Goal: Task Accomplishment & Management: Complete application form

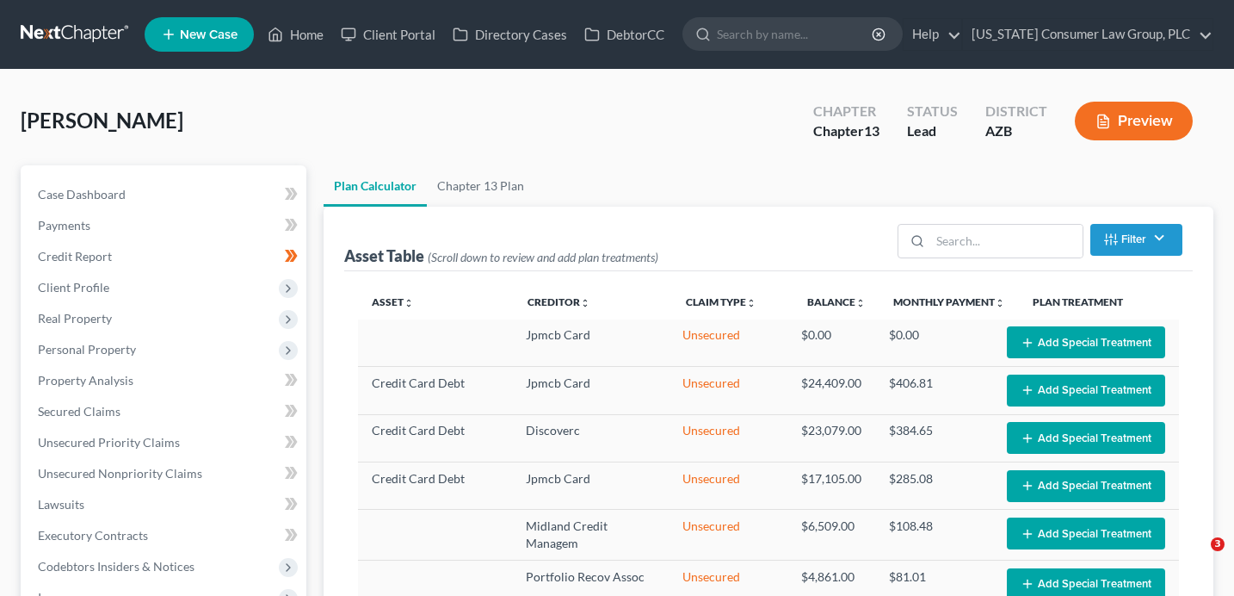
select select "59"
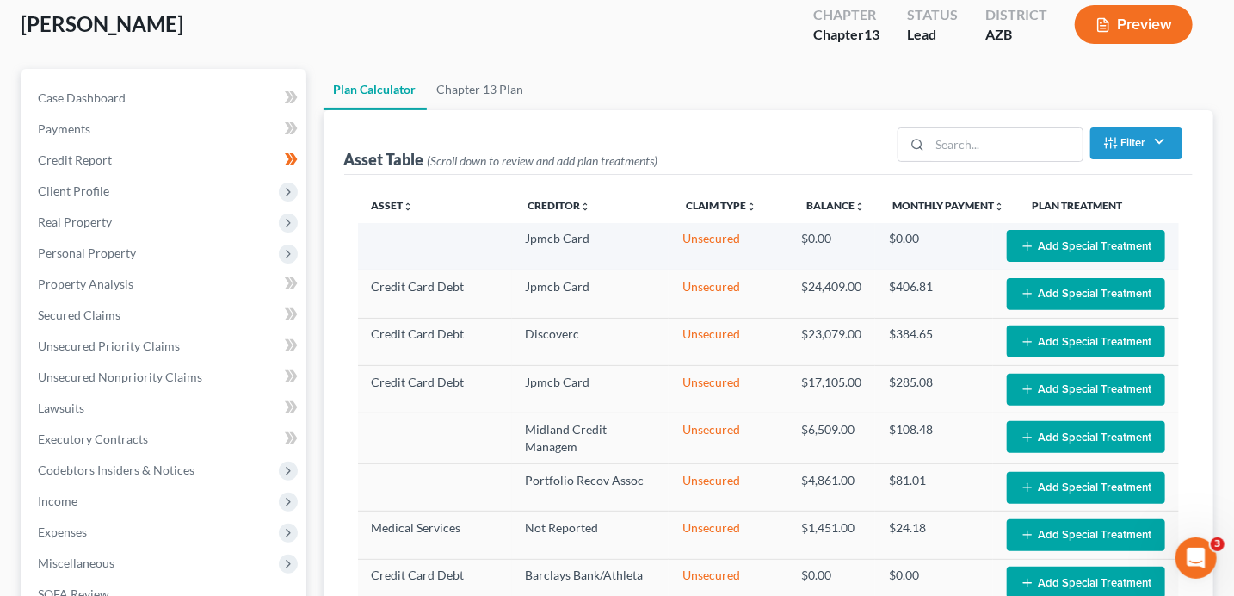
scroll to position [90, 0]
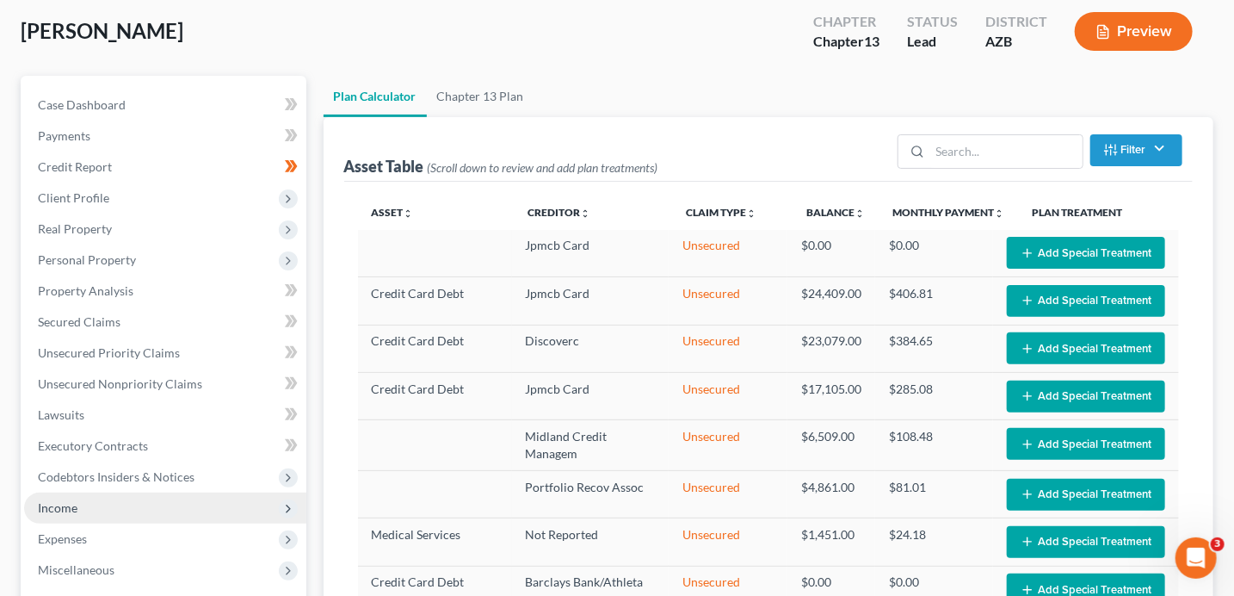
click at [122, 514] on span "Income" at bounding box center [165, 507] width 282 height 31
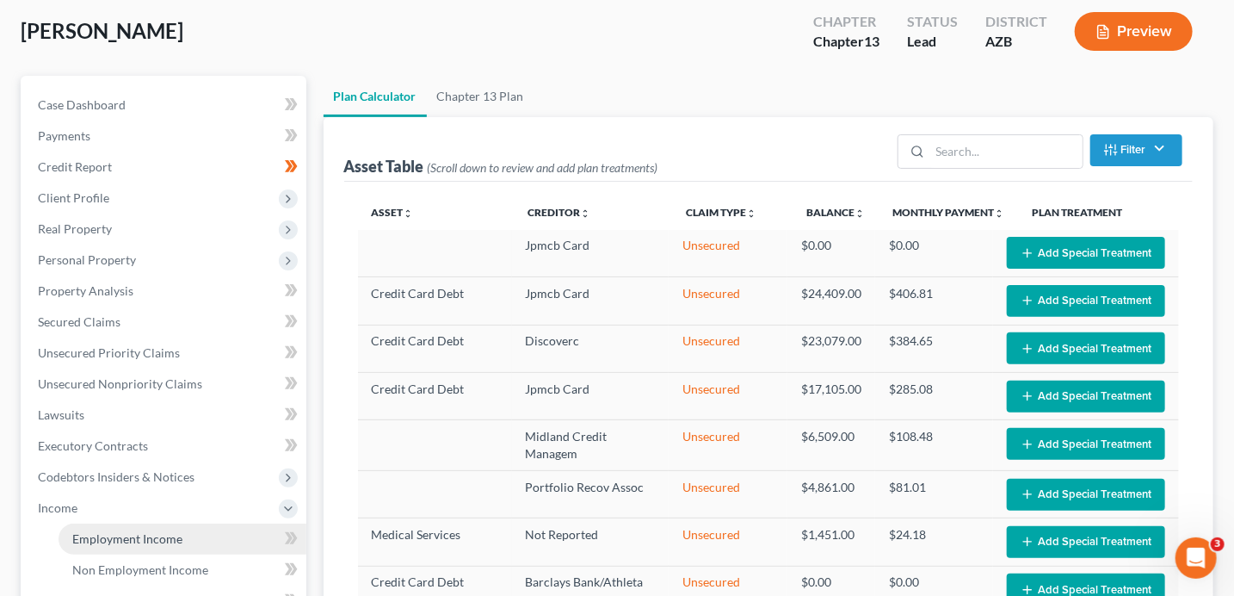
click at [179, 534] on span "Employment Income" at bounding box center [127, 538] width 110 height 15
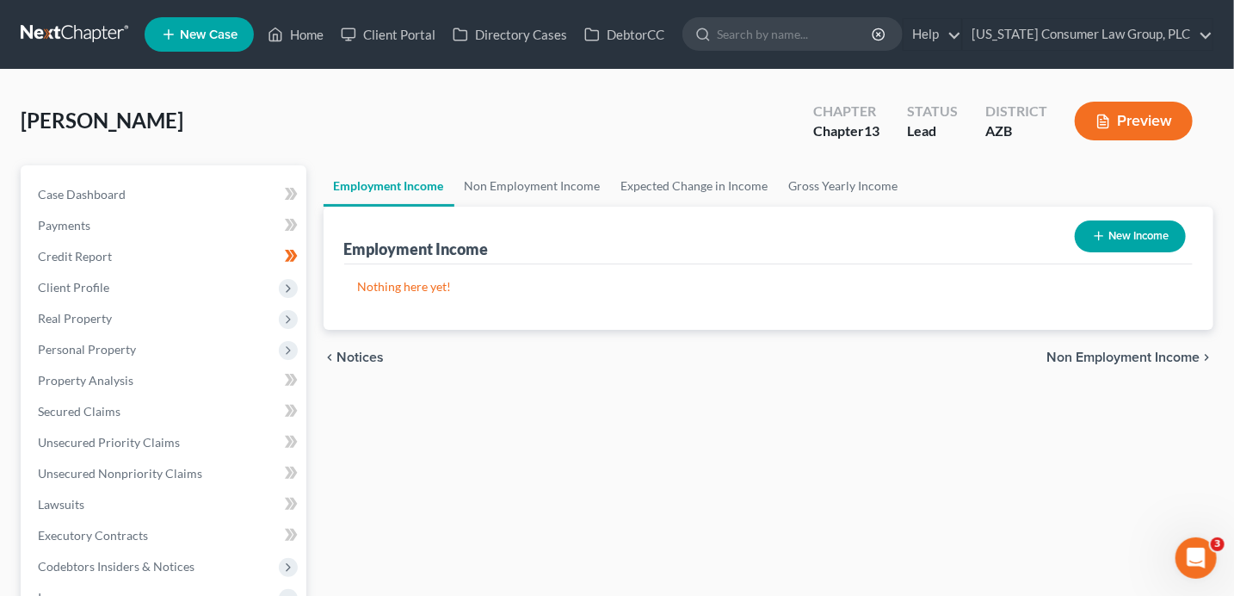
click at [1123, 233] on button "New Income" at bounding box center [1130, 236] width 111 height 32
select select "0"
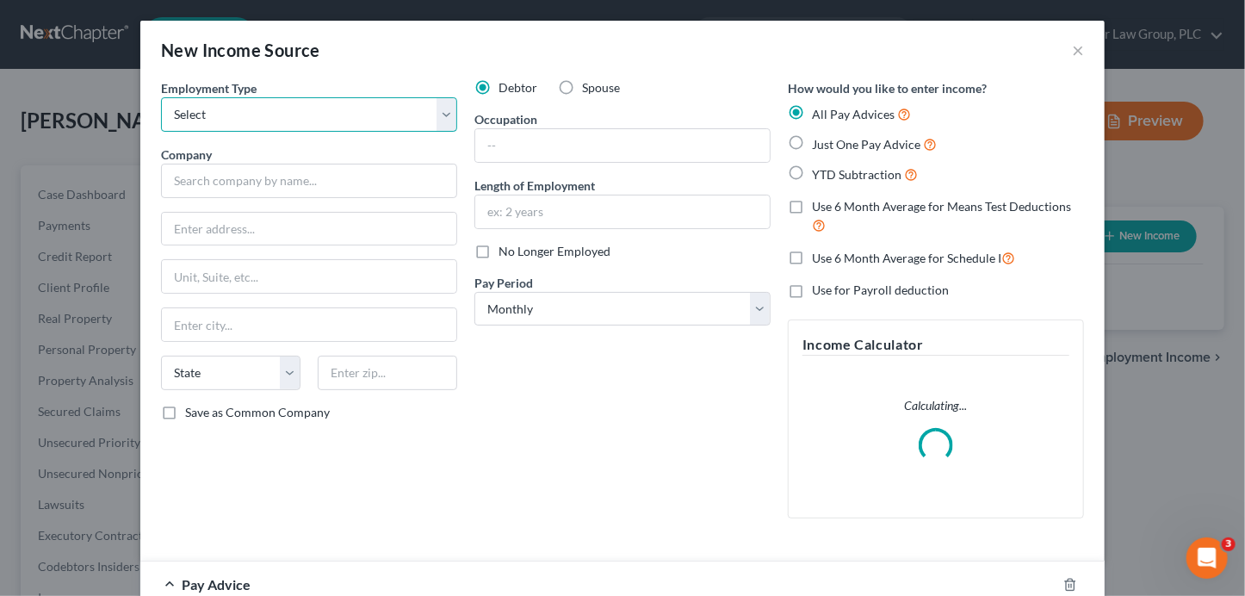
click at [238, 112] on select "Select Full or [DEMOGRAPHIC_DATA] Employment Self Employment" at bounding box center [309, 114] width 296 height 34
select select "0"
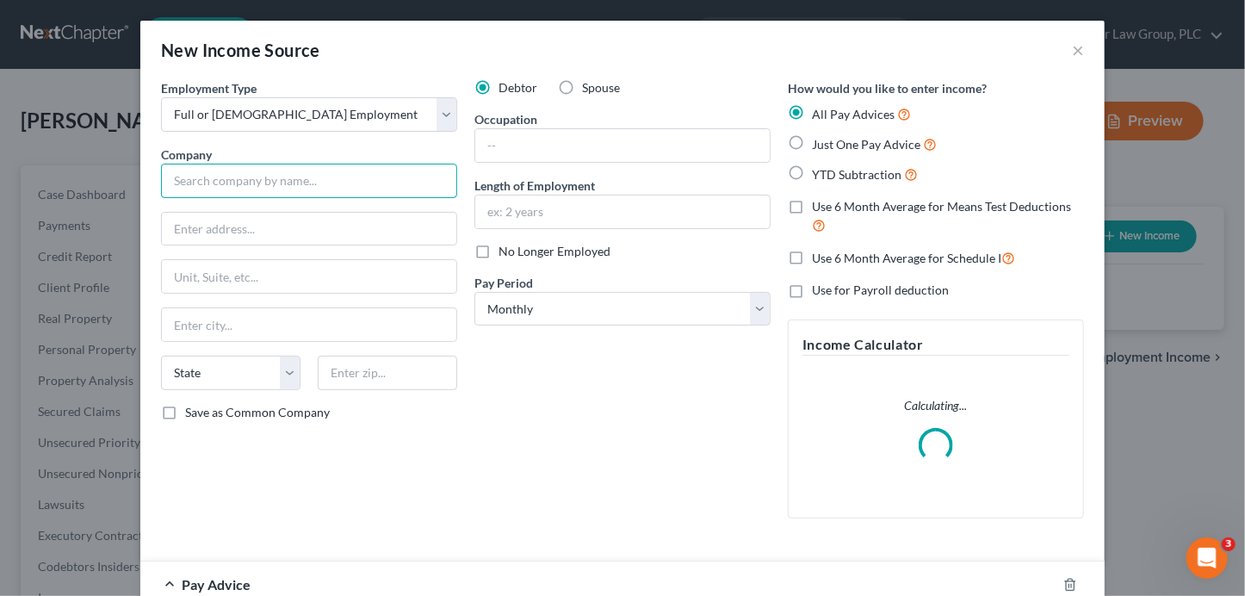
click at [221, 185] on input "text" at bounding box center [309, 181] width 296 height 34
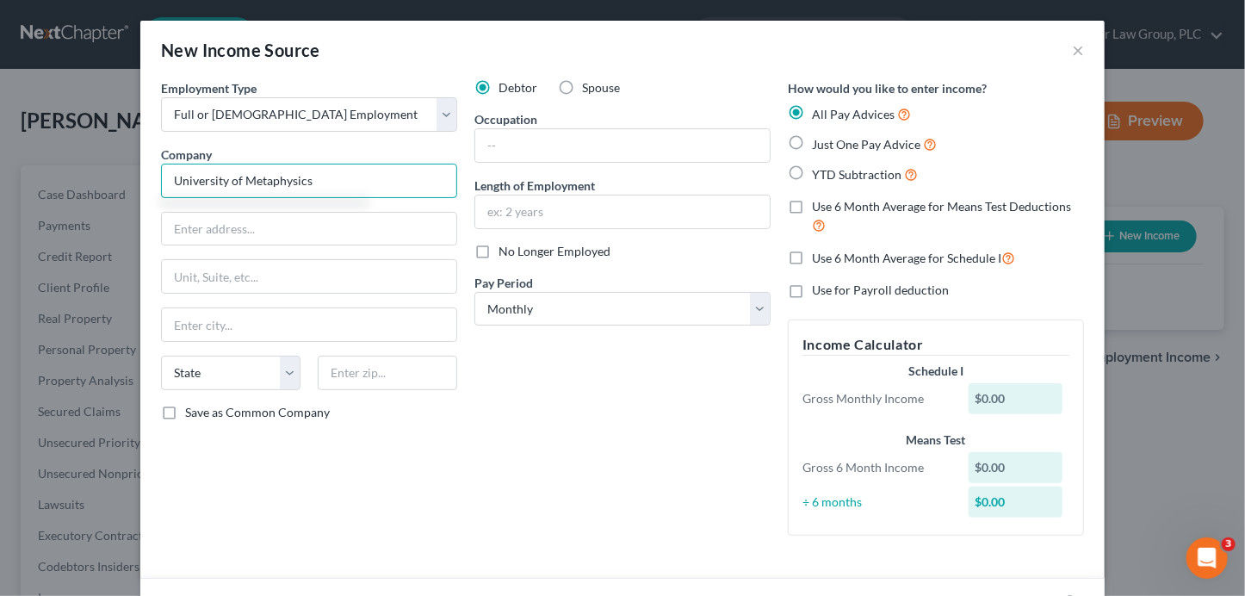
type input "University of Metaphysics"
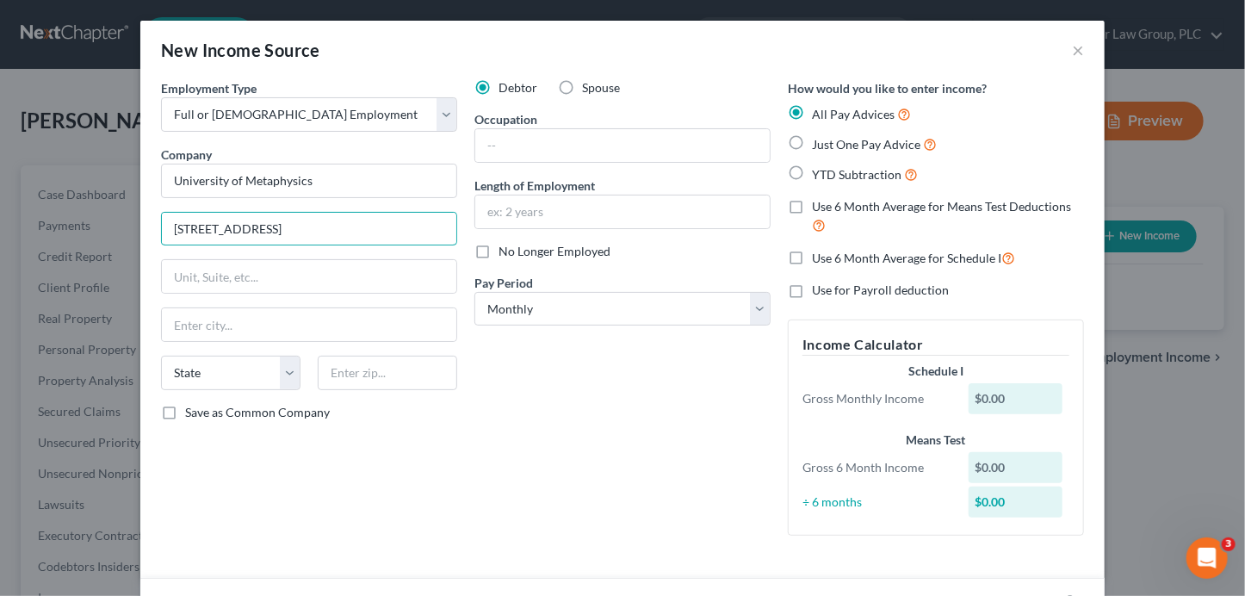
type input "[STREET_ADDRESS]"
type input "86336"
type input "Sedona"
select select "3"
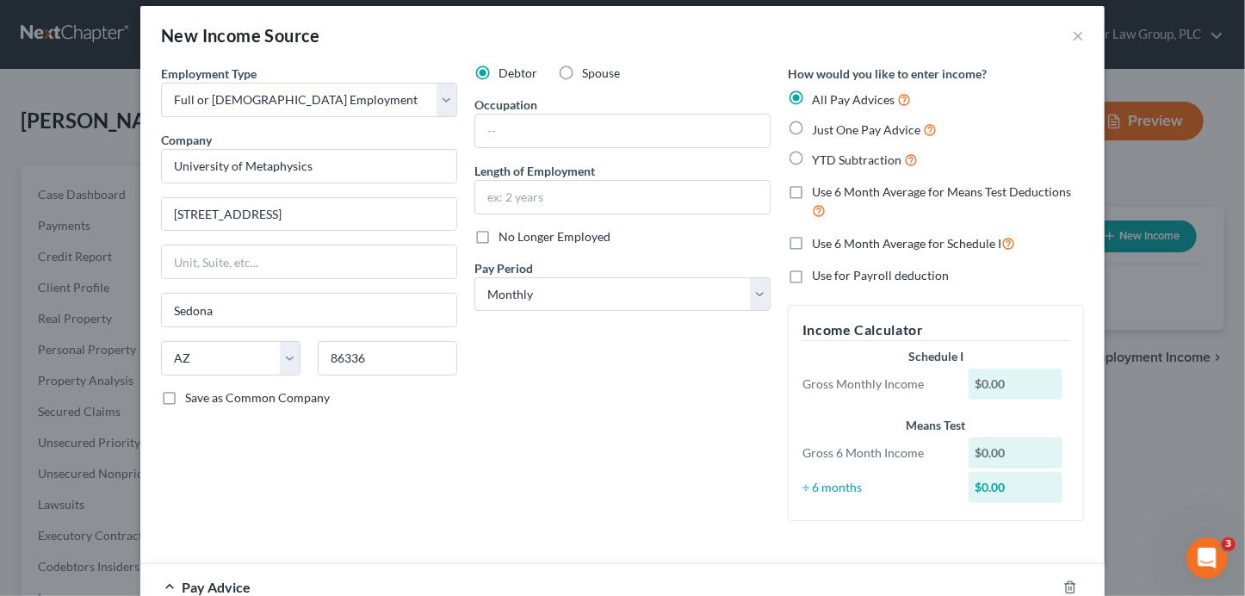
scroll to position [51, 0]
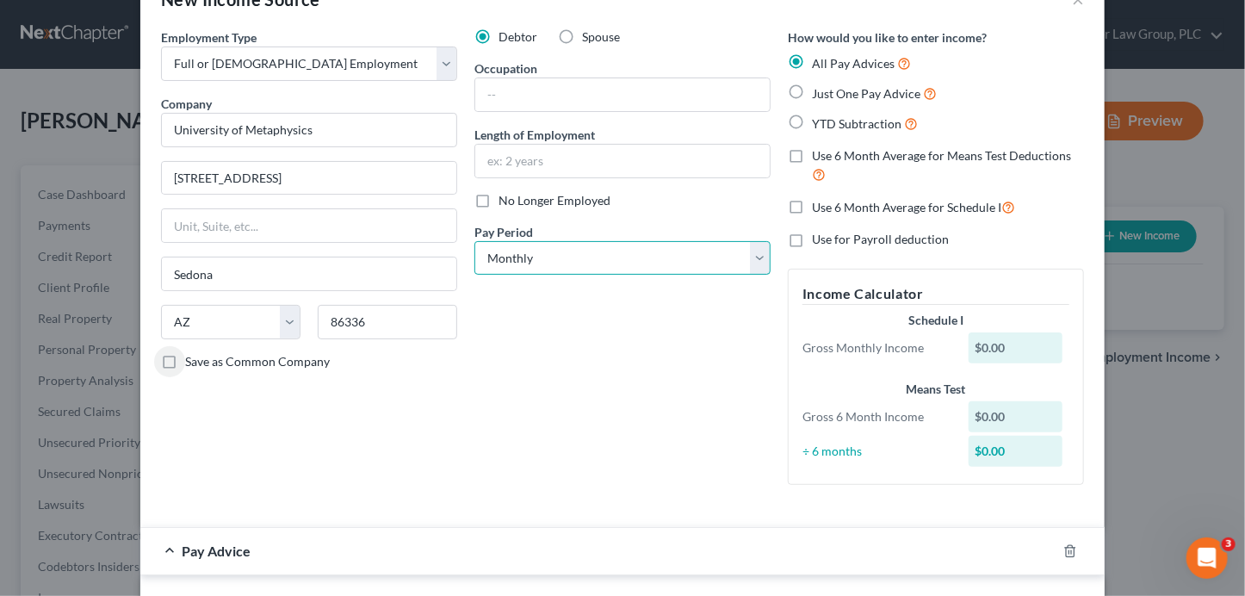
click at [561, 261] on select "Select Monthly Twice Monthly Every Other Week Weekly" at bounding box center [622, 258] width 296 height 34
select select "2"
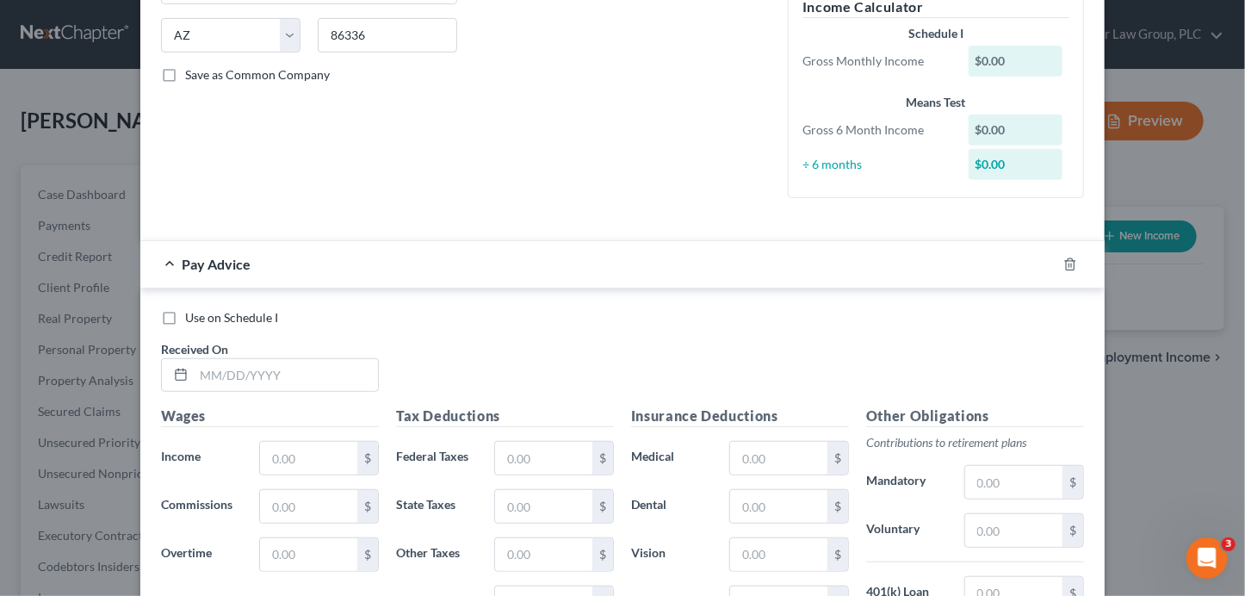
scroll to position [339, 0]
click at [253, 381] on input "text" at bounding box center [286, 373] width 184 height 33
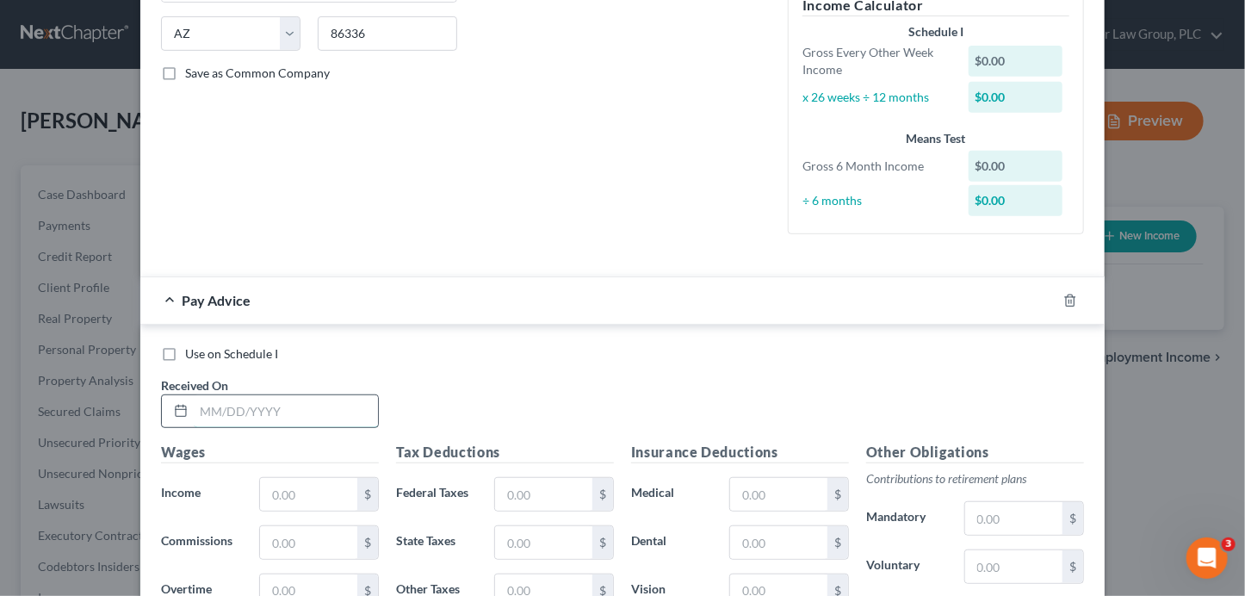
click at [325, 409] on input "text" at bounding box center [286, 411] width 184 height 33
type input "[DATE]"
type input "537.50"
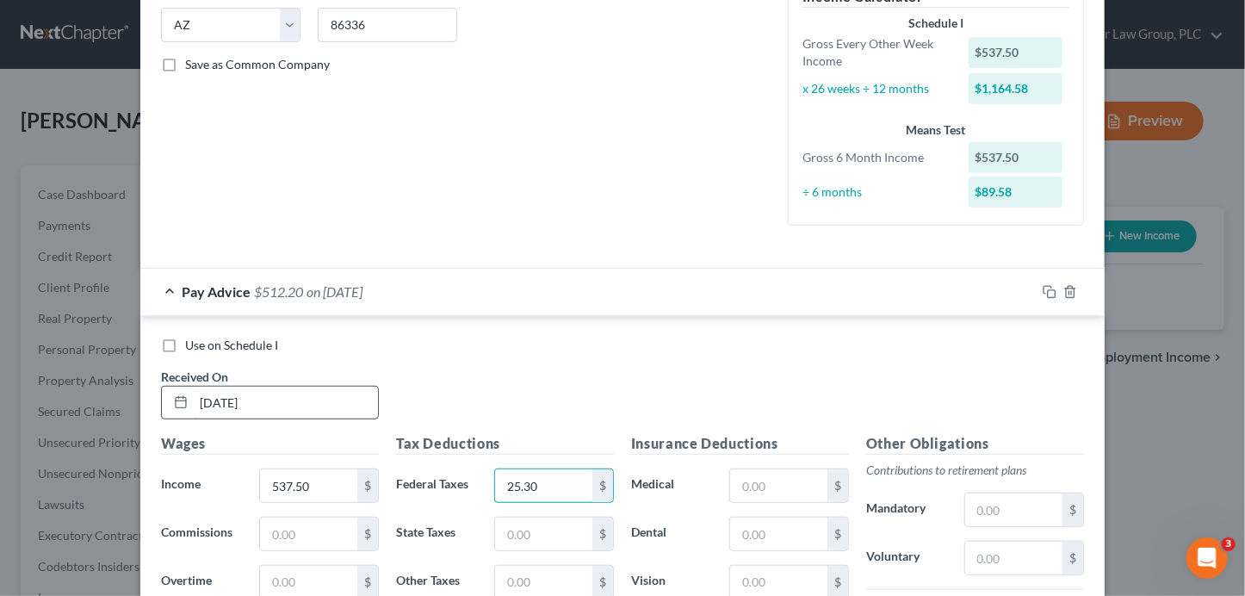
type input "25.30"
type input "33.32"
type input "7.79"
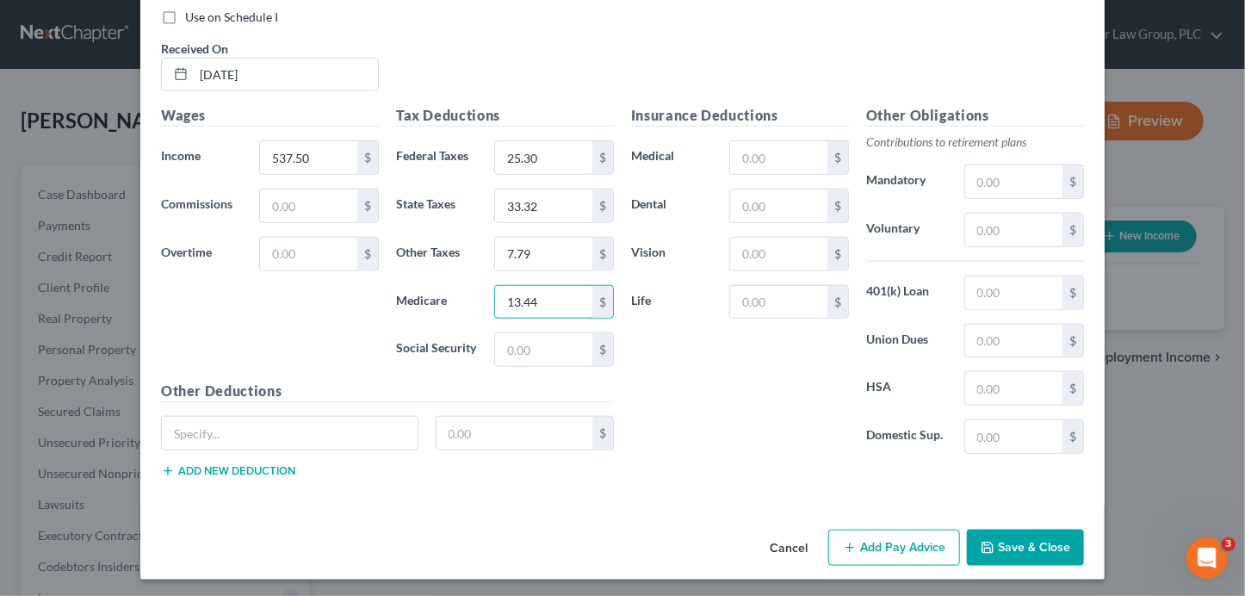
type input "13.44"
click at [866, 541] on button "Add Pay Advice" at bounding box center [894, 547] width 132 height 36
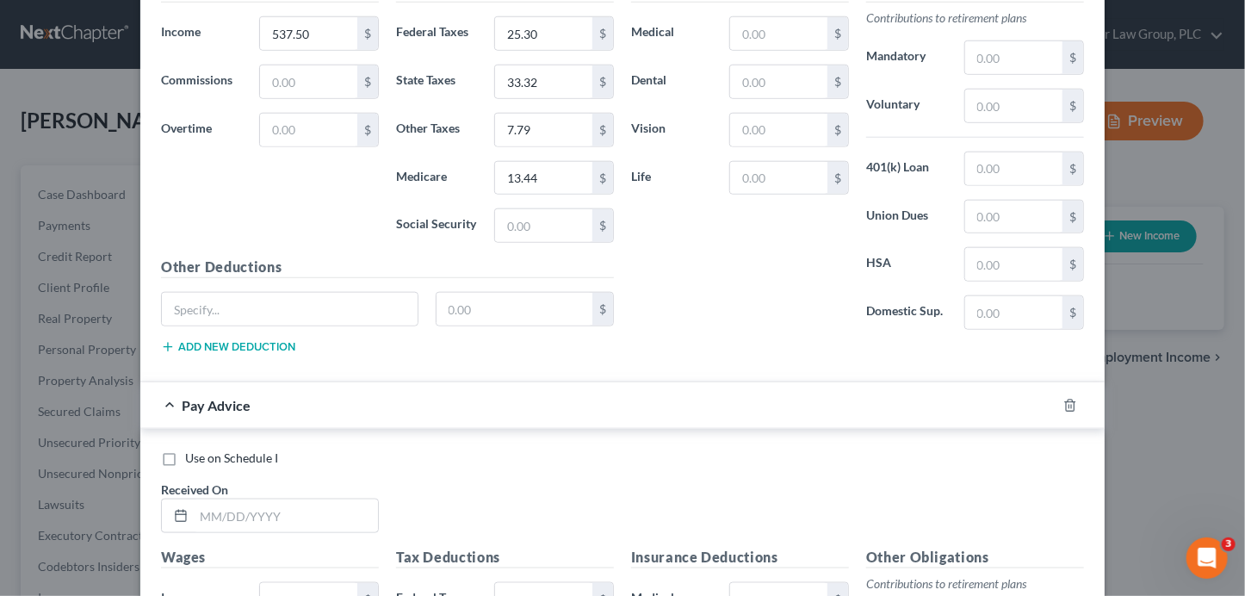
scroll to position [1239, 0]
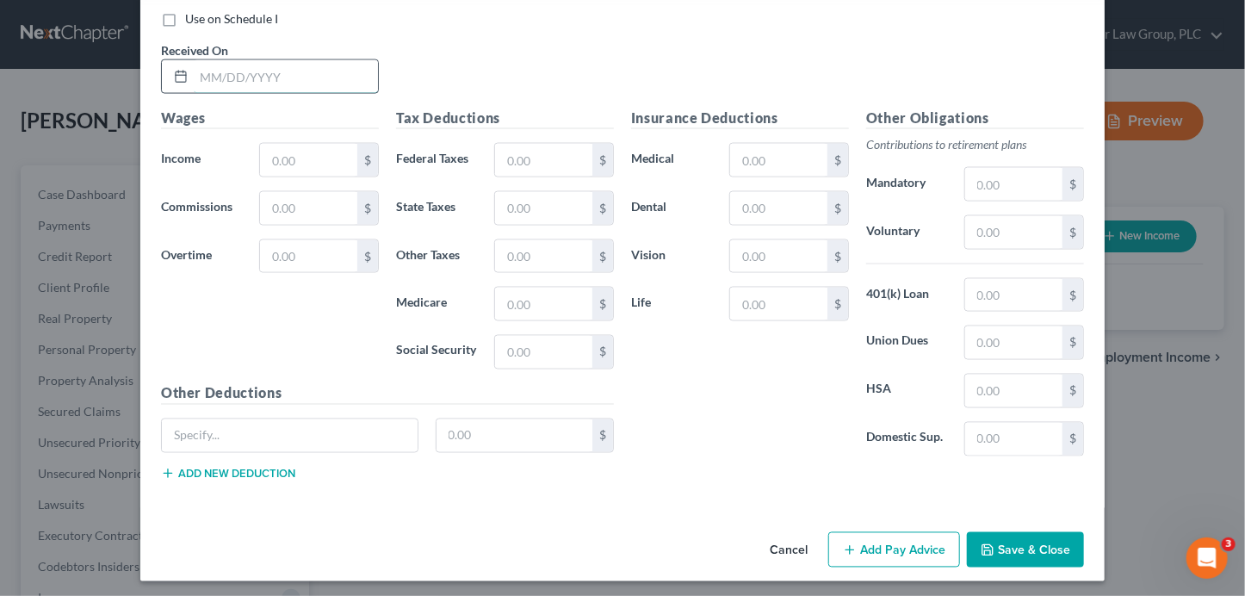
click at [275, 77] on input "text" at bounding box center [286, 76] width 184 height 33
type input "[DATE]"
type input "400"
type input "11.15"
type input "24.87"
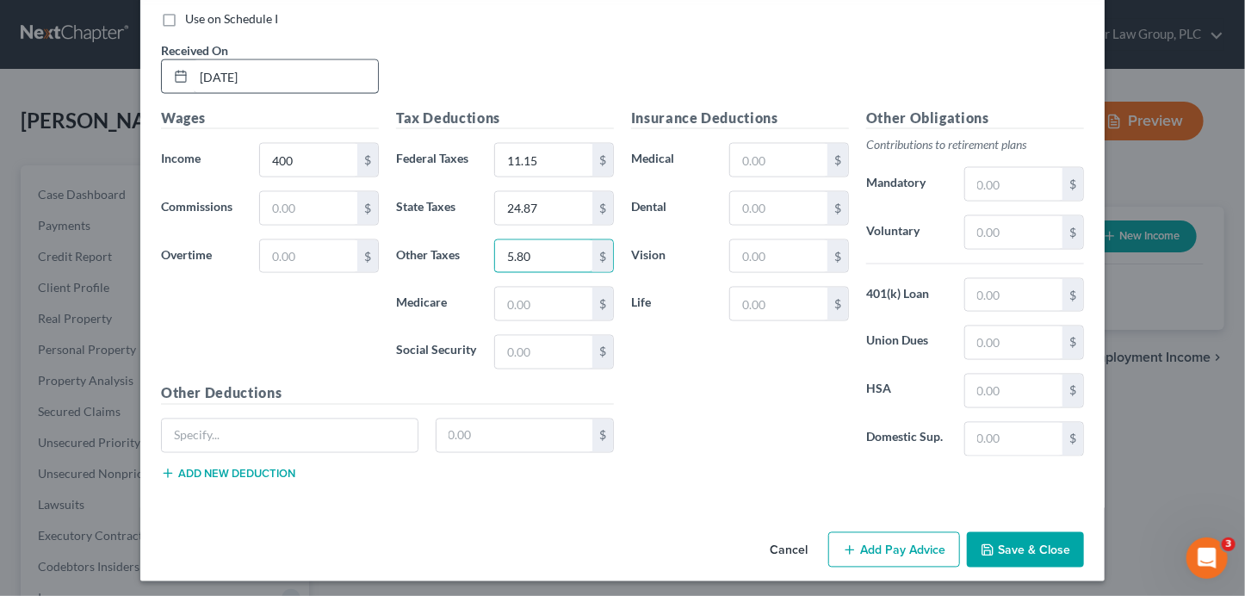
type input "5.80"
type input "24.80"
type input "10"
click at [903, 541] on button "Add Pay Advice" at bounding box center [894, 550] width 132 height 36
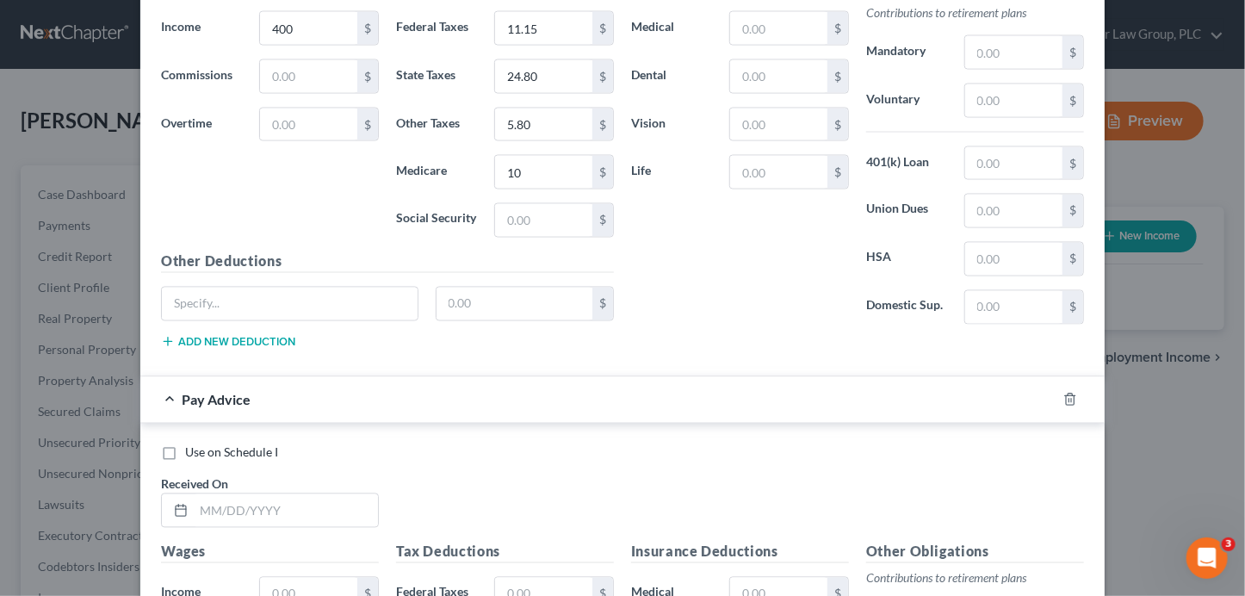
scroll to position [1658, 0]
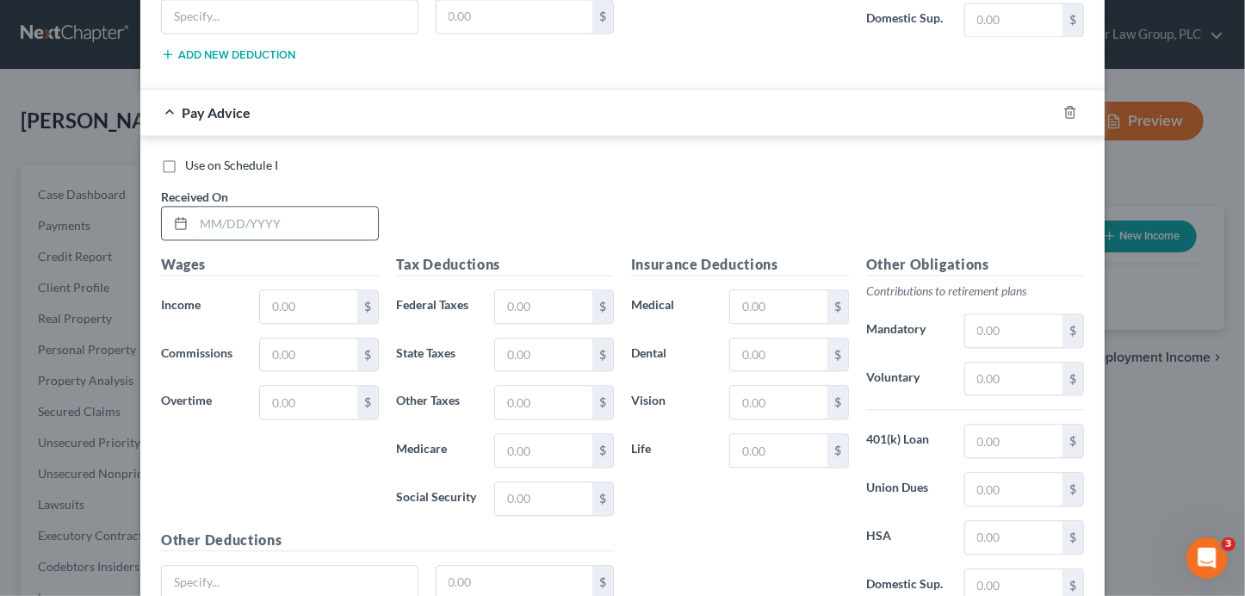
click at [257, 225] on input "text" at bounding box center [286, 223] width 184 height 33
type input "[DATE]"
type input "525"
type input "23.80"
type input "32.55"
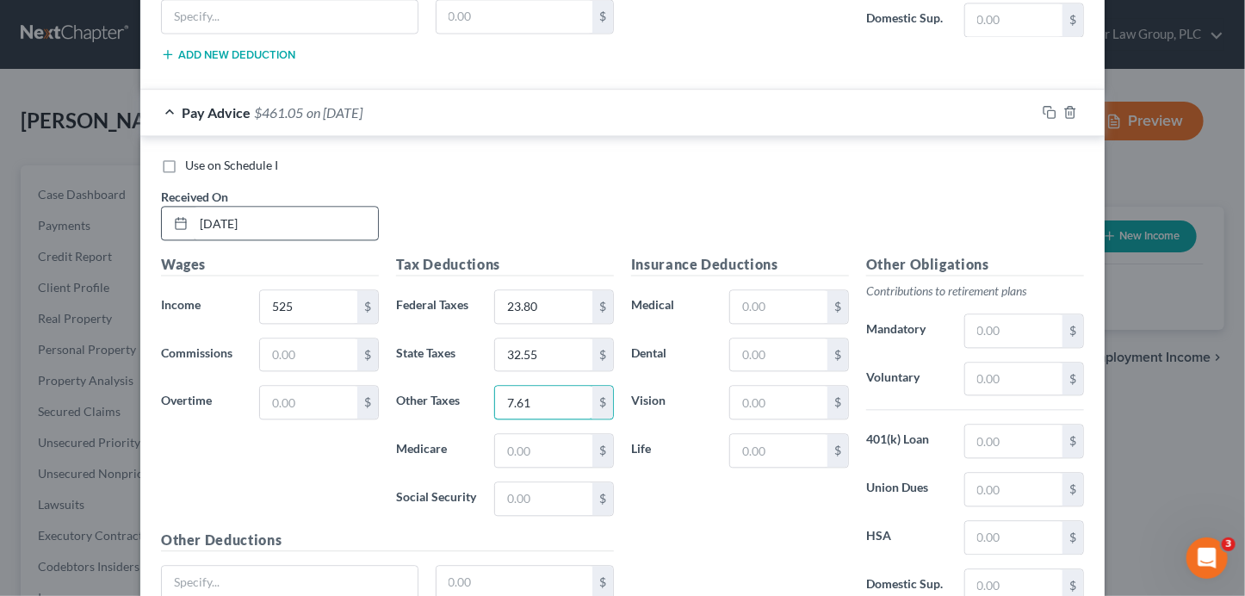
type input "7.61"
type input "13.13"
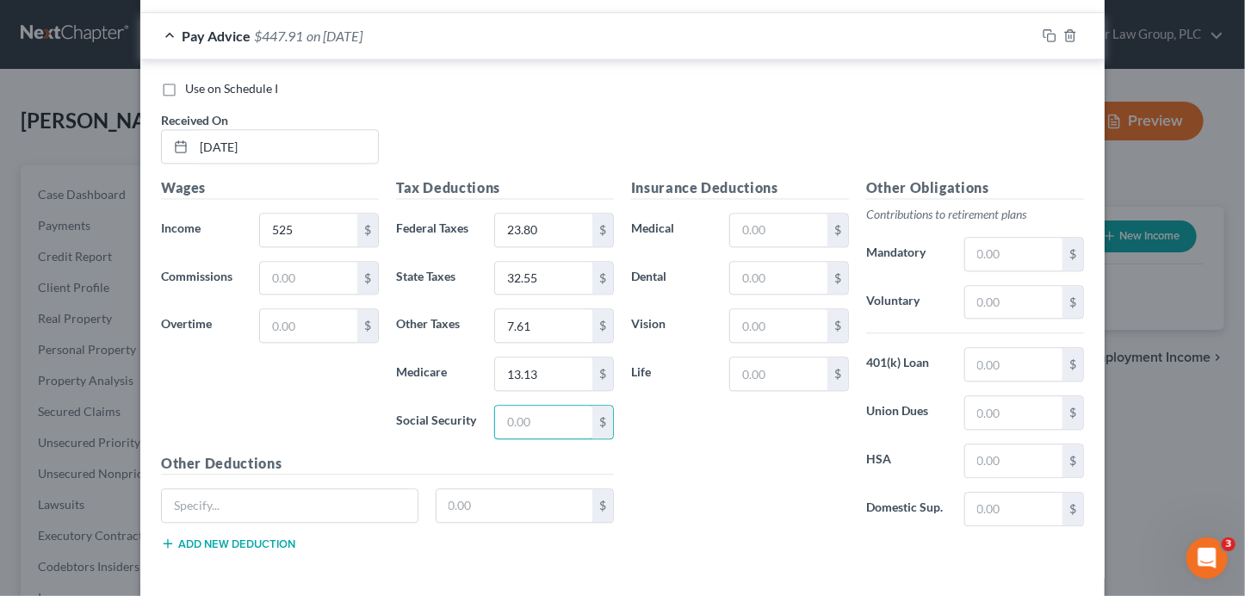
scroll to position [1801, 0]
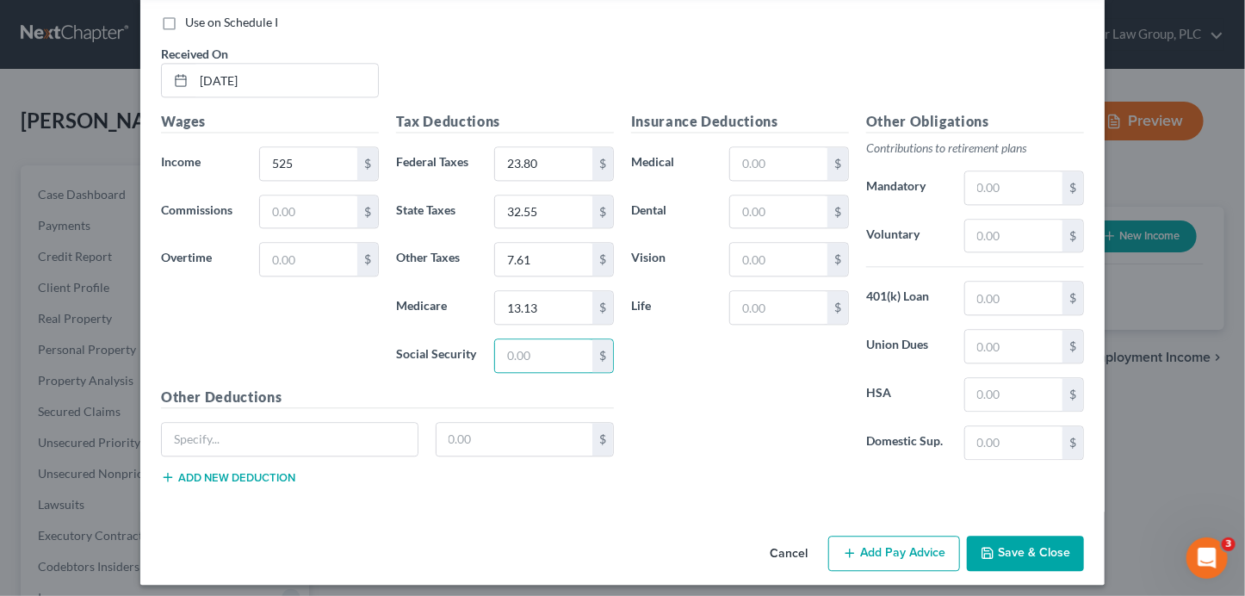
drag, startPoint x: 896, startPoint y: 549, endPoint x: 943, endPoint y: 558, distance: 48.1
click at [896, 548] on button "Add Pay Advice" at bounding box center [894, 553] width 132 height 36
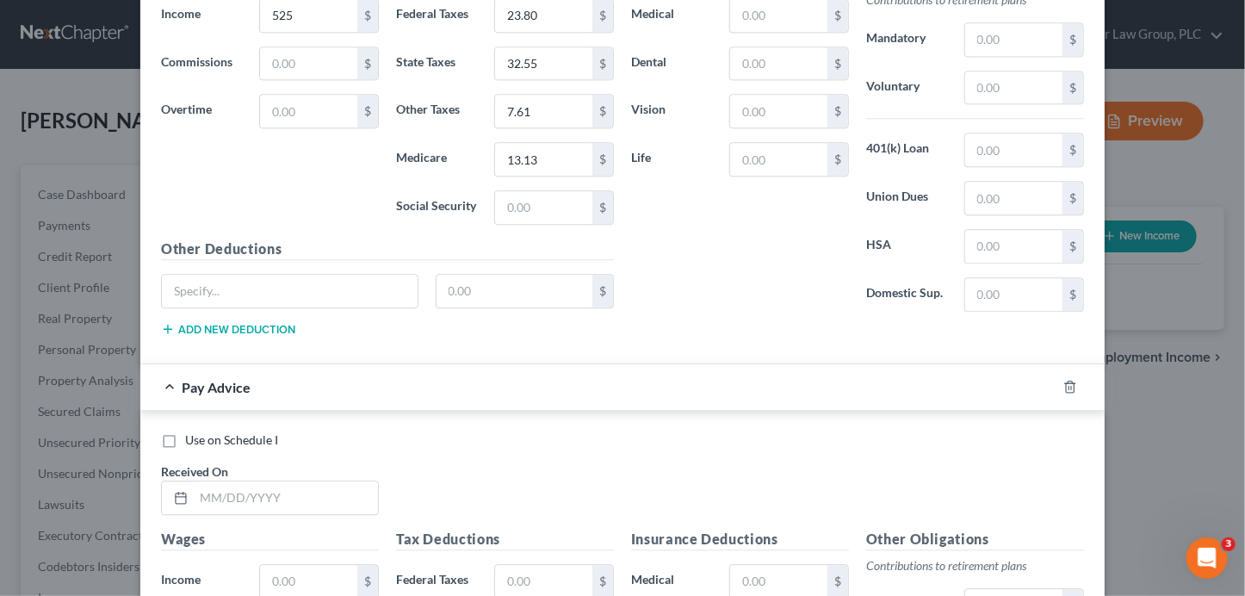
scroll to position [2363, 0]
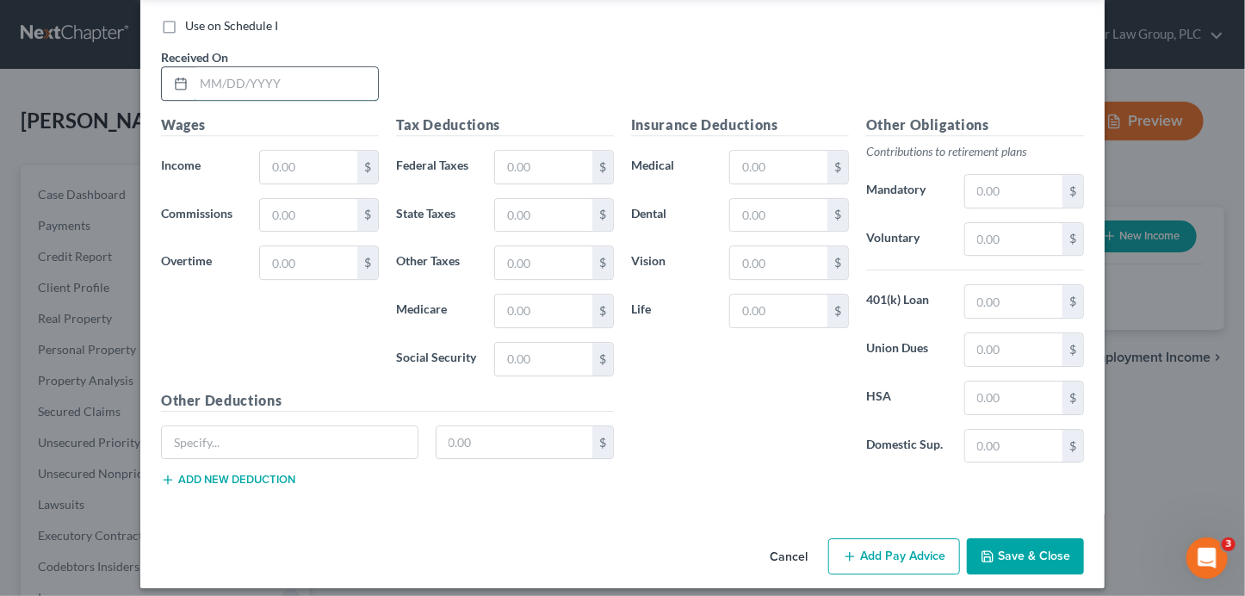
drag, startPoint x: 311, startPoint y: 77, endPoint x: 328, endPoint y: 82, distance: 18.0
click at [316, 77] on input "text" at bounding box center [286, 83] width 184 height 33
type input "[DATE]"
type input "625"
type input "35.80"
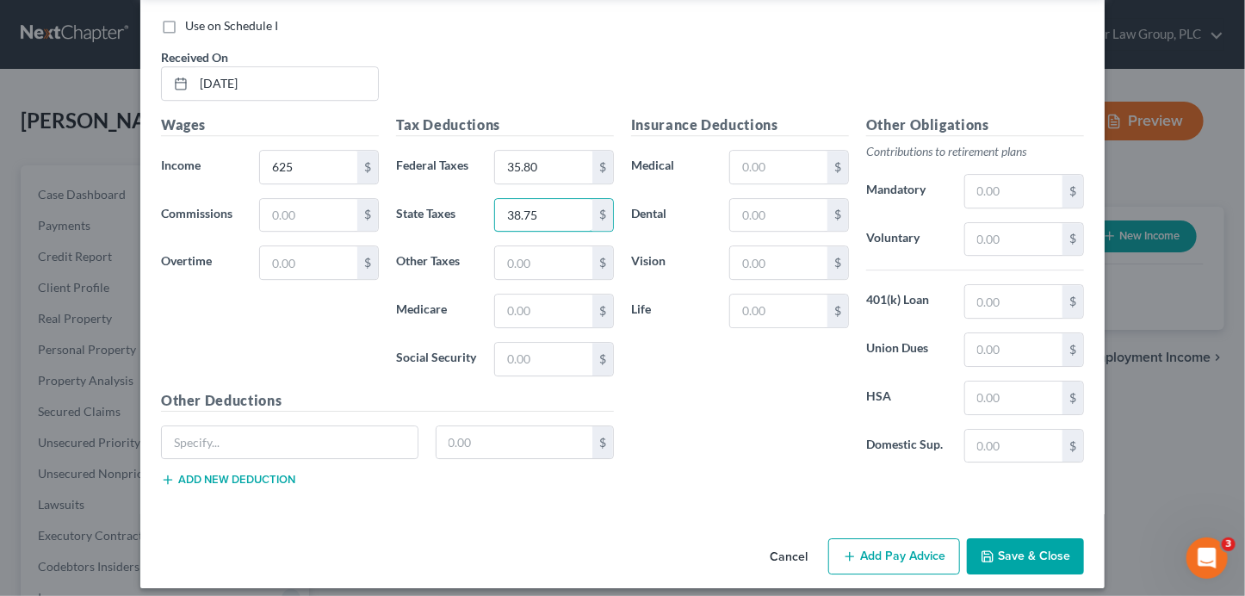
type input "38.75"
type input "9.07"
type input "15.63"
click at [893, 538] on button "Add Pay Advice" at bounding box center [894, 556] width 132 height 36
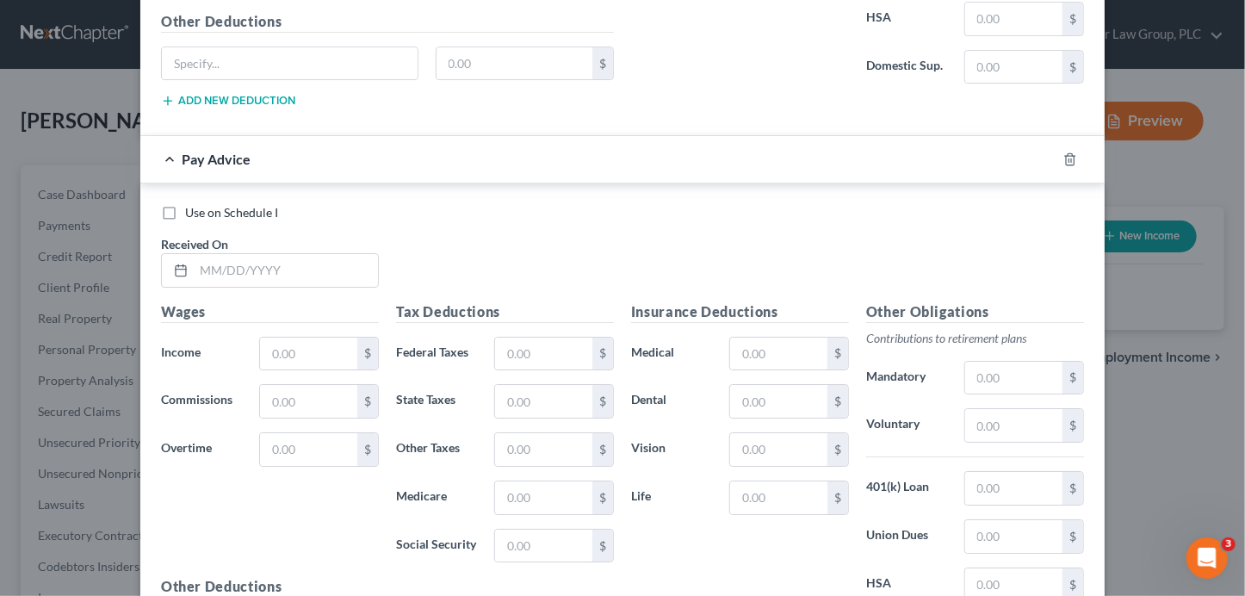
scroll to position [2926, 0]
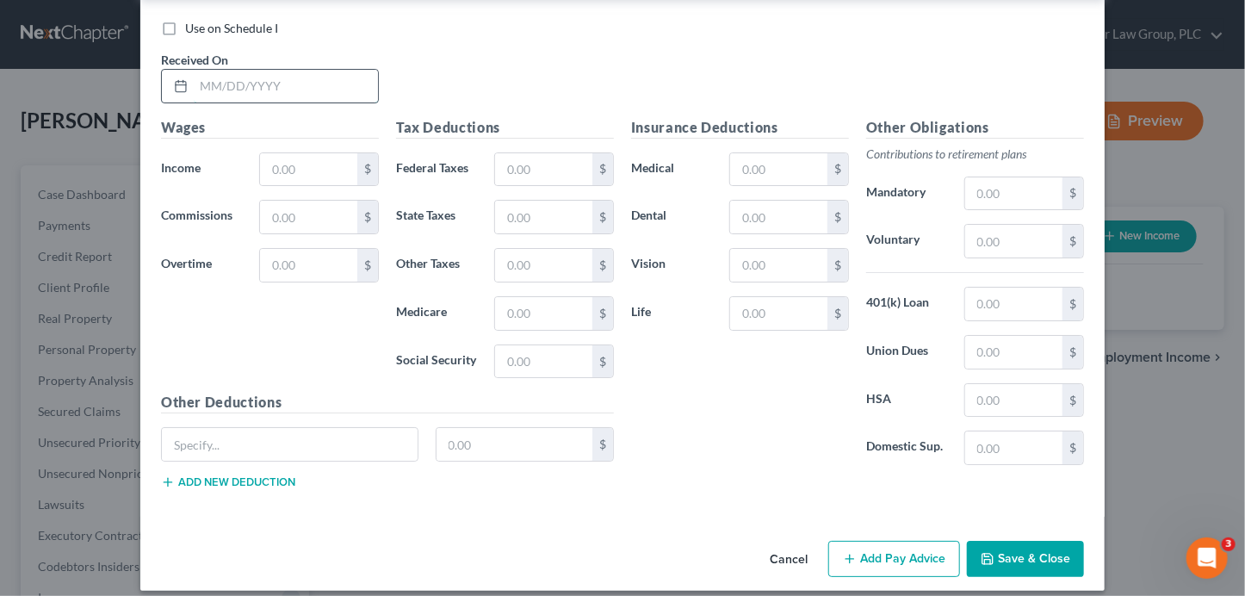
click at [256, 70] on input "text" at bounding box center [286, 86] width 184 height 33
type input "[DATE]"
type input "550"
type input "26.80"
type input "34.10"
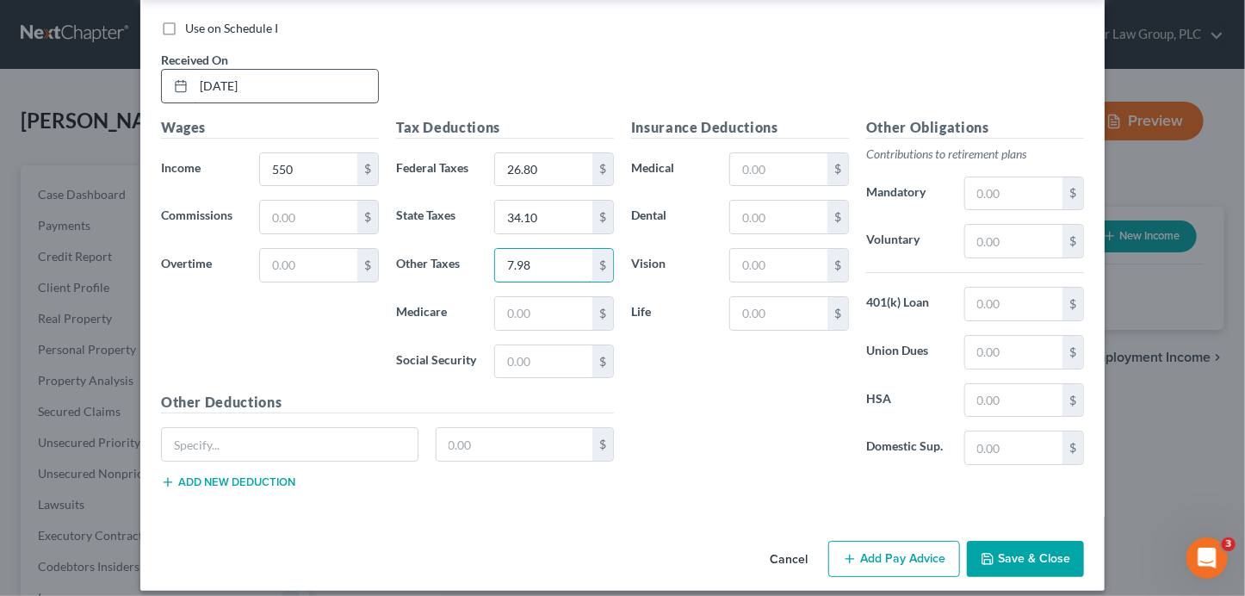
type input "7.98"
type input "13.75"
click at [861, 541] on button "Add Pay Advice" at bounding box center [894, 559] width 132 height 36
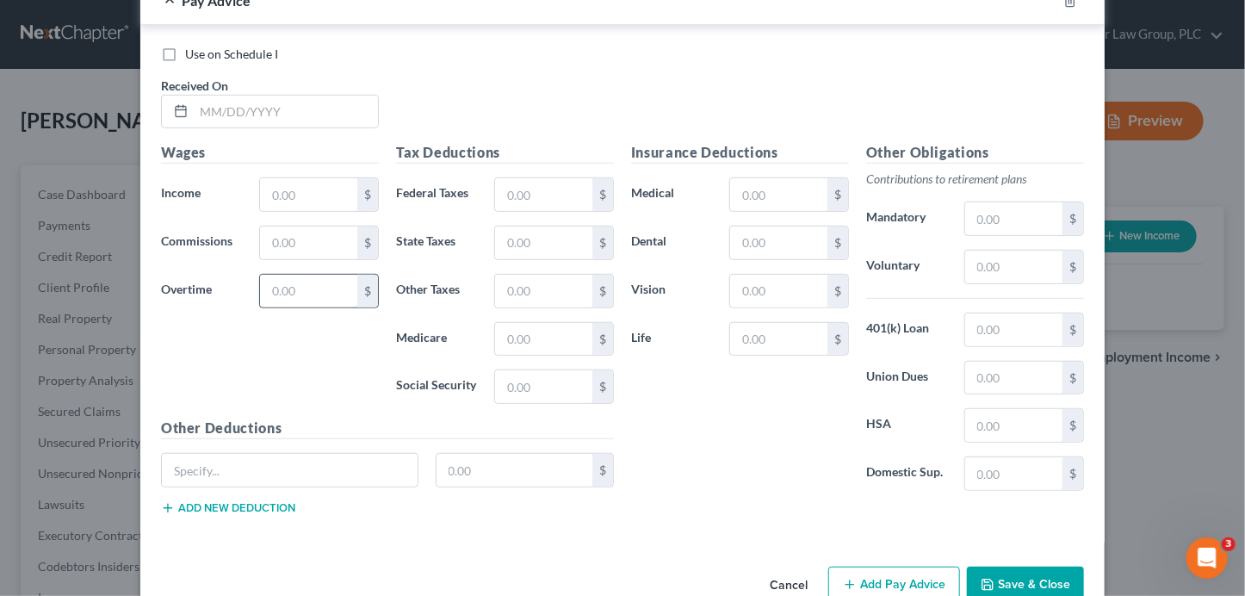
scroll to position [3488, 0]
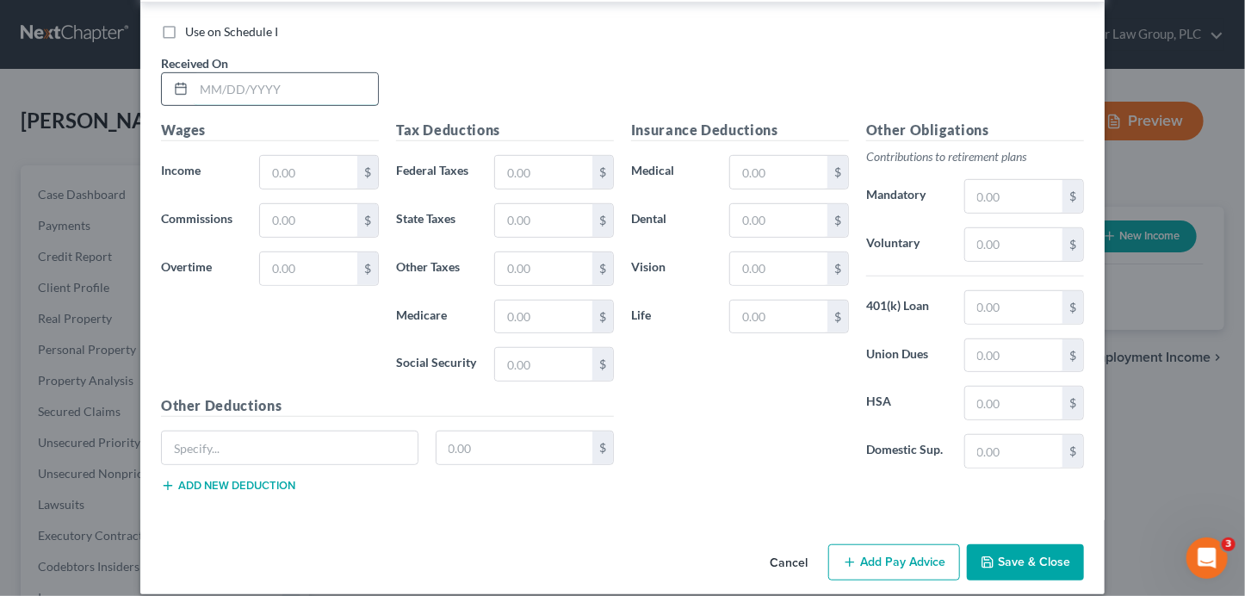
click at [263, 73] on input "text" at bounding box center [286, 89] width 184 height 33
type input "8"
type input "5"
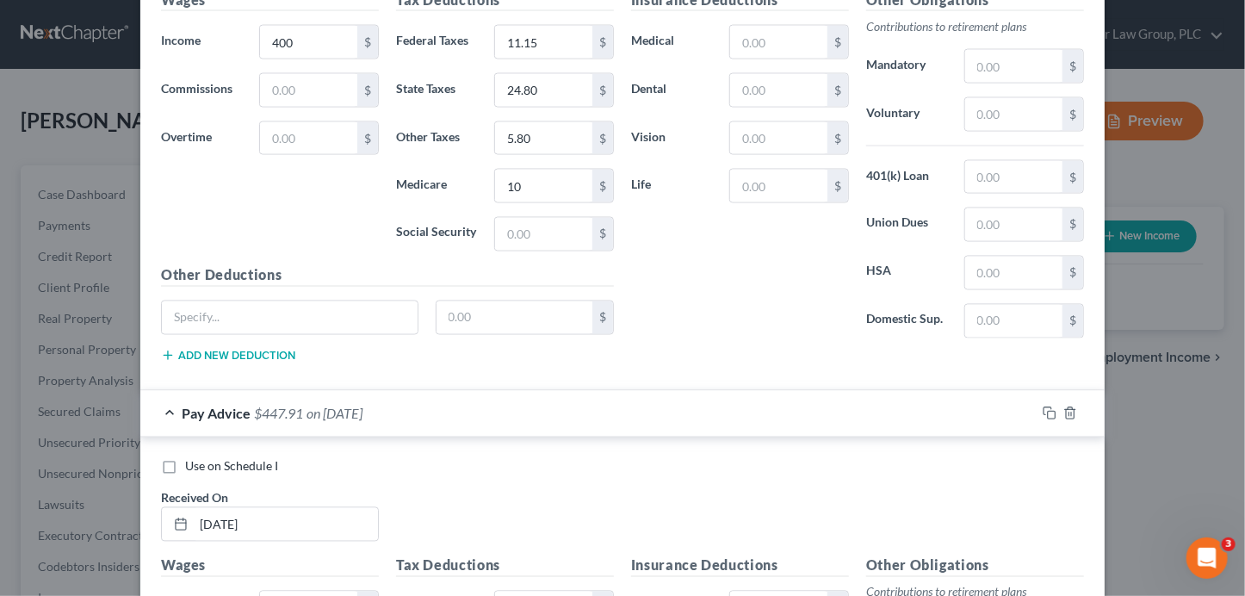
scroll to position [1084, 0]
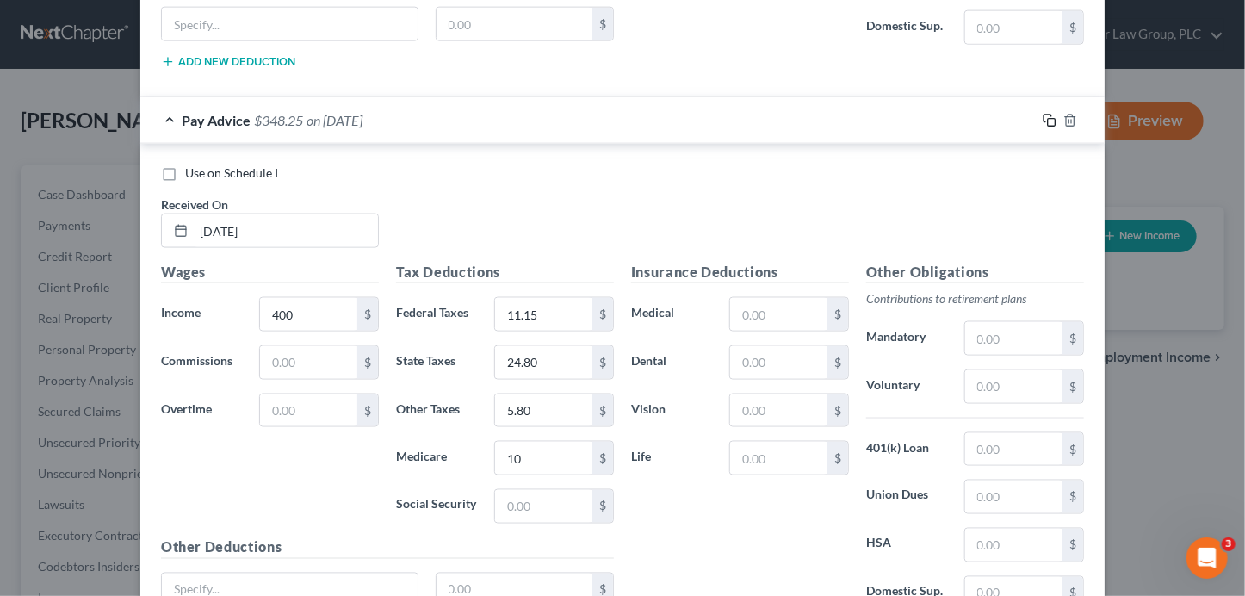
click at [1047, 115] on icon "button" at bounding box center [1049, 121] width 14 height 14
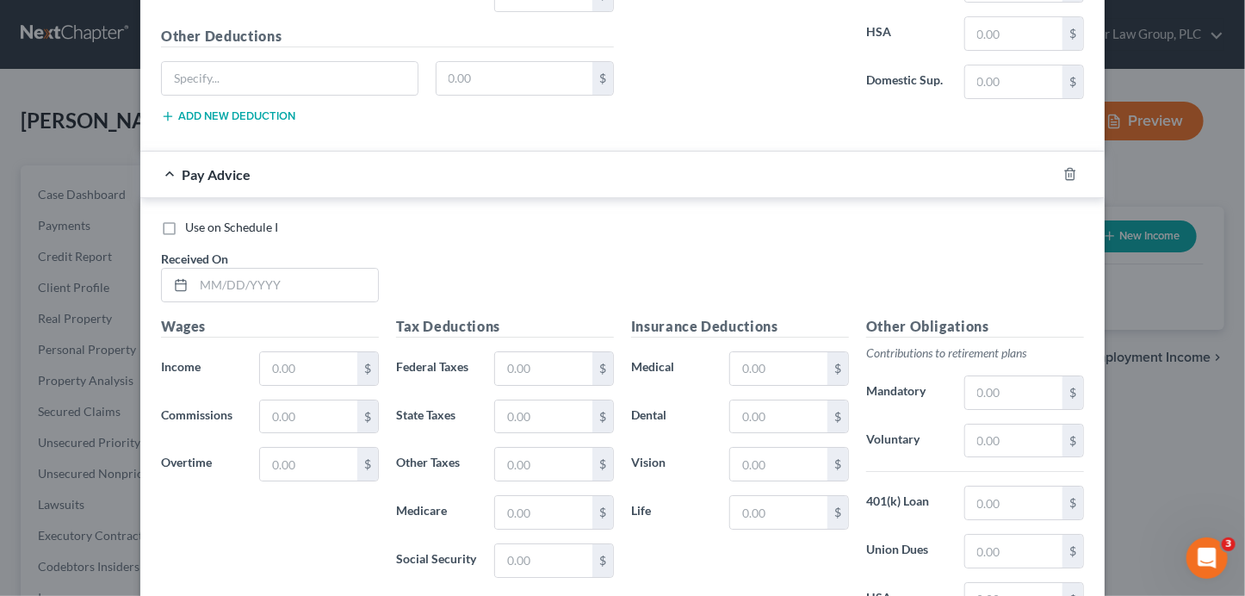
scroll to position [2776, 0]
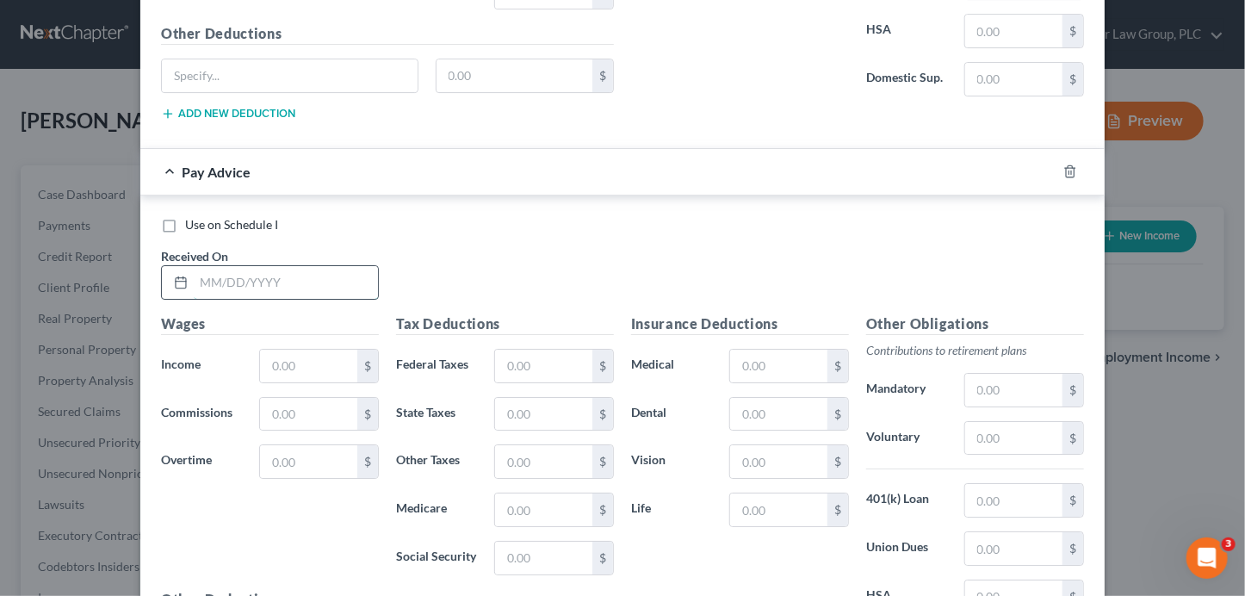
click at [306, 269] on input "text" at bounding box center [286, 282] width 184 height 33
click at [1063, 164] on icon "button" at bounding box center [1070, 171] width 14 height 14
drag, startPoint x: 274, startPoint y: 263, endPoint x: 256, endPoint y: 249, distance: 22.6
click at [274, 266] on input "text" at bounding box center [286, 282] width 184 height 33
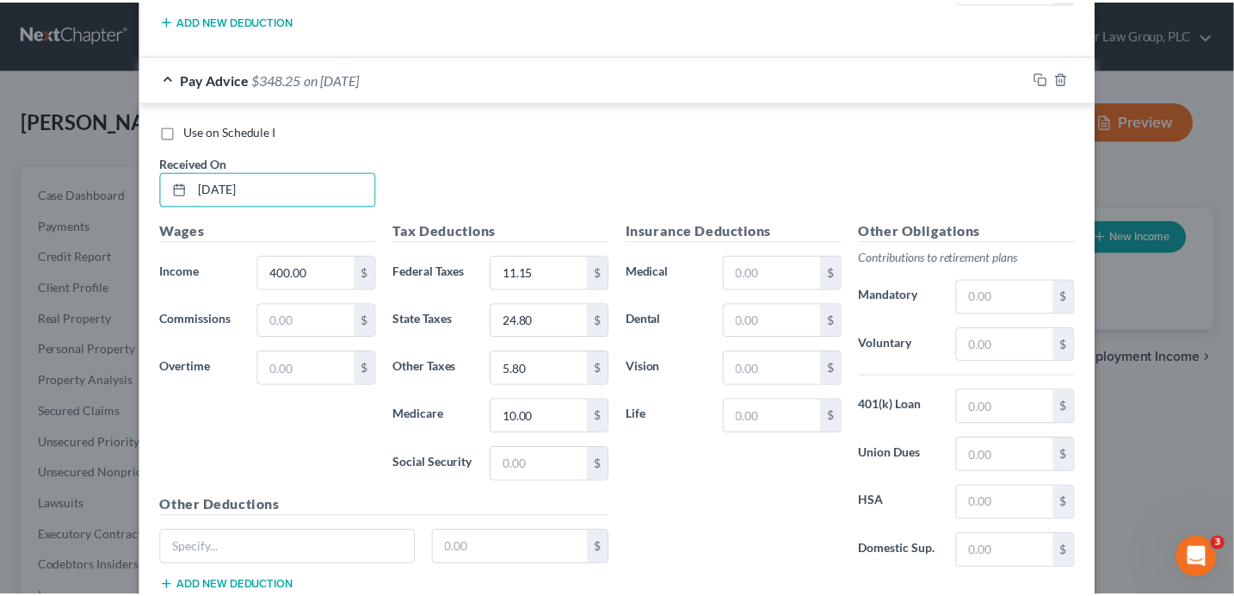
scroll to position [2971, 0]
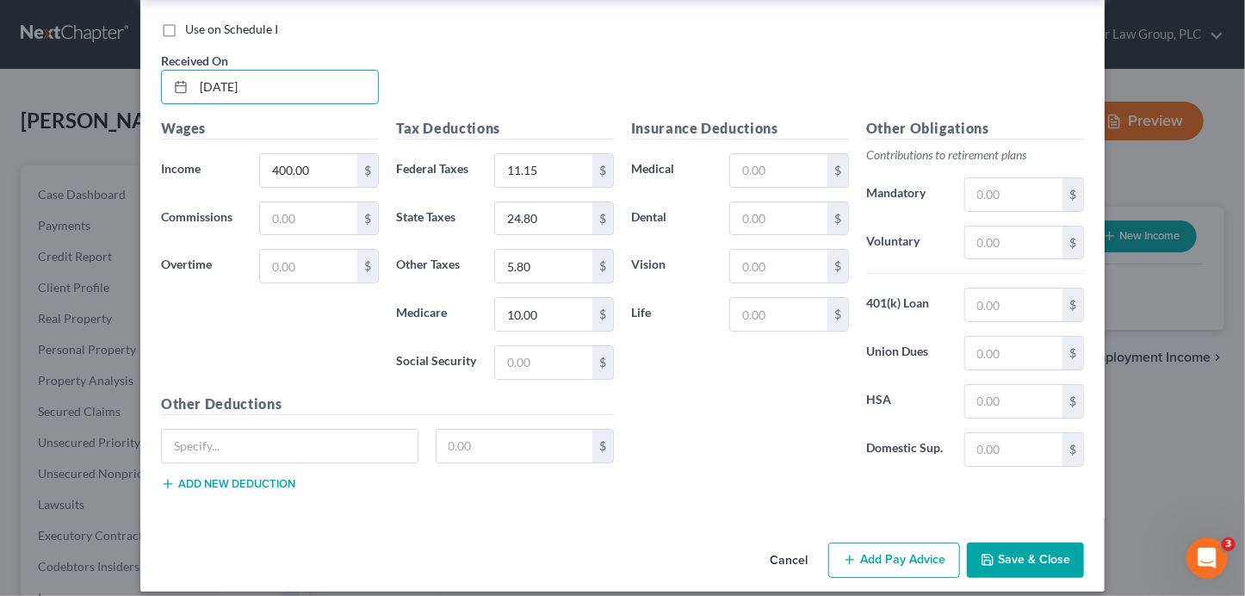
type input "[DATE]"
click at [1042, 542] on button "Save & Close" at bounding box center [1025, 560] width 117 height 36
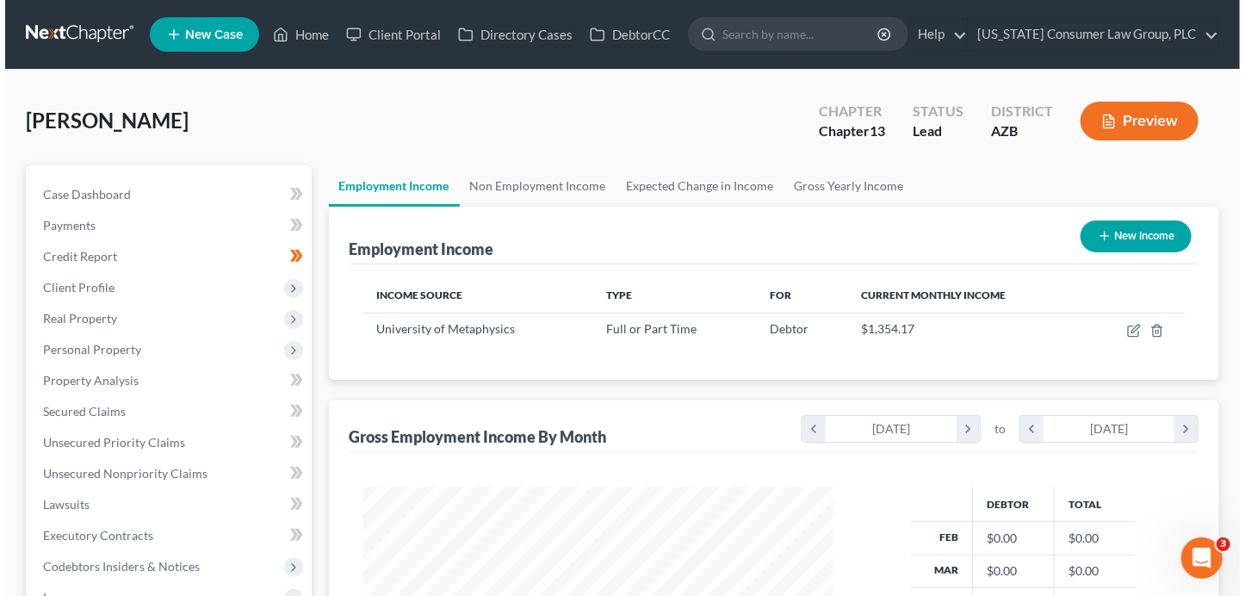
scroll to position [306, 499]
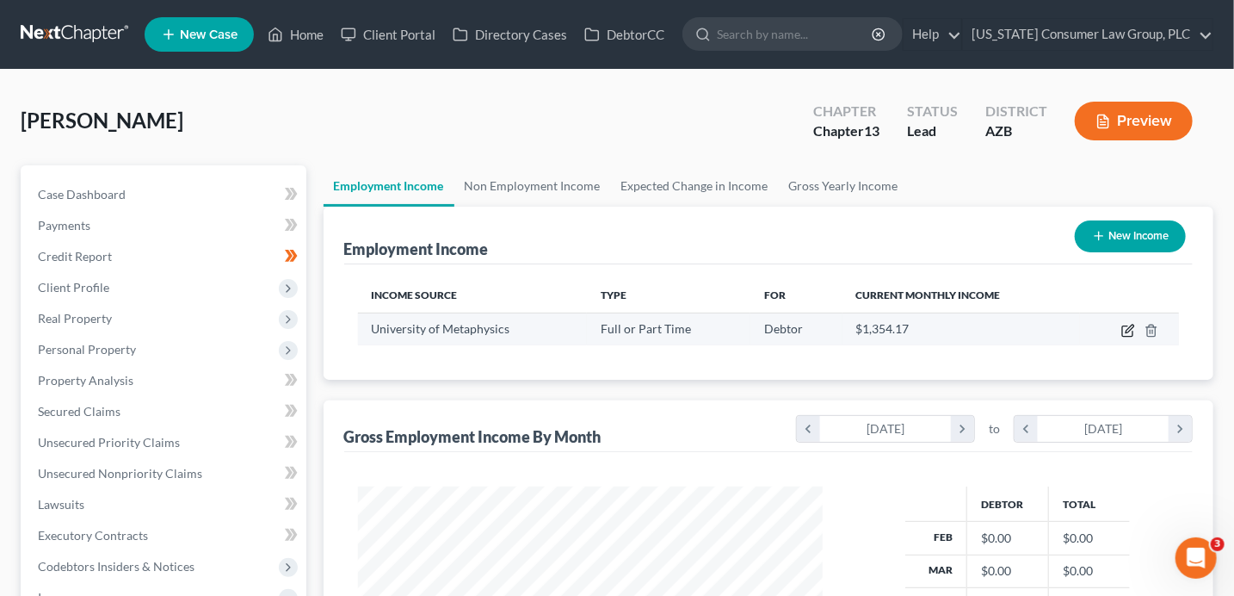
click at [1129, 332] on icon "button" at bounding box center [1128, 331] width 14 height 14
select select "0"
select select "3"
select select "2"
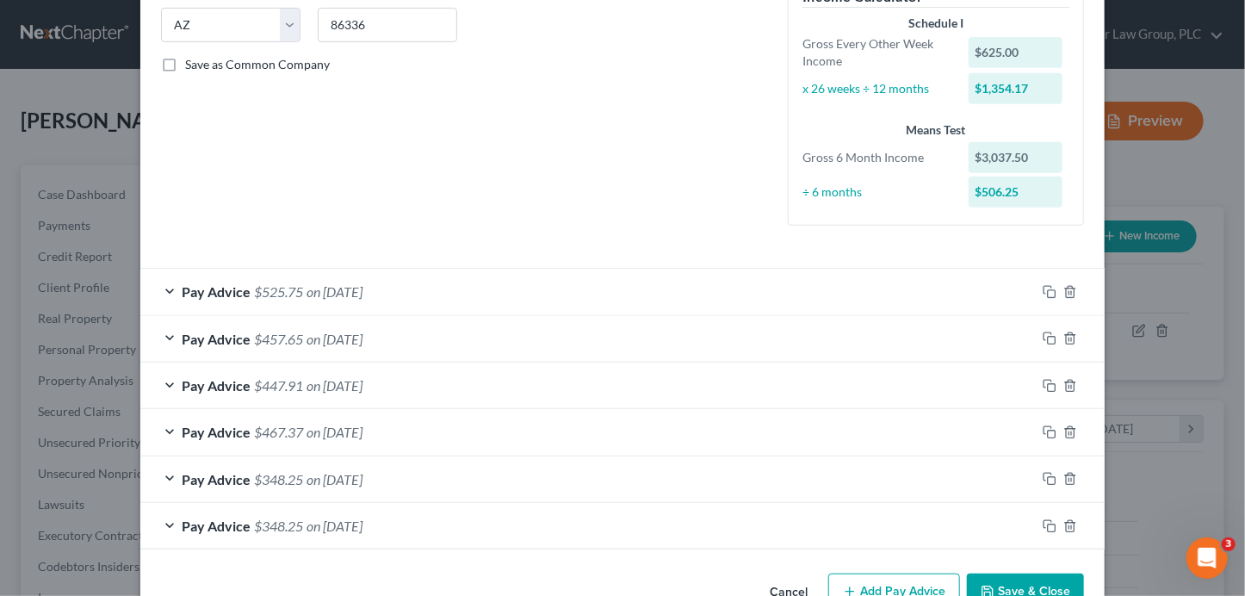
scroll to position [393, 0]
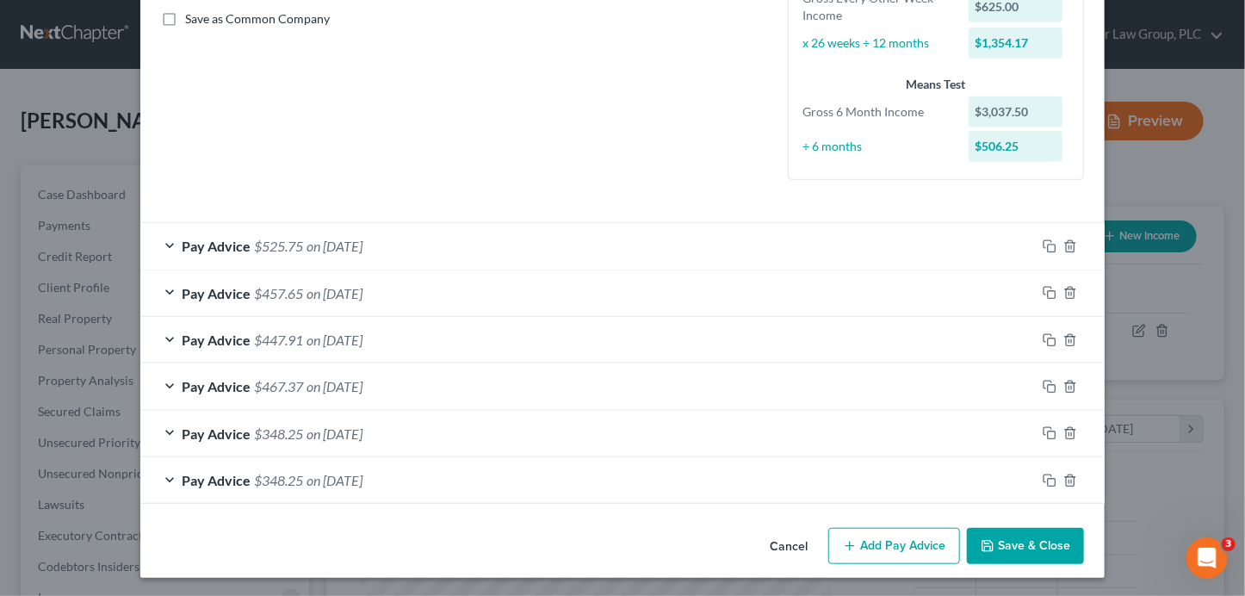
click at [869, 540] on button "Add Pay Advice" at bounding box center [894, 546] width 132 height 36
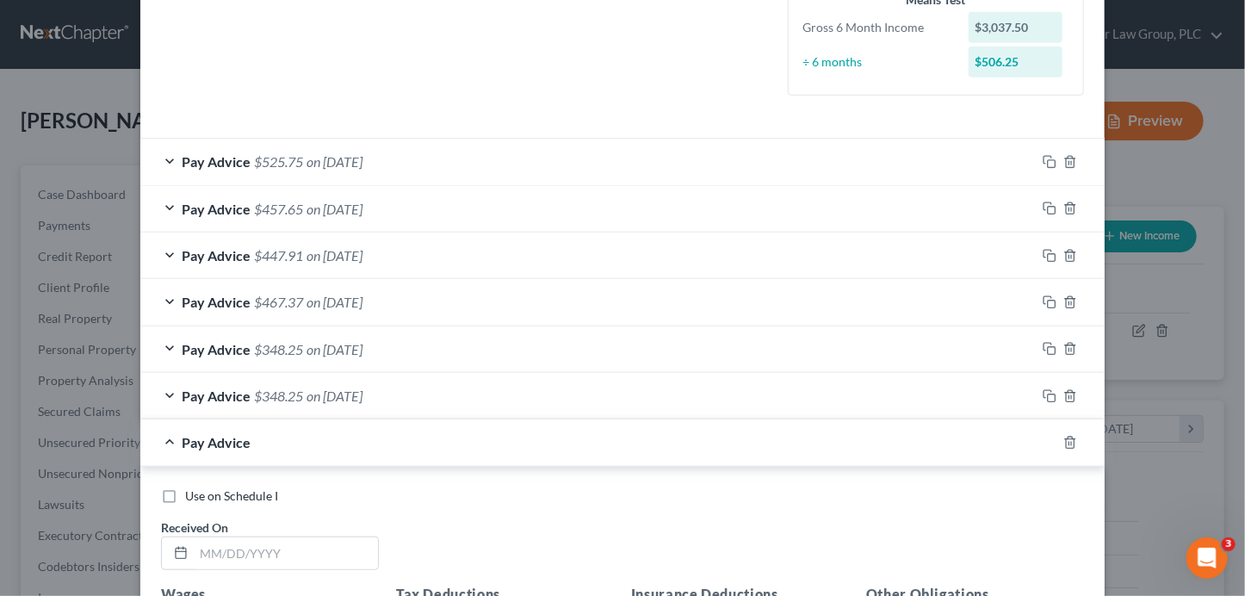
scroll to position [800, 0]
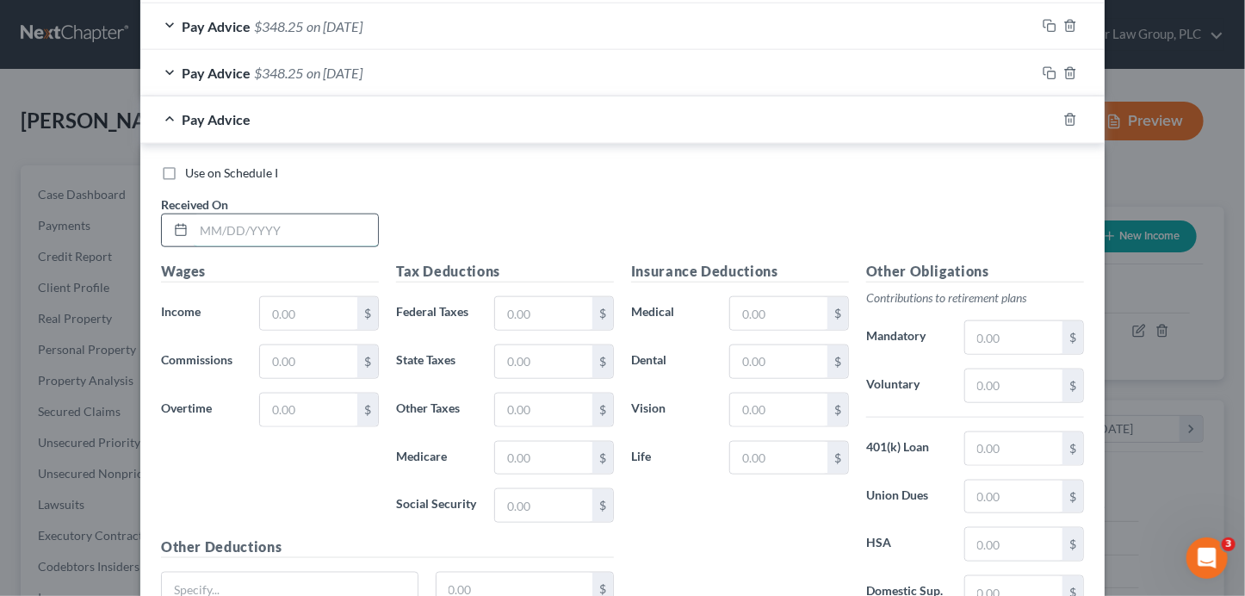
click at [299, 232] on input "text" at bounding box center [286, 230] width 184 height 33
type input "[DATE]"
type input "425"
type input "13.65"
type input "26.35"
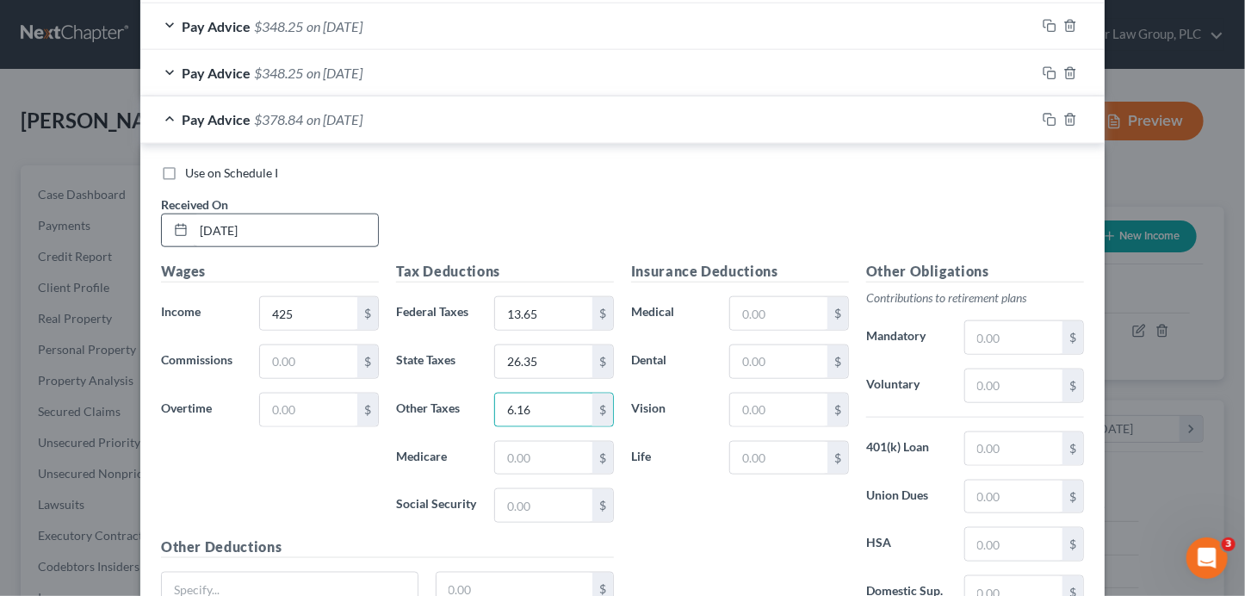
type input "6.16"
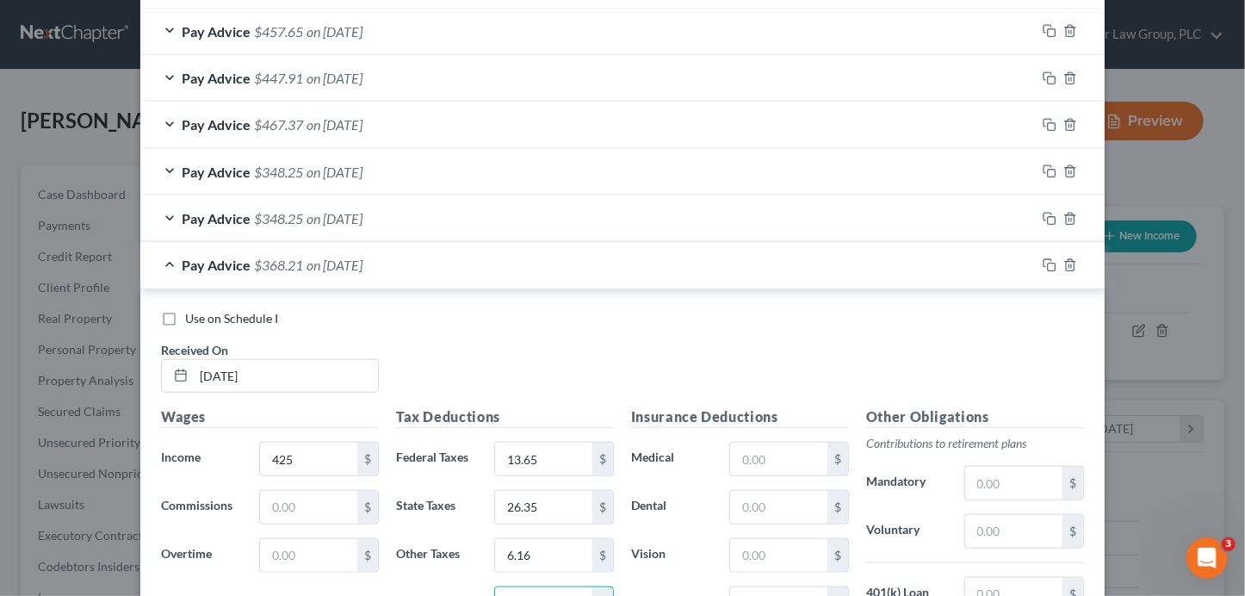
scroll to position [955, 0]
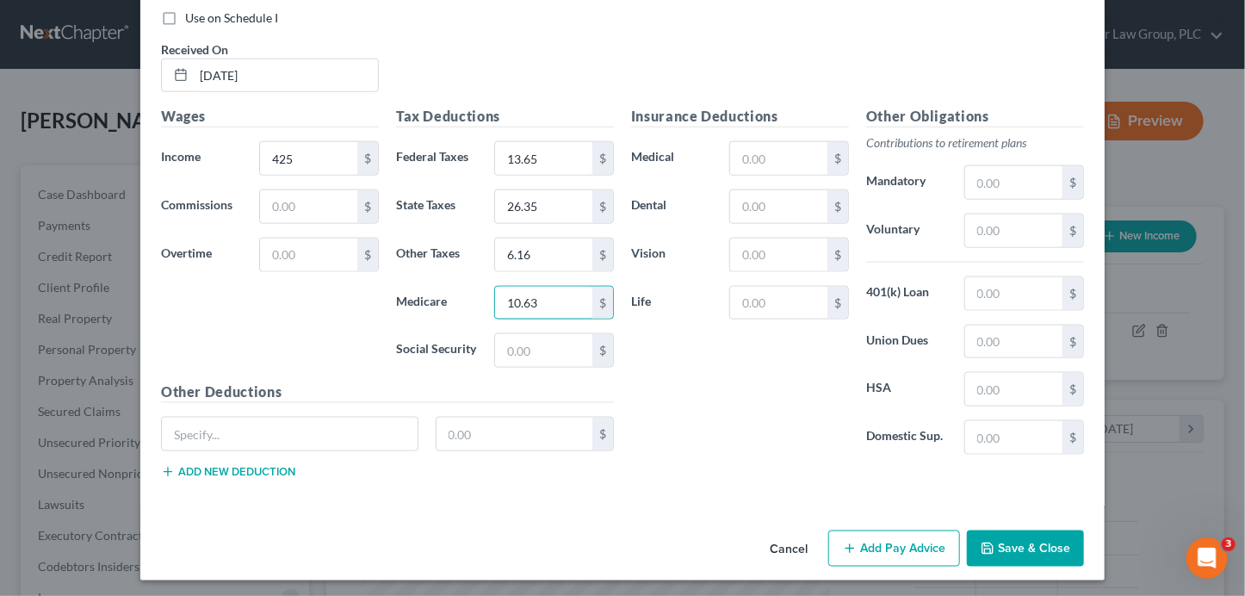
type input "10.63"
click at [924, 551] on button "Add Pay Advice" at bounding box center [894, 548] width 132 height 36
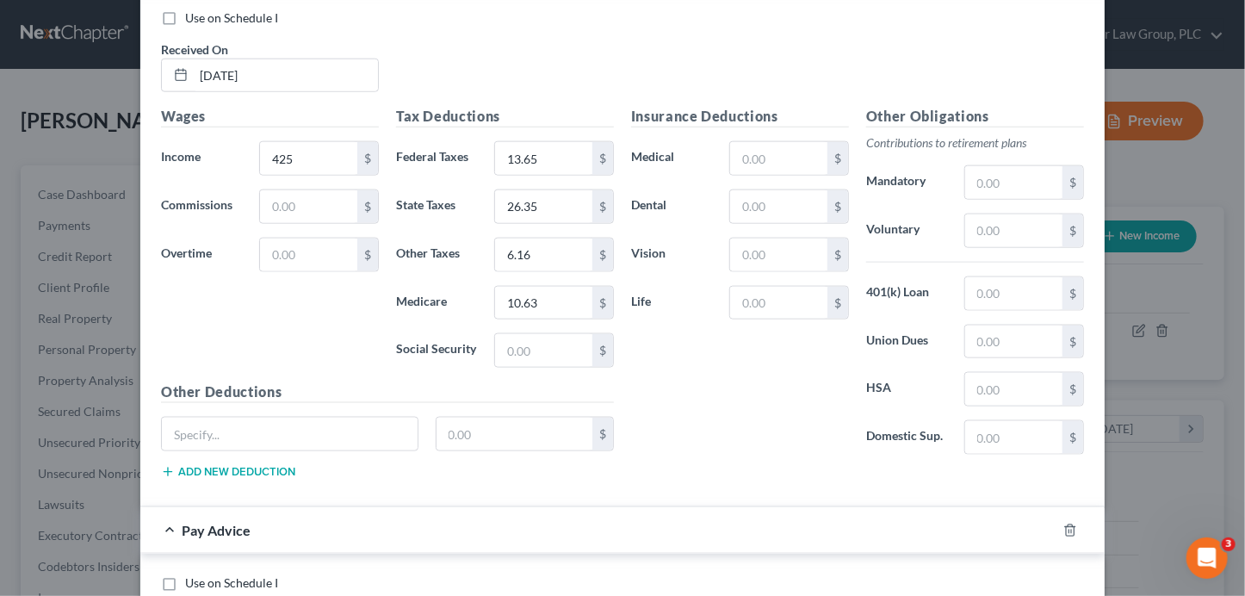
scroll to position [1390, 0]
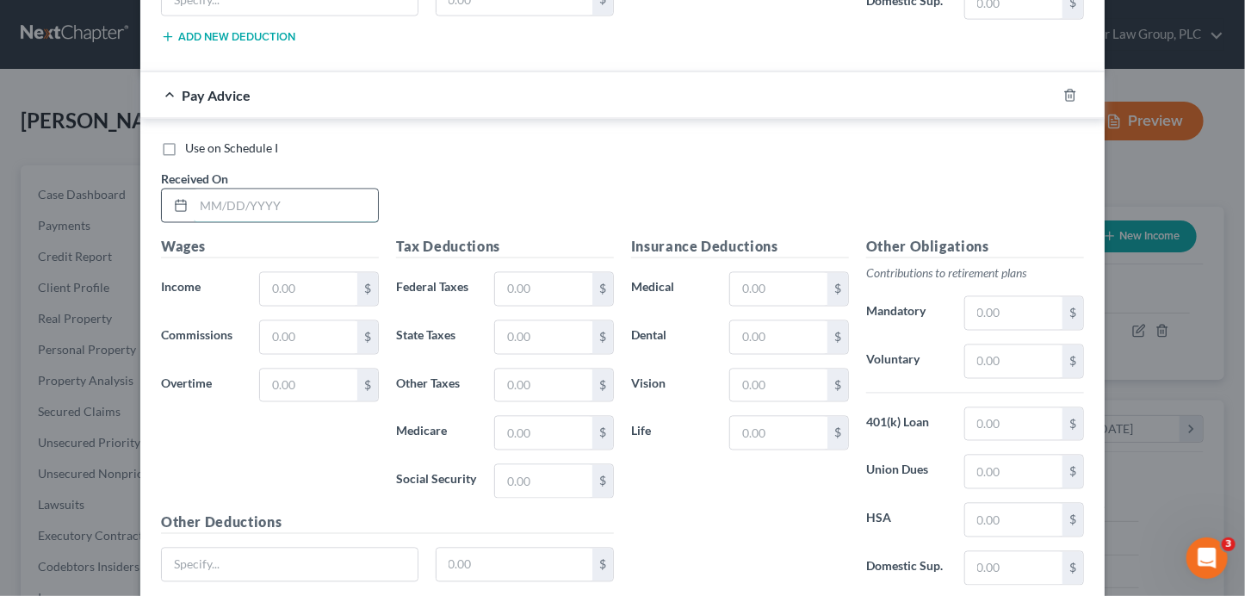
drag, startPoint x: 292, startPoint y: 199, endPoint x: 323, endPoint y: 200, distance: 31.0
click at [293, 199] on input "text" at bounding box center [286, 205] width 184 height 33
type input "[DATE]"
type input "512.50"
type input "22.40"
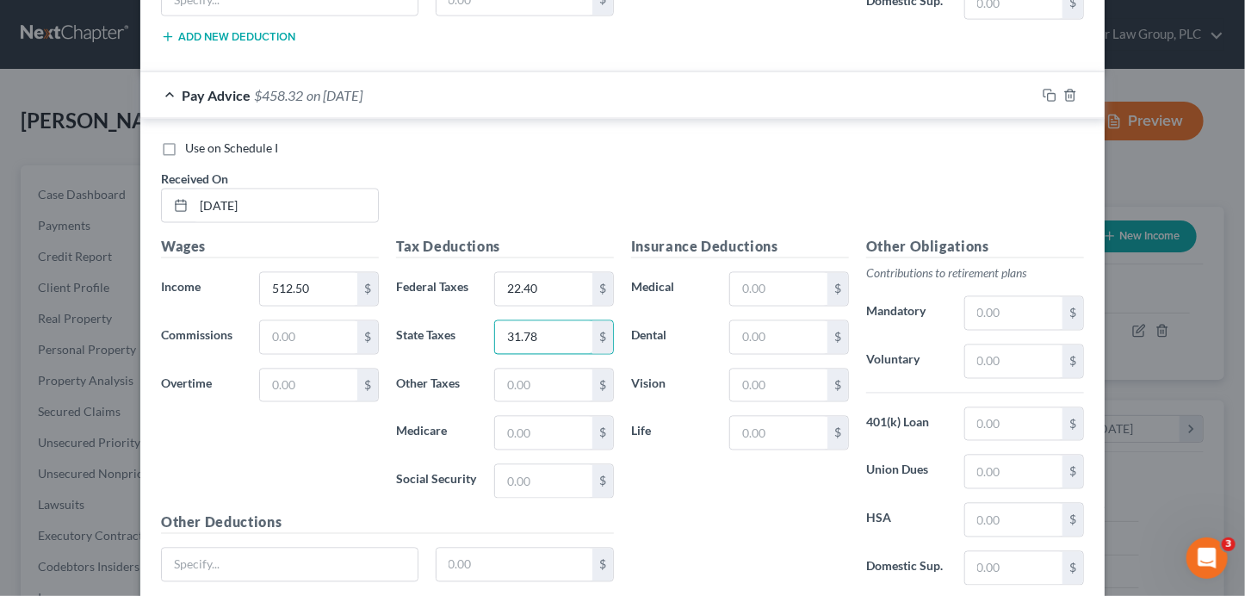
type input "31.78"
type input "7.74"
type input "12.81"
click at [537, 280] on input "22.40" at bounding box center [543, 289] width 97 height 33
type input "31.78"
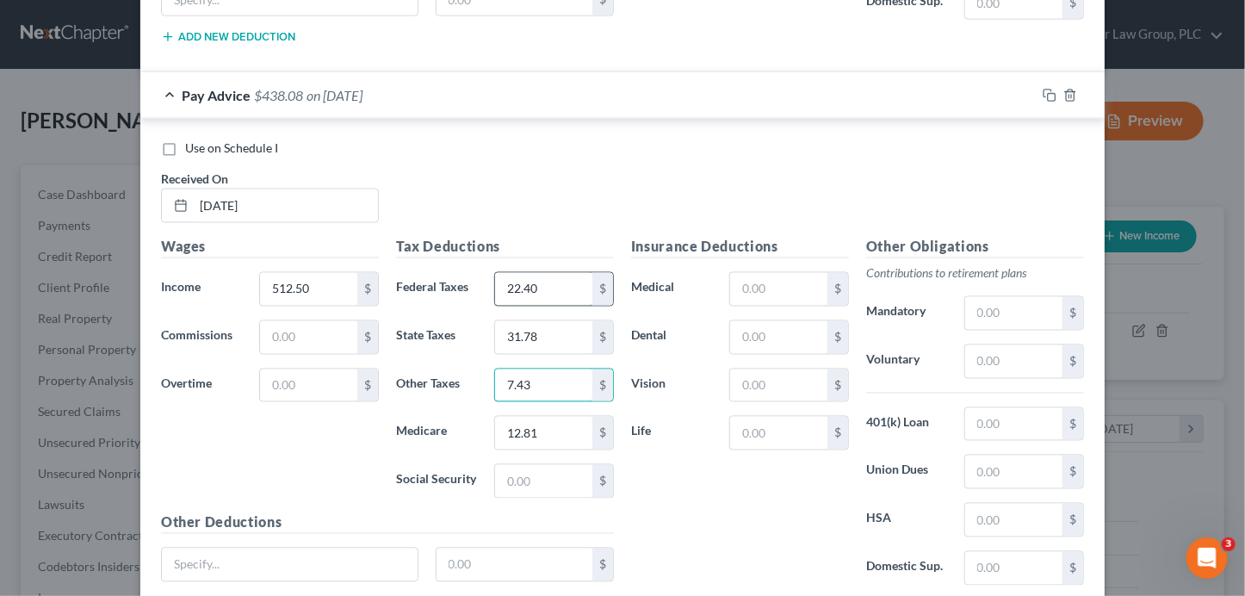
type input "7.43"
type input "12.81"
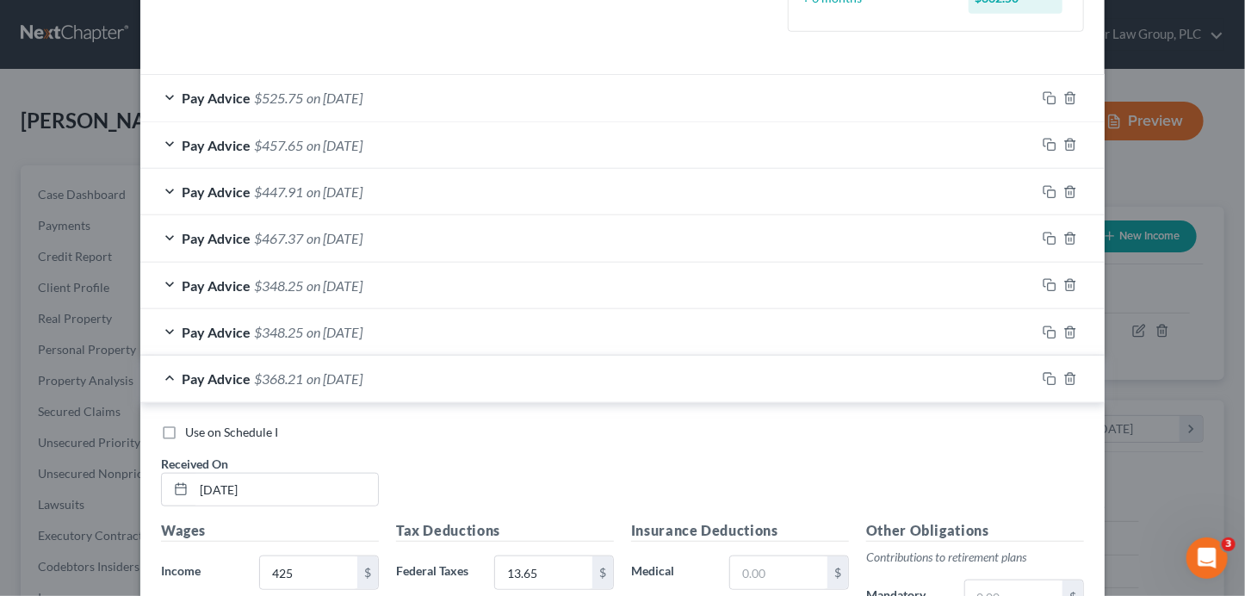
scroll to position [509, 0]
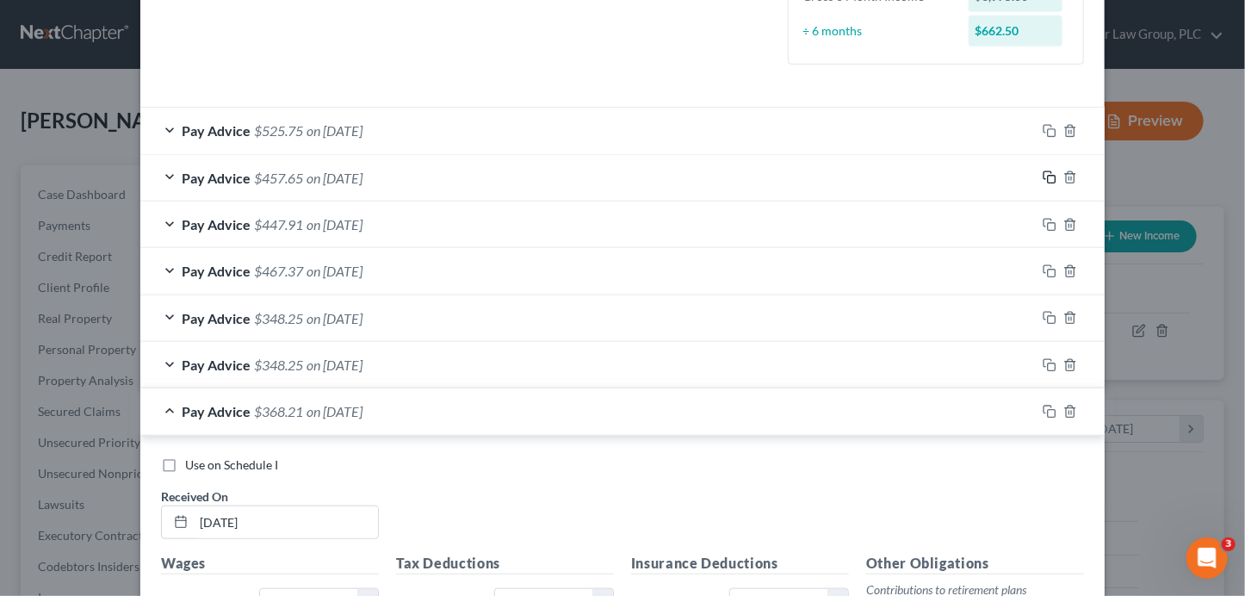
click at [1042, 174] on icon "button" at bounding box center [1049, 177] width 14 height 14
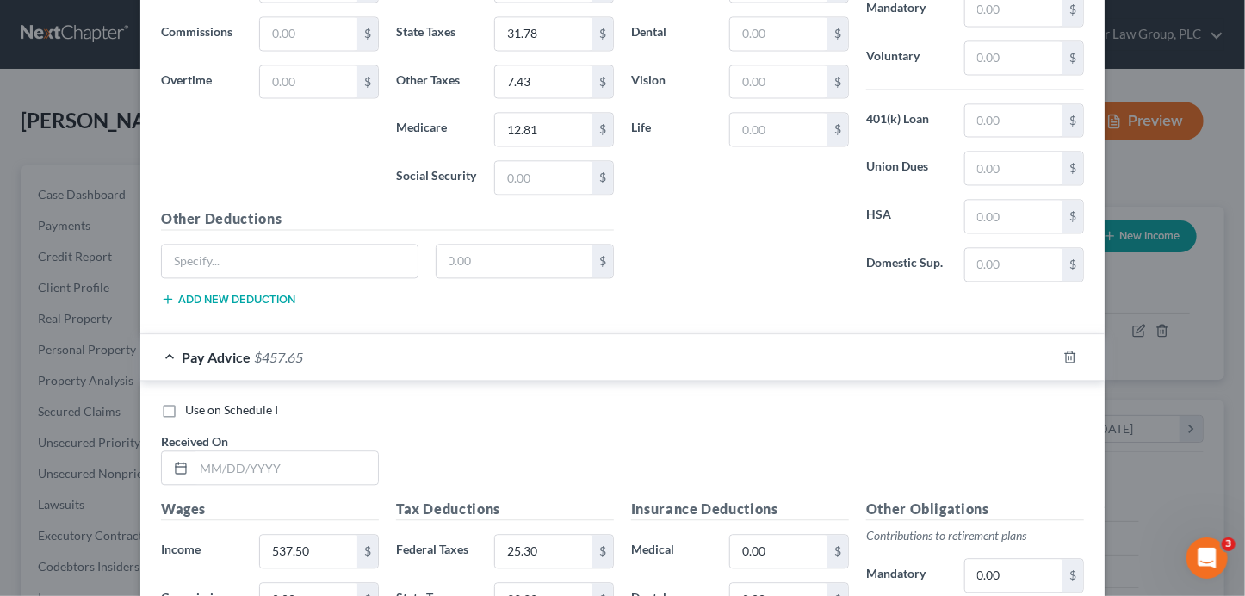
scroll to position [1698, 0]
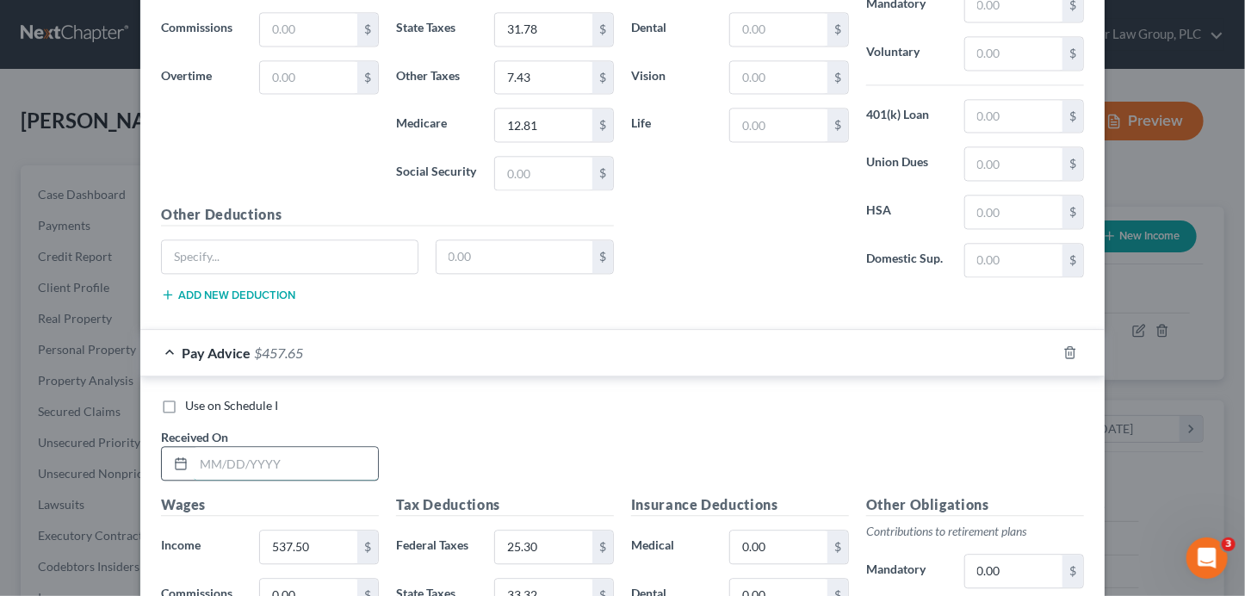
drag, startPoint x: 261, startPoint y: 457, endPoint x: 258, endPoint y: 445, distance: 12.3
click at [262, 457] on input "text" at bounding box center [286, 463] width 184 height 33
type input "[DATE]"
drag, startPoint x: 1029, startPoint y: 421, endPoint x: 1048, endPoint y: 394, distance: 33.2
click at [1029, 420] on div "Use on Schedule I Received On * [DATE]" at bounding box center [622, 445] width 940 height 97
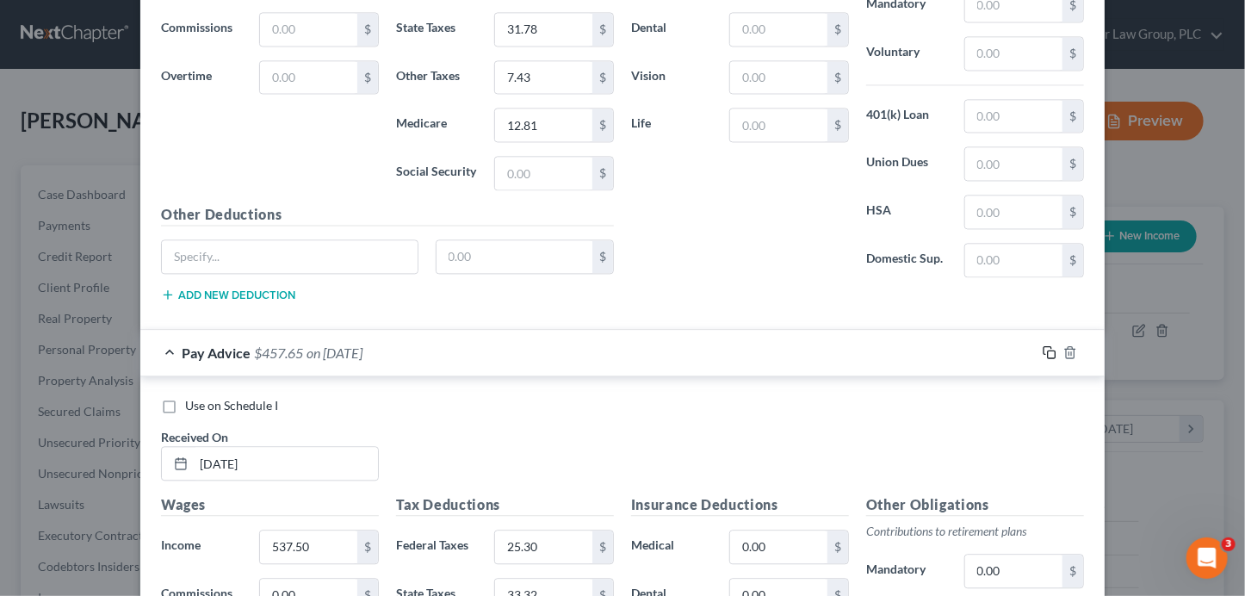
click at [1043, 345] on icon "button" at bounding box center [1049, 352] width 14 height 14
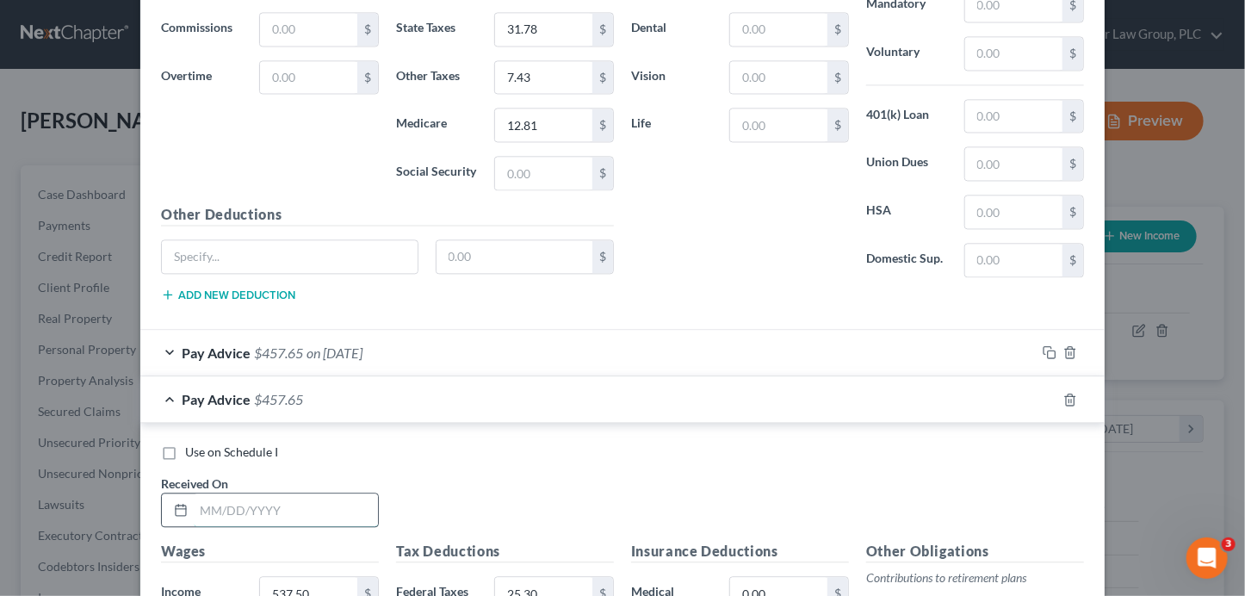
drag, startPoint x: 302, startPoint y: 504, endPoint x: 322, endPoint y: 497, distance: 21.0
click at [303, 504] on input "text" at bounding box center [286, 509] width 184 height 33
type input "[DATE]"
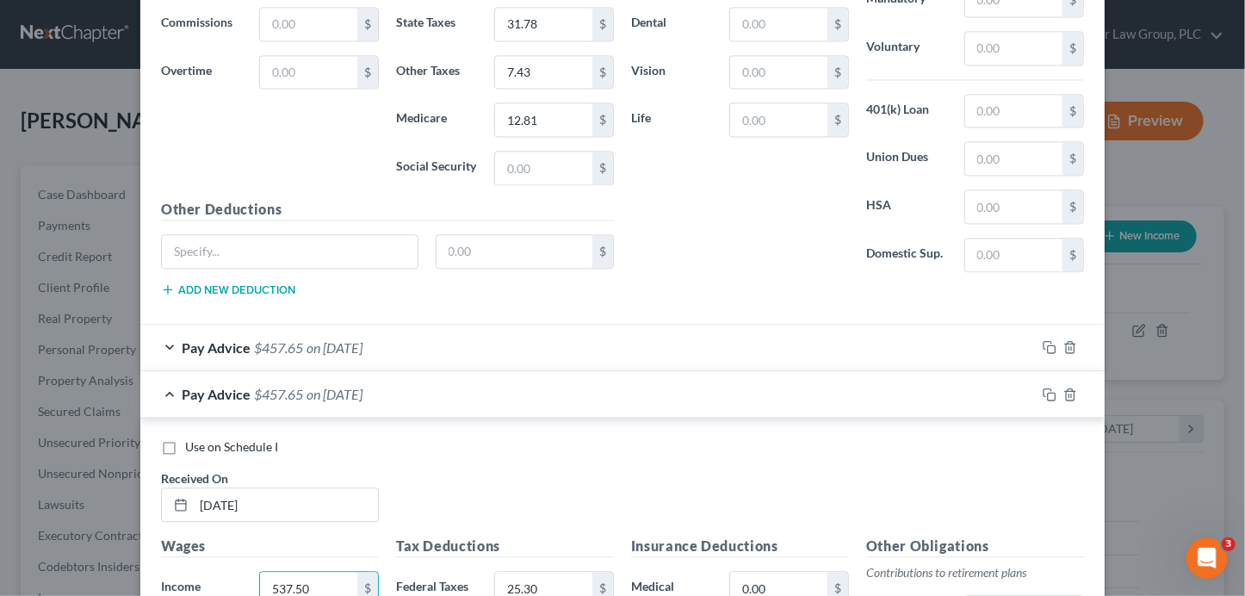
scroll to position [2032, 0]
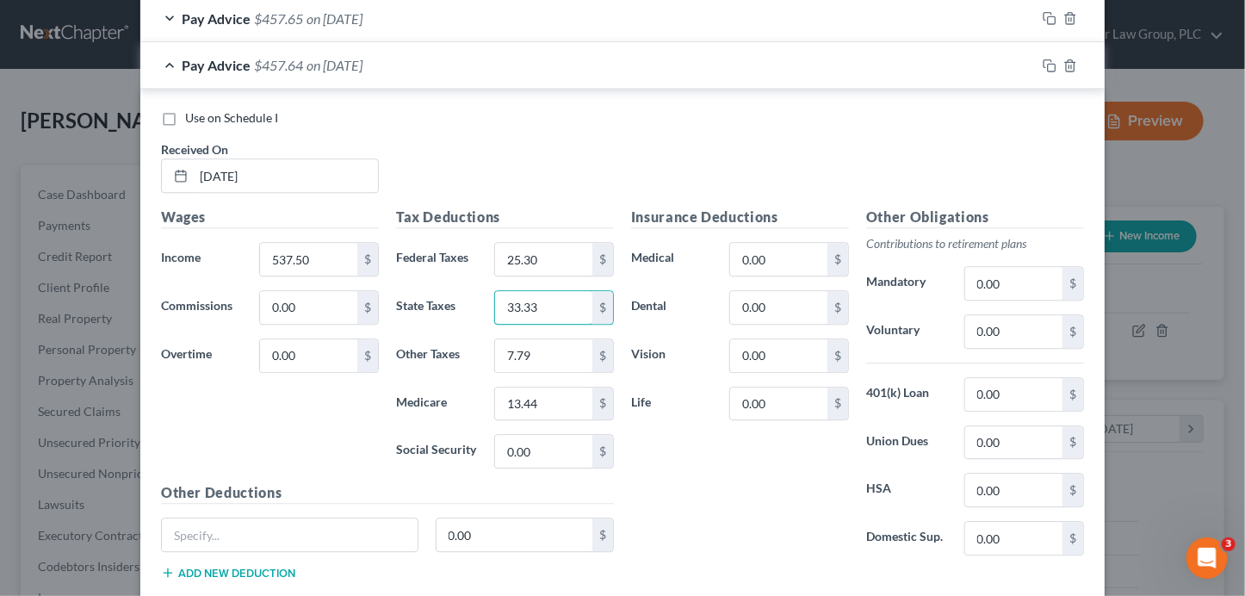
type input "33.33"
type input "7.80"
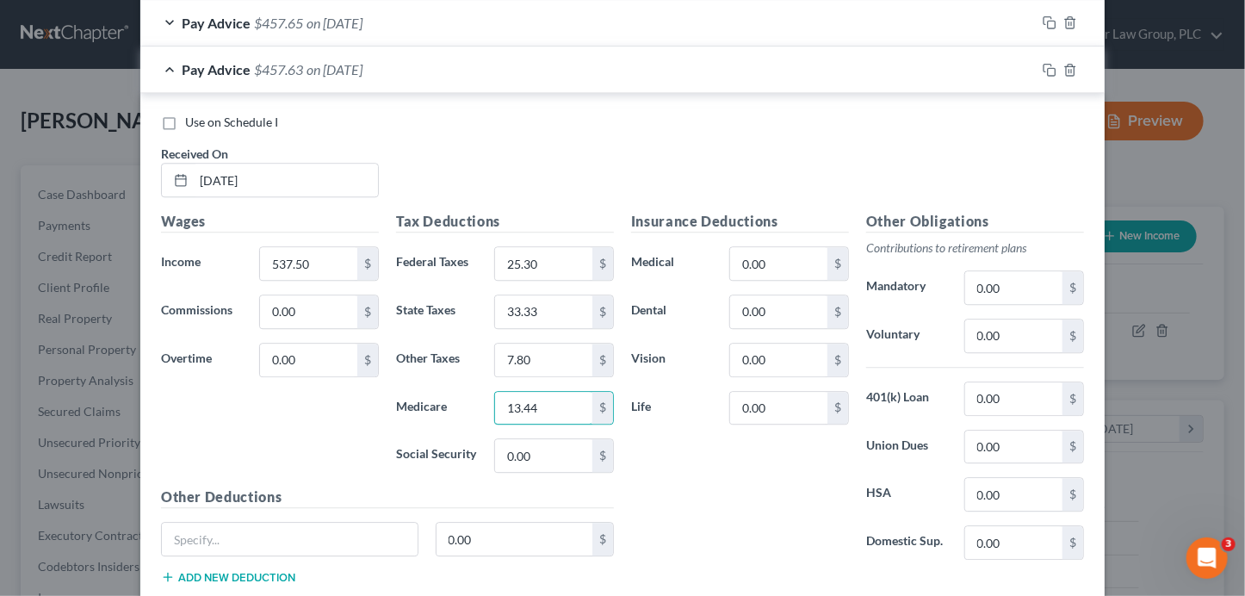
scroll to position [2127, 0]
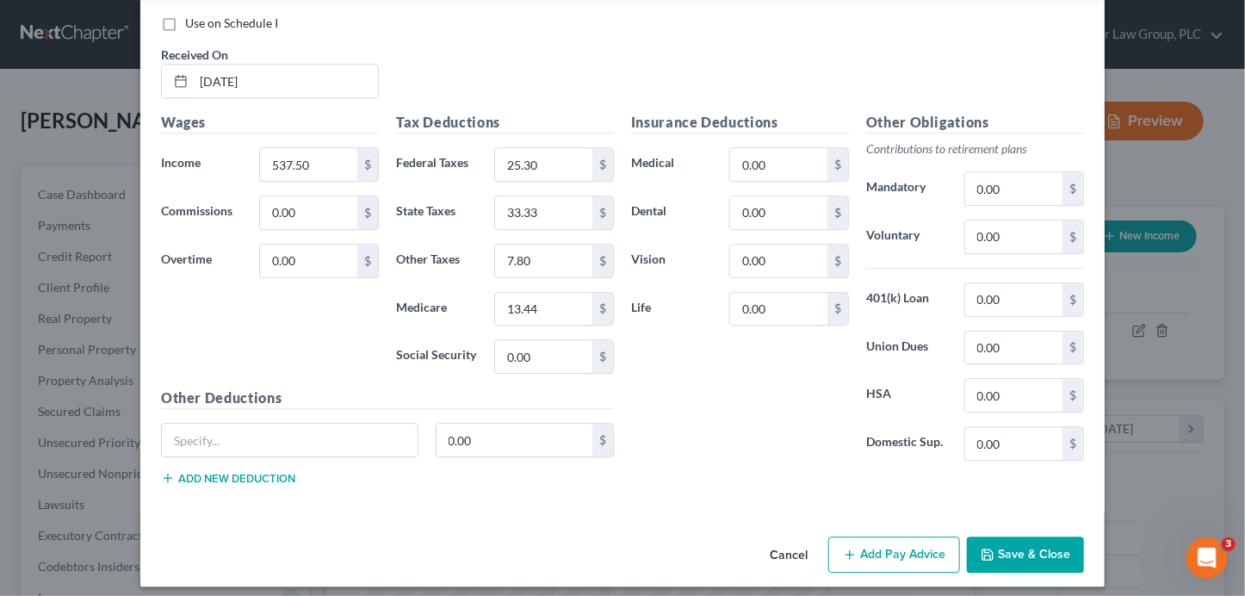
click at [882, 538] on button "Add Pay Advice" at bounding box center [894, 554] width 132 height 36
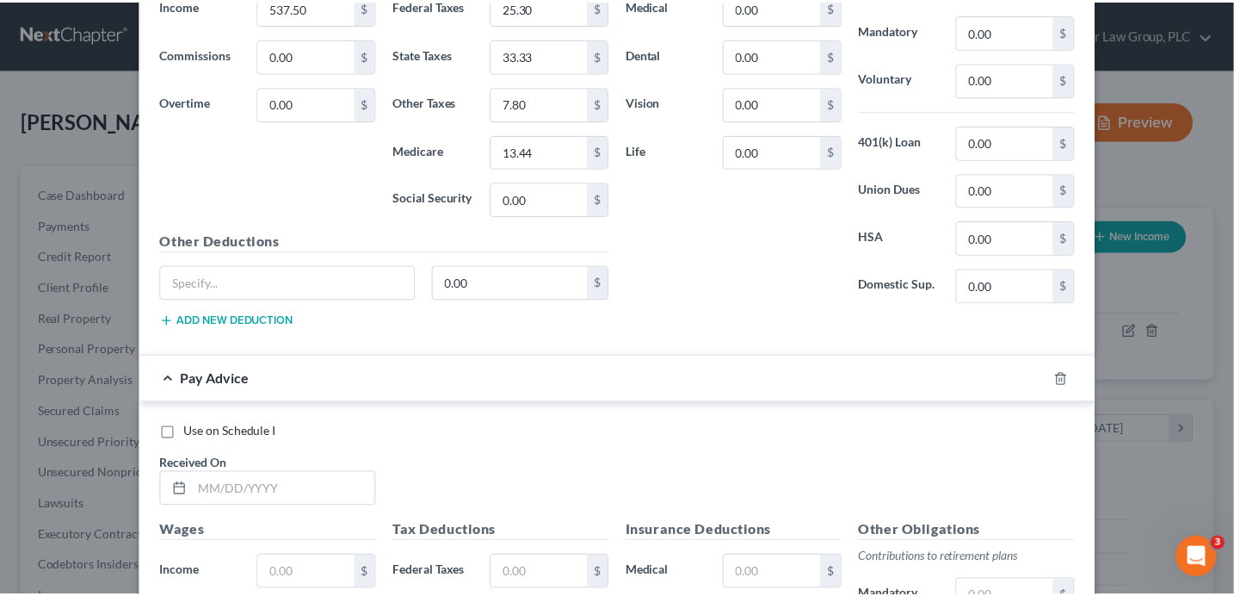
scroll to position [2689, 0]
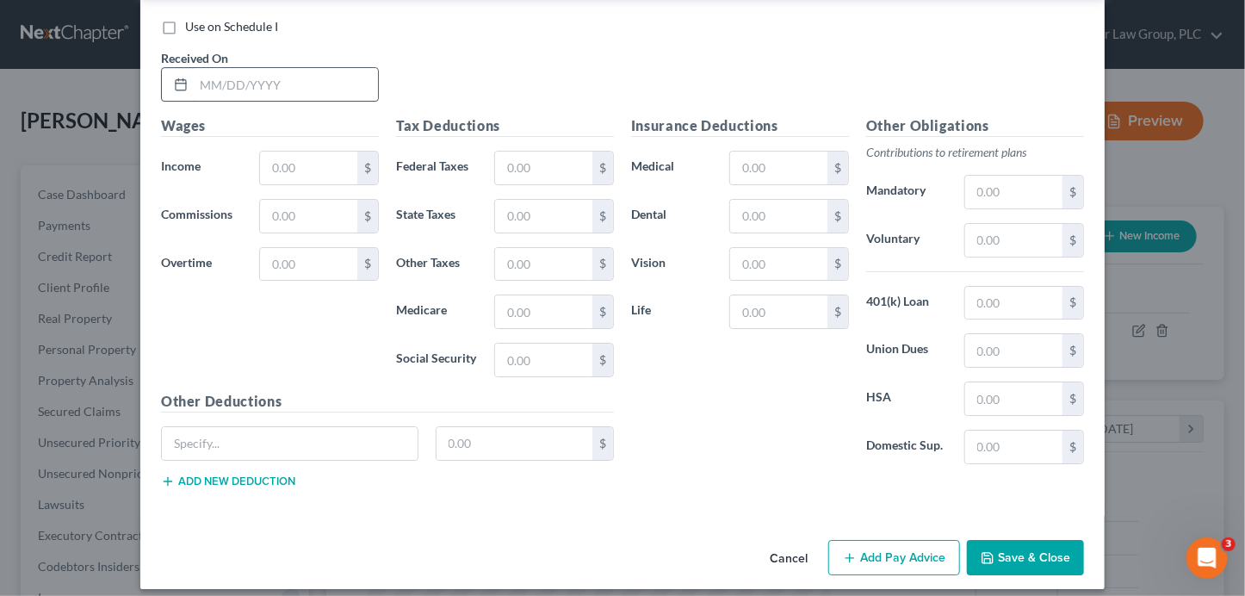
click at [350, 68] on input "text" at bounding box center [286, 84] width 184 height 33
type input "[DATE]"
type input "562.50"
type input "28.30"
type input "34.88"
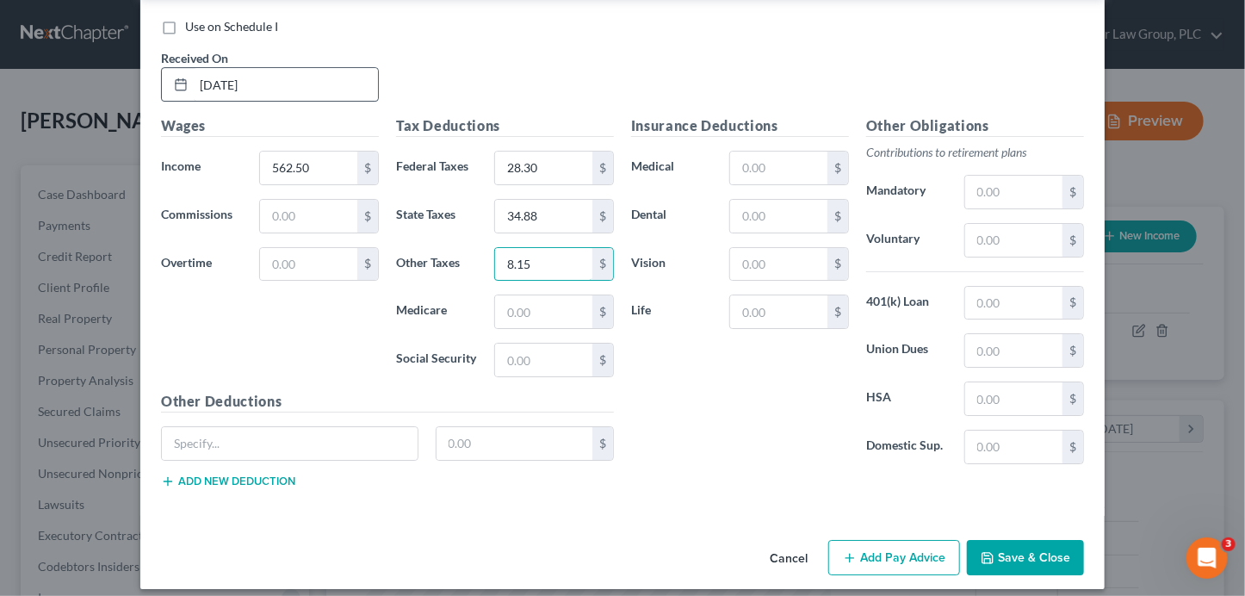
type input "8.15"
type input "14.06"
click at [1044, 546] on button "Save & Close" at bounding box center [1025, 558] width 117 height 36
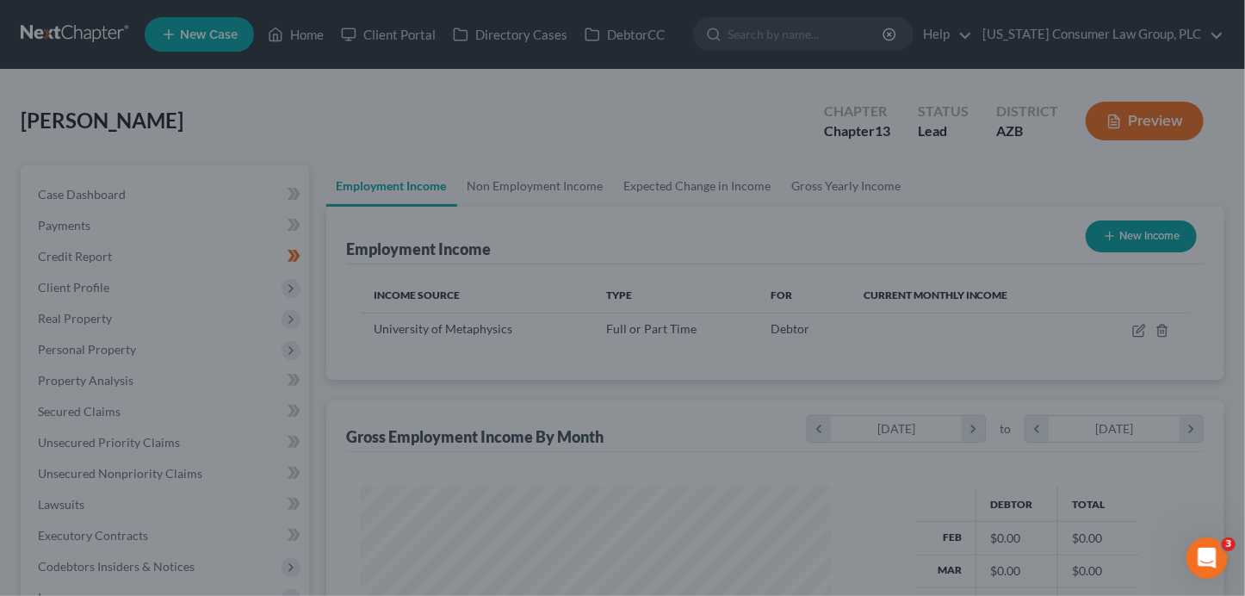
scroll to position [860390, 860198]
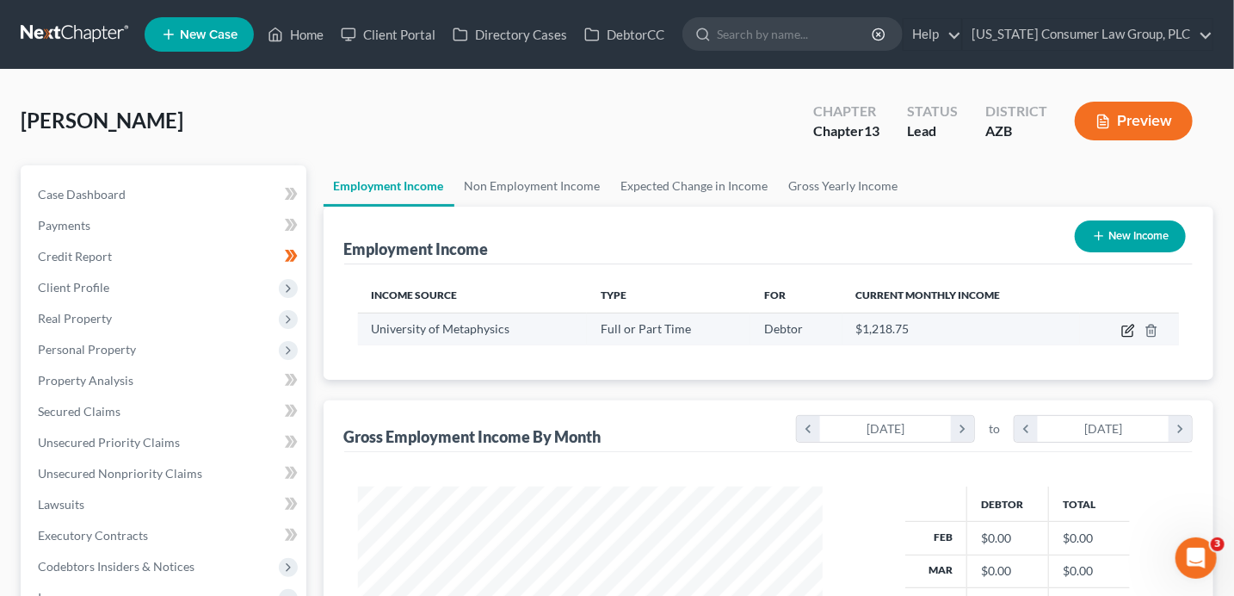
drag, startPoint x: 1131, startPoint y: 331, endPoint x: 1121, endPoint y: 333, distance: 9.6
click at [1121, 333] on icon "button" at bounding box center [1128, 331] width 14 height 14
select select "0"
select select "3"
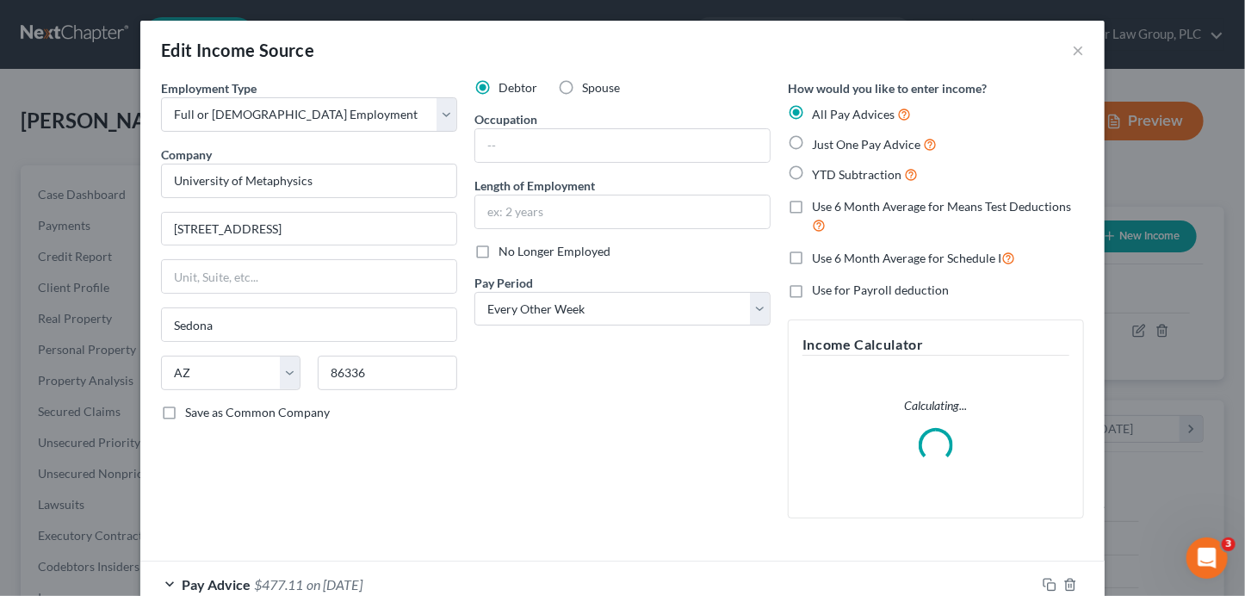
scroll to position [306, 504]
click at [622, 313] on select "Select Monthly Twice Monthly Every Other Week Weekly" at bounding box center [622, 309] width 296 height 34
select select "3"
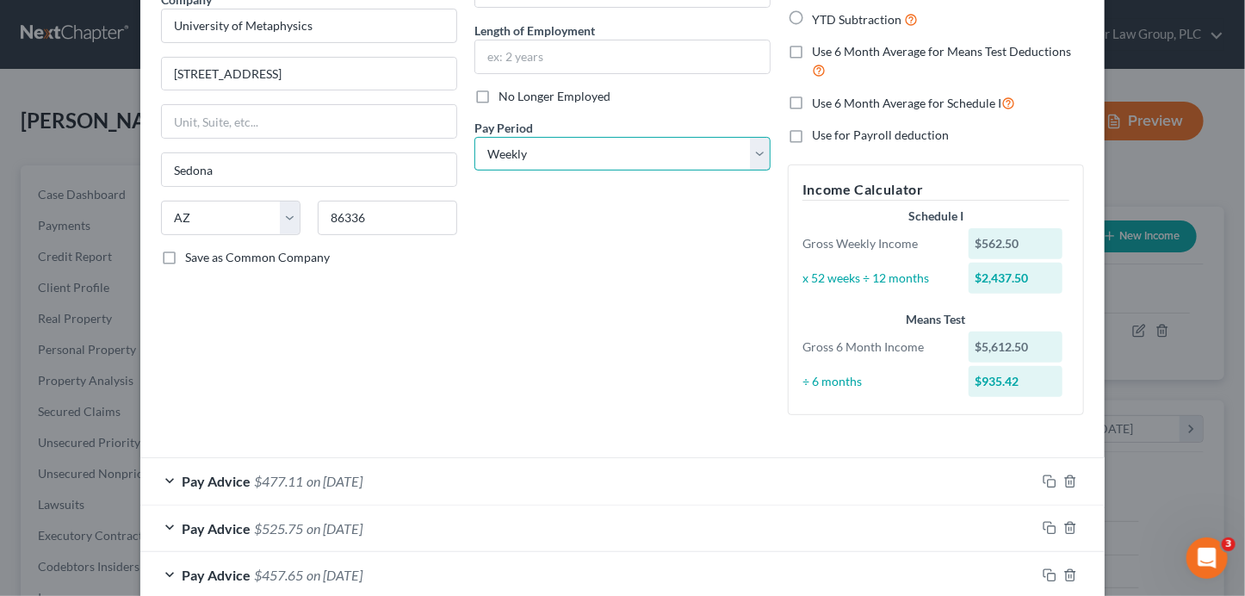
scroll to position [0, 0]
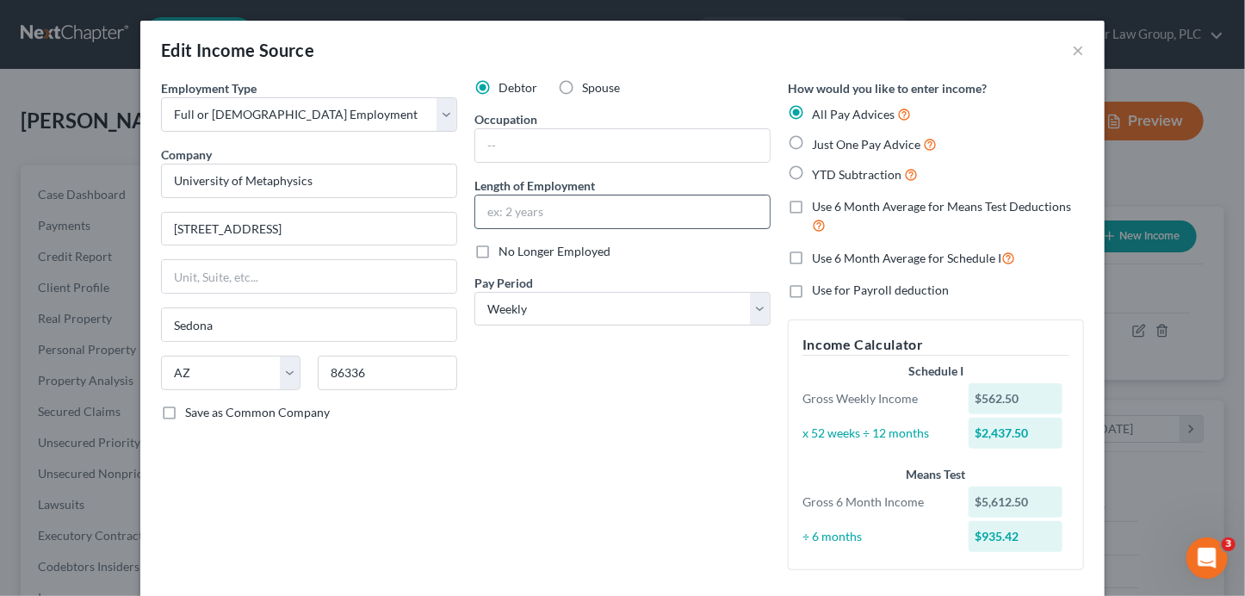
click at [570, 207] on input "text" at bounding box center [622, 211] width 294 height 33
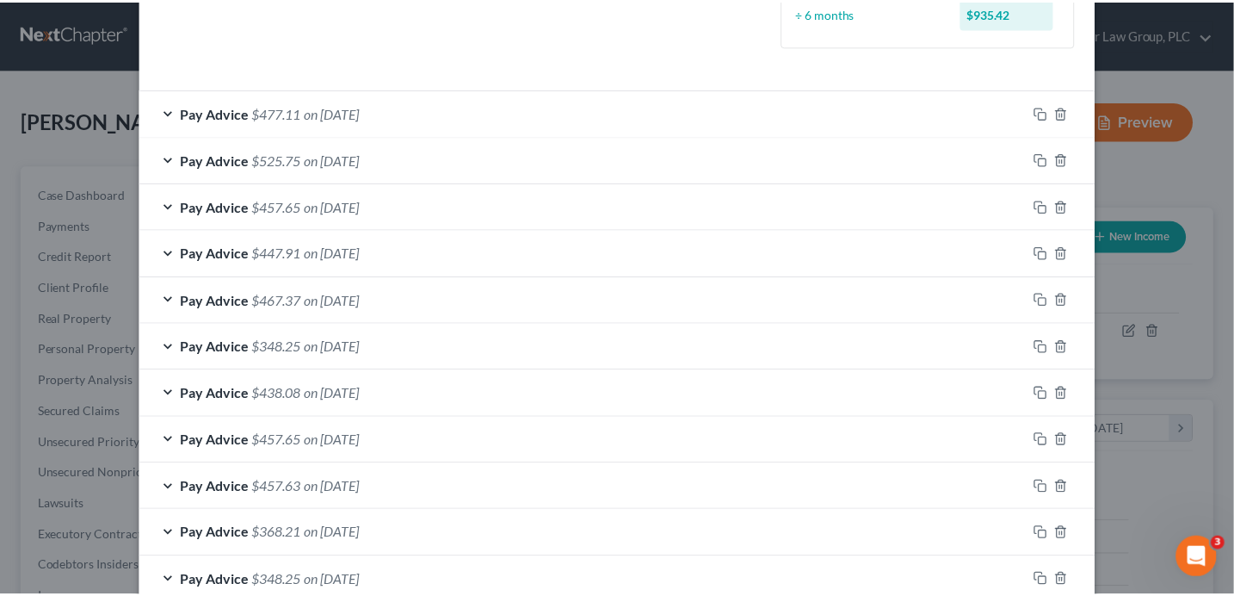
scroll to position [623, 0]
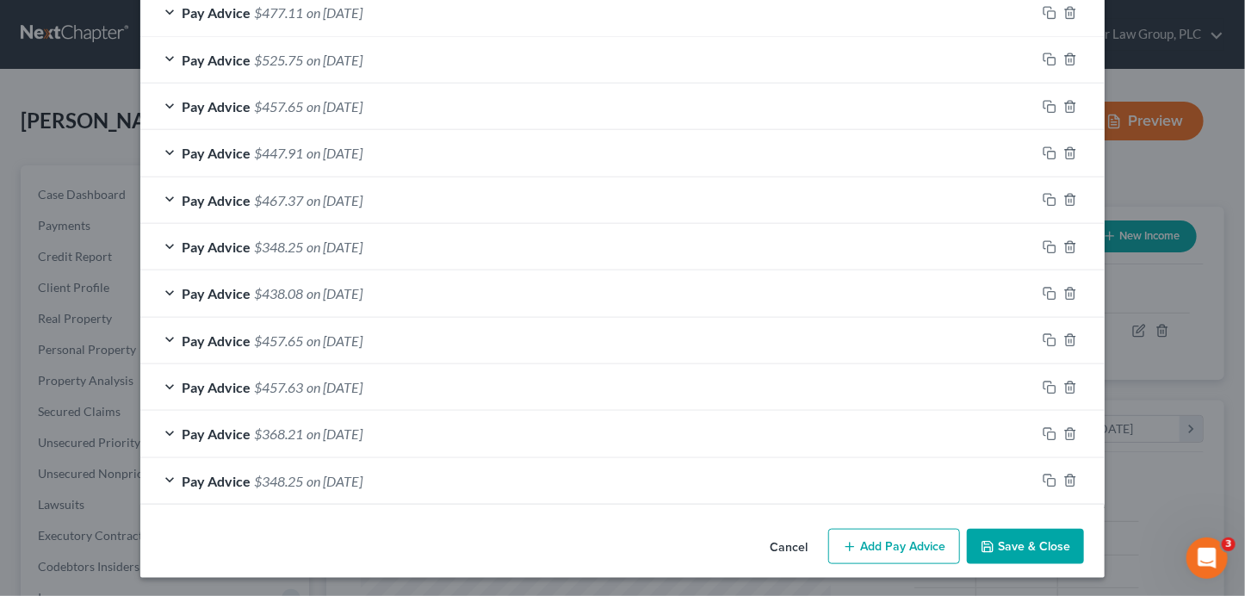
type input "3 months"
click at [1023, 541] on button "Save & Close" at bounding box center [1025, 546] width 117 height 36
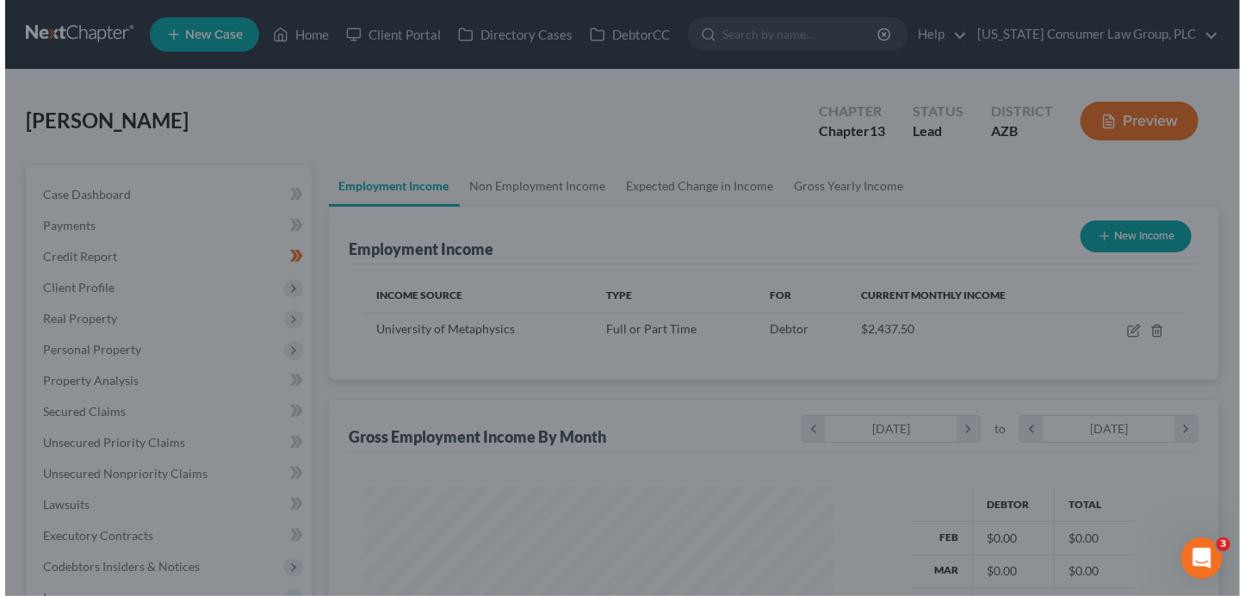
scroll to position [860390, 860198]
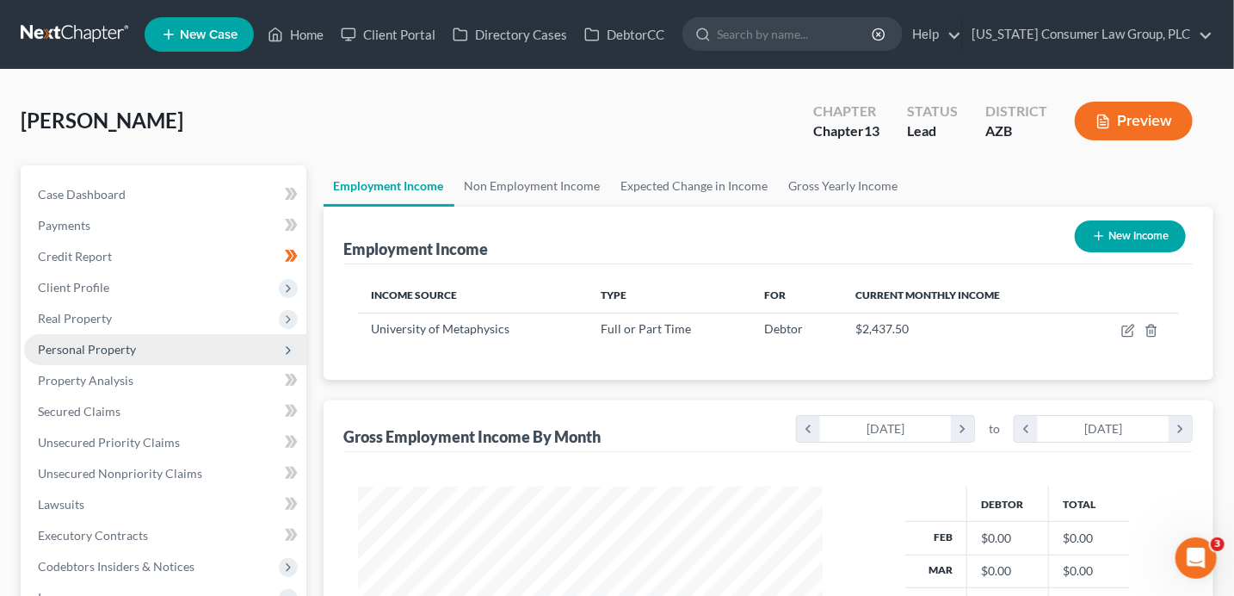
click at [108, 349] on span "Personal Property" at bounding box center [87, 349] width 98 height 15
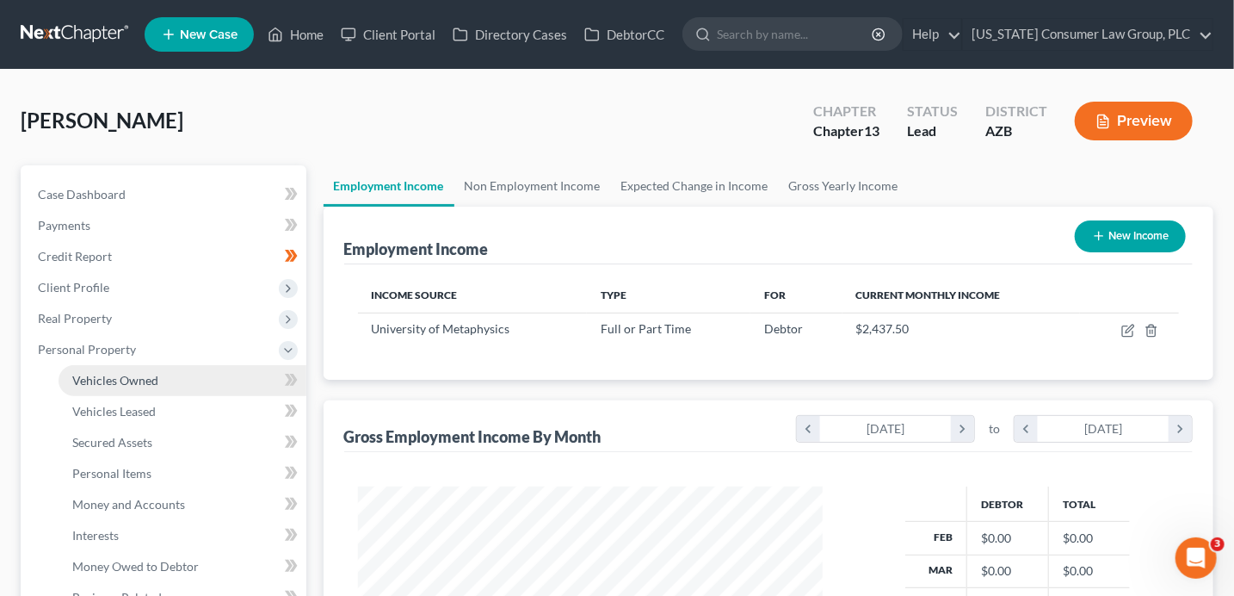
click at [155, 374] on span "Vehicles Owned" at bounding box center [115, 380] width 86 height 15
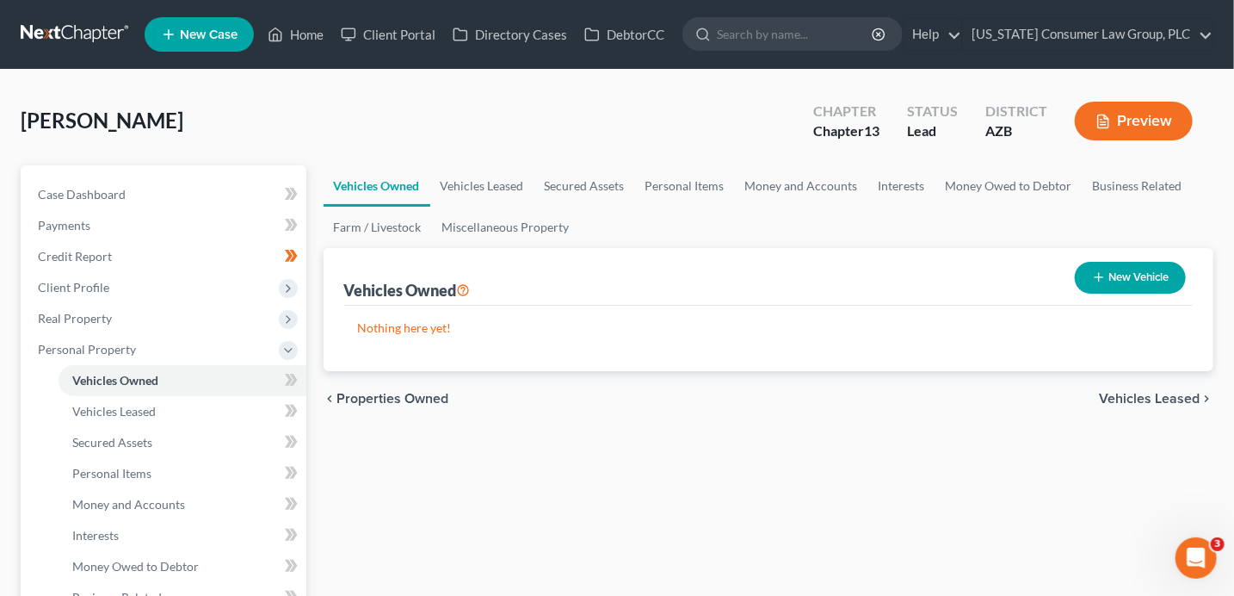
click at [1165, 285] on button "New Vehicle" at bounding box center [1130, 278] width 111 height 32
select select "0"
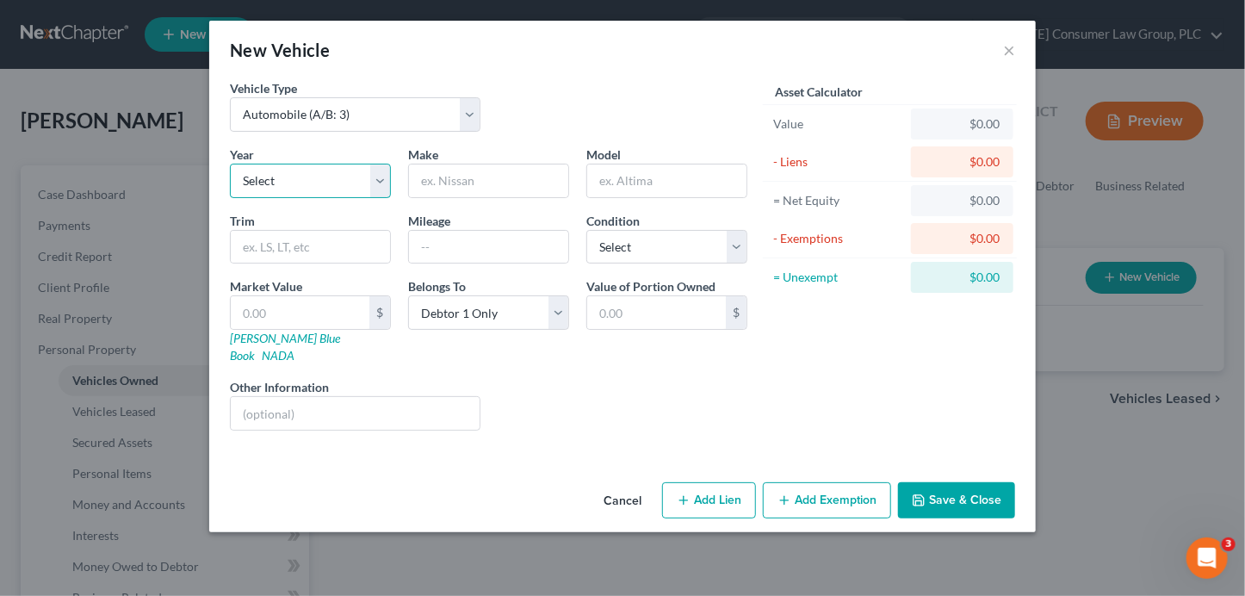
click at [281, 176] on select "Select 2026 2025 2024 2023 2022 2021 2020 2019 2018 2017 2016 2015 2014 2013 20…" at bounding box center [310, 181] width 161 height 34
select select "9"
click at [469, 172] on input "text" at bounding box center [488, 180] width 159 height 33
type input "Toyota"
type input "Camry"
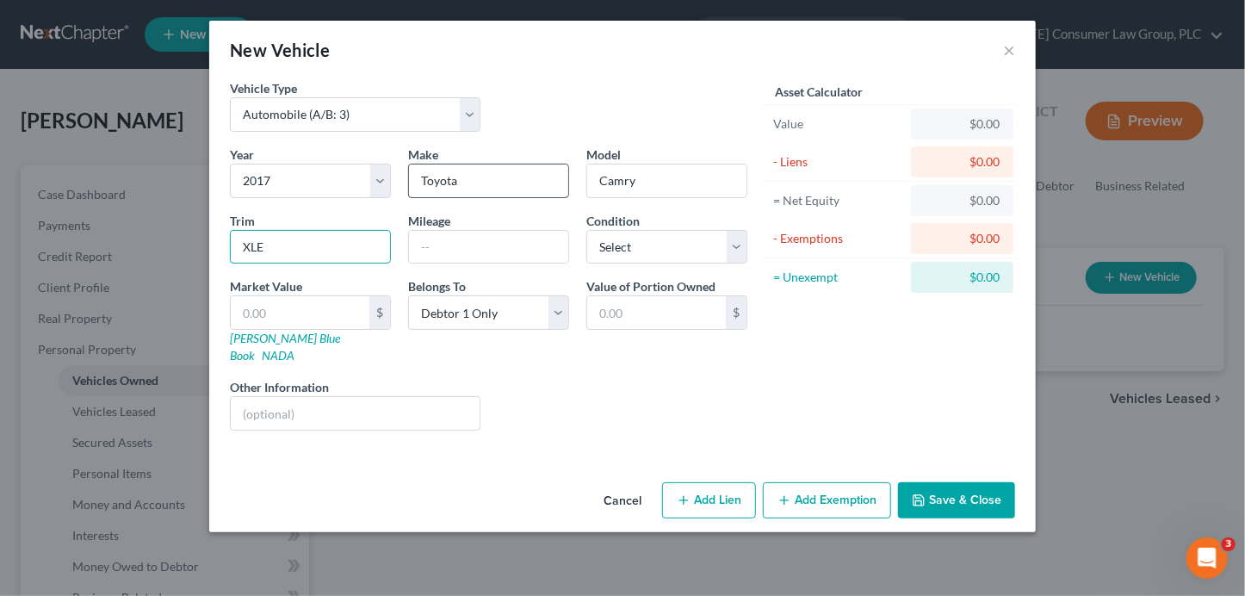
type input "XLE"
type input "79500"
select select "3"
click at [295, 335] on link "[PERSON_NAME] Blue Book" at bounding box center [285, 347] width 110 height 32
click at [276, 306] on input "text" at bounding box center [300, 312] width 139 height 33
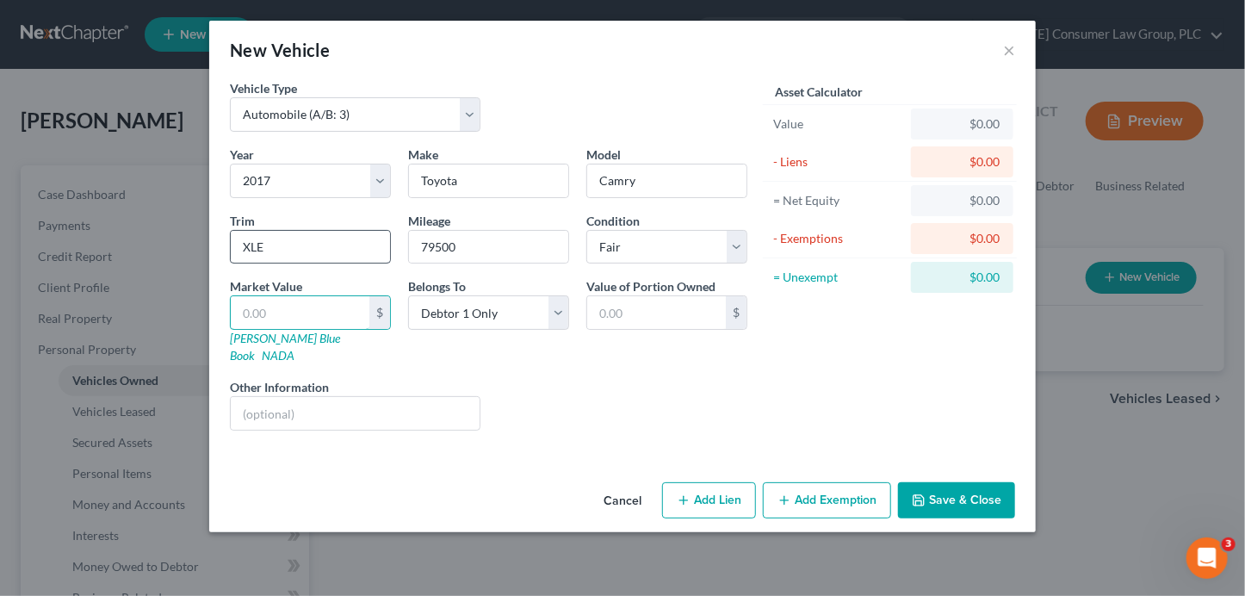
type input "1"
type input "1.00"
type input "10"
type input "10.00"
type input "107"
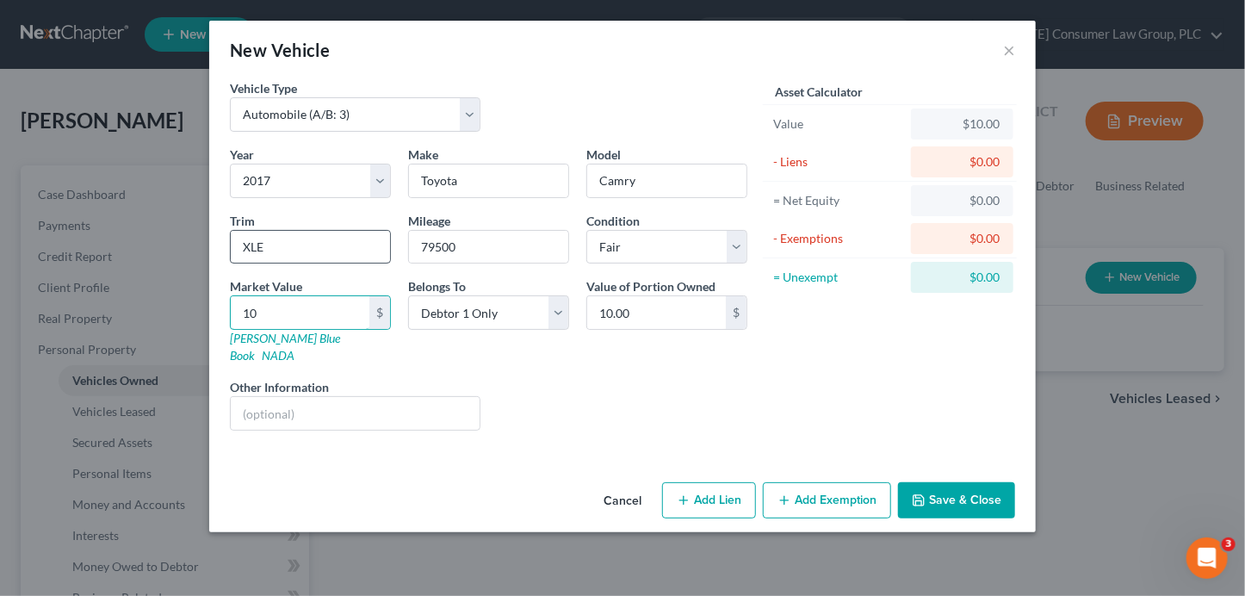
type input "107.00"
type input "1078"
type input "1,078.00"
type input "1,0785"
type input "10,785.00"
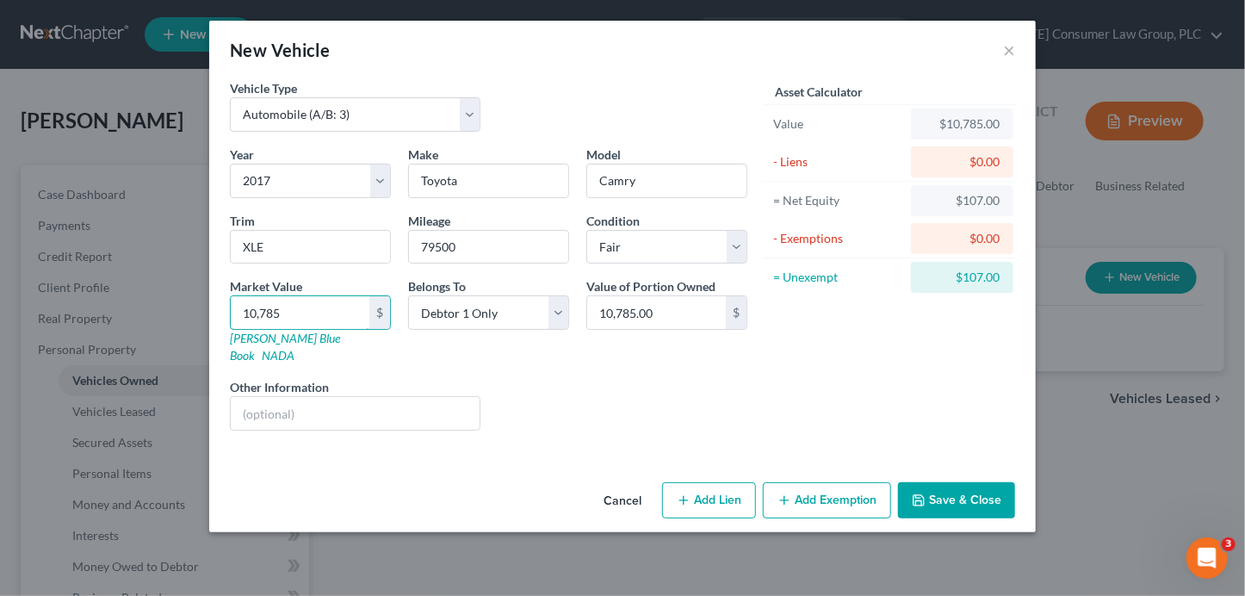
type input "10,785"
click at [815, 482] on button "Add Exemption" at bounding box center [827, 500] width 128 height 36
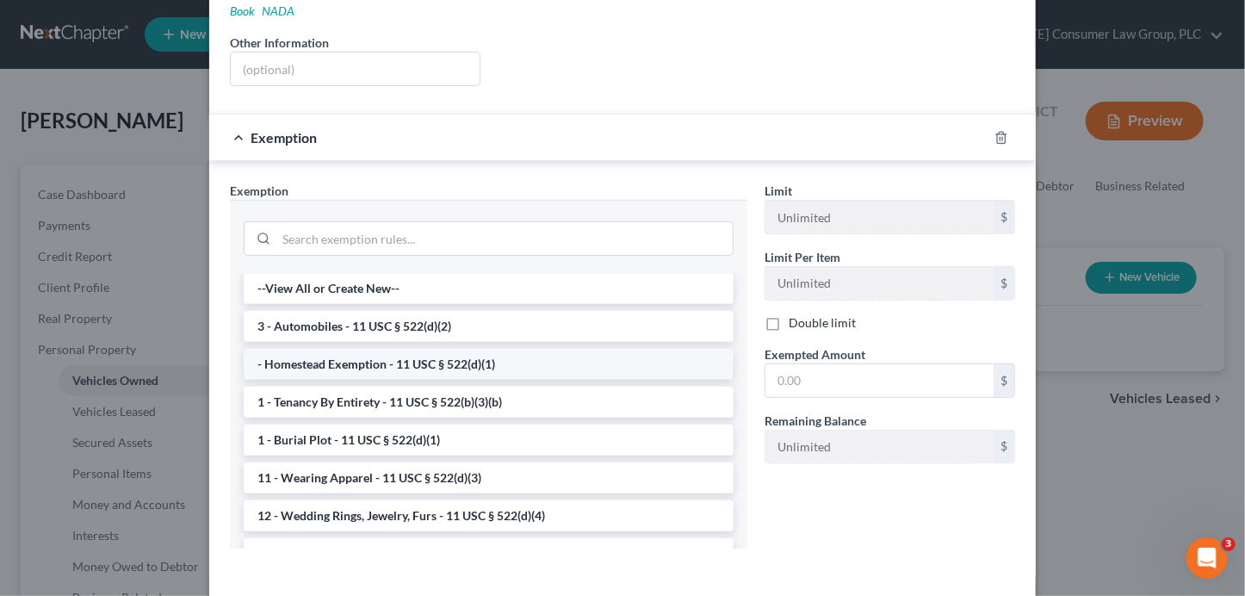
scroll to position [349, 0]
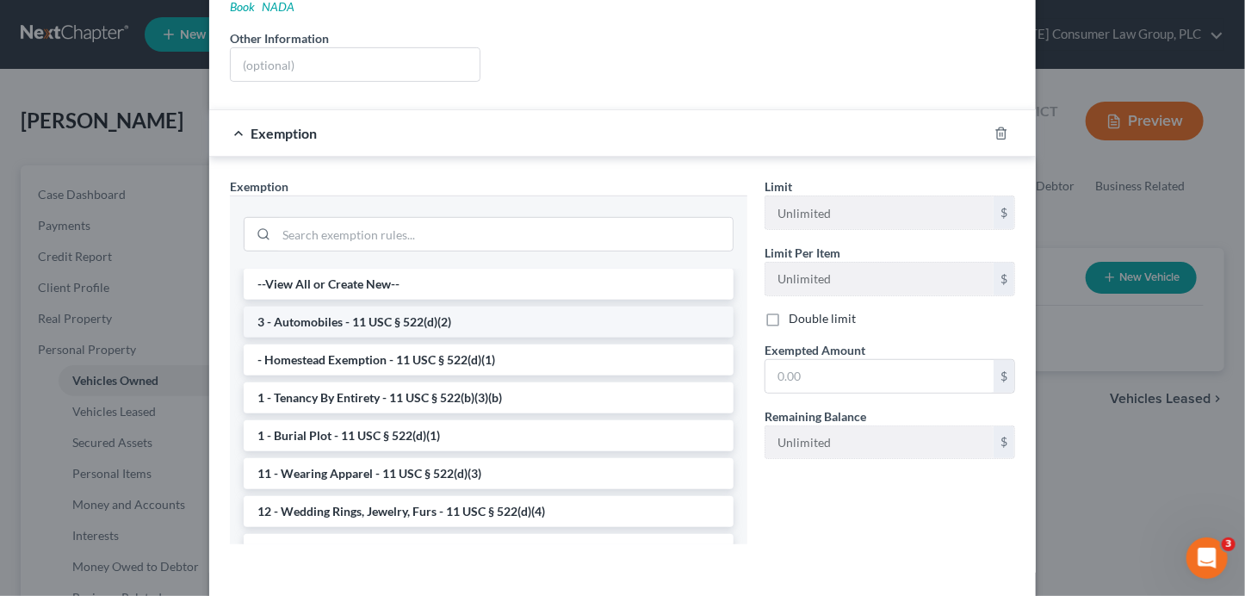
click at [395, 306] on li "3 - Automobiles - 11 USC § 522(d)(2)" at bounding box center [489, 321] width 490 height 31
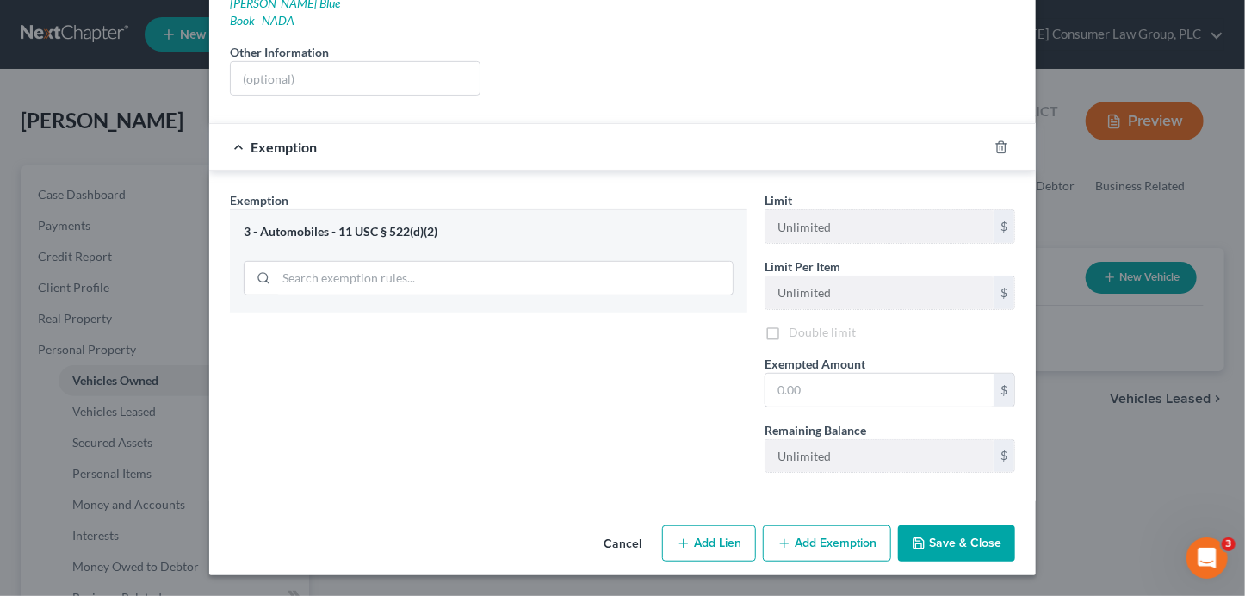
scroll to position [313, 0]
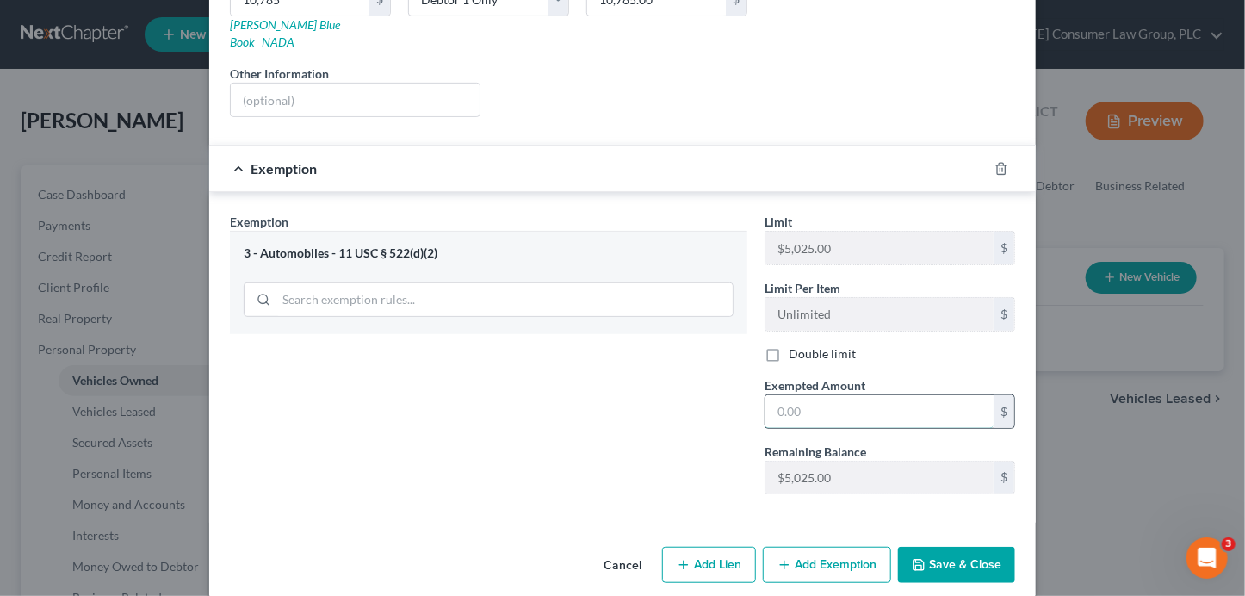
click at [833, 395] on input "text" at bounding box center [879, 411] width 228 height 33
type input "5,025"
click at [958, 547] on button "Save & Close" at bounding box center [956, 565] width 117 height 36
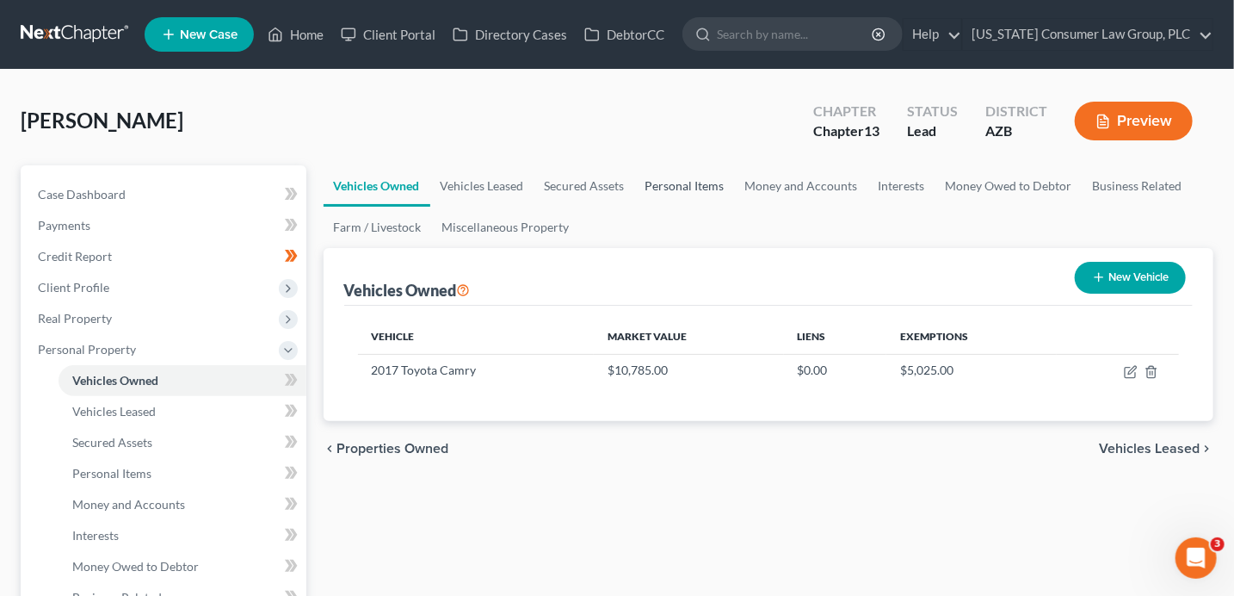
click at [679, 183] on link "Personal Items" at bounding box center [685, 185] width 100 height 41
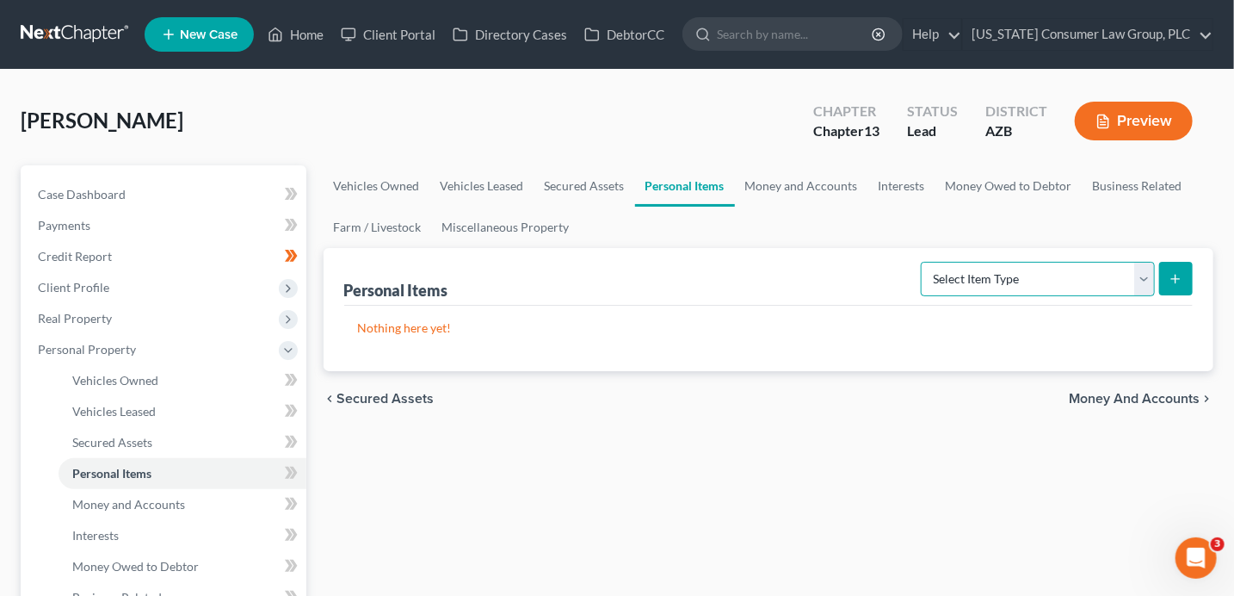
click at [1011, 277] on select "Select Item Type Clothing (A/B: 11) Collectibles Of Value (A/B: 8) Electronics …" at bounding box center [1038, 279] width 234 height 34
select select "clothing"
click at [1187, 284] on button "submit" at bounding box center [1176, 279] width 34 height 34
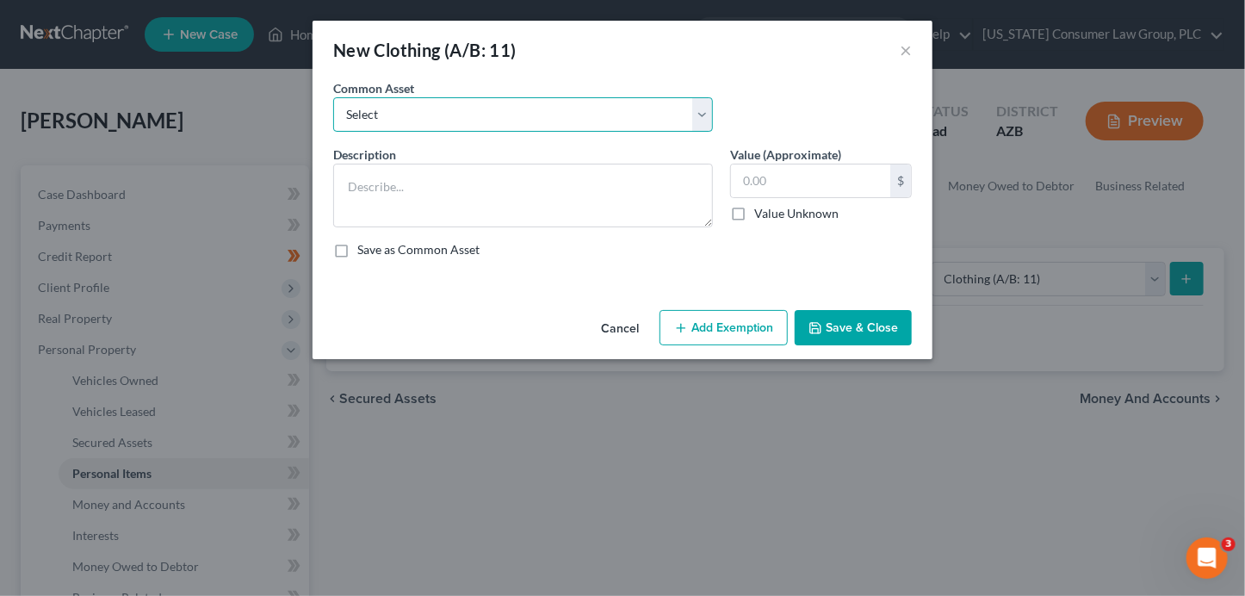
click at [553, 119] on select "Select Everyday clothing, shoes, coats" at bounding box center [523, 114] width 380 height 34
select select "0"
type textarea "Everyday clothing, shoes, coats"
type input "200.00"
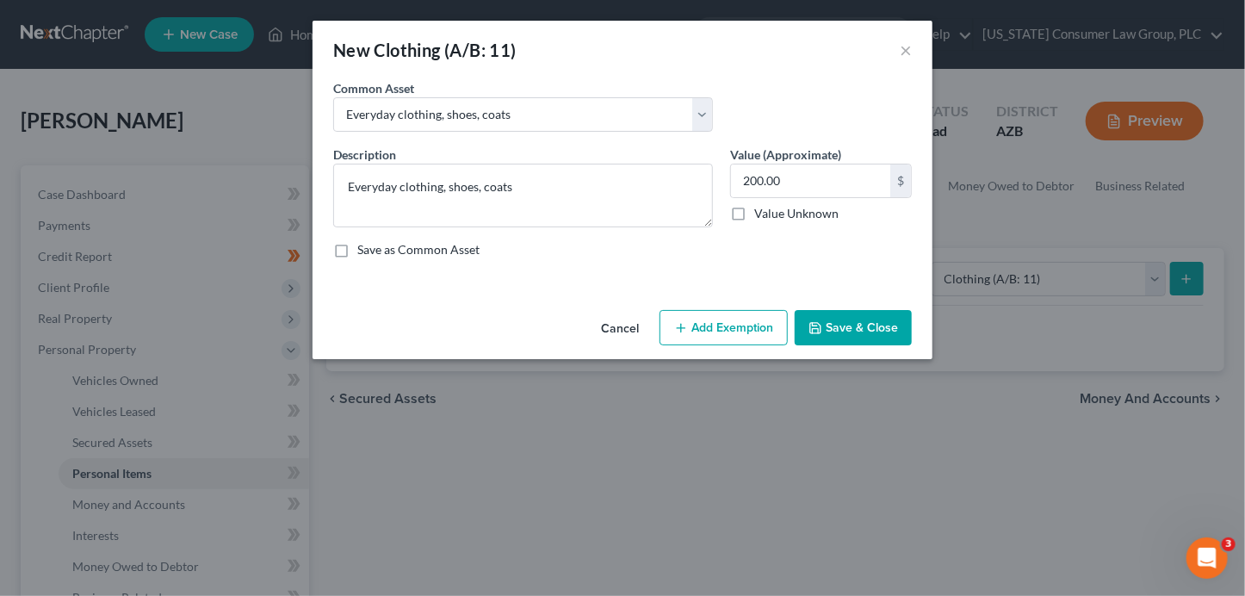
click at [743, 329] on button "Add Exemption" at bounding box center [723, 328] width 128 height 36
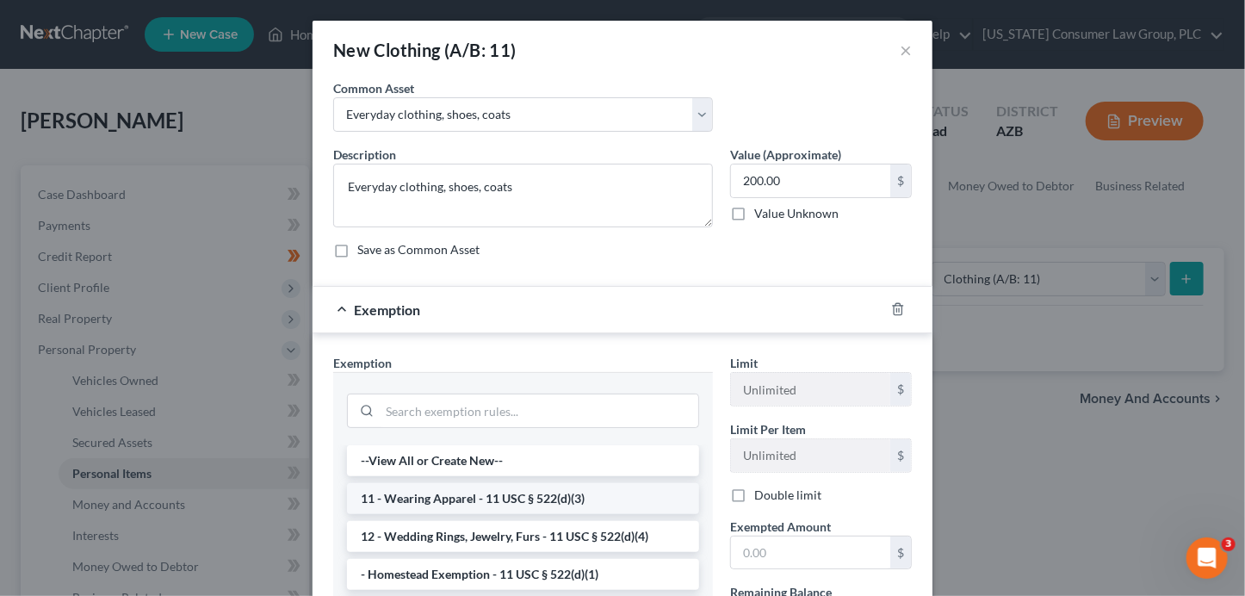
click at [475, 496] on li "11 - Wearing Apparel - 11 USC § 522(d)(3)" at bounding box center [523, 498] width 352 height 31
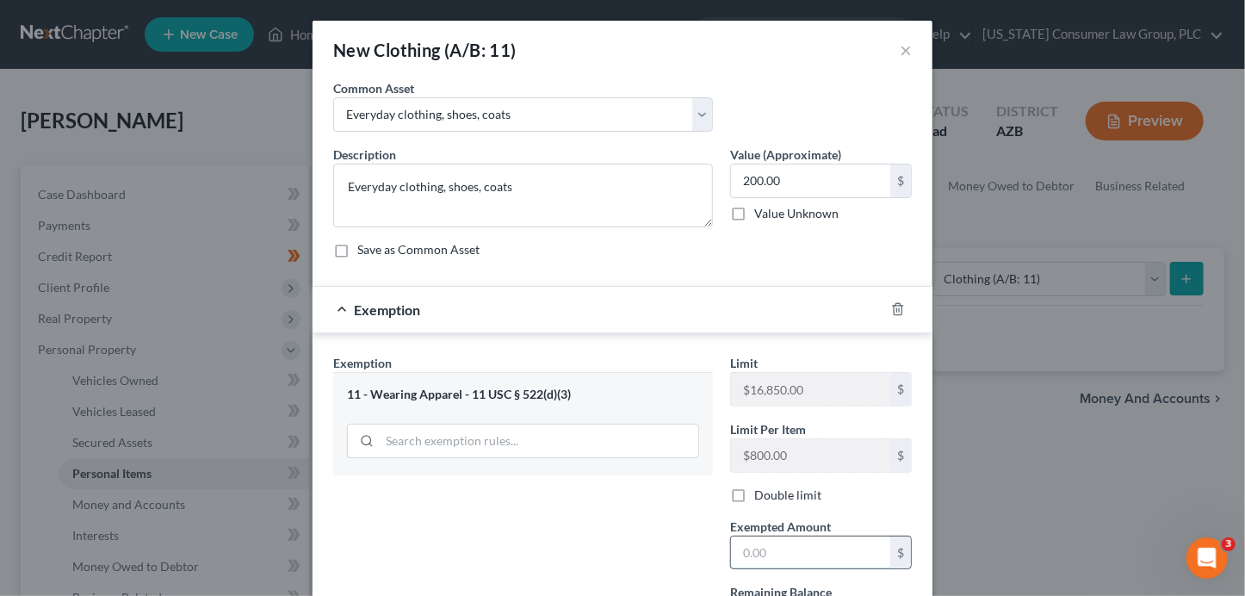
click at [770, 536] on input "text" at bounding box center [810, 552] width 159 height 33
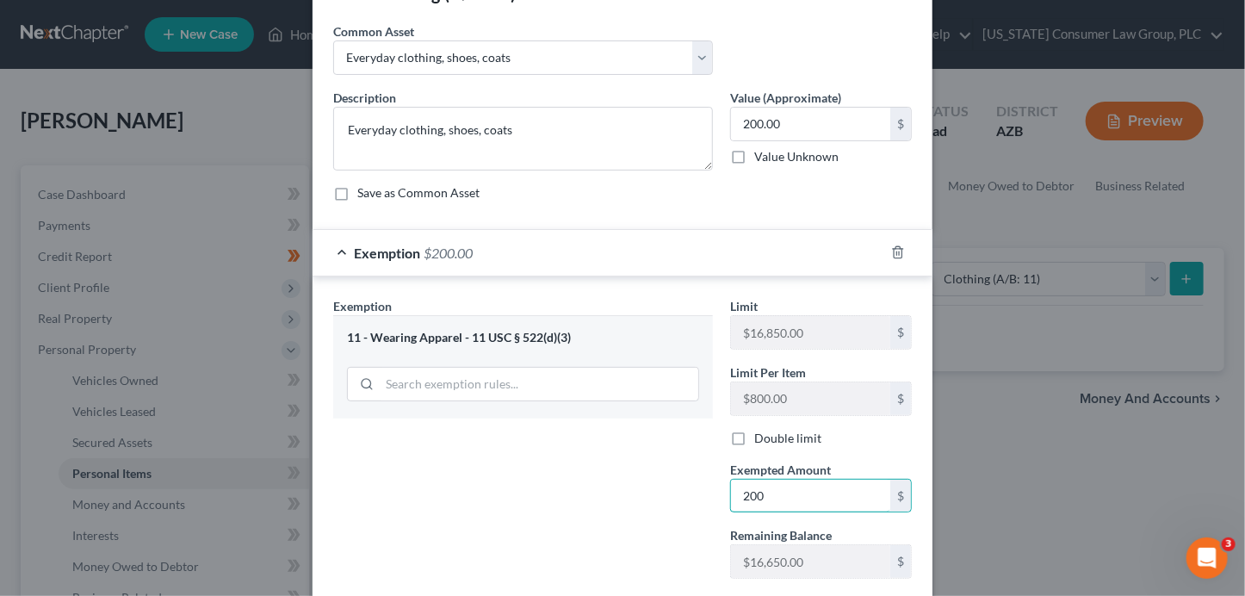
scroll to position [160, 0]
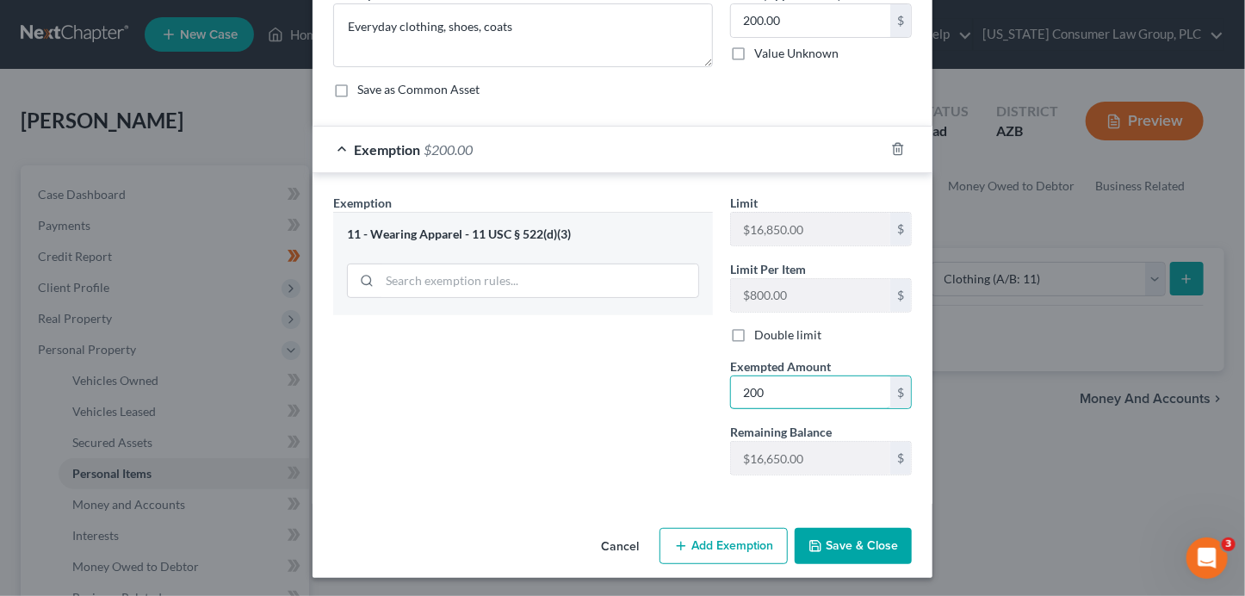
type input "200"
click at [818, 549] on button "Save & Close" at bounding box center [852, 546] width 117 height 36
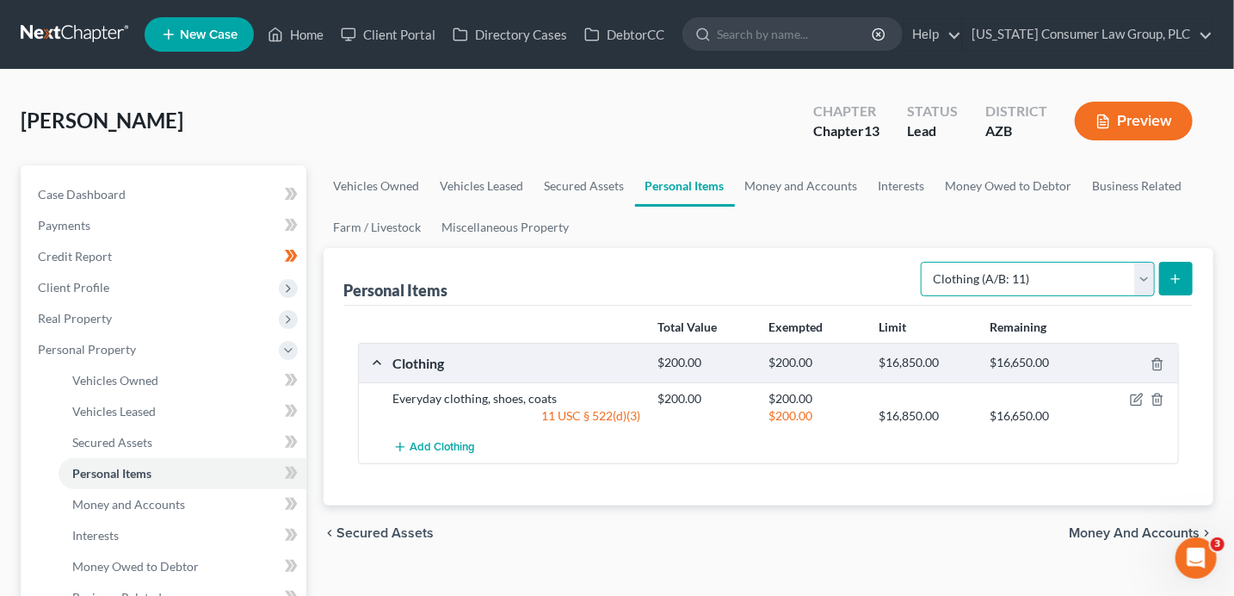
click at [979, 280] on select "Select Item Type Clothing (A/B: 11) Collectibles Of Value (A/B: 8) Electronics …" at bounding box center [1038, 279] width 234 height 34
select select "electronics"
click at [1177, 278] on icon "submit" at bounding box center [1176, 279] width 14 height 14
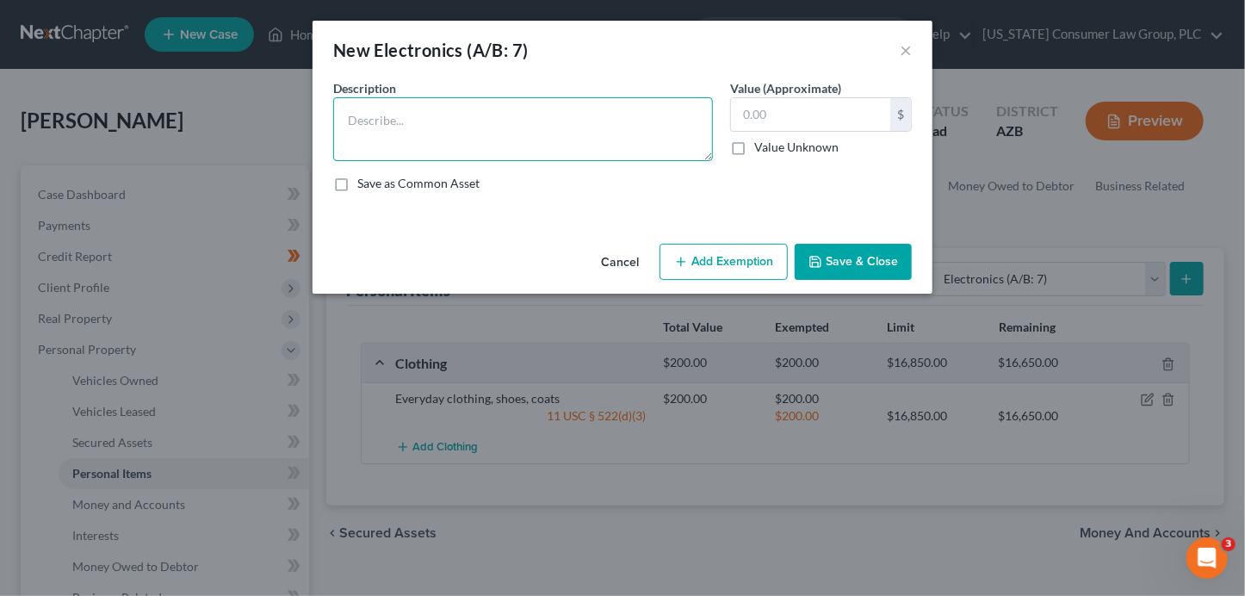
click at [448, 148] on textarea at bounding box center [523, 129] width 380 height 64
type textarea "Laptop, cell phone"
type input "300"
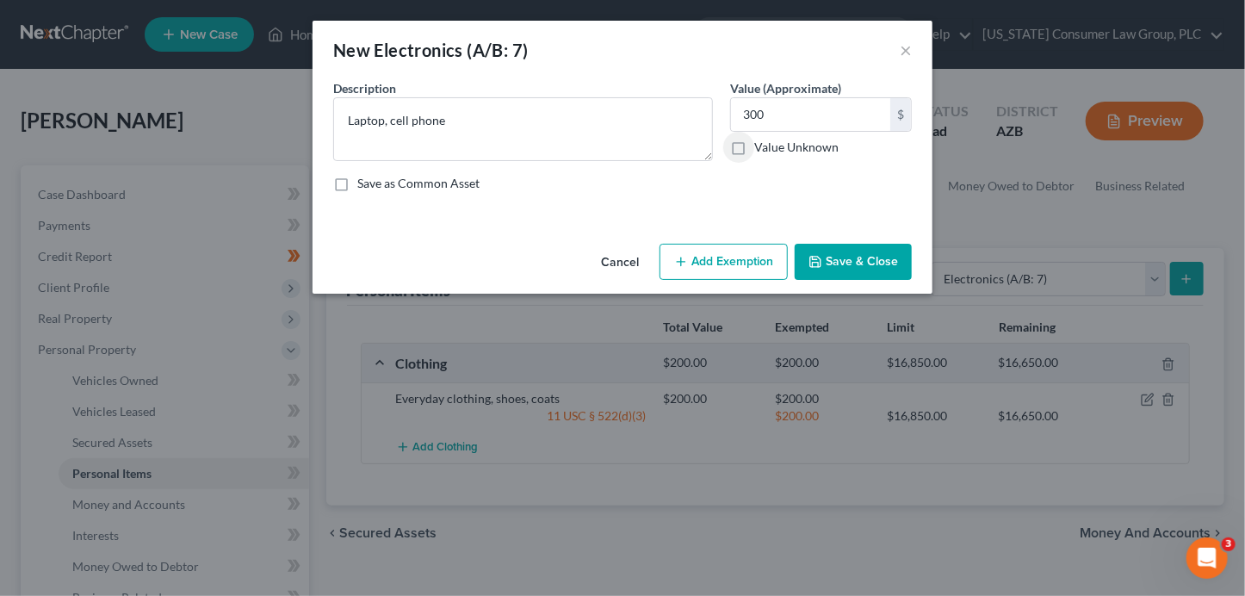
click at [704, 252] on button "Add Exemption" at bounding box center [723, 262] width 128 height 36
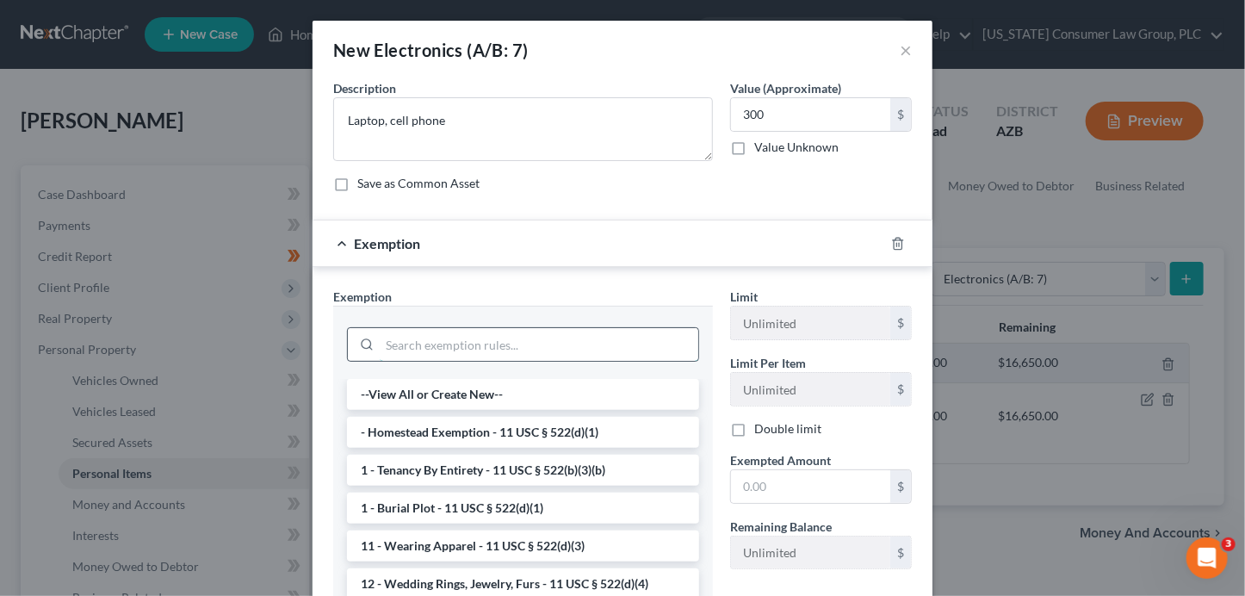
click at [484, 341] on input "search" at bounding box center [539, 344] width 318 height 33
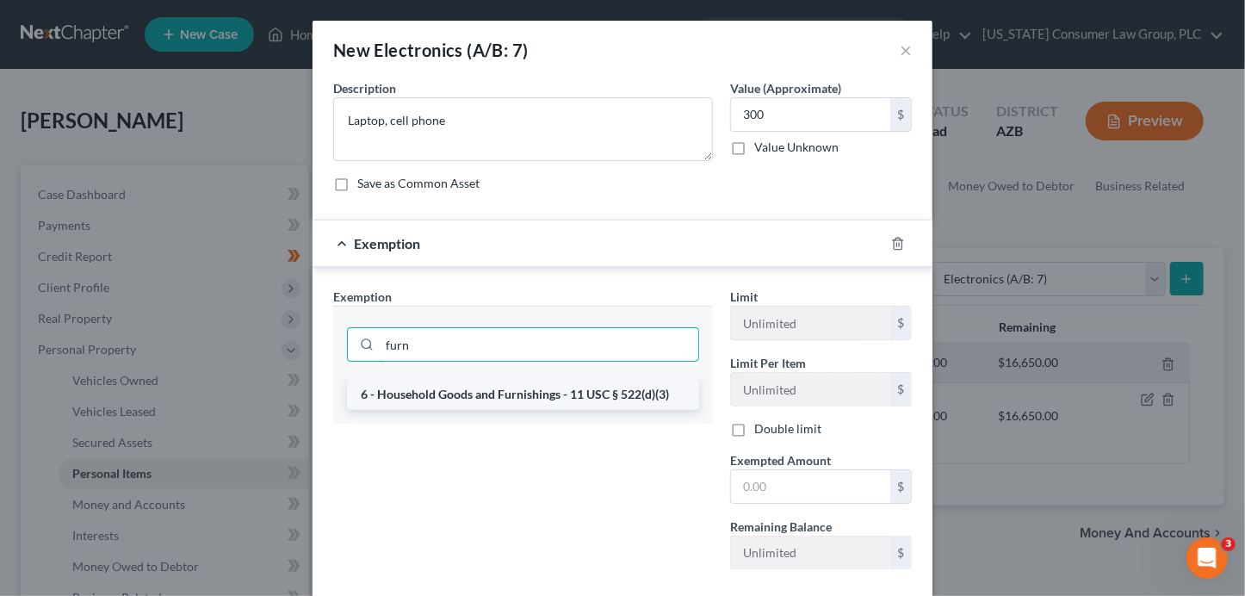
type input "furn"
click at [525, 396] on li "6 - Household Goods and Furnishings - 11 USC § 522(d)(3)" at bounding box center [523, 394] width 352 height 31
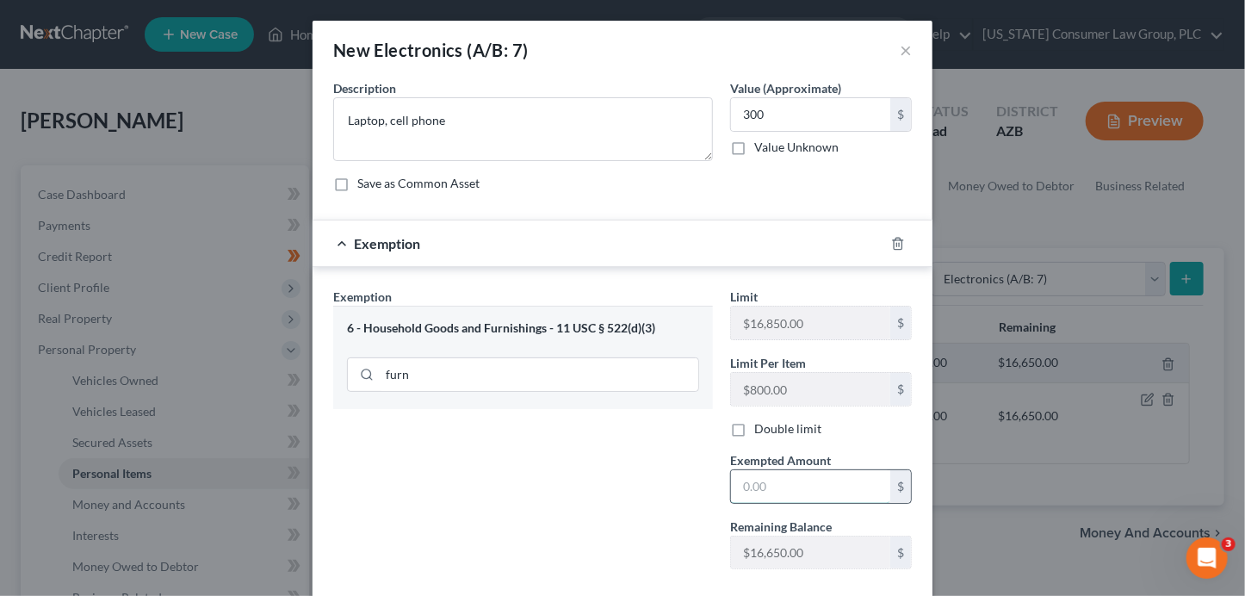
click at [764, 492] on input "text" at bounding box center [810, 486] width 159 height 33
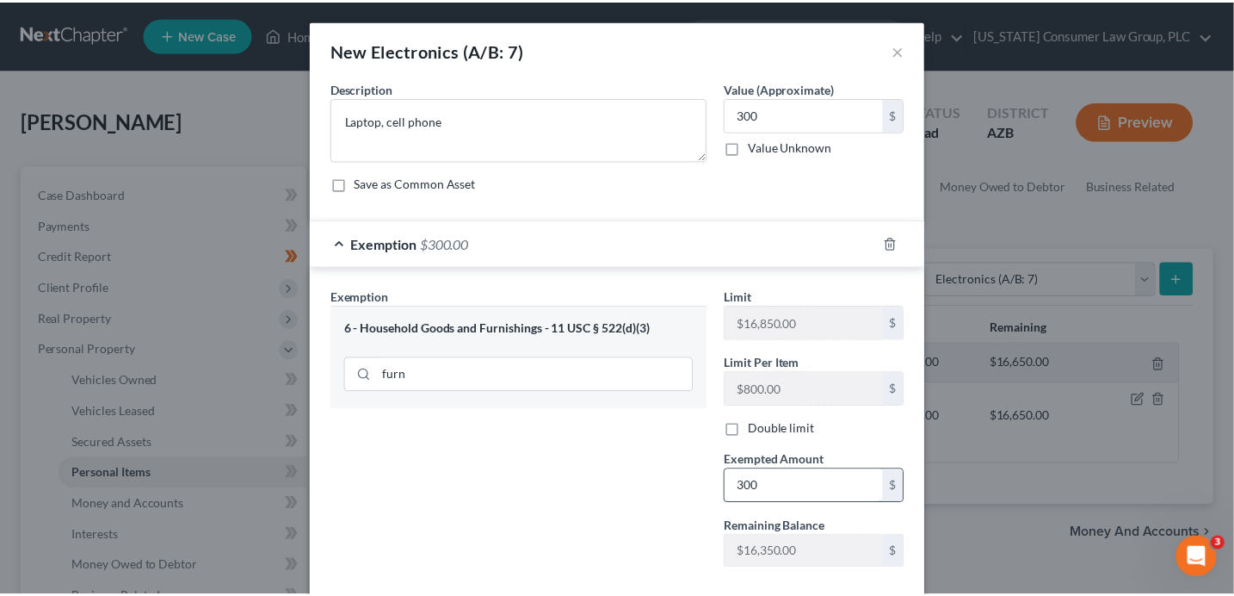
scroll to position [94, 0]
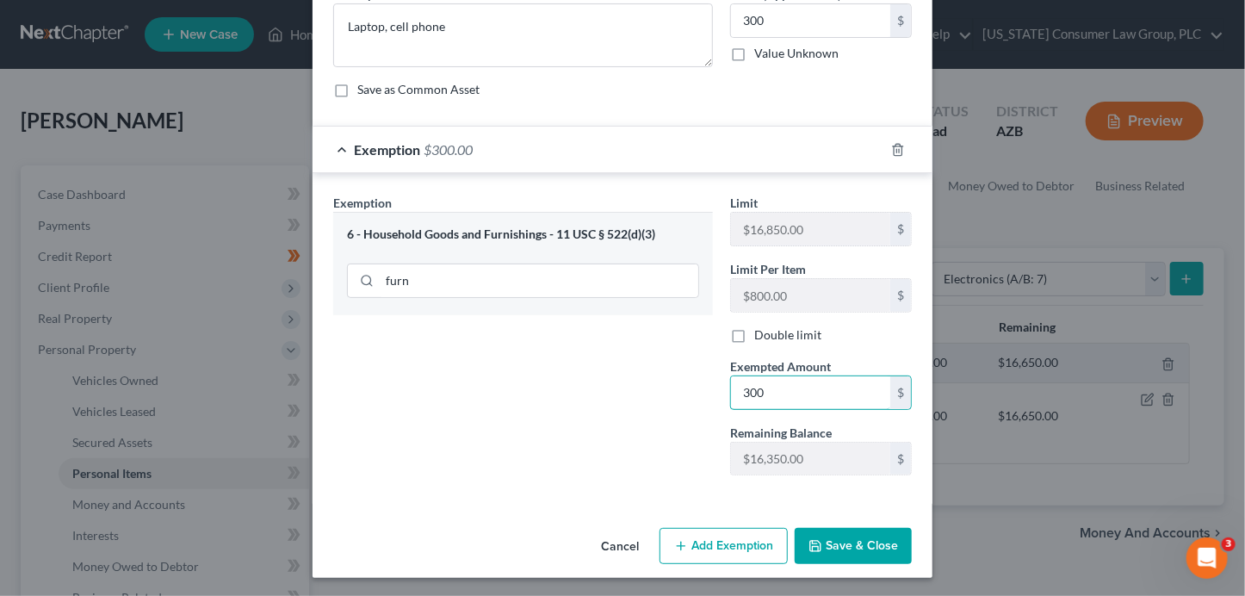
type input "300"
click at [897, 544] on button "Save & Close" at bounding box center [852, 546] width 117 height 36
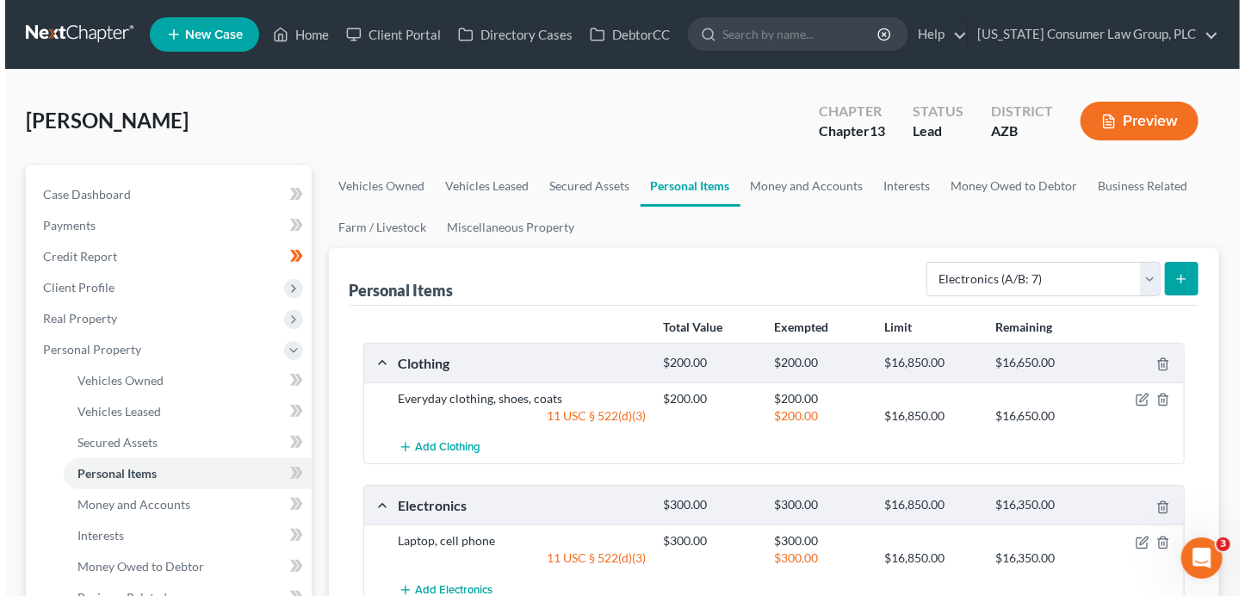
scroll to position [20, 0]
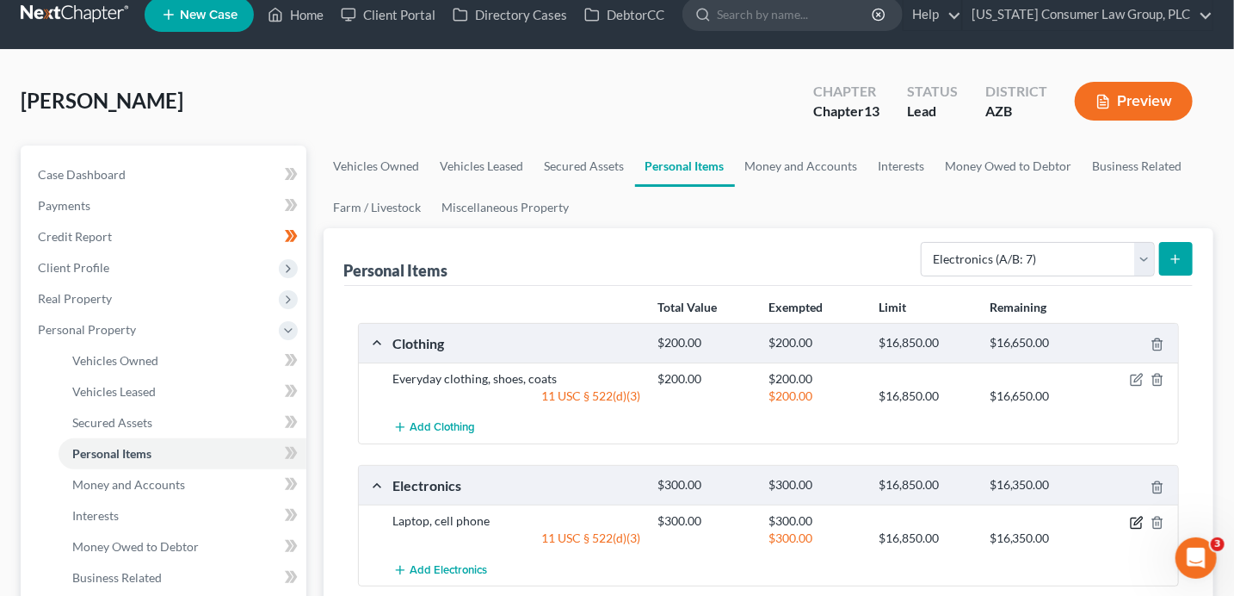
click at [1135, 520] on icon "button" at bounding box center [1138, 520] width 8 height 8
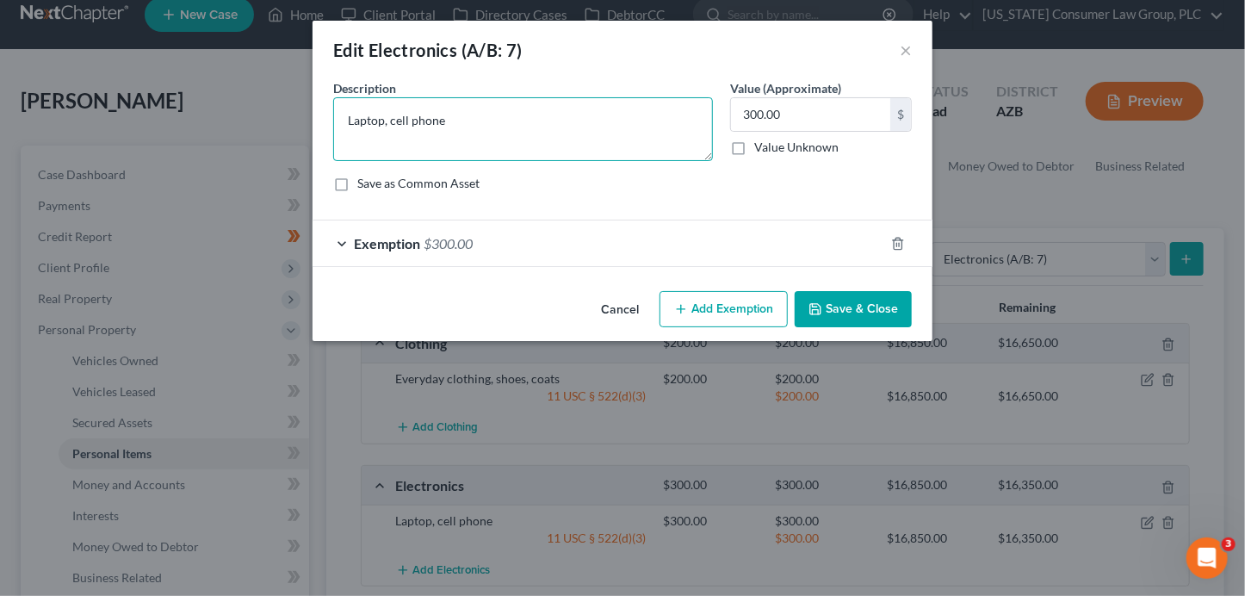
click at [349, 118] on textarea "Laptop, cell phone" at bounding box center [523, 129] width 380 height 64
type textarea "TV, laptop, cell phone"
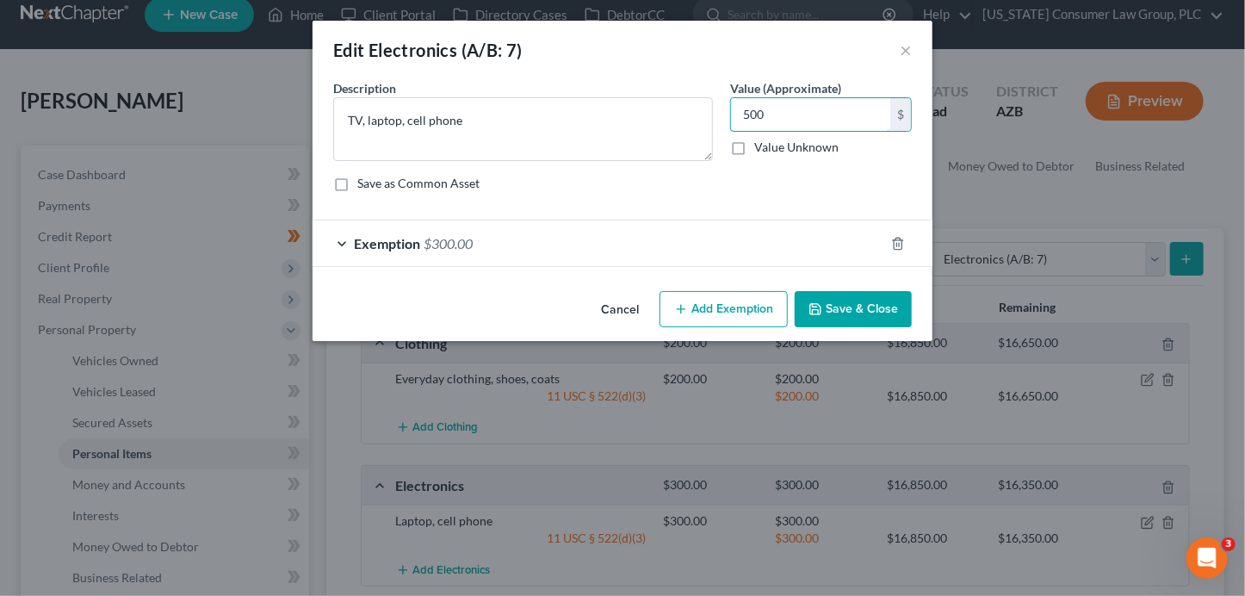
type input "500"
click at [475, 246] on div "Exemption $300.00" at bounding box center [598, 243] width 572 height 46
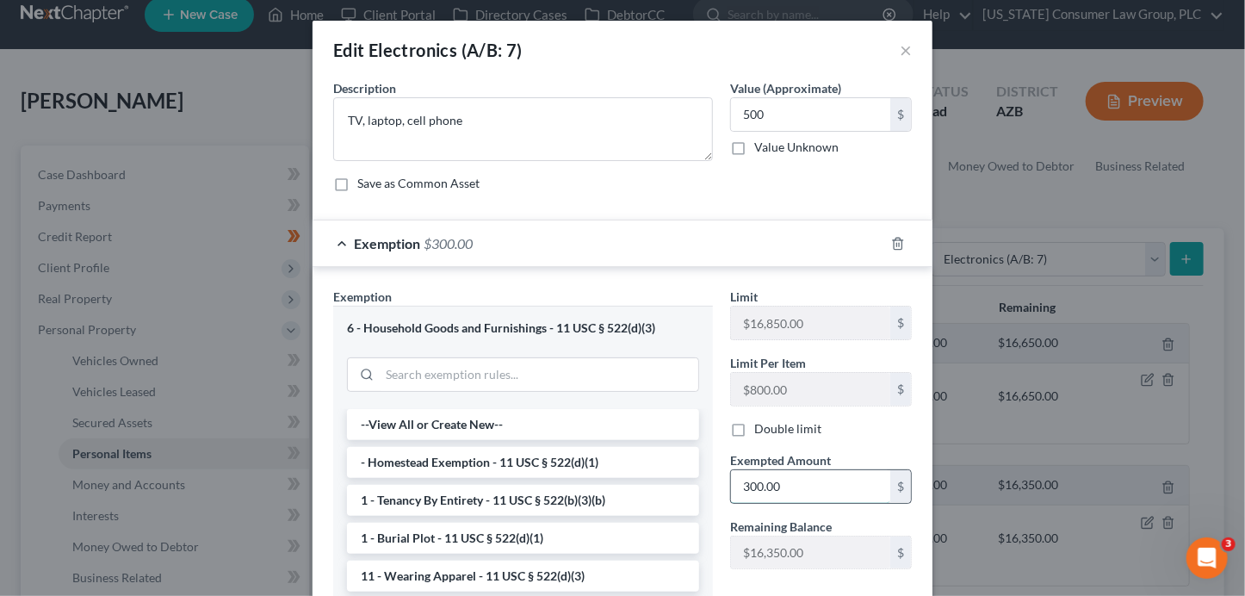
click at [772, 479] on input "300.00" at bounding box center [810, 486] width 159 height 33
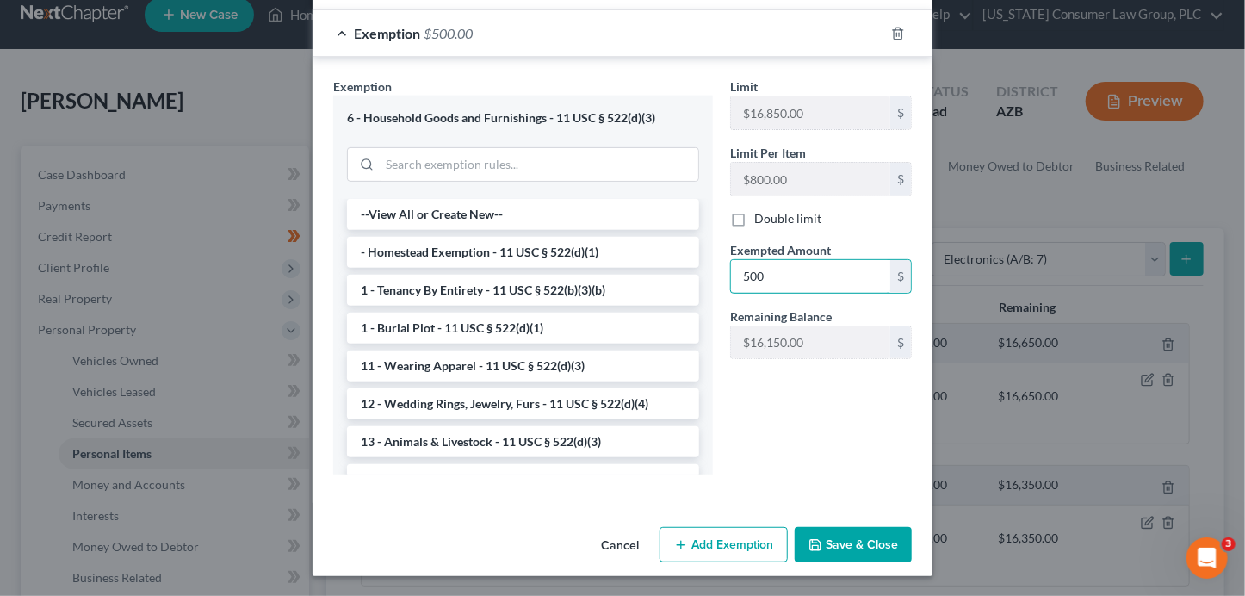
type input "500"
click at [868, 541] on button "Save & Close" at bounding box center [852, 545] width 117 height 36
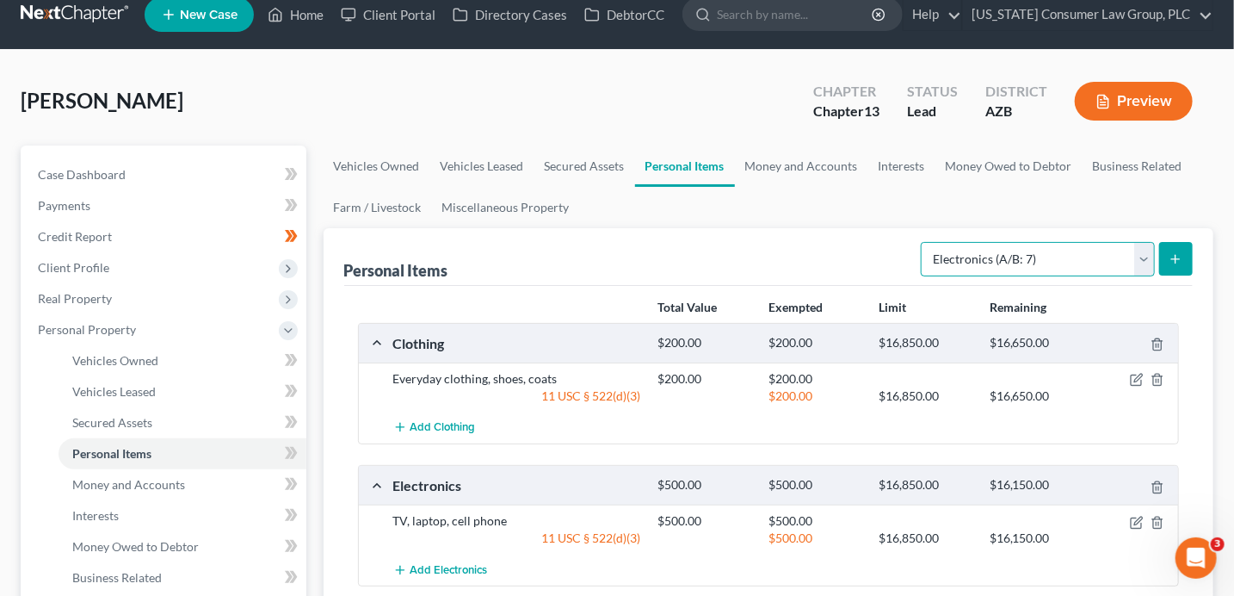
click at [1035, 242] on select "Select Item Type Clothing (A/B: 11) Collectibles Of Value (A/B: 8) Electronics …" at bounding box center [1038, 259] width 234 height 34
select select "household_goods"
click at [1174, 262] on icon "submit" at bounding box center [1176, 259] width 14 height 14
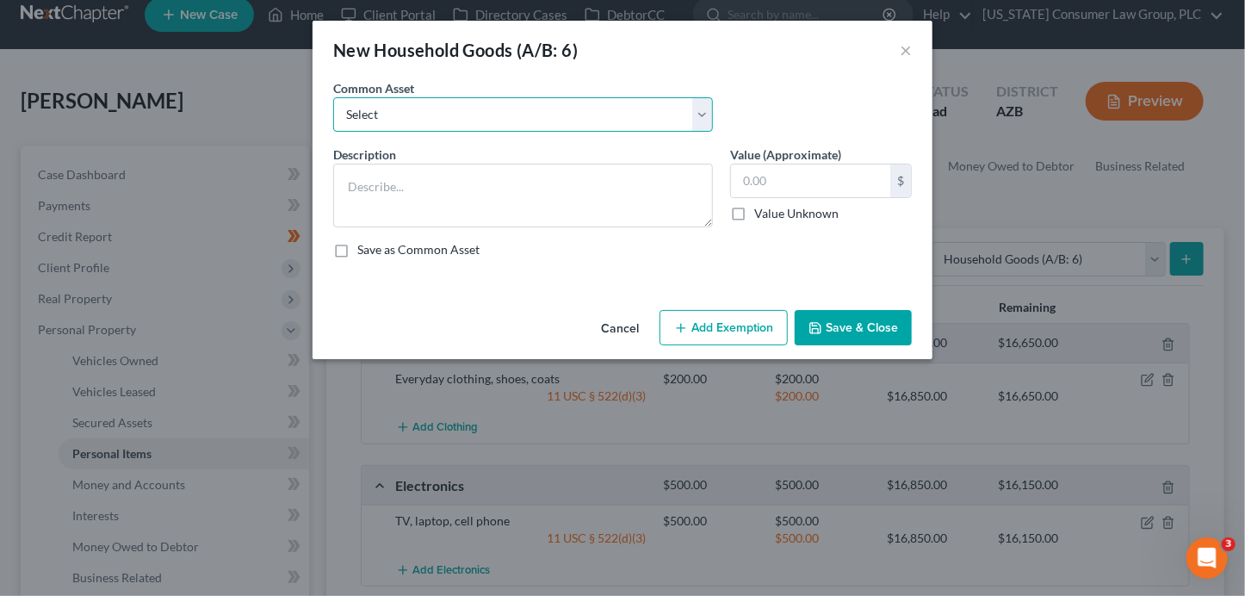
click at [500, 122] on select "Select Furniture, linens, kitchen supplies, miscellaneous household goods" at bounding box center [523, 114] width 380 height 34
select select "0"
type textarea "Furniture, linens, kitchen supplies, miscellaneous household goods"
type input "1,000.00"
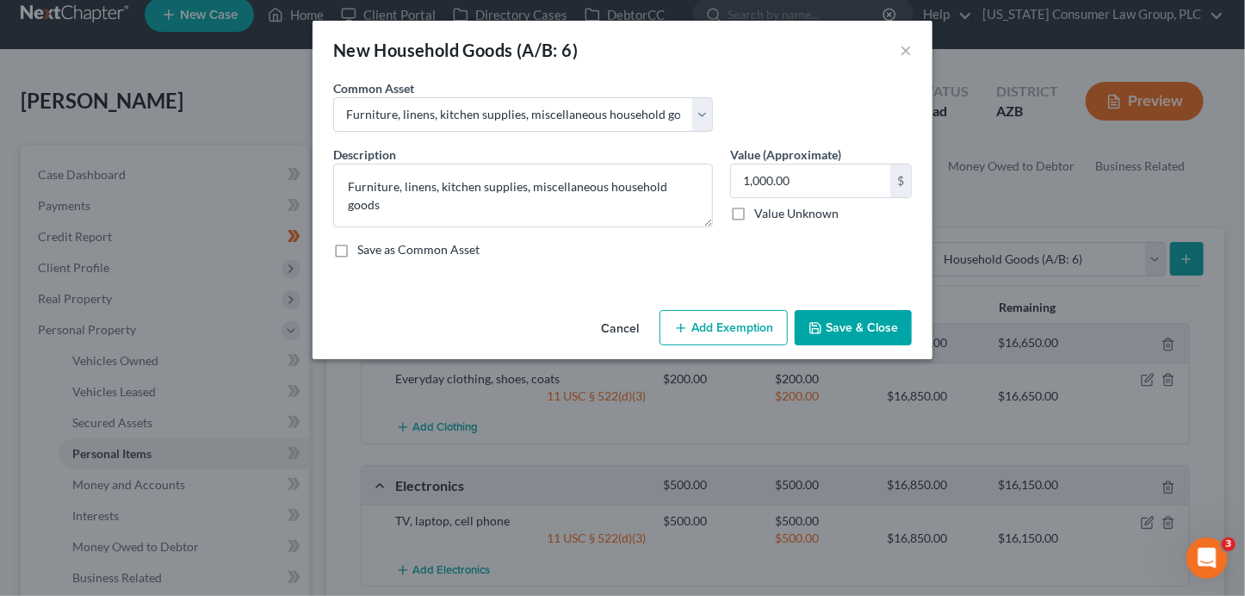
click at [719, 337] on button "Add Exemption" at bounding box center [723, 328] width 128 height 36
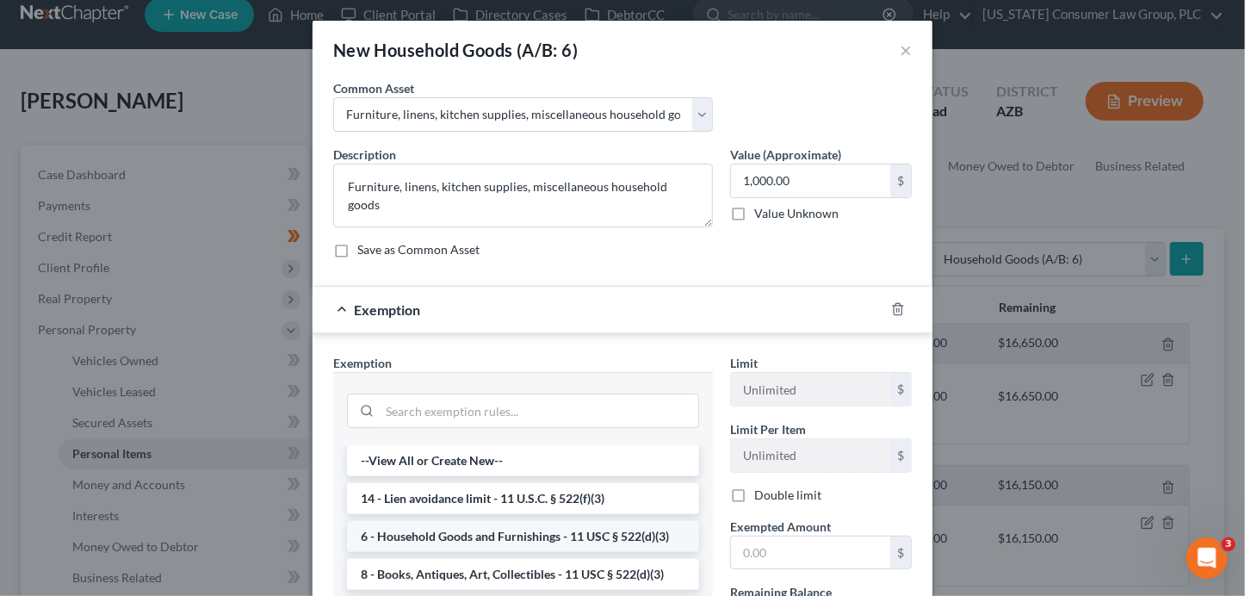
click at [609, 533] on li "6 - Household Goods and Furnishings - 11 USC § 522(d)(3)" at bounding box center [523, 536] width 352 height 31
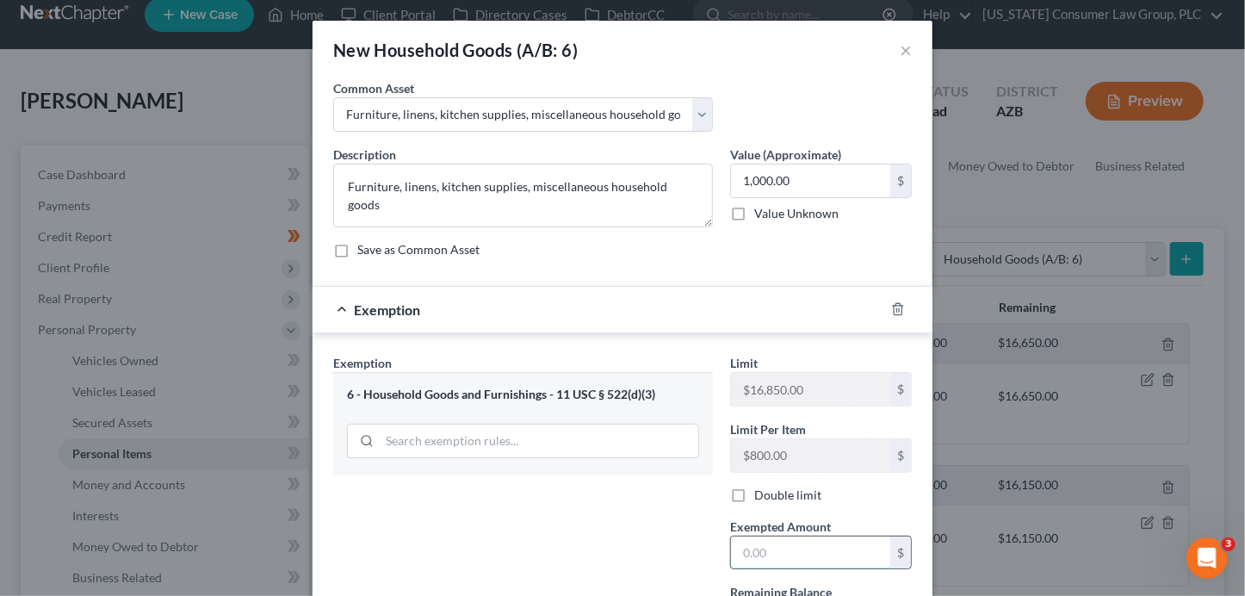
click at [766, 552] on input "text" at bounding box center [810, 552] width 159 height 33
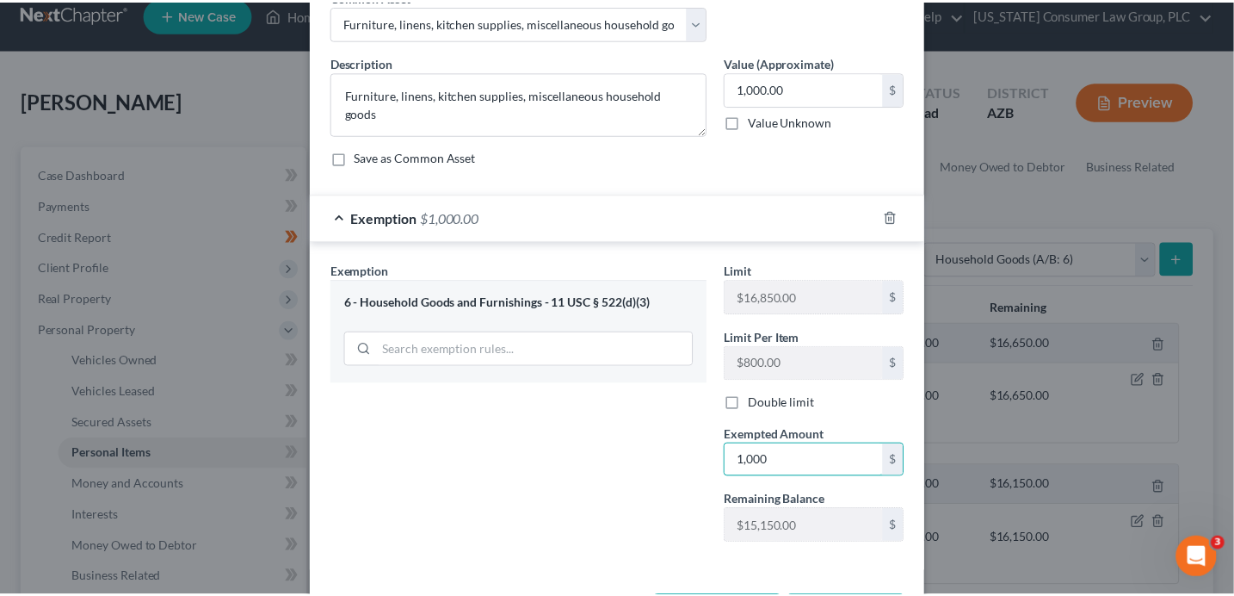
scroll to position [160, 0]
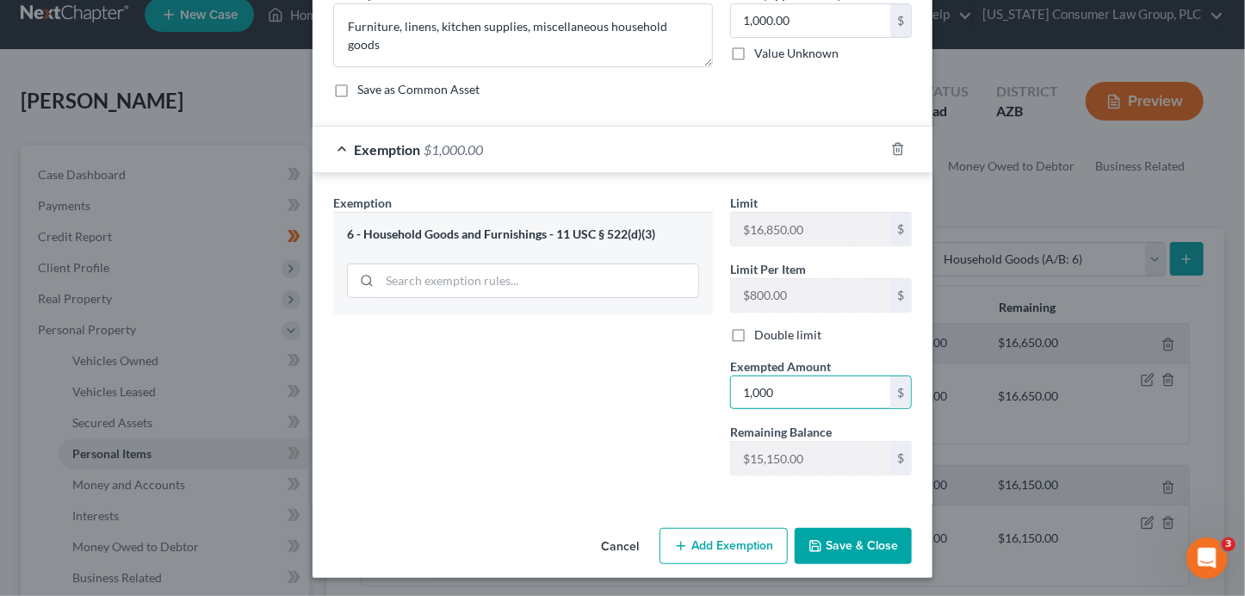
type input "1,000"
click at [859, 532] on button "Save & Close" at bounding box center [852, 546] width 117 height 36
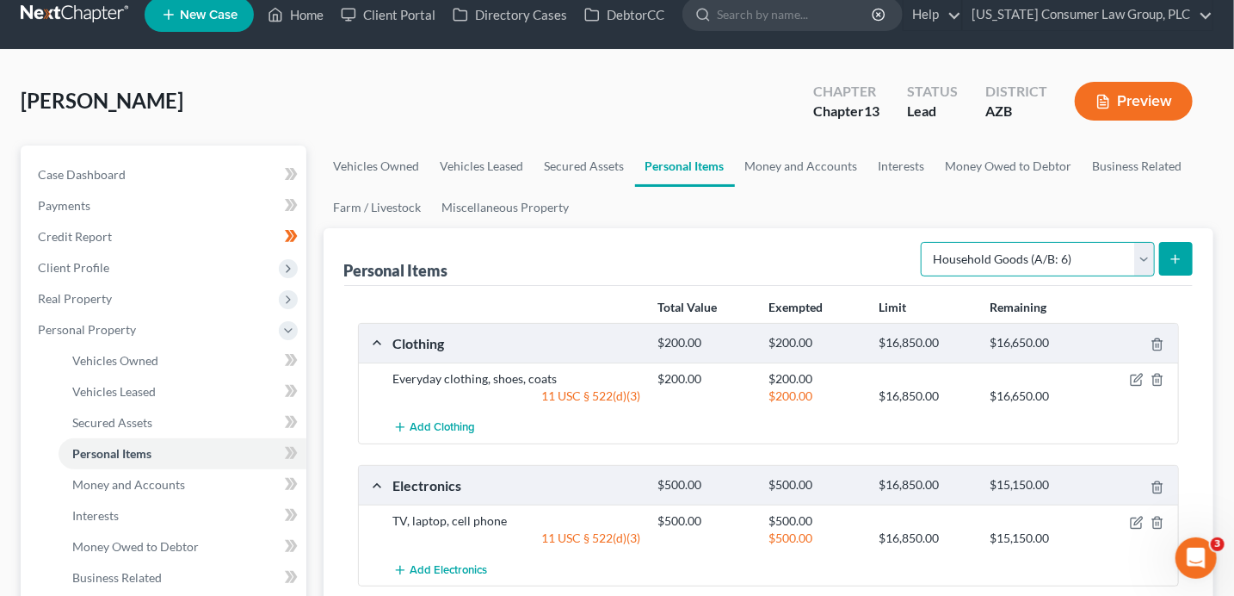
click at [985, 256] on select "Select Item Type Clothing (A/B: 11) Collectibles Of Value (A/B: 8) Electronics …" at bounding box center [1038, 259] width 234 height 34
select select "sports_and_hobby_equipment"
click at [1181, 255] on icon "submit" at bounding box center [1176, 259] width 14 height 14
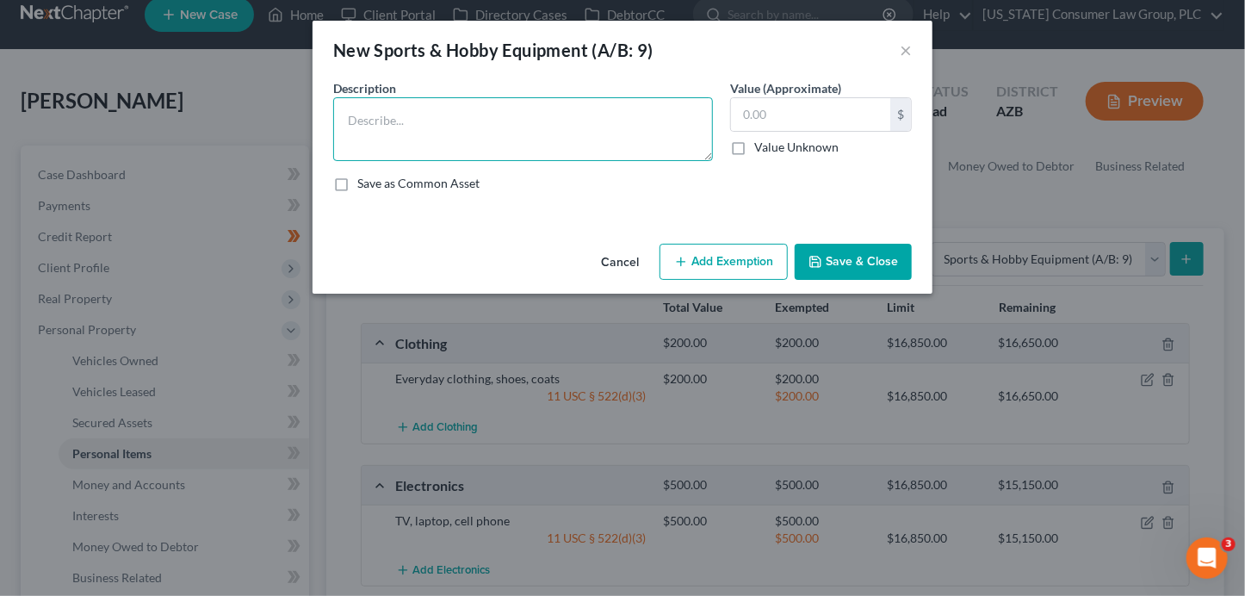
click at [532, 136] on textarea at bounding box center [523, 129] width 380 height 64
type textarea "Golf Clubs"
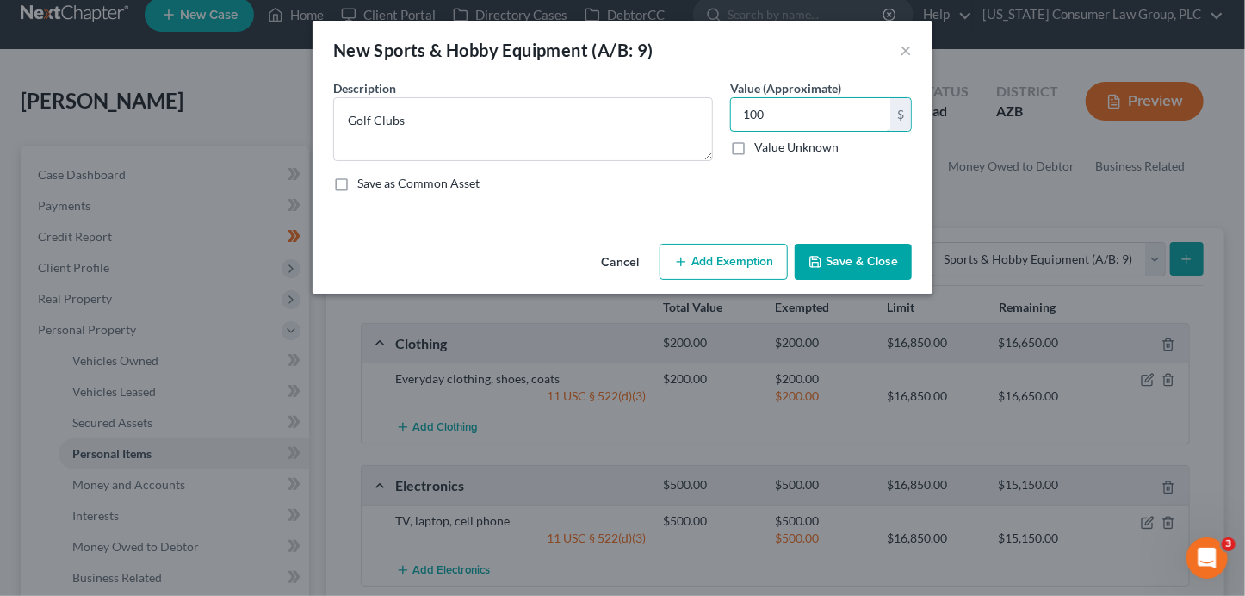
type input "100"
click at [869, 261] on button "Save & Close" at bounding box center [852, 262] width 117 height 36
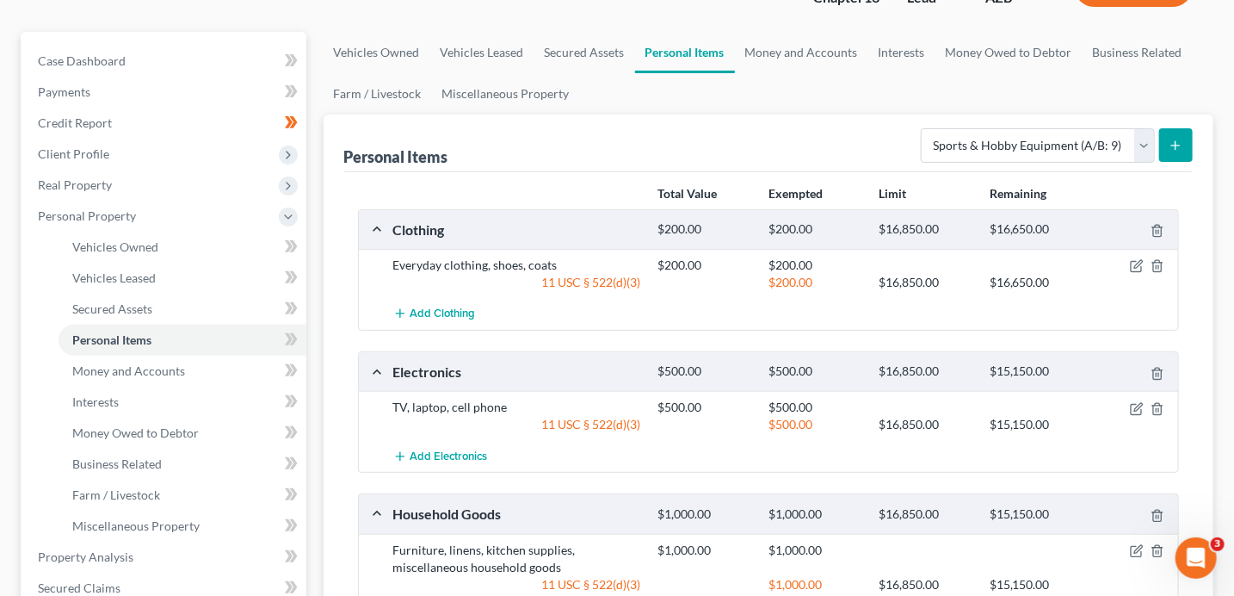
scroll to position [192, 0]
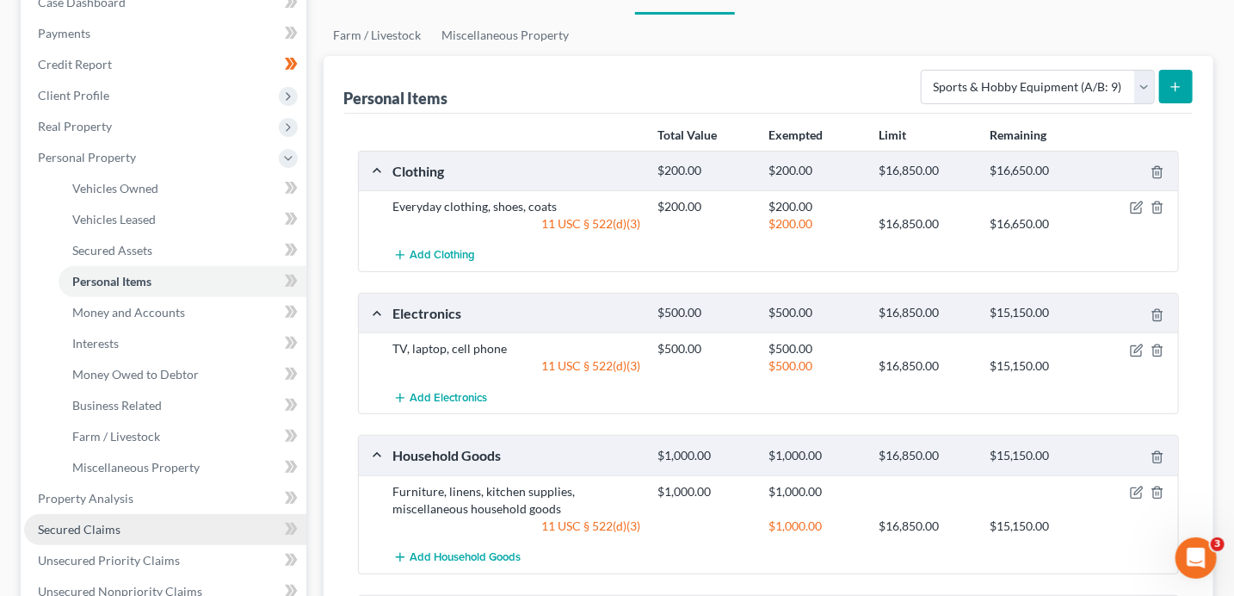
click at [120, 525] on link "Secured Claims" at bounding box center [165, 529] width 282 height 31
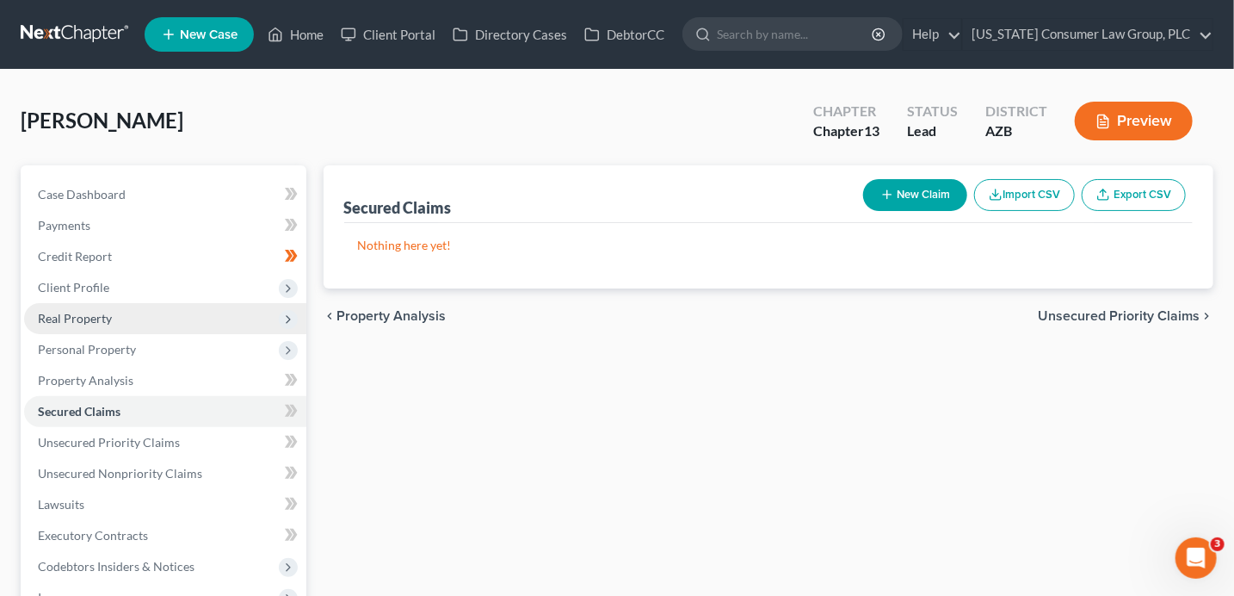
click at [96, 326] on span "Real Property" at bounding box center [165, 318] width 282 height 31
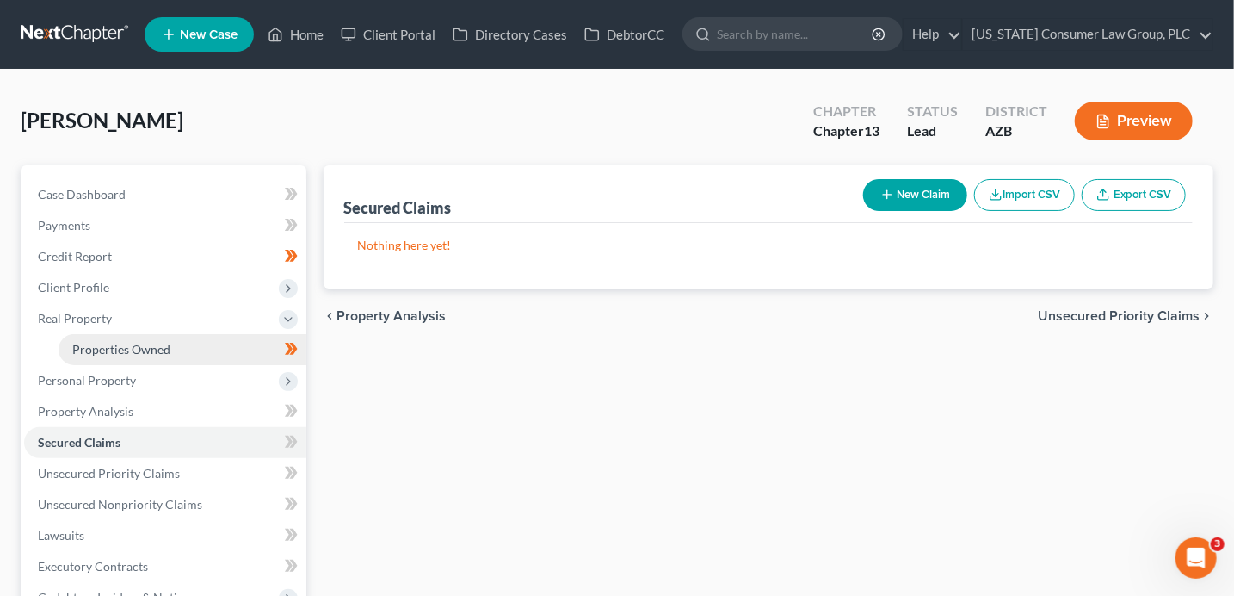
click at [236, 350] on link "Properties Owned" at bounding box center [183, 349] width 248 height 31
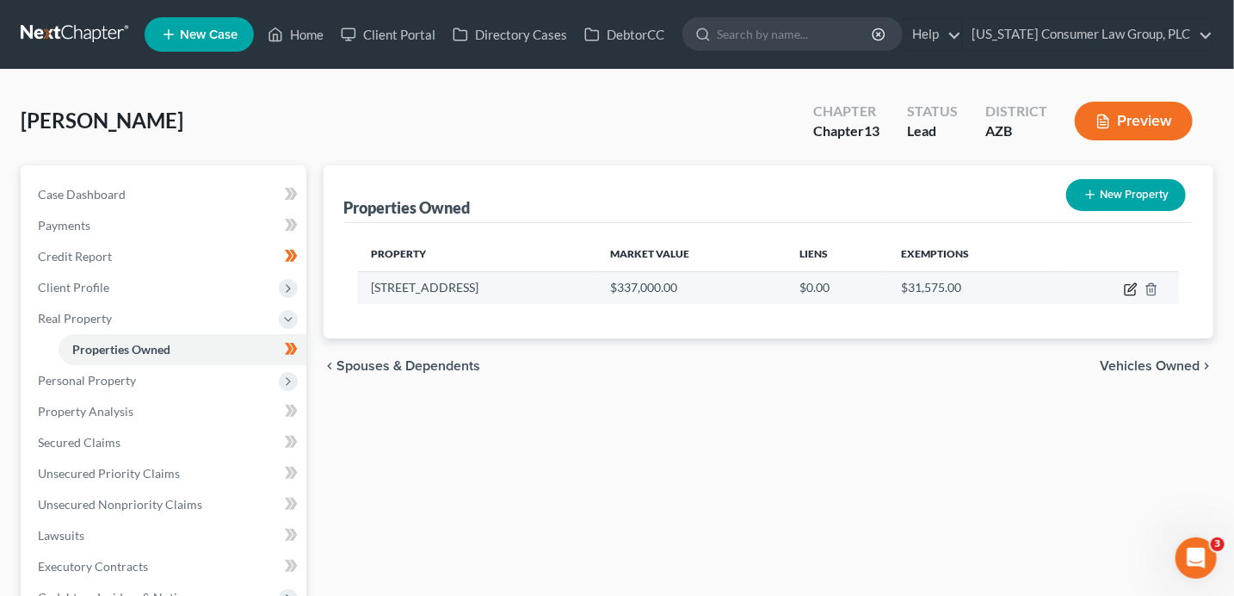
click at [1126, 287] on icon "button" at bounding box center [1130, 290] width 10 height 10
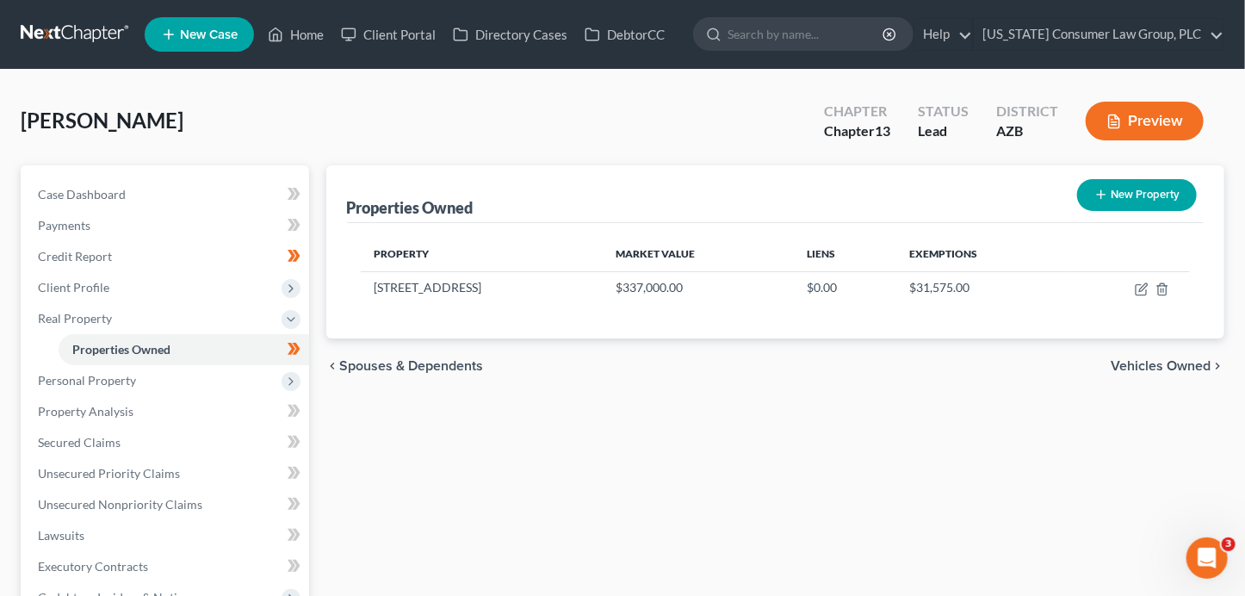
select select "3"
select select "13"
select select "0"
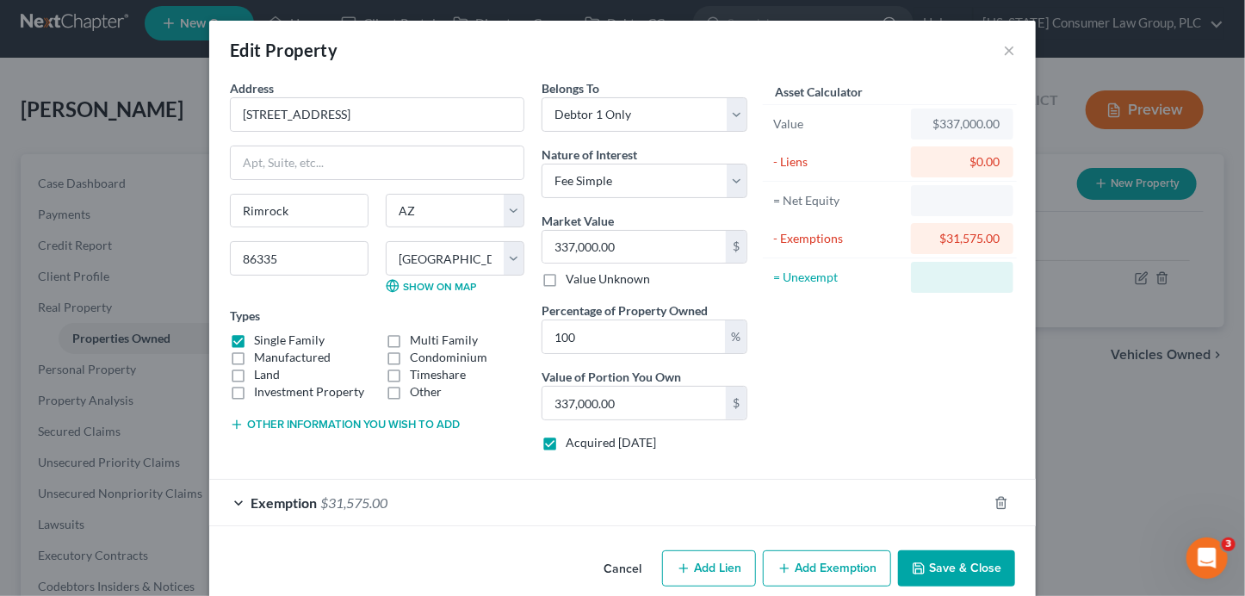
scroll to position [20, 0]
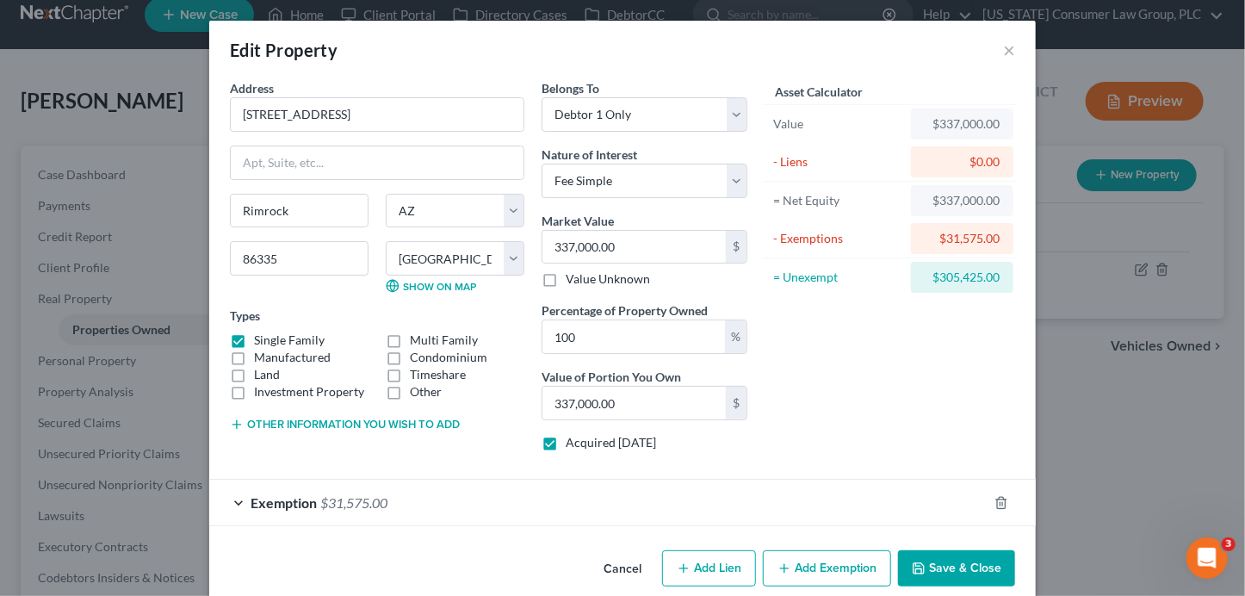
click at [814, 570] on button "Add Exemption" at bounding box center [827, 568] width 128 height 36
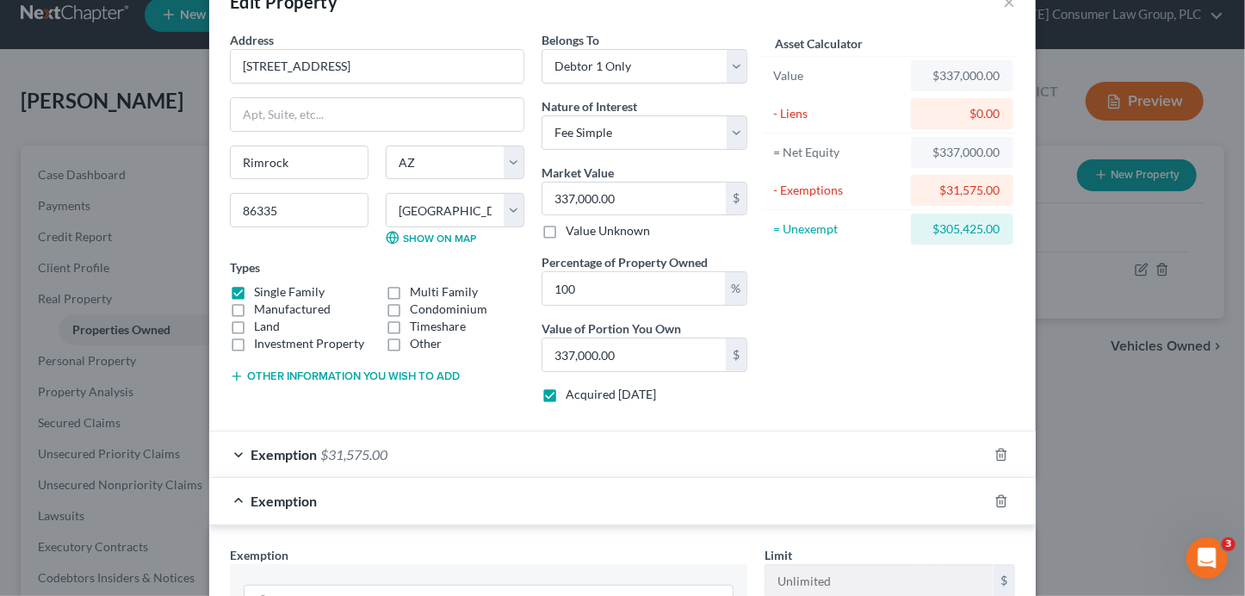
scroll to position [224, 0]
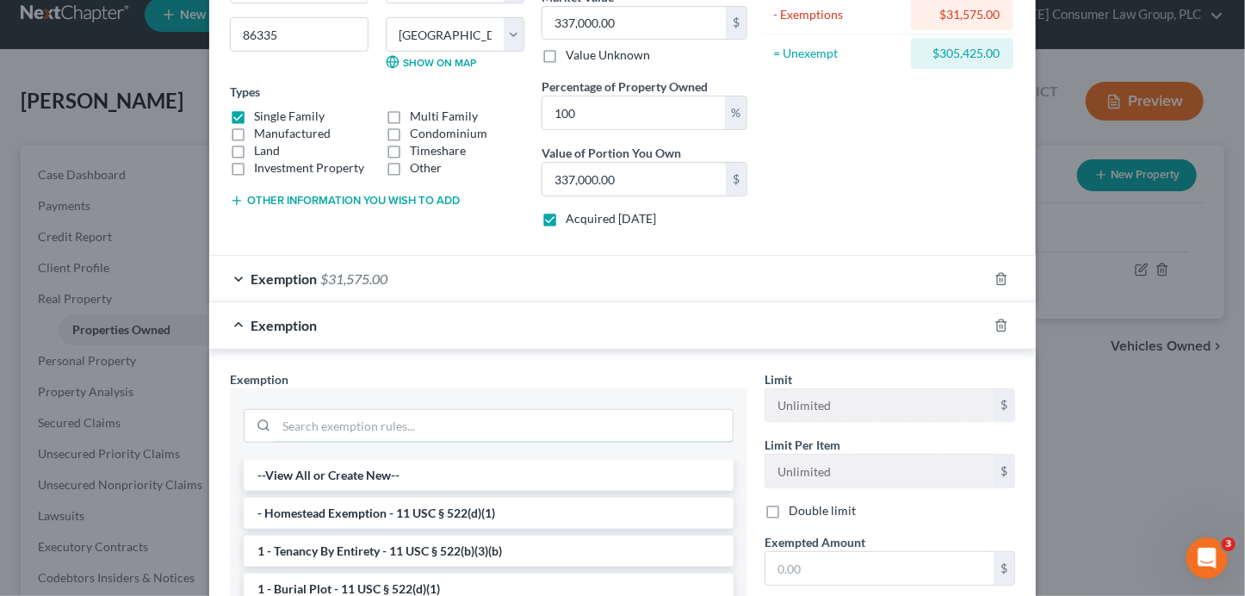
click at [460, 418] on input "search" at bounding box center [504, 426] width 456 height 33
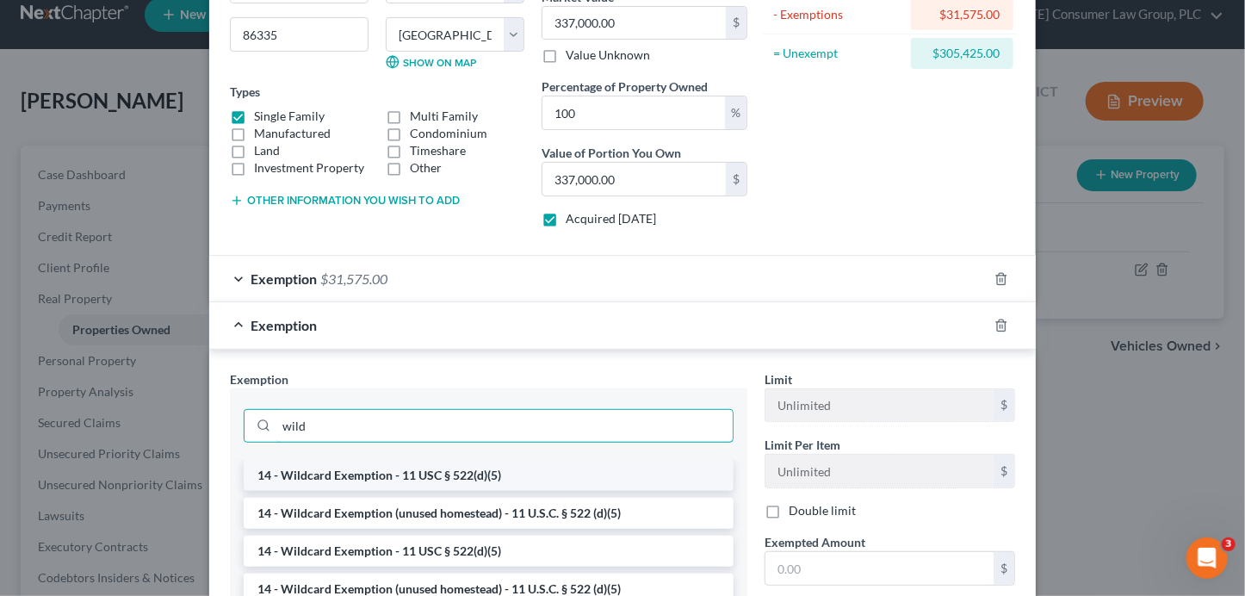
type input "wild"
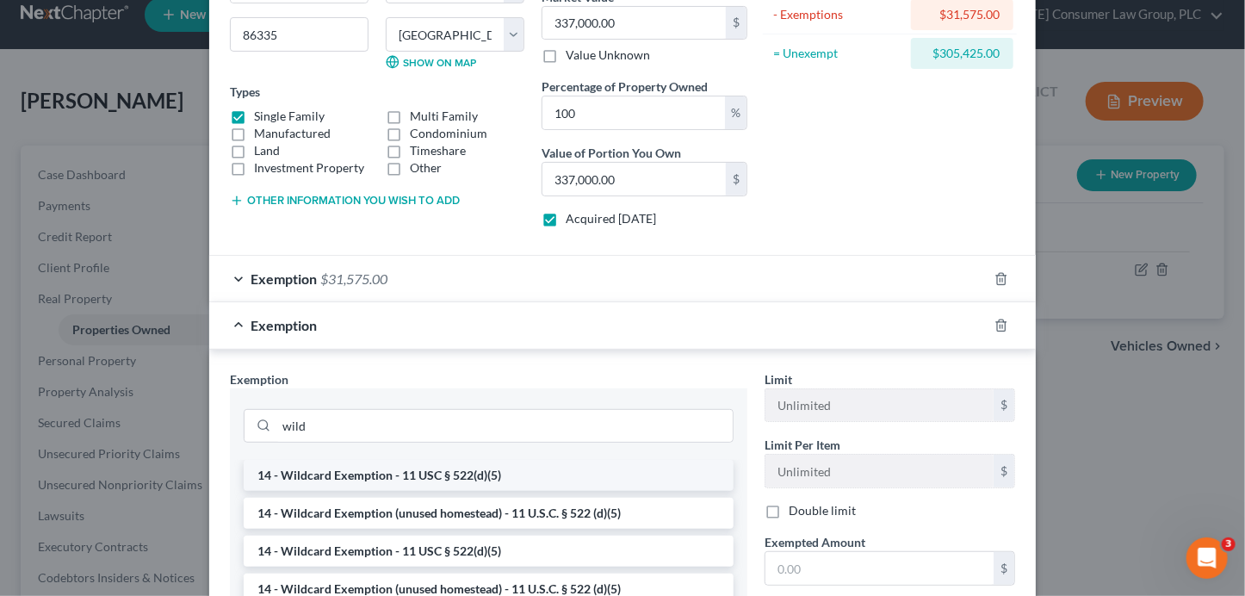
click at [579, 480] on li "14 - Wildcard Exemption - 11 USC § 522(d)(5)" at bounding box center [489, 475] width 490 height 31
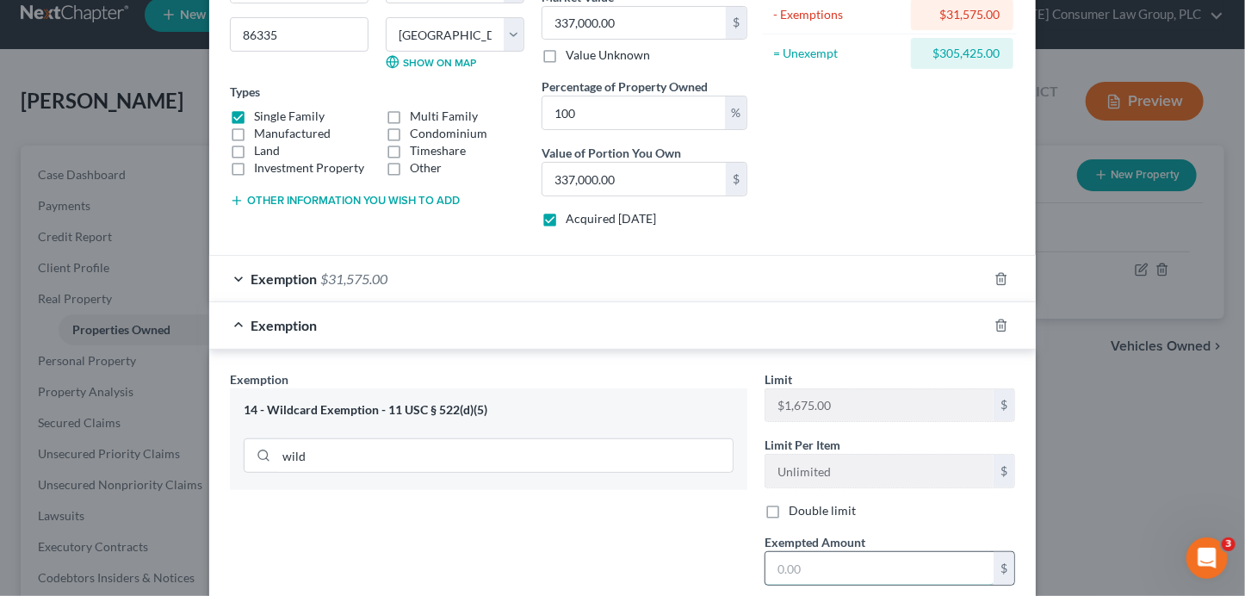
click at [845, 572] on input "text" at bounding box center [879, 568] width 228 height 33
type input "1"
click at [1000, 324] on line "button" at bounding box center [1000, 325] width 0 height 3
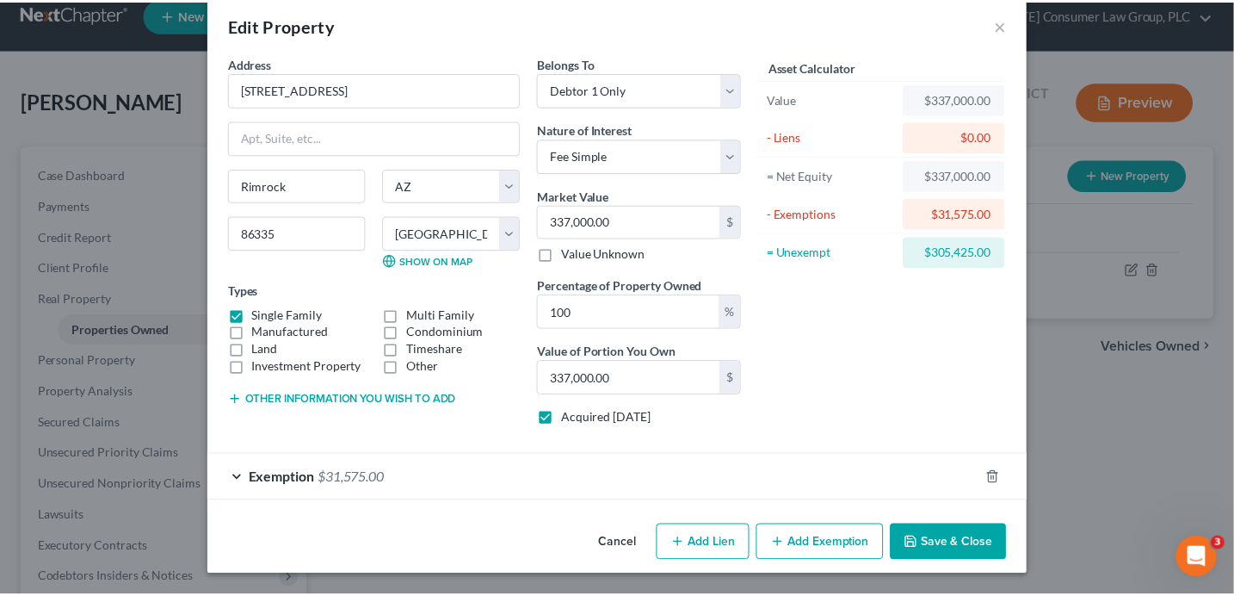
scroll to position [22, 0]
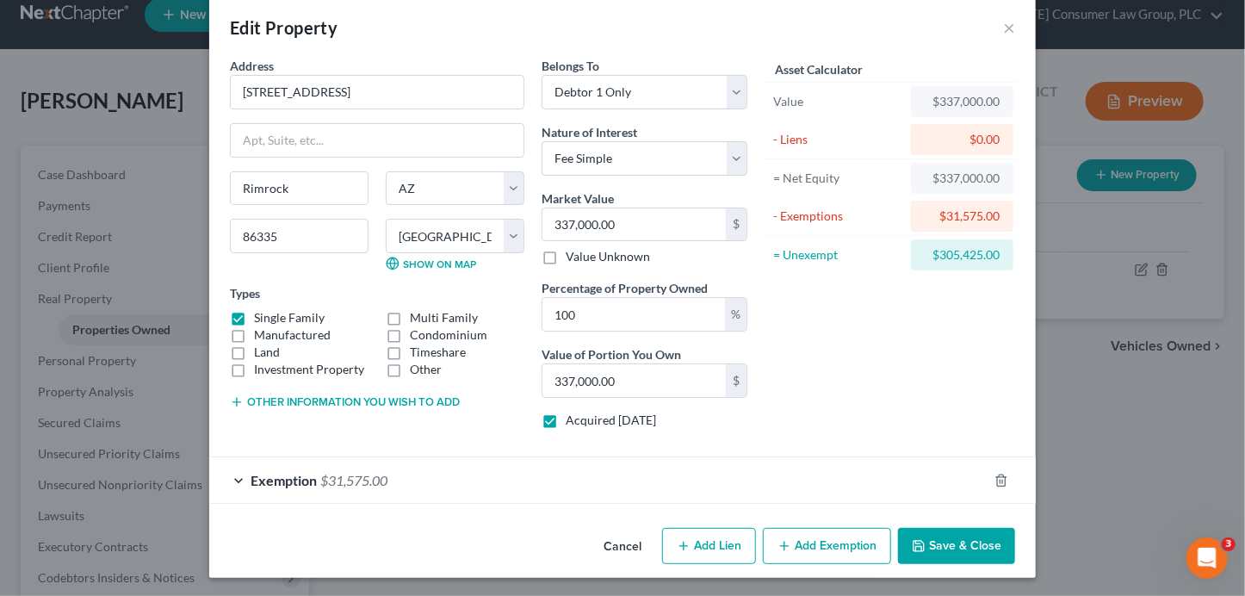
click at [929, 547] on button "Save & Close" at bounding box center [956, 546] width 117 height 36
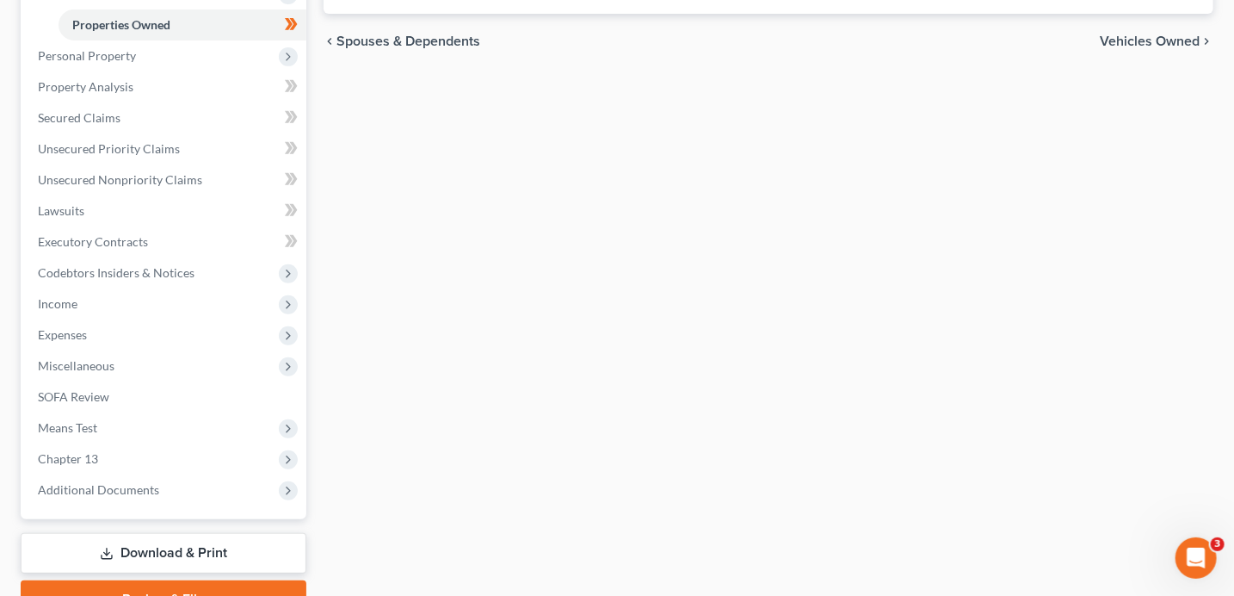
scroll to position [411, 0]
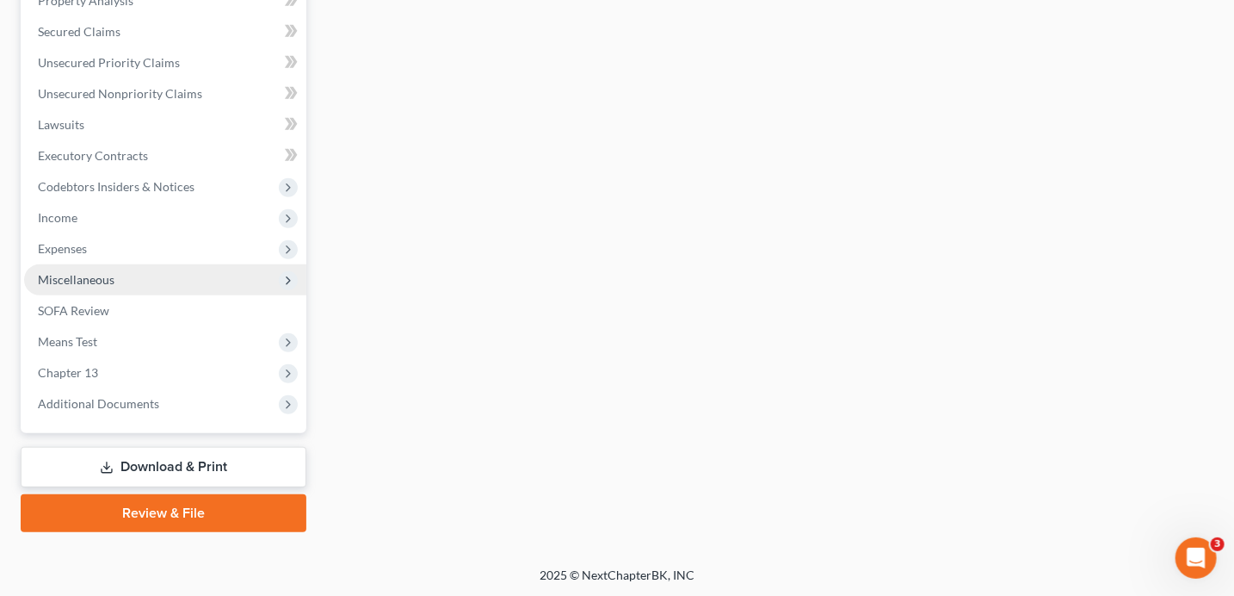
click at [112, 285] on span "Miscellaneous" at bounding box center [76, 279] width 77 height 15
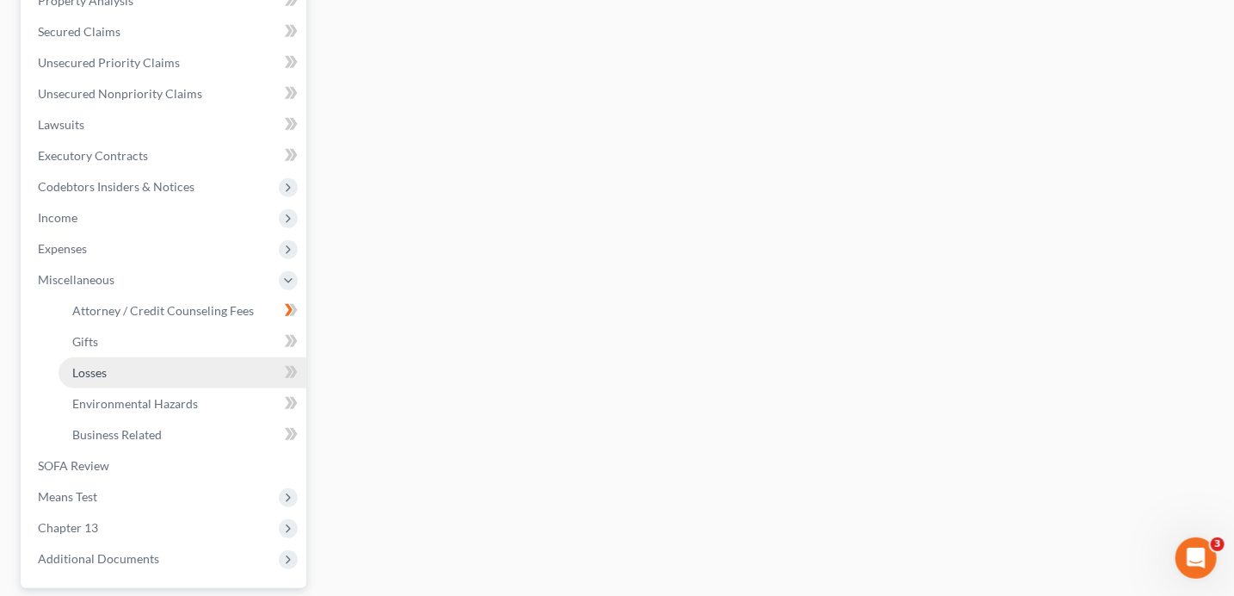
click at [126, 374] on link "Losses" at bounding box center [183, 372] width 248 height 31
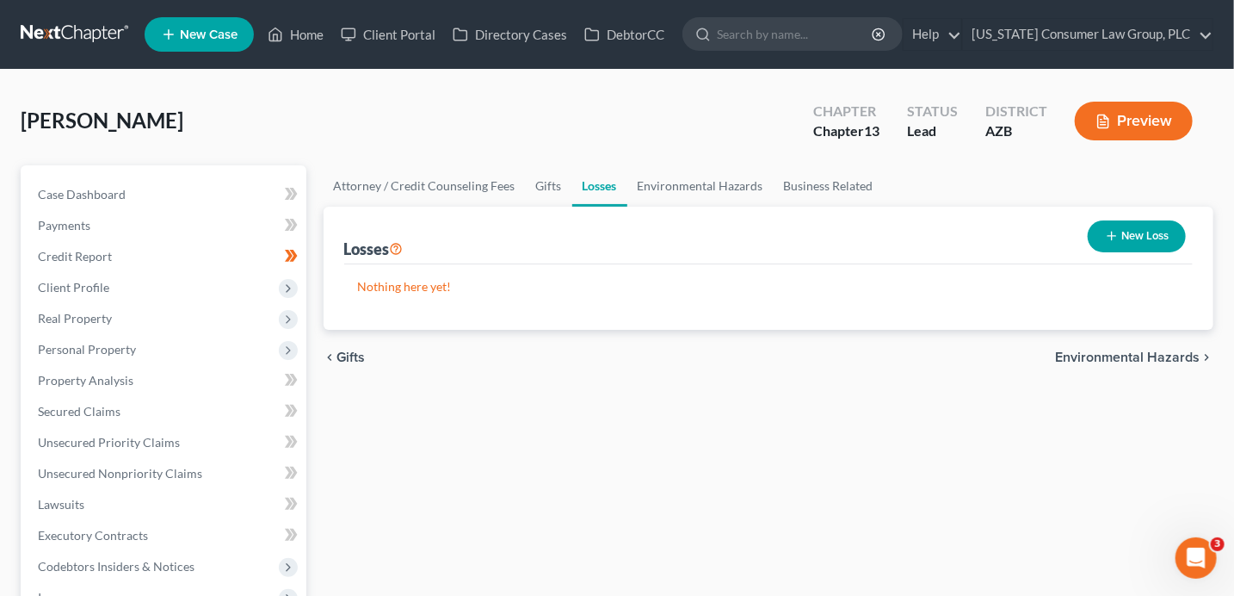
click at [1156, 244] on button "New Loss" at bounding box center [1137, 236] width 98 height 32
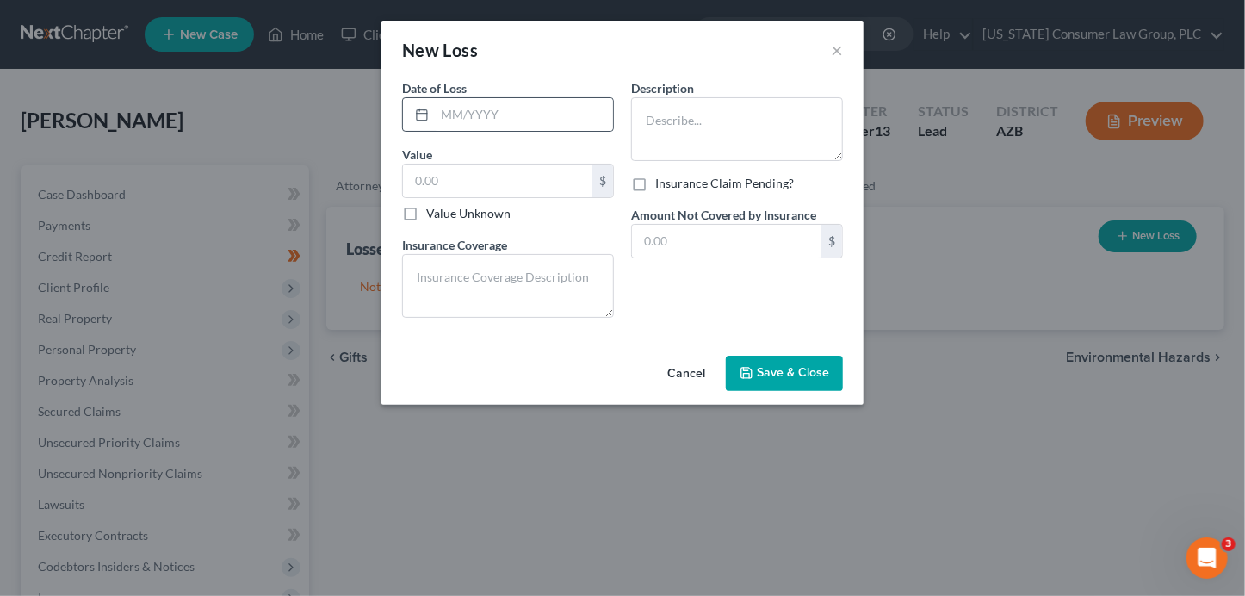
click at [433, 110] on div at bounding box center [419, 114] width 32 height 33
click at [454, 117] on input "text" at bounding box center [524, 114] width 178 height 33
type input "3"
type input "03/2025"
type input "700"
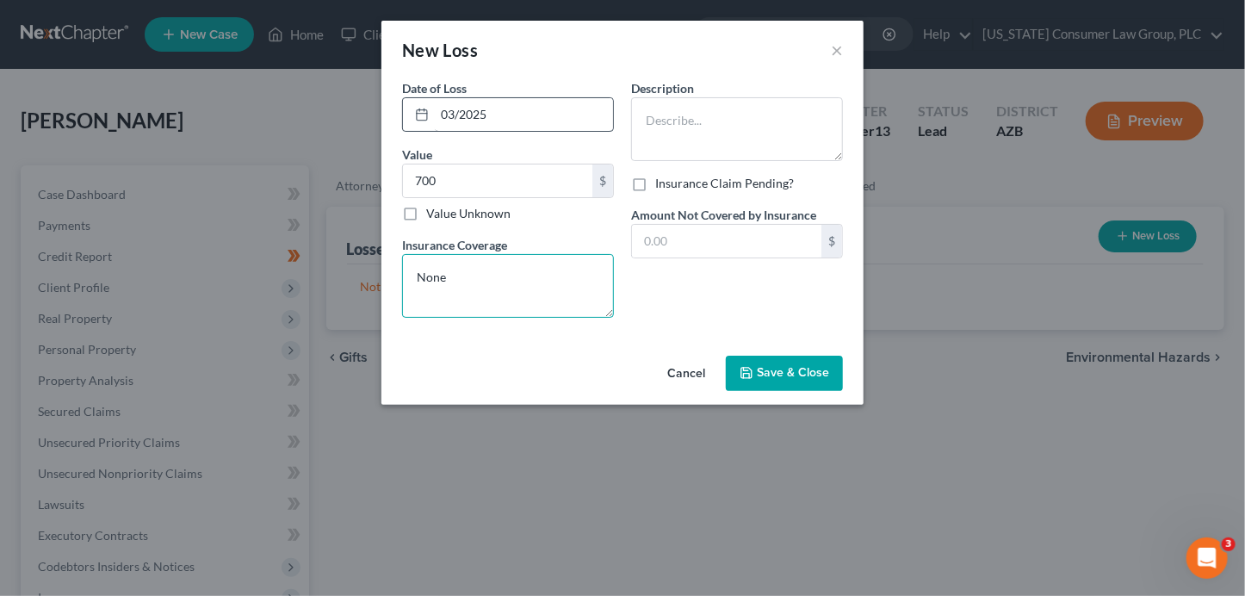
type textarea "None"
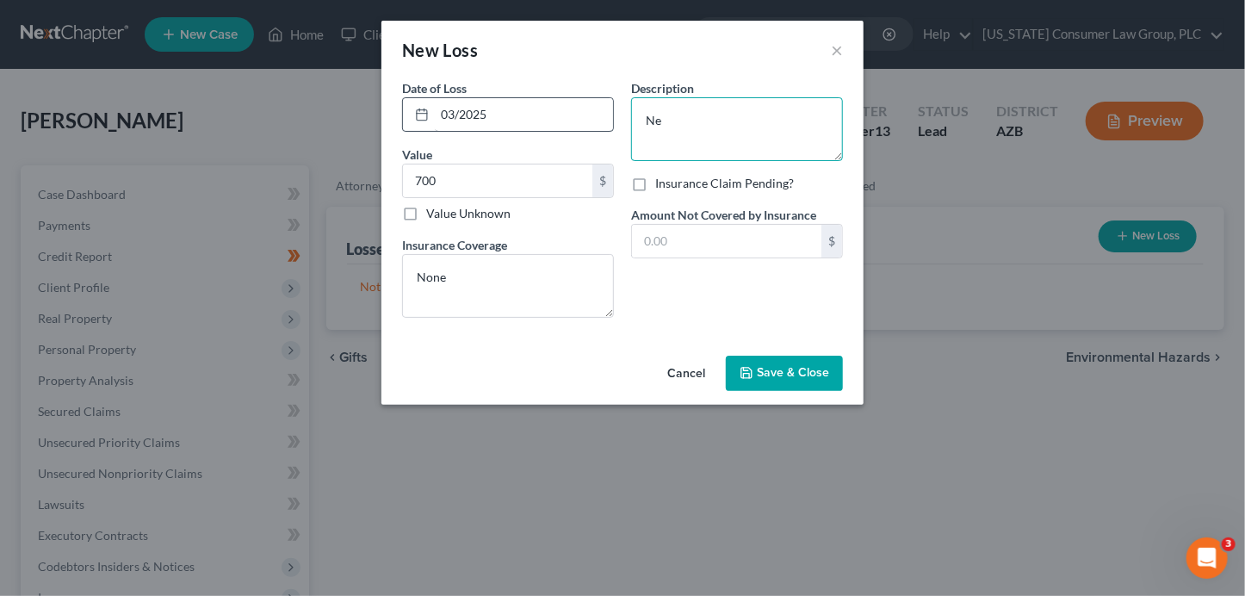
type textarea "N"
type textarea "Semi Permanent Bodega"
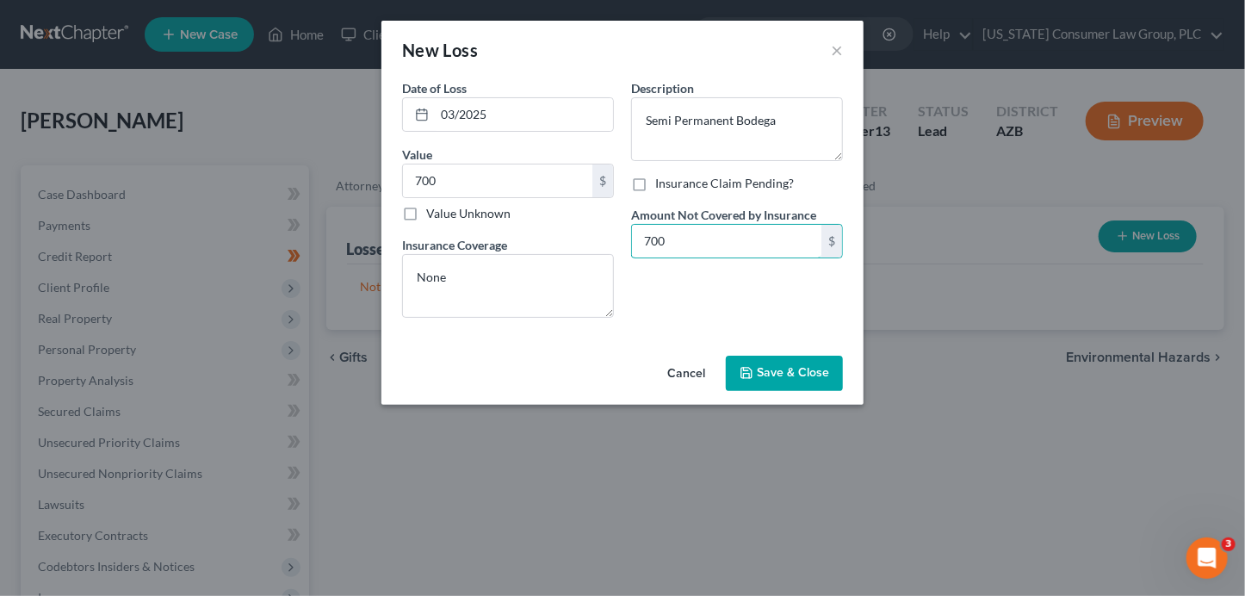
type input "700"
click at [753, 368] on icon "button" at bounding box center [746, 373] width 14 height 14
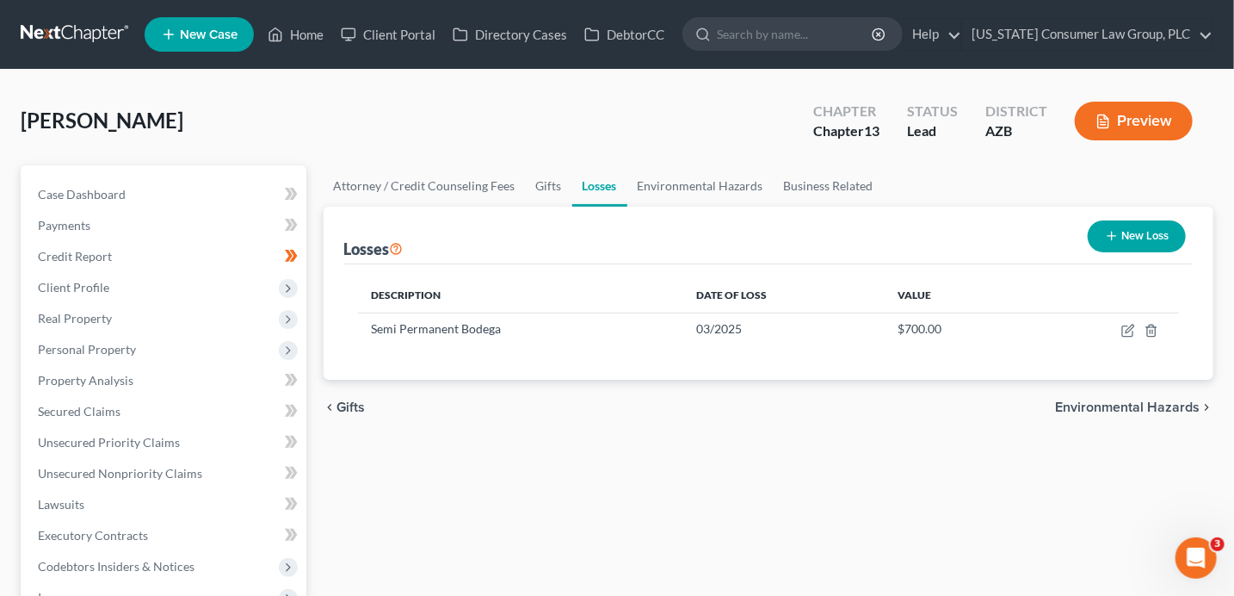
click at [1115, 236] on icon "button" at bounding box center [1112, 236] width 14 height 14
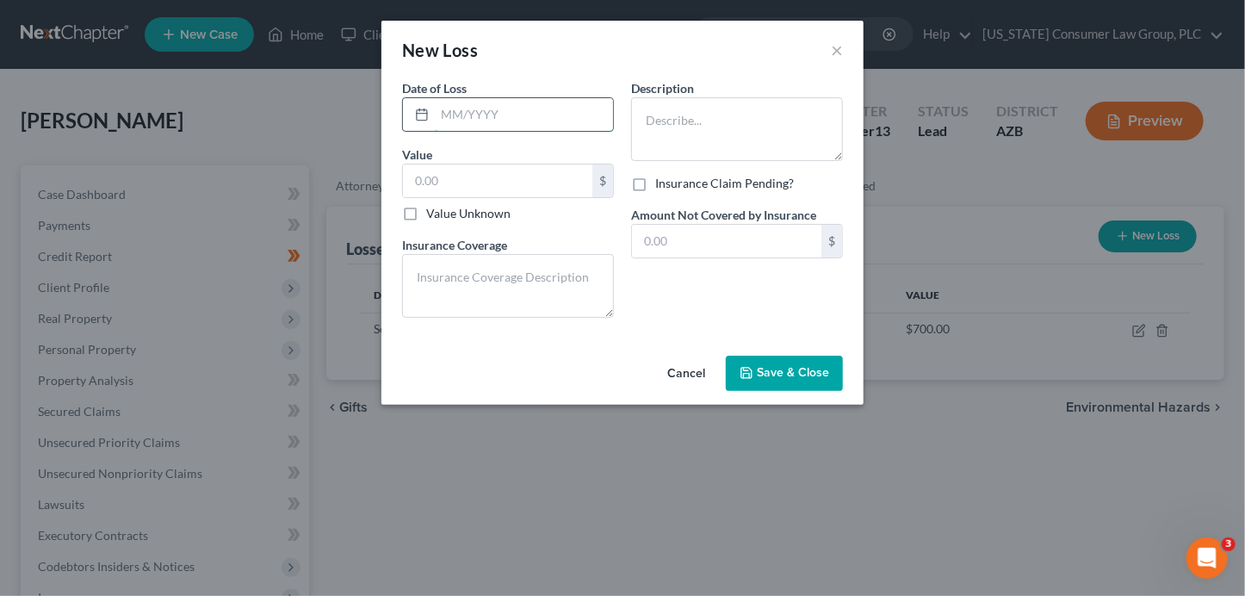
click at [463, 121] on input "text" at bounding box center [524, 114] width 178 height 33
type input "03/2025"
type input "500"
type textarea "None"
type textarea "T"
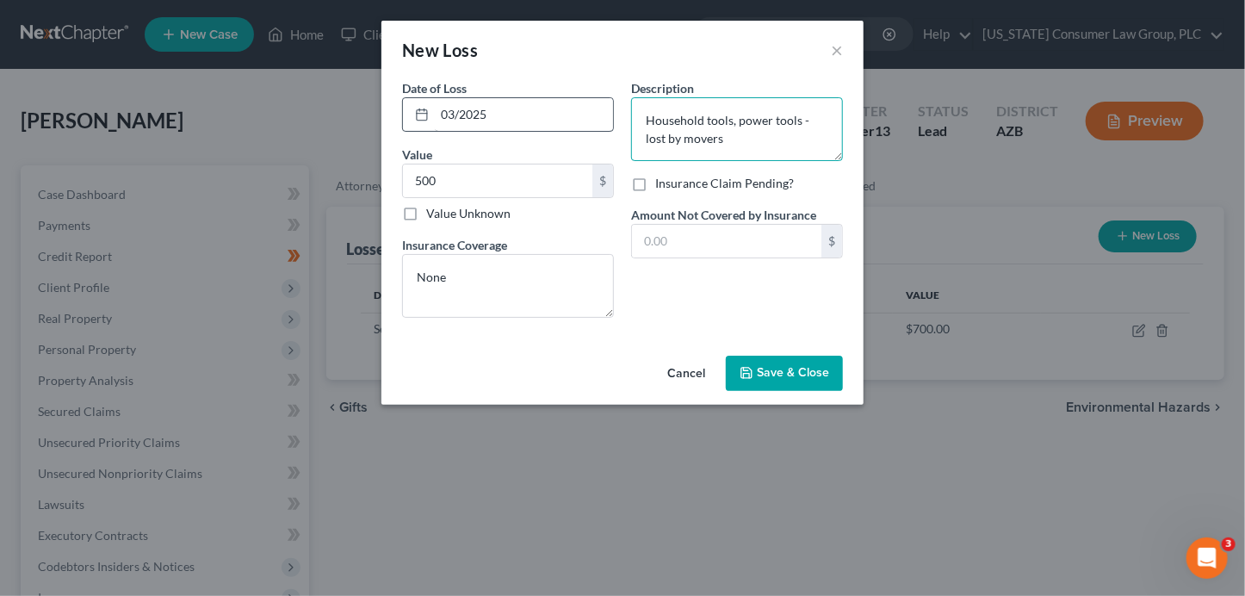
type textarea "Household tools, power tools - lost by movers"
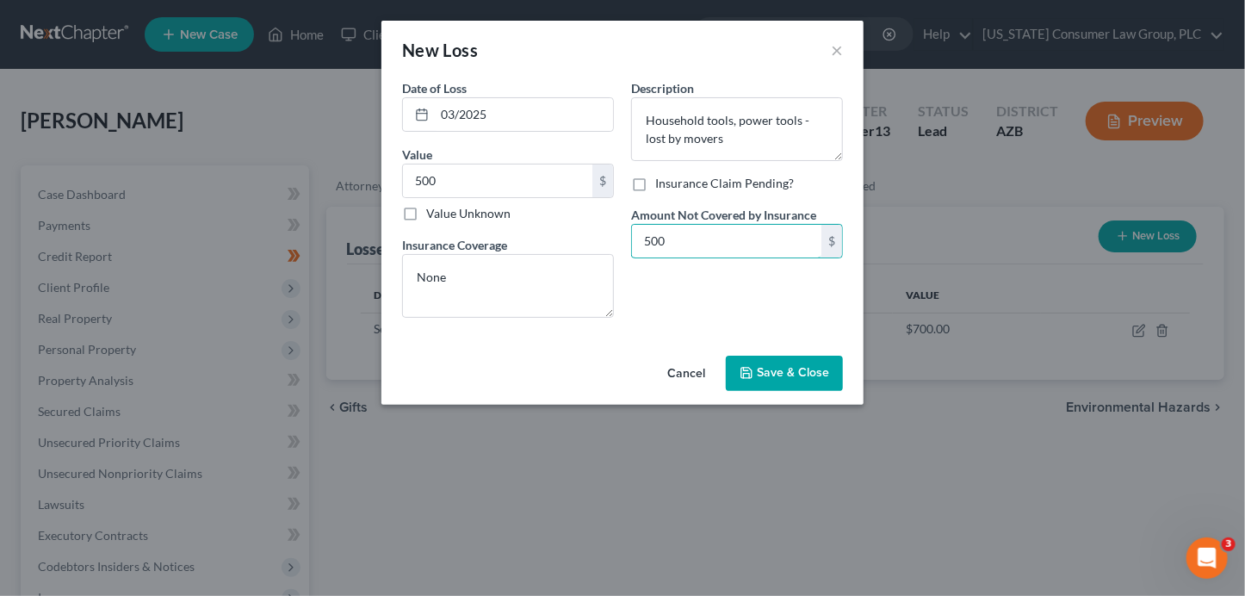
type input "500"
click at [809, 363] on button "Save & Close" at bounding box center [784, 373] width 117 height 36
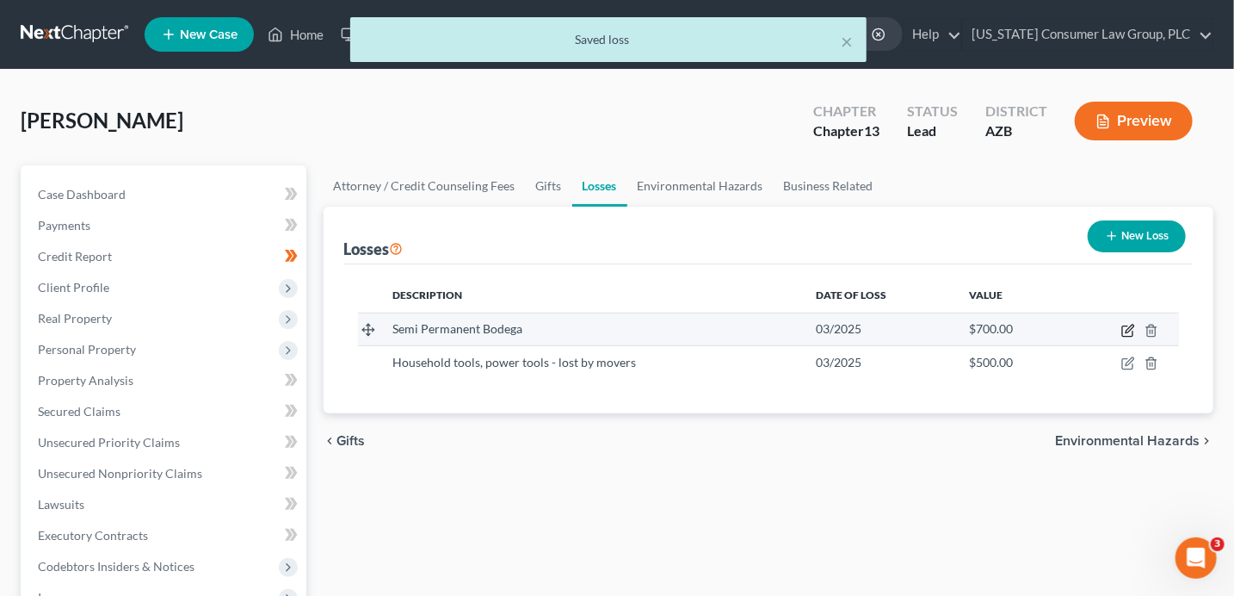
click at [1128, 332] on icon "button" at bounding box center [1128, 331] width 14 height 14
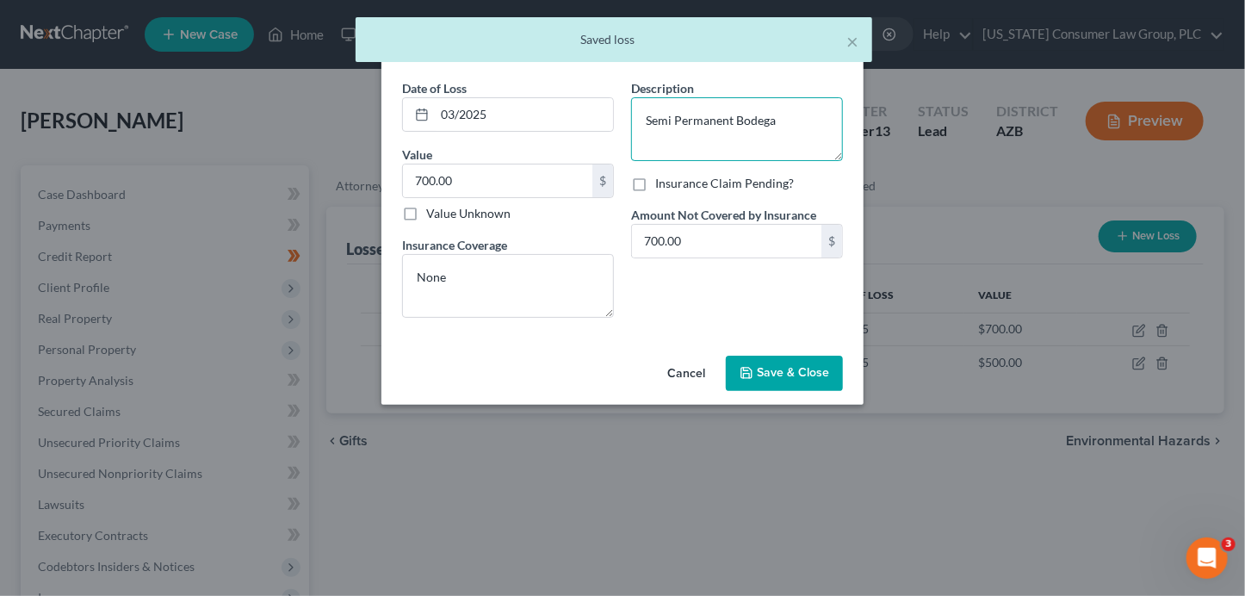
click at [805, 134] on textarea "Semi Permanent Bodega" at bounding box center [737, 129] width 212 height 64
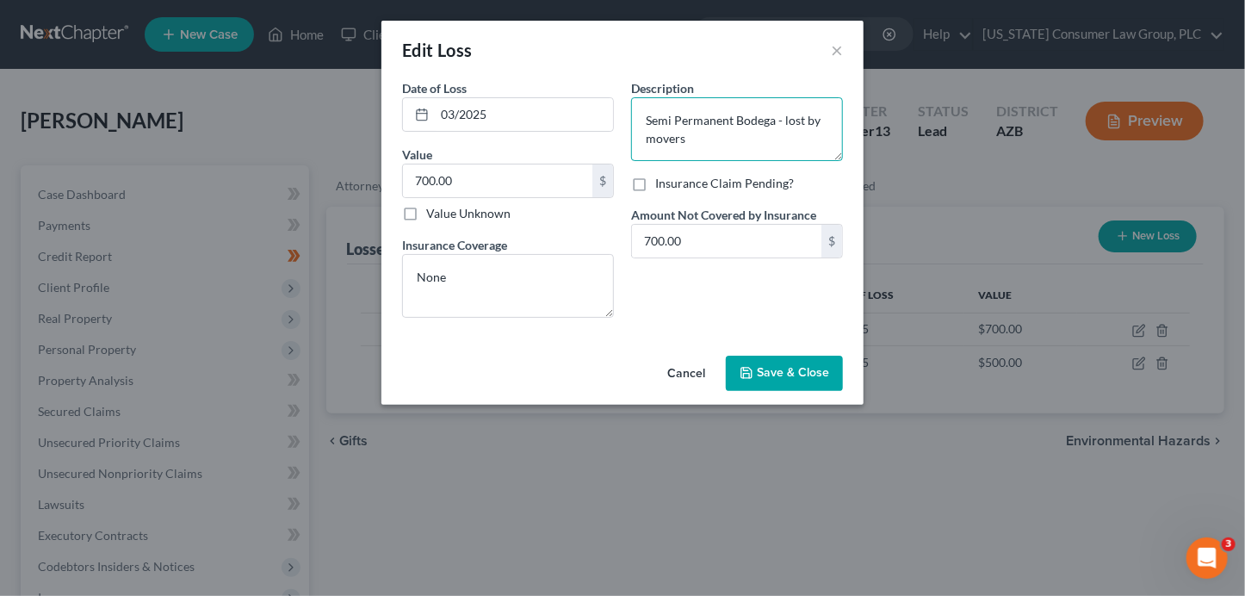
type textarea "Semi Permanent Bodega - lost by movers"
click at [769, 391] on div "Cancel Save & Close" at bounding box center [622, 377] width 482 height 57
click at [771, 382] on button "Save & Close" at bounding box center [784, 373] width 117 height 36
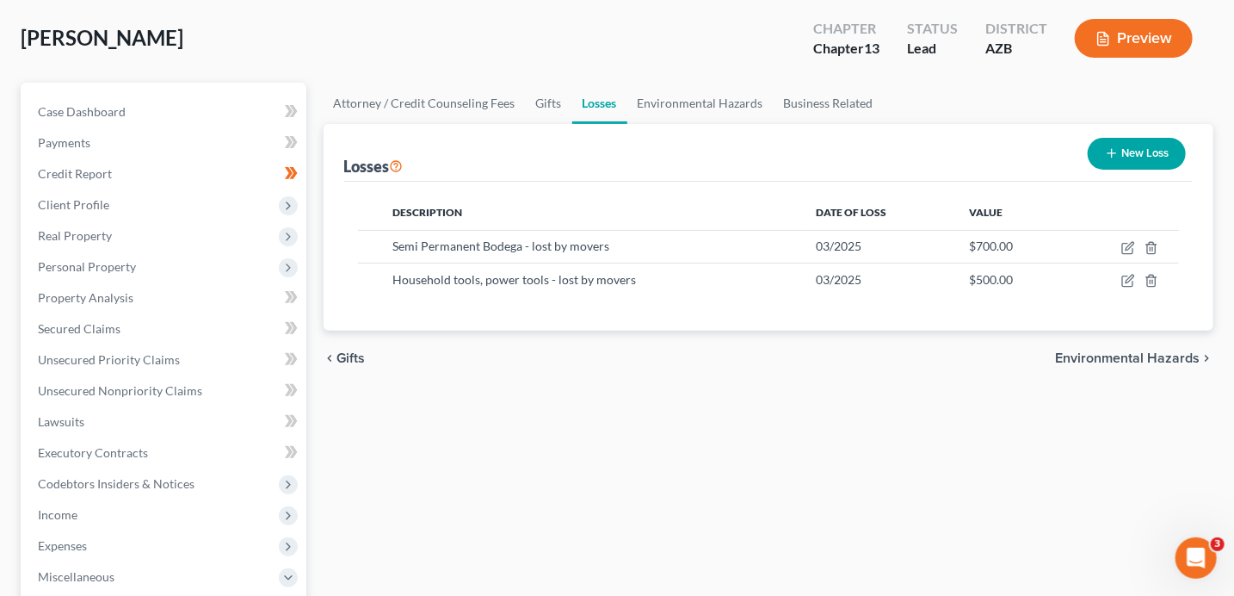
scroll to position [83, 0]
click at [855, 99] on link "Business Related" at bounding box center [829, 102] width 110 height 41
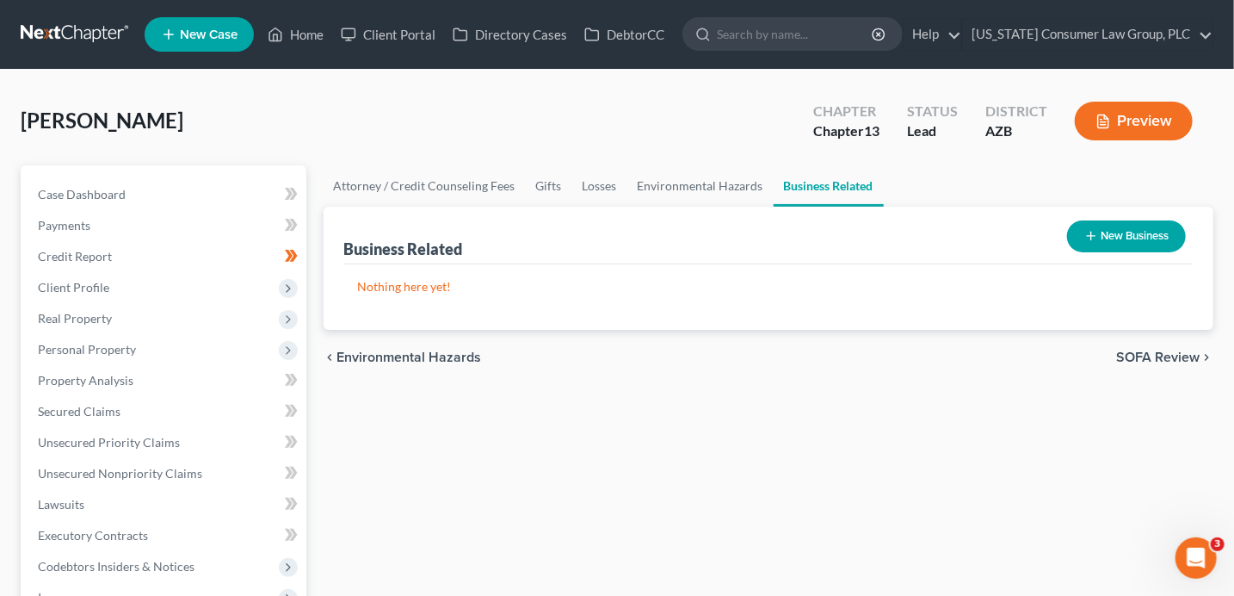
click at [1110, 237] on button "New Business" at bounding box center [1126, 236] width 119 height 32
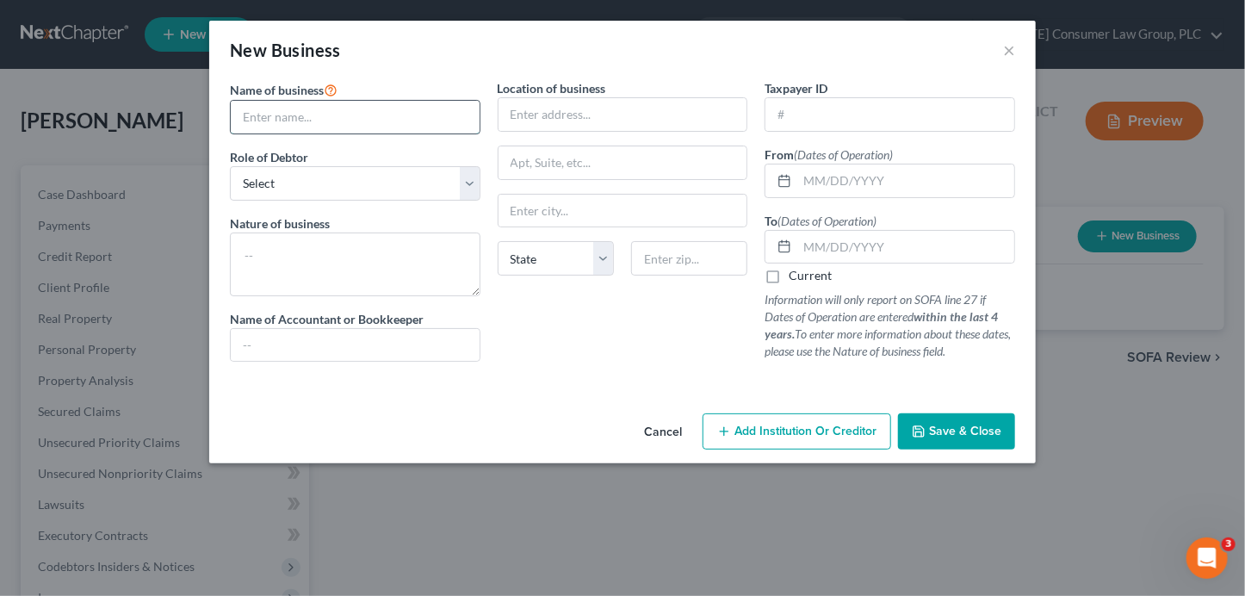
click at [323, 112] on input "text" at bounding box center [355, 117] width 249 height 33
type input "Love Me Incorporated"
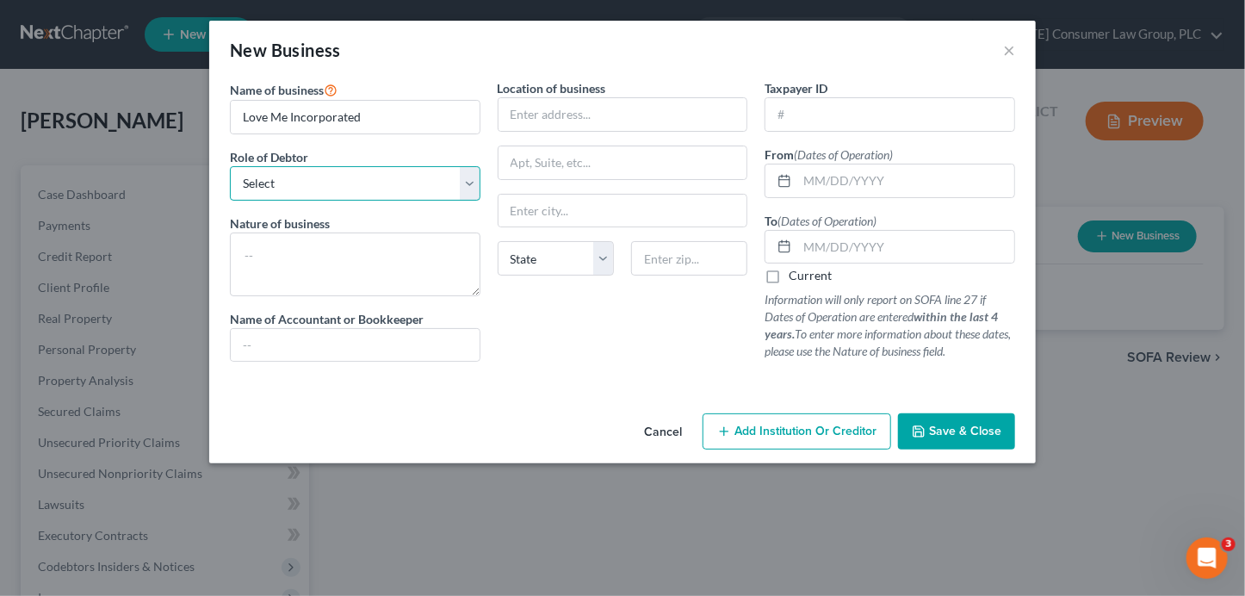
click at [323, 188] on select "Select A member of a limited liability company (LLC) or limited liability partn…" at bounding box center [355, 183] width 250 height 34
select select "sole_proprietor"
click at [316, 255] on textarea at bounding box center [355, 264] width 250 height 64
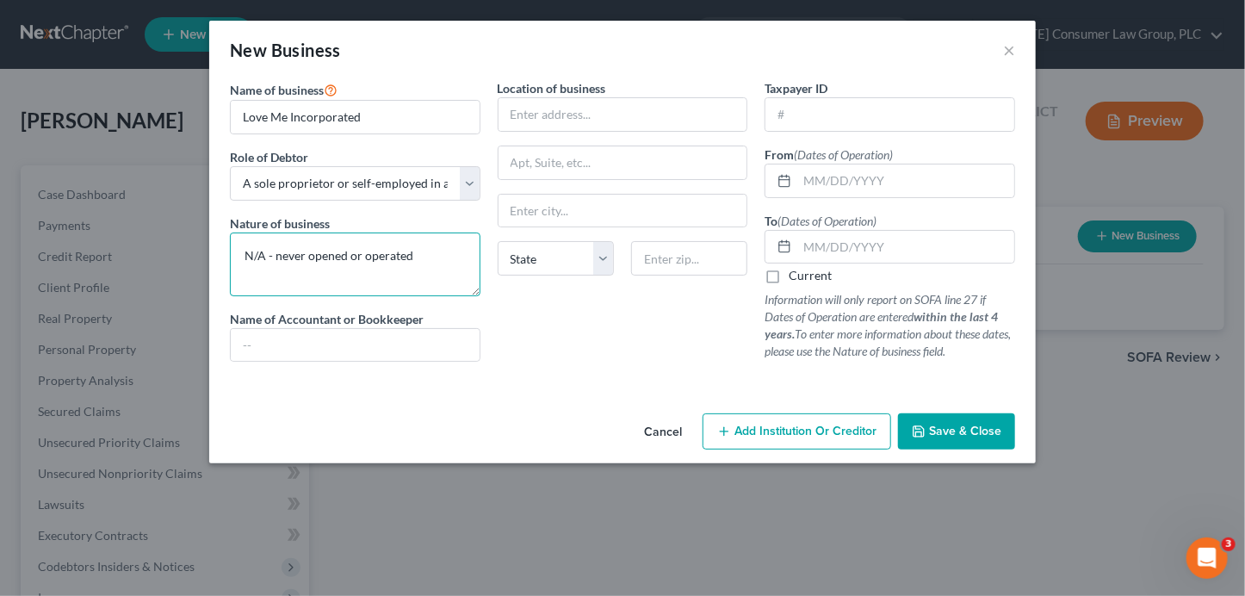
type textarea "N/A - never opened or operated"
type input "[STREET_ADDRESS][PERSON_NAME]"
click at [699, 255] on input "text" at bounding box center [689, 258] width 116 height 34
type input "29720"
type input "[GEOGRAPHIC_DATA]"
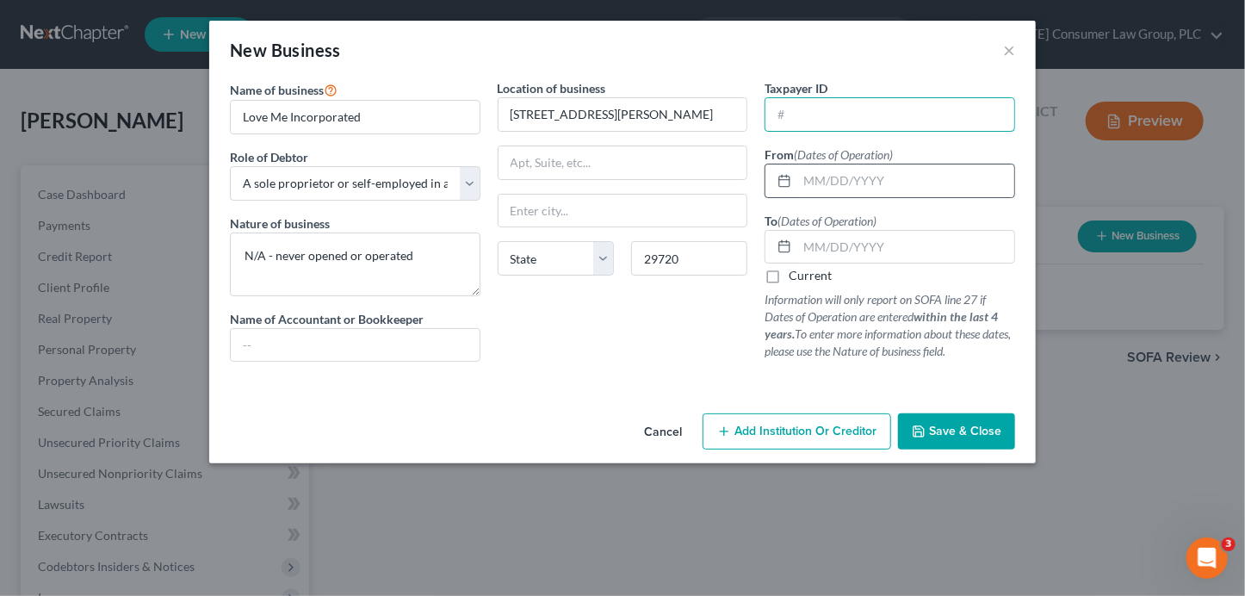
select select "42"
type input "[US_EMPLOYER_IDENTIFICATION_NUMBER]"
type input "[DATE]"
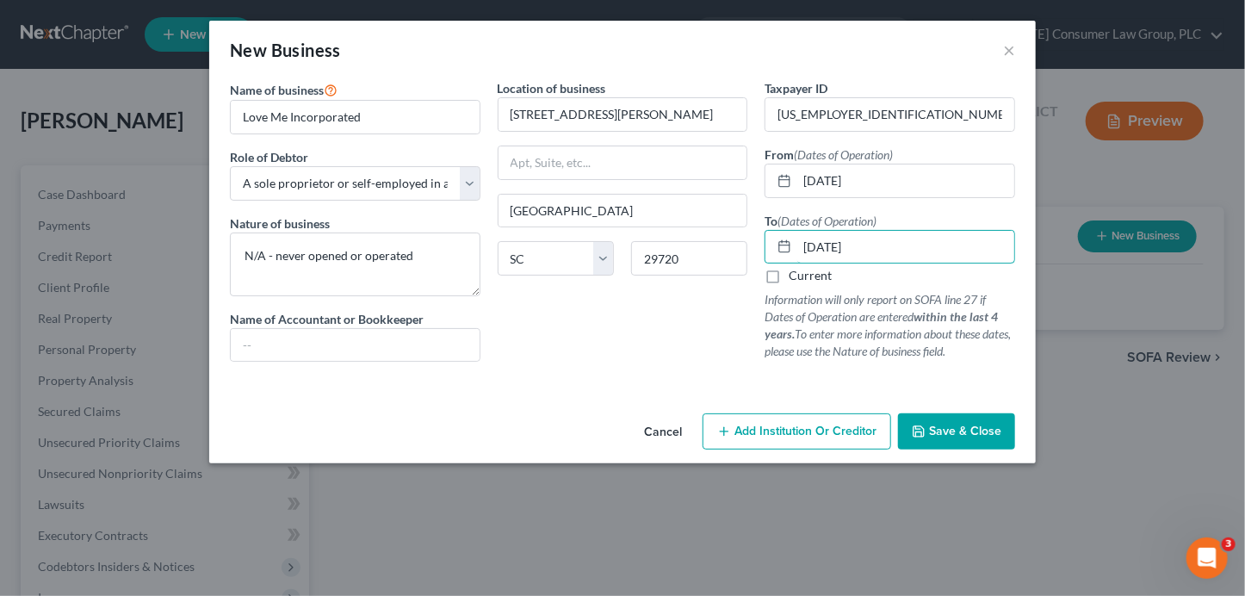
type input "[DATE]"
click at [958, 439] on button "Save & Close" at bounding box center [956, 431] width 117 height 36
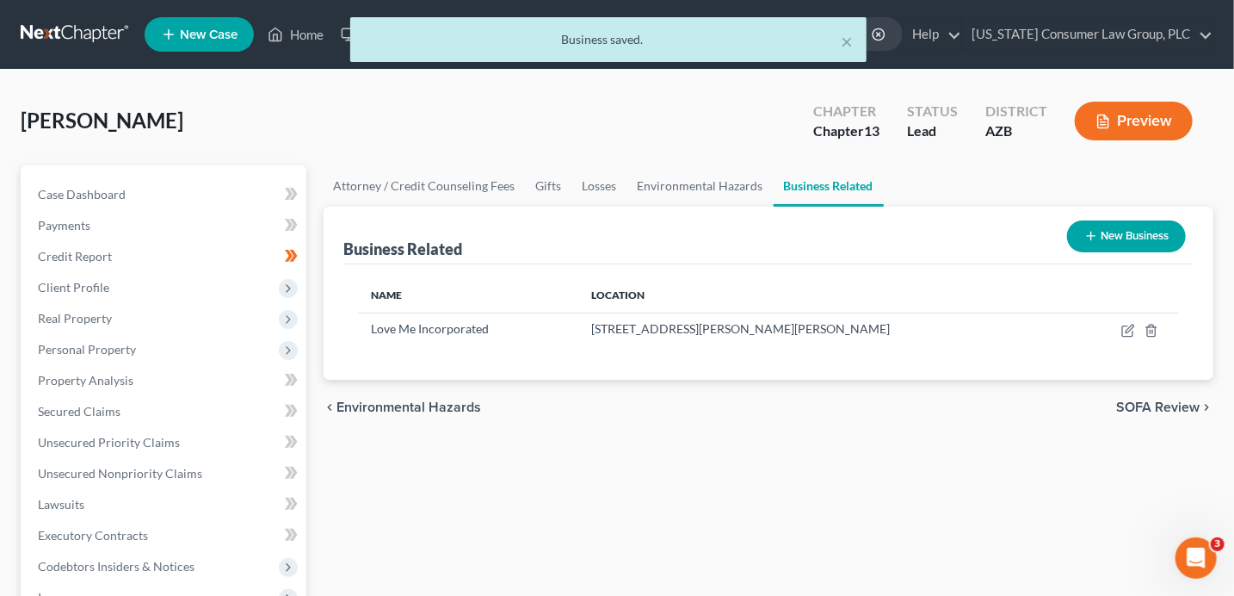
click at [1131, 232] on button "New Business" at bounding box center [1126, 236] width 119 height 32
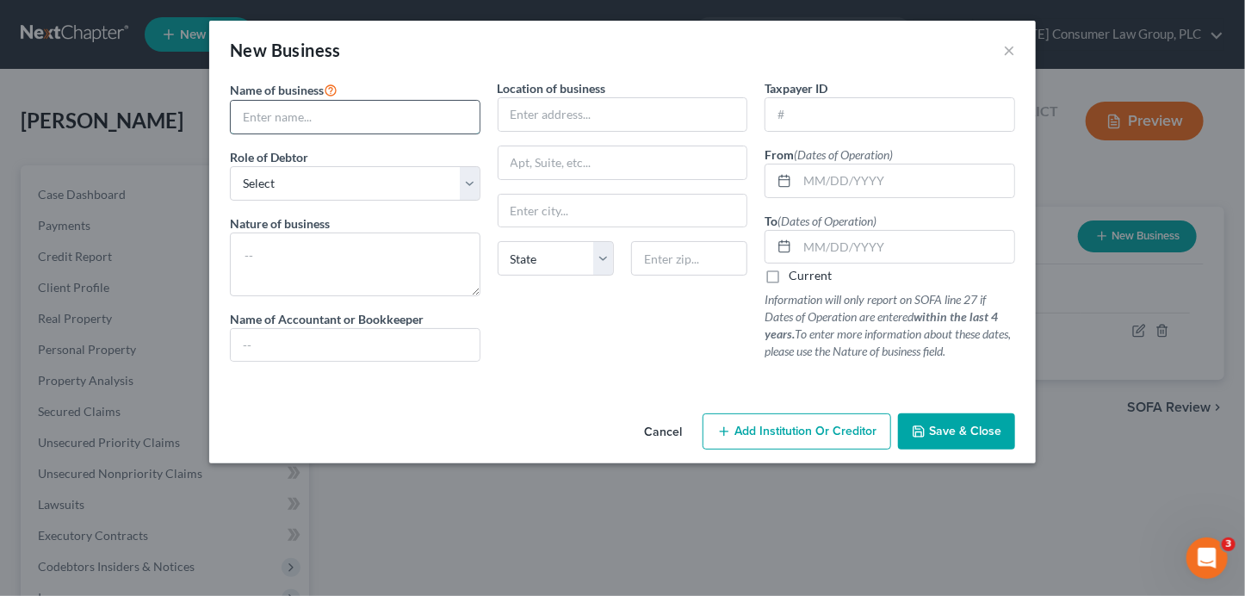
click at [372, 117] on input "text" at bounding box center [355, 117] width 249 height 33
type input "Mars & Venus Rising, Inc."
click at [386, 184] on select "Select A member of a limited liability company (LLC) or limited liability partn…" at bounding box center [355, 183] width 250 height 34
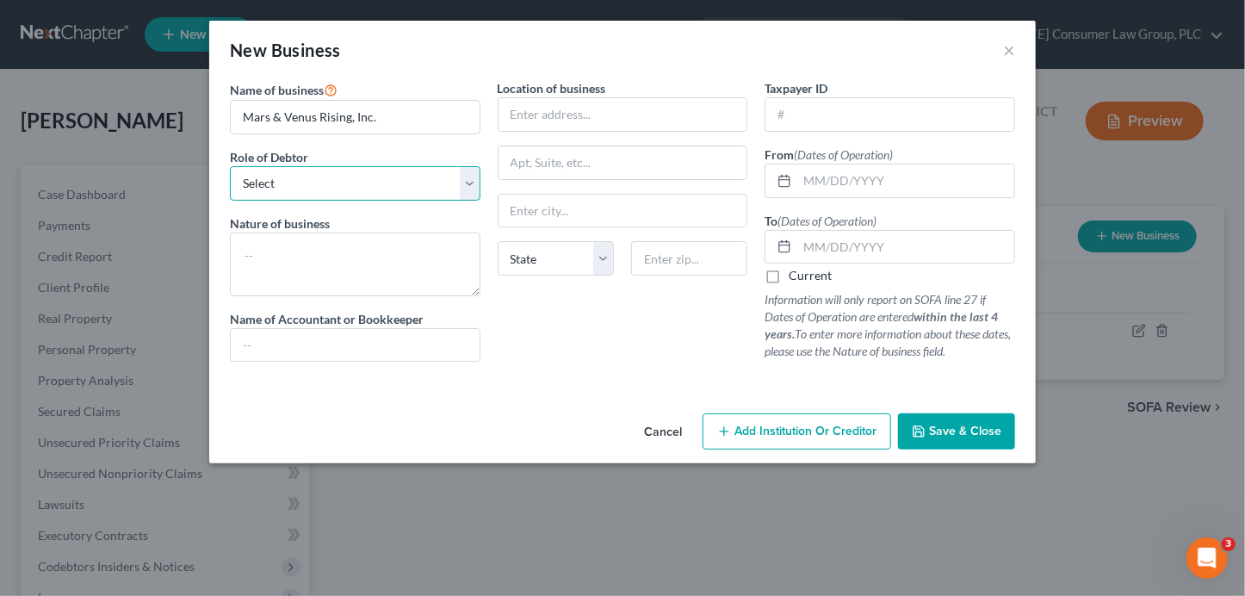
select select "officer"
click at [362, 240] on textarea at bounding box center [355, 264] width 250 height 64
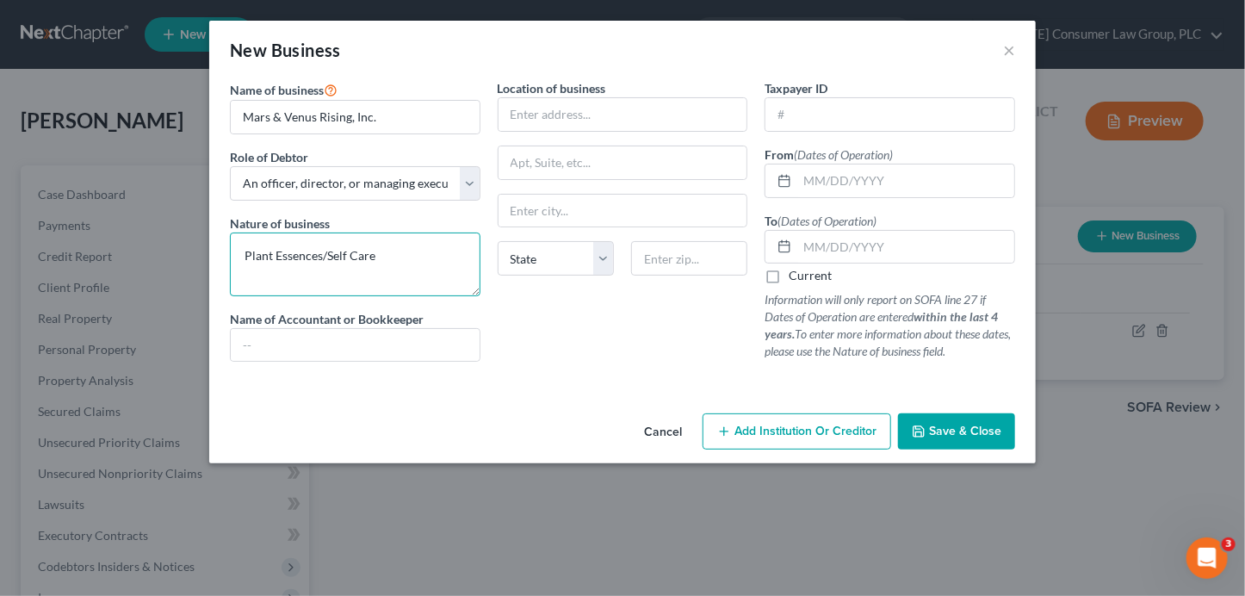
type textarea "Plant Essences/Self Care"
type input "73 Calle Sol"
type input "92625"
type input "Corona Del Mar"
select select "4"
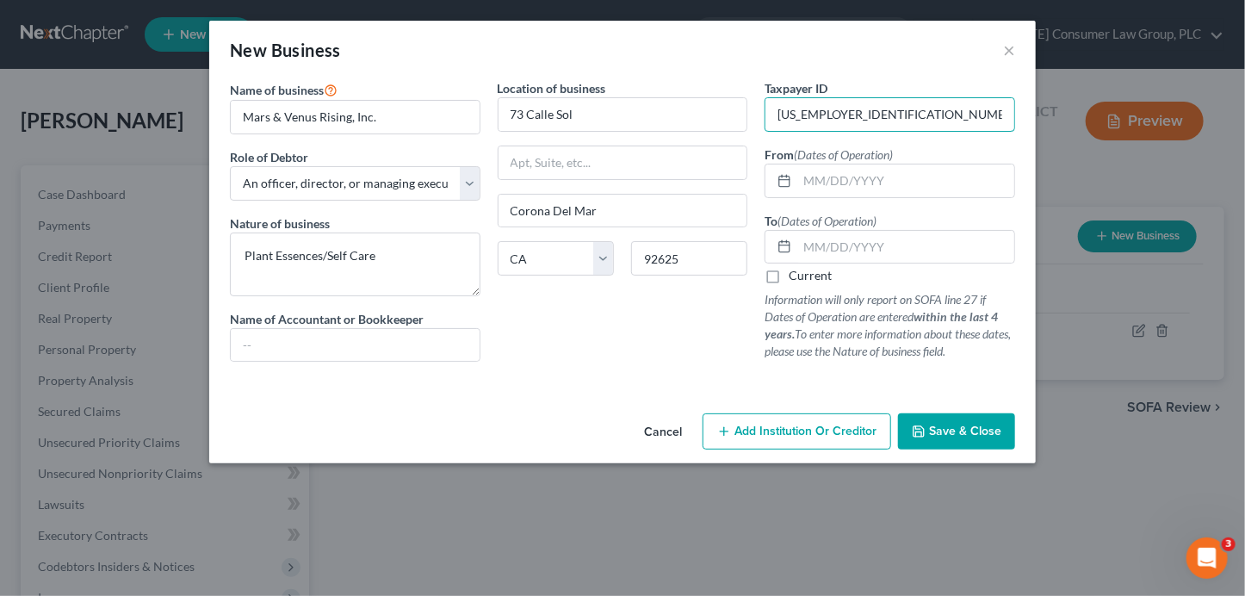
type input "[US_EMPLOYER_IDENTIFICATION_NUMBER]"
type input "[DATE]"
click at [946, 417] on button "Save & Close" at bounding box center [956, 431] width 117 height 36
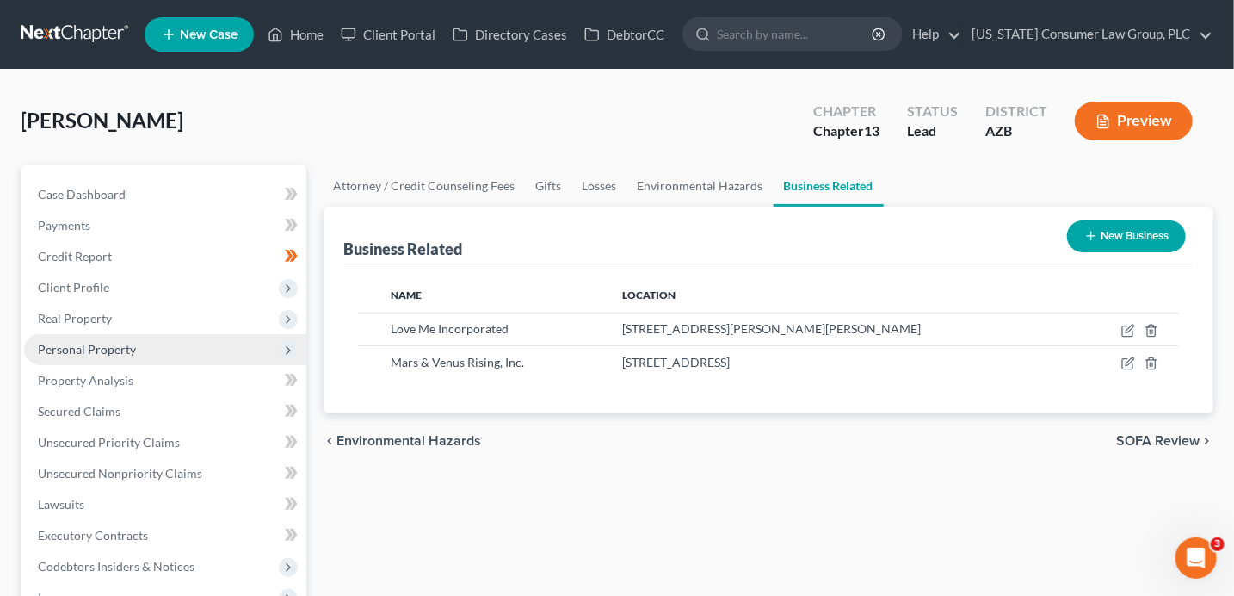
click at [80, 340] on span "Personal Property" at bounding box center [165, 349] width 282 height 31
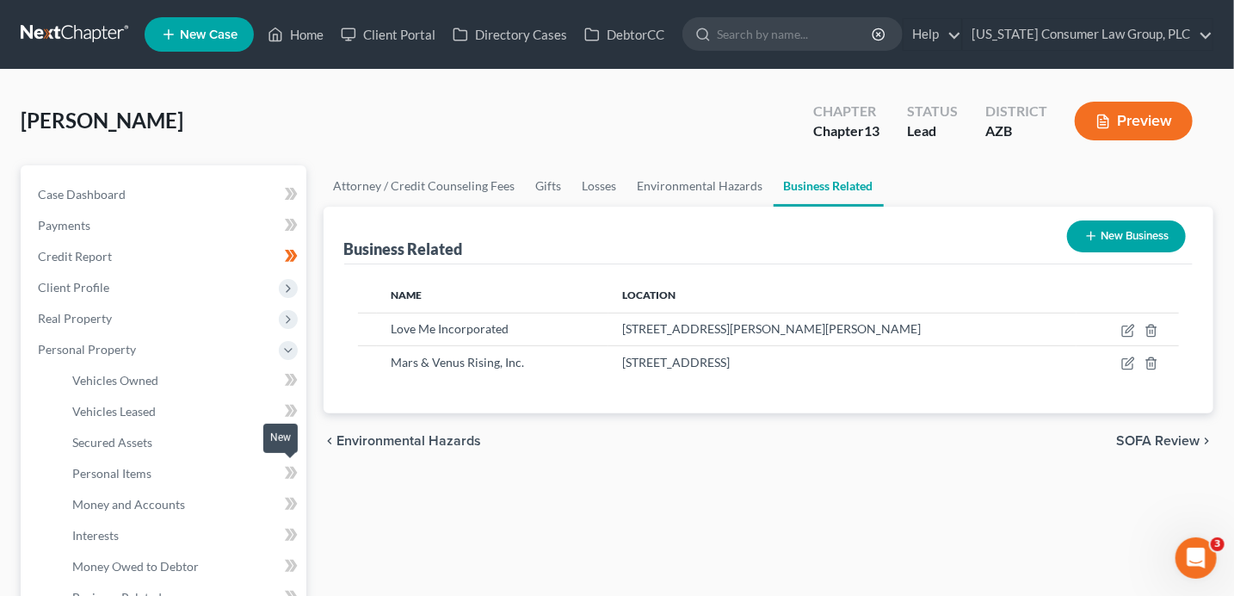
click at [287, 473] on icon at bounding box center [291, 473] width 13 height 22
click at [287, 473] on icon at bounding box center [289, 472] width 8 height 12
click at [297, 380] on span at bounding box center [291, 382] width 30 height 26
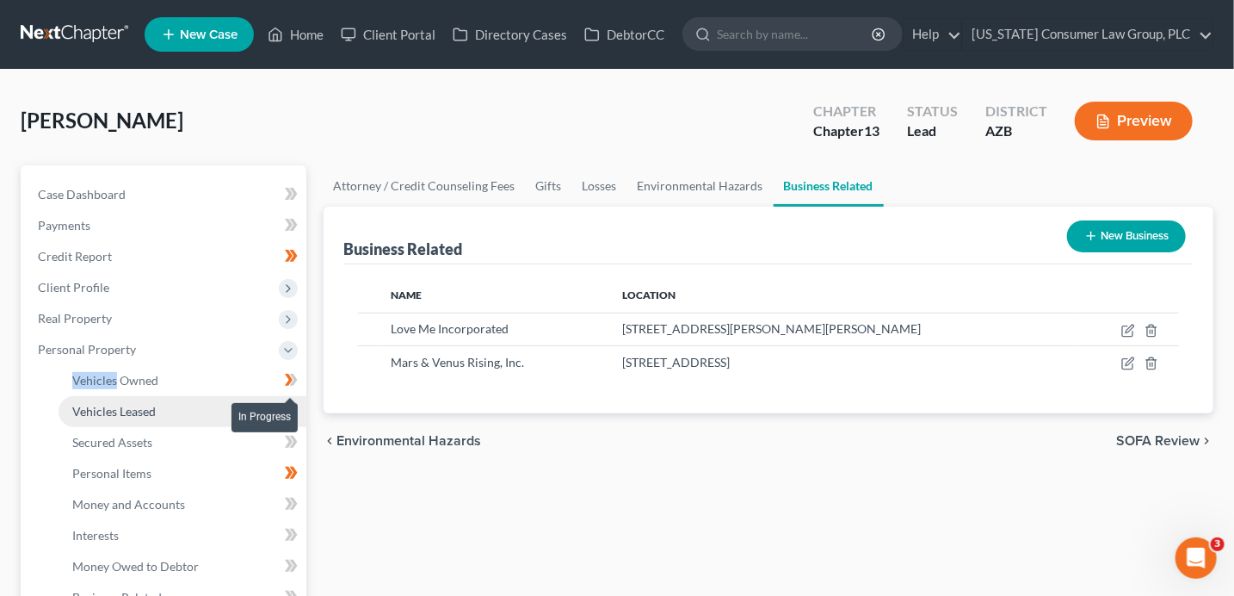
drag, startPoint x: 297, startPoint y: 380, endPoint x: 300, endPoint y: 397, distance: 17.4
click at [298, 380] on span at bounding box center [291, 382] width 30 height 26
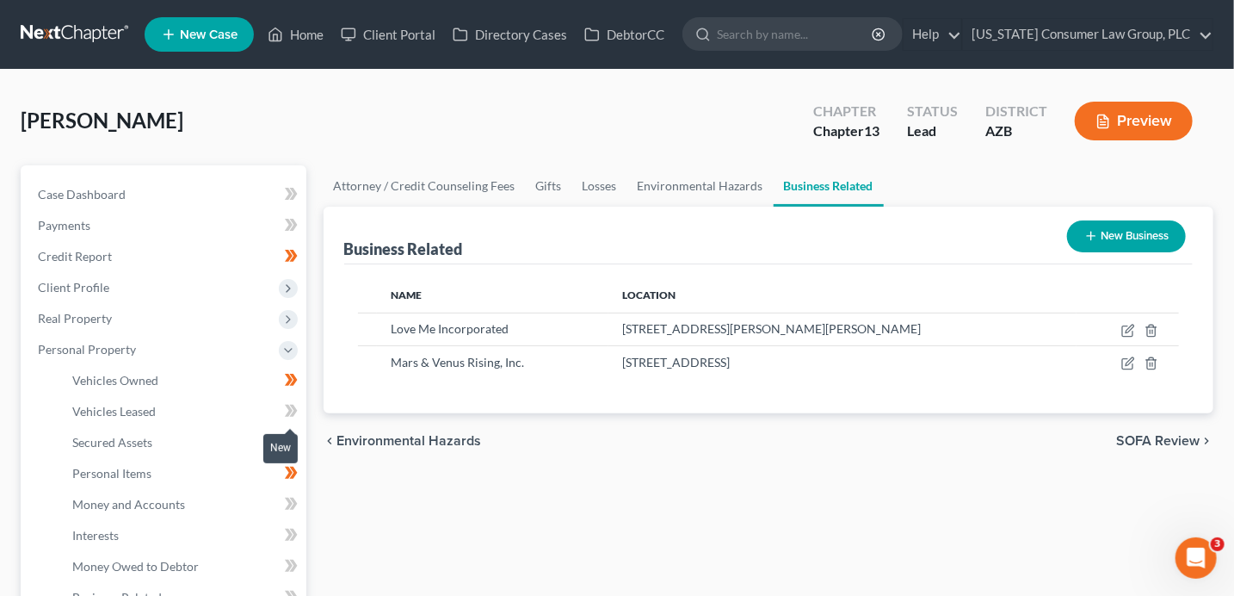
click at [298, 408] on span at bounding box center [291, 413] width 30 height 26
click at [295, 443] on icon at bounding box center [291, 442] width 13 height 22
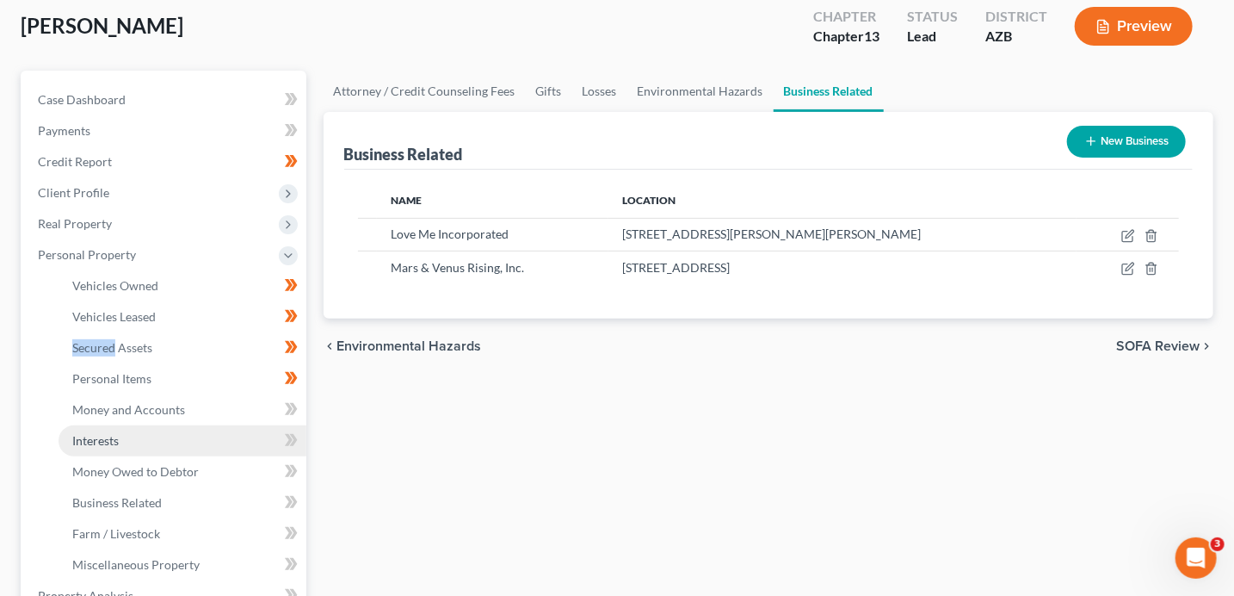
scroll to position [96, 0]
click at [211, 442] on link "Interests" at bounding box center [183, 439] width 248 height 31
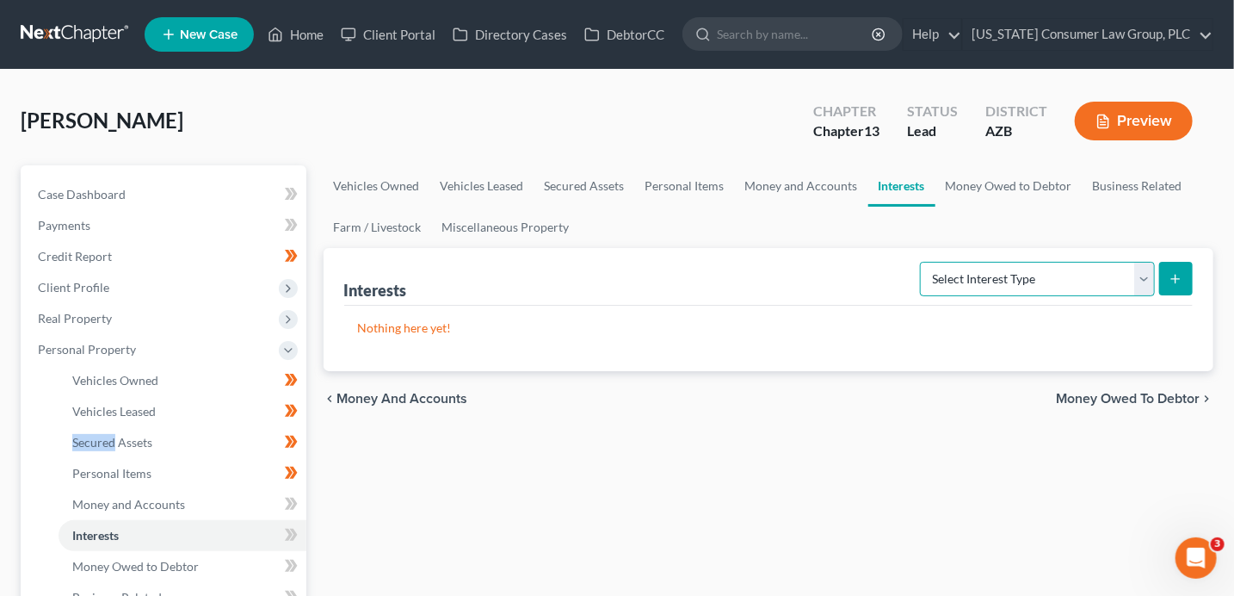
click at [1051, 269] on select "Select Interest Type 401K (A/B: 21) Annuity (A/B: 23) Bond (A/B: 18) Education …" at bounding box center [1037, 279] width 235 height 34
select select "incorporated_business"
click at [1164, 278] on button "submit" at bounding box center [1176, 279] width 34 height 34
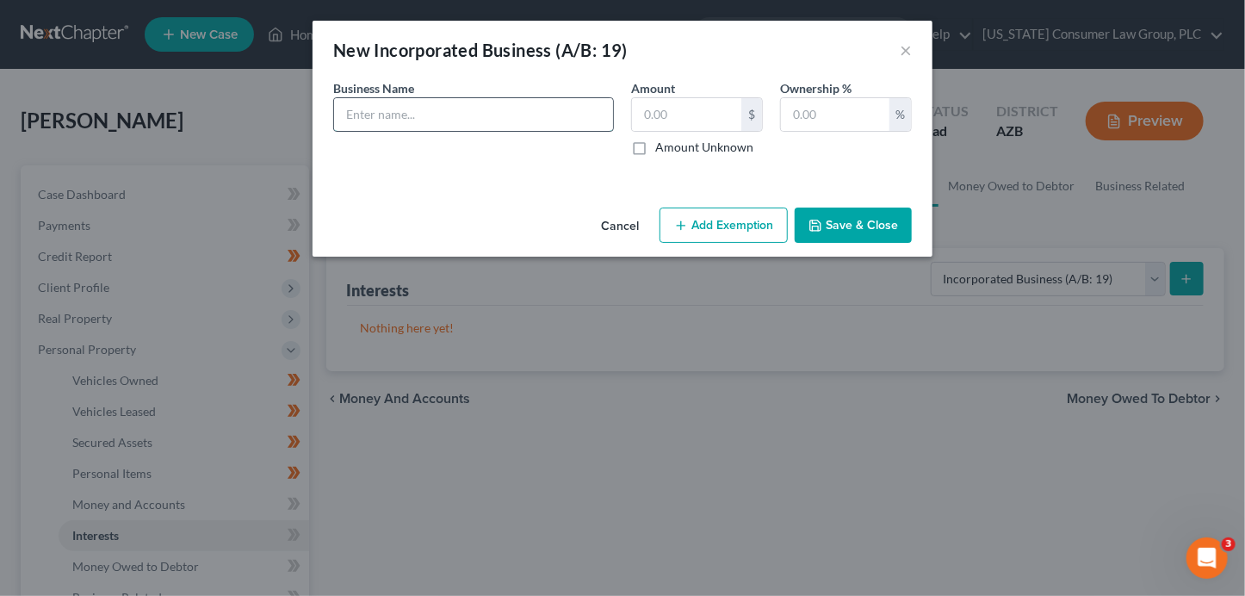
click at [463, 120] on input "text" at bounding box center [473, 114] width 279 height 33
type input "Mars & Venus Rising, Inc. [no longer in business]"
type input "100"
click at [828, 216] on button "Save & Close" at bounding box center [852, 225] width 117 height 36
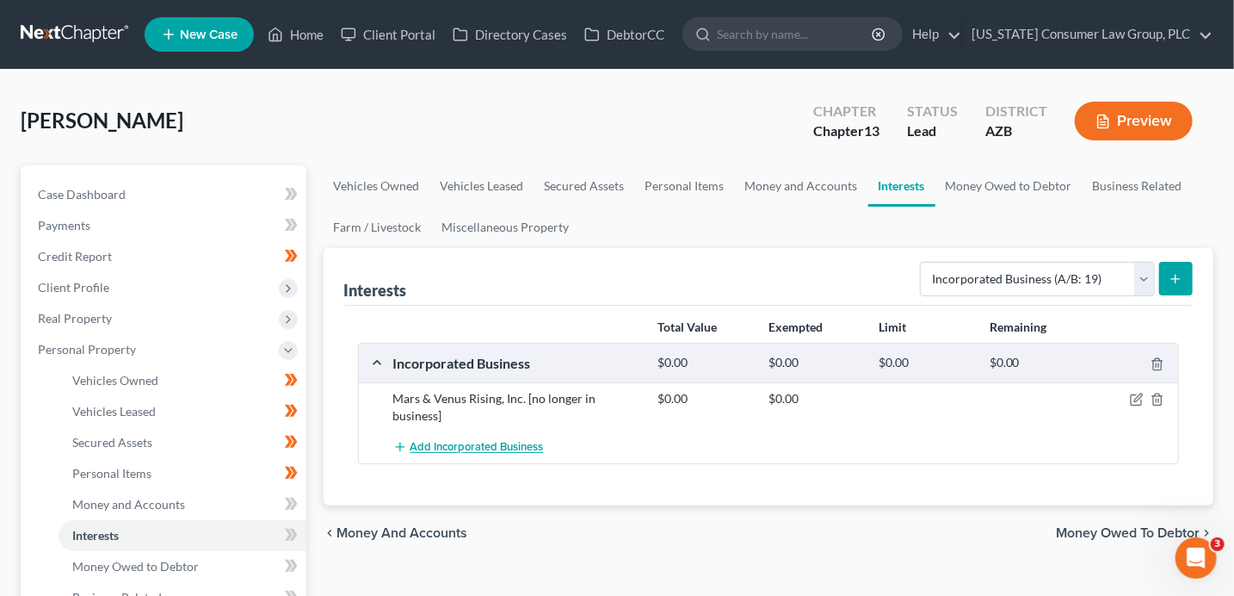
click at [477, 436] on button "Add Incorporated Business" at bounding box center [468, 447] width 151 height 32
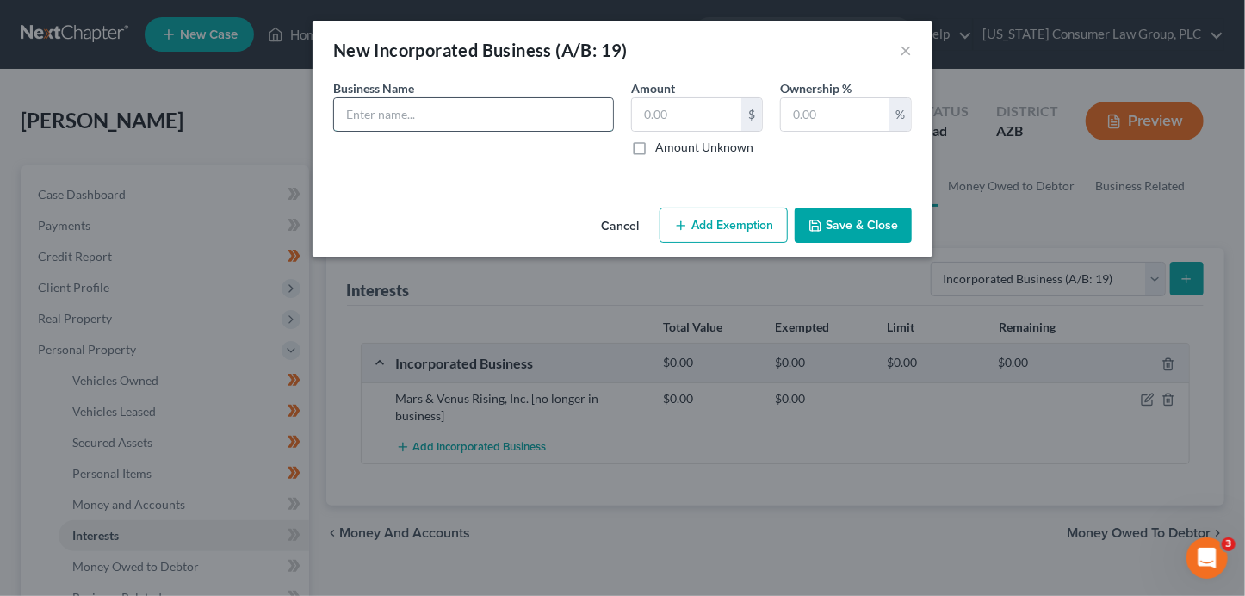
click at [389, 105] on input "text" at bounding box center [473, 114] width 279 height 33
type input "Love Me Incorporated"
type input "0"
type input "Love Me Incorporated [closed/not in business]"
type input "100"
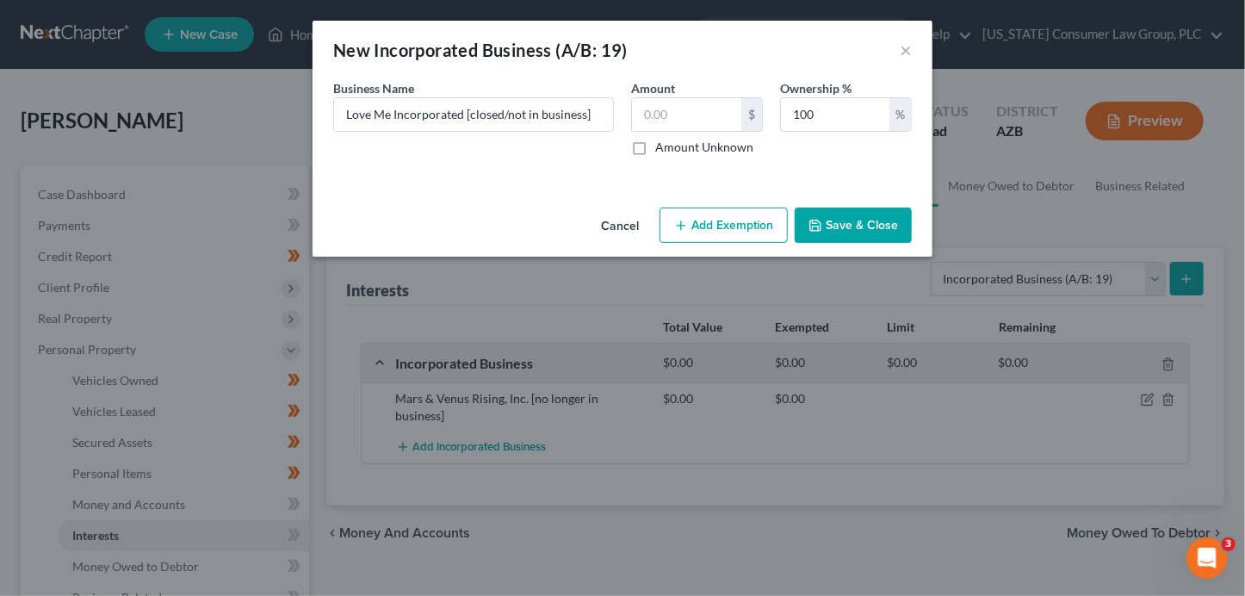
click at [793, 218] on div "Cancel Add Exemption Save & Close" at bounding box center [622, 229] width 620 height 57
click at [837, 218] on button "Save & Close" at bounding box center [852, 225] width 117 height 36
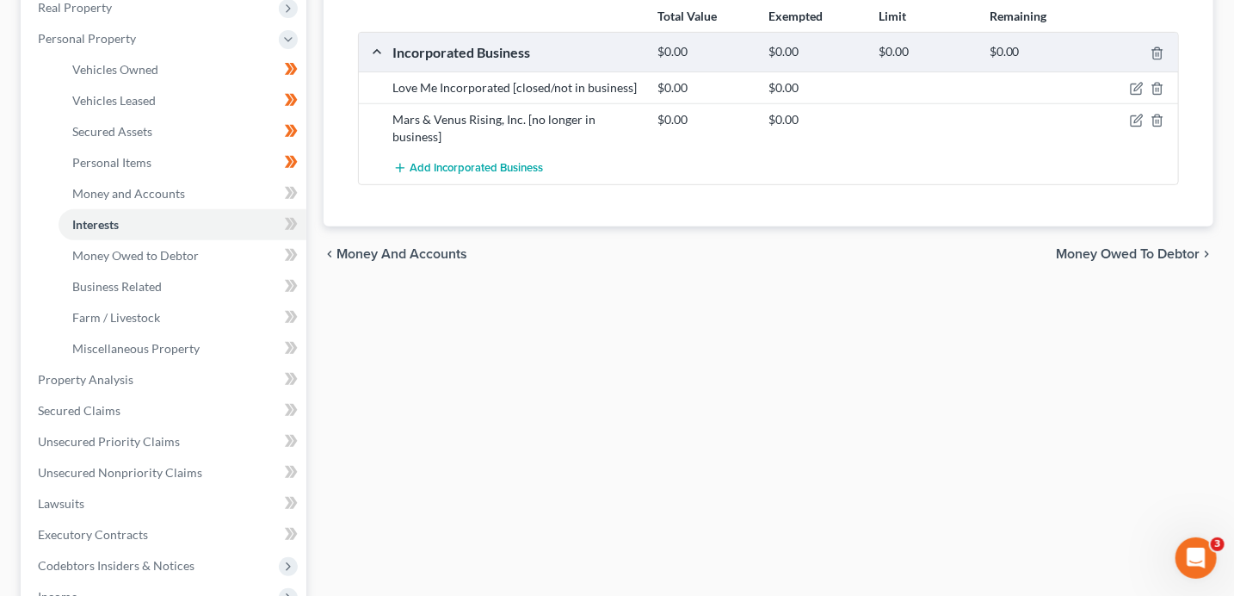
scroll to position [331, 0]
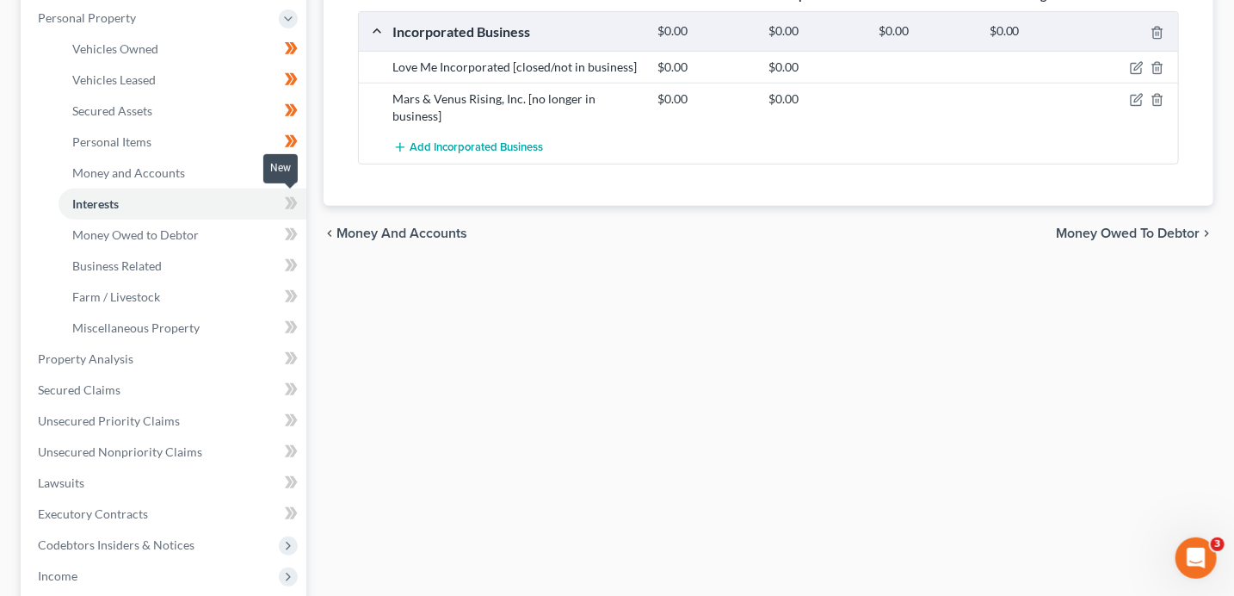
click at [295, 205] on icon at bounding box center [291, 204] width 13 height 22
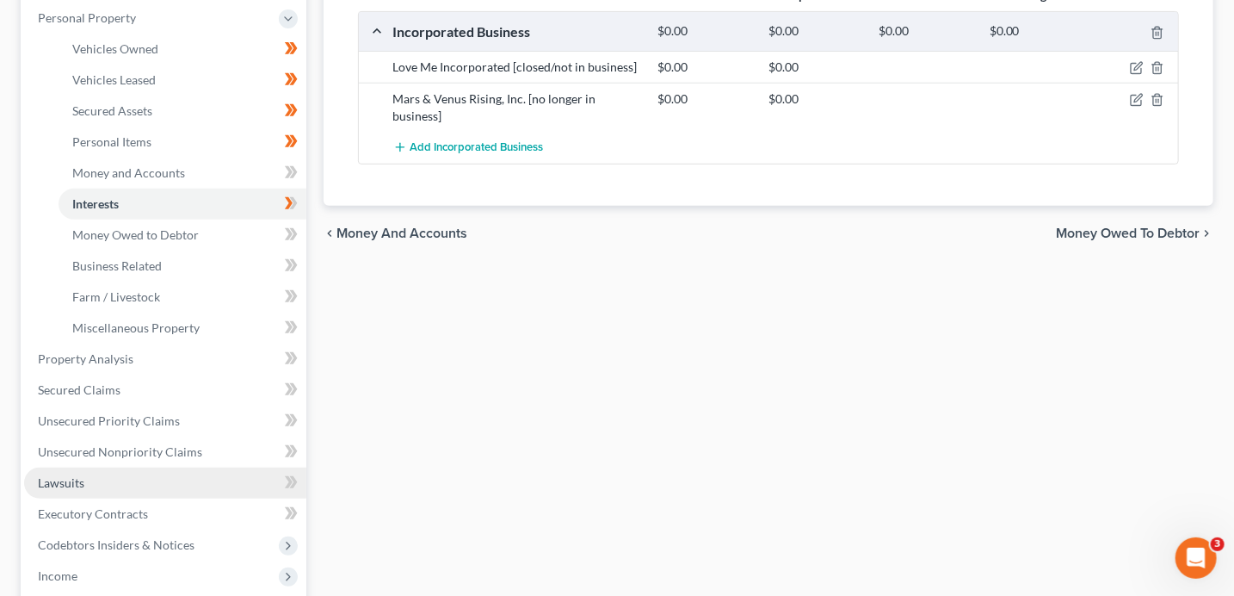
click at [137, 491] on link "Lawsuits" at bounding box center [165, 482] width 282 height 31
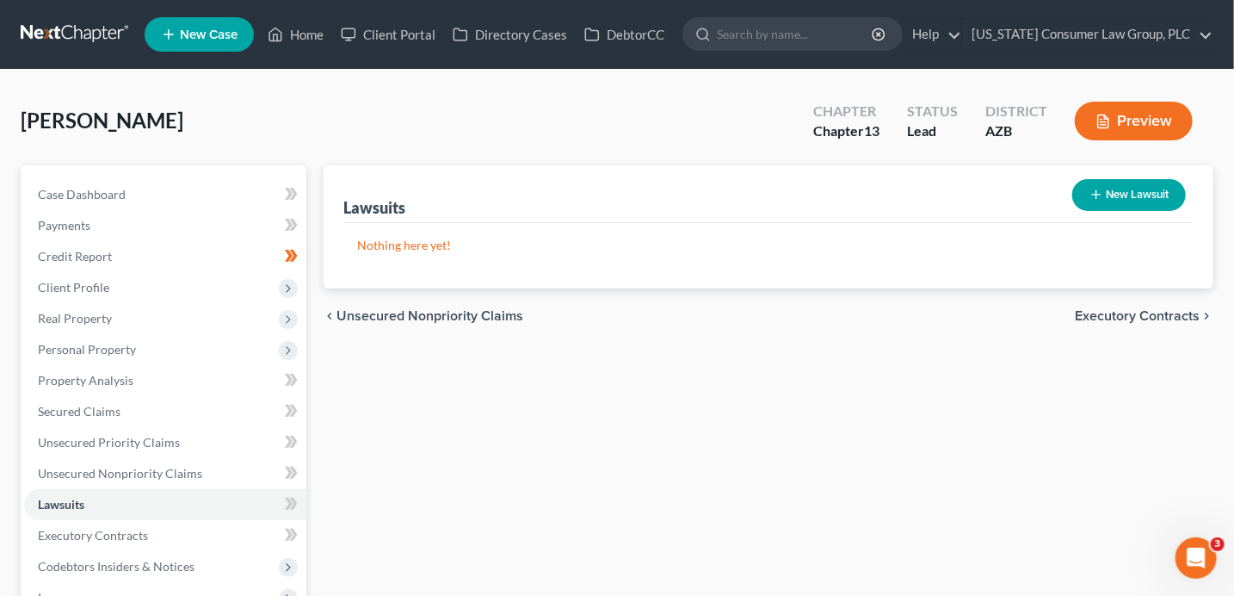
click at [1119, 196] on button "New Lawsuit" at bounding box center [1129, 195] width 114 height 32
select select "0"
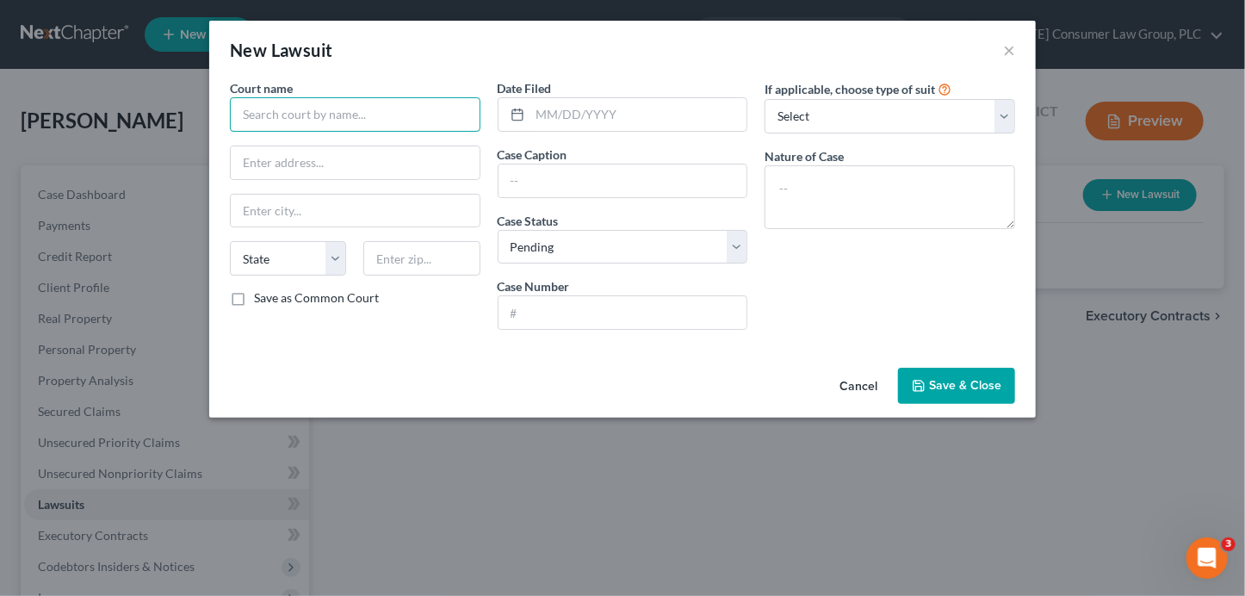
click at [342, 121] on input "text" at bounding box center [355, 114] width 250 height 34
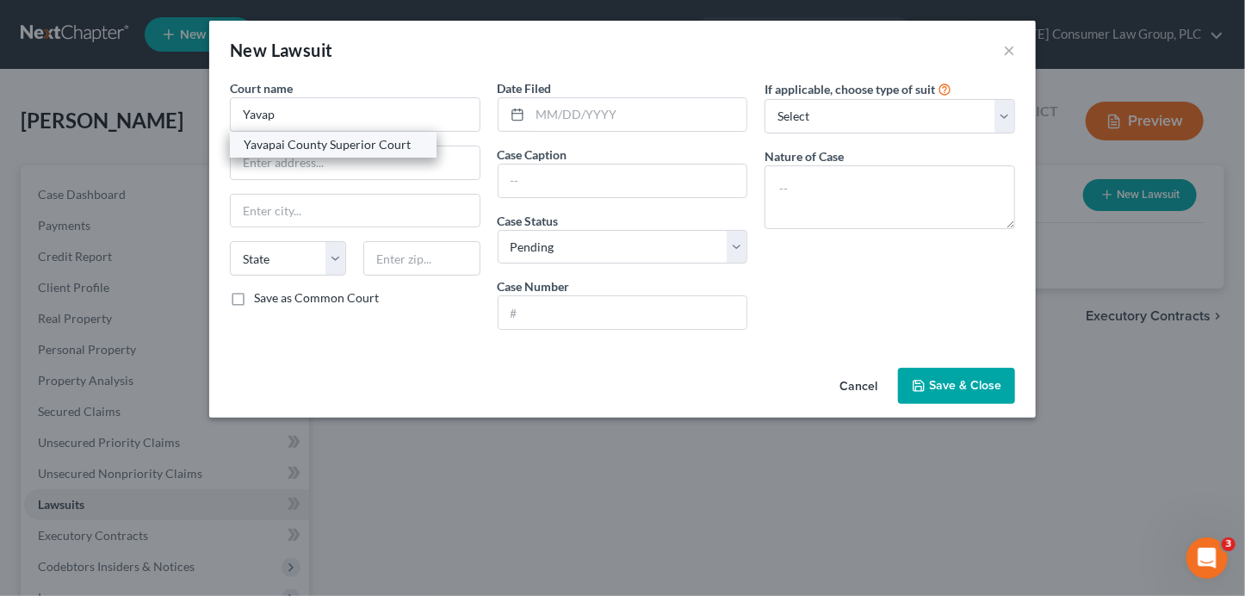
click at [340, 148] on div "Yavapai County Superior Court" at bounding box center [333, 144] width 179 height 17
type input "Yavapai County Superior Court"
type input "[STREET_ADDRESS][PERSON_NAME]"
type input "Prescott"
select select "3"
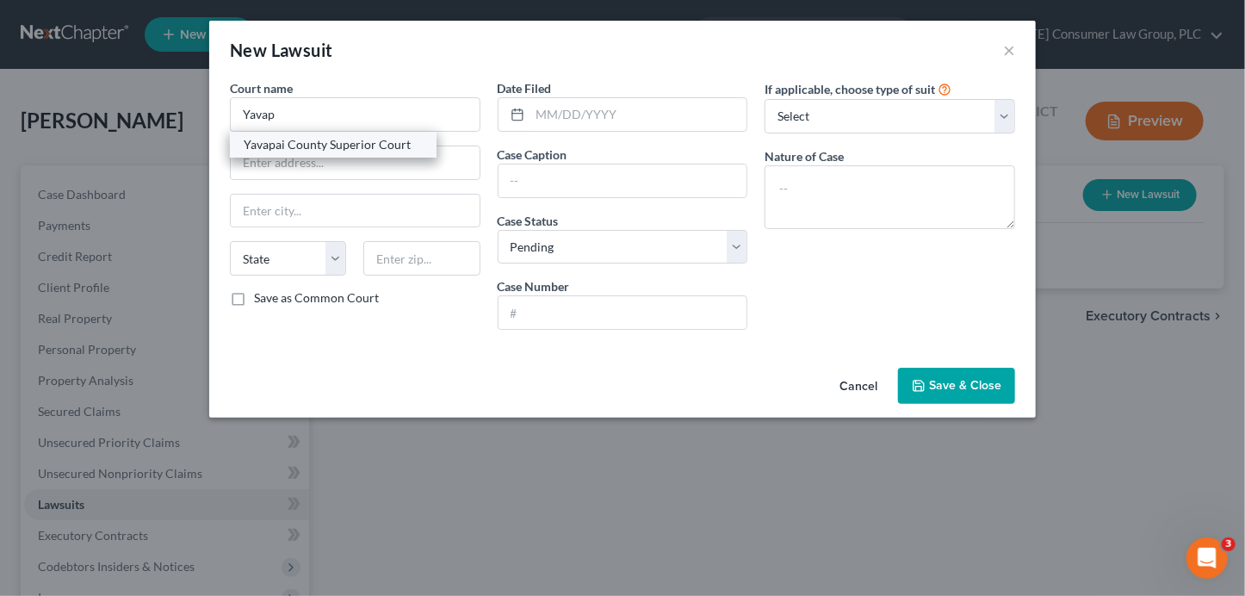
type input "86301"
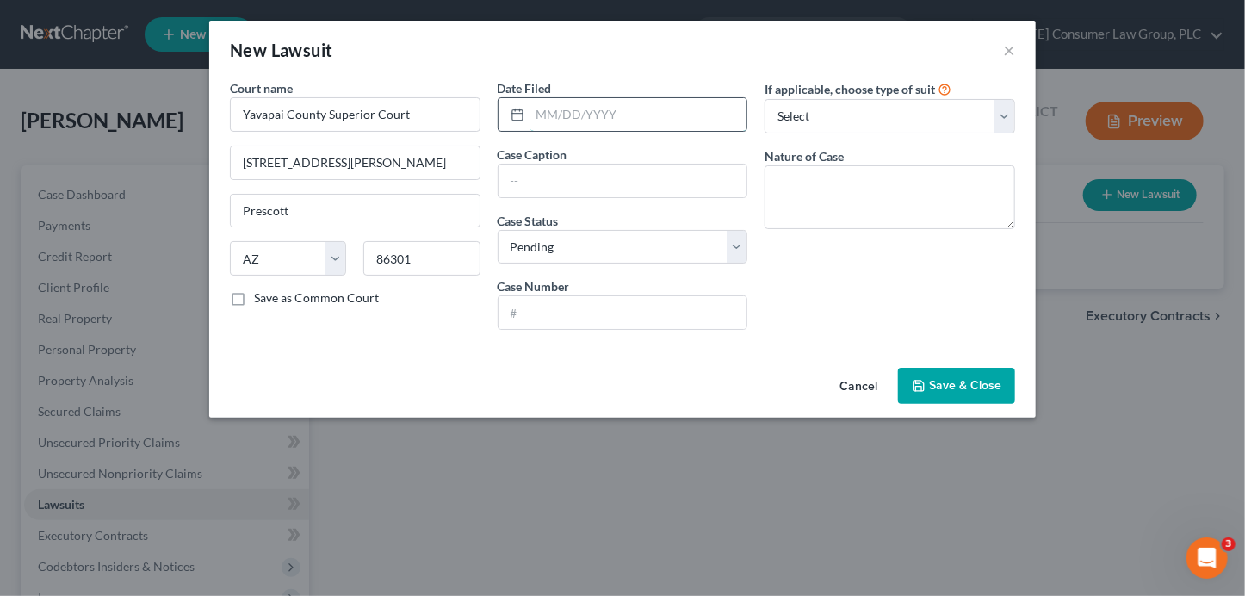
click at [565, 111] on input "text" at bounding box center [638, 114] width 217 height 33
click at [576, 308] on input "text" at bounding box center [622, 312] width 249 height 33
paste input "S1300CV202500339"
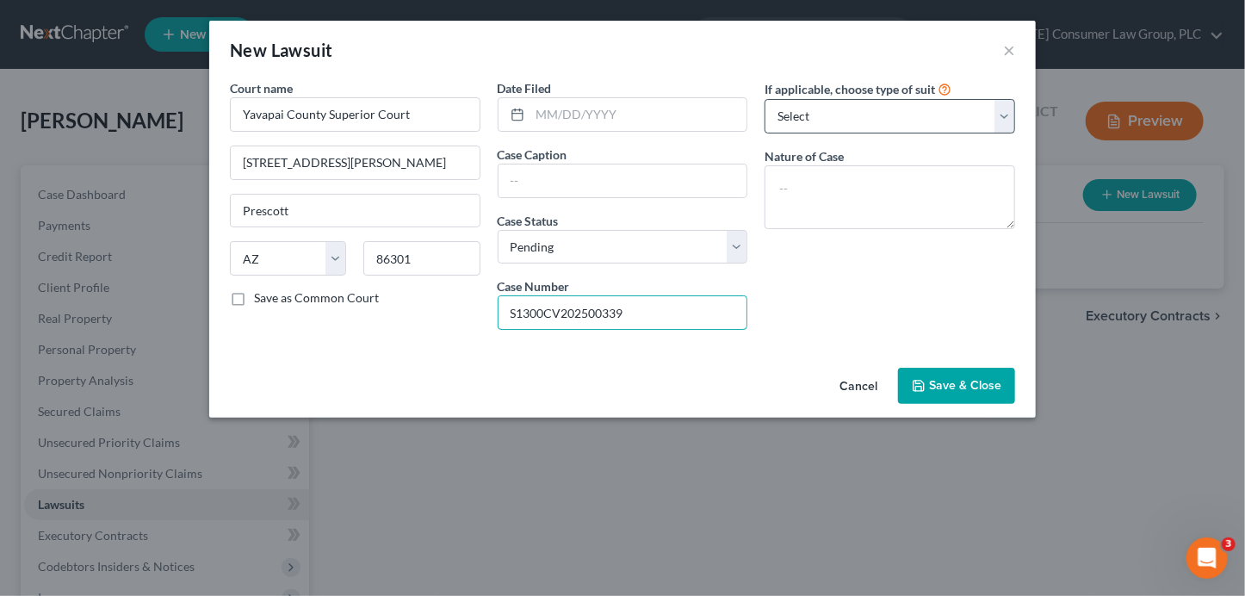
type input "S1300CV202500339"
click at [840, 106] on select "Select Repossession Garnishment Foreclosure Attached, Seized, Or Levied Other" at bounding box center [889, 116] width 250 height 34
select select "4"
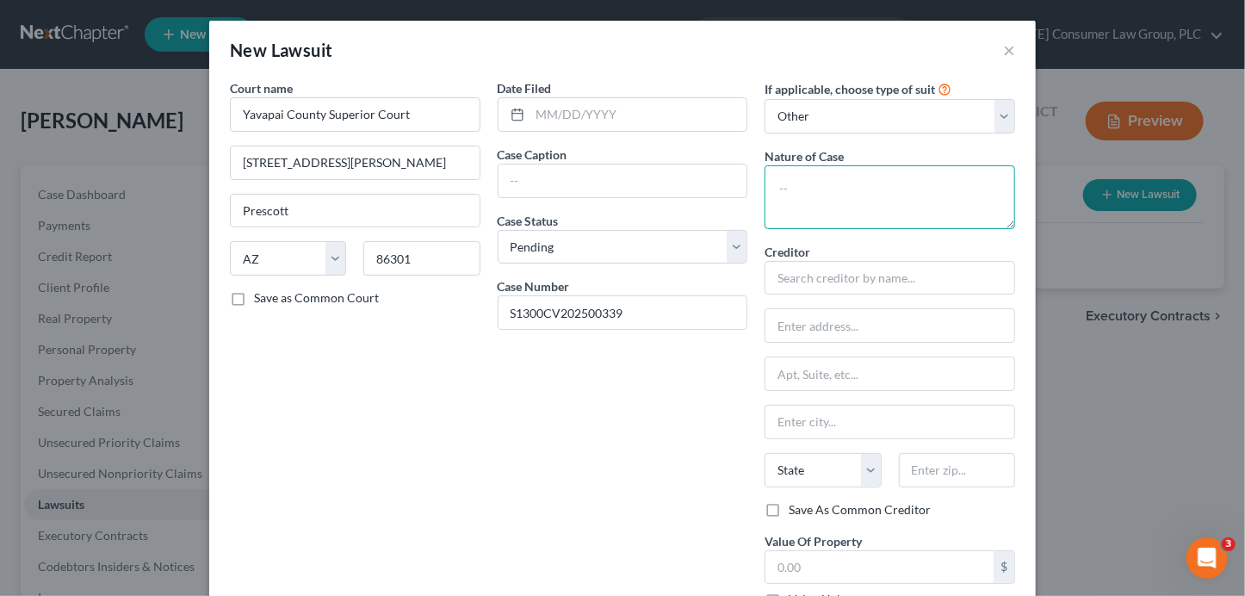
click at [809, 172] on textarea at bounding box center [889, 197] width 250 height 64
type textarea "Contract"
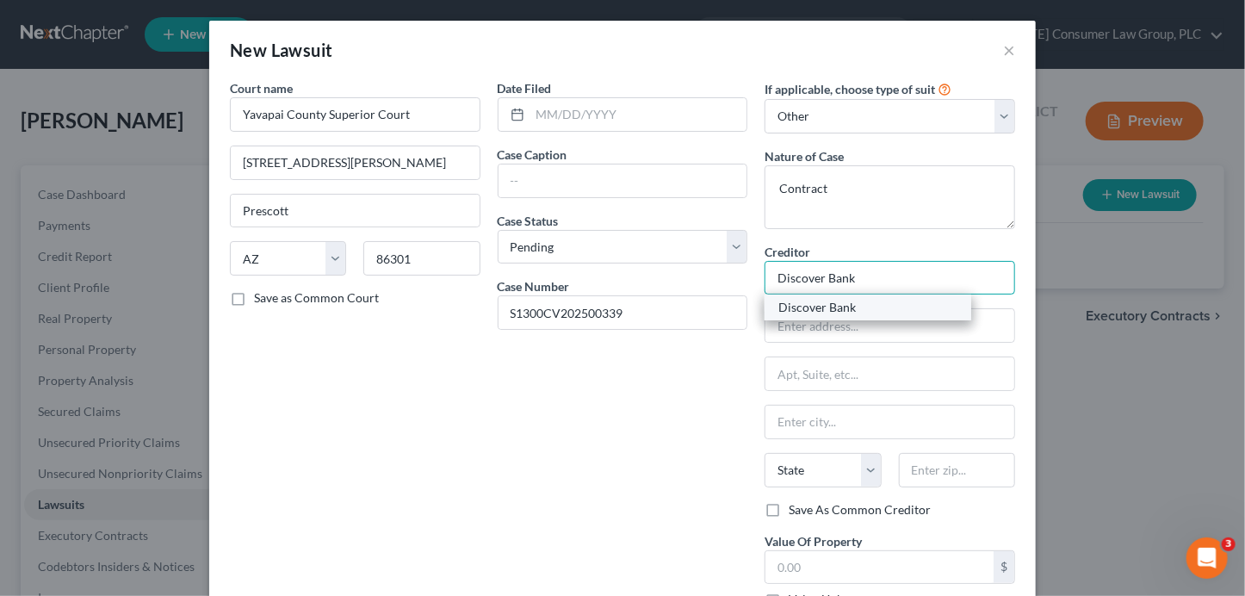
type input "Discover Bank"
click at [863, 307] on div "Discover Bank" at bounding box center [867, 307] width 179 height 17
type input "PO Box 3025"
type input "[GEOGRAPHIC_DATA]"
select select "36"
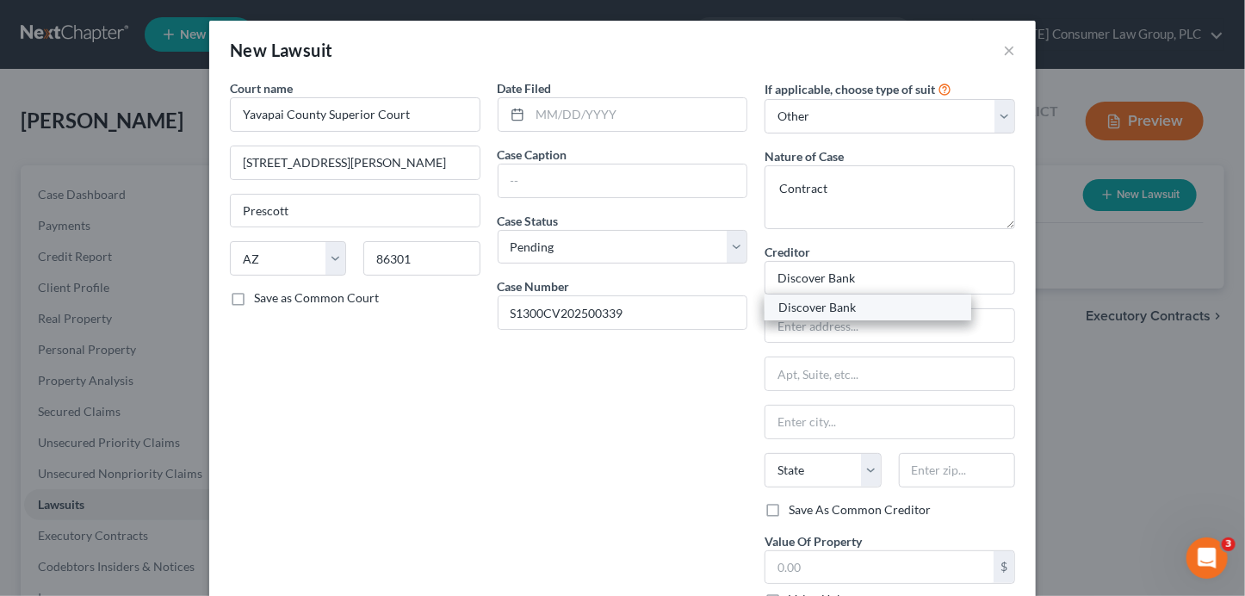
type input "43054"
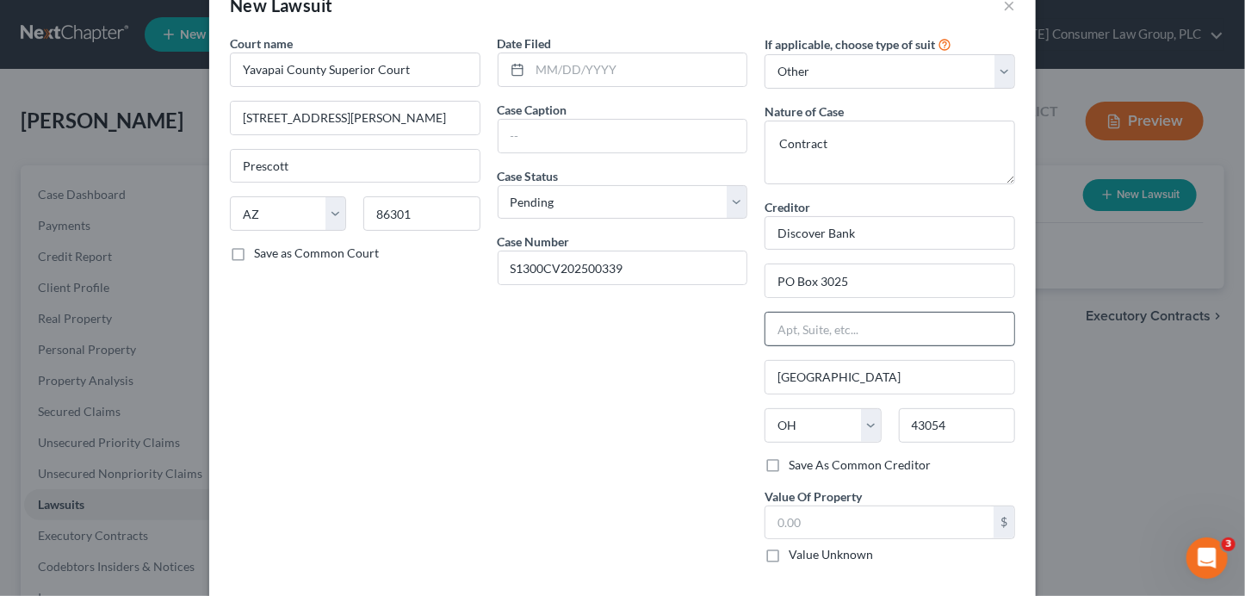
scroll to position [118, 0]
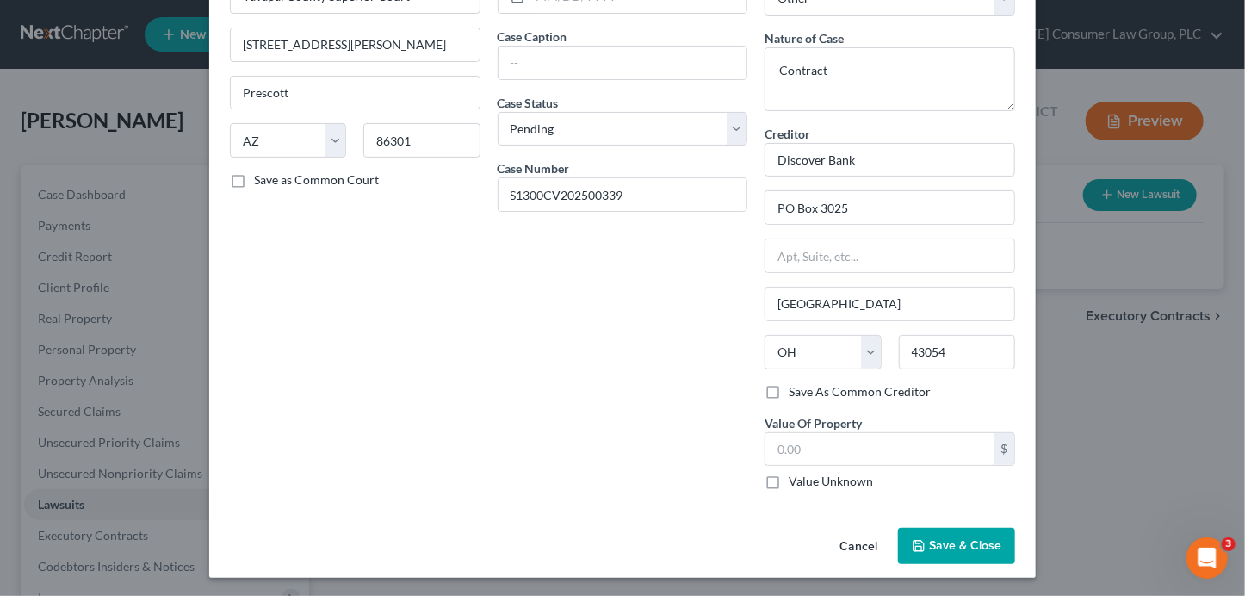
drag, startPoint x: 793, startPoint y: 479, endPoint x: 762, endPoint y: 467, distance: 33.2
click at [793, 479] on label "Value Unknown" at bounding box center [830, 481] width 84 height 17
click at [795, 479] on input "Value Unknown" at bounding box center [800, 478] width 11 height 11
checkbox input "true"
type input "0.00"
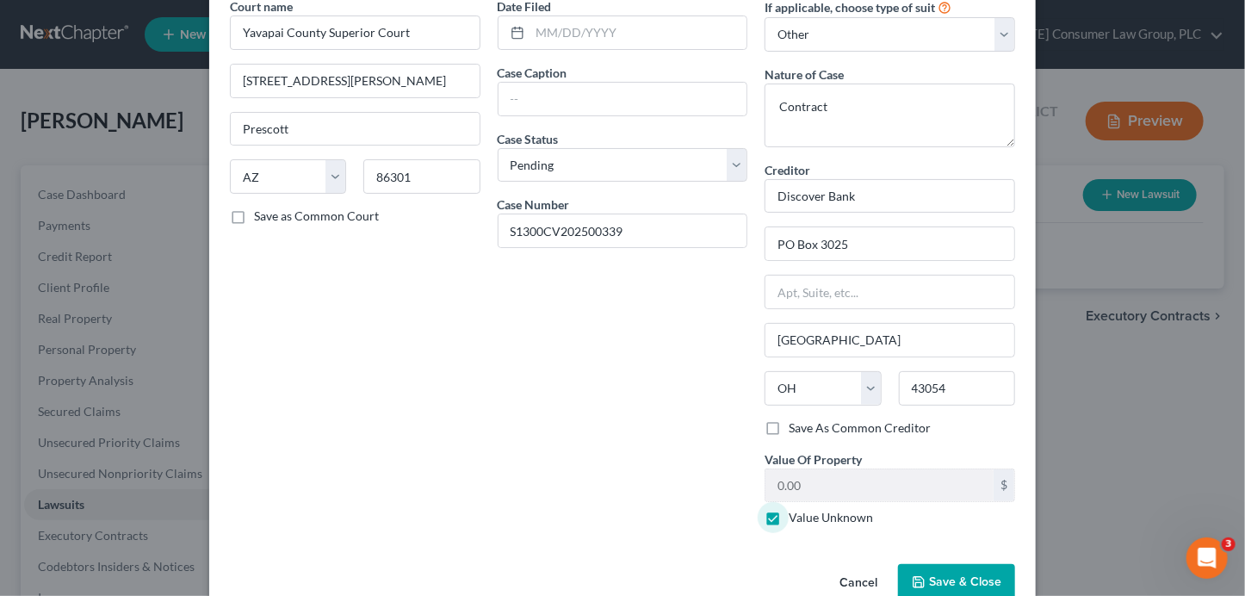
scroll to position [0, 0]
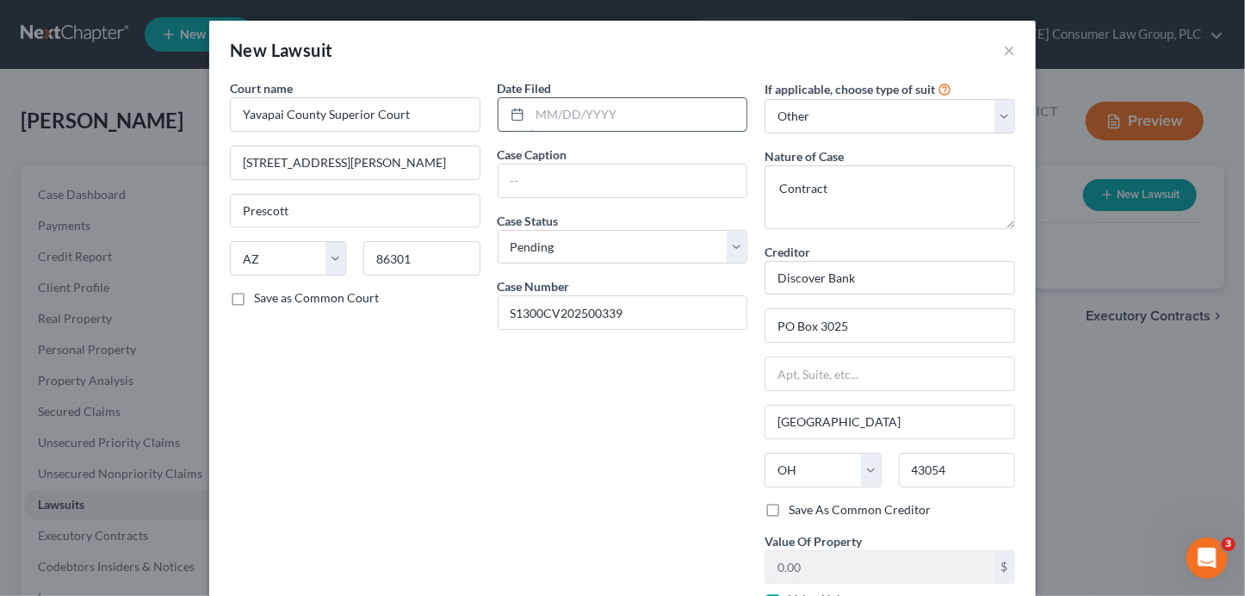
click at [607, 112] on input "text" at bounding box center [638, 114] width 217 height 33
type input "[DATE]"
click at [521, 190] on input "text" at bounding box center [622, 180] width 249 height 33
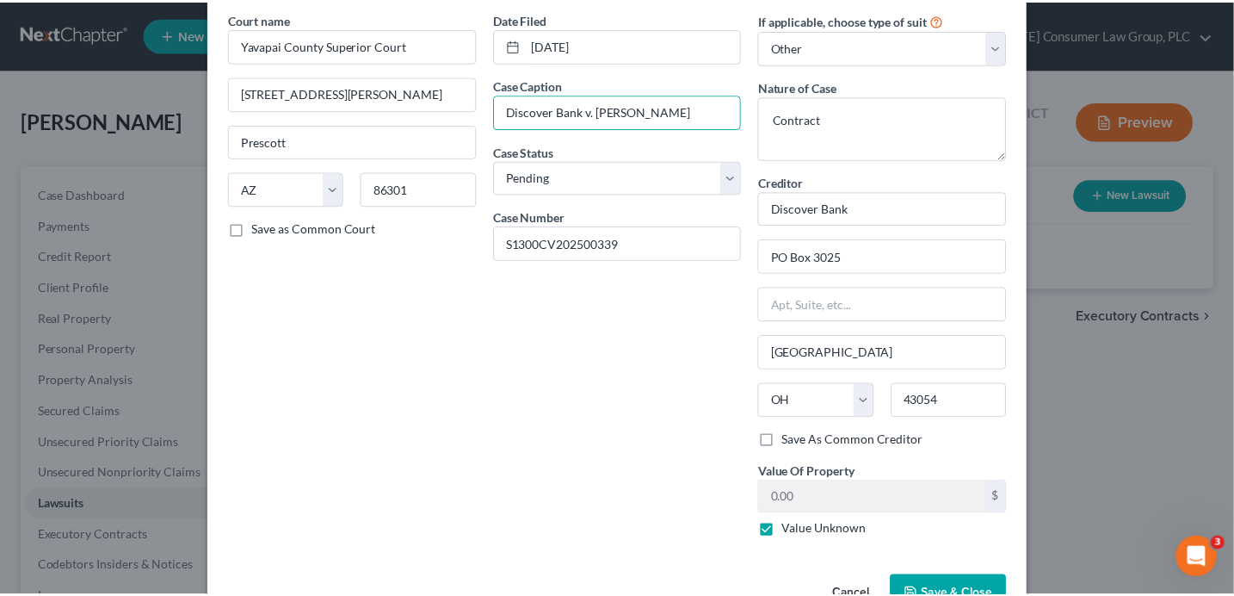
scroll to position [118, 0]
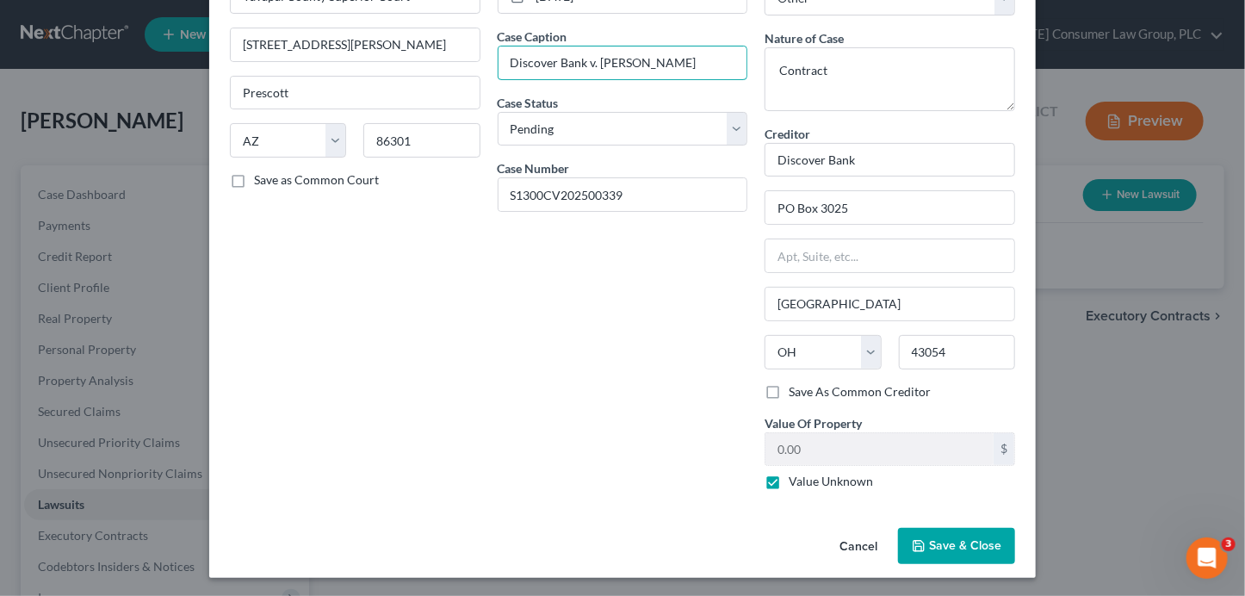
type input "Discover Bank v. [PERSON_NAME]"
click at [932, 528] on button "Save & Close" at bounding box center [956, 546] width 117 height 36
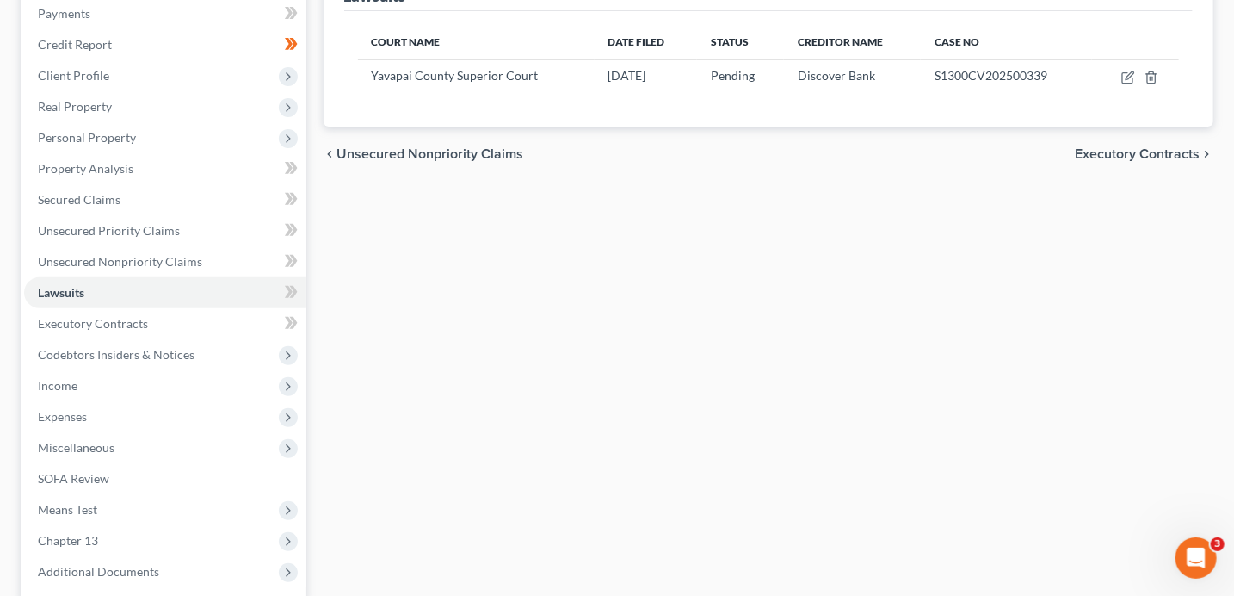
scroll to position [278, 0]
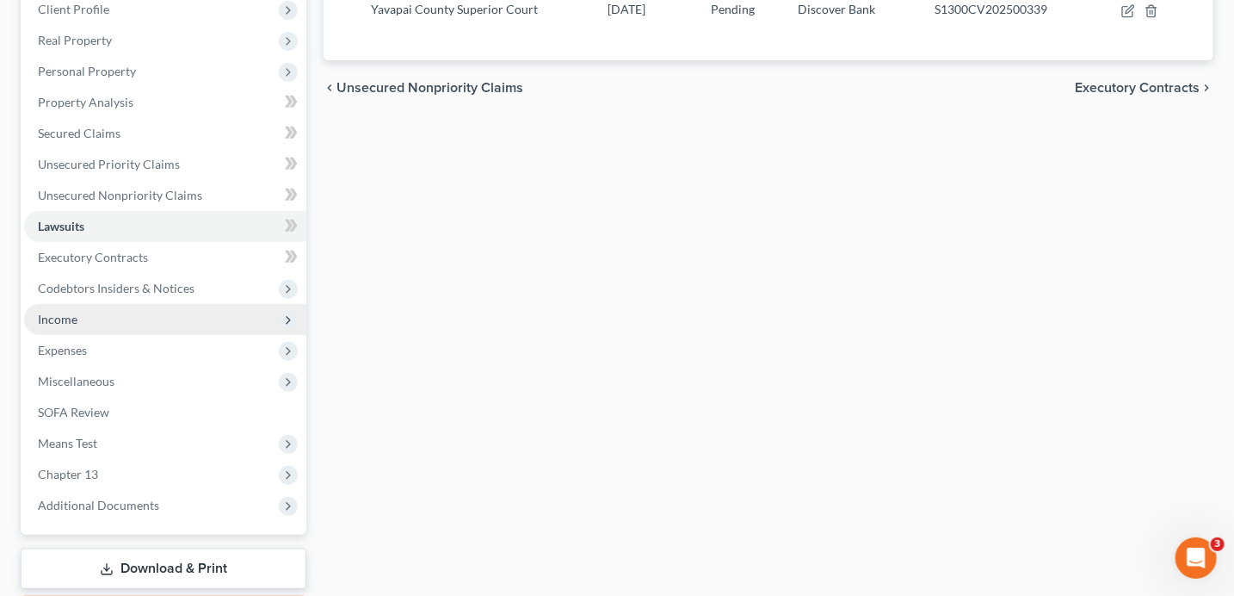
click at [79, 318] on span "Income" at bounding box center [165, 319] width 282 height 31
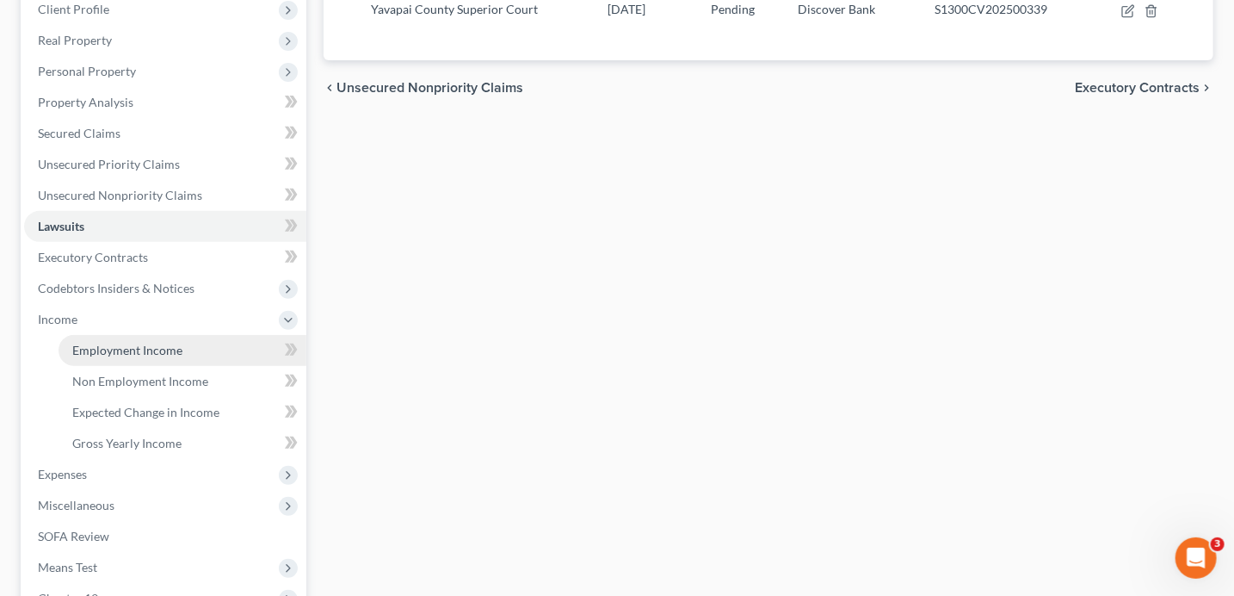
click at [84, 340] on link "Employment Income" at bounding box center [183, 350] width 248 height 31
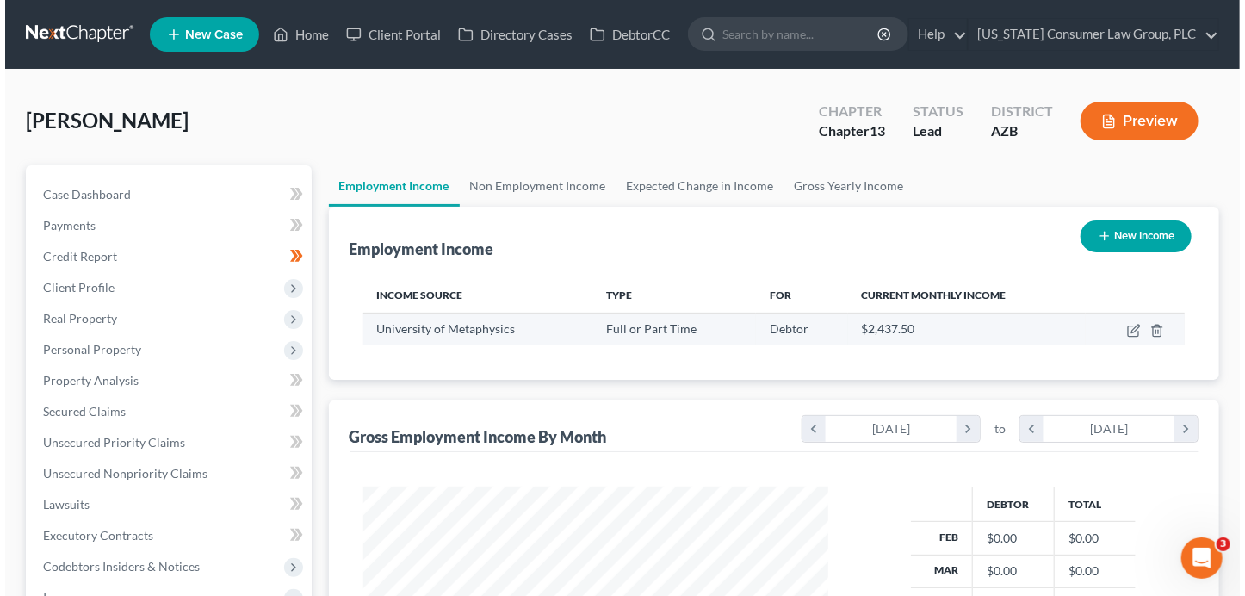
scroll to position [306, 499]
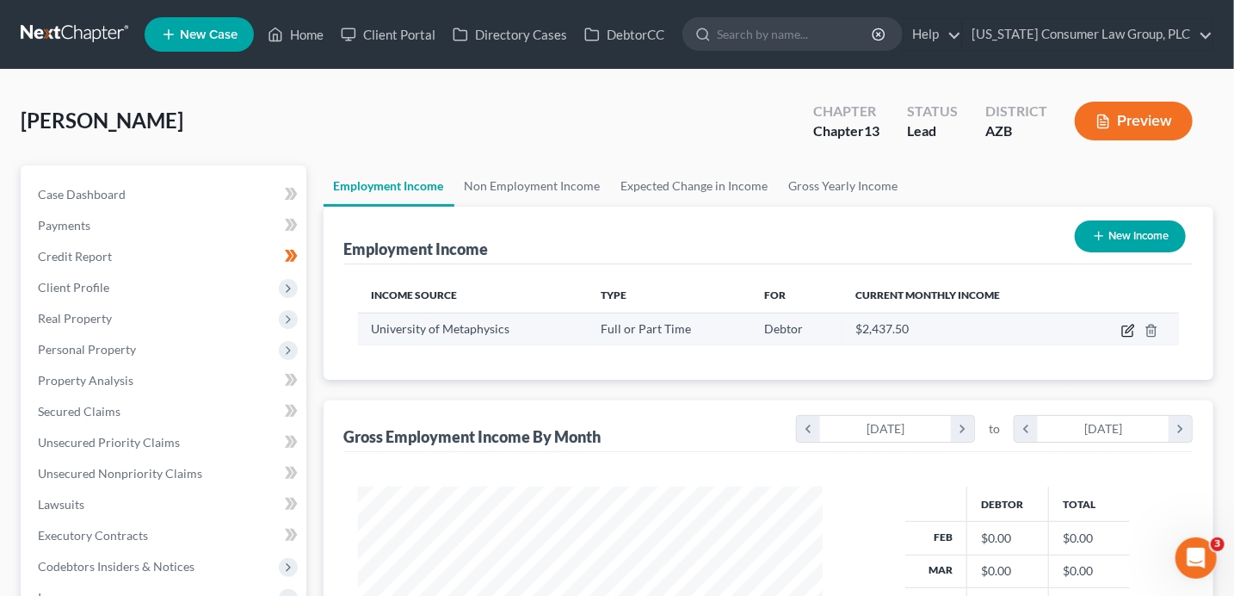
click at [1126, 328] on icon "button" at bounding box center [1128, 331] width 14 height 14
select select "0"
select select "3"
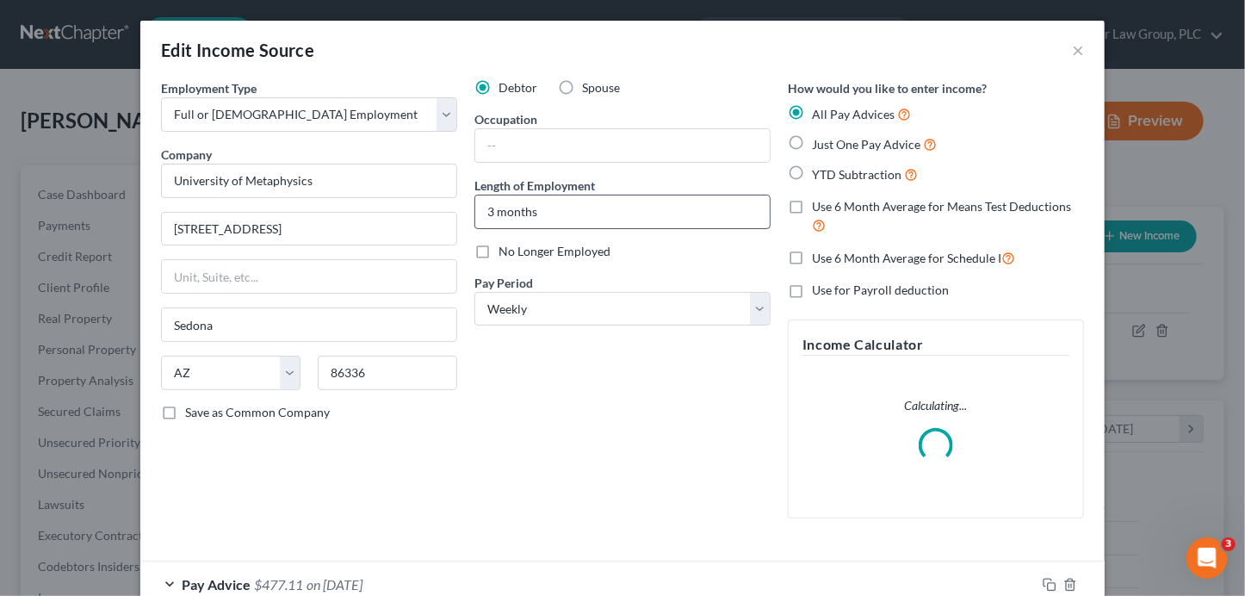
scroll to position [306, 504]
click at [510, 141] on input "text" at bounding box center [622, 145] width 294 height 33
type input "Student Accounts"
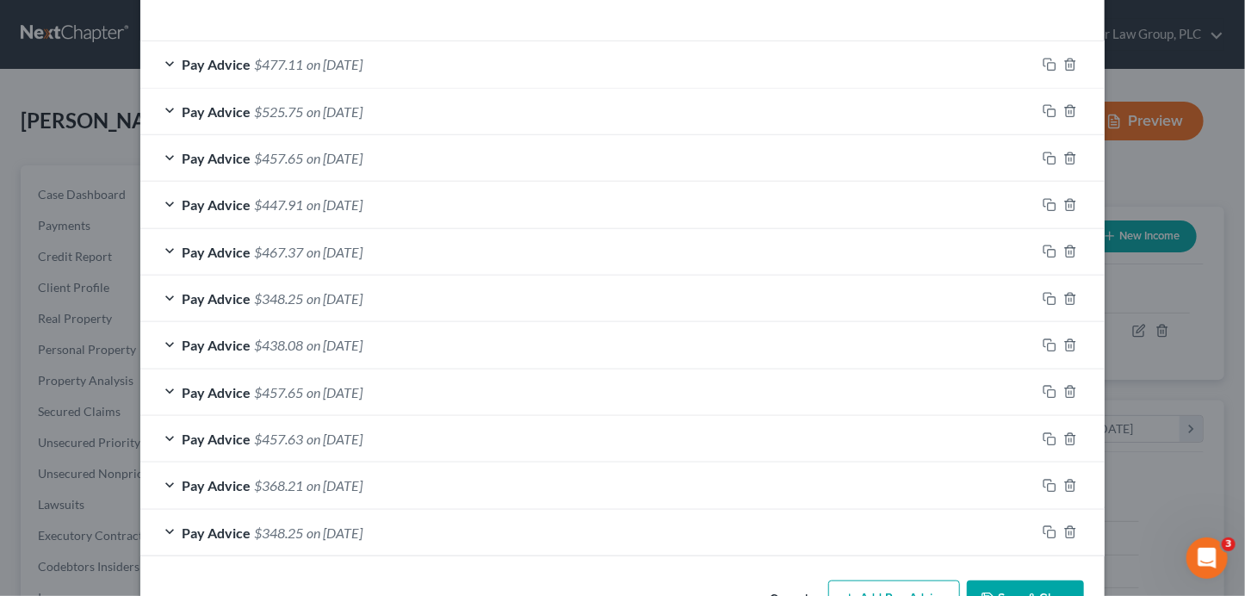
scroll to position [623, 0]
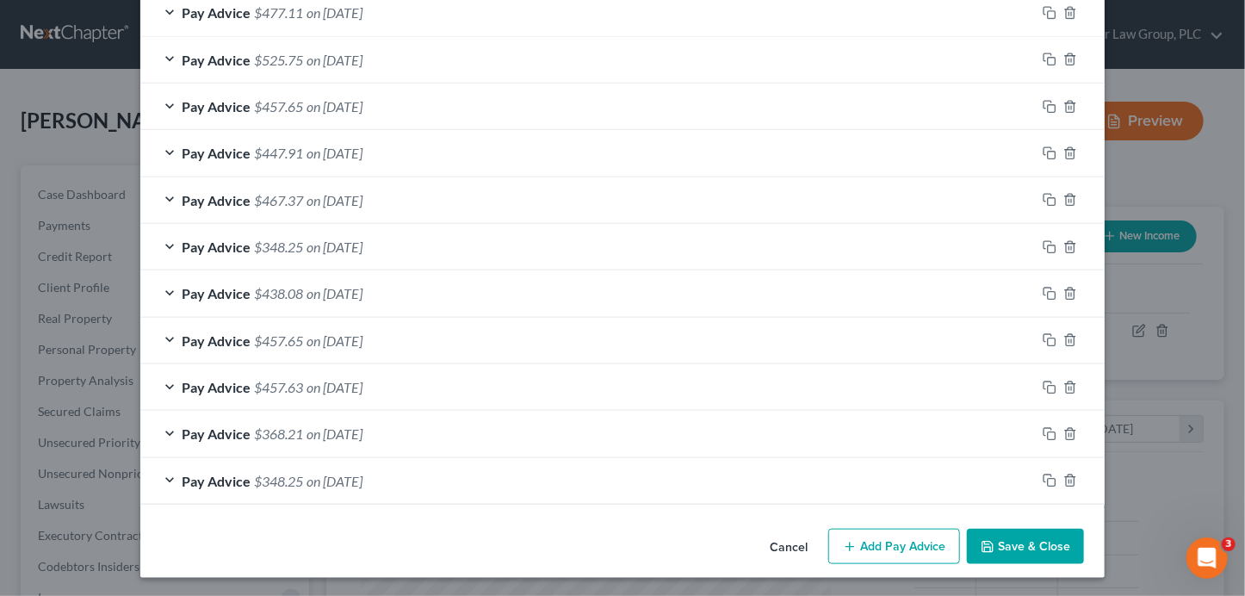
click at [1033, 547] on button "Save & Close" at bounding box center [1025, 546] width 117 height 36
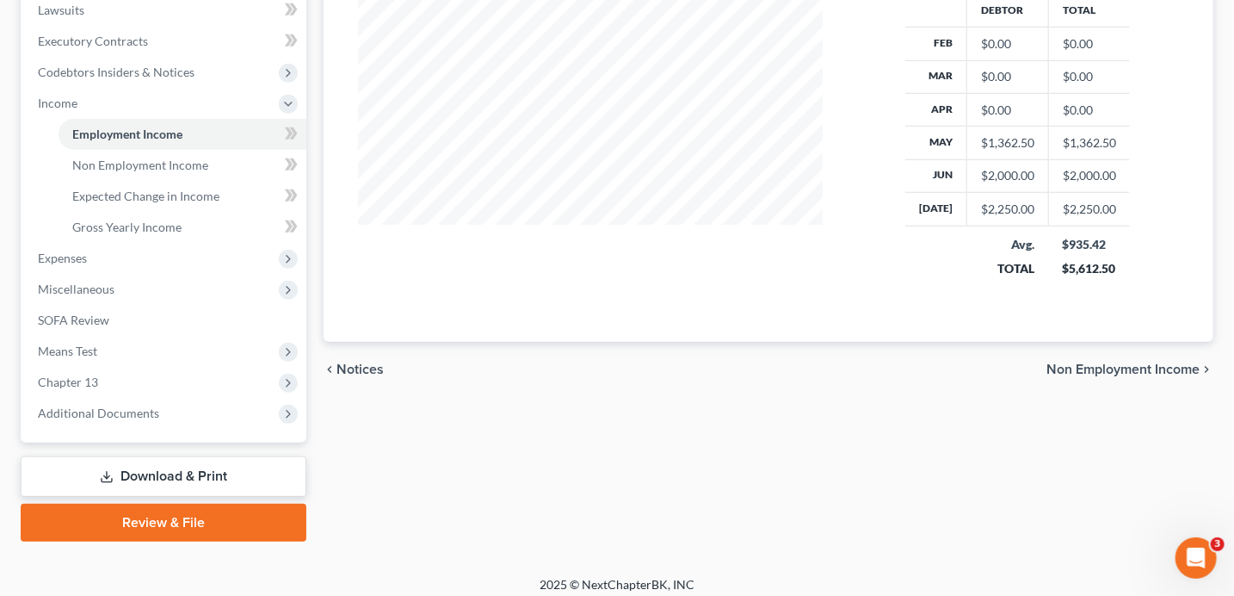
scroll to position [504, 0]
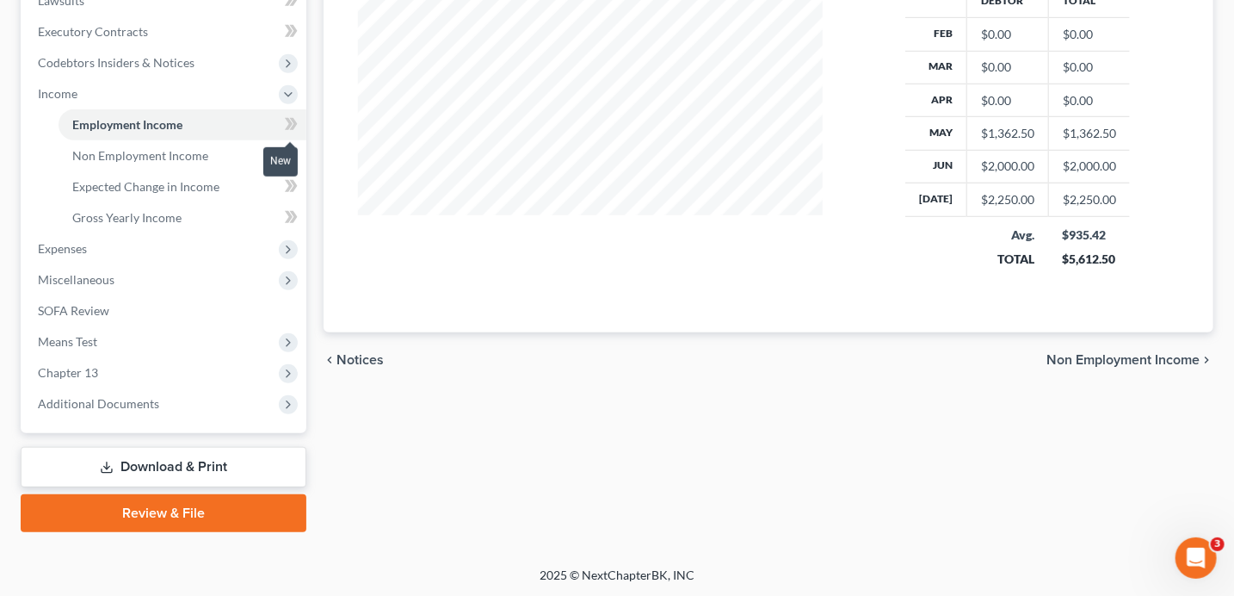
click at [282, 126] on span at bounding box center [291, 127] width 30 height 26
drag, startPoint x: 1078, startPoint y: 281, endPoint x: 1066, endPoint y: 260, distance: 23.9
click at [1078, 281] on div "Debtor Total Feb $0.00 $0.00 Mar $0.00 $0.00 Apr $0.00 $0.00 May $1,362.50 $1,3…" at bounding box center [1017, 137] width 225 height 308
drag, startPoint x: 1066, startPoint y: 255, endPoint x: 1125, endPoint y: 255, distance: 59.4
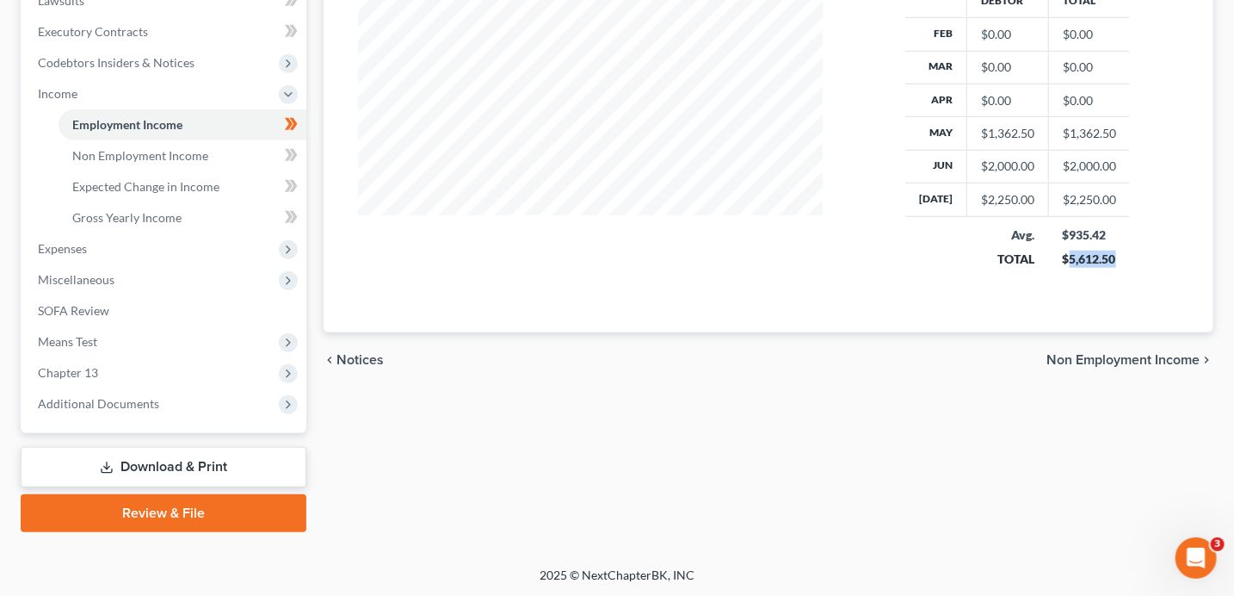
click at [1125, 255] on td "$935.42 $5,612.50" at bounding box center [1090, 246] width 82 height 61
copy div "5,612.50"
click at [289, 156] on icon at bounding box center [289, 155] width 8 height 12
click at [158, 215] on span "Gross Yearly Income" at bounding box center [126, 217] width 109 height 15
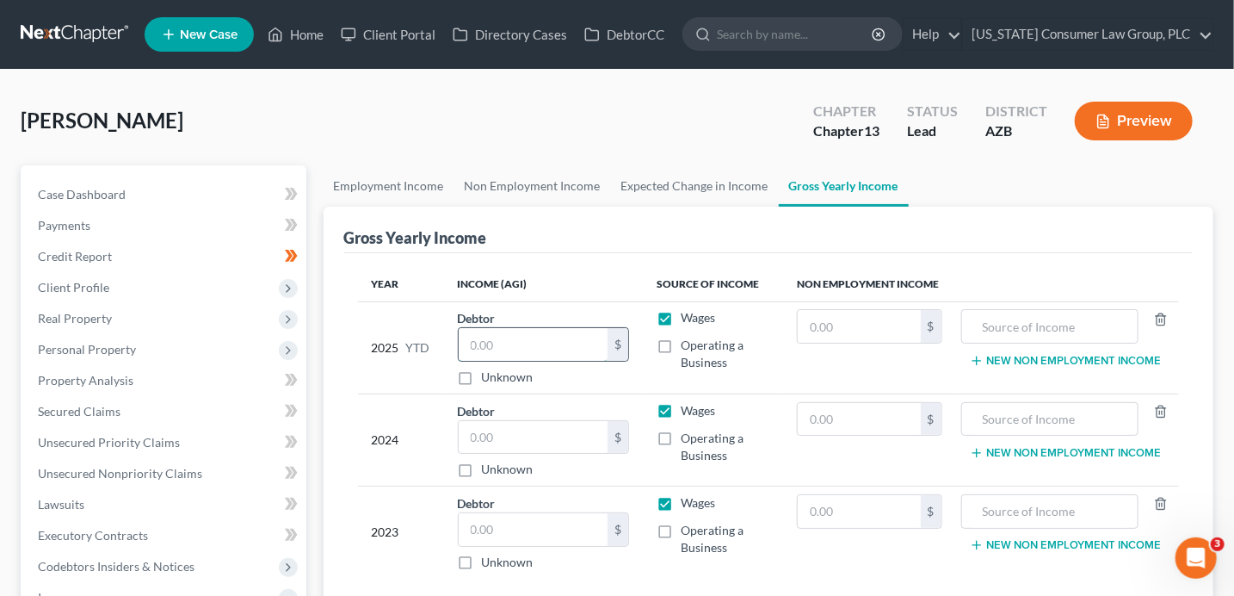
click at [546, 343] on input "text" at bounding box center [534, 344] width 150 height 33
paste input "5,612.50"
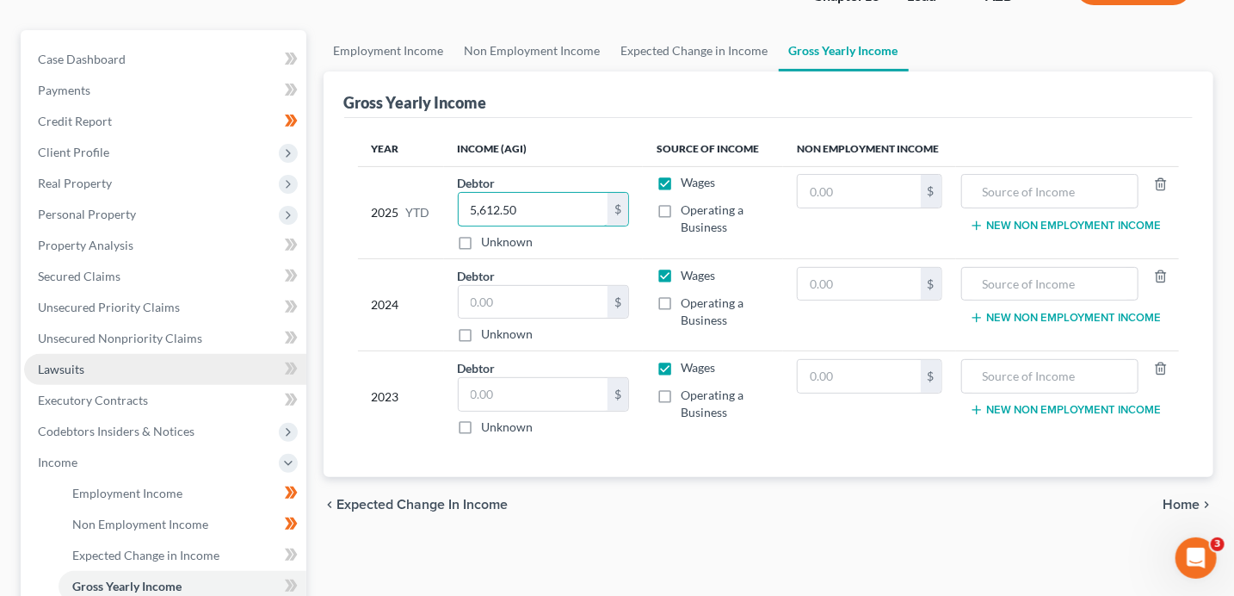
scroll to position [145, 0]
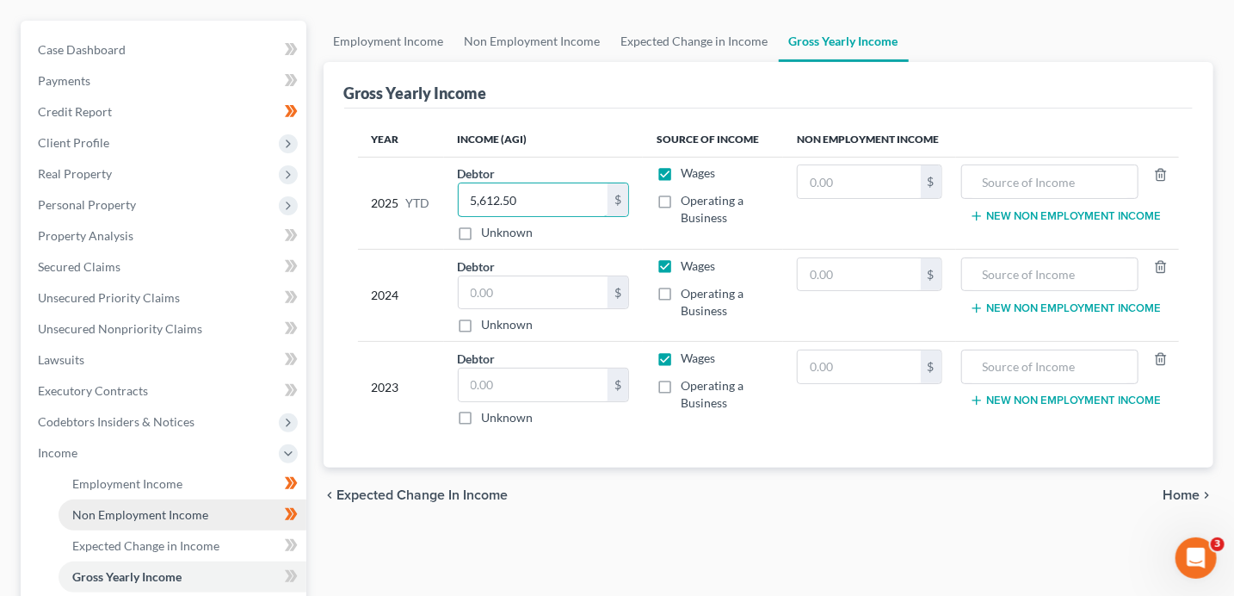
type input "5,612.50"
click at [183, 518] on span "Non Employment Income" at bounding box center [140, 514] width 136 height 15
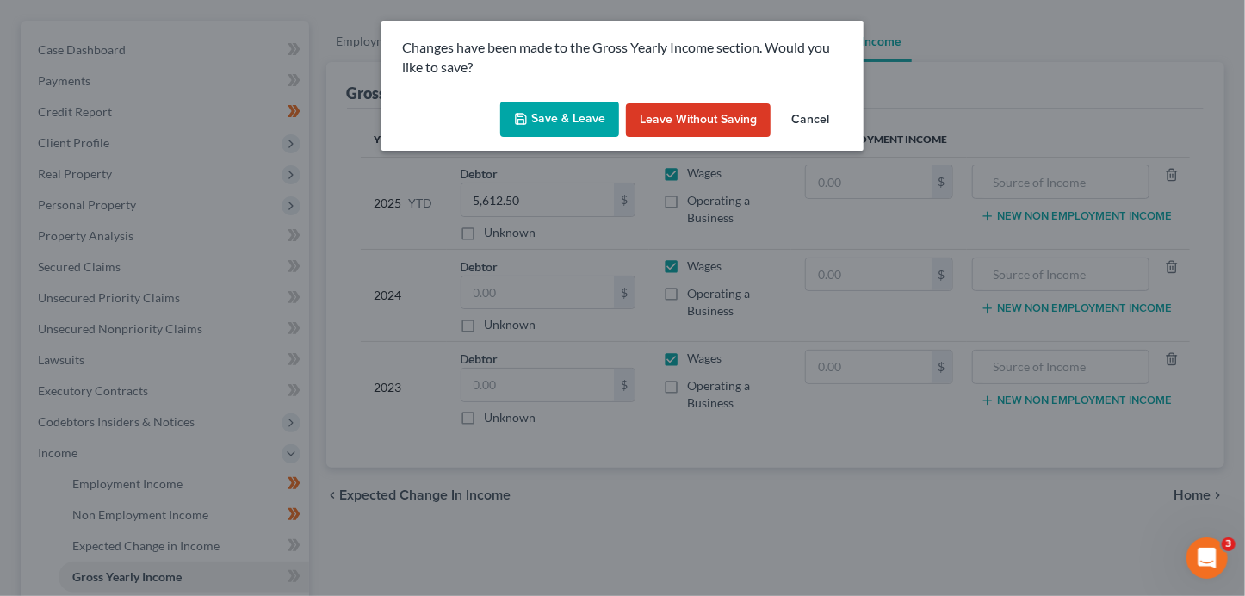
click at [534, 114] on button "Save & Leave" at bounding box center [559, 120] width 119 height 36
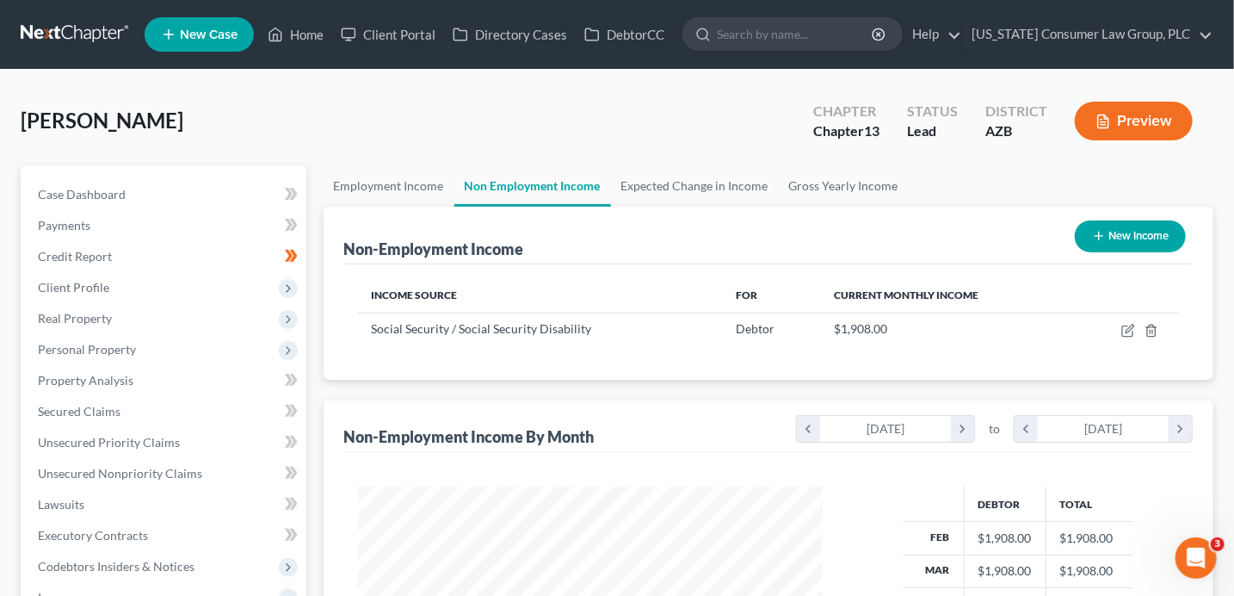
scroll to position [306, 499]
click at [824, 187] on link "Gross Yearly Income" at bounding box center [844, 185] width 130 height 41
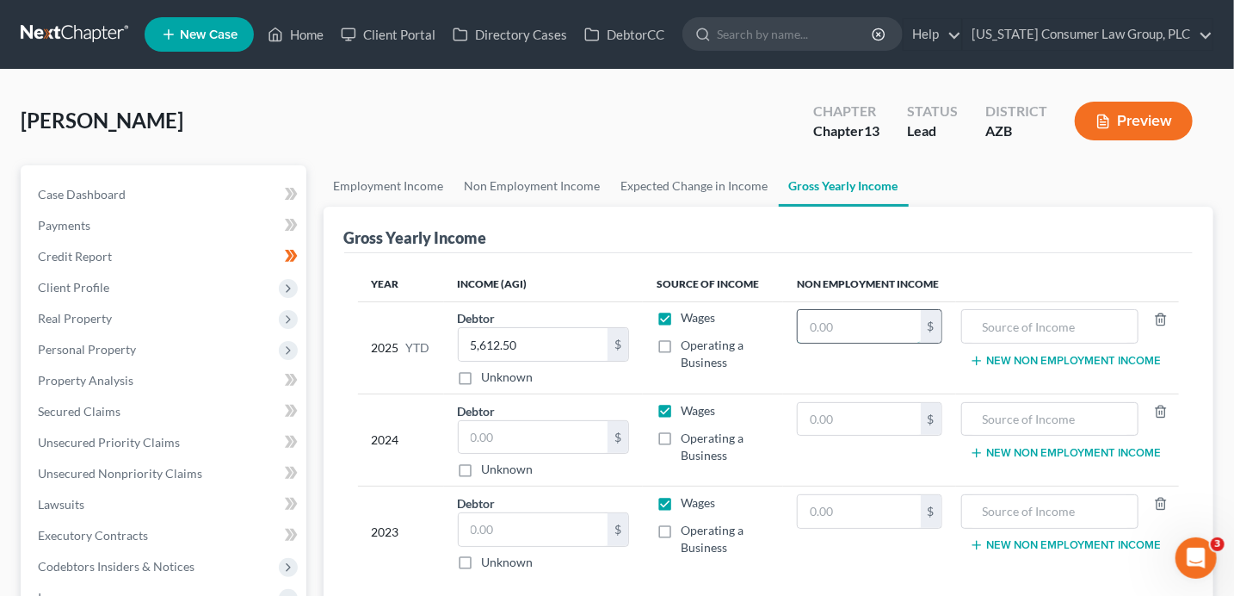
click at [843, 334] on input "text" at bounding box center [859, 326] width 122 height 33
type input "13,359"
click at [1063, 330] on input "text" at bounding box center [1050, 326] width 158 height 33
type input "Social Security Income"
click at [544, 435] on input "text" at bounding box center [534, 437] width 150 height 33
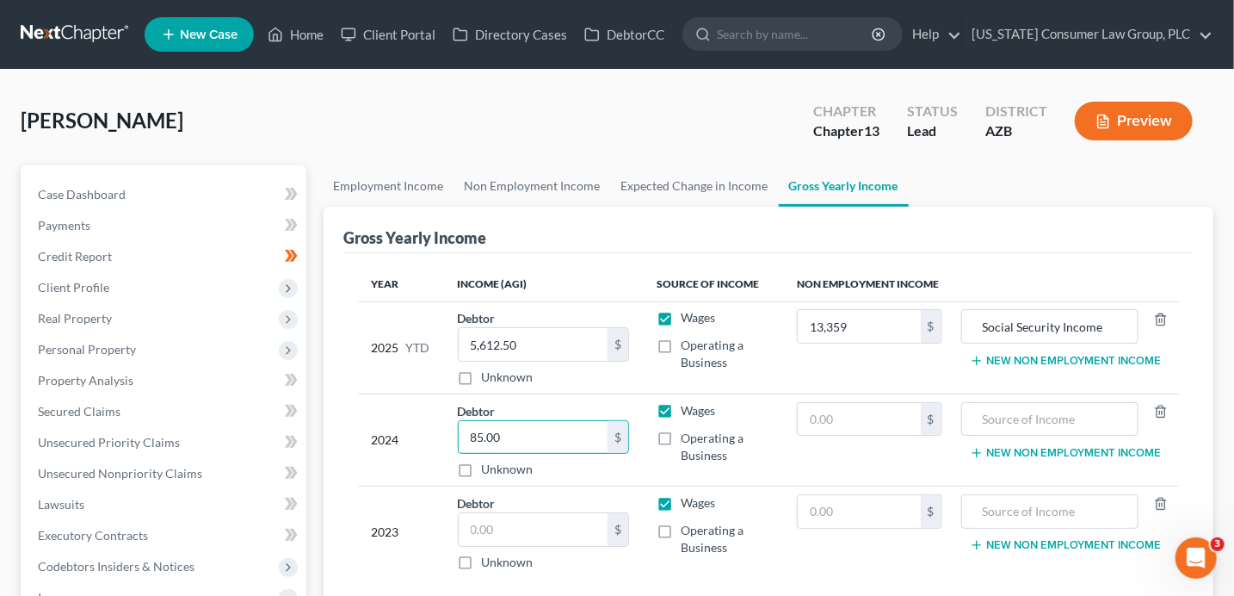
type input "85.00"
click at [524, 534] on input "text" at bounding box center [534, 529] width 150 height 33
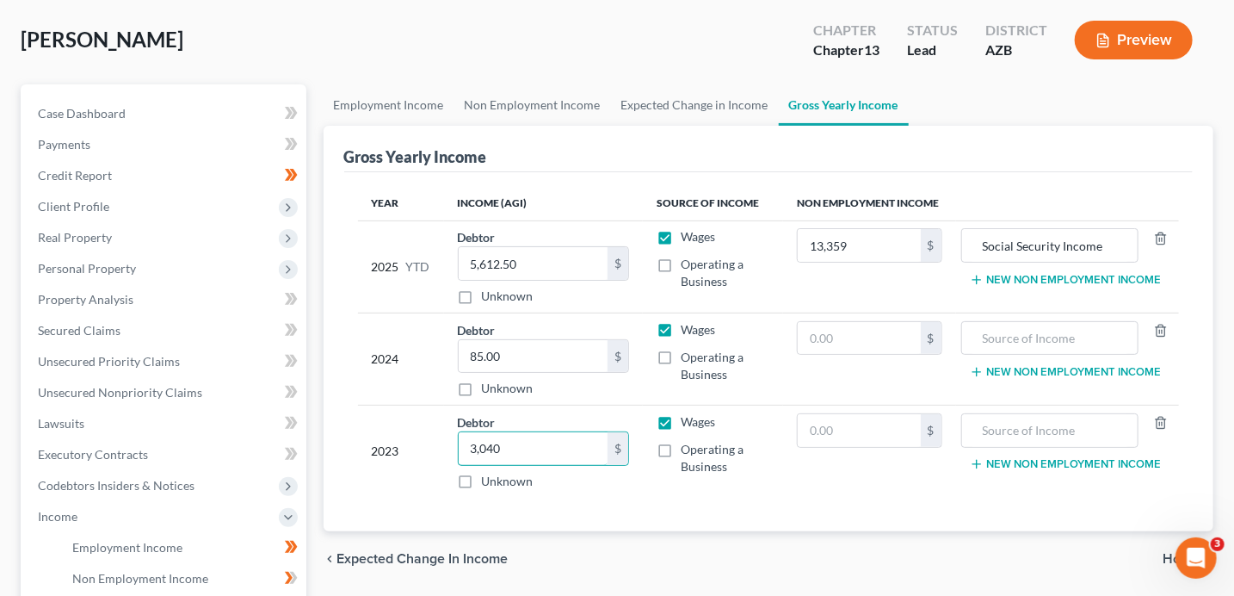
scroll to position [251, 0]
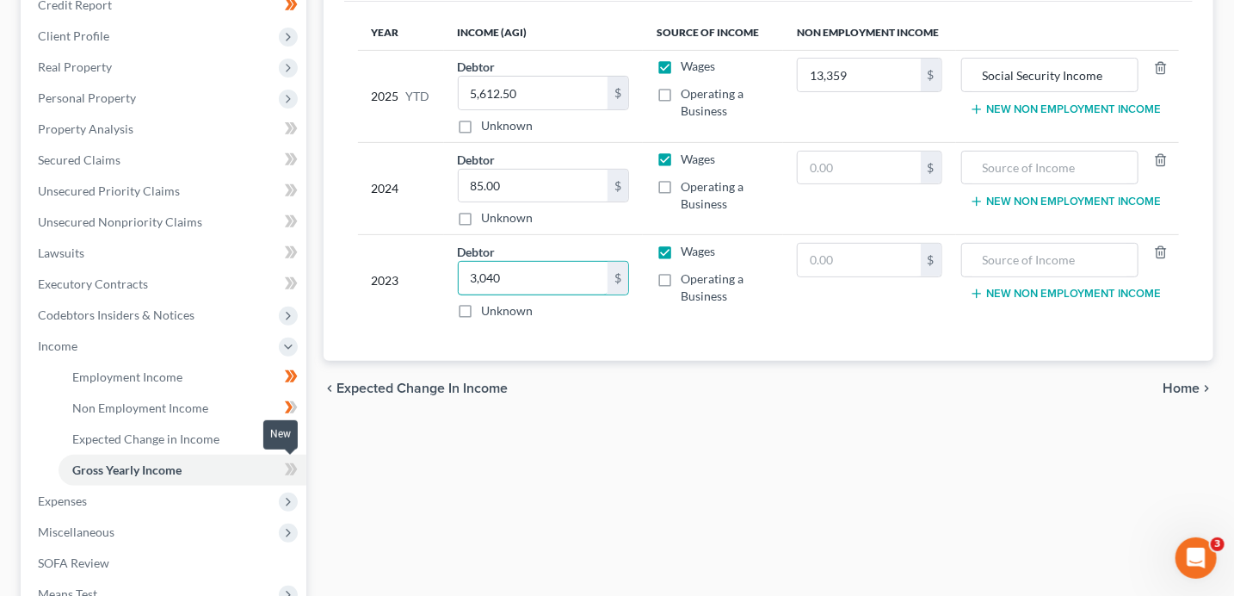
type input "3,040"
click at [297, 470] on icon at bounding box center [291, 470] width 13 height 22
drag, startPoint x: 297, startPoint y: 470, endPoint x: 305, endPoint y: 456, distance: 15.8
click at [297, 469] on span at bounding box center [291, 472] width 30 height 26
click at [300, 442] on span at bounding box center [291, 441] width 30 height 26
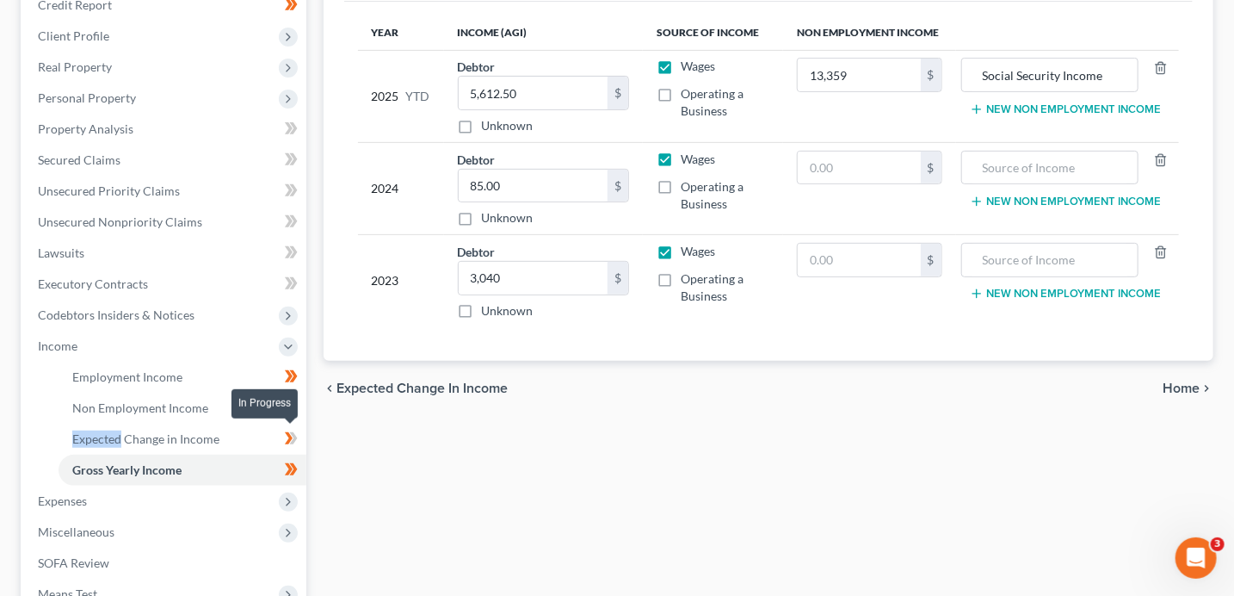
click at [300, 442] on span at bounding box center [291, 441] width 30 height 26
click at [298, 408] on span at bounding box center [291, 410] width 30 height 26
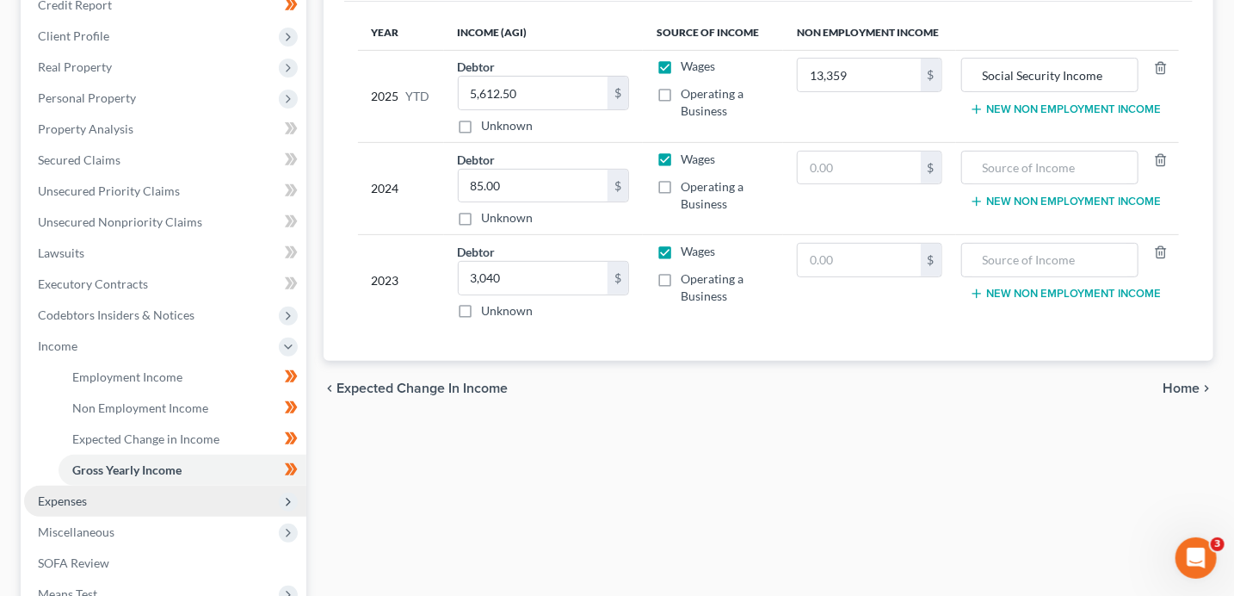
click at [199, 501] on span "Expenses" at bounding box center [165, 500] width 282 height 31
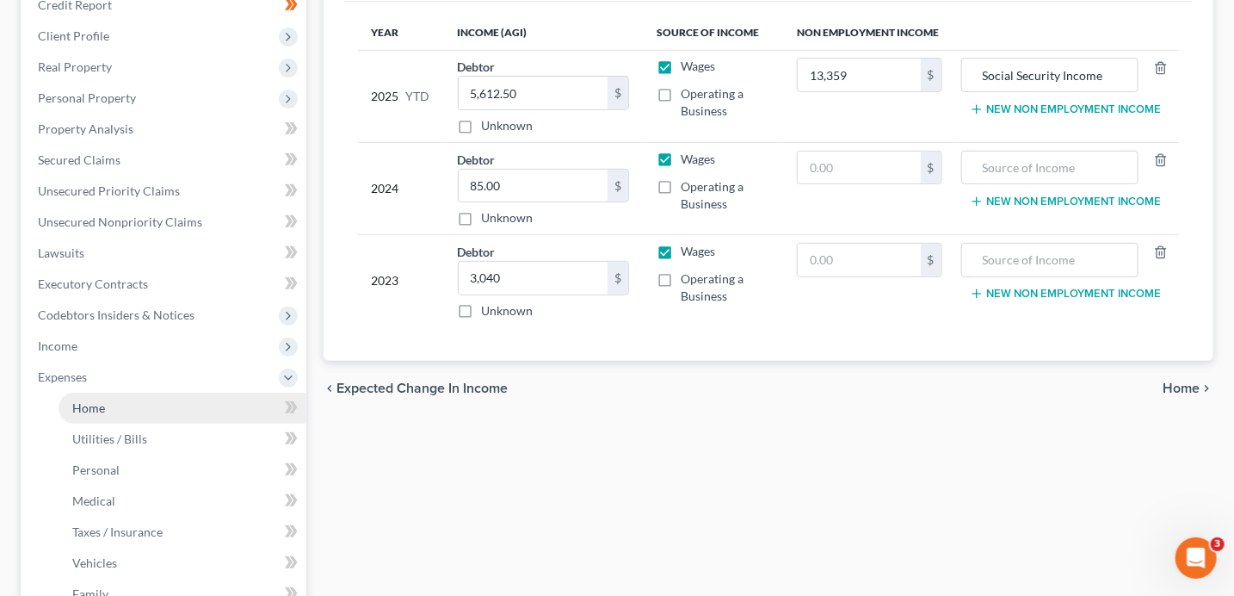
click at [206, 400] on link "Home" at bounding box center [183, 407] width 248 height 31
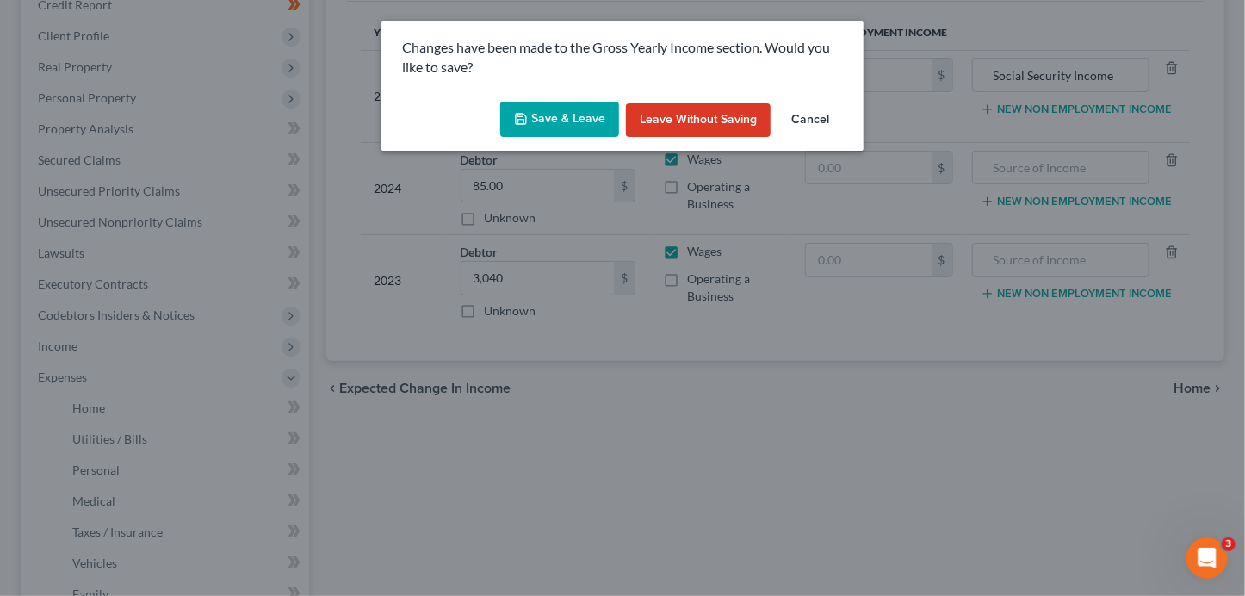
click at [551, 124] on button "Save & Leave" at bounding box center [559, 120] width 119 height 36
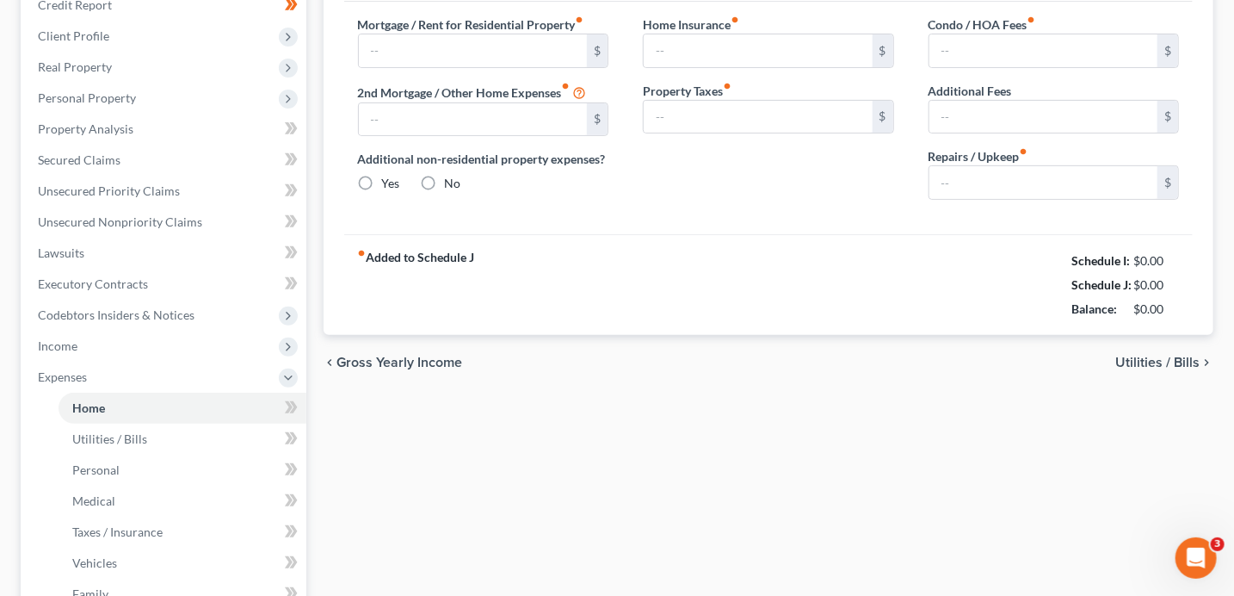
type input "0.00"
radio input "true"
type input "0.00"
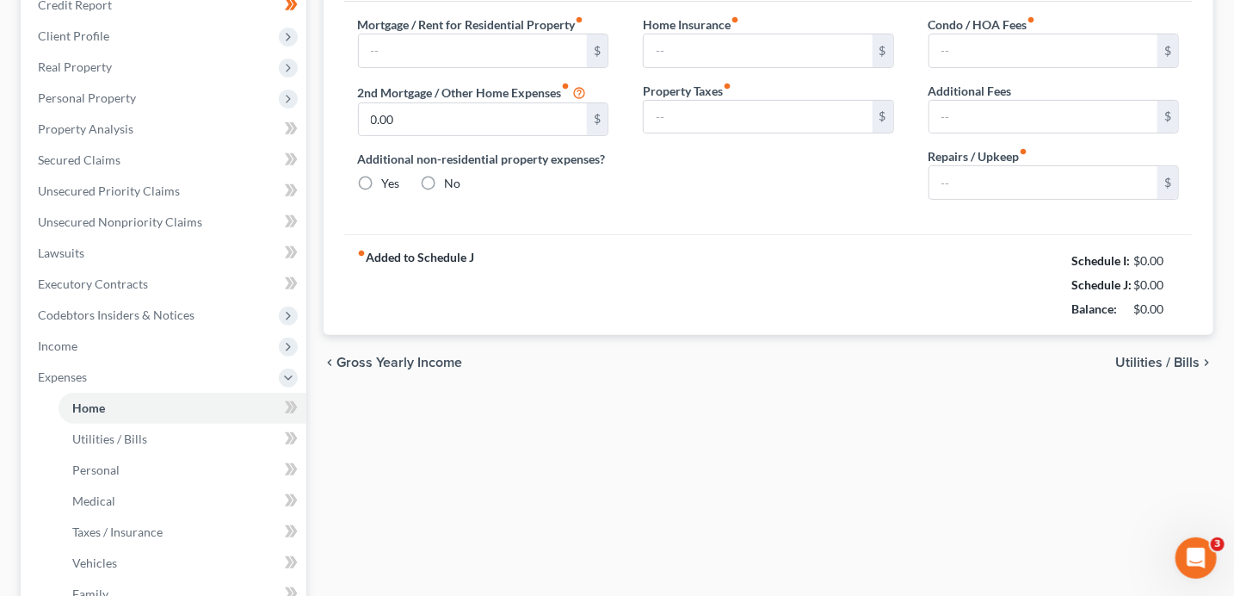
type input "0.00"
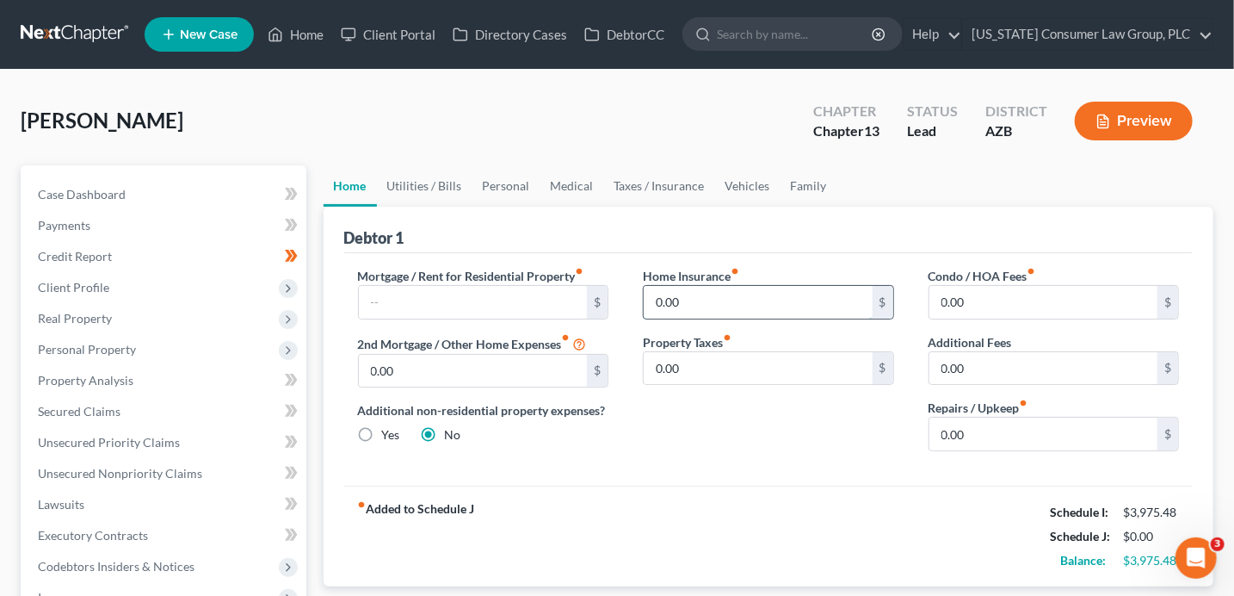
click at [720, 299] on input "0.00" at bounding box center [758, 302] width 229 height 33
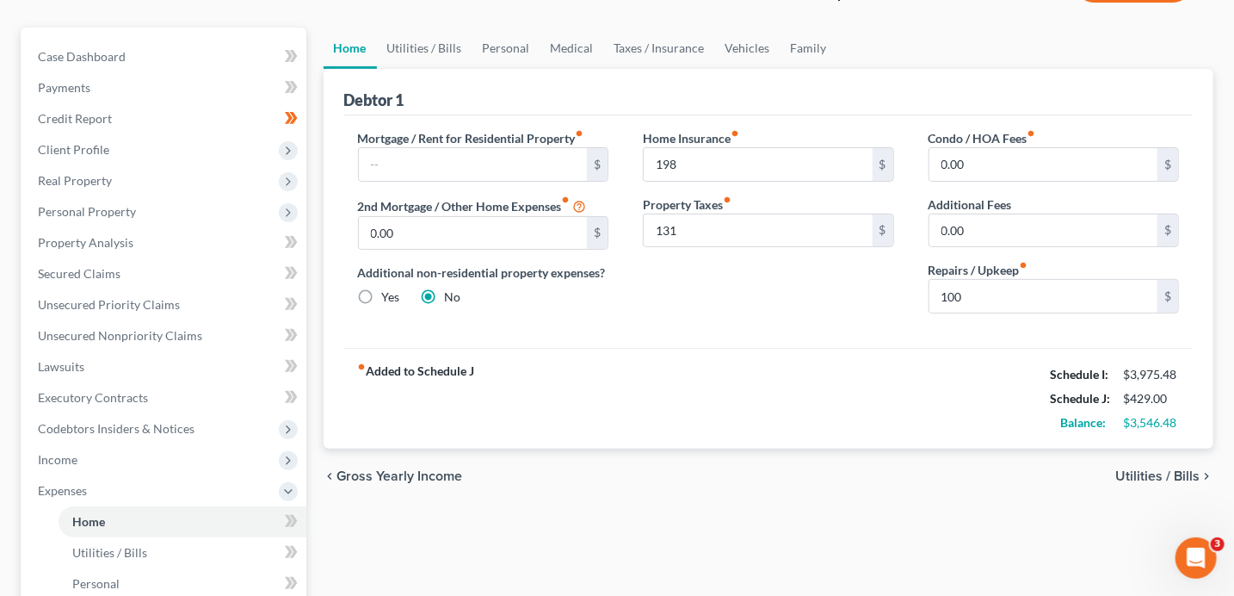
scroll to position [41, 0]
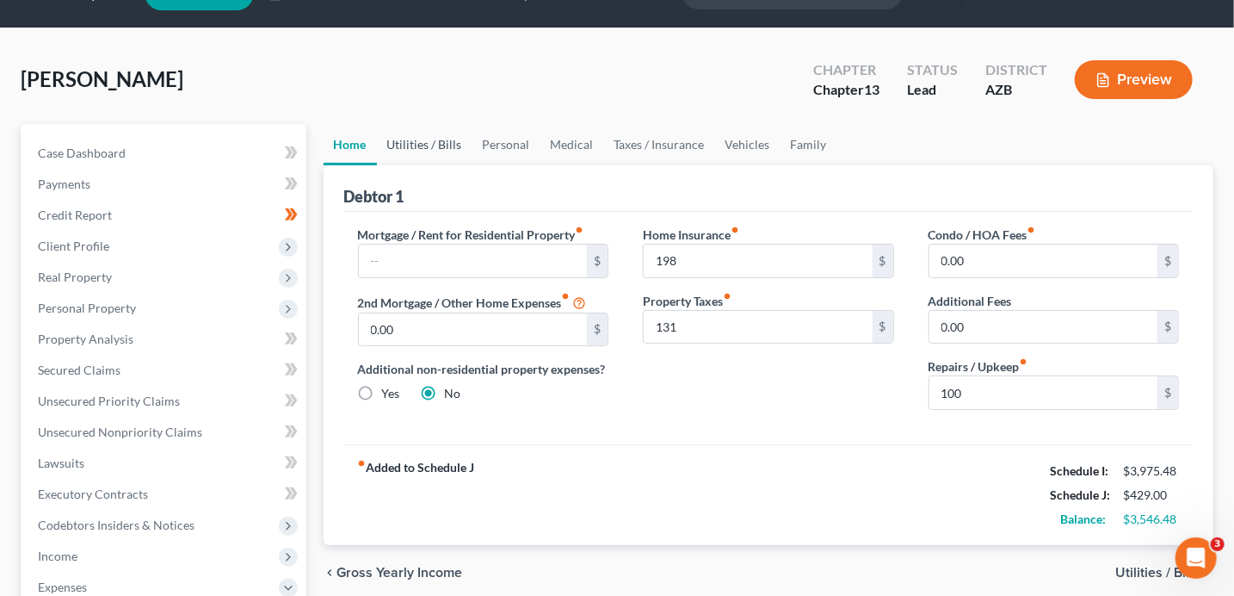
click at [445, 152] on link "Utilities / Bills" at bounding box center [425, 144] width 96 height 41
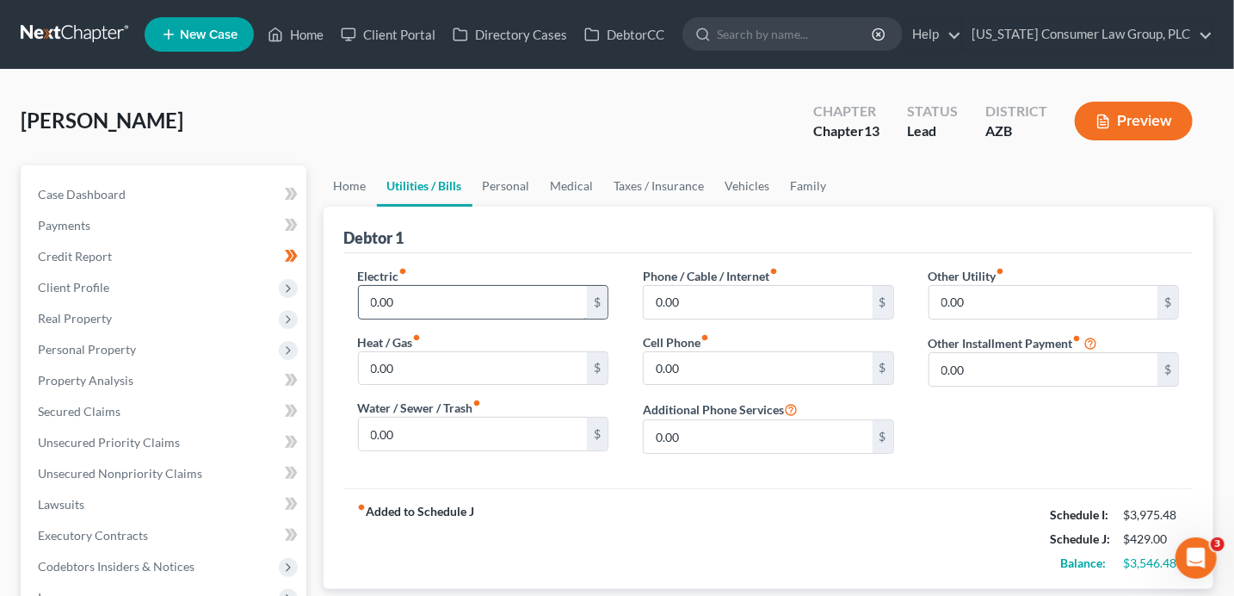
click at [402, 293] on input "0.00" at bounding box center [473, 302] width 229 height 33
click at [494, 185] on link "Personal" at bounding box center [507, 185] width 68 height 41
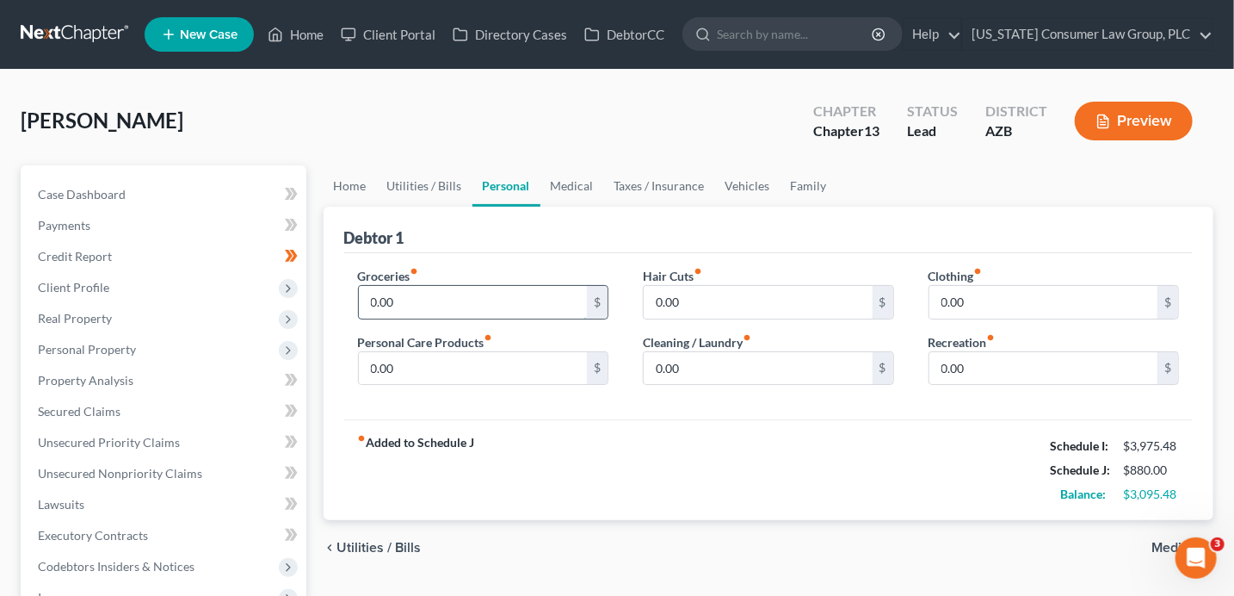
click at [411, 299] on input "0.00" at bounding box center [473, 302] width 229 height 33
click at [584, 190] on link "Medical" at bounding box center [573, 185] width 64 height 41
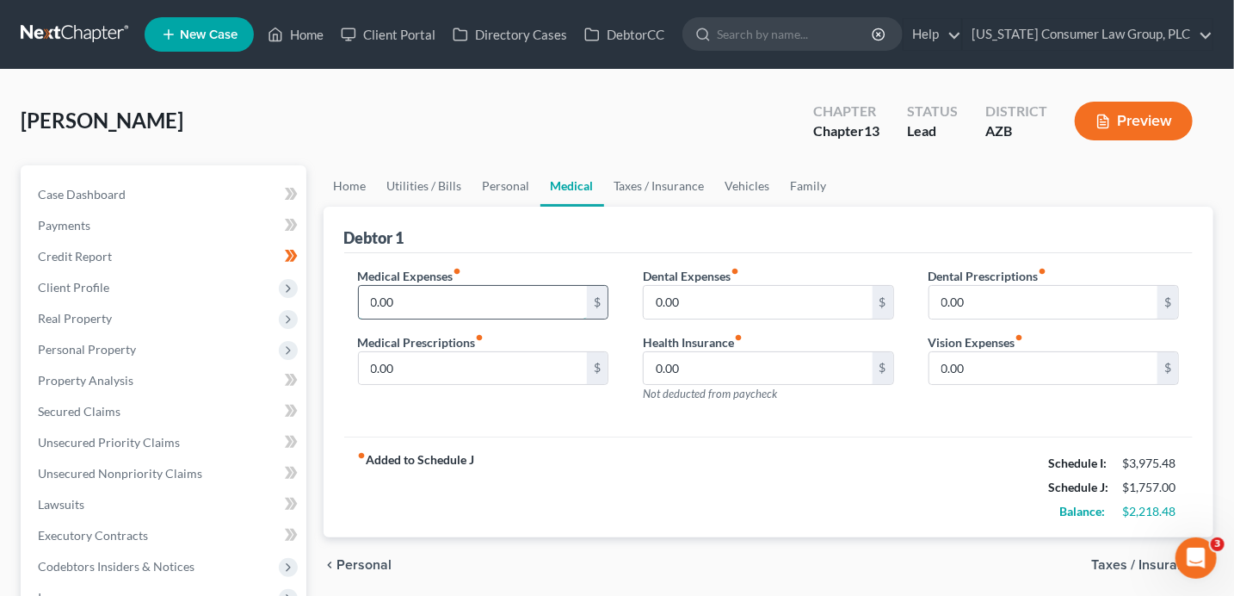
click at [395, 300] on input "0.00" at bounding box center [473, 302] width 229 height 33
click at [639, 192] on link "Taxes / Insurance" at bounding box center [659, 185] width 111 height 41
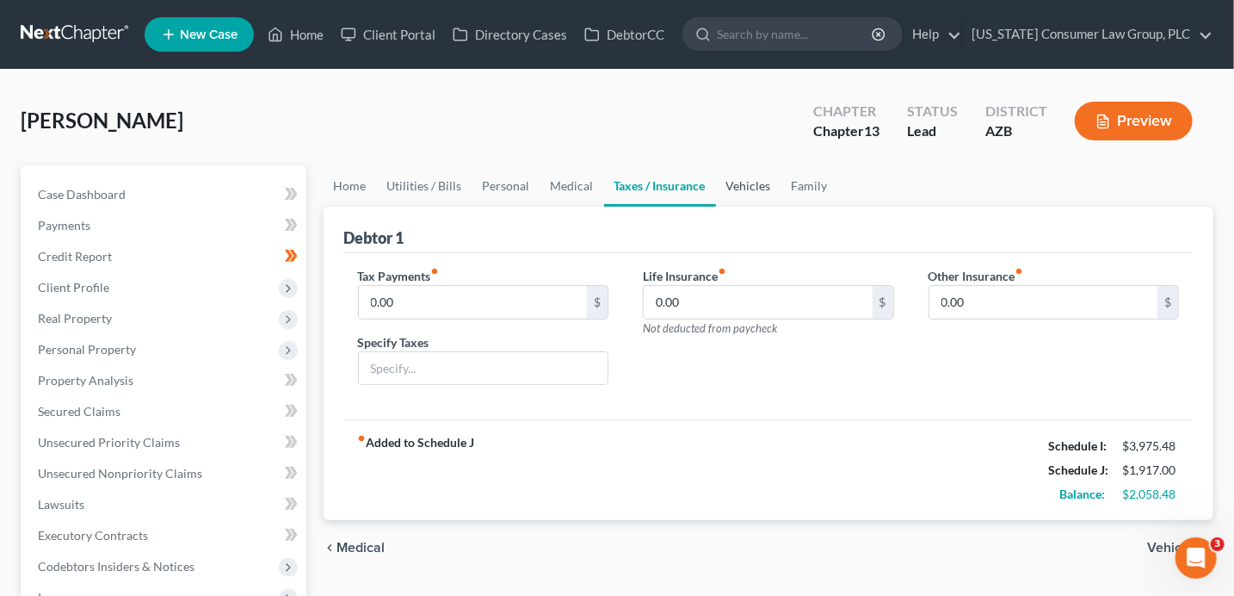
click at [746, 182] on link "Vehicles" at bounding box center [748, 185] width 65 height 41
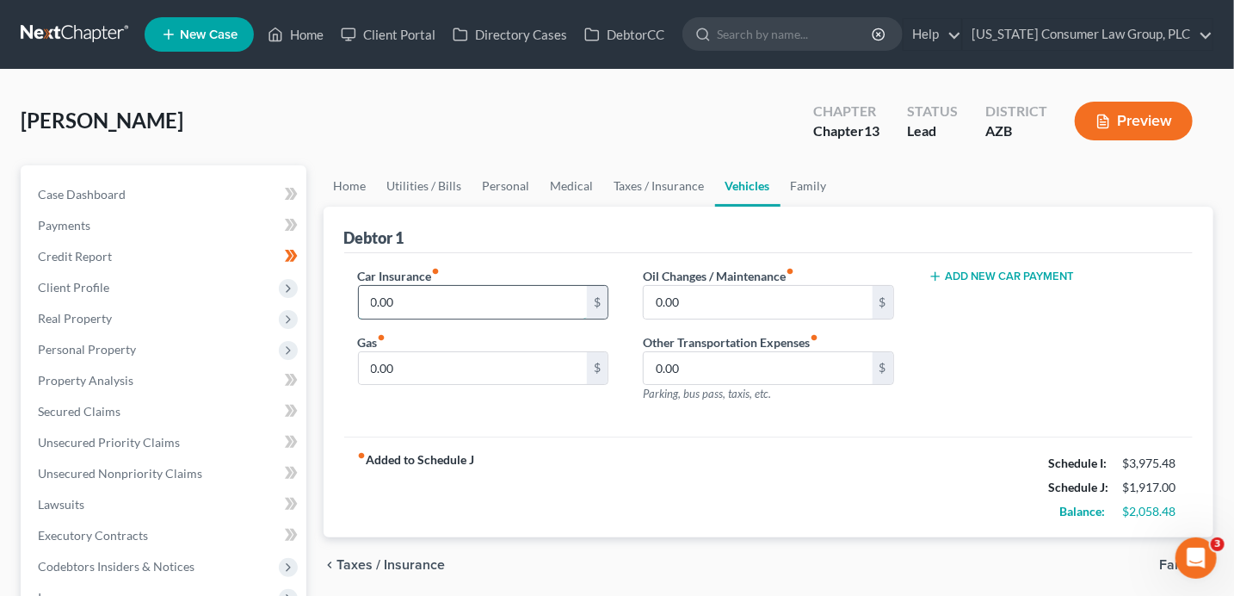
click at [440, 306] on input "0.00" at bounding box center [473, 302] width 229 height 33
click at [799, 188] on link "Family" at bounding box center [809, 185] width 57 height 41
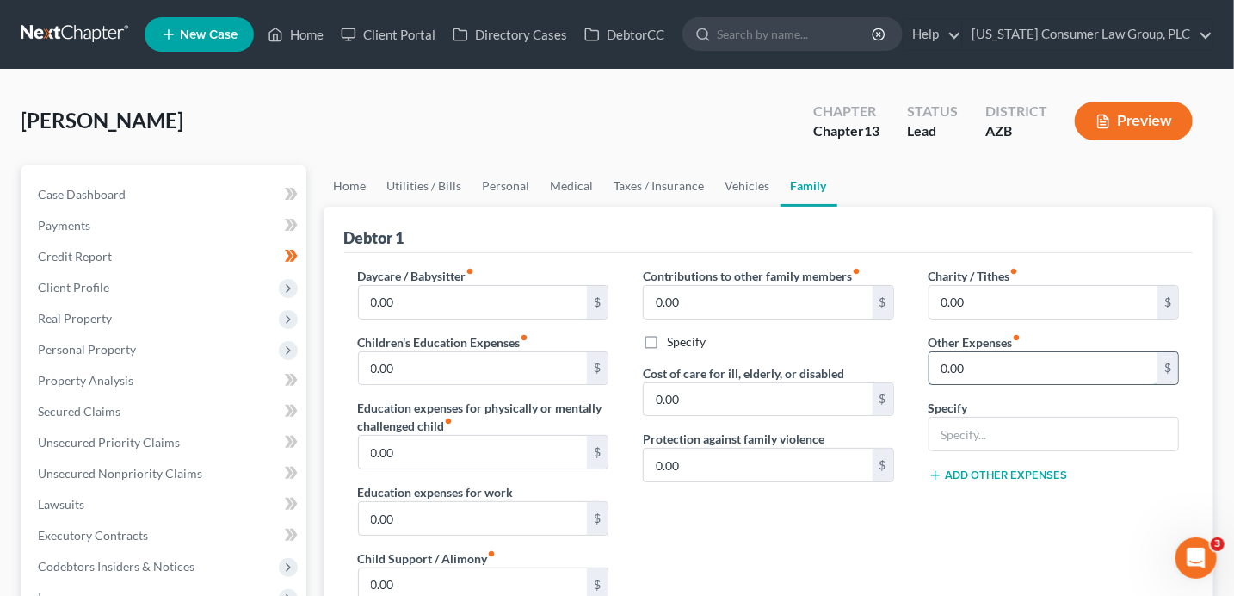
click at [985, 368] on input "0.00" at bounding box center [1044, 368] width 229 height 33
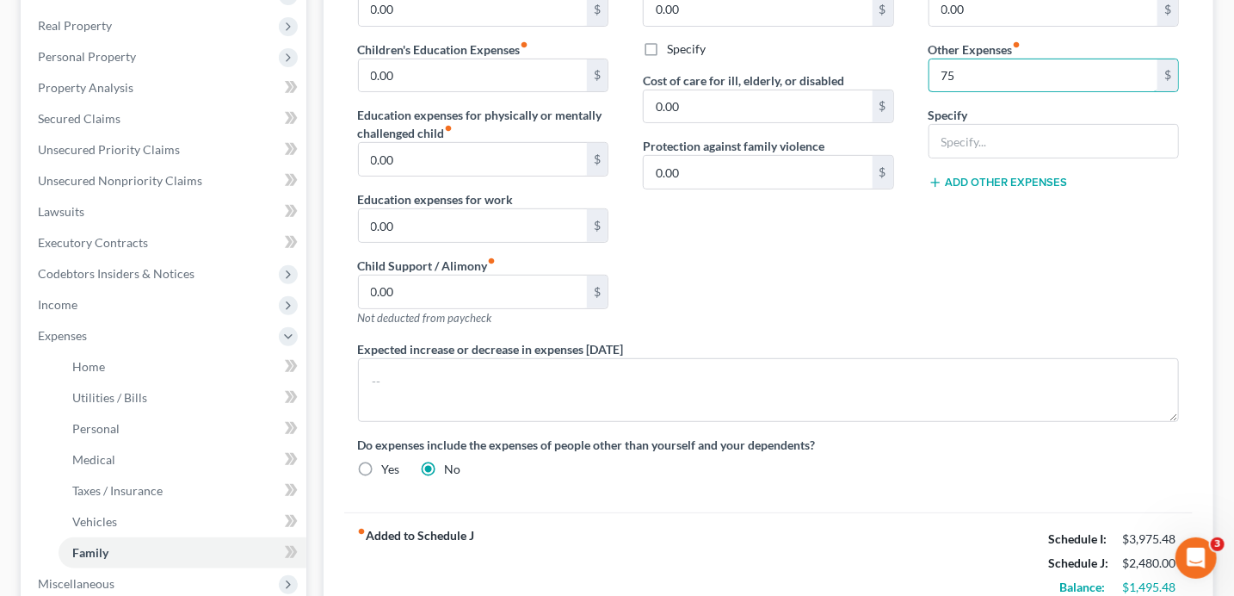
scroll to position [243, 0]
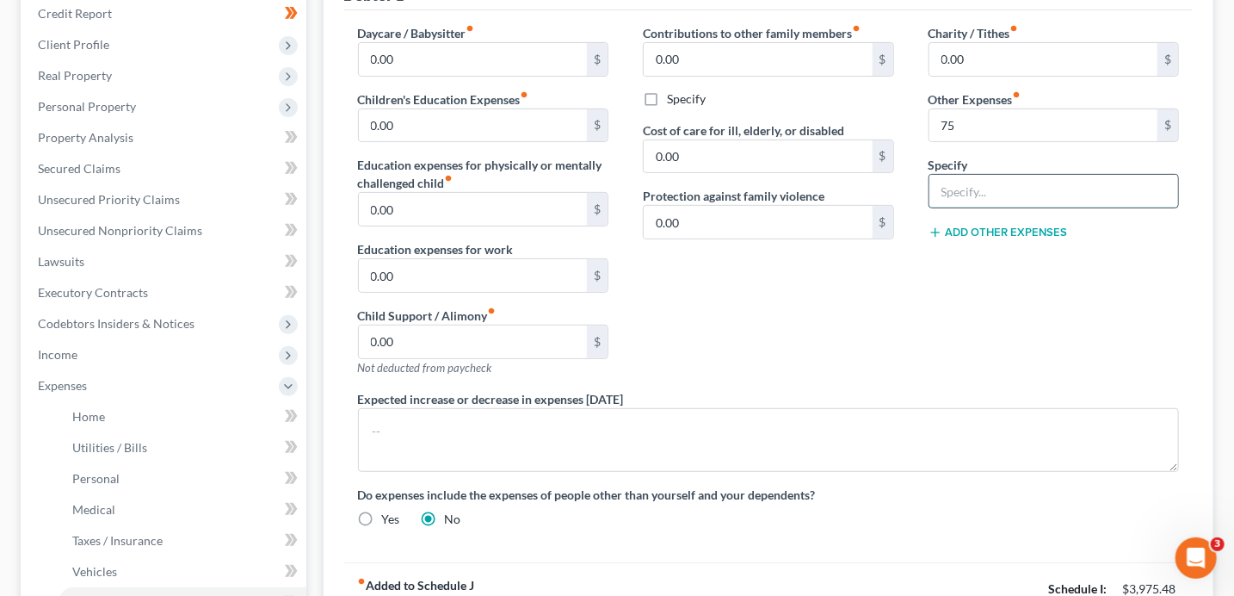
click at [966, 192] on input "text" at bounding box center [1055, 191] width 250 height 33
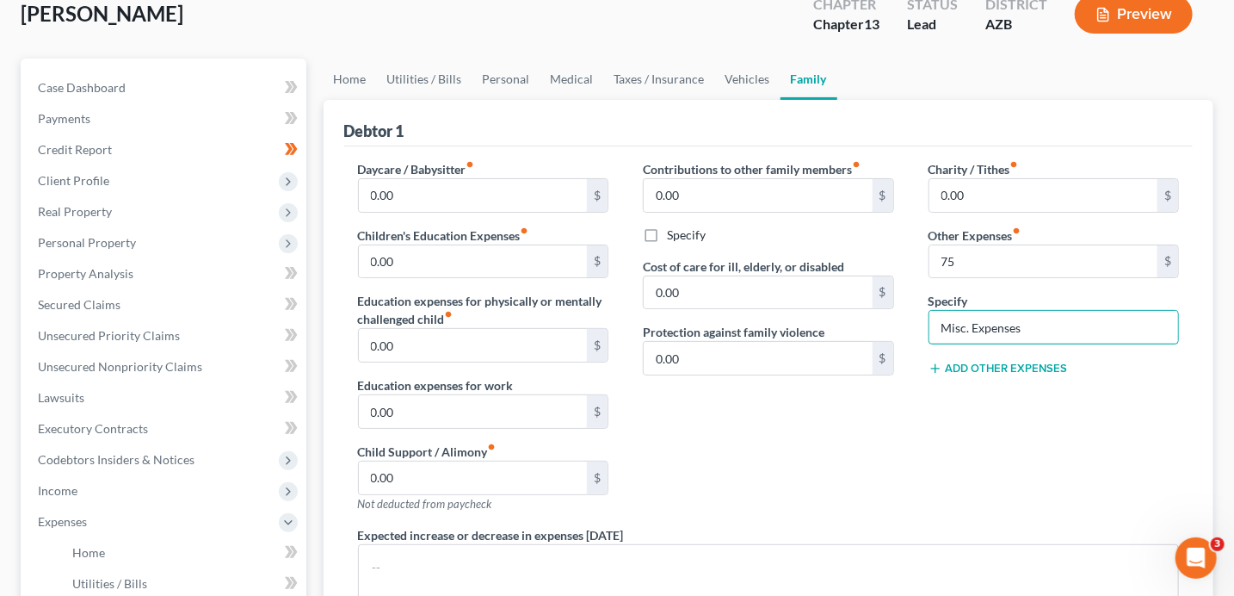
scroll to position [0, 0]
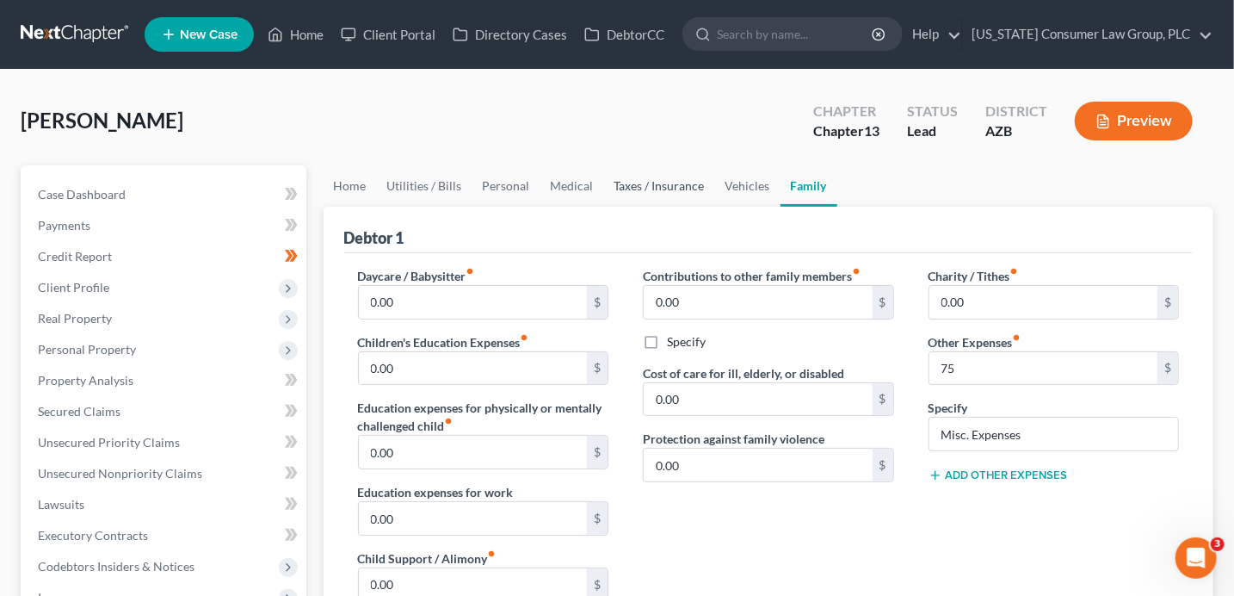
click at [608, 188] on link "Taxes / Insurance" at bounding box center [659, 185] width 111 height 41
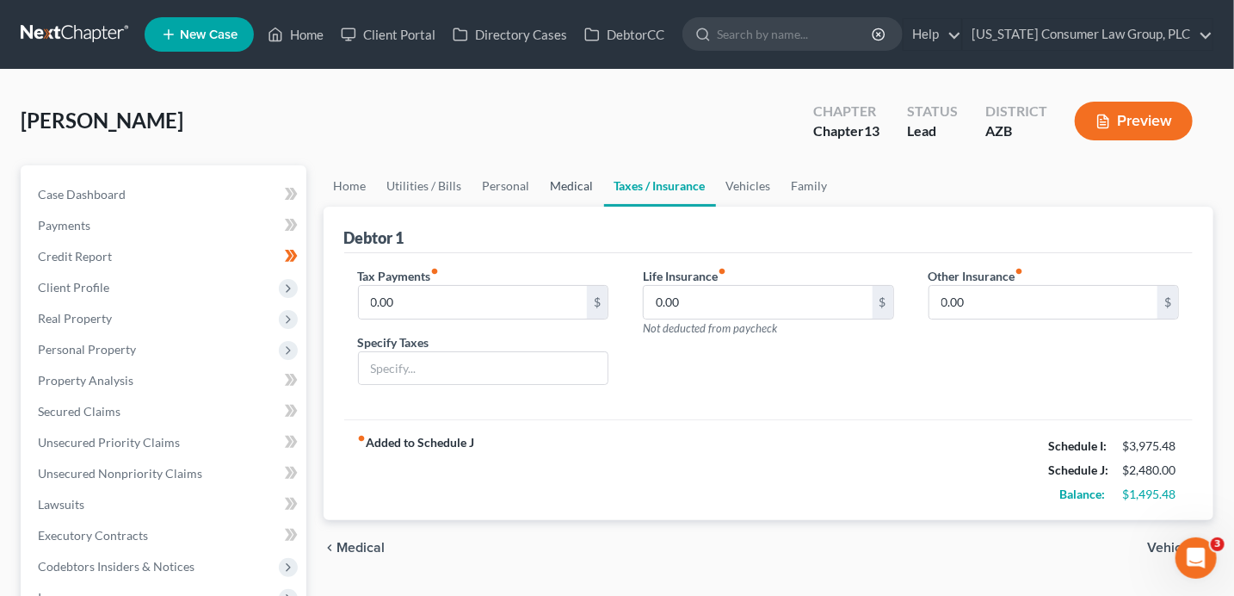
click at [558, 189] on link "Medical" at bounding box center [573, 185] width 64 height 41
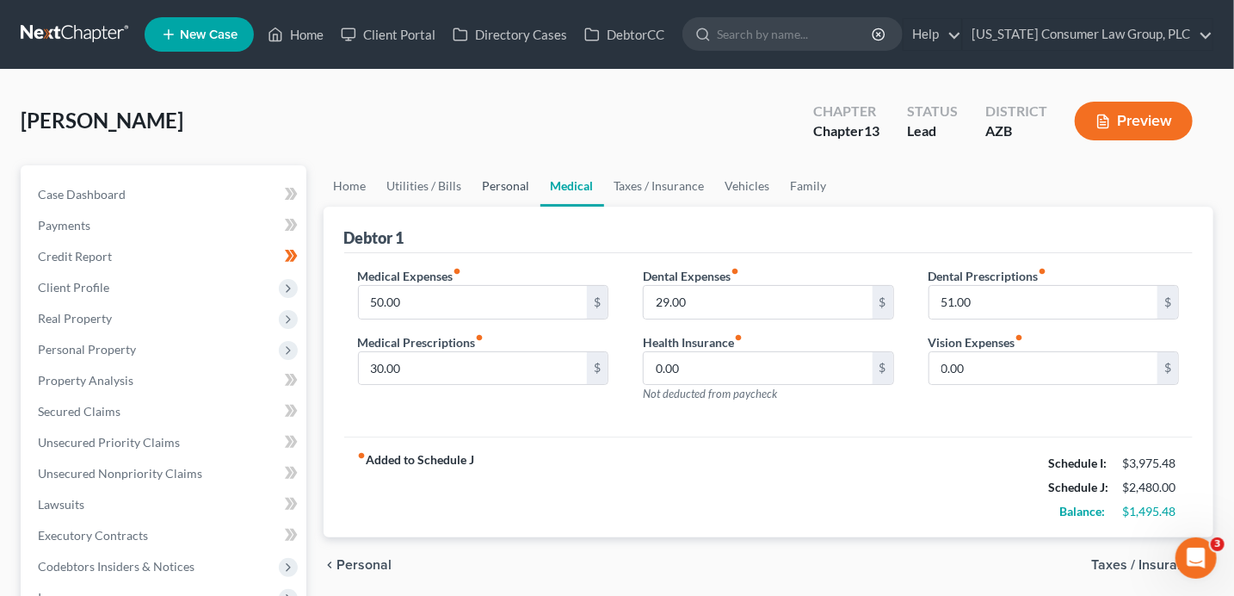
click at [523, 187] on link "Personal" at bounding box center [507, 185] width 68 height 41
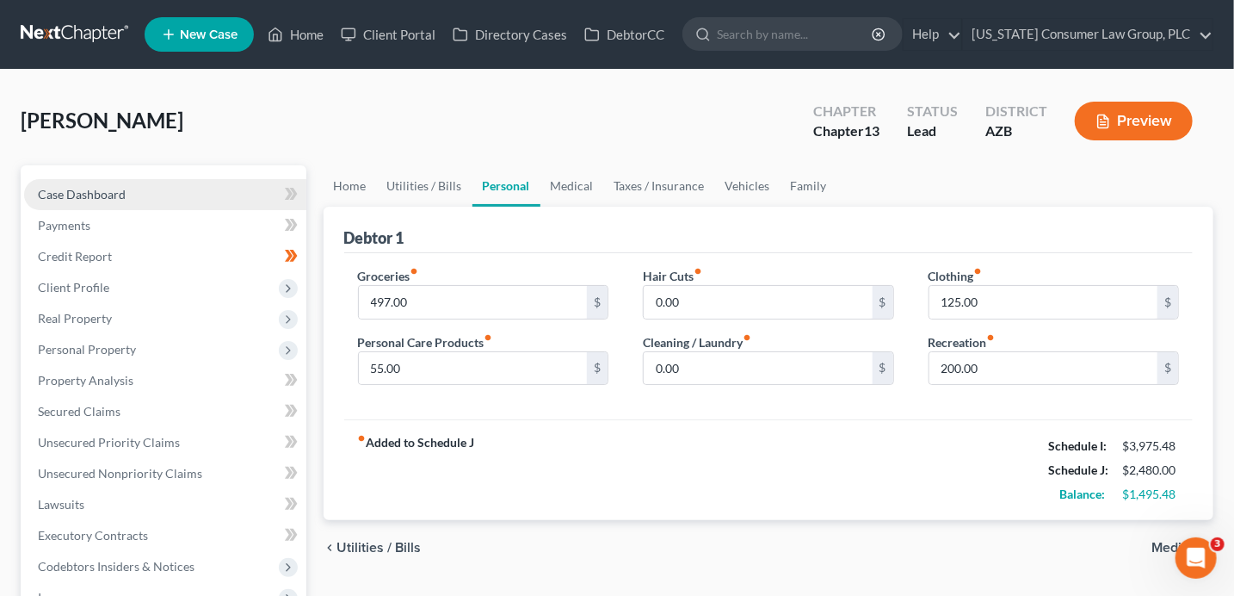
click at [52, 189] on span "Case Dashboard" at bounding box center [82, 194] width 88 height 15
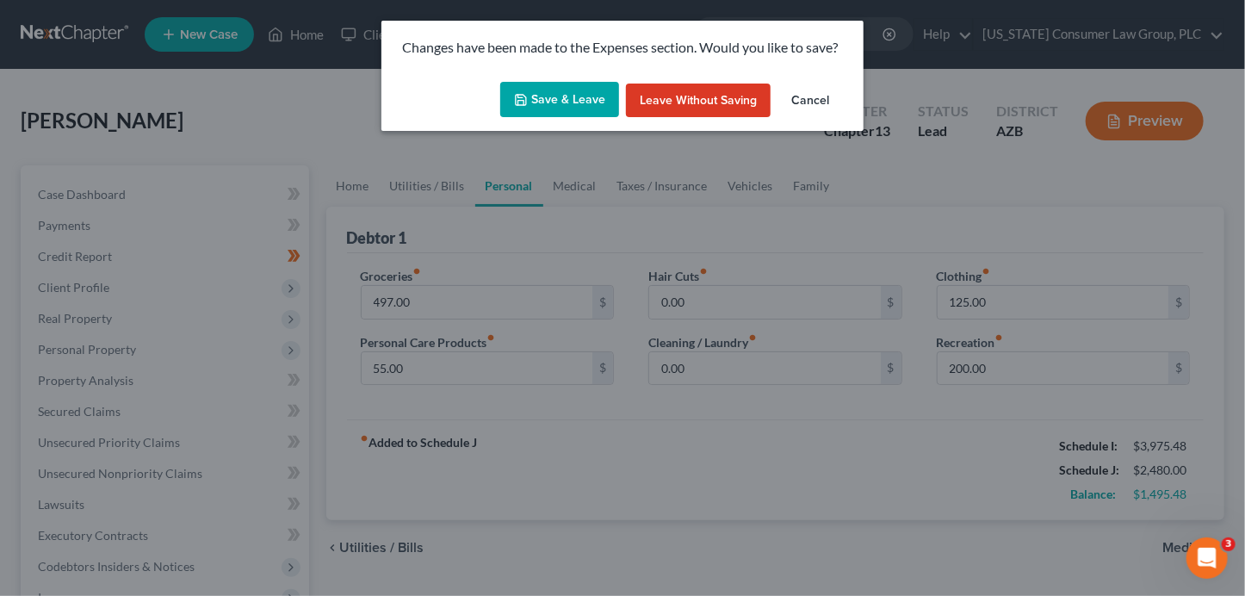
click at [595, 110] on button "Save & Leave" at bounding box center [559, 100] width 119 height 36
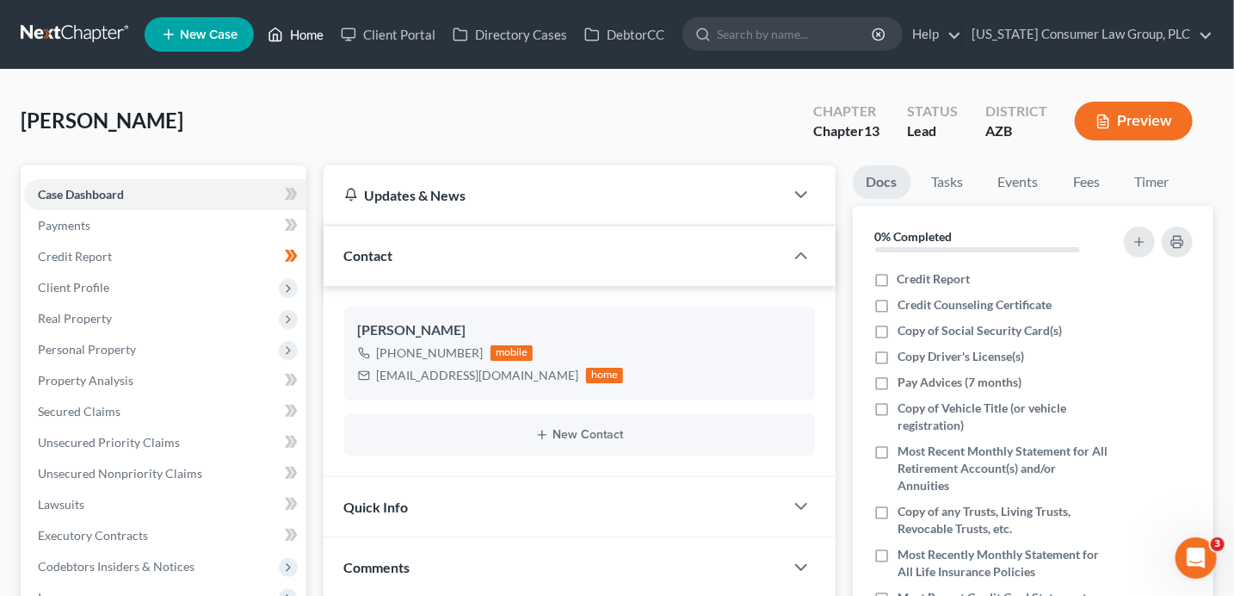
click at [299, 35] on link "Home" at bounding box center [295, 34] width 73 height 31
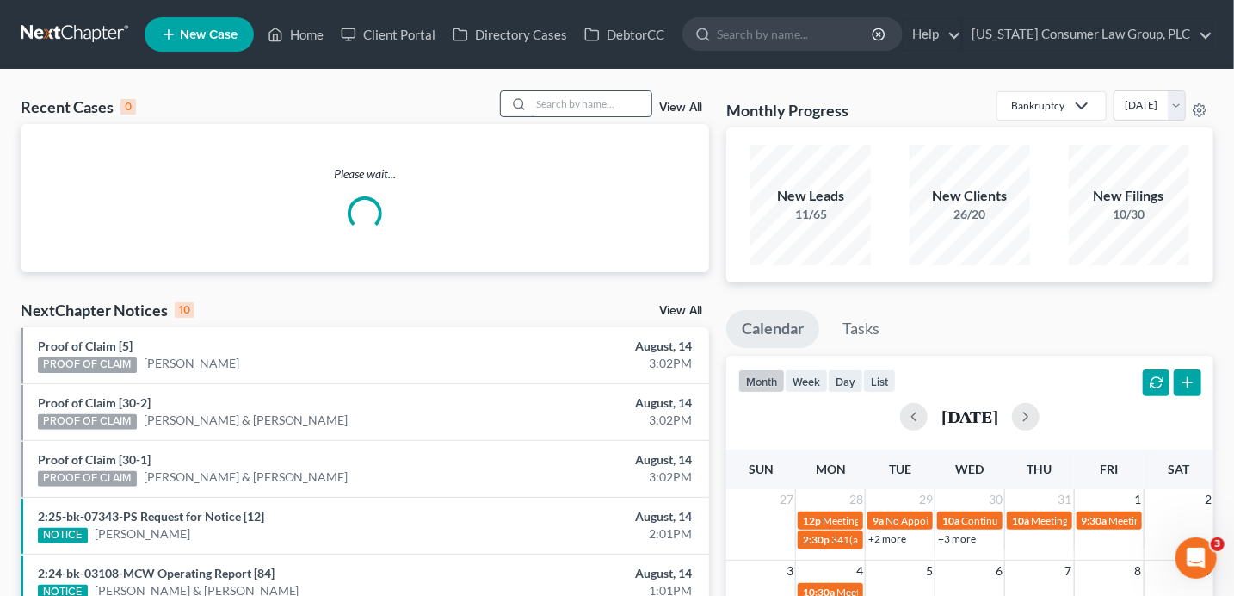
click at [623, 104] on input "search" at bounding box center [591, 103] width 120 height 25
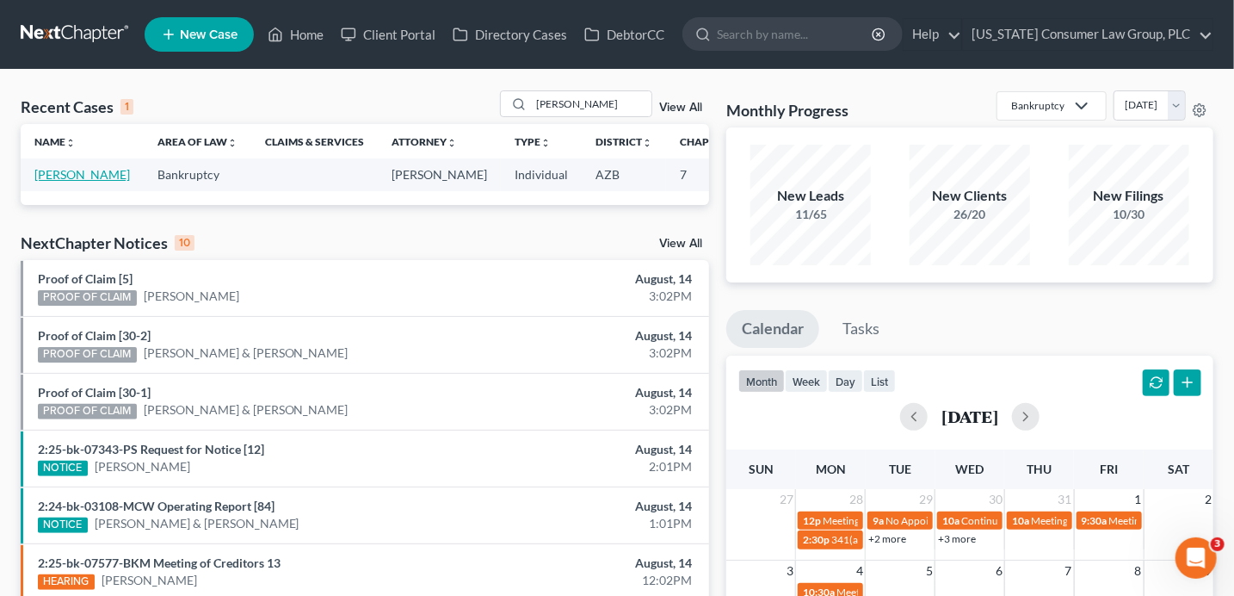
click at [57, 178] on link "[PERSON_NAME]" at bounding box center [82, 174] width 96 height 15
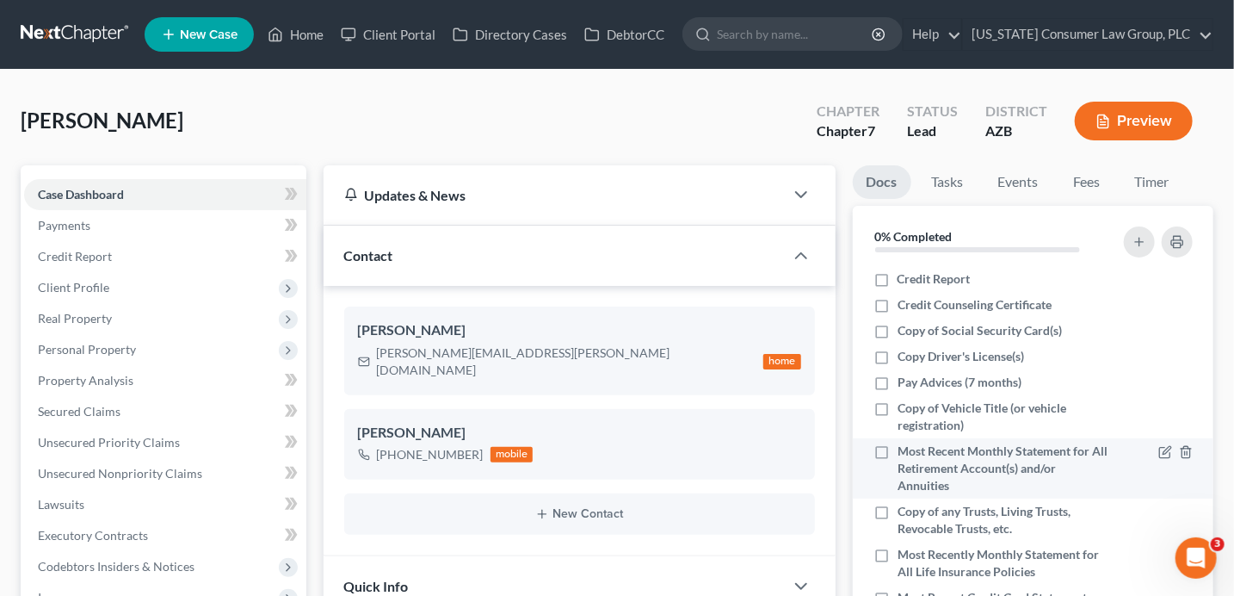
scroll to position [108, 0]
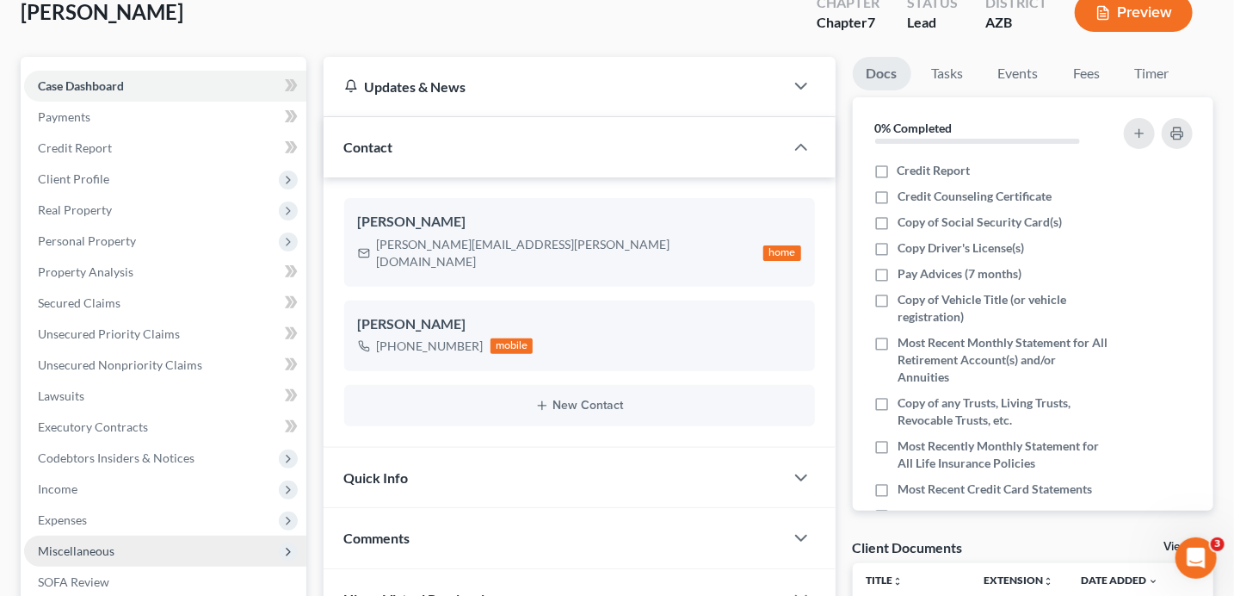
click at [116, 553] on span "Miscellaneous" at bounding box center [165, 550] width 282 height 31
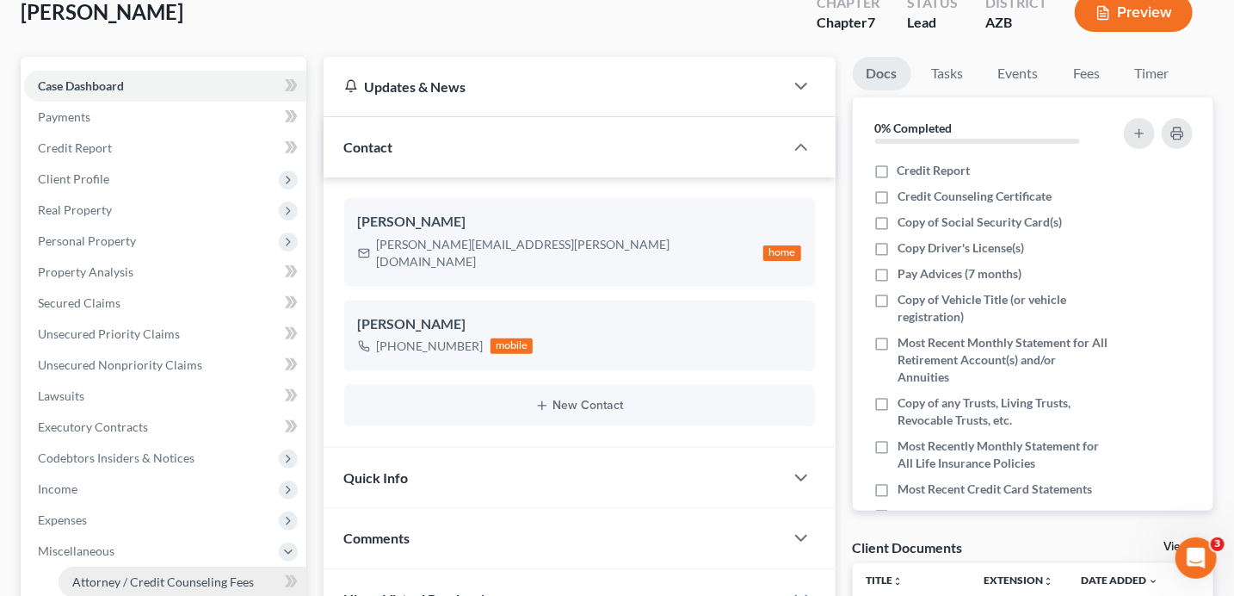
click at [190, 584] on span "Attorney / Credit Counseling Fees" at bounding box center [163, 581] width 182 height 15
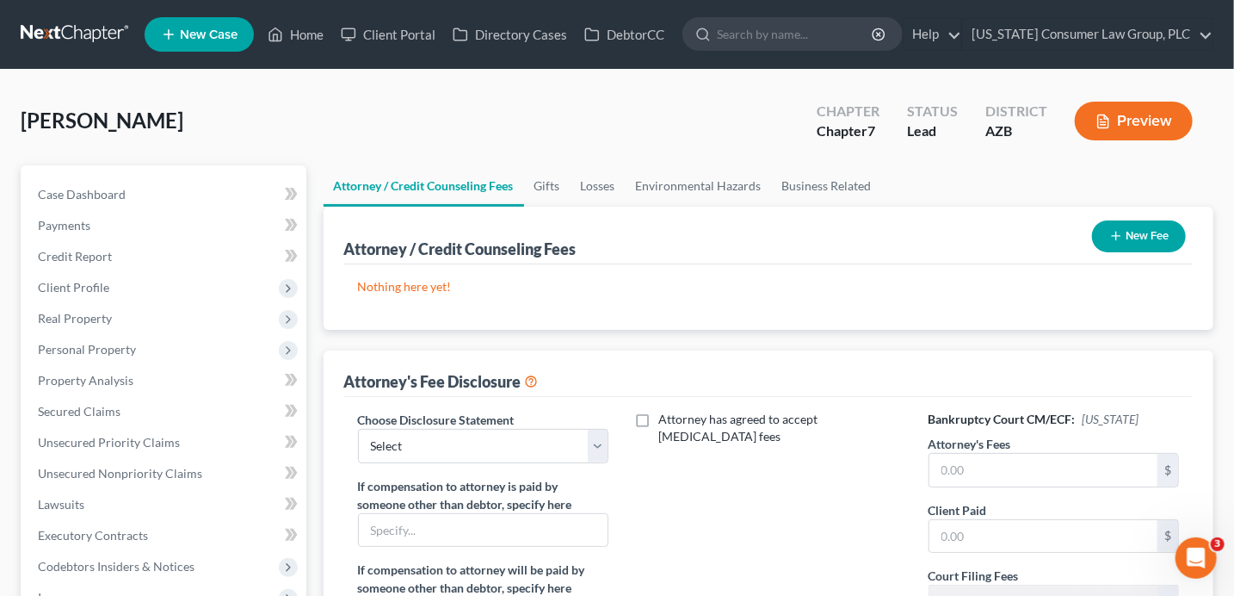
click at [1155, 236] on button "New Fee" at bounding box center [1139, 236] width 94 height 32
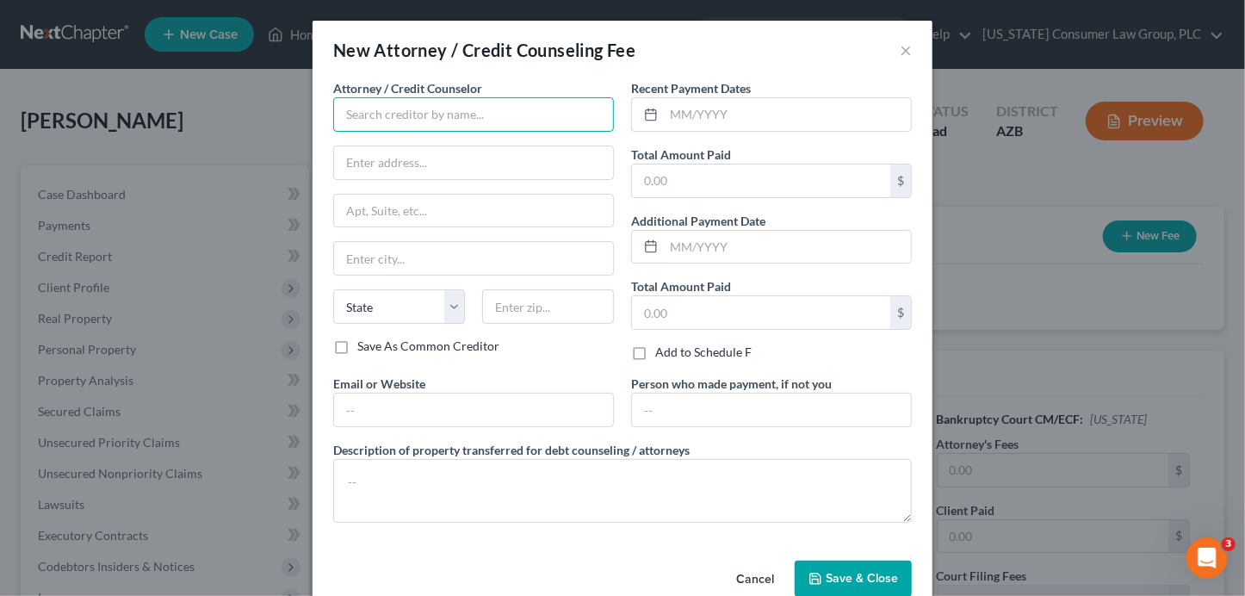
click at [366, 110] on input "text" at bounding box center [473, 114] width 281 height 34
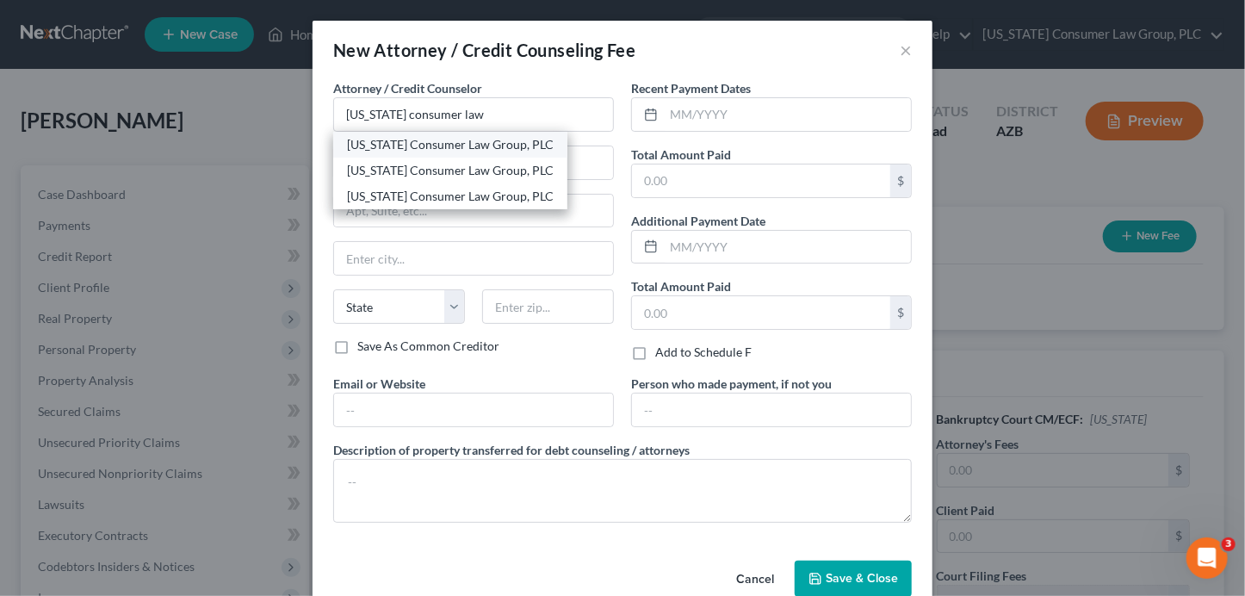
click at [347, 140] on div "[US_STATE] Consumer Law Group, PLC" at bounding box center [450, 144] width 207 height 17
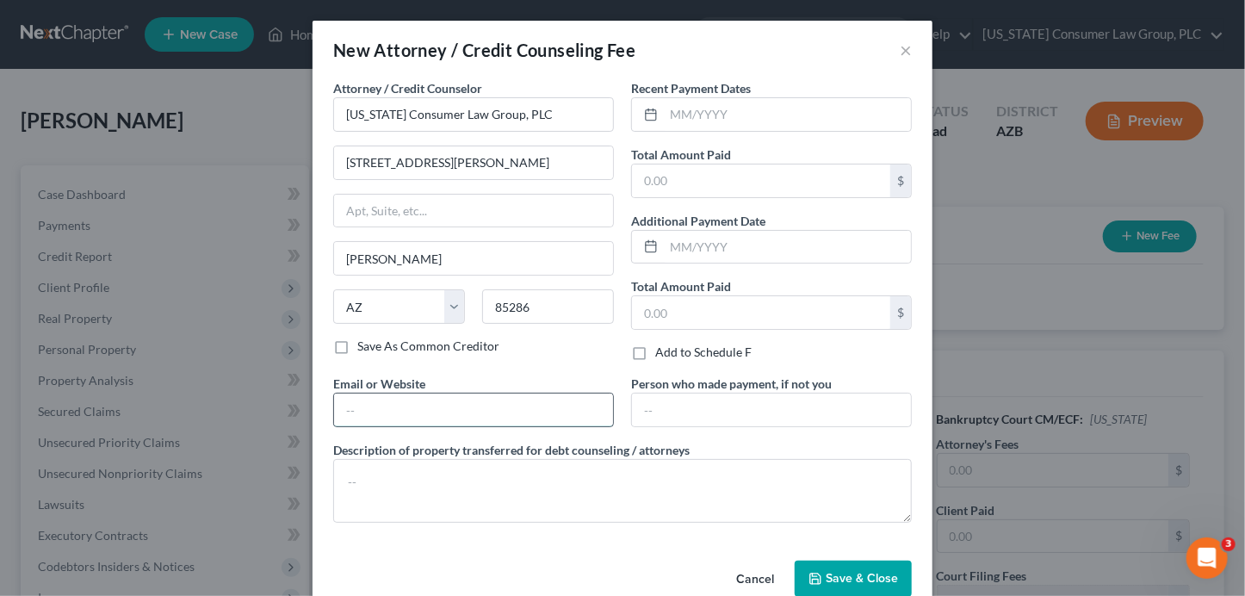
click at [356, 417] on input "text" at bounding box center [473, 409] width 279 height 33
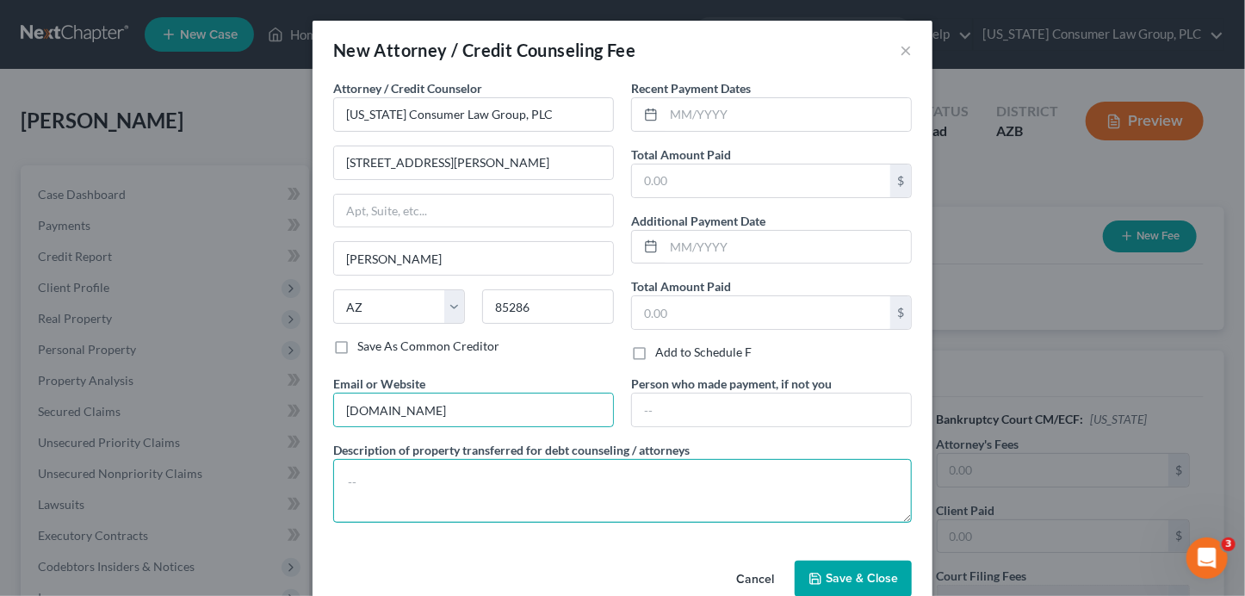
click at [358, 487] on textarea at bounding box center [622, 491] width 578 height 64
paste textarea "Filing fee: $338.00"
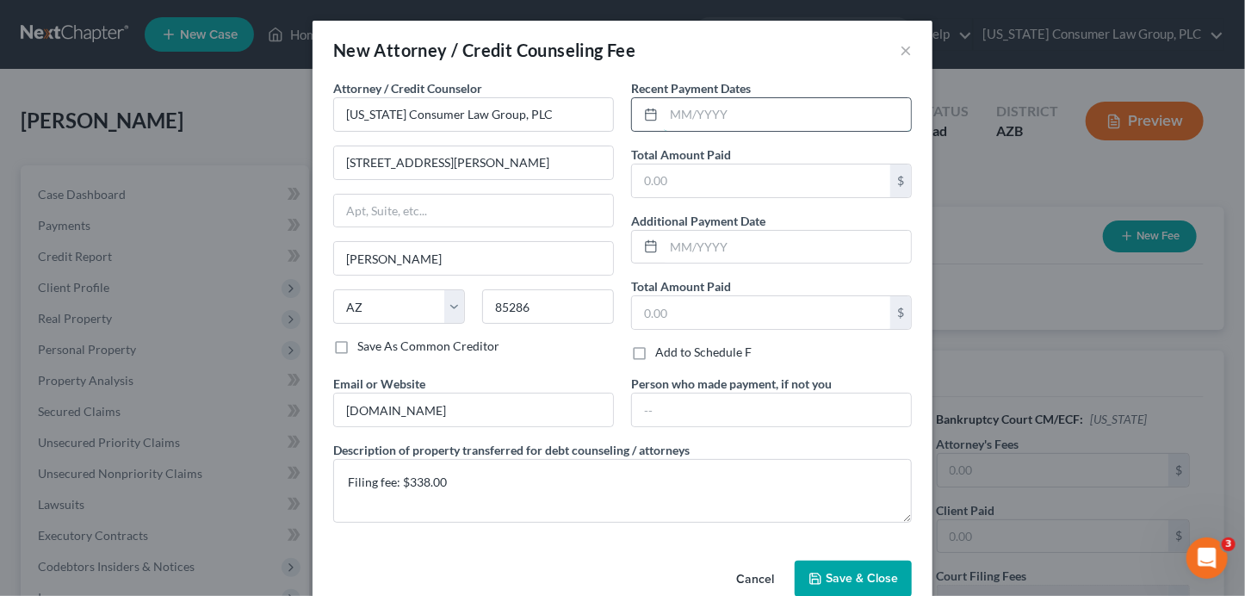
click at [738, 115] on input "text" at bounding box center [787, 114] width 247 height 33
click at [841, 565] on button "Save & Close" at bounding box center [852, 578] width 117 height 36
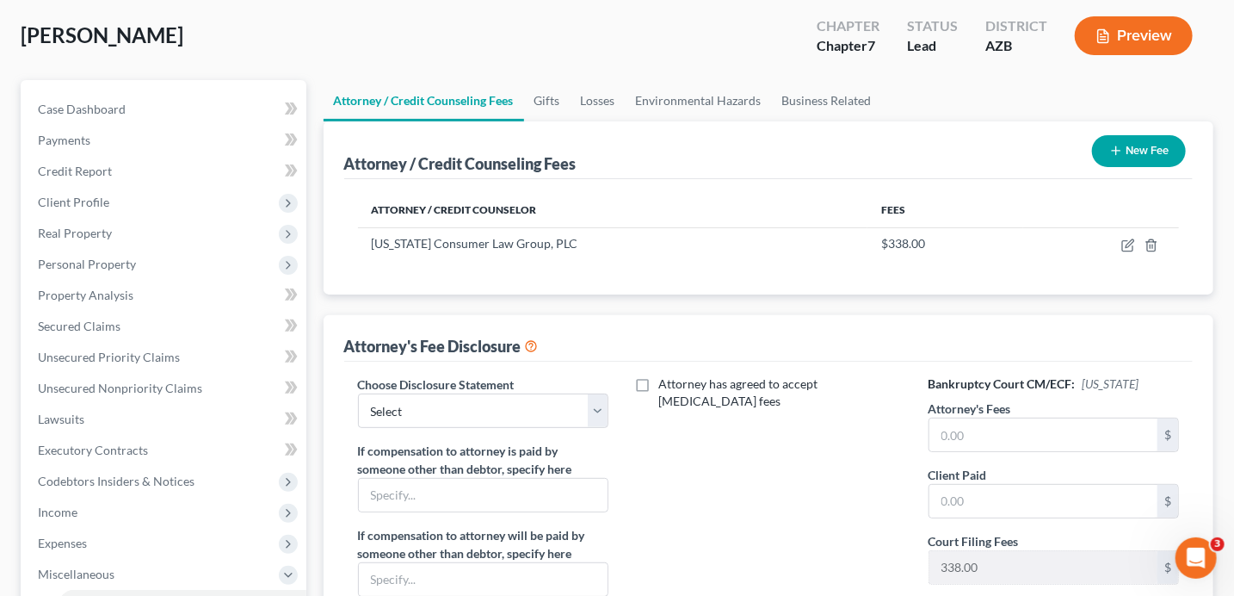
scroll to position [89, 0]
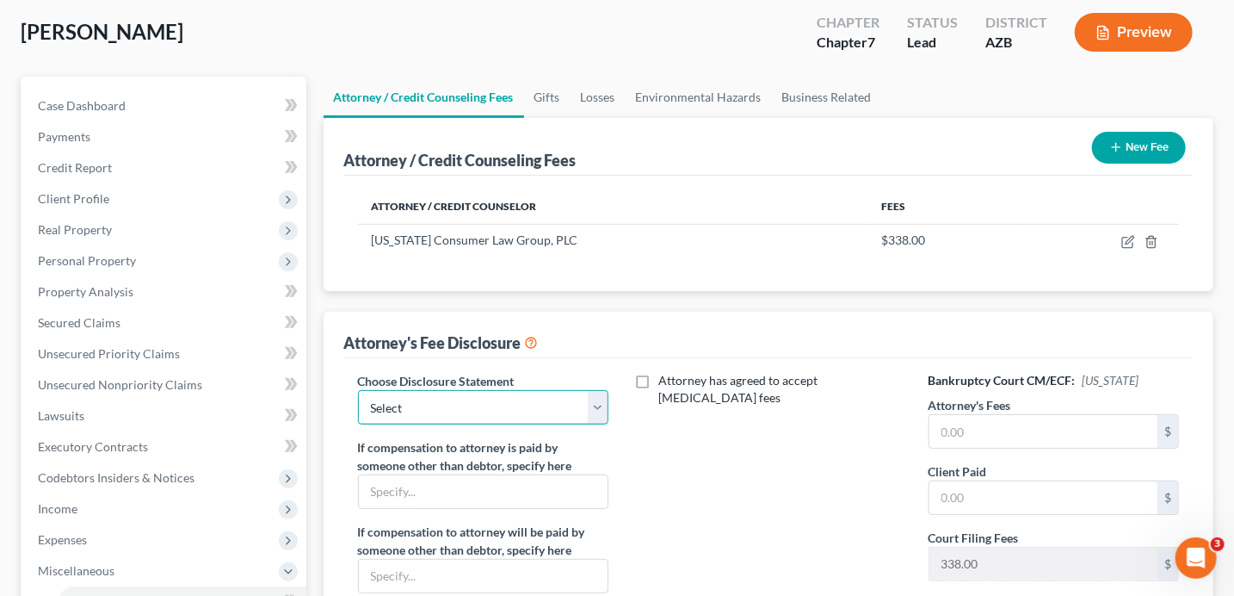
click at [493, 417] on select "Select [PERSON_NAME] [PERSON_NAME] Disclosure [PERSON_NAME] Disclosure Farmer D…" at bounding box center [483, 407] width 251 height 34
click at [994, 421] on input "text" at bounding box center [1044, 431] width 229 height 33
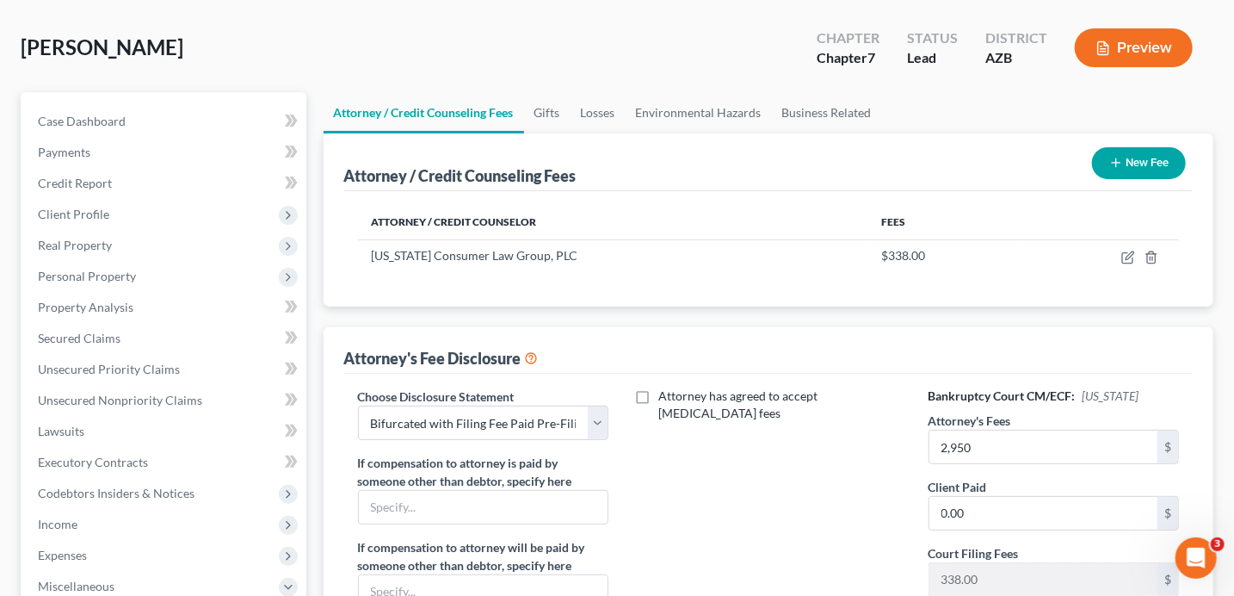
scroll to position [72, 0]
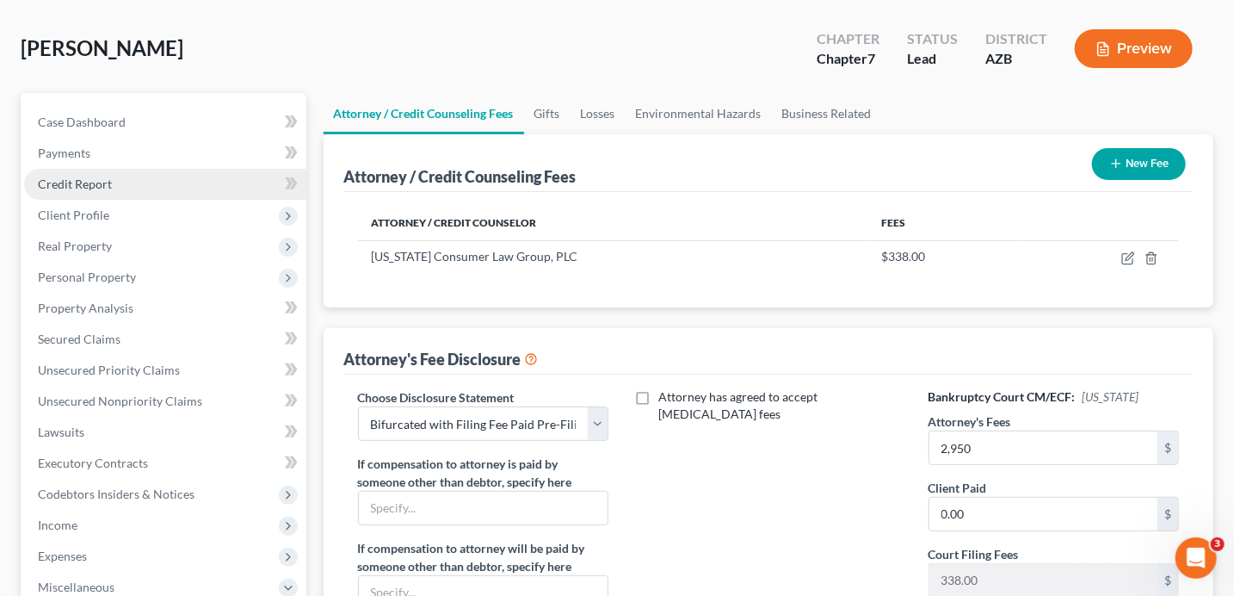
click at [114, 182] on link "Credit Report" at bounding box center [165, 184] width 282 height 31
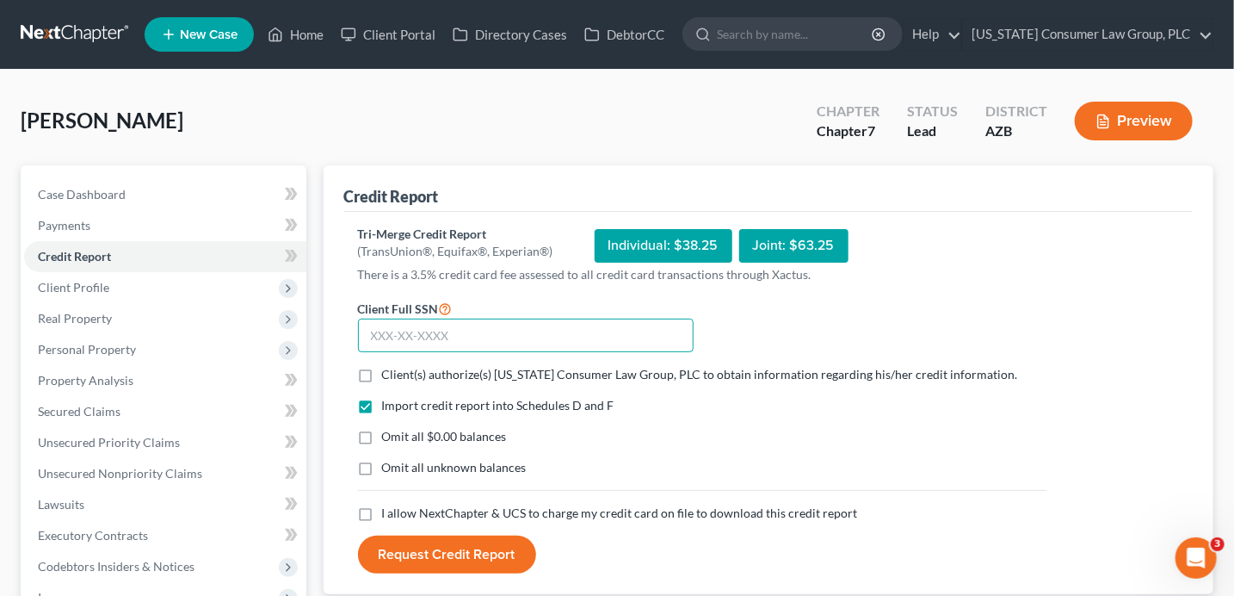
click at [473, 337] on input "text" at bounding box center [526, 335] width 336 height 34
click at [476, 368] on span "Client(s) authorize(s) [US_STATE] Consumer Law Group, PLC to obtain information…" at bounding box center [700, 374] width 636 height 15
click at [400, 368] on input "Client(s) authorize(s) [US_STATE] Consumer Law Group, PLC to obtain information…" at bounding box center [394, 371] width 11 height 11
click at [440, 510] on span "I allow NextChapter & UCS to charge my credit card on file to download this cre…" at bounding box center [620, 512] width 476 height 15
click at [400, 510] on input "I allow NextChapter & UCS to charge my credit card on file to download this cre…" at bounding box center [394, 509] width 11 height 11
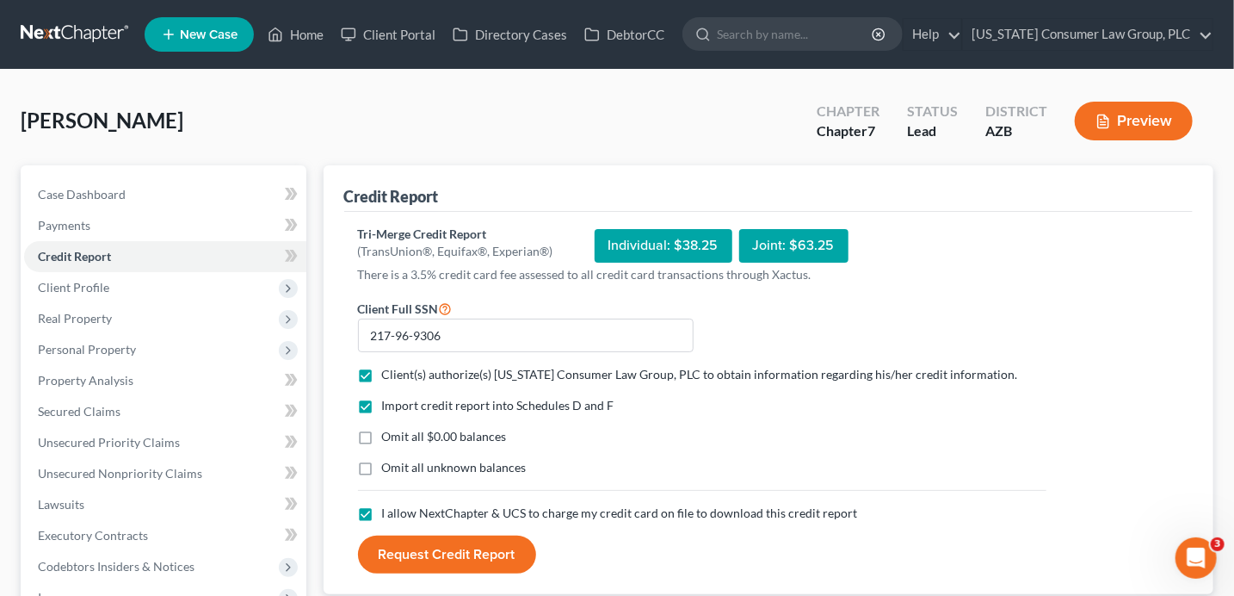
click at [432, 552] on button "Request Credit Report" at bounding box center [447, 554] width 178 height 38
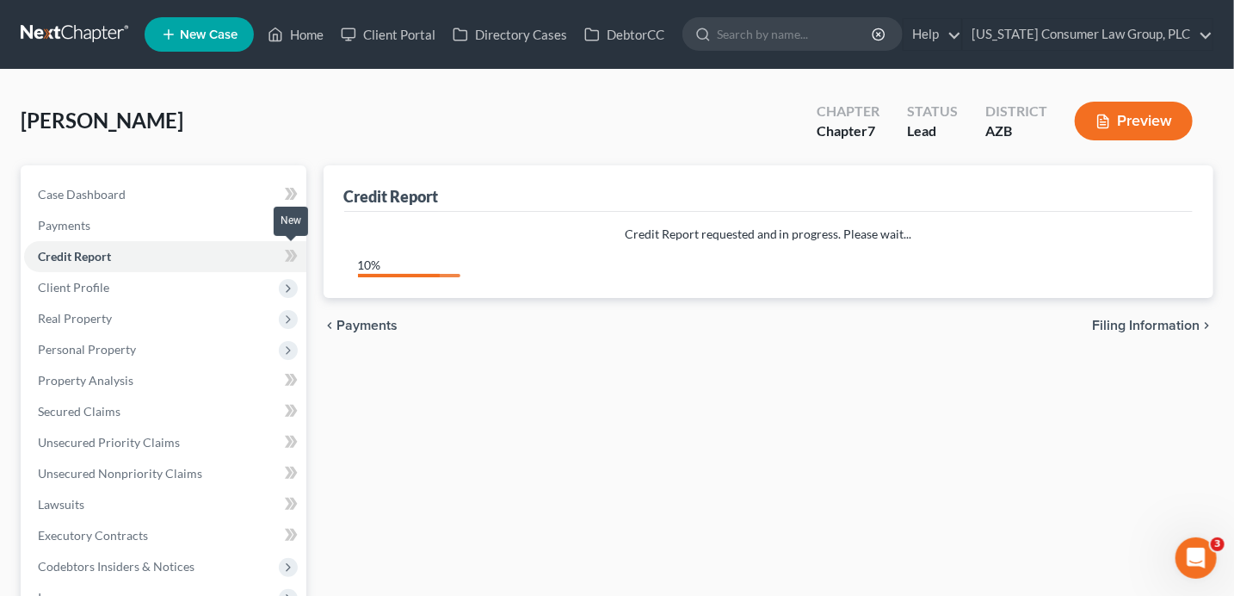
click at [281, 257] on span at bounding box center [291, 258] width 30 height 26
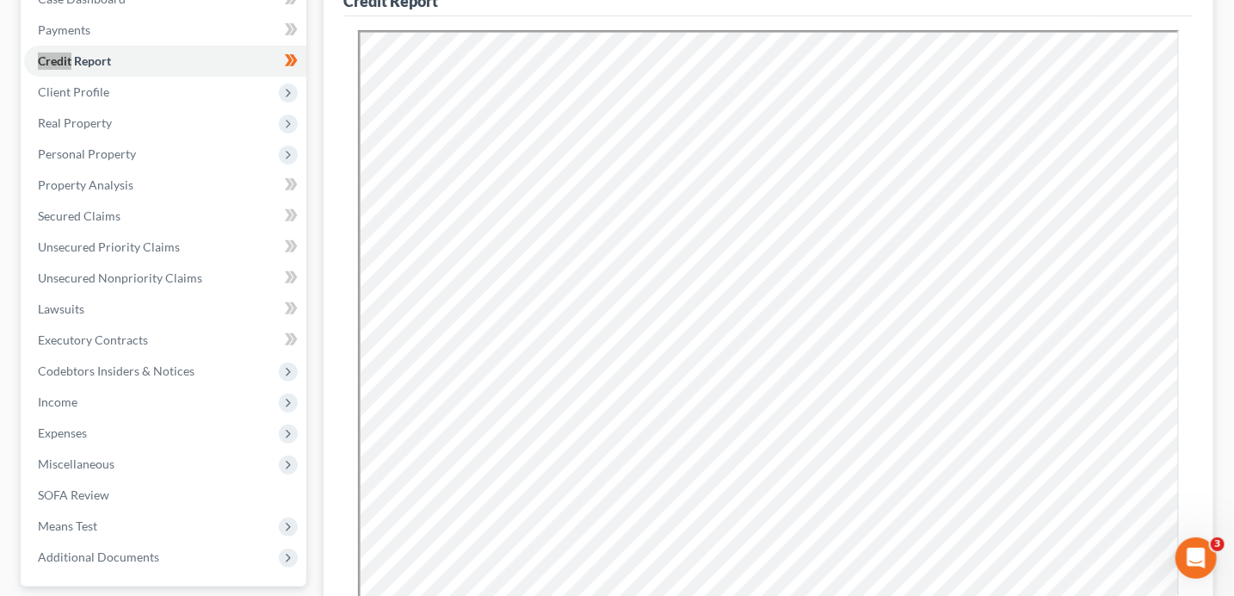
scroll to position [214, 0]
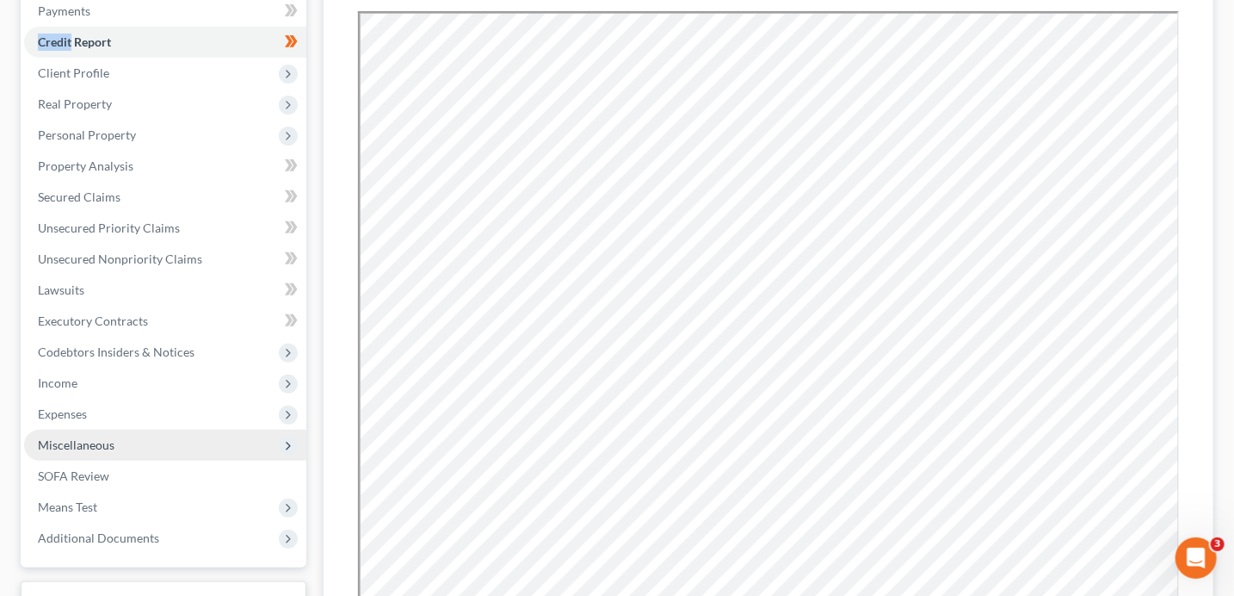
click at [84, 414] on span "Expenses" at bounding box center [62, 413] width 49 height 15
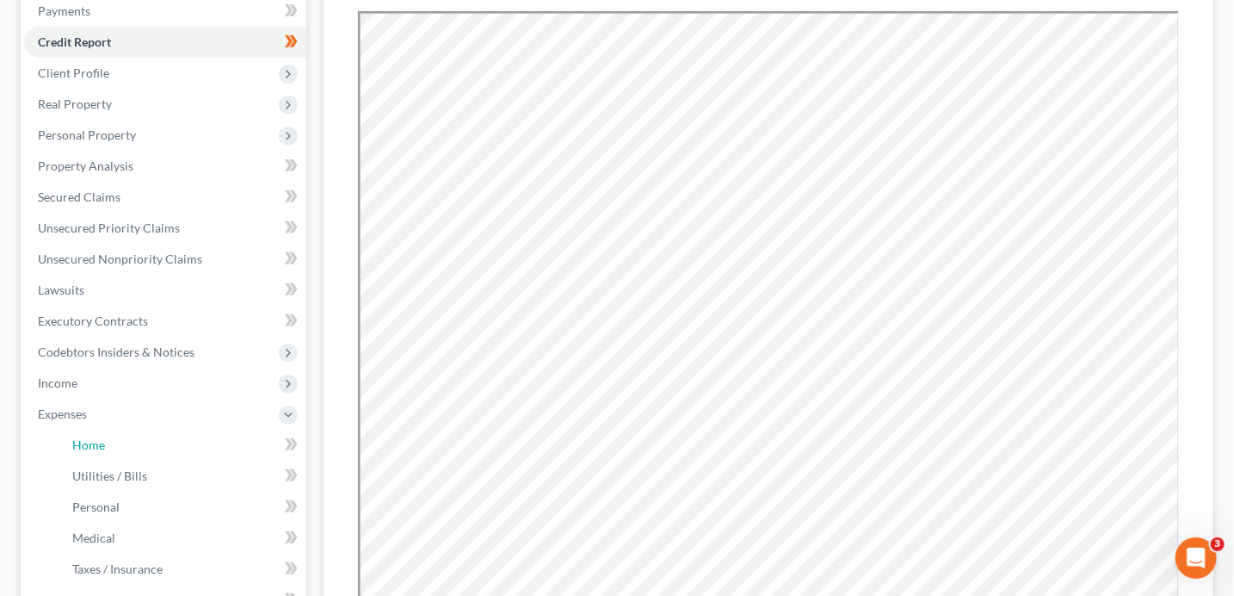
click at [90, 457] on link "Home" at bounding box center [183, 444] width 248 height 31
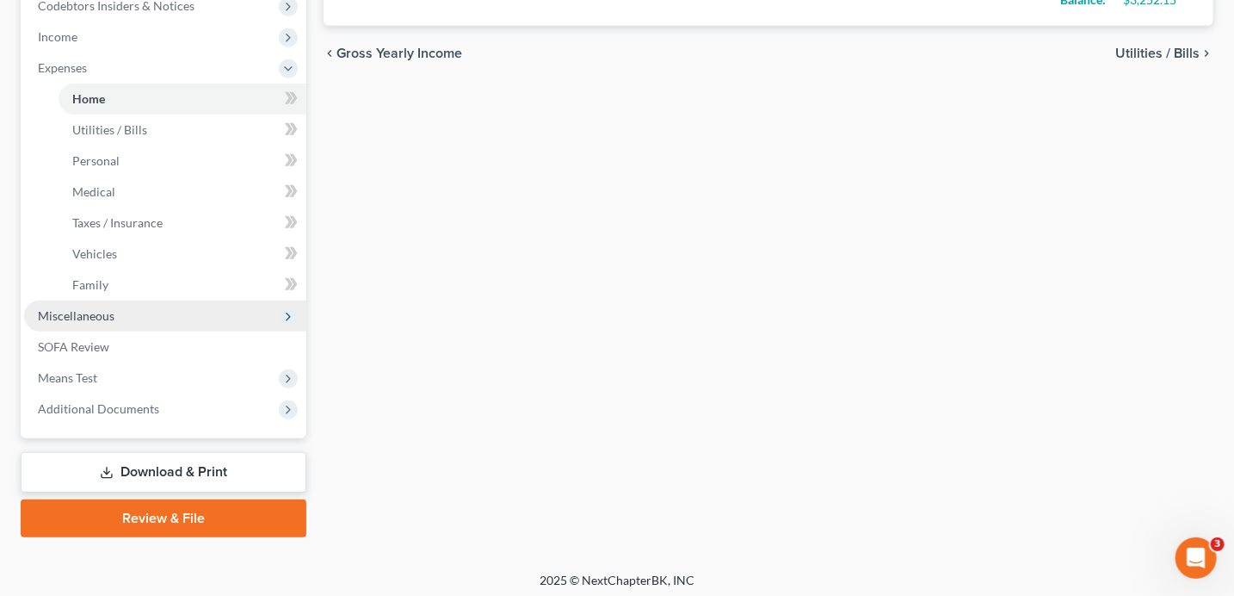
scroll to position [565, 0]
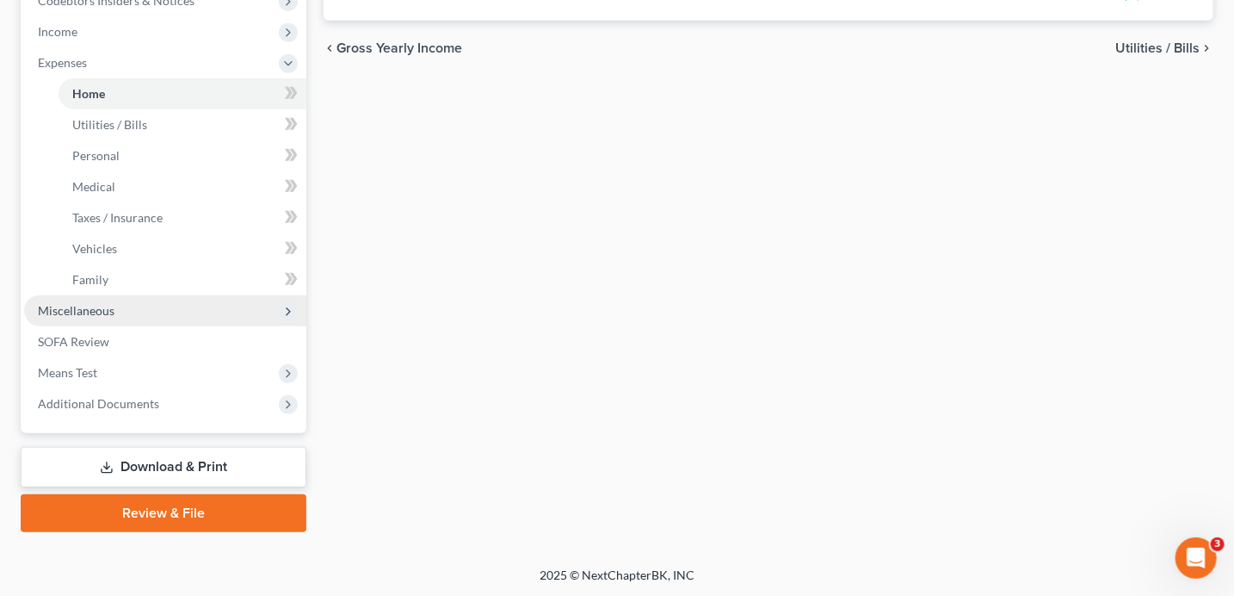
click at [80, 312] on span "Miscellaneous" at bounding box center [76, 310] width 77 height 15
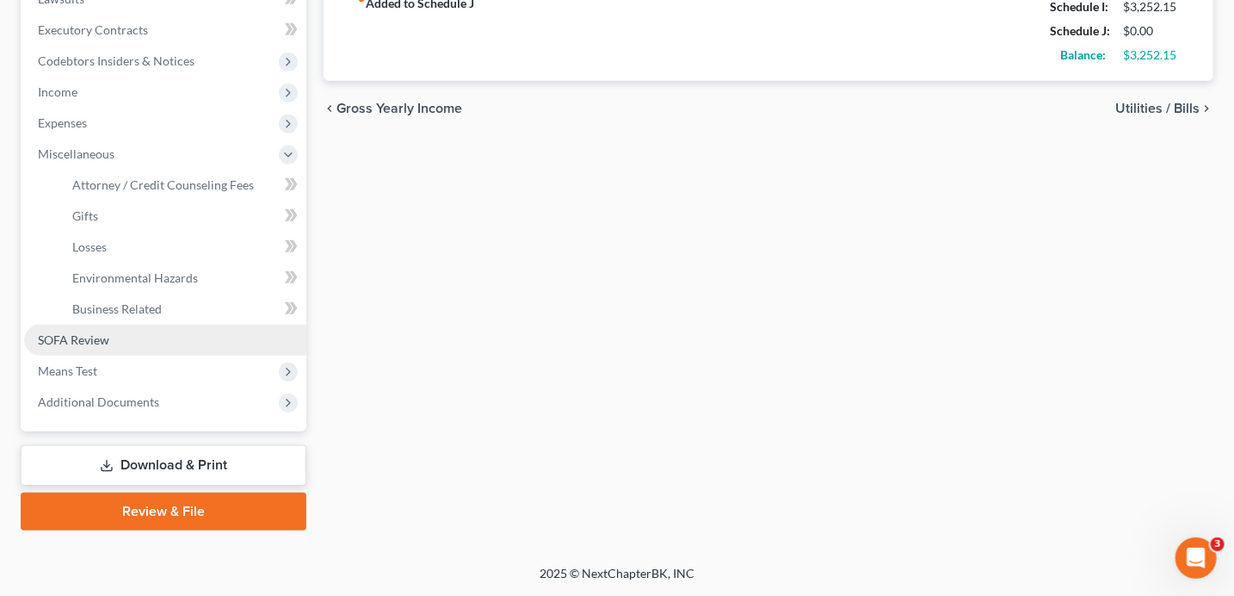
scroll to position [504, 0]
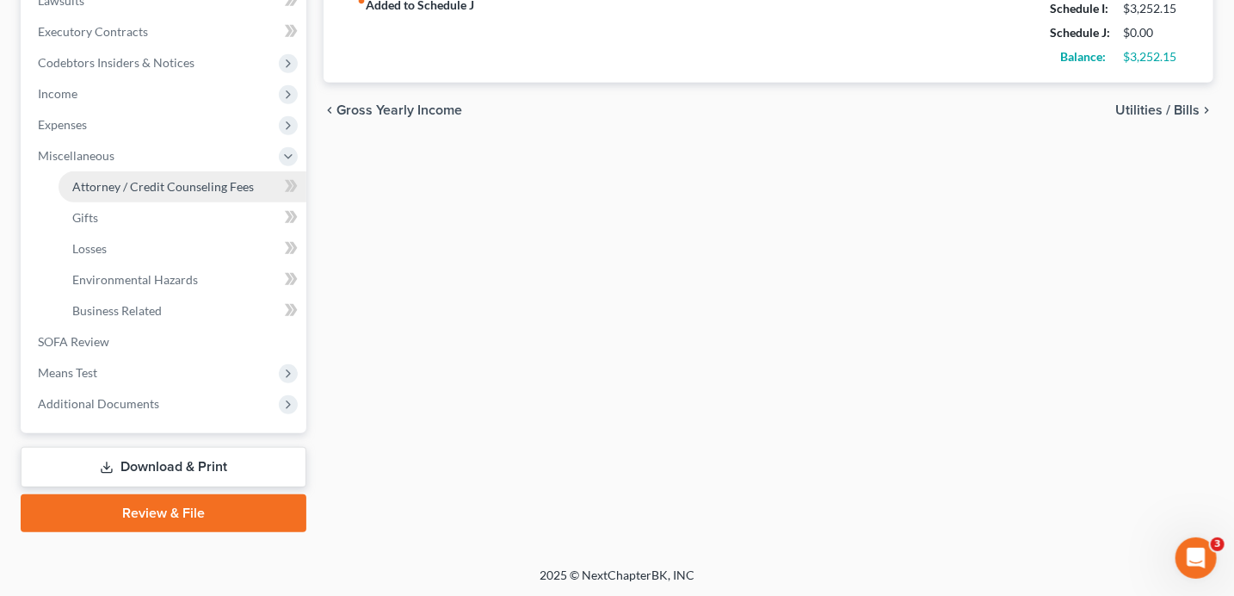
click at [226, 184] on span "Attorney / Credit Counseling Fees" at bounding box center [163, 186] width 182 height 15
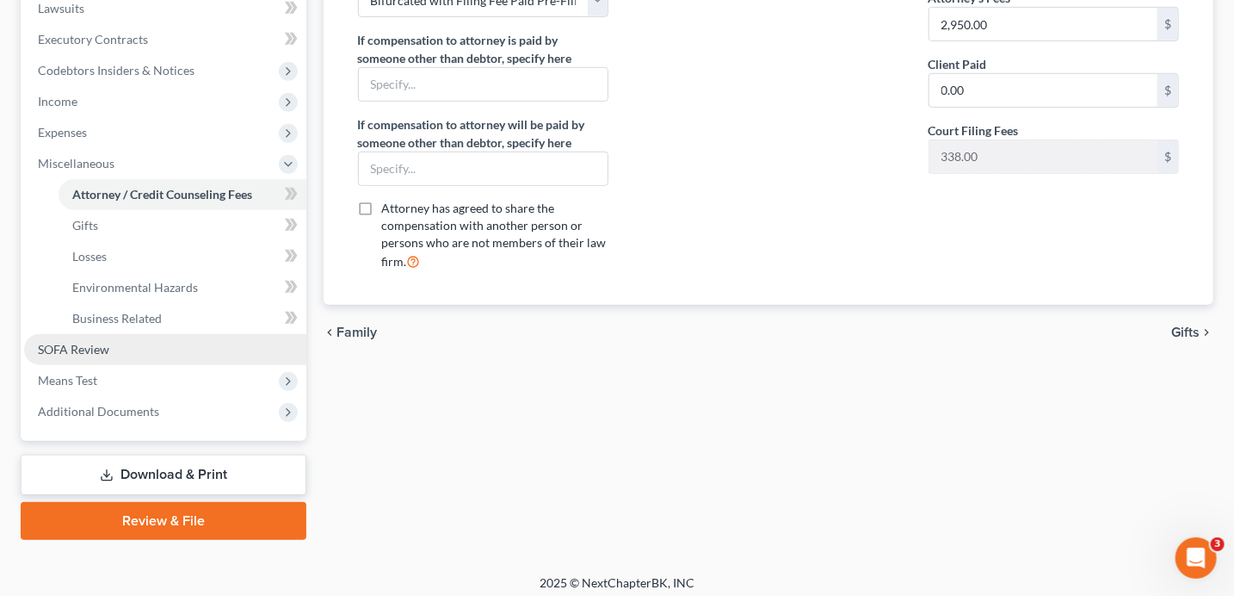
scroll to position [504, 0]
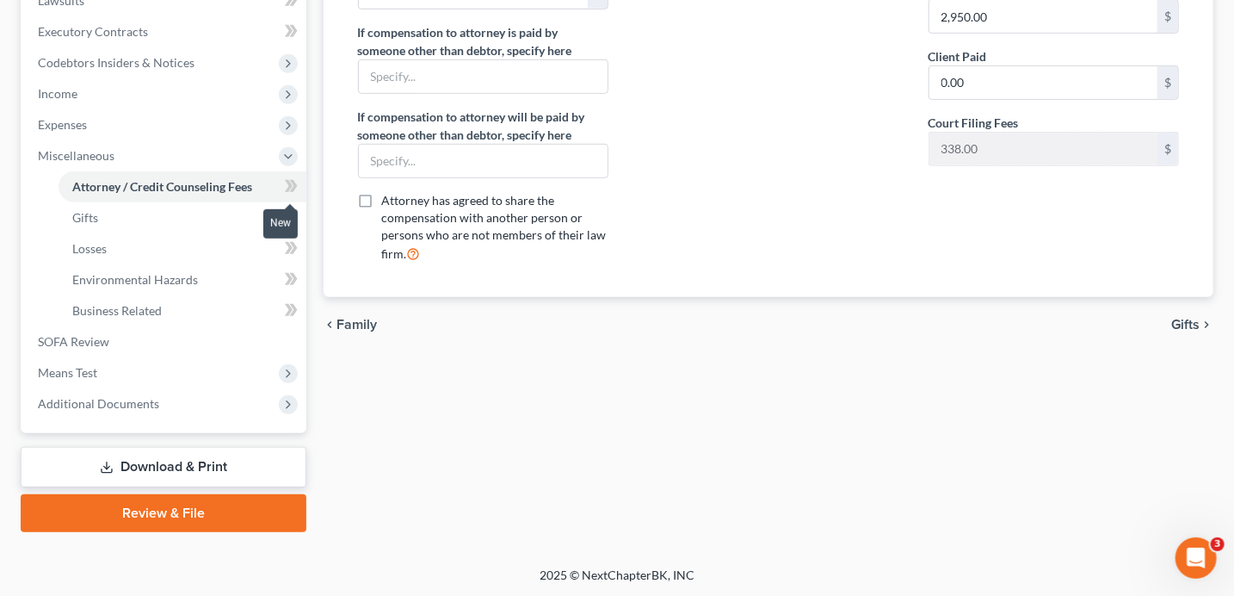
click at [296, 196] on span at bounding box center [291, 189] width 30 height 26
click at [296, 195] on span at bounding box center [291, 189] width 30 height 26
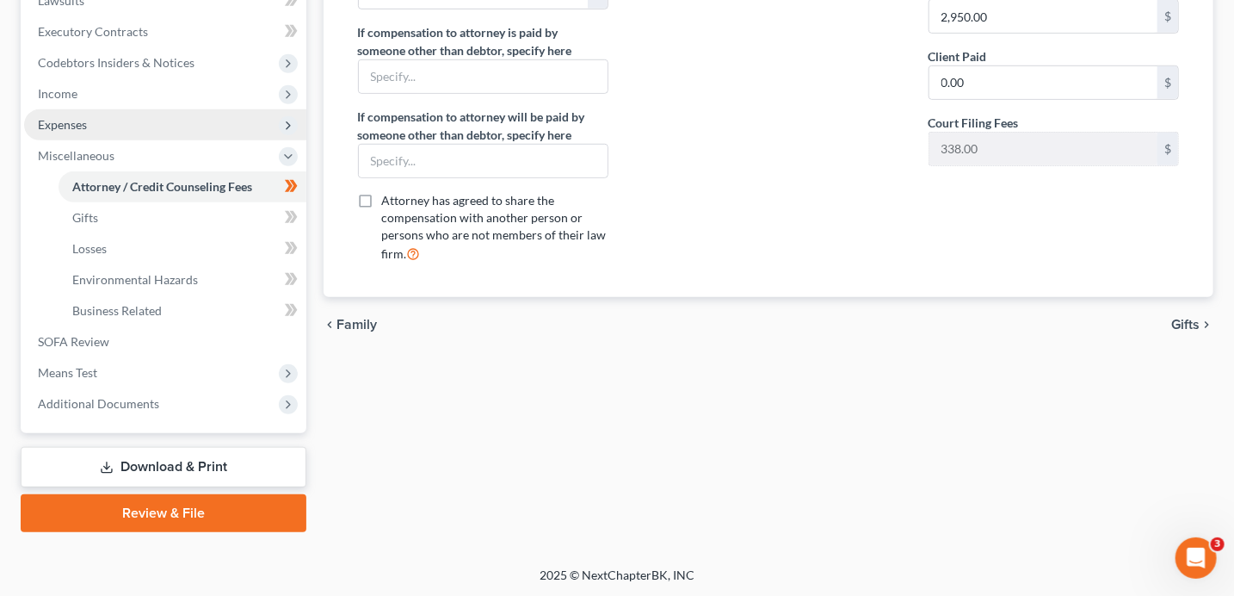
click at [66, 127] on span "Expenses" at bounding box center [62, 124] width 49 height 15
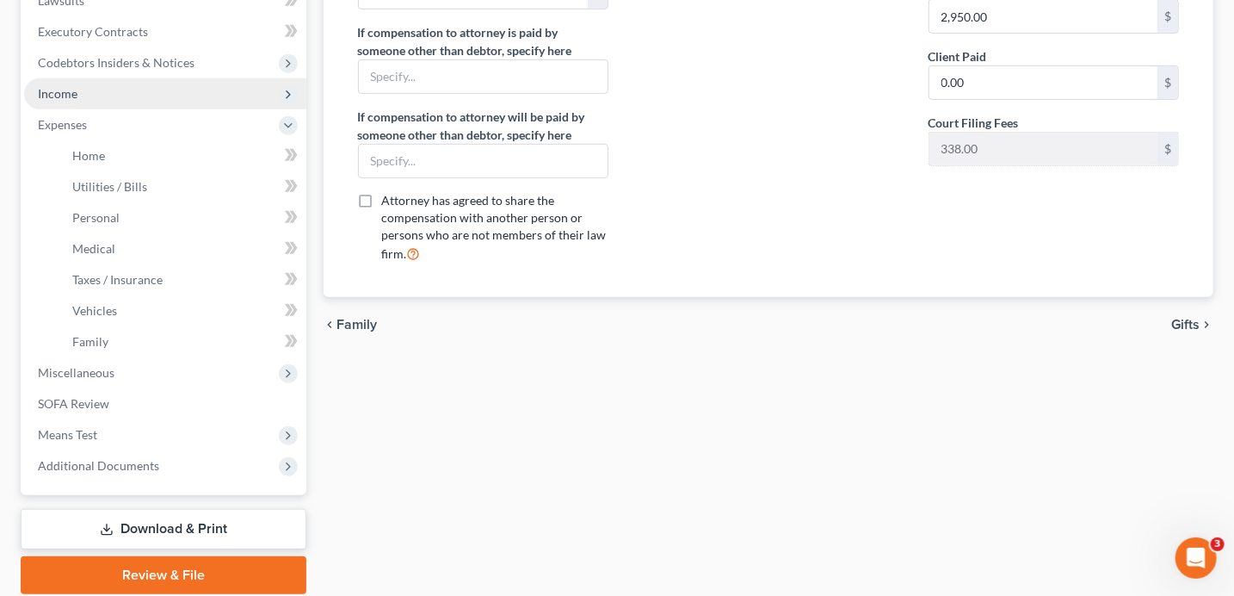
click at [75, 83] on span "Income" at bounding box center [165, 93] width 282 height 31
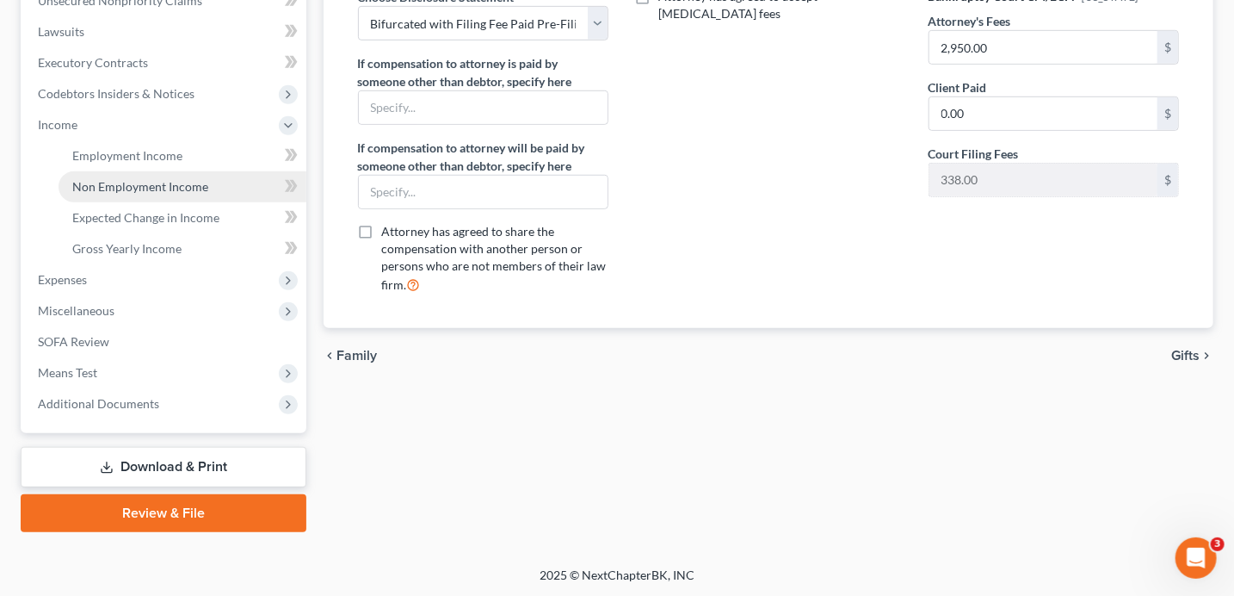
click at [97, 184] on span "Non Employment Income" at bounding box center [140, 186] width 136 height 15
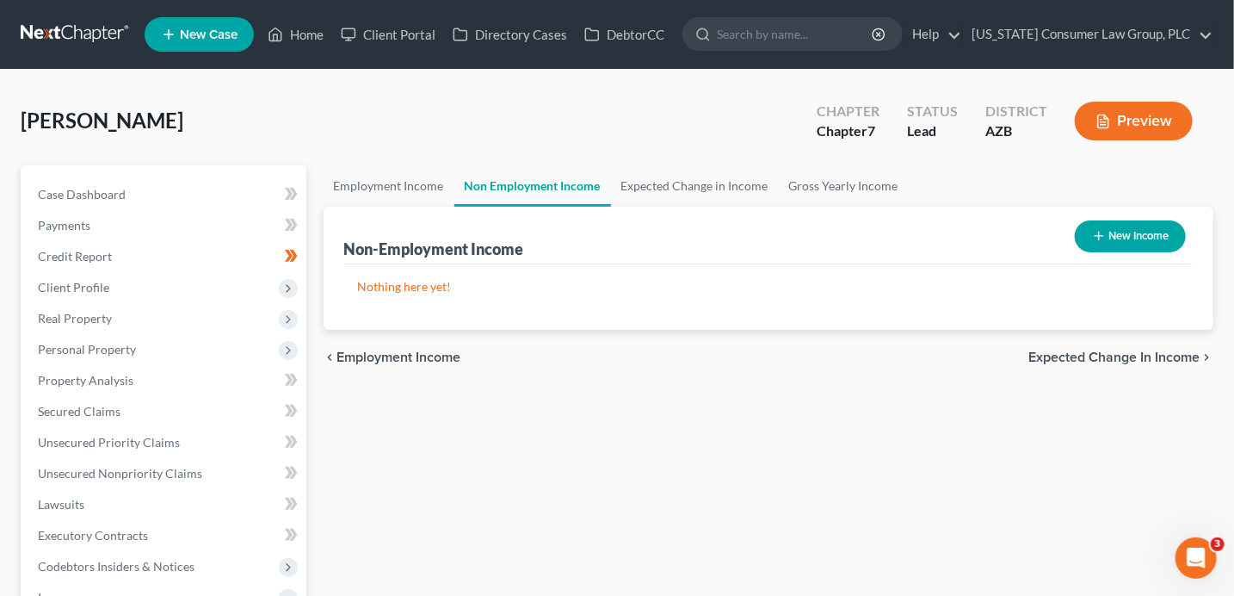
click at [1124, 227] on button "New Income" at bounding box center [1130, 236] width 111 height 32
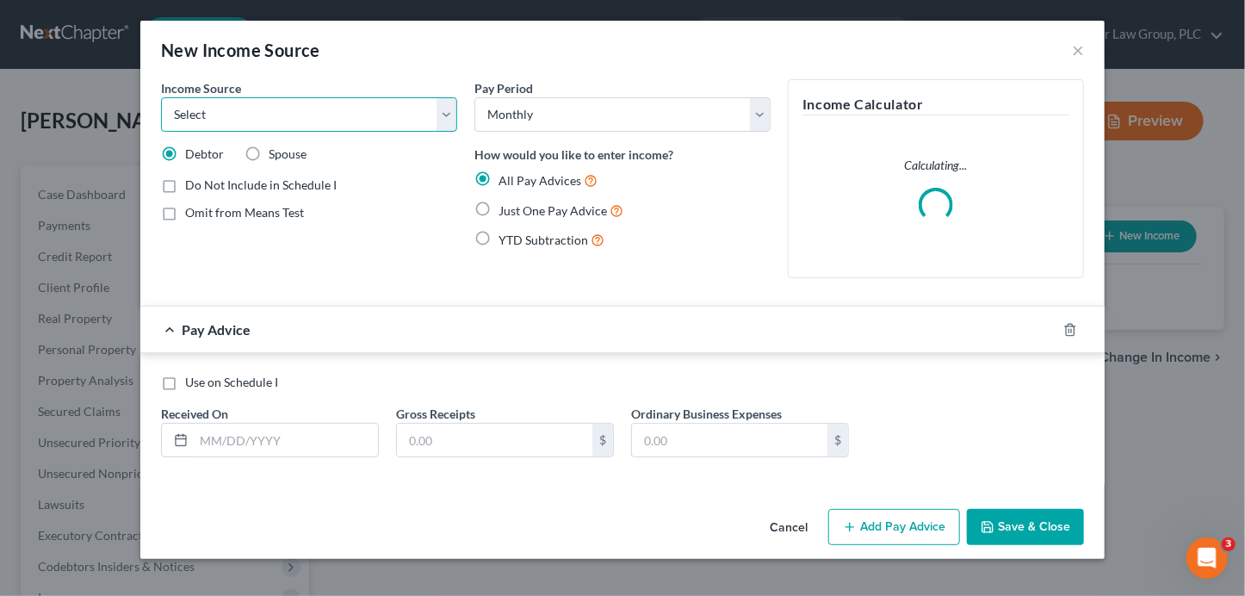
click at [361, 106] on select "Select Unemployment Disability (from employer) Pension Retirement Social Securi…" at bounding box center [309, 114] width 296 height 34
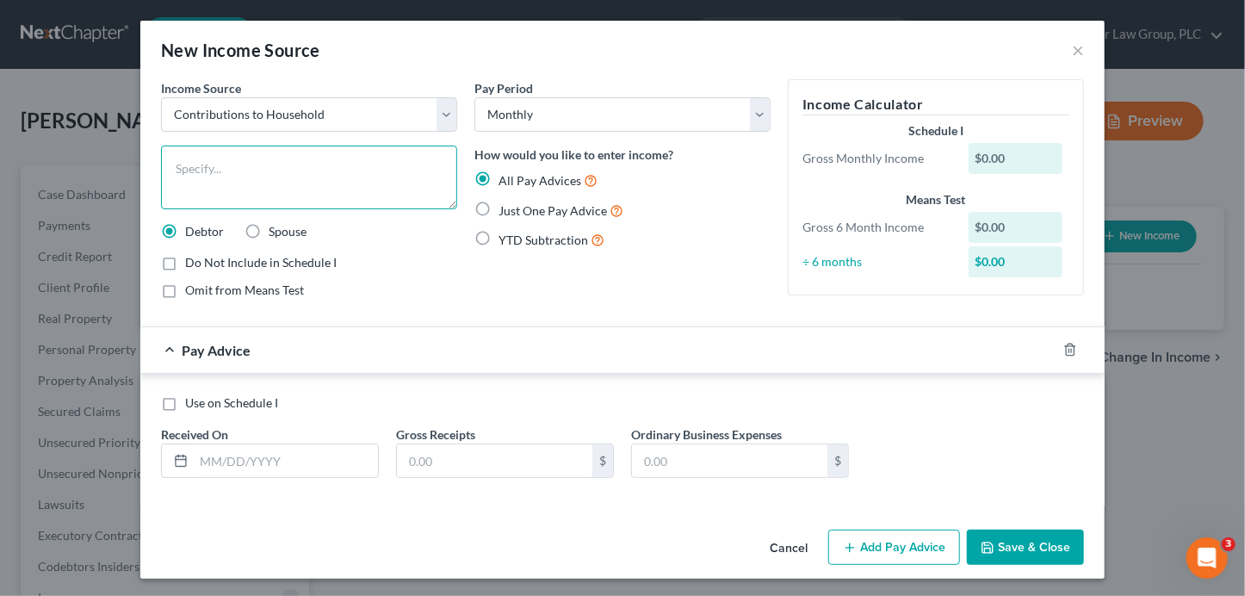
click at [255, 170] on textarea at bounding box center [309, 177] width 296 height 64
click at [512, 209] on span "Just One Pay Advice" at bounding box center [552, 210] width 108 height 15
click at [512, 209] on input "Just One Pay Advice" at bounding box center [510, 206] width 11 height 11
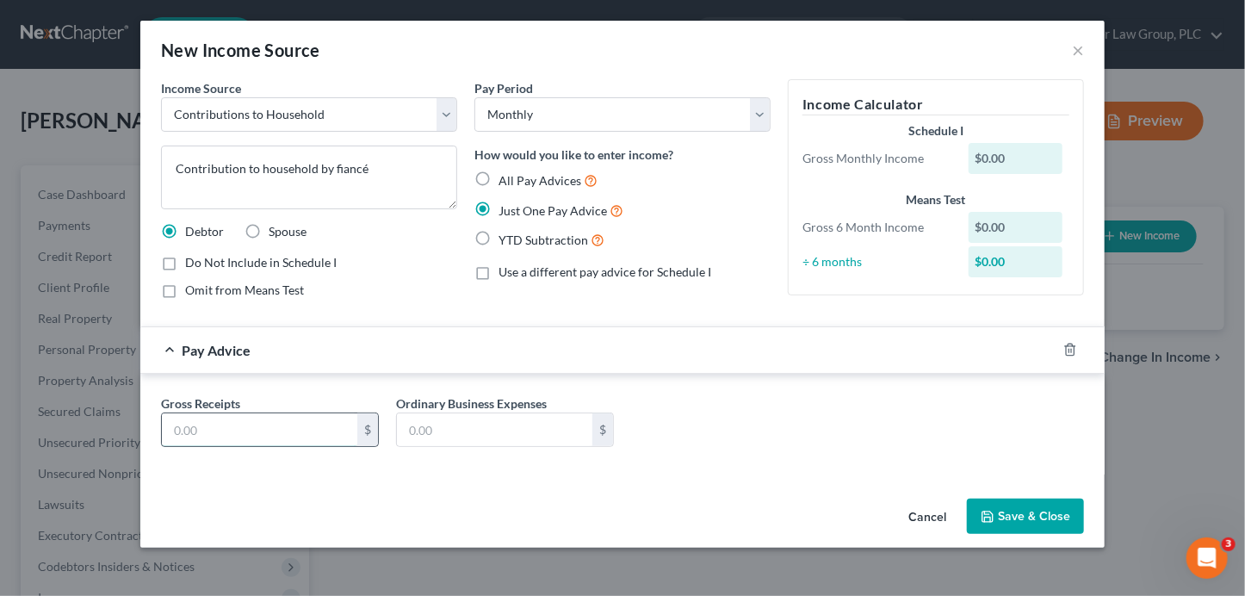
click at [279, 429] on input "text" at bounding box center [259, 429] width 195 height 33
click at [1035, 516] on button "Save & Close" at bounding box center [1025, 516] width 117 height 36
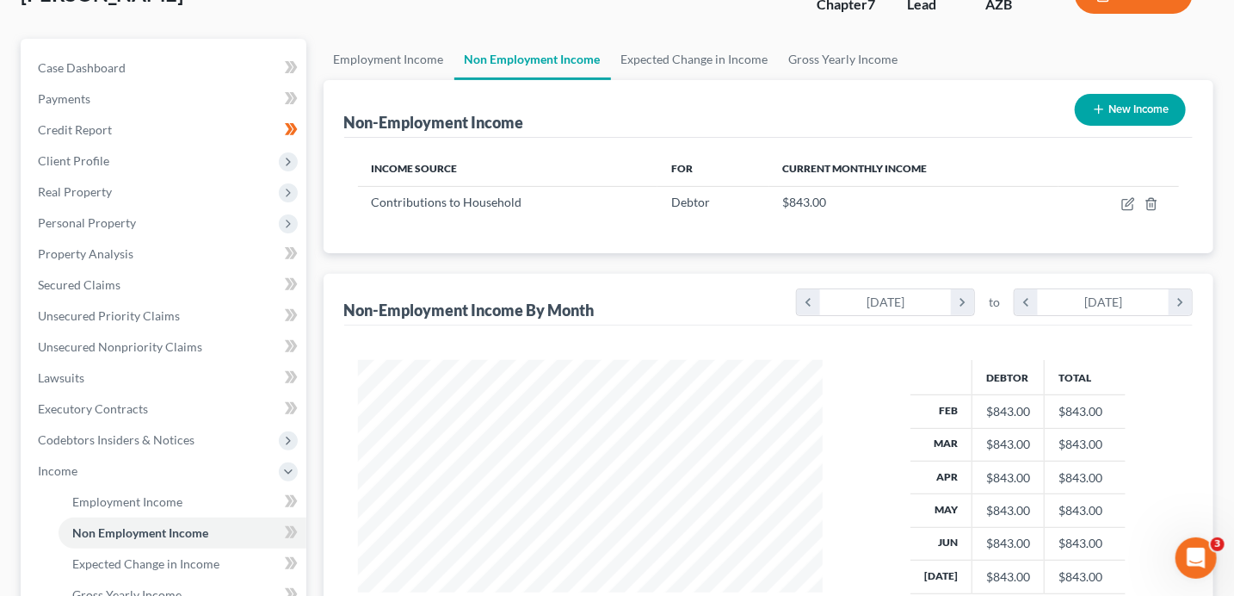
scroll to position [303, 0]
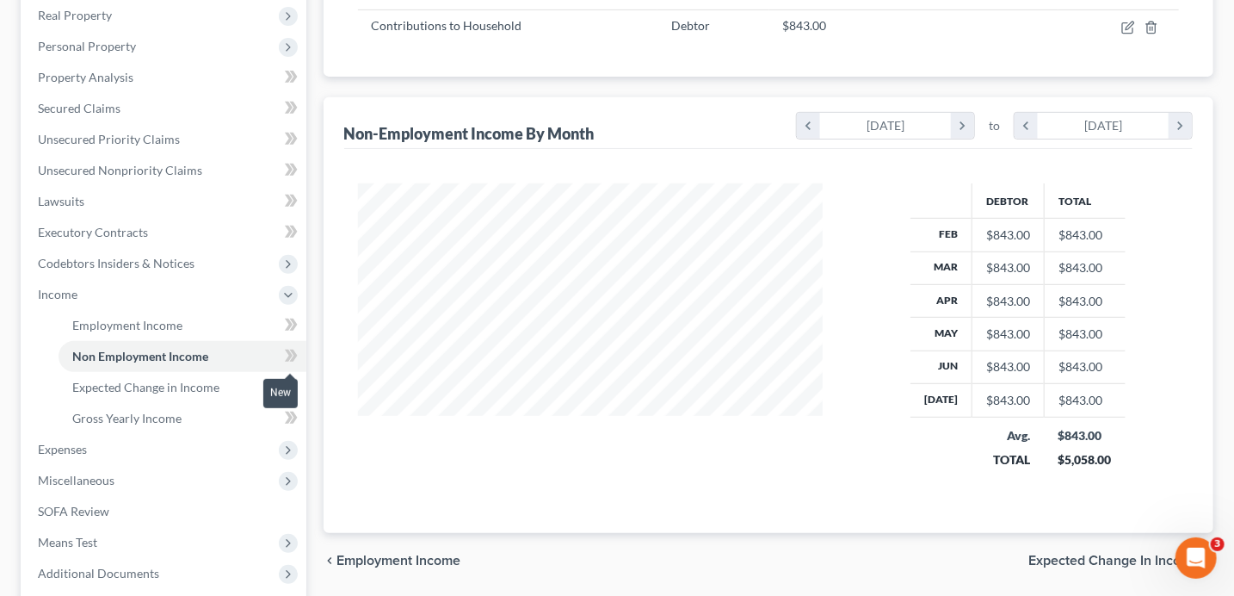
click at [298, 356] on span at bounding box center [291, 358] width 30 height 26
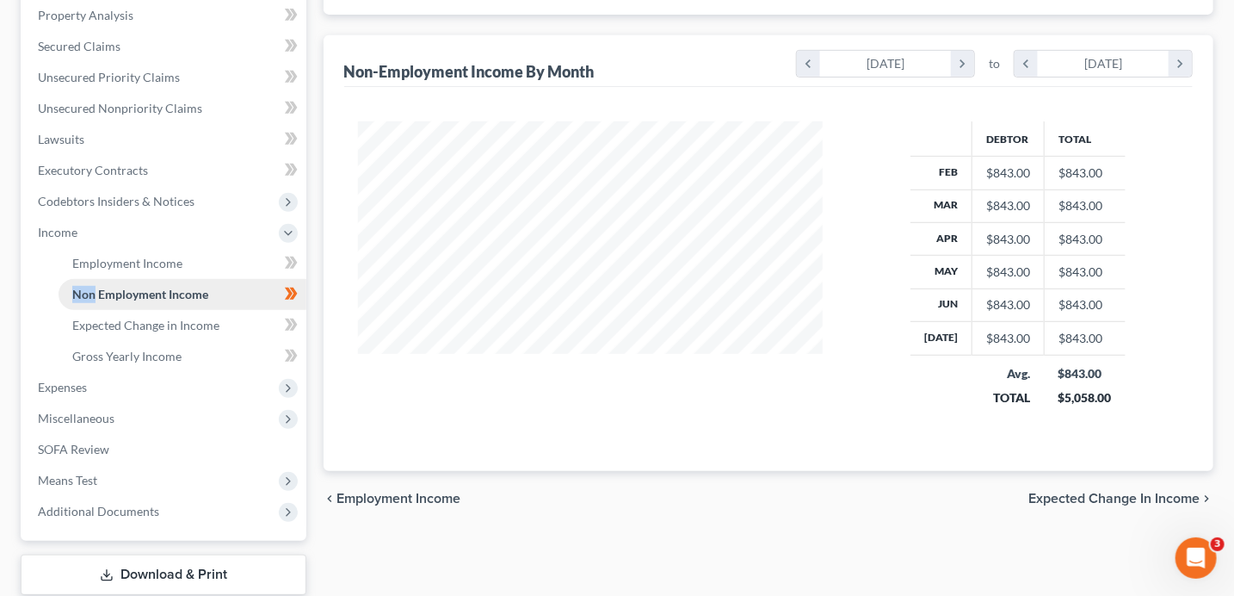
scroll to position [473, 0]
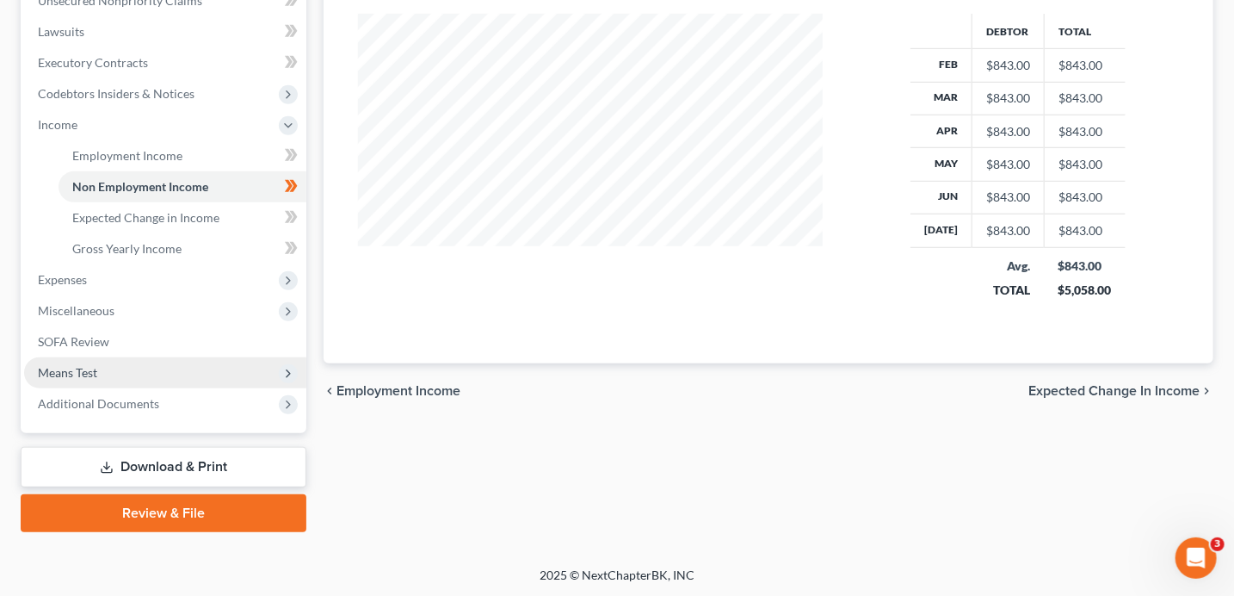
click at [127, 374] on span "Means Test" at bounding box center [165, 372] width 282 height 31
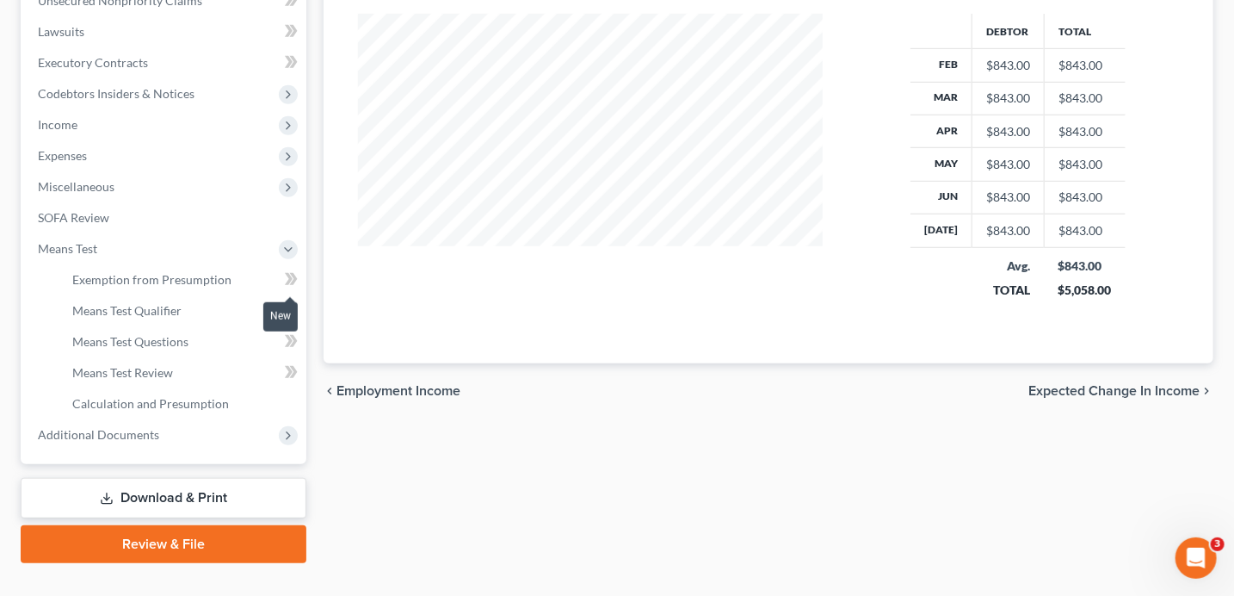
click at [297, 282] on icon at bounding box center [291, 280] width 13 height 22
drag, startPoint x: 297, startPoint y: 282, endPoint x: 237, endPoint y: 275, distance: 60.6
click at [296, 282] on icon at bounding box center [291, 280] width 13 height 22
click at [172, 303] on span "Means Test Qualifier" at bounding box center [126, 310] width 109 height 15
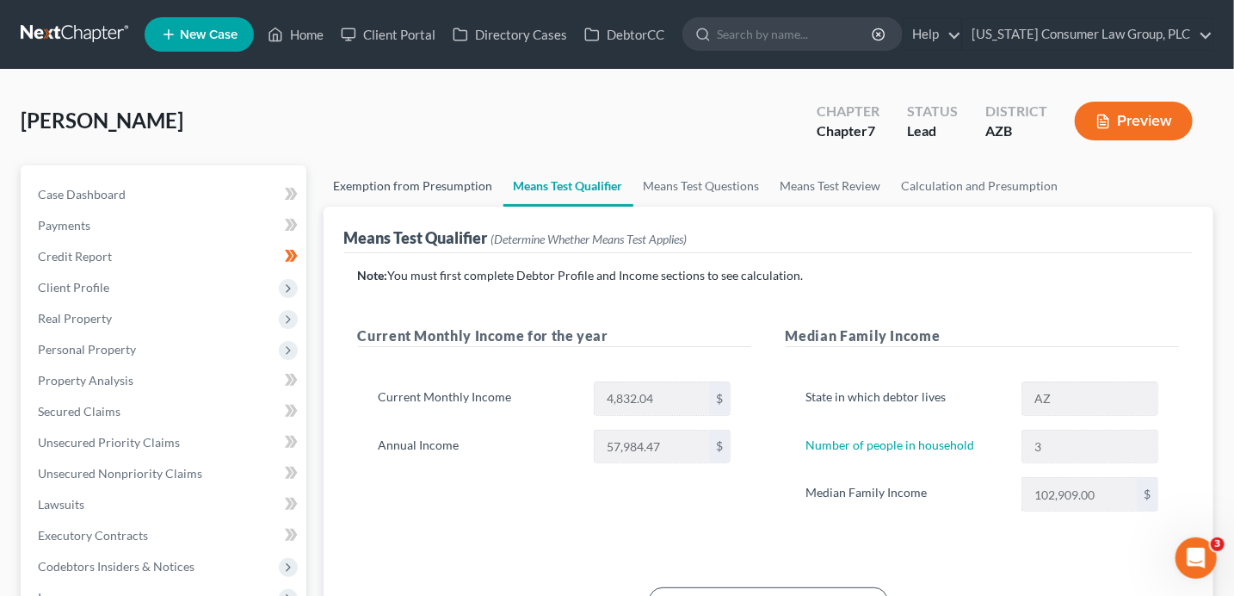
click at [419, 175] on link "Exemption from Presumption" at bounding box center [414, 185] width 180 height 41
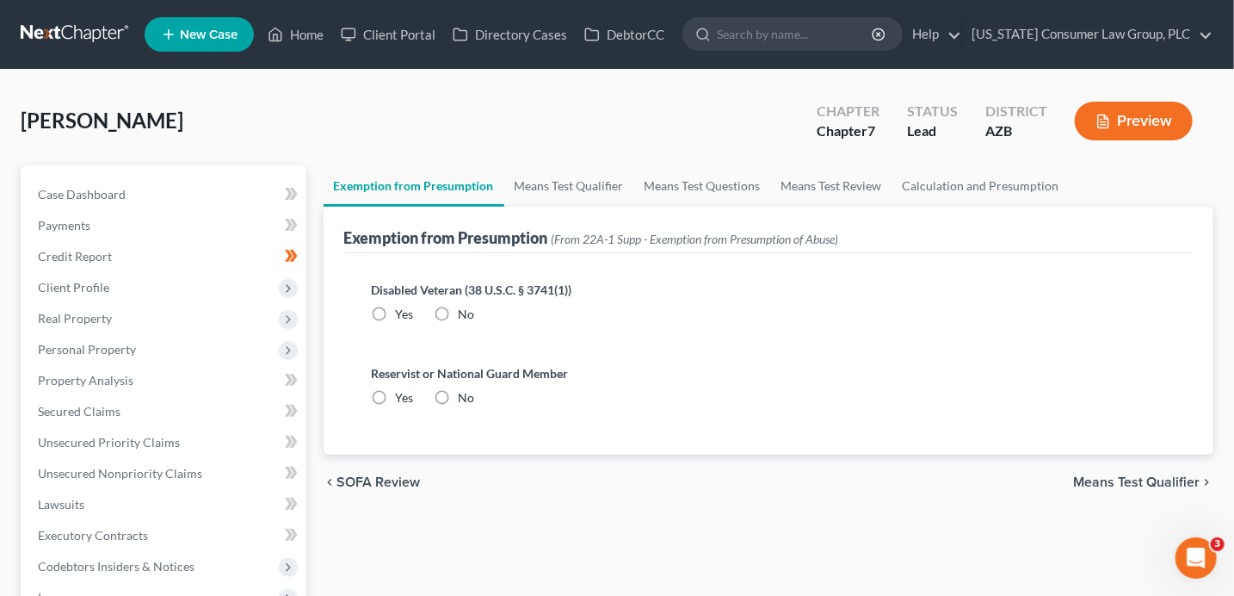
drag, startPoint x: 479, startPoint y: 309, endPoint x: 445, endPoint y: 308, distance: 33.6
click at [479, 309] on div "Disabled Veteran (38 U.S.C. § 3741(1)) Yes No" at bounding box center [769, 302] width 794 height 42
click at [459, 308] on label "No" at bounding box center [467, 314] width 16 height 17
click at [466, 308] on input "No" at bounding box center [471, 311] width 11 height 11
click at [459, 396] on label "No" at bounding box center [467, 397] width 16 height 17
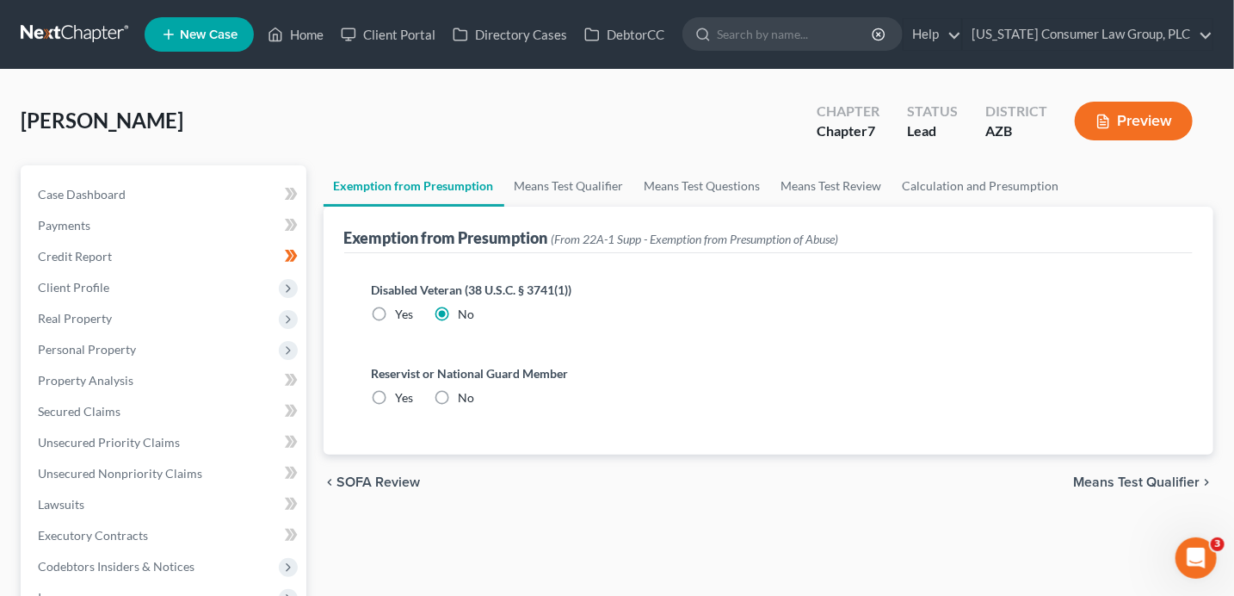
click at [466, 396] on input "No" at bounding box center [471, 394] width 11 height 11
click at [539, 189] on link "Means Test Qualifier" at bounding box center [569, 185] width 130 height 41
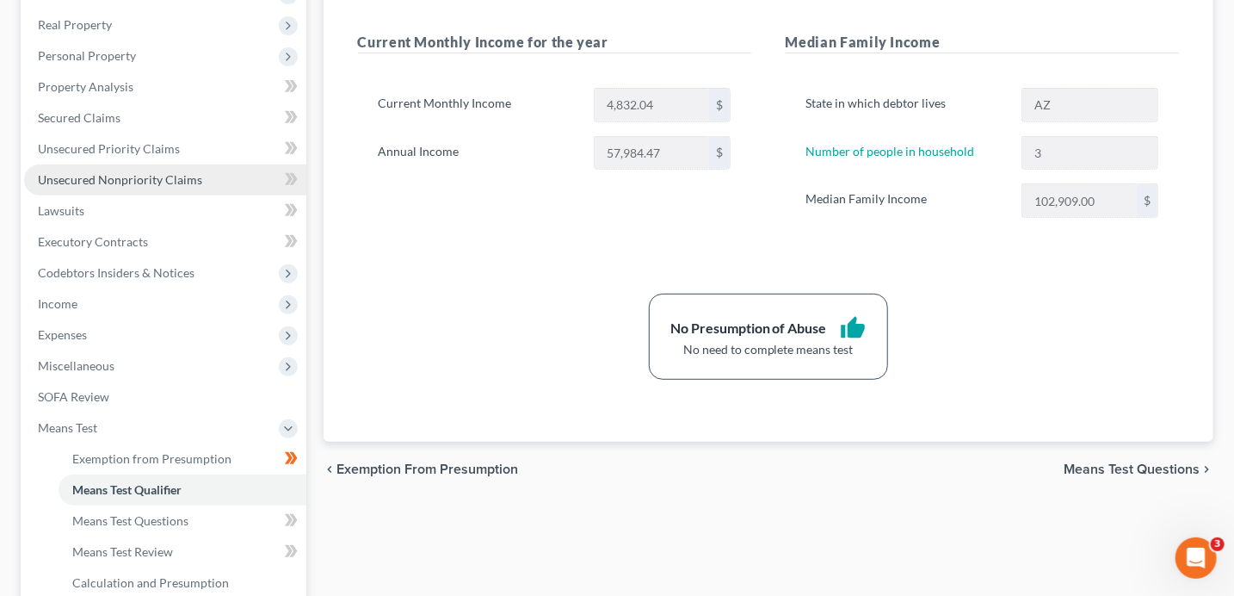
click at [159, 170] on link "Unsecured Nonpriority Claims" at bounding box center [165, 179] width 282 height 31
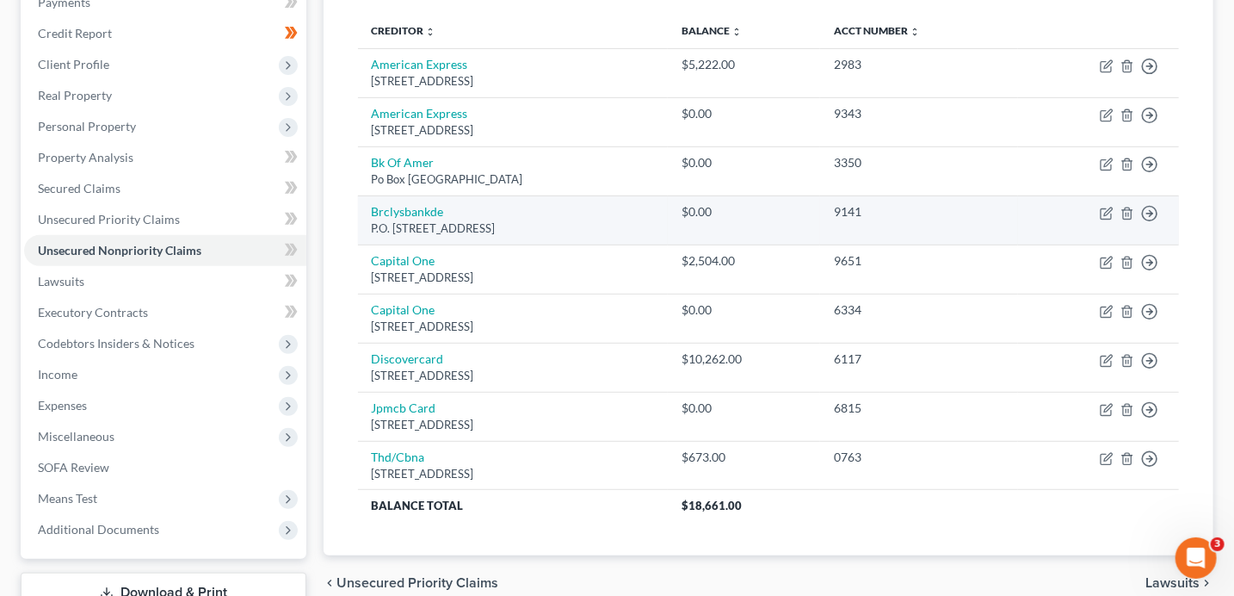
scroll to position [62, 0]
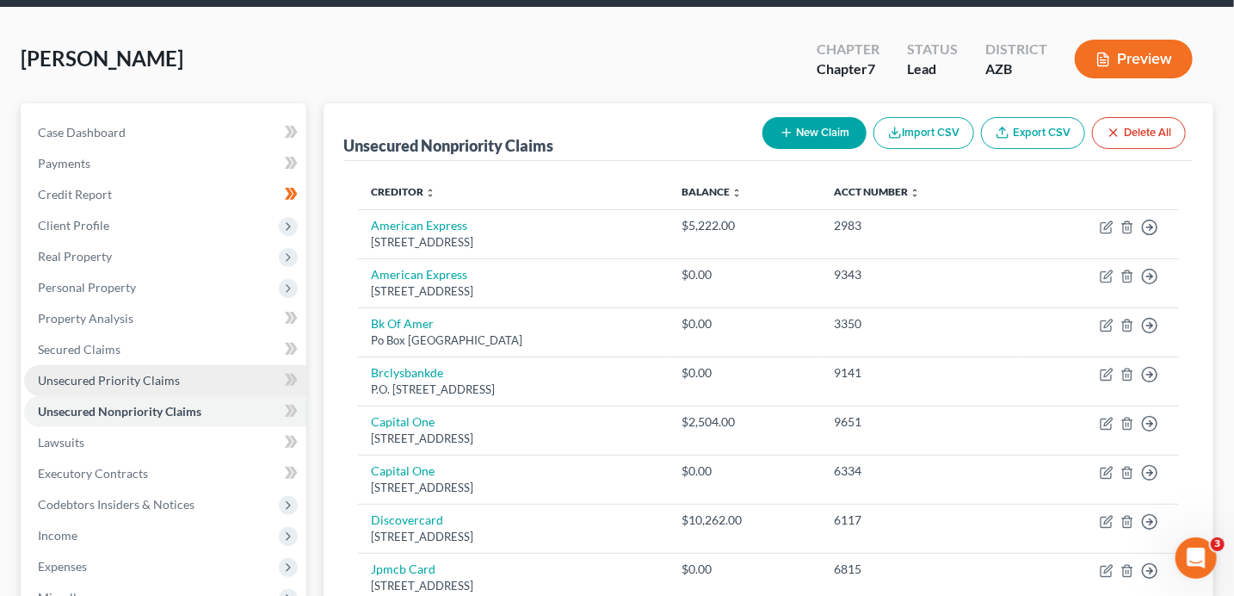
click at [139, 380] on span "Unsecured Priority Claims" at bounding box center [109, 380] width 142 height 15
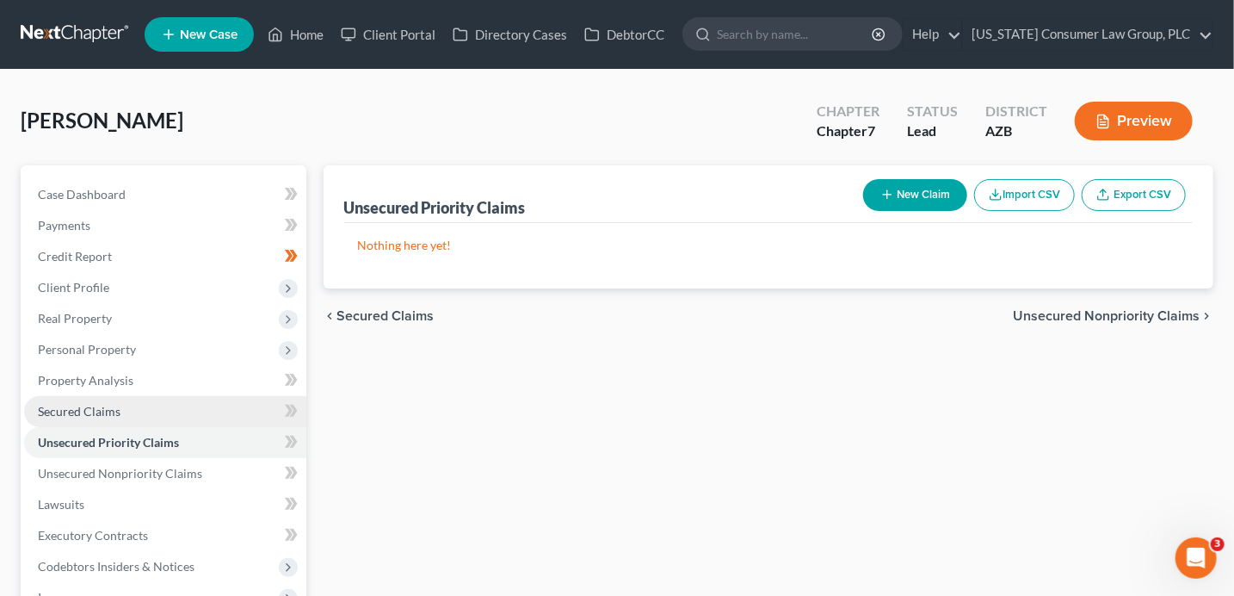
click at [134, 423] on link "Secured Claims" at bounding box center [165, 411] width 282 height 31
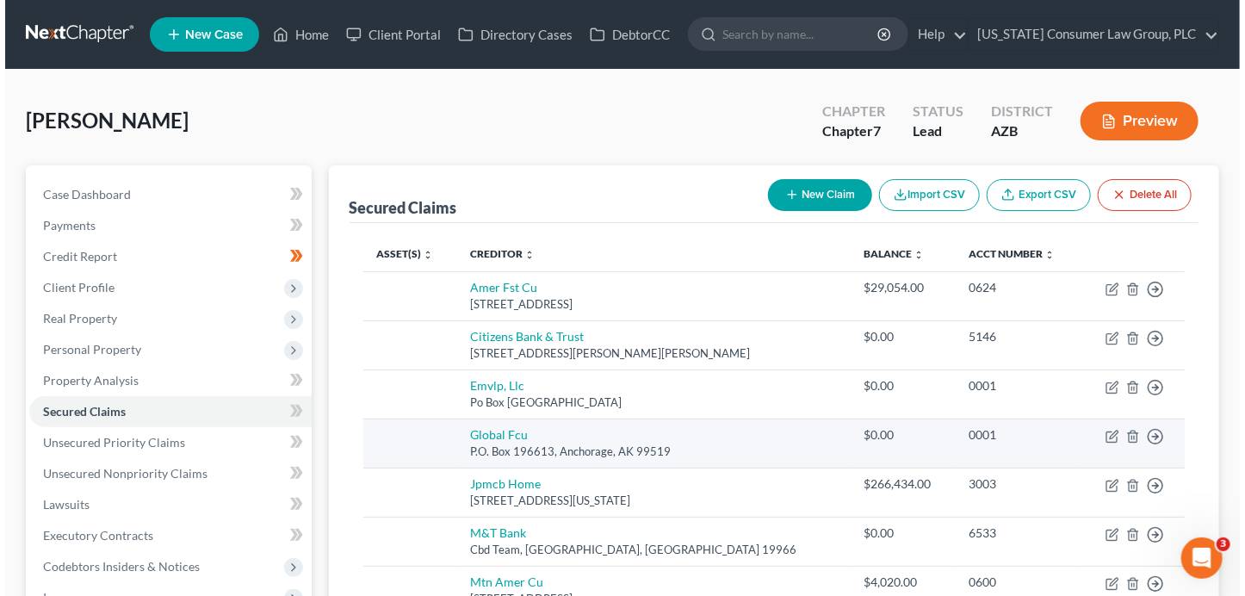
scroll to position [3, 0]
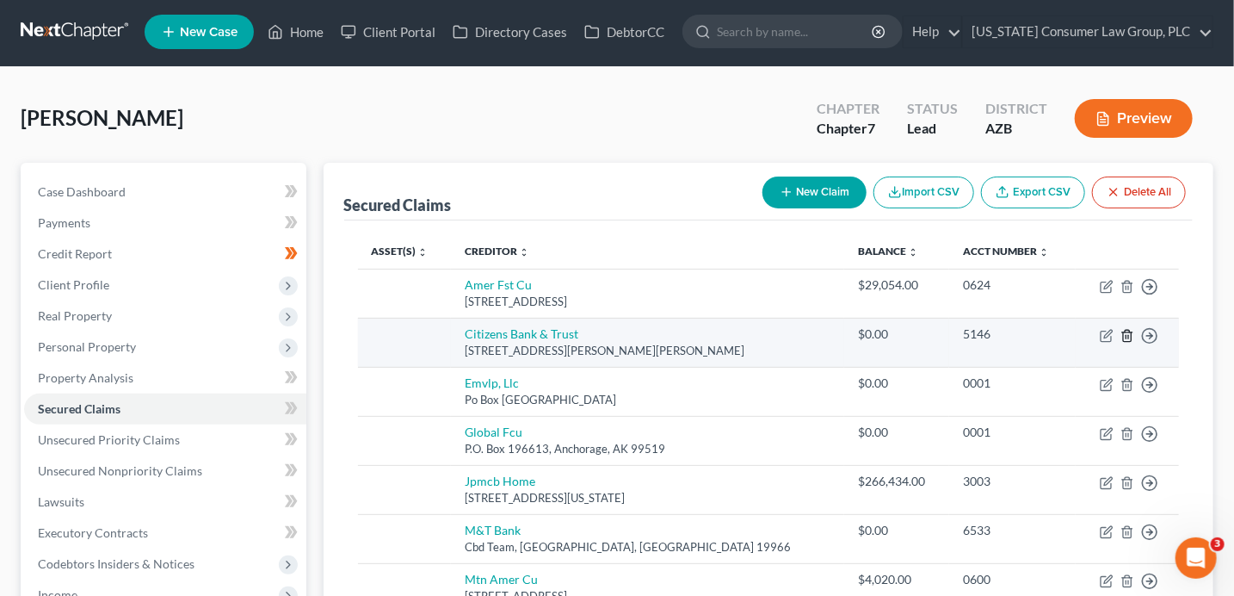
click at [1130, 335] on icon "button" at bounding box center [1128, 336] width 14 height 14
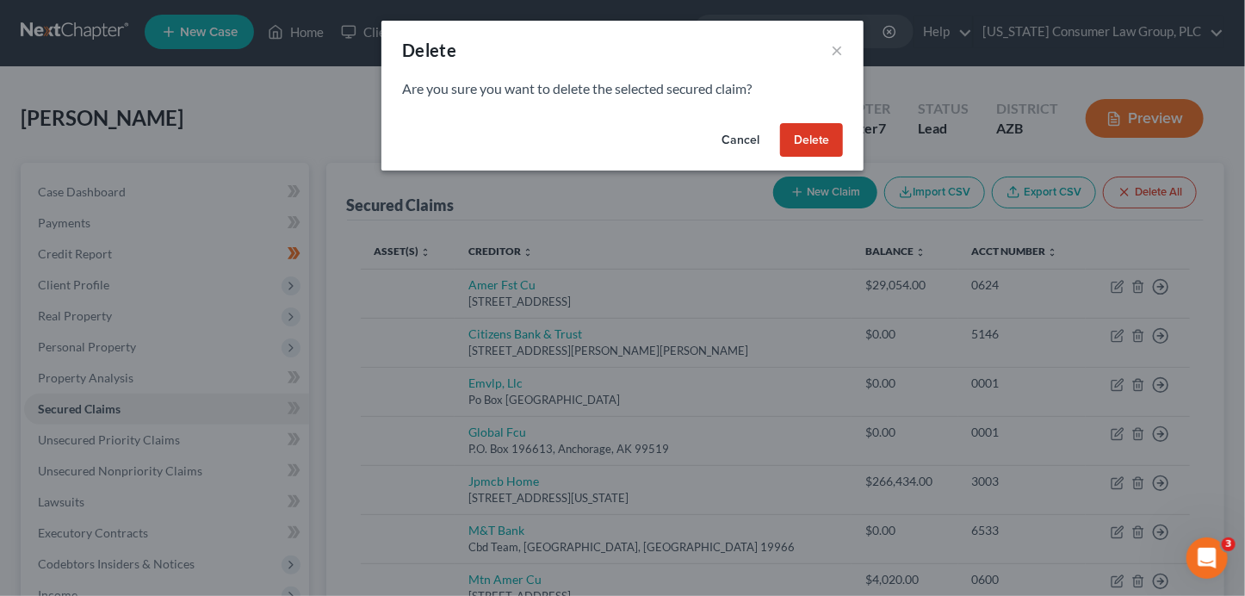
click at [796, 138] on button "Delete" at bounding box center [811, 140] width 63 height 34
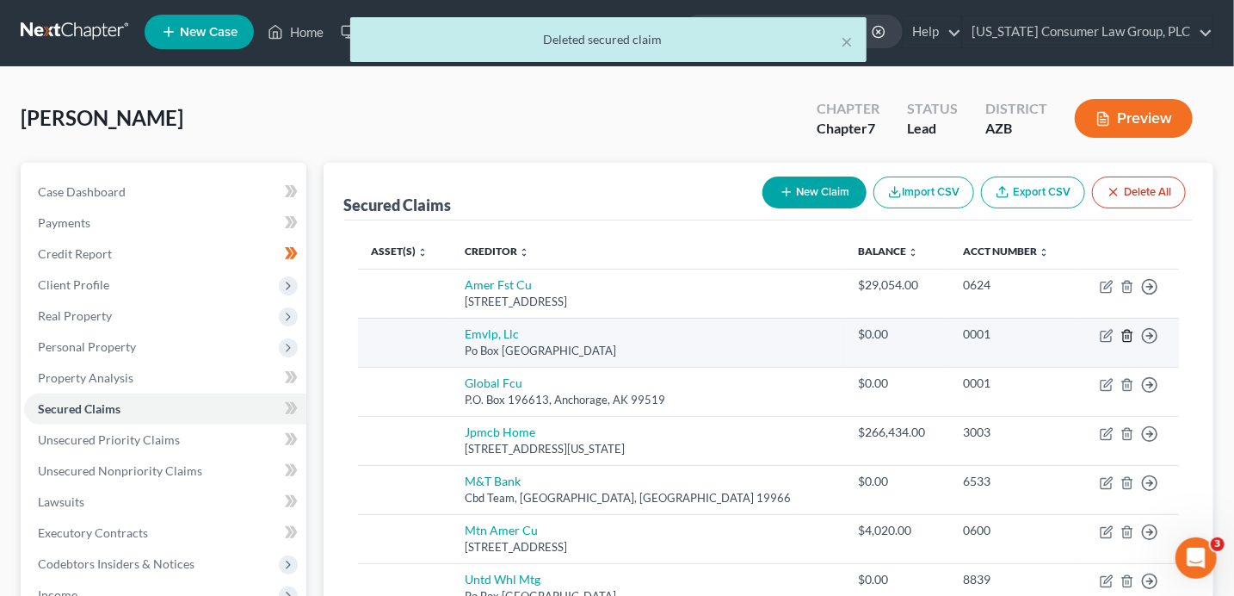
click at [1127, 335] on line "button" at bounding box center [1127, 336] width 0 height 3
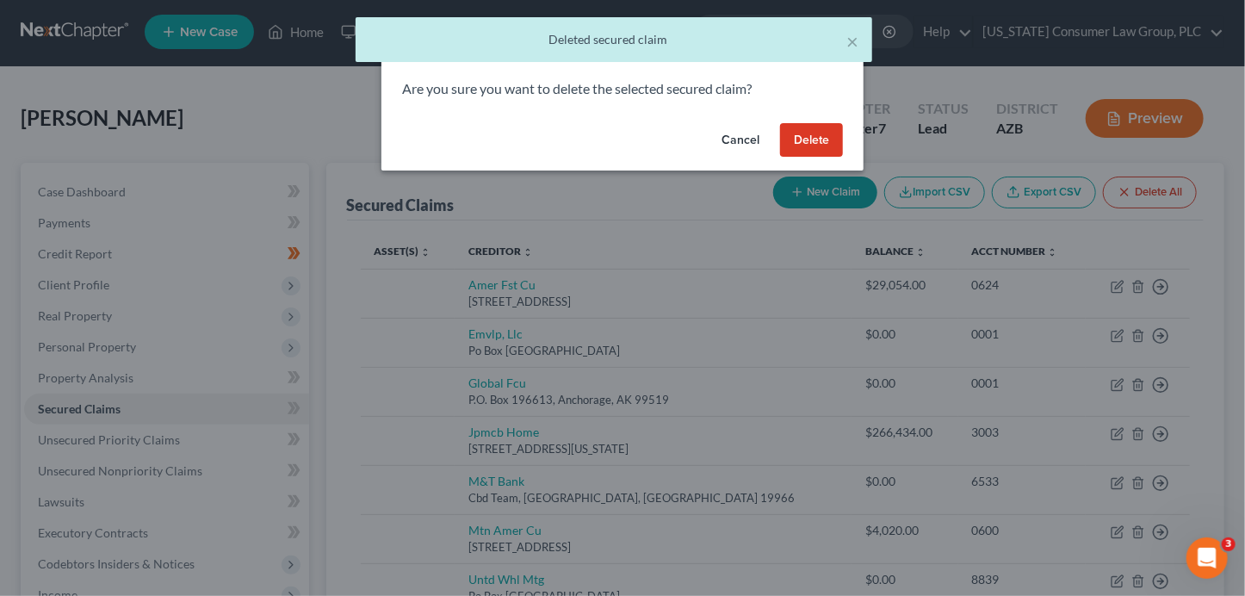
click at [830, 146] on button "Delete" at bounding box center [811, 140] width 63 height 34
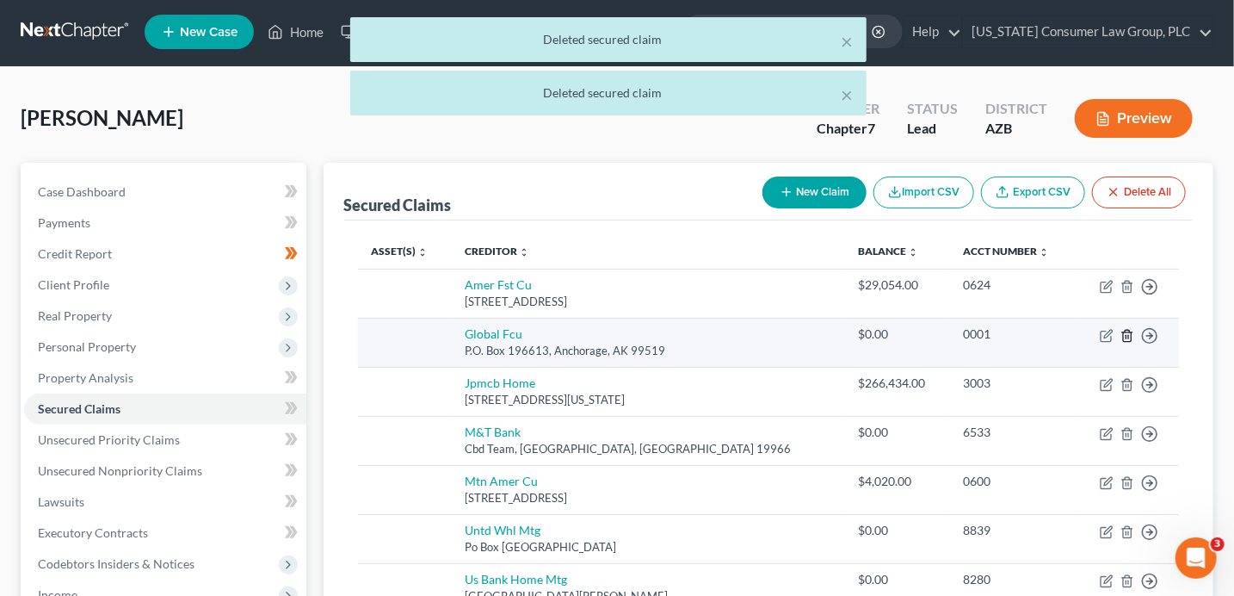
click at [1128, 337] on icon "button" at bounding box center [1128, 336] width 14 height 14
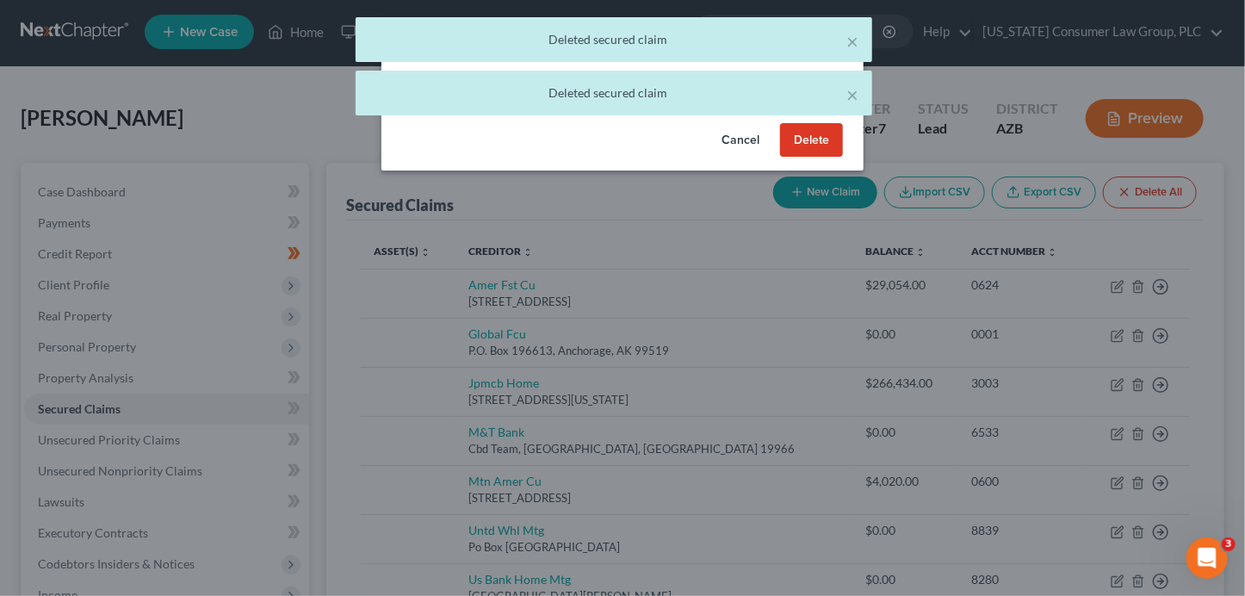
click at [797, 138] on button "Delete" at bounding box center [811, 140] width 63 height 34
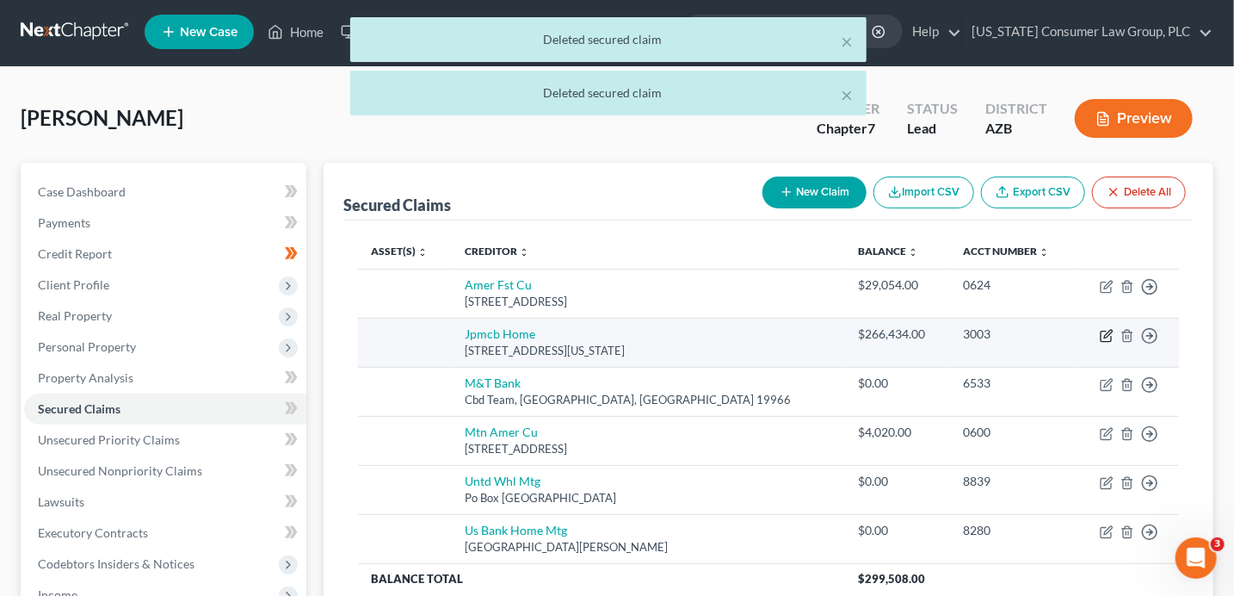
click at [1106, 338] on icon "button" at bounding box center [1107, 336] width 14 height 14
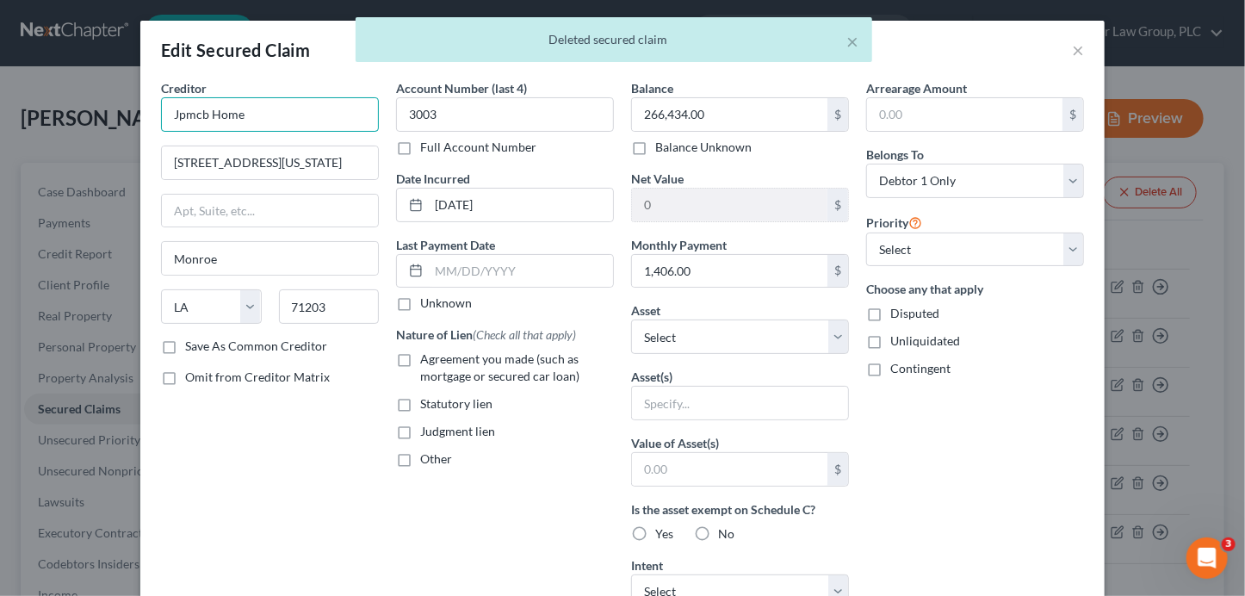
drag, startPoint x: 206, startPoint y: 113, endPoint x: 141, endPoint y: 108, distance: 64.8
click at [141, 108] on div "Creditor * Jpmcb Home [GEOGRAPHIC_DATA][US_STATE][PERSON_NAME] [US_STATE][GEOGR…" at bounding box center [622, 478] width 964 height 799
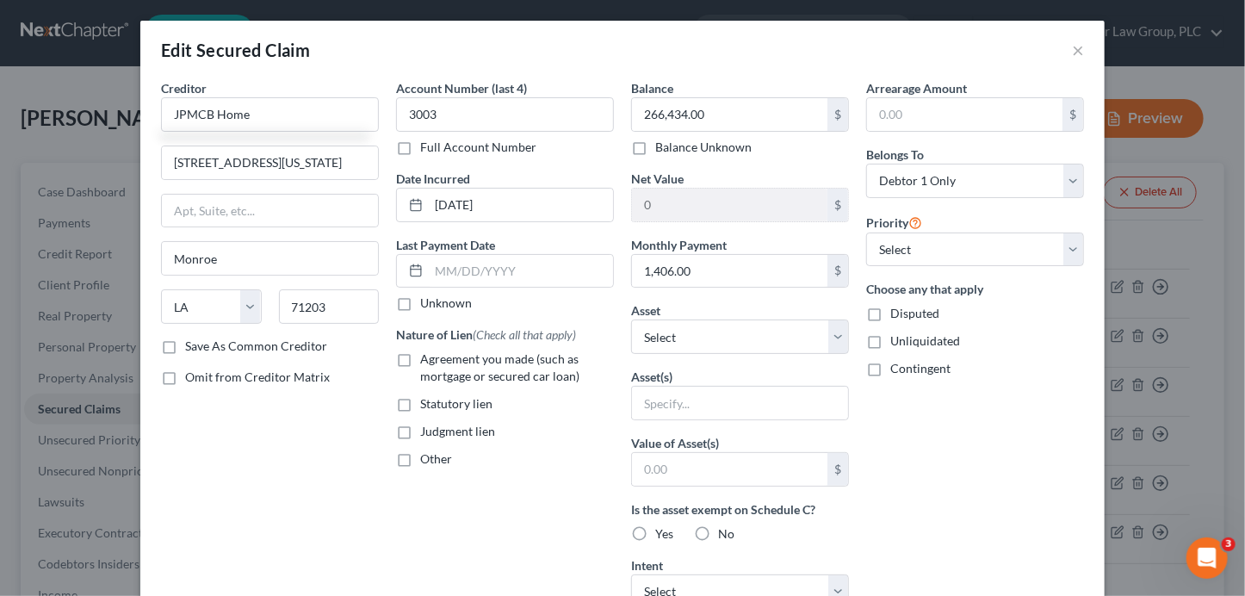
click at [413, 359] on div "Agreement you made (such as mortgage or secured car loan)" at bounding box center [505, 367] width 218 height 34
click at [420, 352] on label "Agreement you made (such as mortgage or secured car loan)" at bounding box center [517, 367] width 194 height 34
click at [427, 352] on input "Agreement you made (such as mortgage or secured car loan)" at bounding box center [432, 355] width 11 height 11
click at [670, 329] on select "Select Other Multiple Assets [STREET_ADDRESS] - $464000.0 Mountain America Cred…" at bounding box center [740, 336] width 218 height 34
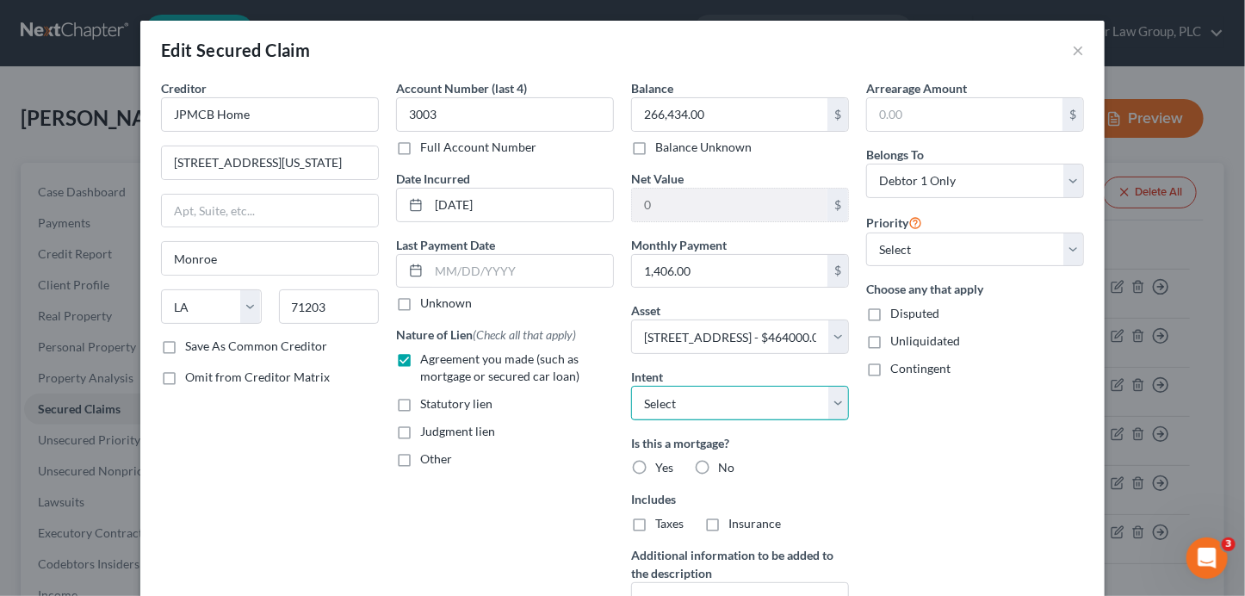
click at [671, 406] on select "Select Surrender Redeem Reaffirm Avoid Other" at bounding box center [740, 403] width 218 height 34
click at [655, 466] on label "Yes" at bounding box center [664, 467] width 18 height 17
click at [662, 466] on input "Yes" at bounding box center [667, 464] width 11 height 11
drag, startPoint x: 633, startPoint y: 514, endPoint x: 689, endPoint y: 528, distance: 58.5
click at [655, 516] on label "Taxes" at bounding box center [669, 523] width 28 height 17
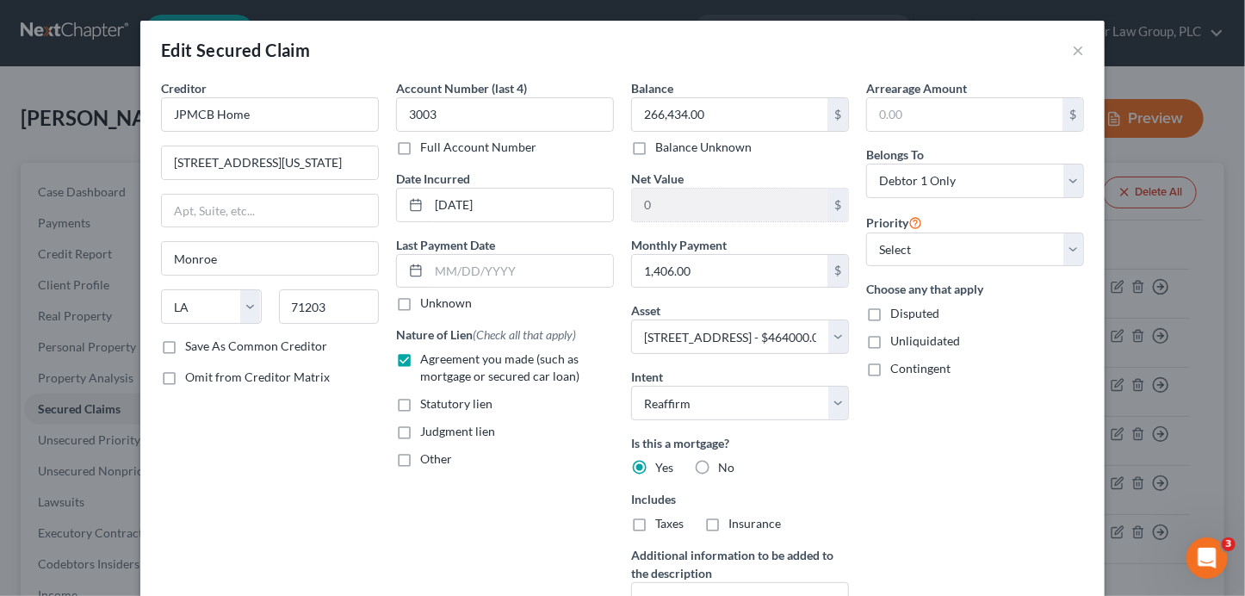
click at [662, 516] on input "Taxes" at bounding box center [667, 520] width 11 height 11
click at [728, 523] on label "Insurance" at bounding box center [754, 523] width 53 height 17
click at [735, 523] on input "Insurance" at bounding box center [740, 520] width 11 height 11
click at [890, 246] on select "Select 1st 2nd 3rd 4th 5th 6th 7th 8th 9th 10th 11th 12th 13th 14th 15th 16th 1…" at bounding box center [975, 249] width 218 height 34
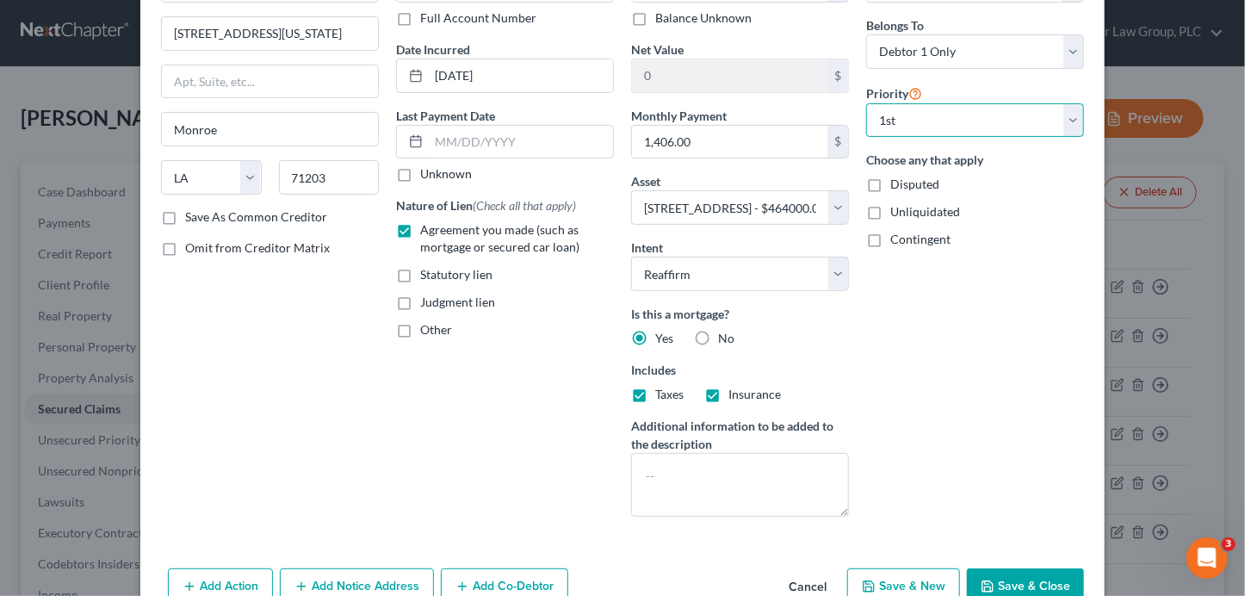
scroll to position [219, 0]
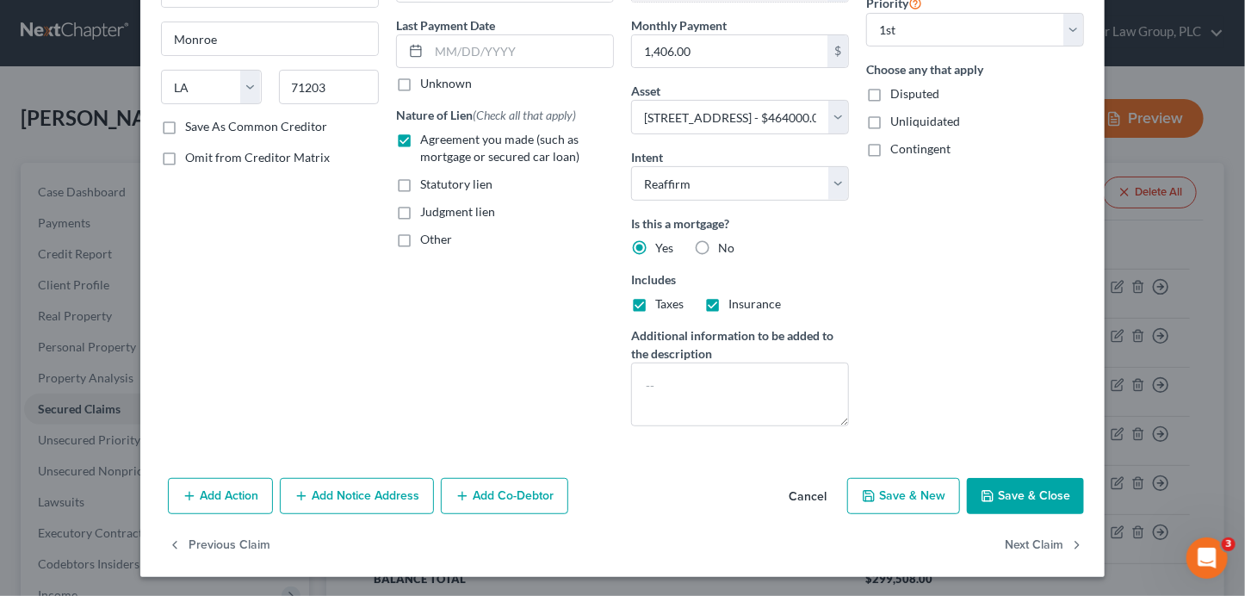
click at [1031, 497] on button "Save & Close" at bounding box center [1025, 496] width 117 height 36
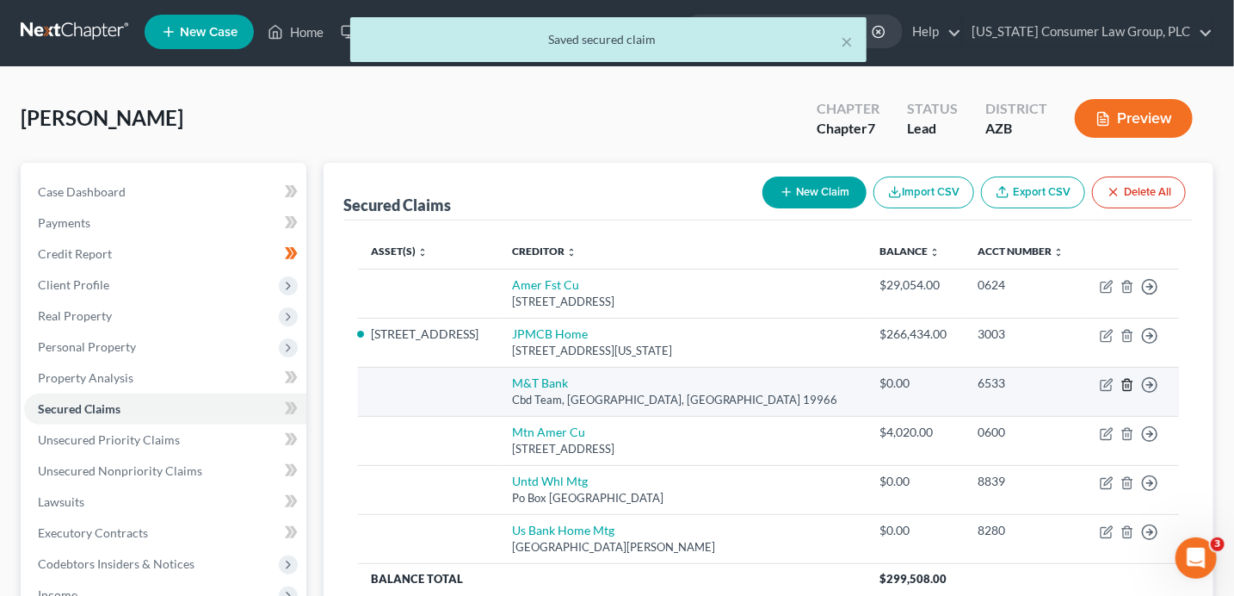
click at [1128, 384] on line "button" at bounding box center [1128, 385] width 0 height 3
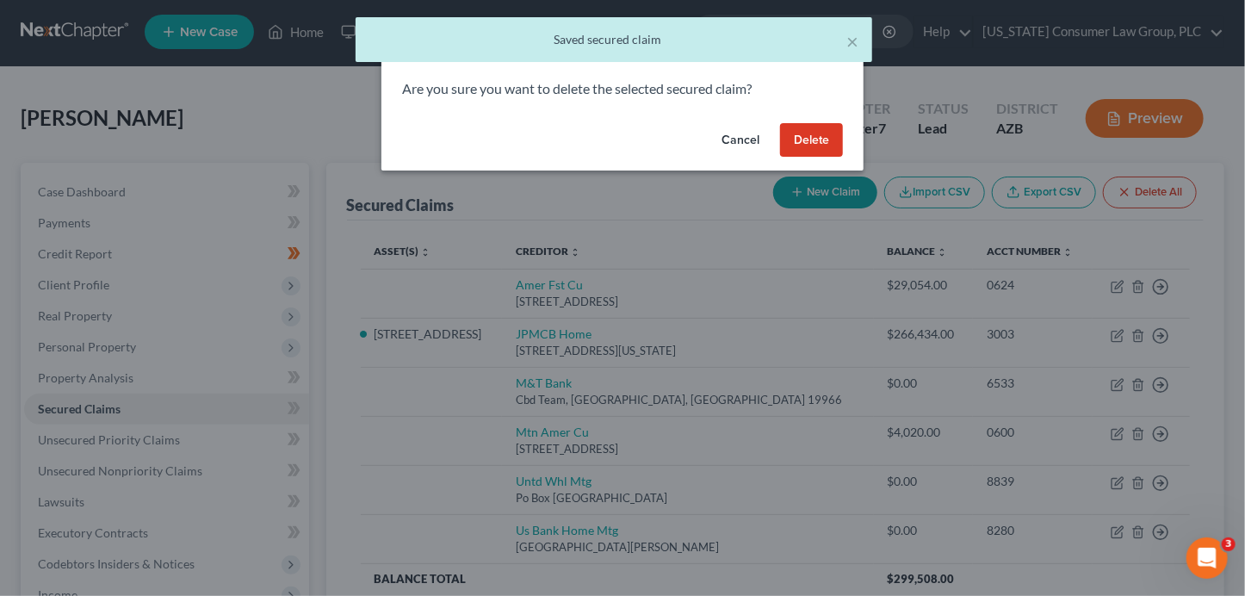
click at [811, 138] on button "Delete" at bounding box center [811, 140] width 63 height 34
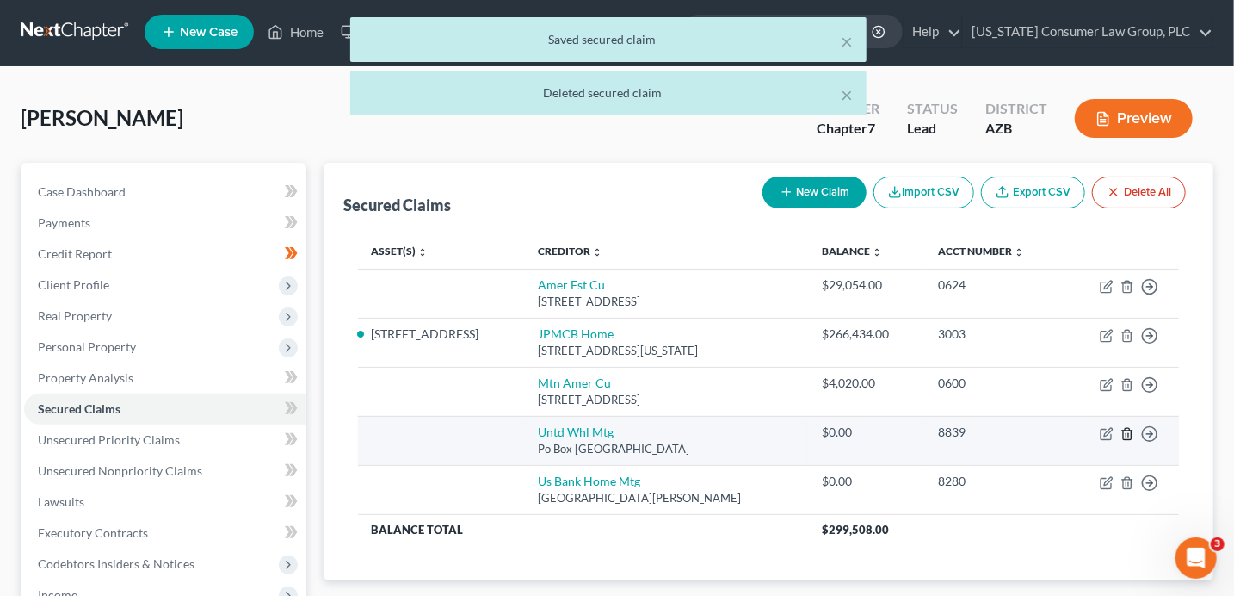
click at [1129, 433] on icon "button" at bounding box center [1128, 434] width 14 height 14
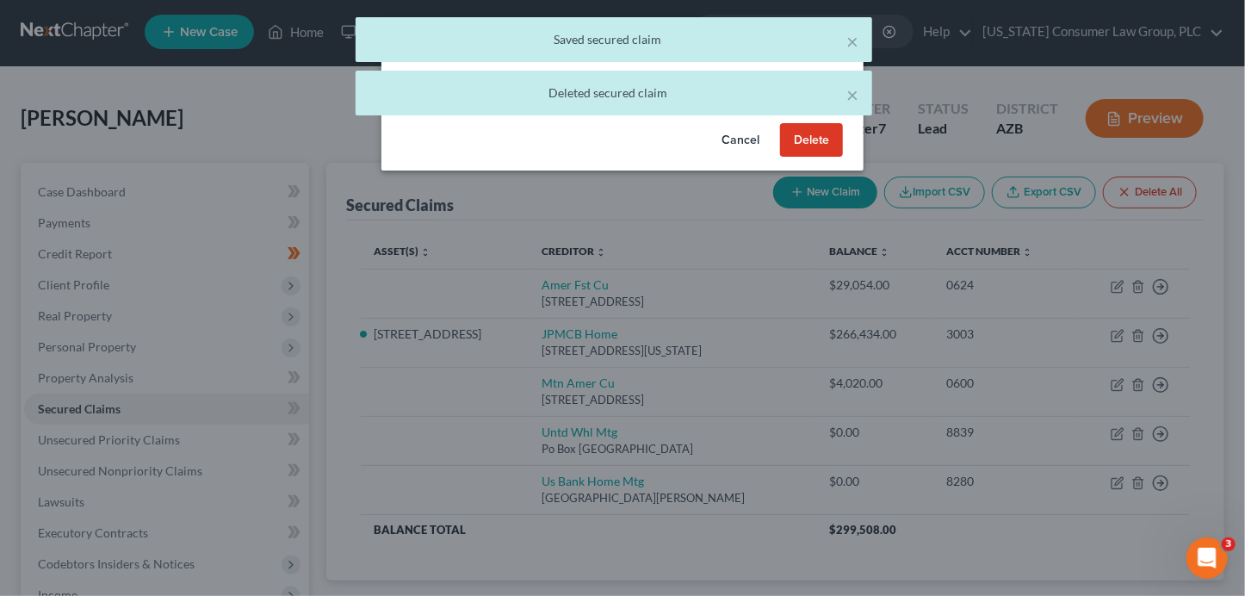
click at [839, 151] on button "Delete" at bounding box center [811, 140] width 63 height 34
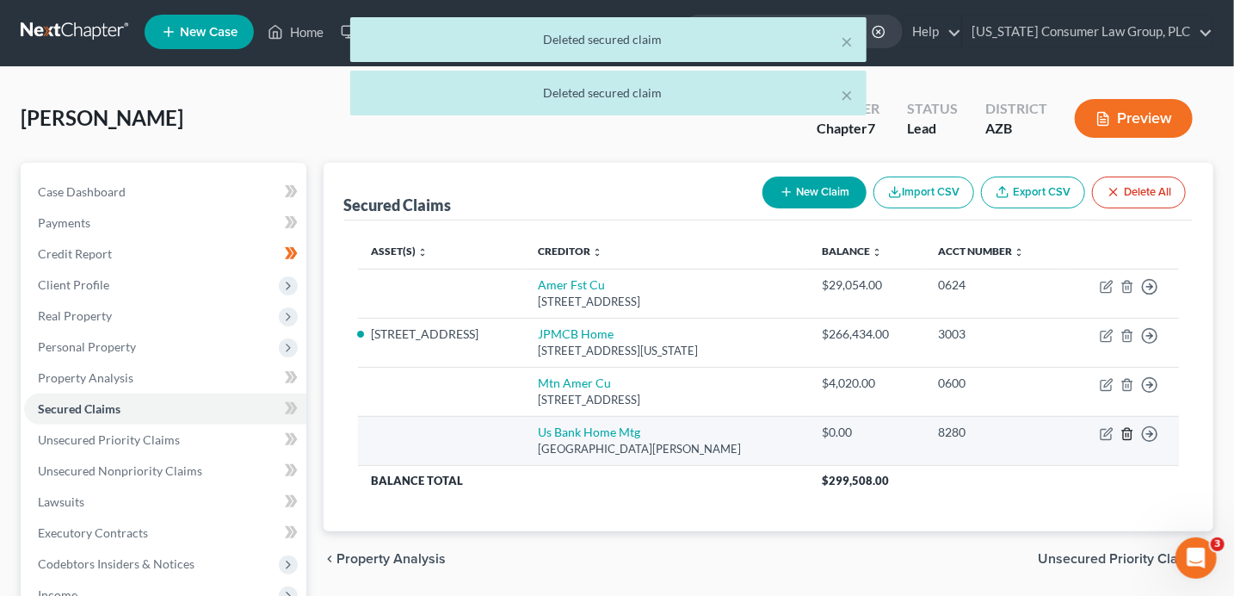
click at [1128, 436] on icon "button" at bounding box center [1128, 434] width 14 height 14
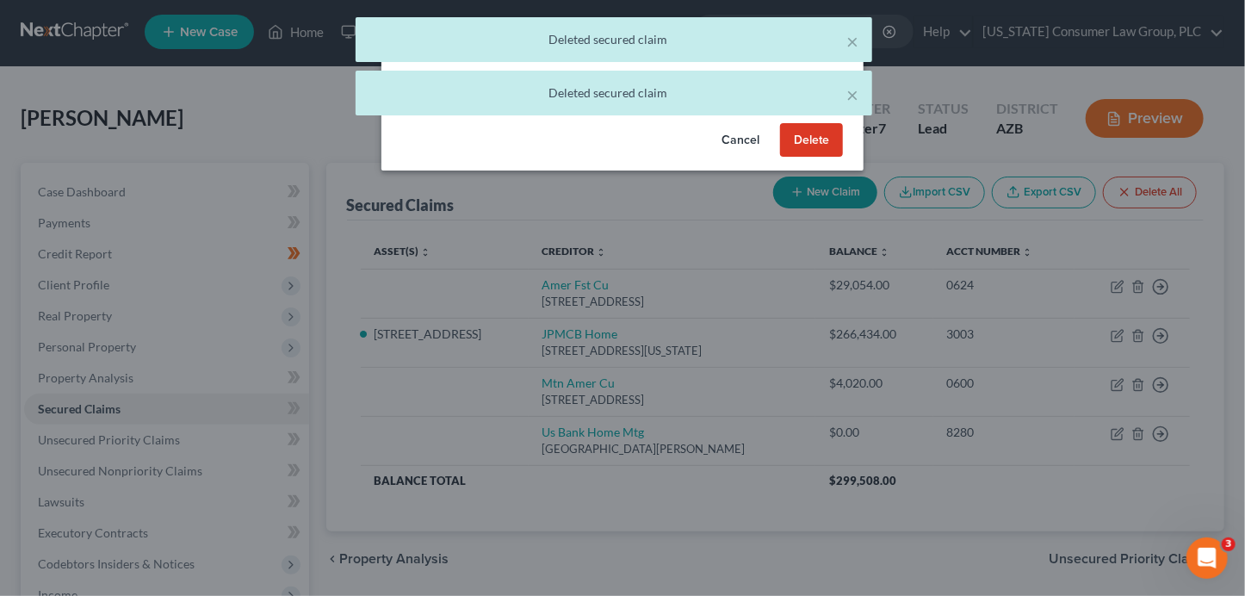
click at [824, 145] on button "Delete" at bounding box center [811, 140] width 63 height 34
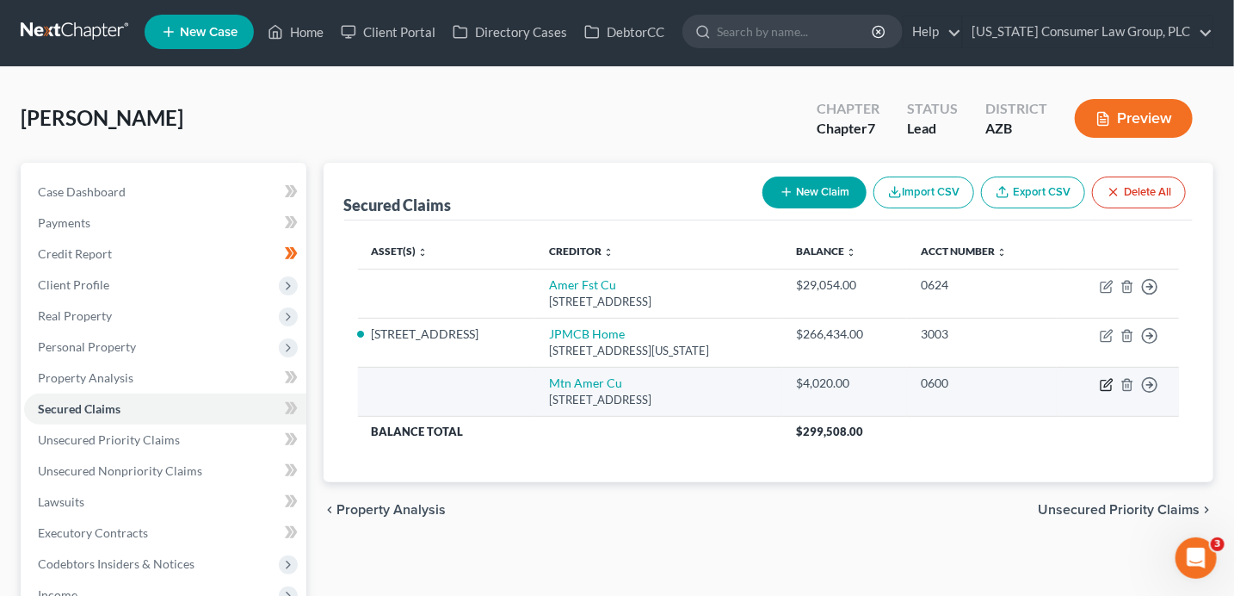
click at [1105, 380] on icon "button" at bounding box center [1107, 385] width 14 height 14
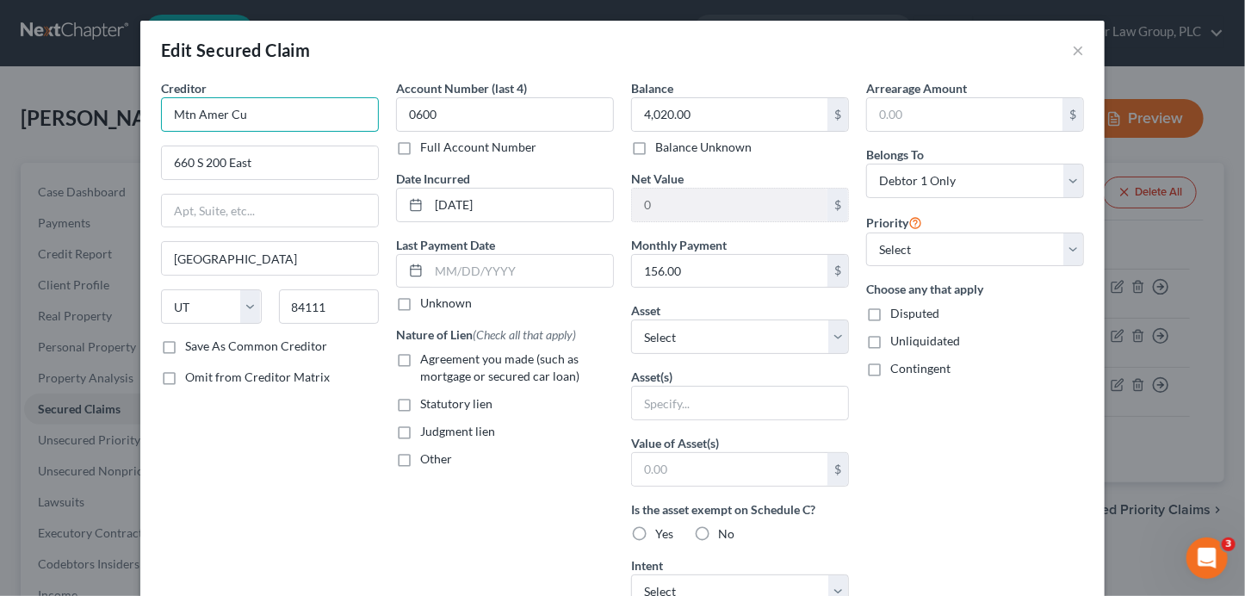
drag, startPoint x: 330, startPoint y: 116, endPoint x: 67, endPoint y: 112, distance: 262.5
click at [67, 112] on div "Edit Secured Claim × Creditor * [GEOGRAPHIC_DATA] Cu 660 S [GEOGRAPHIC_DATA] [U…" at bounding box center [622, 298] width 1245 height 596
click at [441, 353] on span "Agreement you made (such as mortgage or secured car loan)" at bounding box center [499, 367] width 159 height 32
click at [438, 353] on input "Agreement you made (such as mortgage or secured car loan)" at bounding box center [432, 355] width 11 height 11
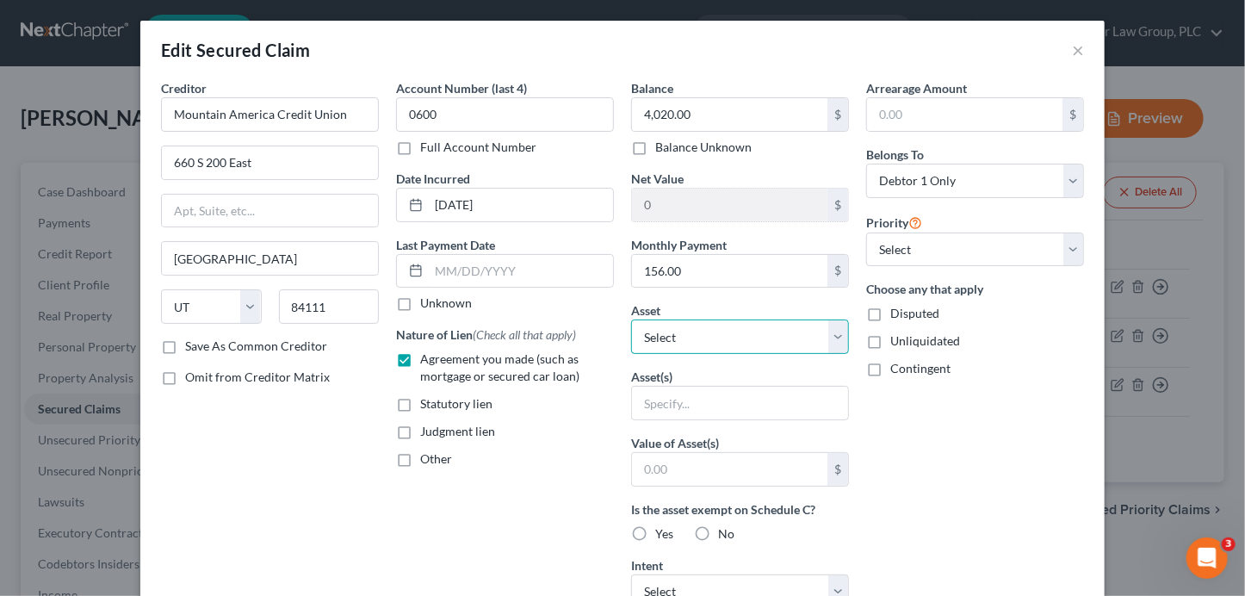
click at [719, 336] on select "Select Other Multiple Assets [STREET_ADDRESS] - $464000.0 Mountain America Cred…" at bounding box center [740, 336] width 218 height 34
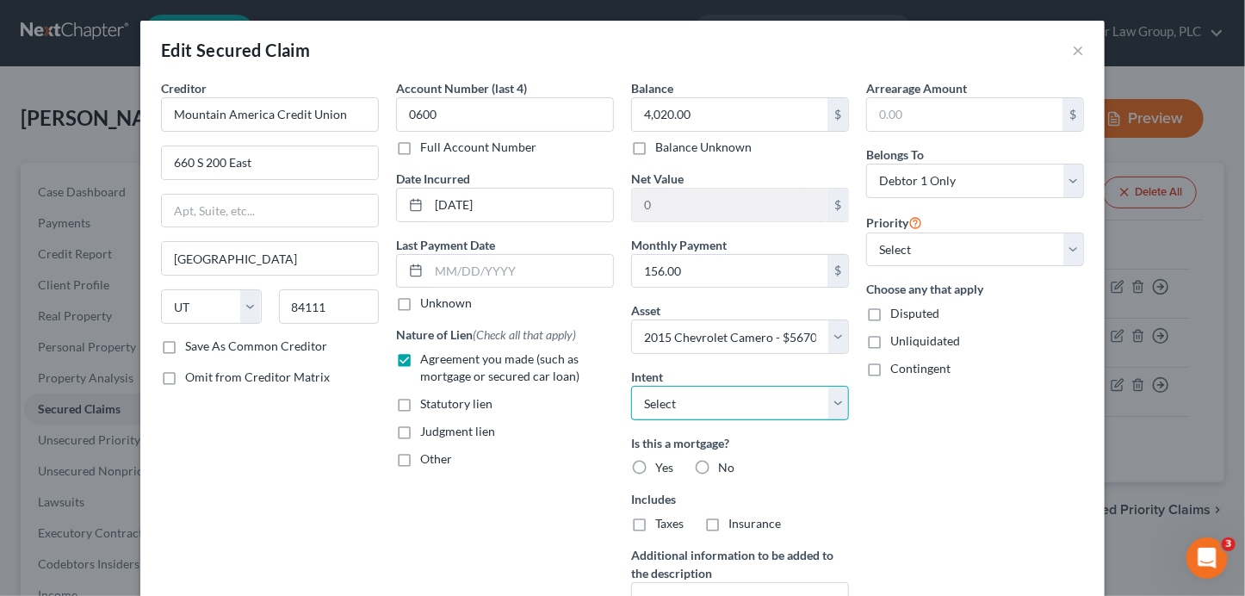
click at [695, 404] on select "Select Surrender Redeem Reaffirm Avoid Other" at bounding box center [740, 403] width 218 height 34
click at [718, 462] on label "No" at bounding box center [726, 467] width 16 height 17
click at [725, 462] on input "No" at bounding box center [730, 464] width 11 height 11
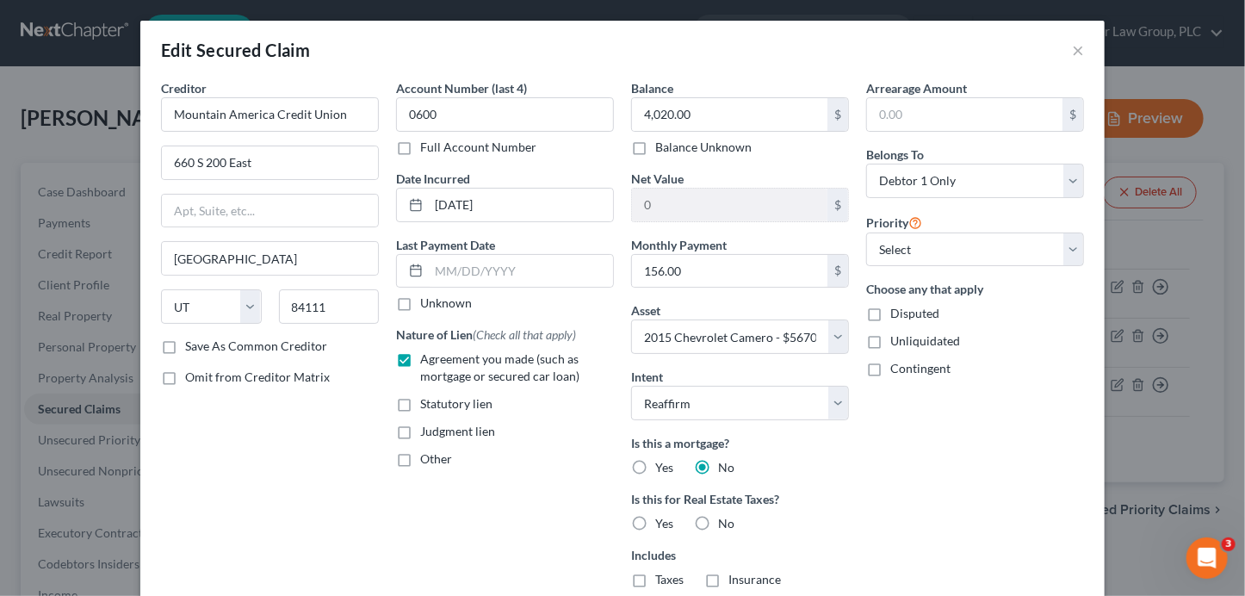
click at [718, 518] on span "No" at bounding box center [726, 523] width 16 height 15
click at [725, 518] on input "No" at bounding box center [730, 520] width 11 height 11
click at [901, 246] on select "Select 1st 2nd 3rd 4th 5th 6th 7th 8th 9th 10th 11th 12th 13th 14th 15th 16th 1…" at bounding box center [975, 249] width 218 height 34
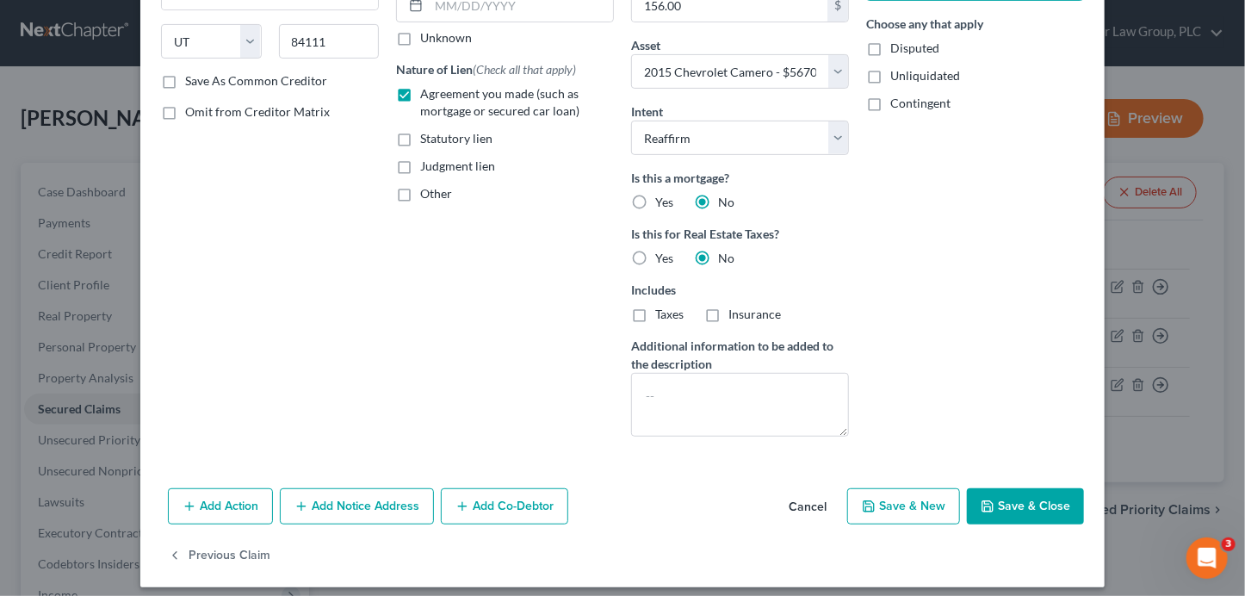
scroll to position [275, 0]
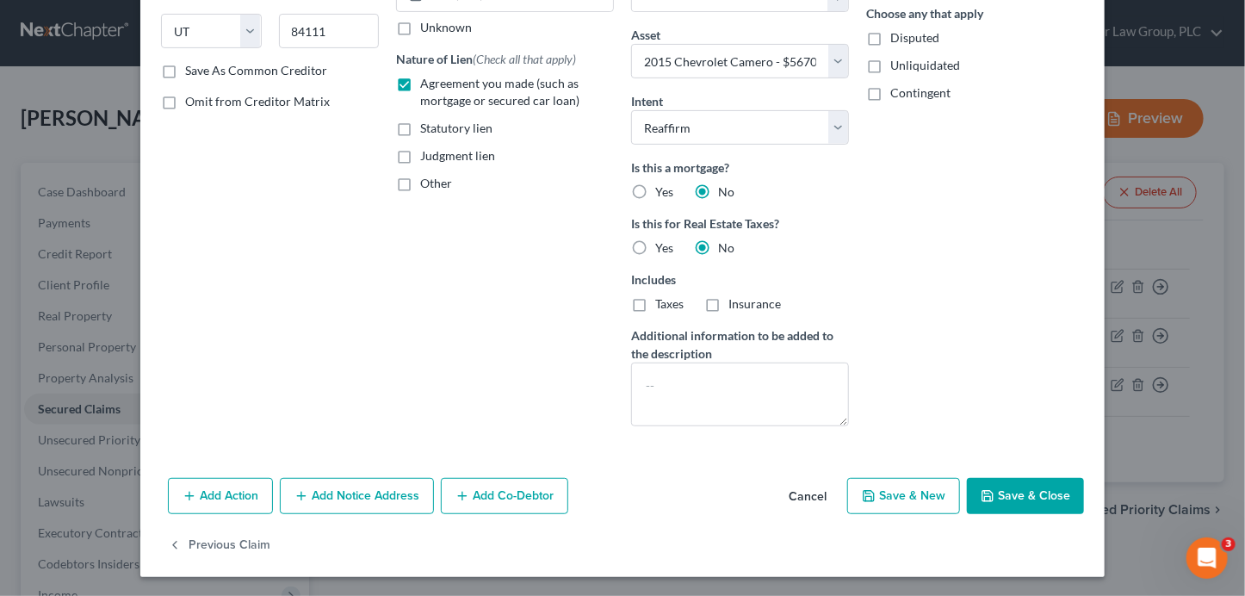
click at [1013, 493] on button "Save & Close" at bounding box center [1025, 496] width 117 height 36
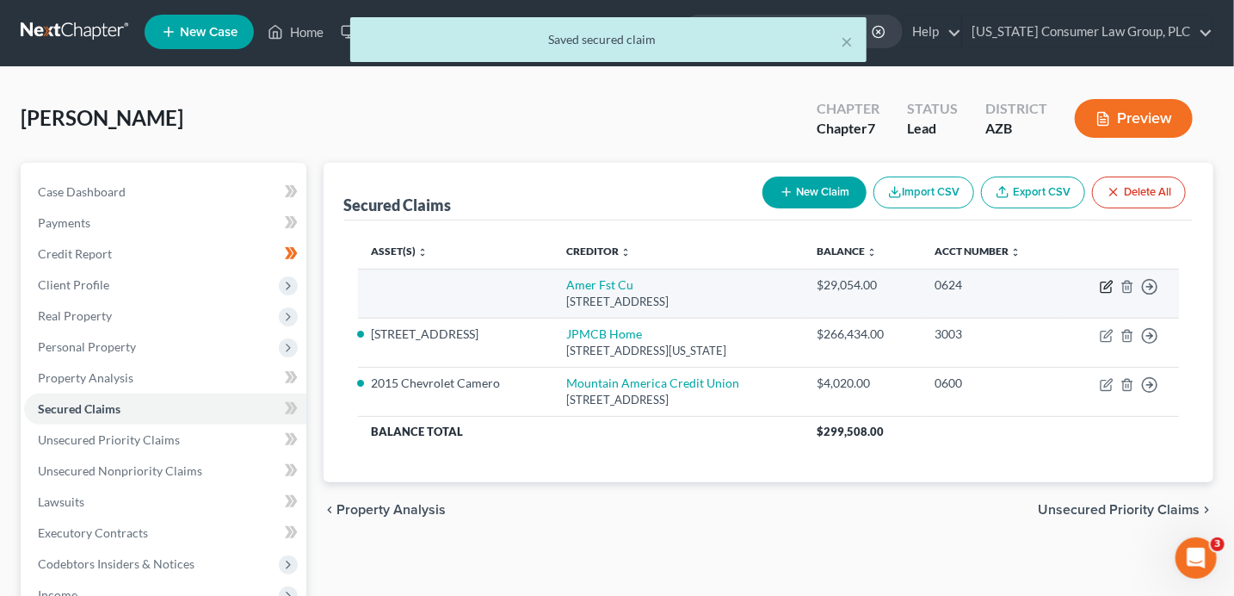
click at [1103, 284] on icon "button" at bounding box center [1107, 287] width 14 height 14
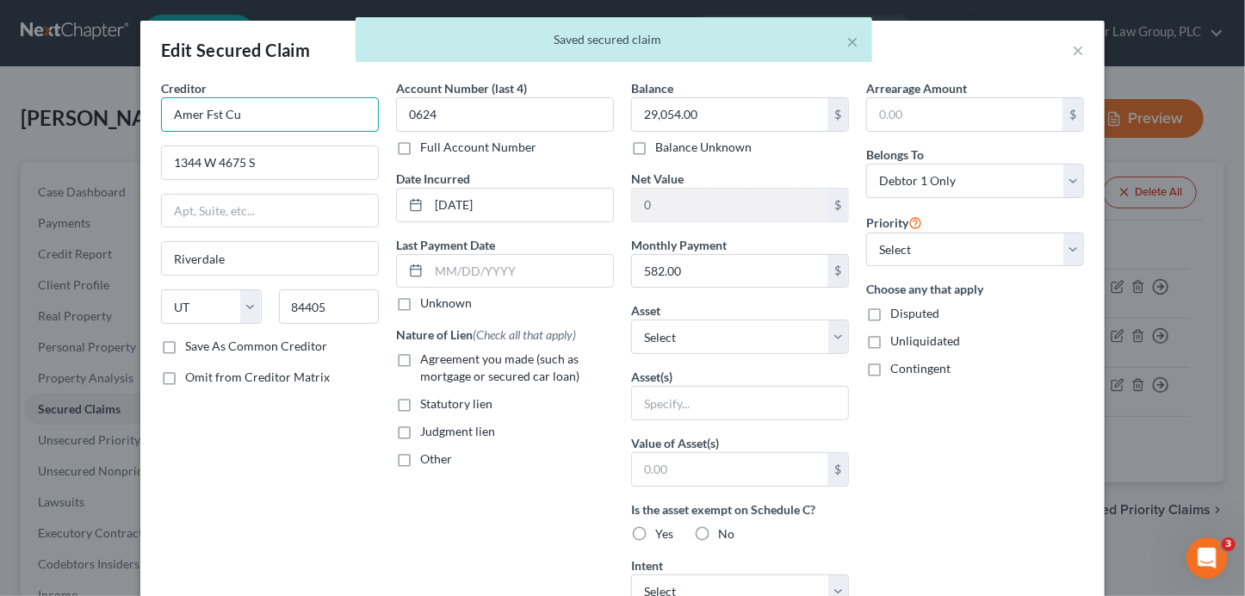
drag, startPoint x: 292, startPoint y: 113, endPoint x: 102, endPoint y: 90, distance: 191.6
click at [105, 91] on div "Edit Secured Claim × Creditor * Amer Fst Cu 1344 W [GEOGRAPHIC_DATA] [US_STATE]…" at bounding box center [622, 298] width 1245 height 596
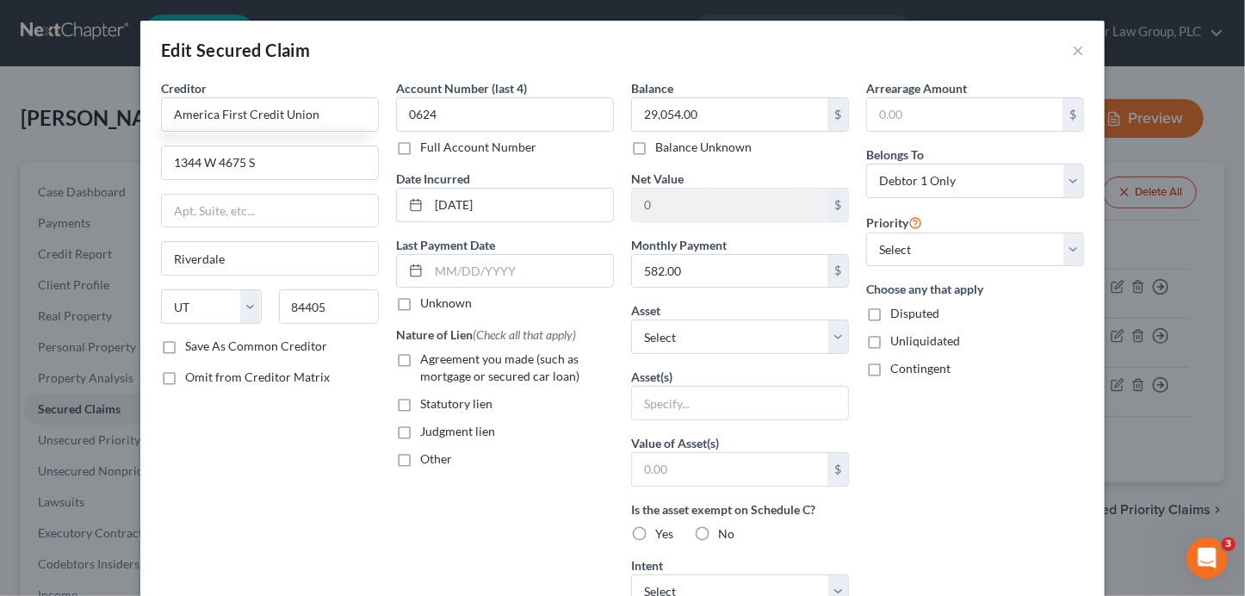
click at [459, 358] on span "Agreement you made (such as mortgage or secured car loan)" at bounding box center [499, 367] width 159 height 32
click at [438, 358] on input "Agreement you made (such as mortgage or secured car loan)" at bounding box center [432, 355] width 11 height 11
click at [685, 329] on select "Select Other Multiple Assets [STREET_ADDRESS] - $464000.0 Mountain America Cred…" at bounding box center [740, 336] width 218 height 34
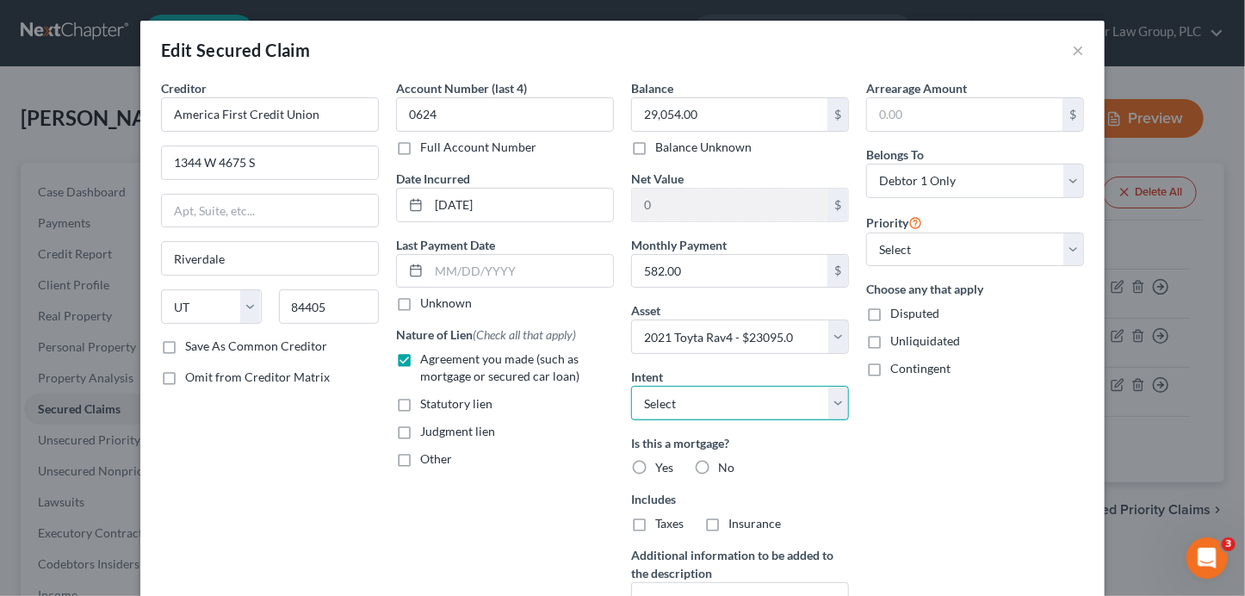
click at [734, 409] on select "Select Surrender Redeem Reaffirm Avoid Other" at bounding box center [740, 403] width 218 height 34
click at [718, 465] on label "No" at bounding box center [726, 467] width 16 height 17
click at [725, 465] on input "No" at bounding box center [730, 464] width 11 height 11
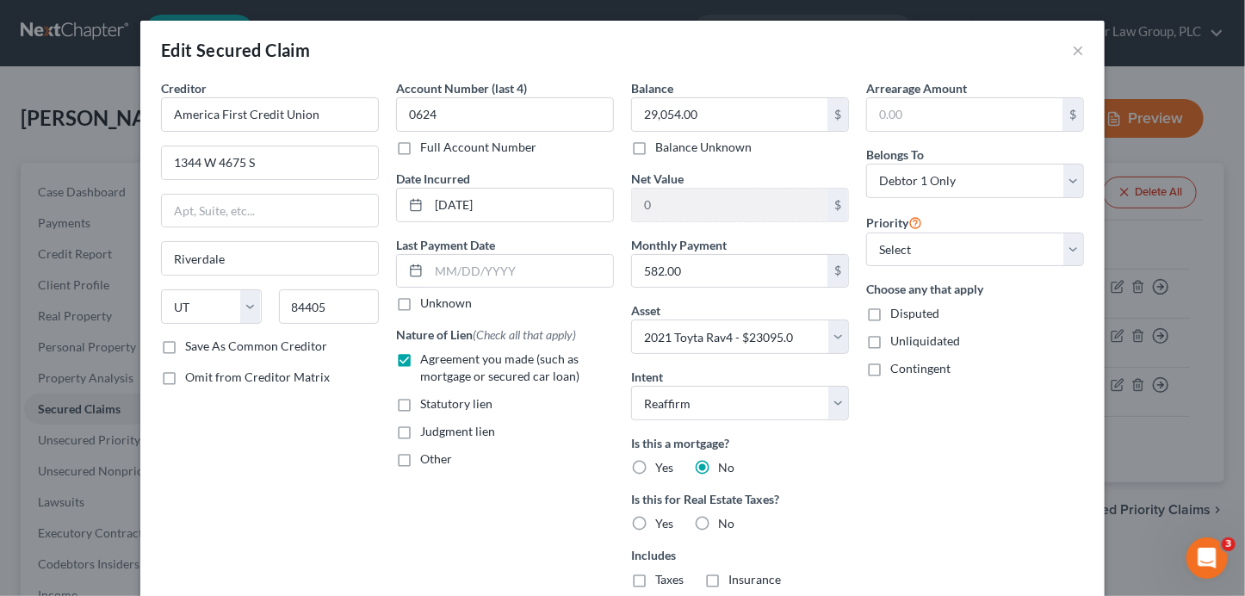
click at [718, 522] on label "No" at bounding box center [726, 523] width 16 height 17
click at [725, 522] on input "No" at bounding box center [730, 520] width 11 height 11
click at [927, 232] on select "Select 1st 2nd 3rd 4th 5th 6th 7th 8th 9th 10th 11th 12th 13th 14th 15th 16th 1…" at bounding box center [975, 249] width 218 height 34
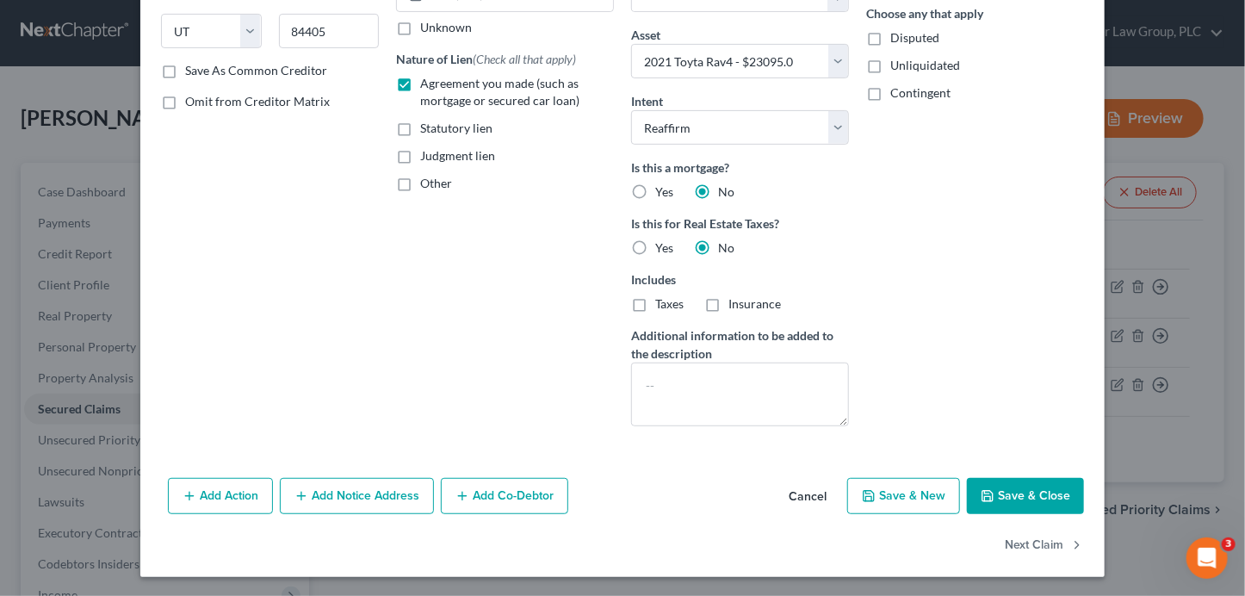
click at [1044, 497] on button "Save & Close" at bounding box center [1025, 496] width 117 height 36
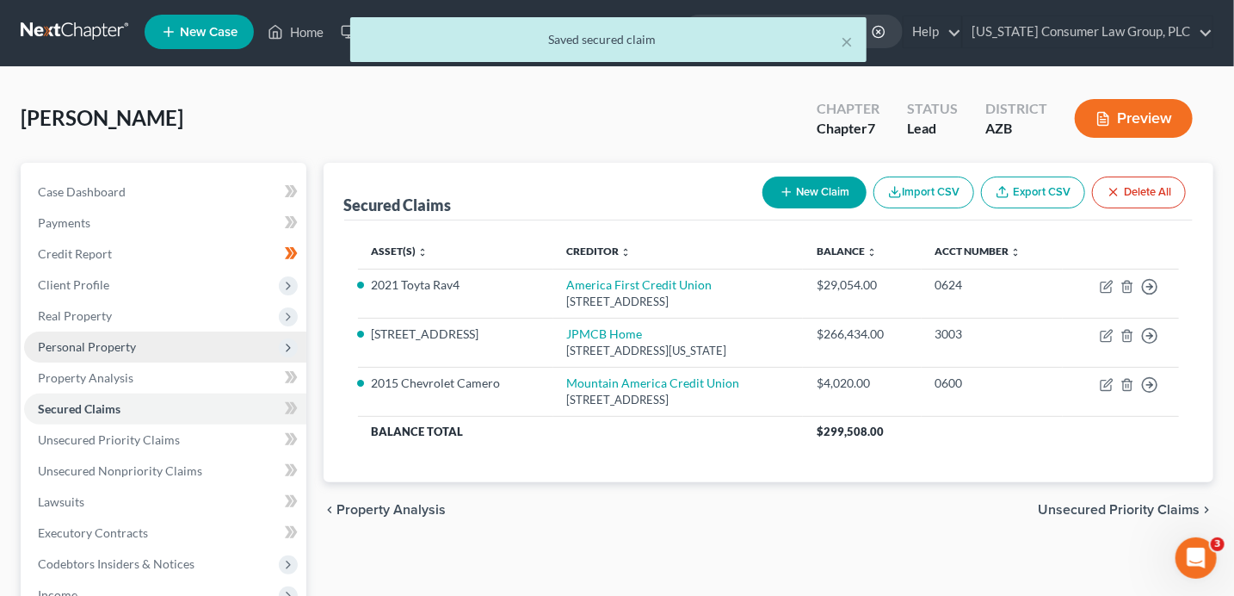
click at [131, 339] on span "Personal Property" at bounding box center [87, 346] width 98 height 15
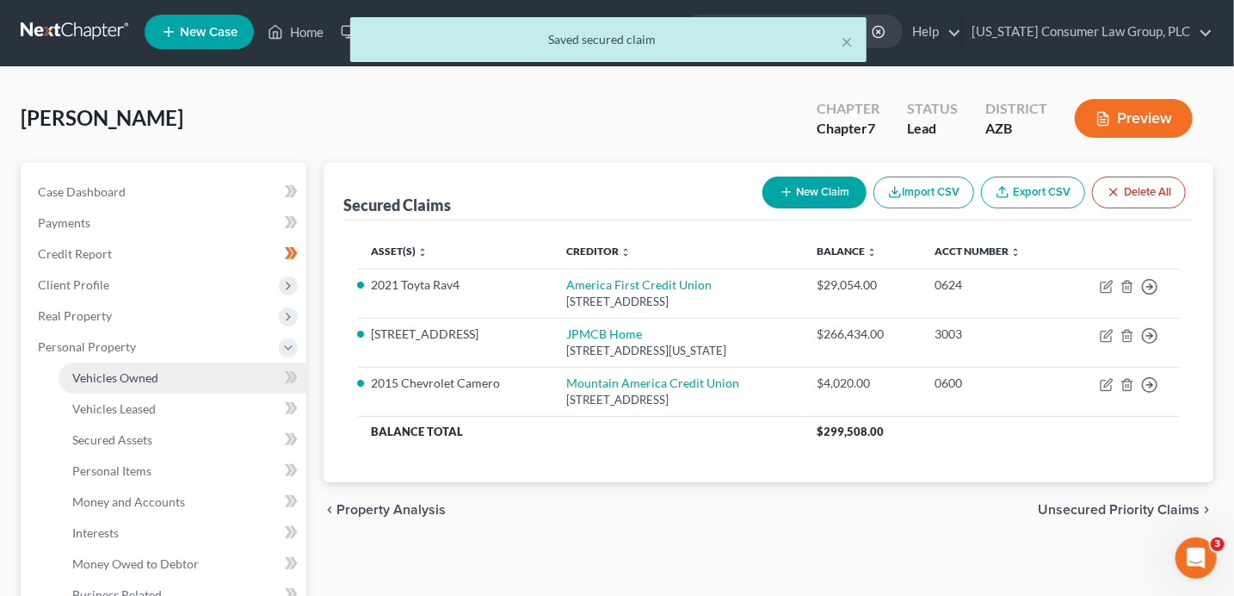
click at [157, 370] on span "Vehicles Owned" at bounding box center [115, 377] width 86 height 15
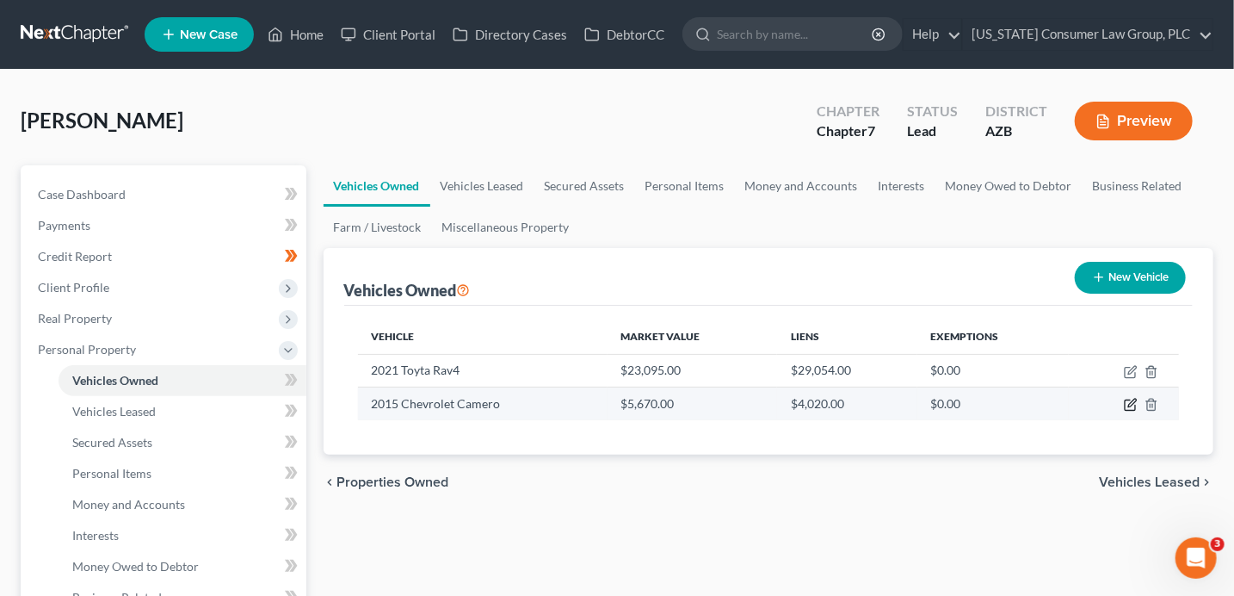
click at [1128, 403] on icon "button" at bounding box center [1131, 405] width 14 height 14
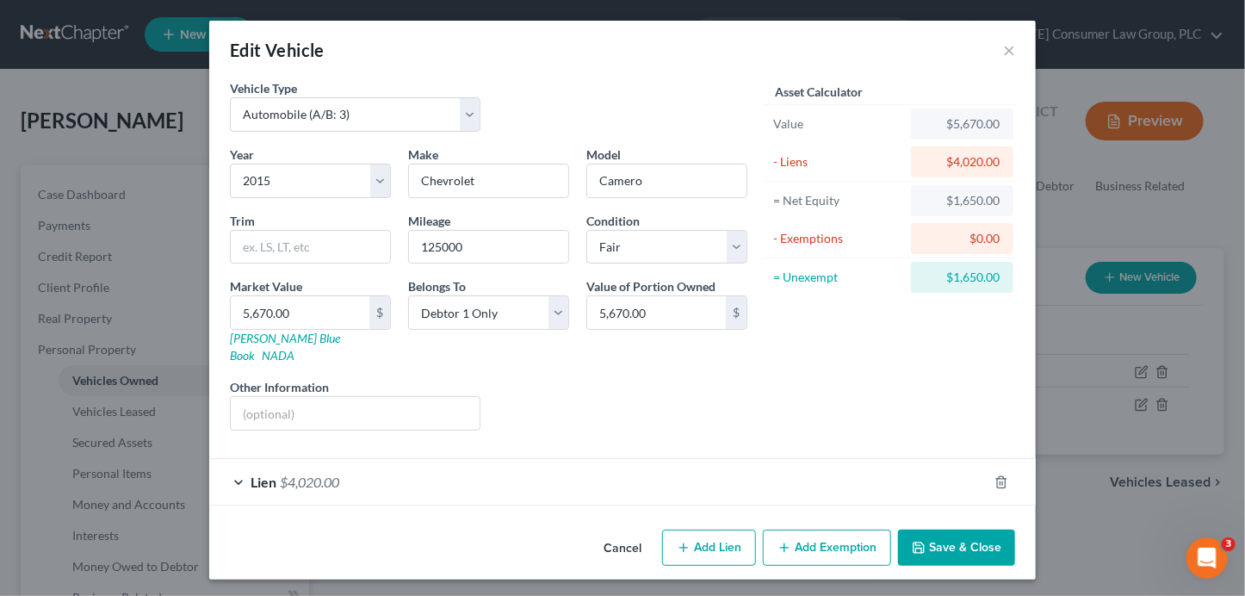
click at [816, 531] on button "Add Exemption" at bounding box center [827, 547] width 128 height 36
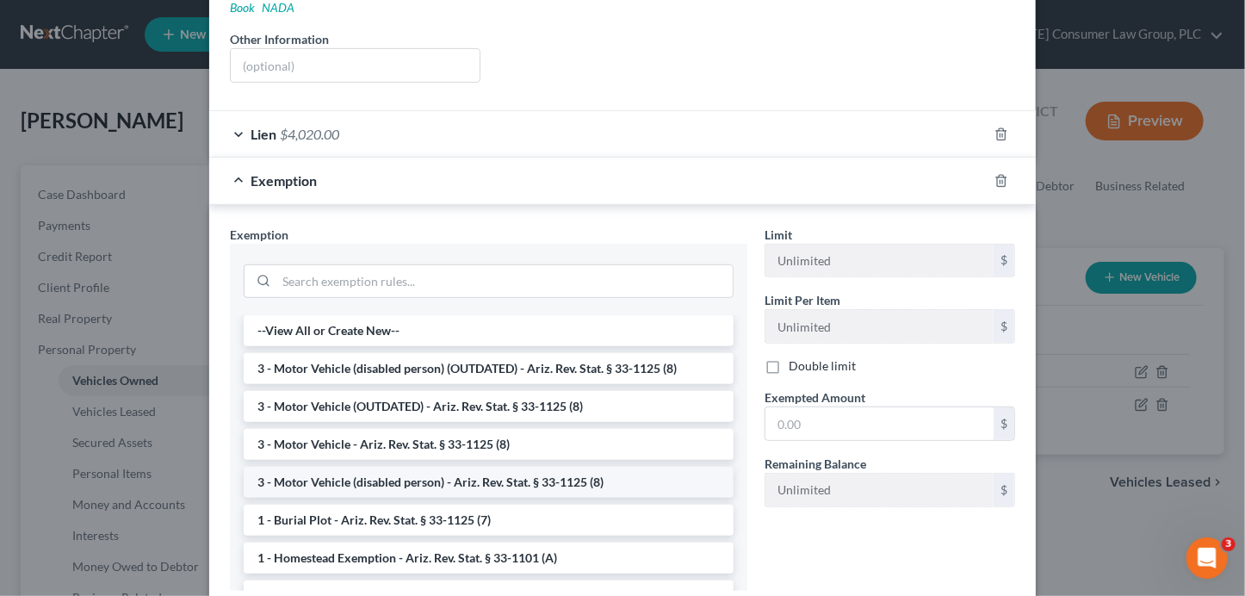
scroll to position [385, 0]
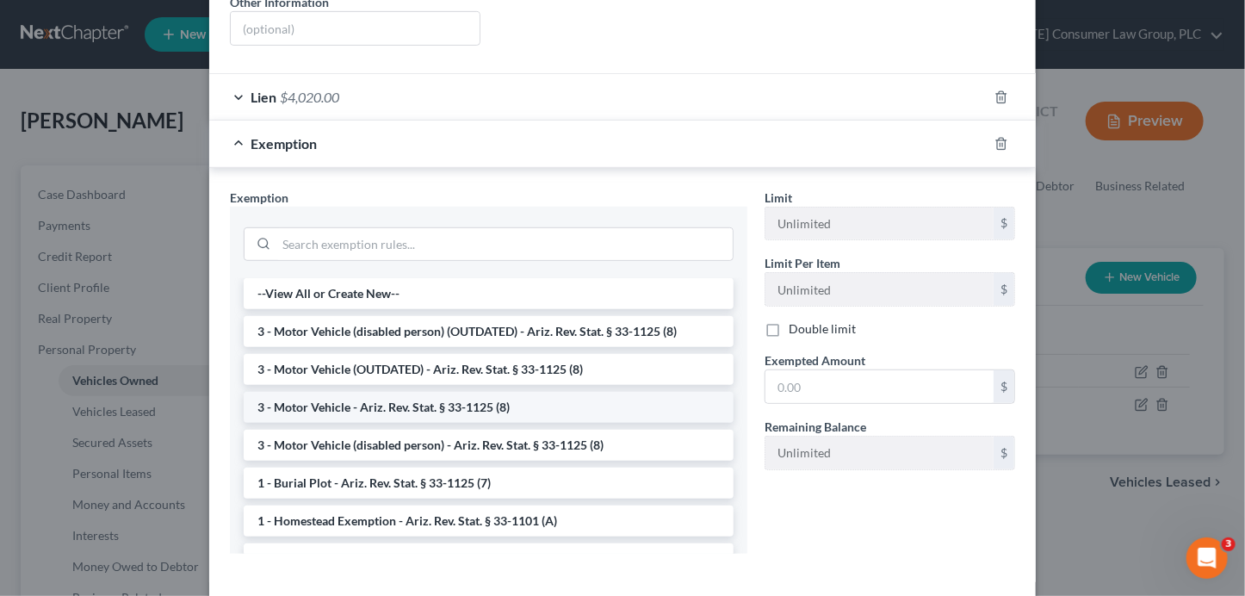
click at [443, 392] on li "3 - Motor Vehicle - Ariz. Rev. Stat. § 33-1125 (8)" at bounding box center [489, 407] width 490 height 31
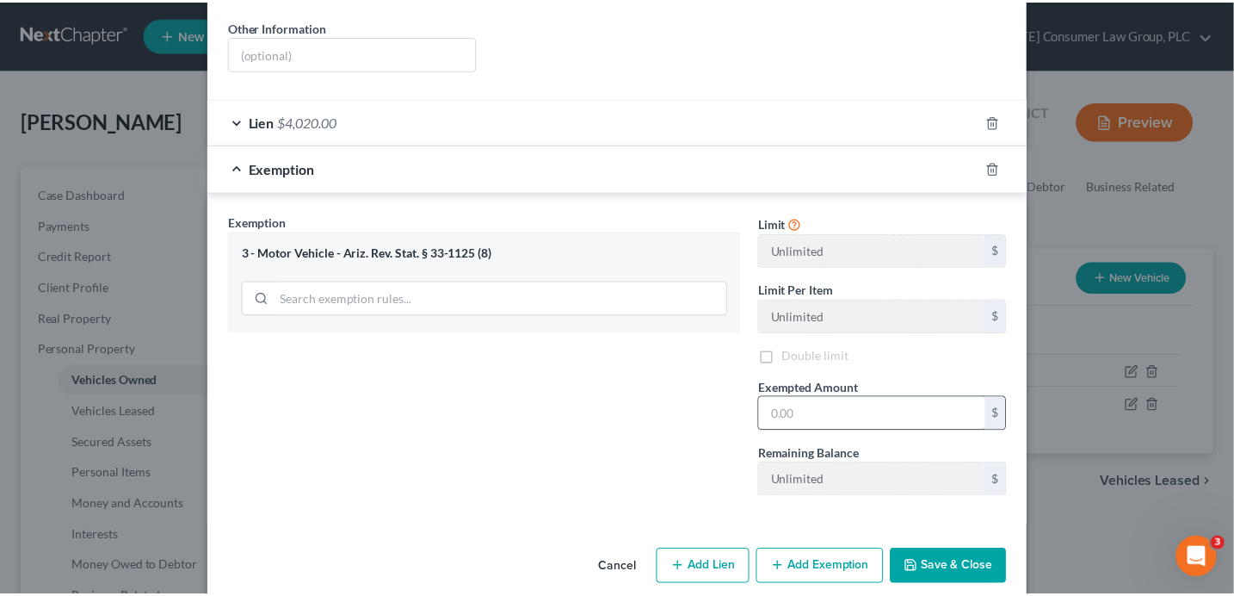
scroll to position [363, 0]
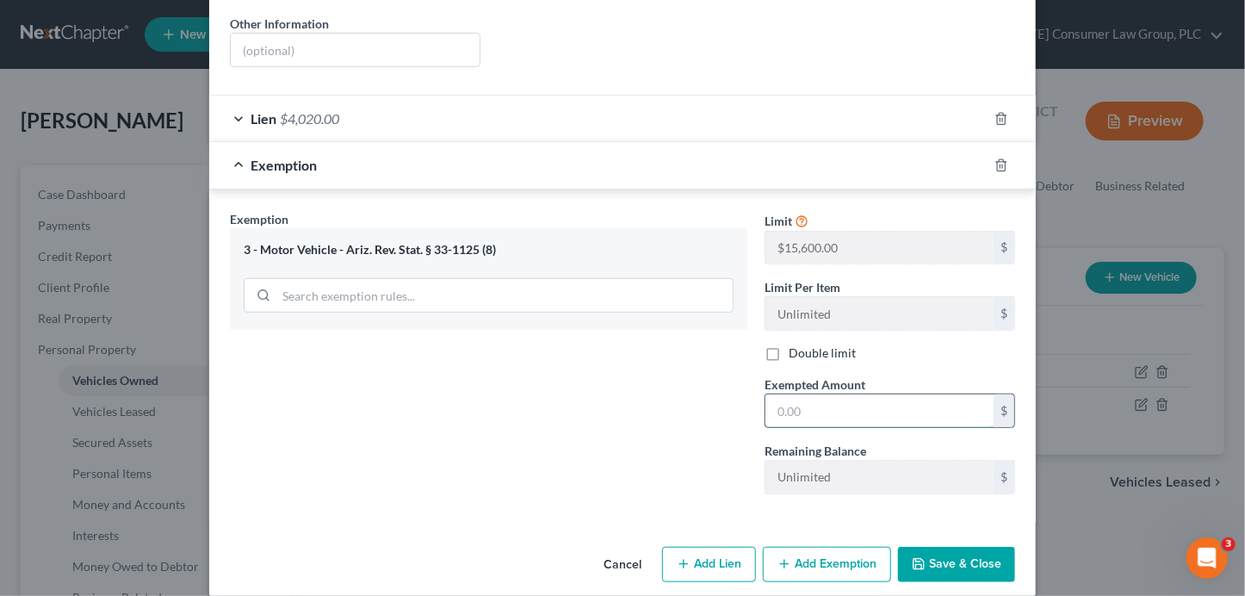
click at [831, 404] on input "text" at bounding box center [879, 410] width 228 height 33
click at [952, 550] on button "Save & Close" at bounding box center [956, 565] width 117 height 36
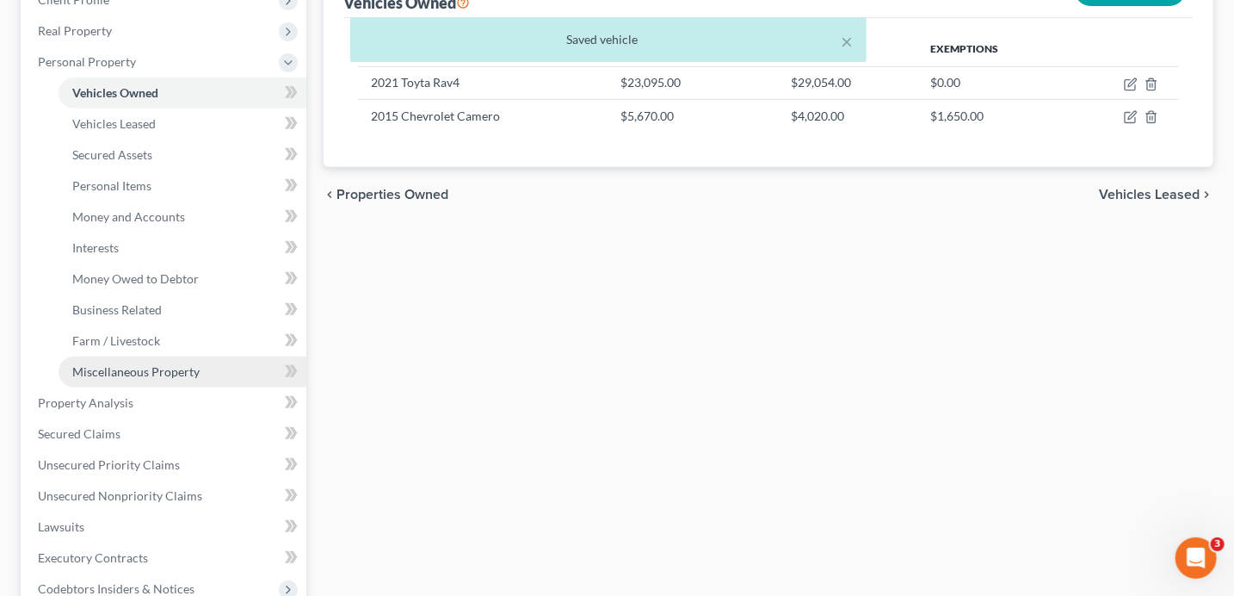
scroll to position [292, 0]
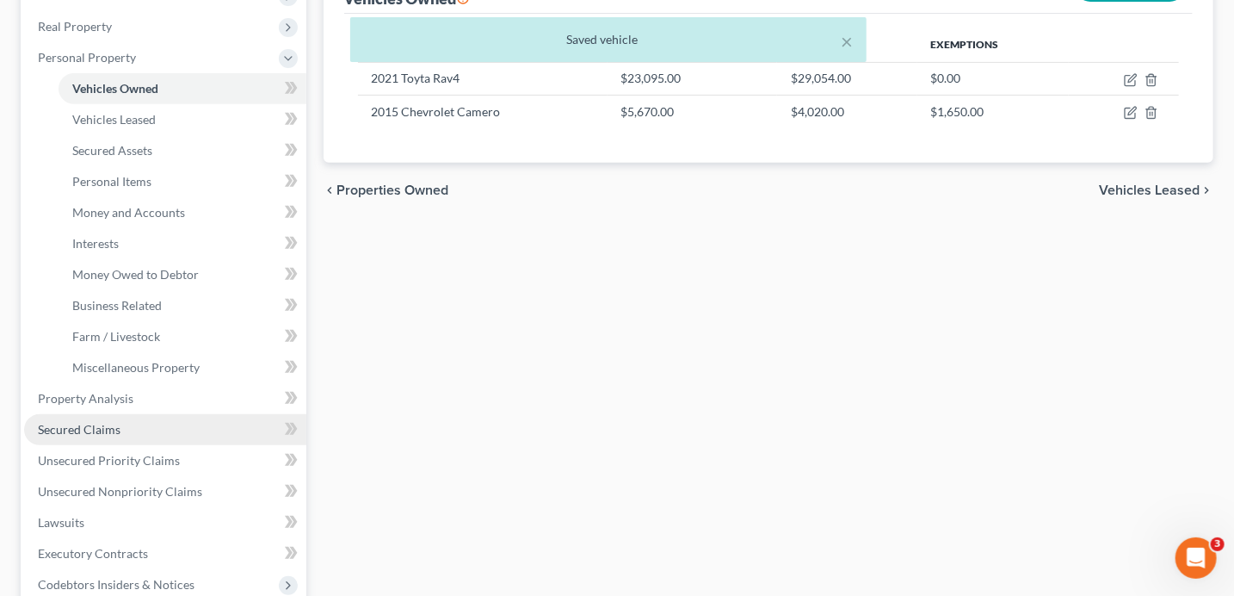
click at [133, 424] on link "Secured Claims" at bounding box center [165, 429] width 282 height 31
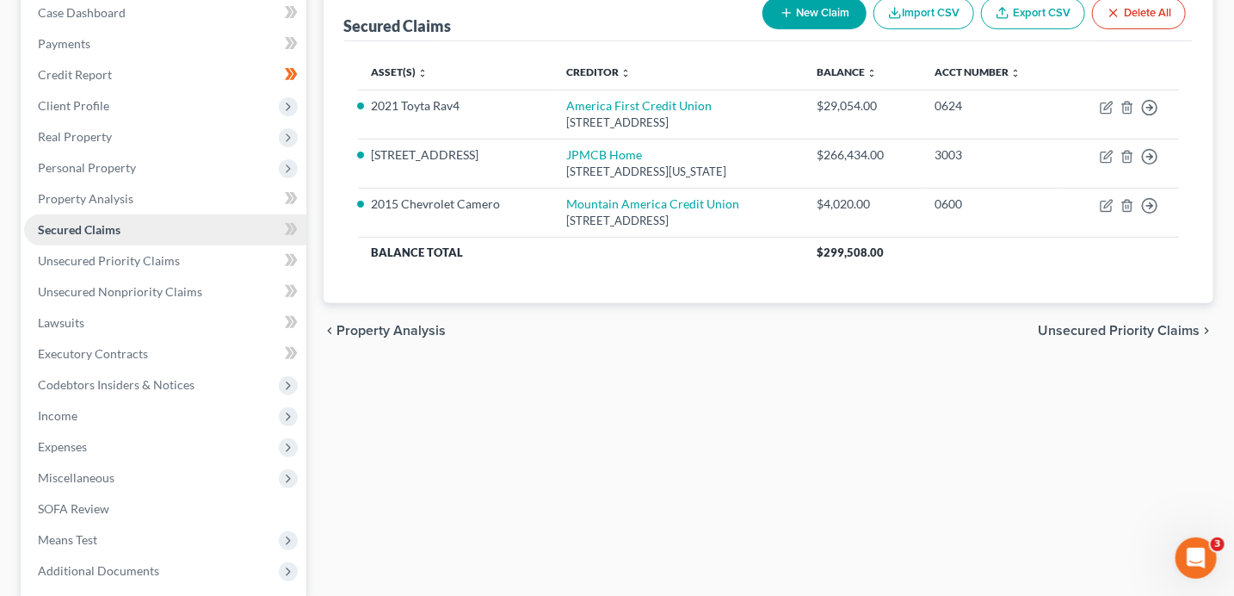
scroll to position [197, 0]
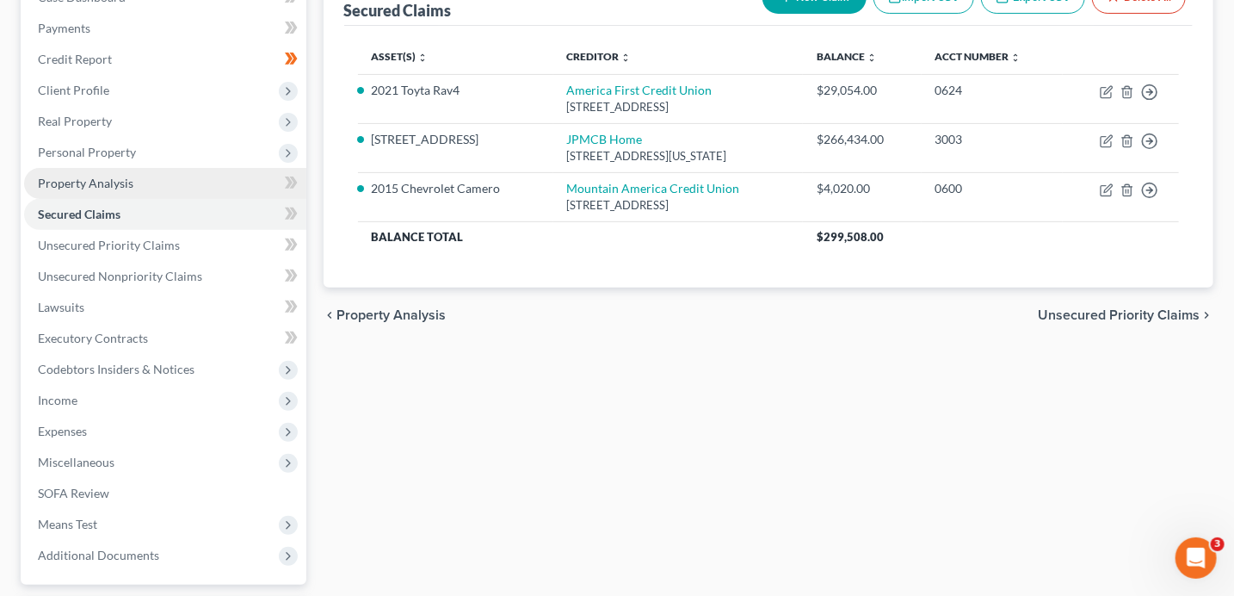
click at [110, 181] on span "Property Analysis" at bounding box center [86, 183] width 96 height 15
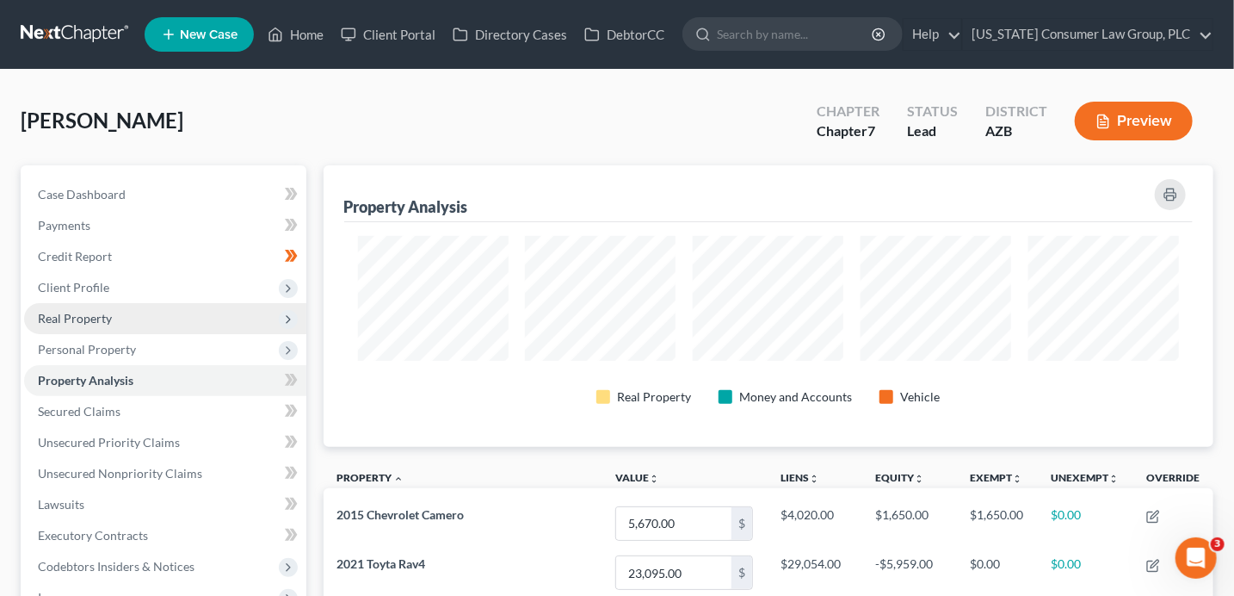
click at [102, 314] on span "Real Property" at bounding box center [75, 318] width 74 height 15
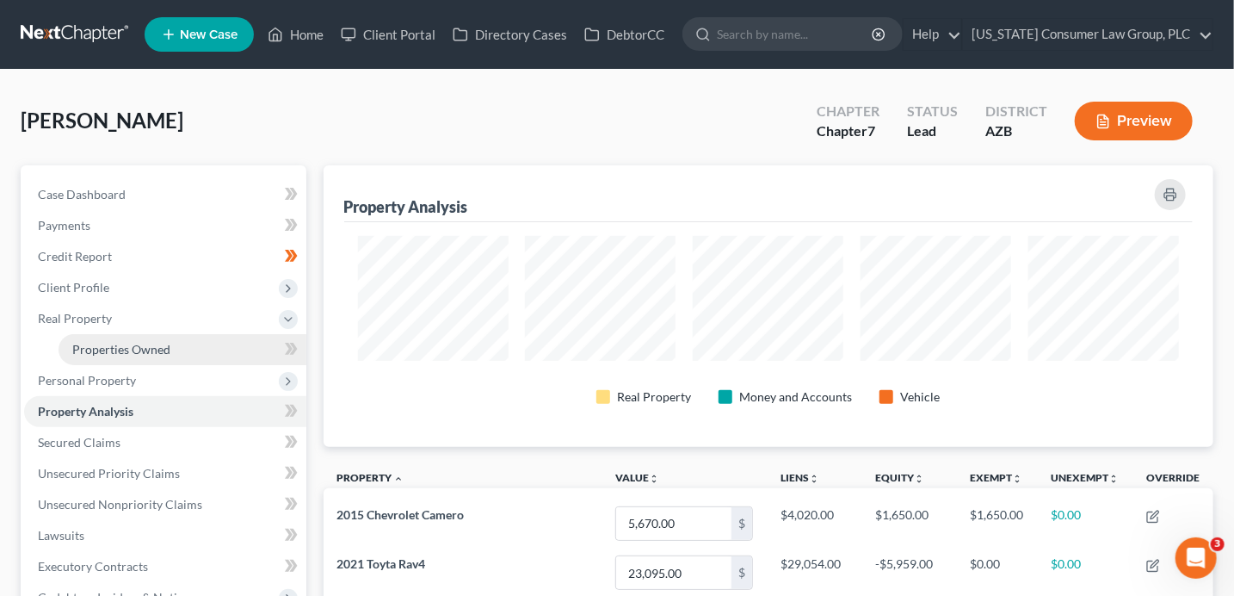
click at [134, 351] on span "Properties Owned" at bounding box center [121, 349] width 98 height 15
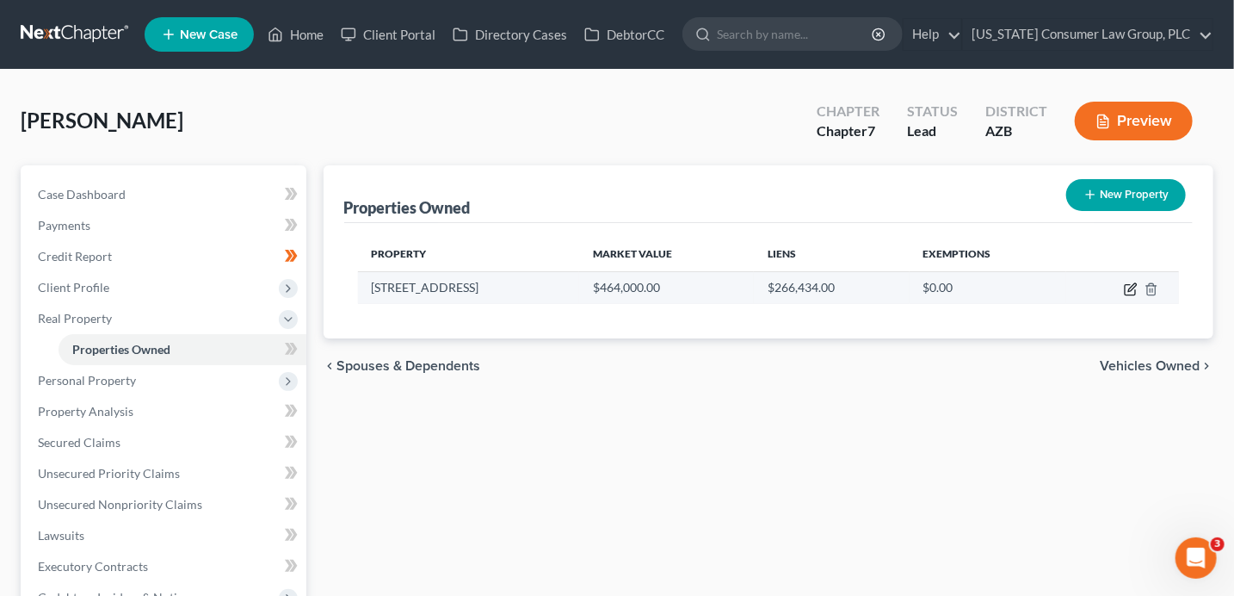
click at [1130, 290] on icon "button" at bounding box center [1132, 287] width 8 height 8
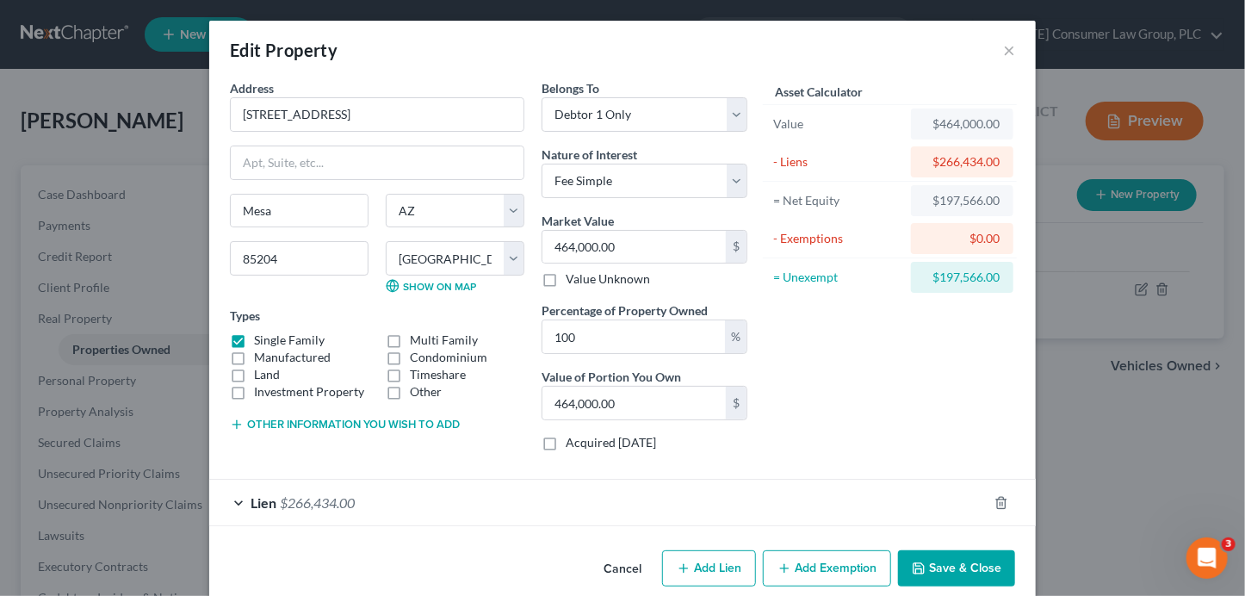
click at [834, 562] on button "Add Exemption" at bounding box center [827, 568] width 128 height 36
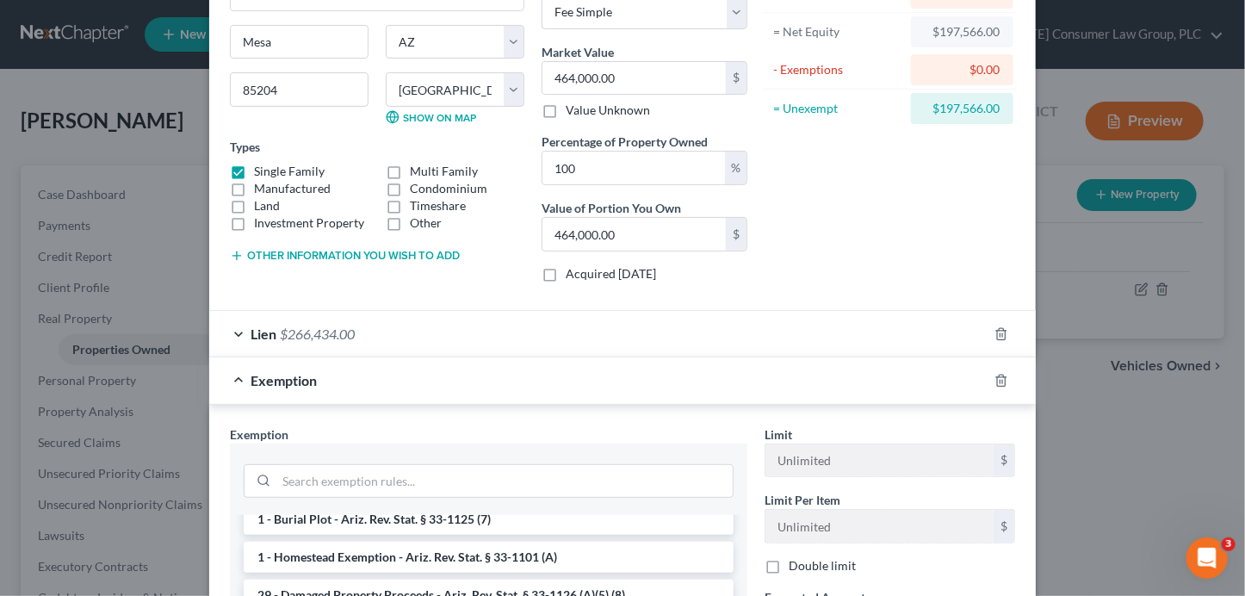
scroll to position [48, 0]
drag, startPoint x: 533, startPoint y: 546, endPoint x: 799, endPoint y: 540, distance: 266.0
click at [533, 546] on li "1 - Homestead Exemption - Ariz. Rev. Stat. § 33-1101 (A)" at bounding box center [489, 557] width 490 height 31
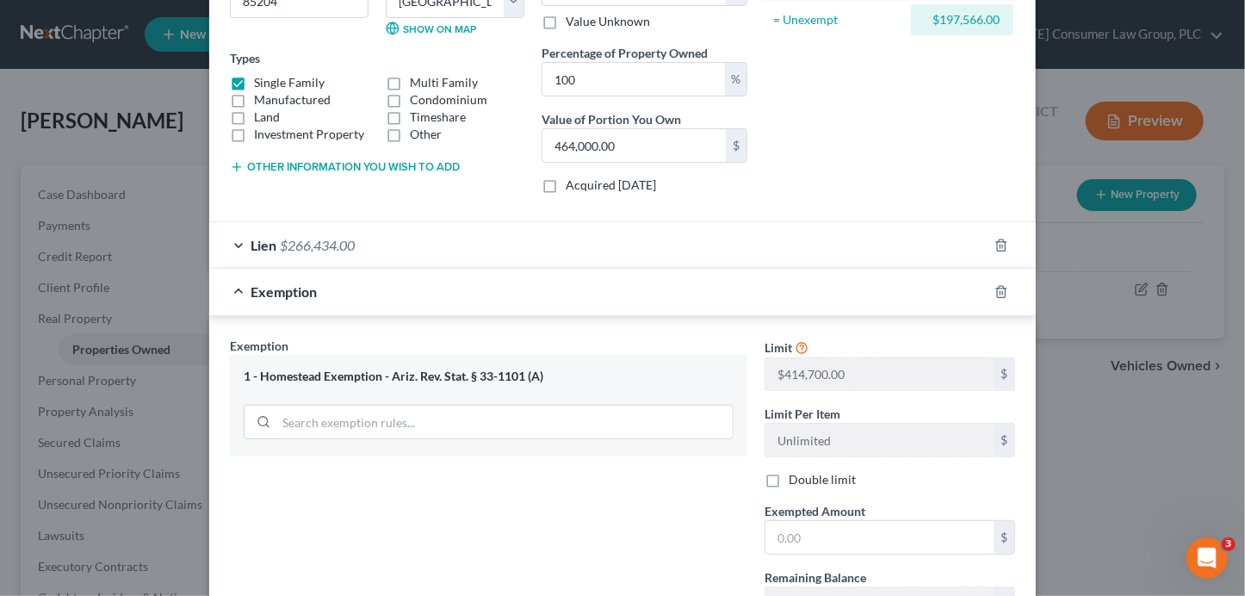
scroll to position [275, 0]
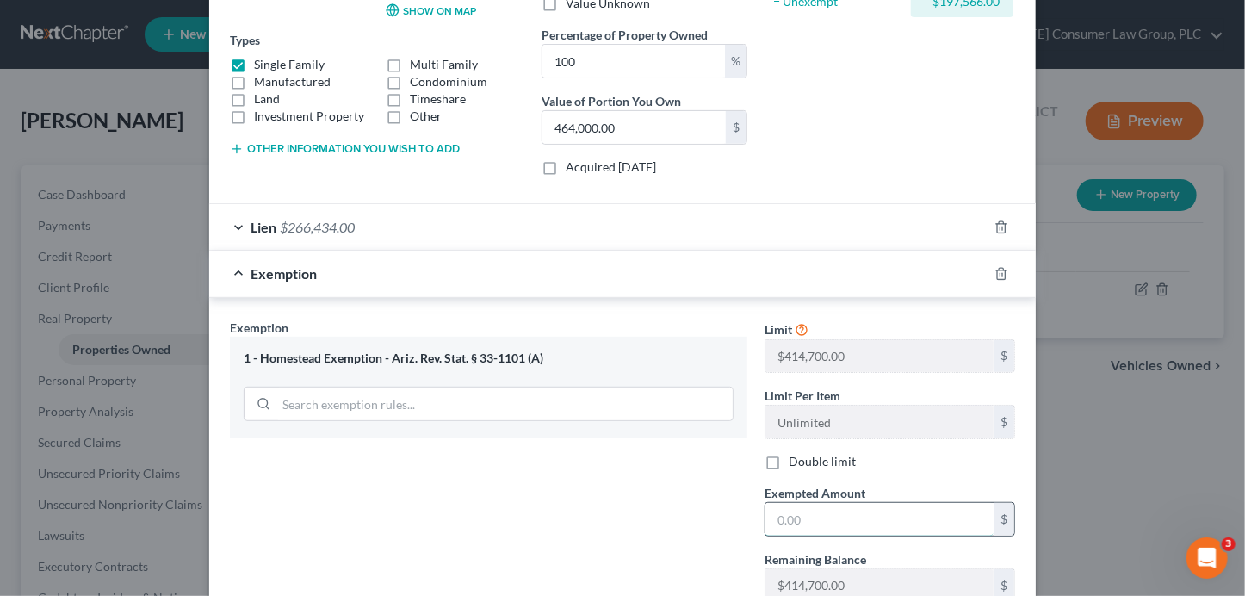
click at [789, 519] on input "text" at bounding box center [879, 519] width 228 height 33
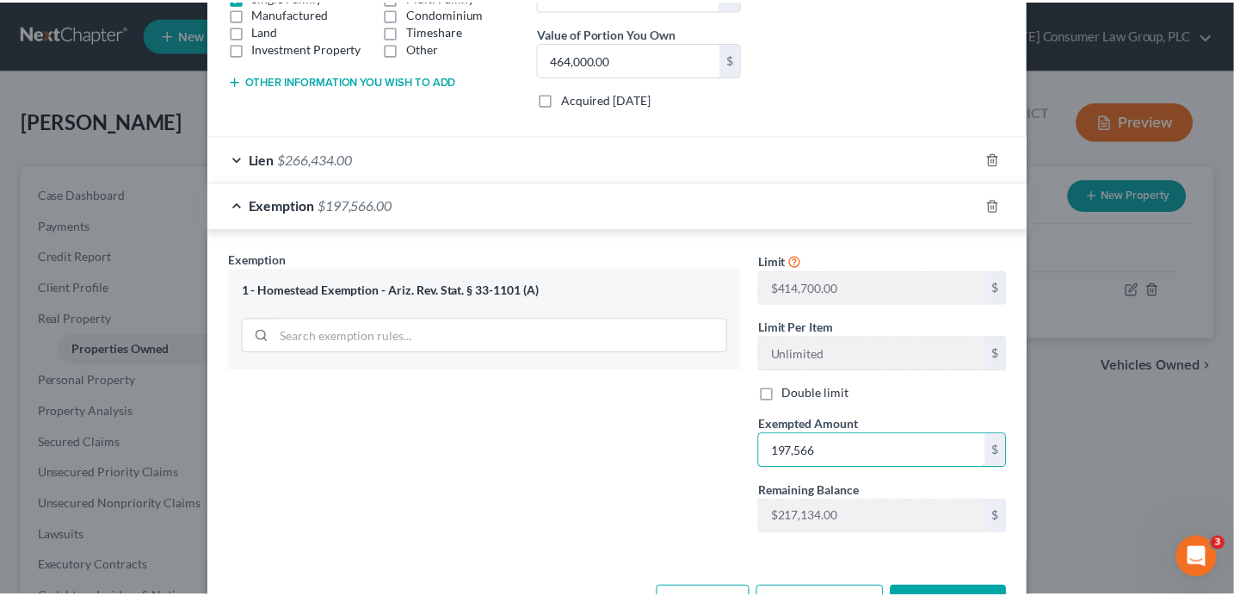
scroll to position [401, 0]
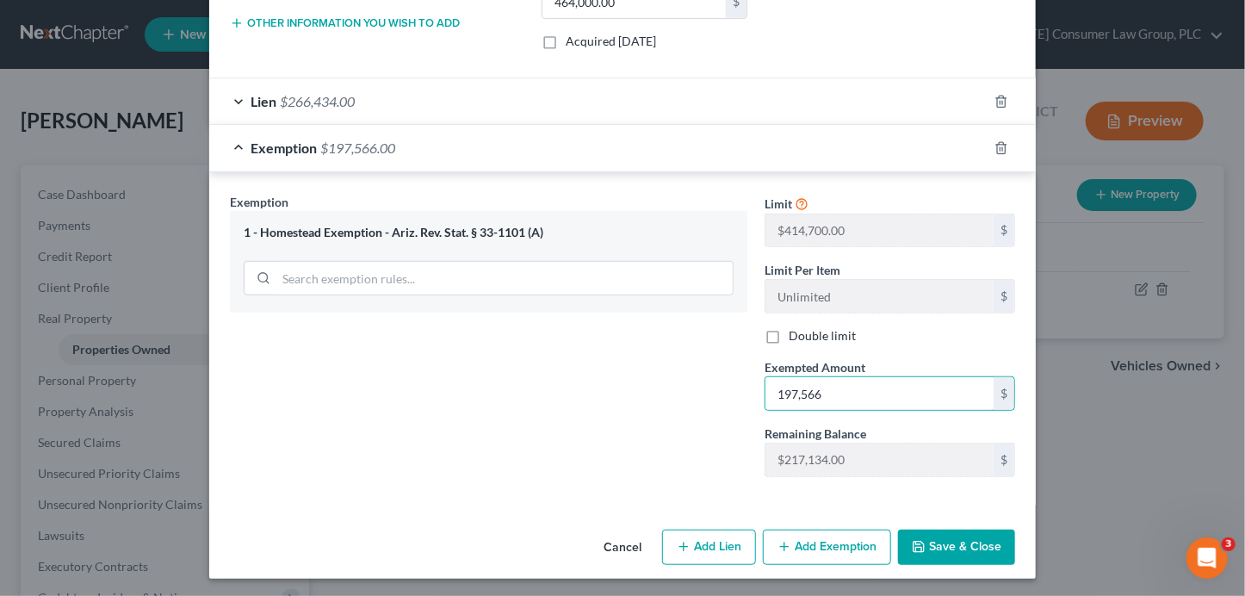
click at [913, 541] on icon "button" at bounding box center [918, 546] width 10 height 10
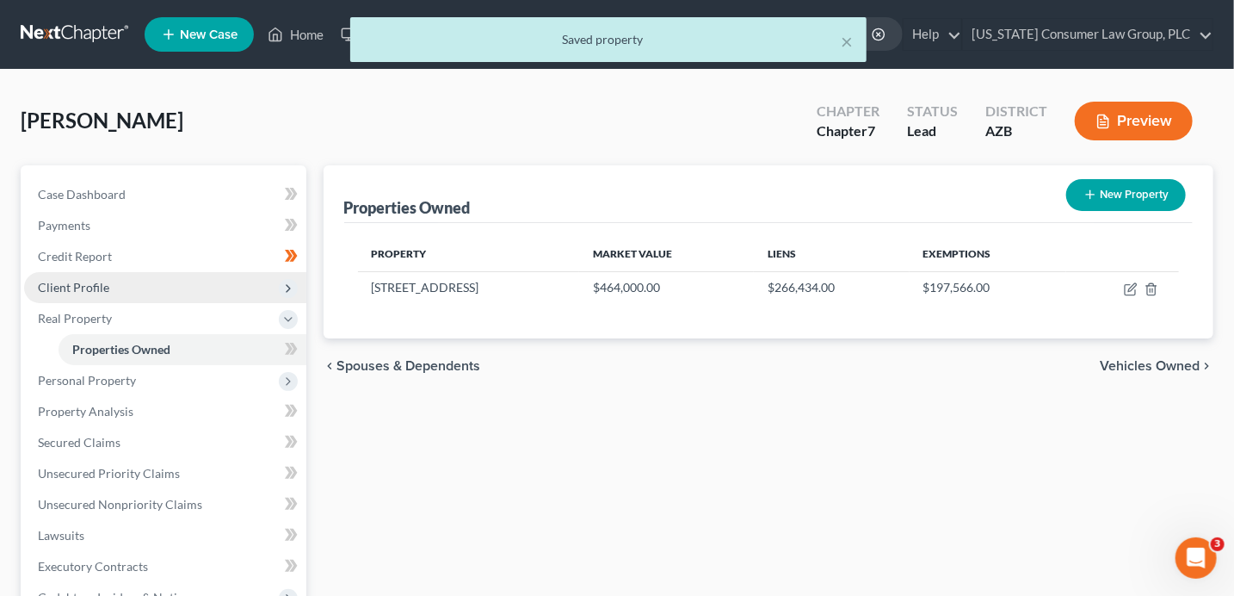
click at [96, 287] on span "Client Profile" at bounding box center [73, 287] width 71 height 15
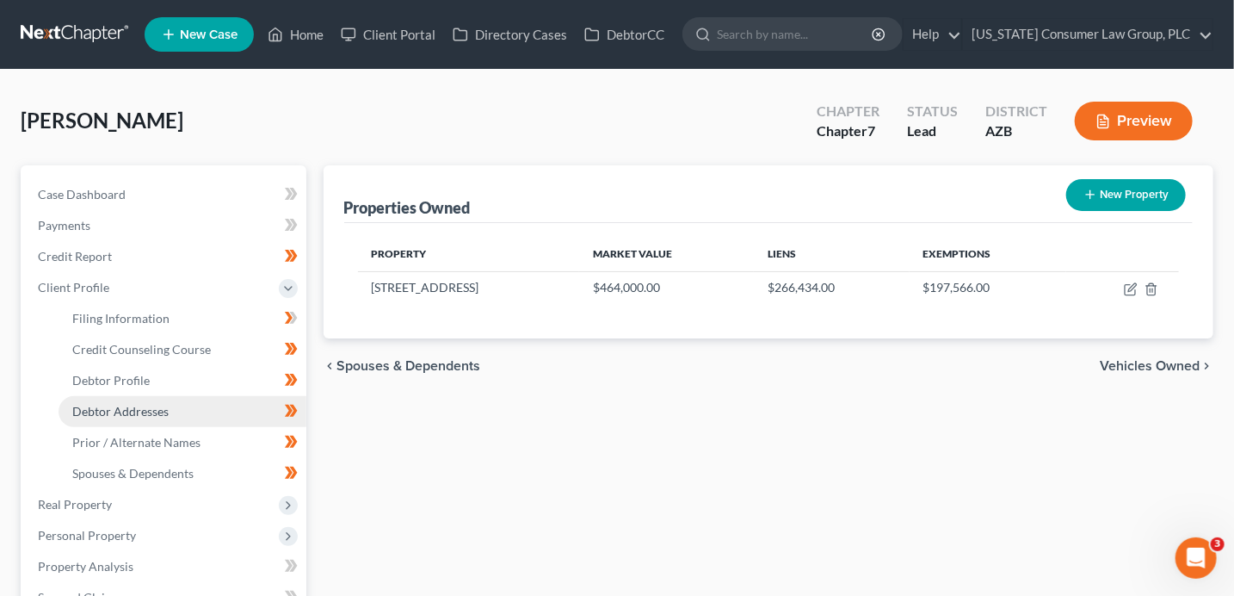
click at [143, 400] on link "Debtor Addresses" at bounding box center [183, 411] width 248 height 31
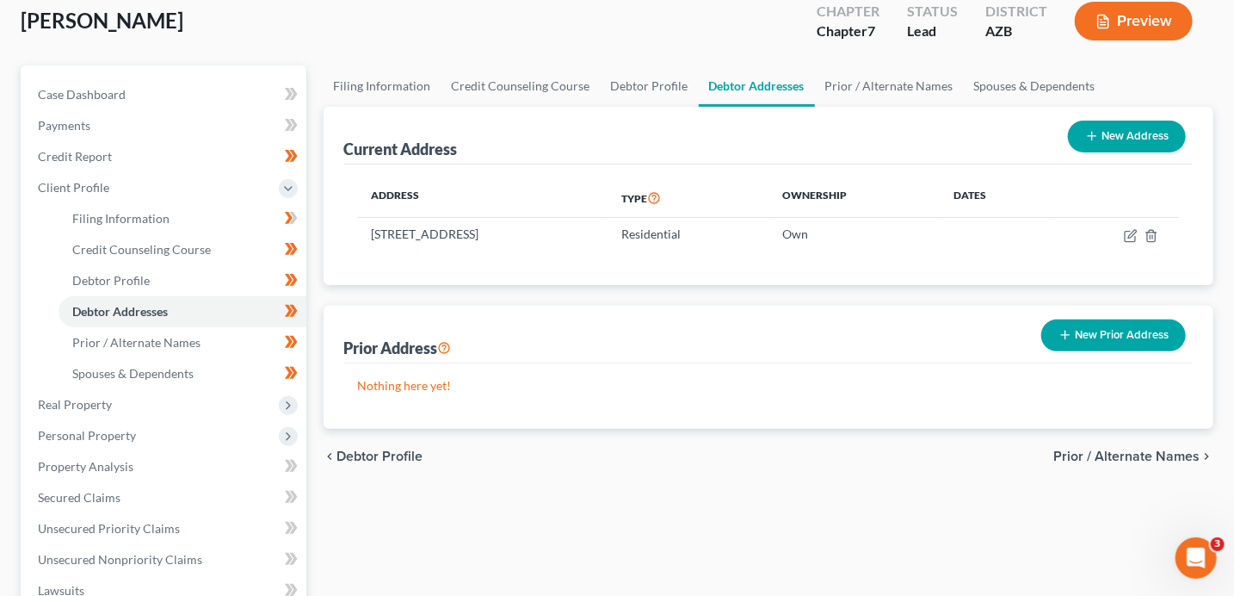
scroll to position [226, 0]
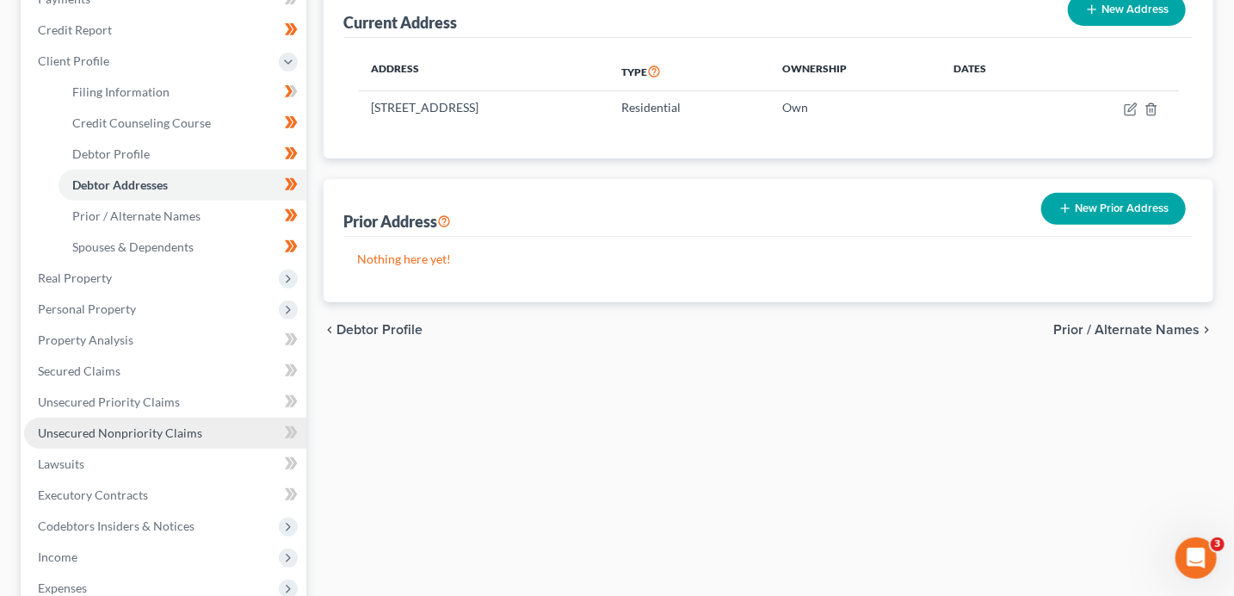
click at [114, 429] on span "Unsecured Nonpriority Claims" at bounding box center [120, 432] width 164 height 15
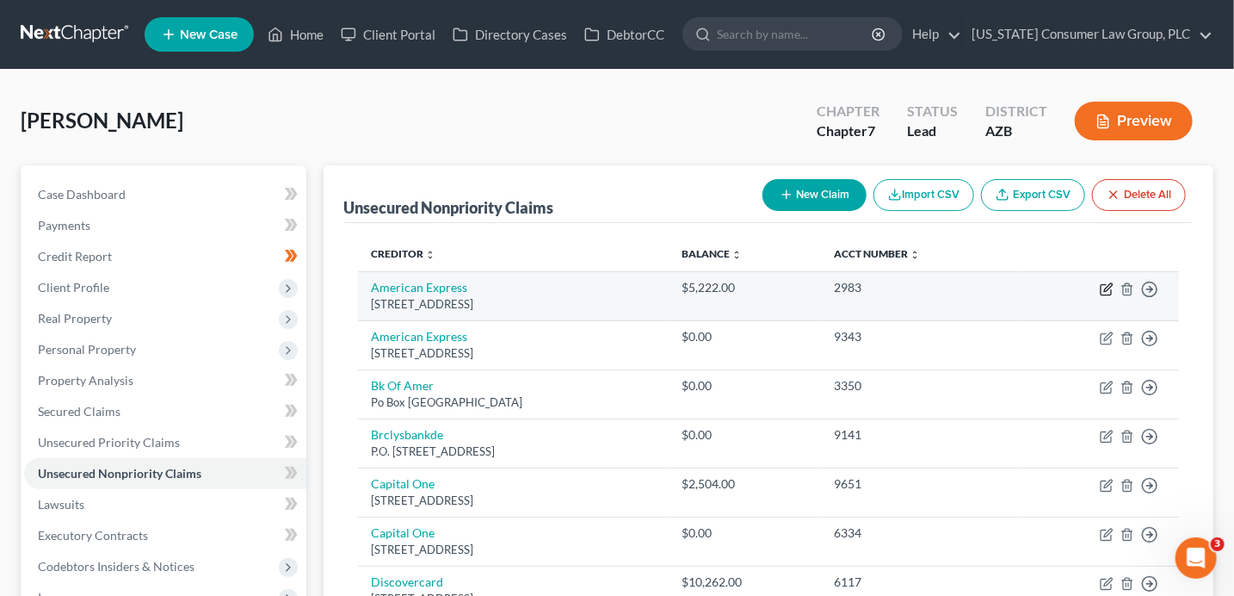
click at [1103, 289] on icon "button" at bounding box center [1107, 289] width 14 height 14
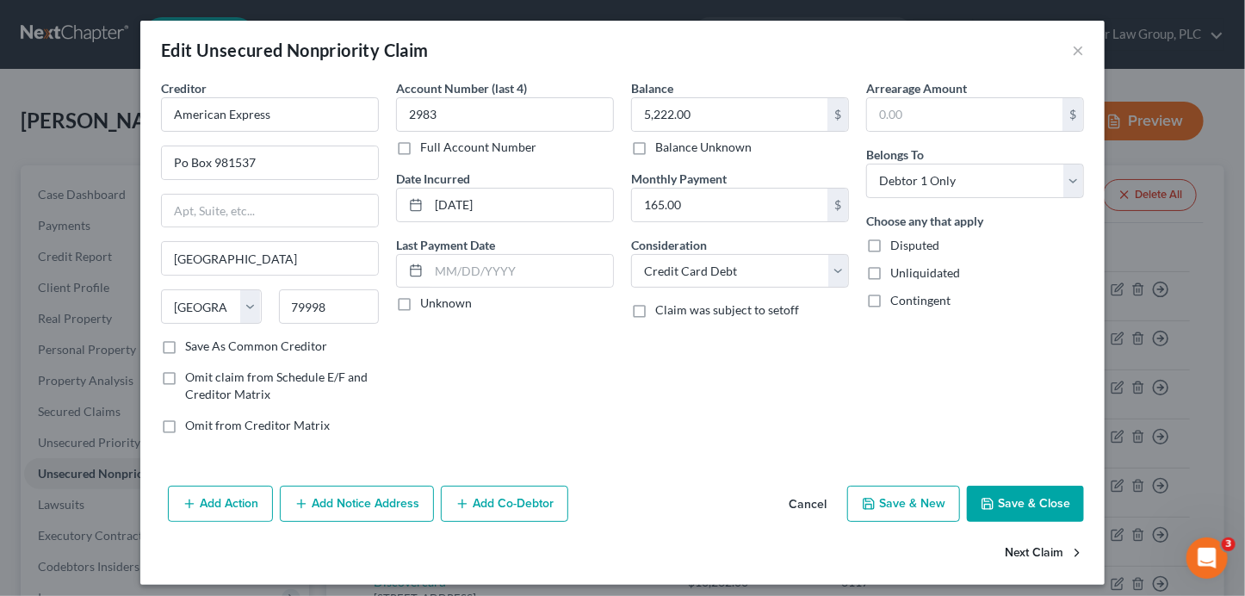
click at [1031, 558] on button "Next Claim" at bounding box center [1043, 553] width 79 height 36
click at [1033, 553] on button "Next Claim" at bounding box center [1043, 553] width 79 height 36
click at [312, 112] on input "Bk Of Amer" at bounding box center [270, 114] width 218 height 34
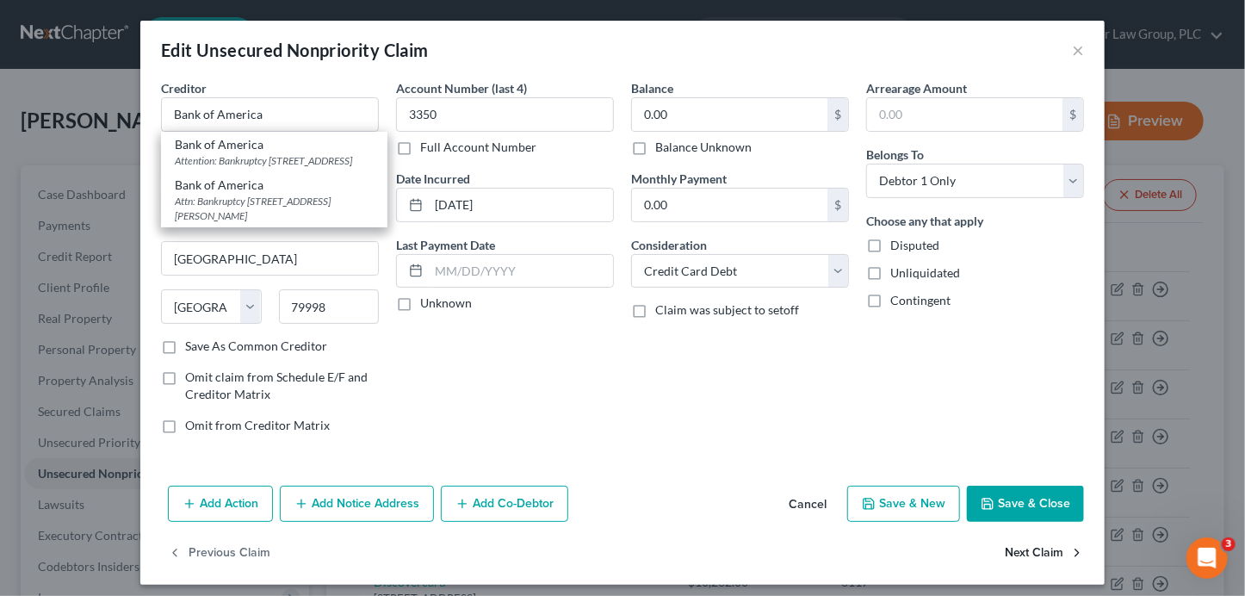
click at [1044, 555] on button "Next Claim" at bounding box center [1043, 553] width 79 height 36
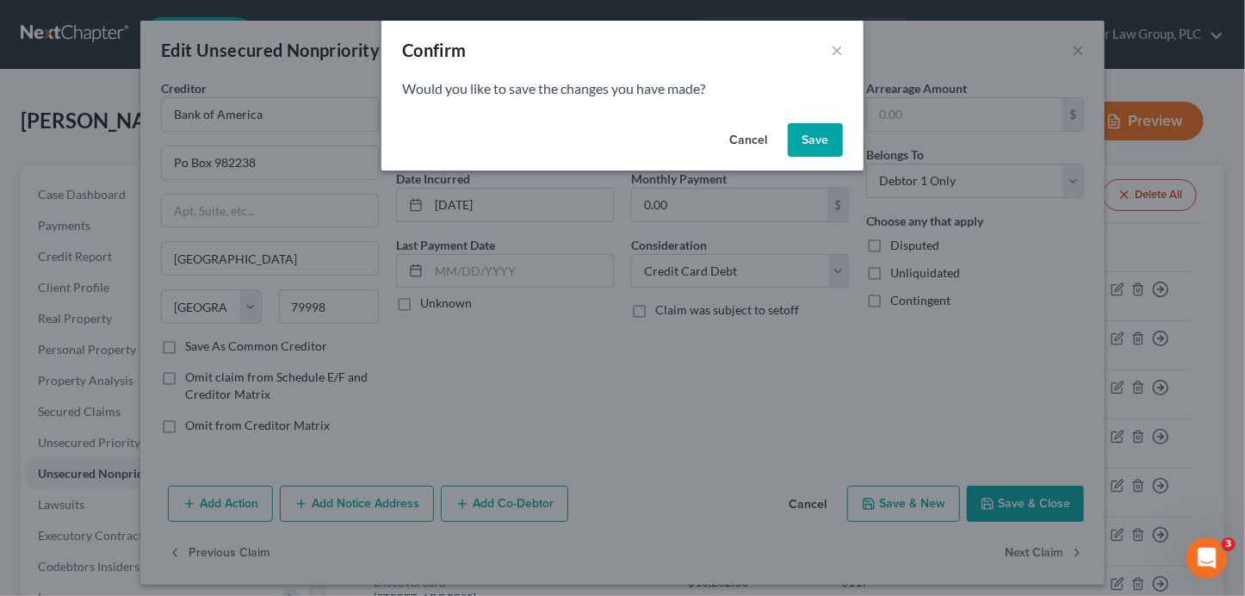
drag, startPoint x: 810, startPoint y: 141, endPoint x: 794, endPoint y: 146, distance: 16.3
click at [810, 141] on button "Save" at bounding box center [815, 140] width 55 height 34
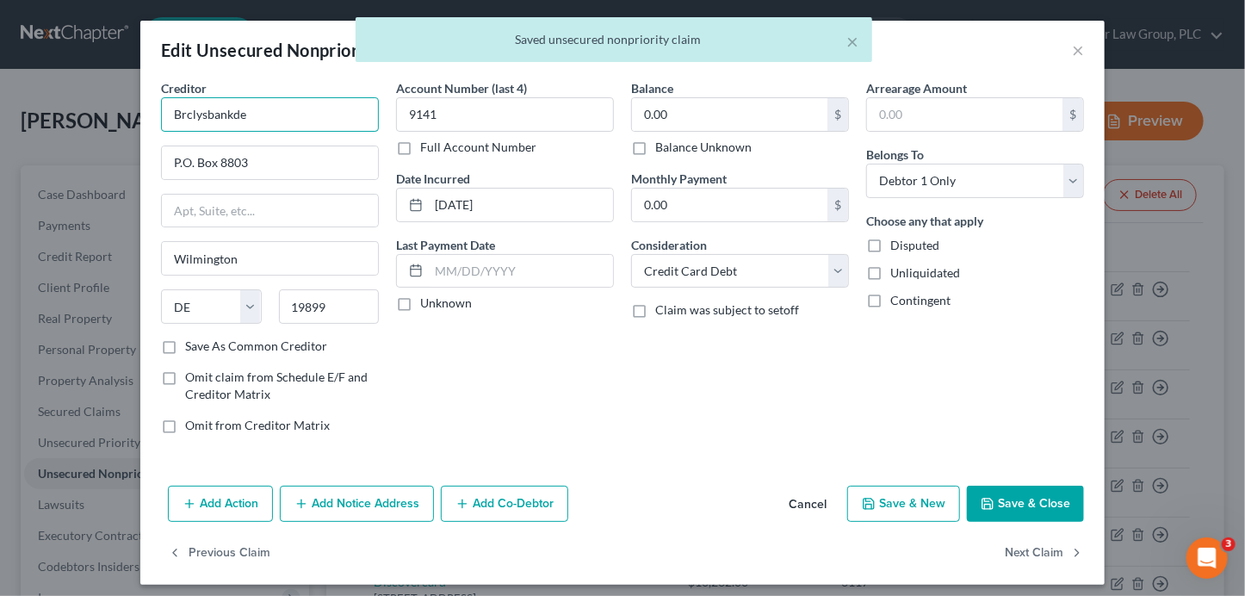
click at [312, 117] on input "Brclysbankde" at bounding box center [270, 114] width 218 height 34
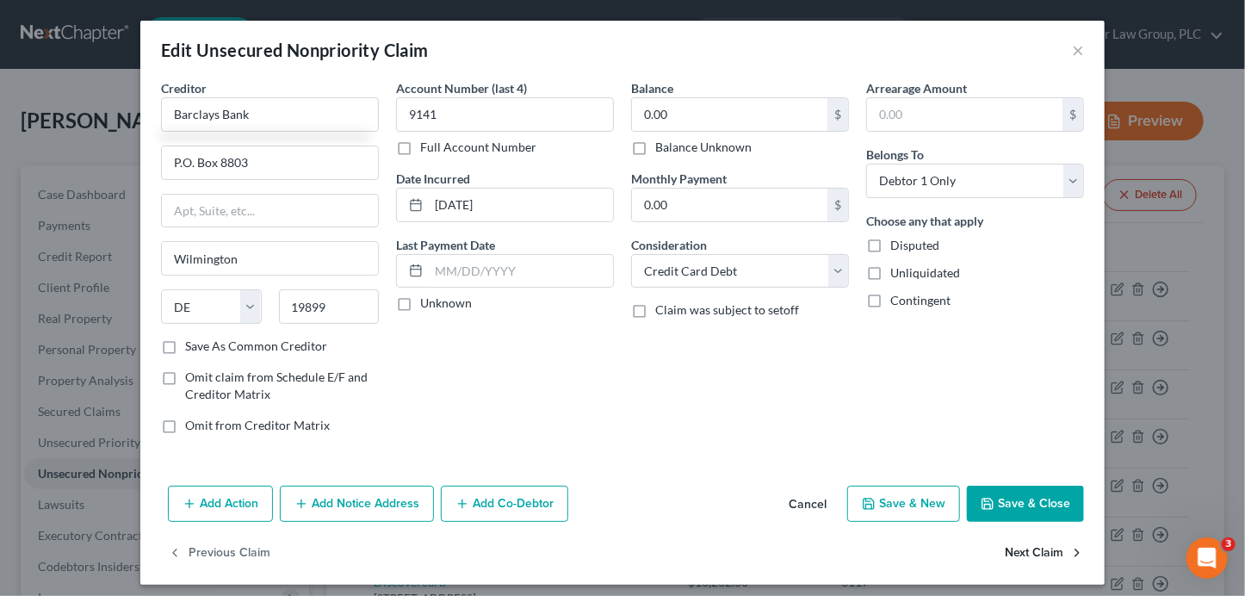
click at [1025, 547] on button "Next Claim" at bounding box center [1043, 553] width 79 height 36
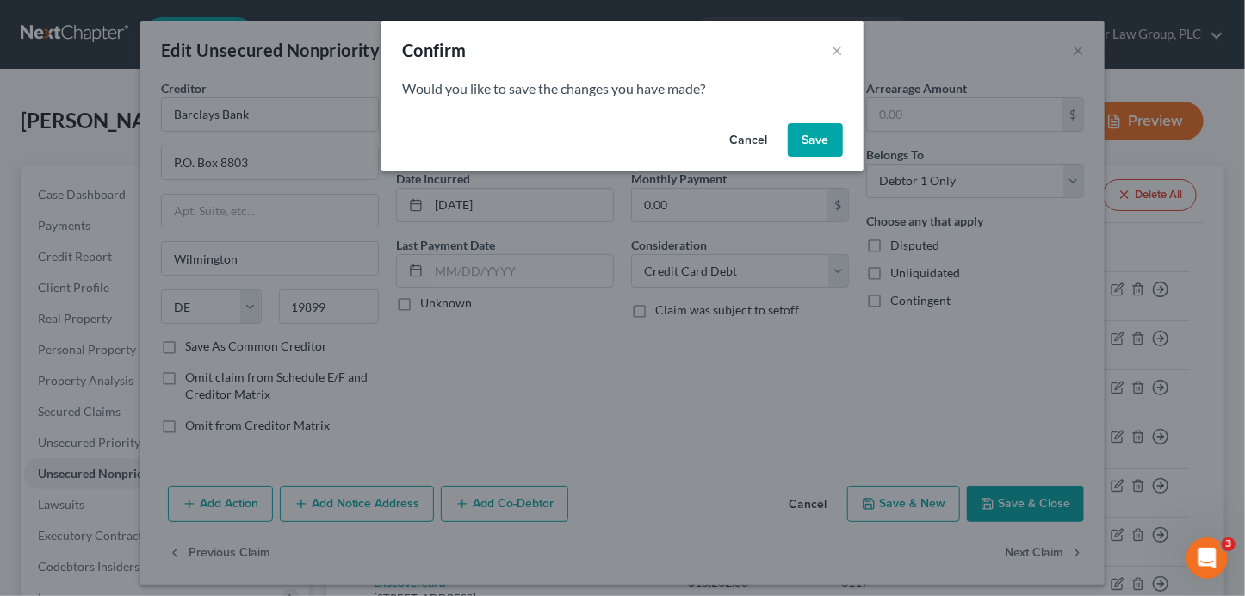
click at [837, 141] on button "Save" at bounding box center [815, 140] width 55 height 34
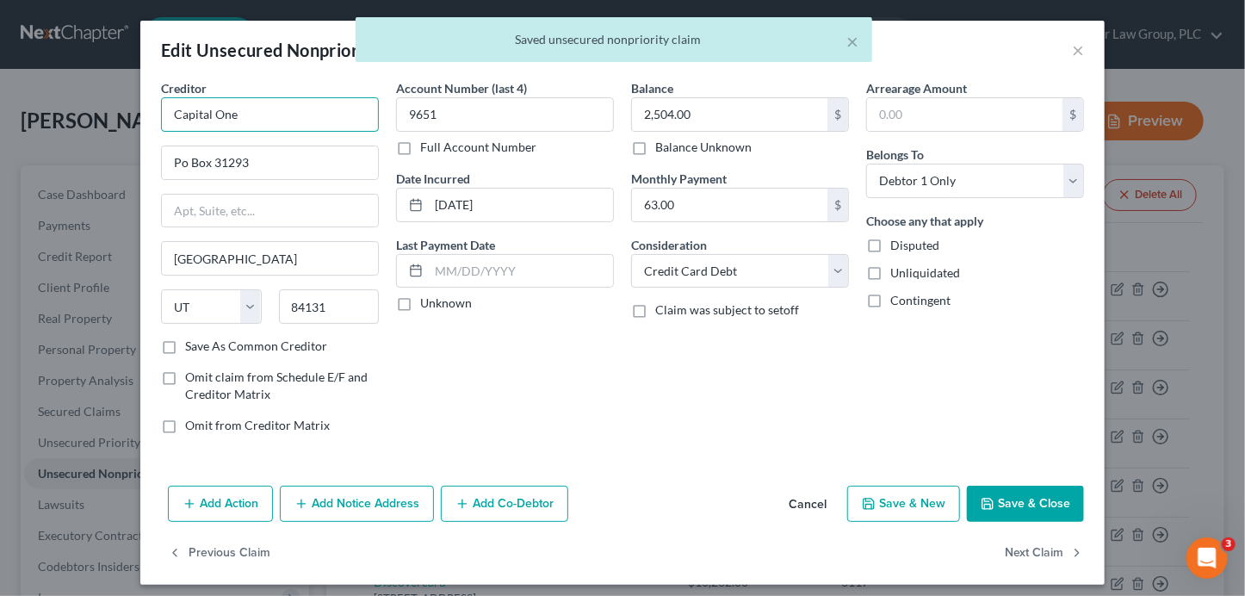
click at [299, 121] on input "Capital One" at bounding box center [270, 114] width 218 height 34
click at [1042, 555] on button "Next Claim" at bounding box center [1043, 553] width 79 height 36
click at [730, 264] on select "Select Cable / Satellite Services Collection Agency Credit Card Debt Debt Couns…" at bounding box center [740, 271] width 218 height 34
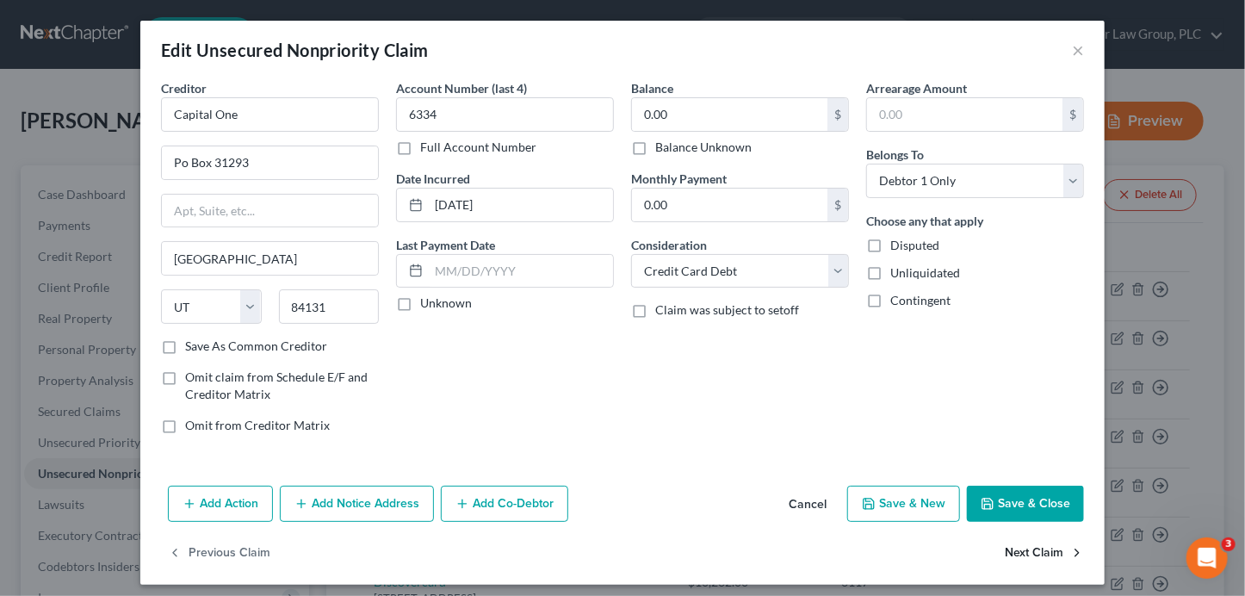
click at [1023, 557] on button "Next Claim" at bounding box center [1043, 553] width 79 height 36
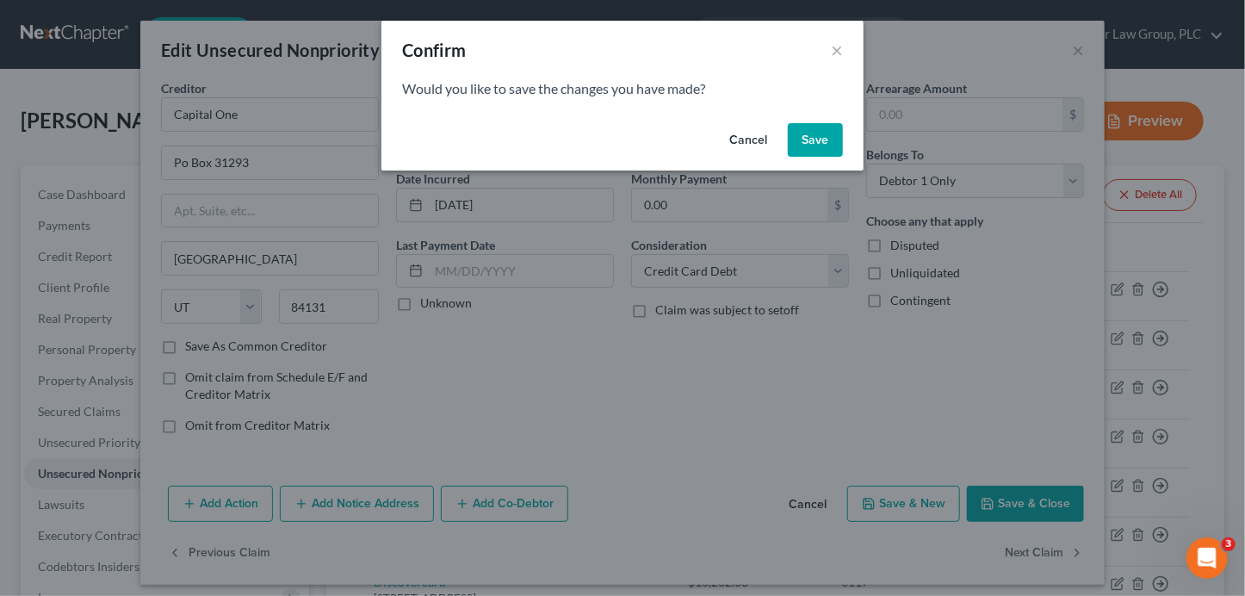
click at [827, 143] on button "Save" at bounding box center [815, 140] width 55 height 34
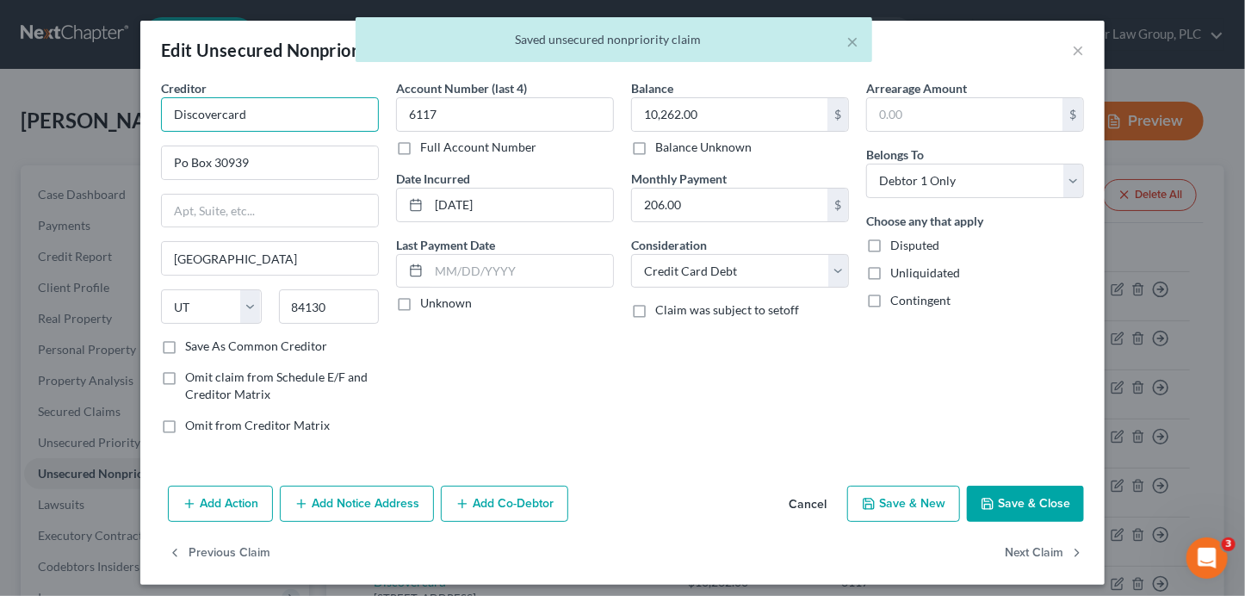
click at [263, 119] on input "Discovercard" at bounding box center [270, 114] width 218 height 34
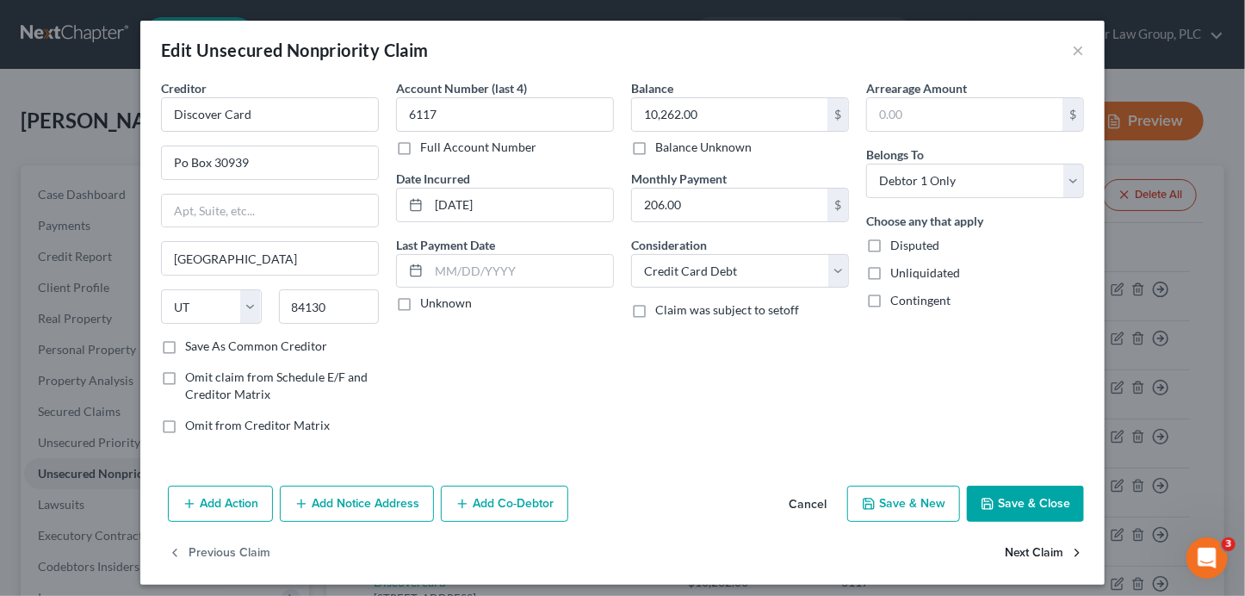
click at [1005, 553] on button "Next Claim" at bounding box center [1043, 553] width 79 height 36
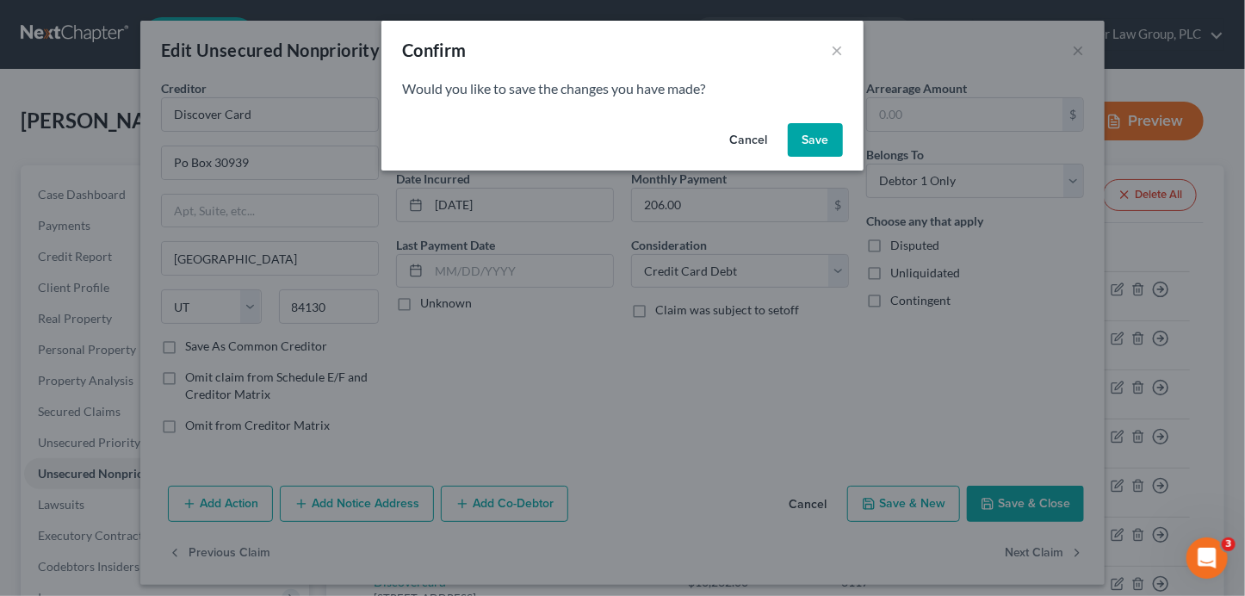
click at [827, 144] on button "Save" at bounding box center [815, 140] width 55 height 34
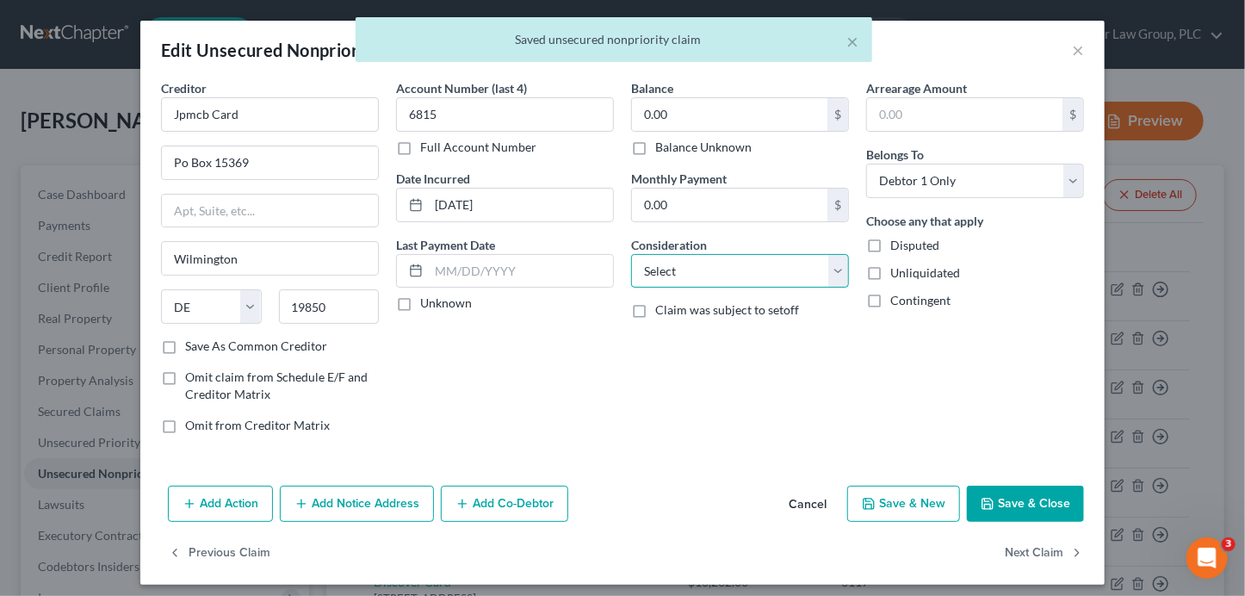
click at [702, 271] on select "Select Cable / Satellite Services Collection Agency Credit Card Debt Debt Couns…" at bounding box center [740, 271] width 218 height 34
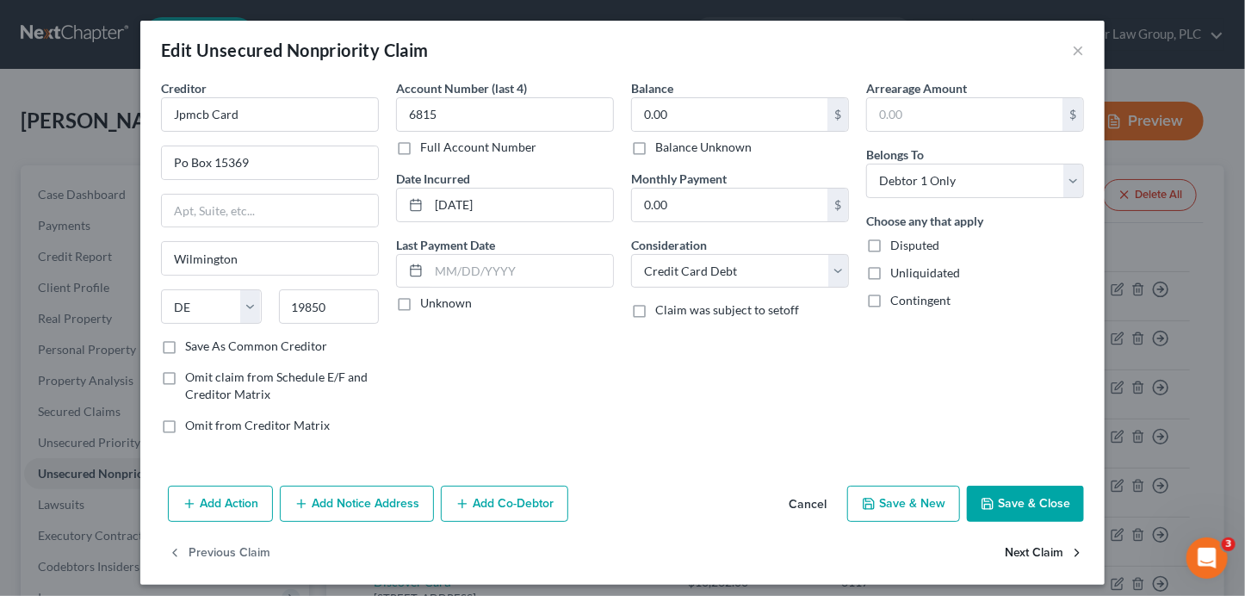
click at [1023, 550] on button "Next Claim" at bounding box center [1043, 553] width 79 height 36
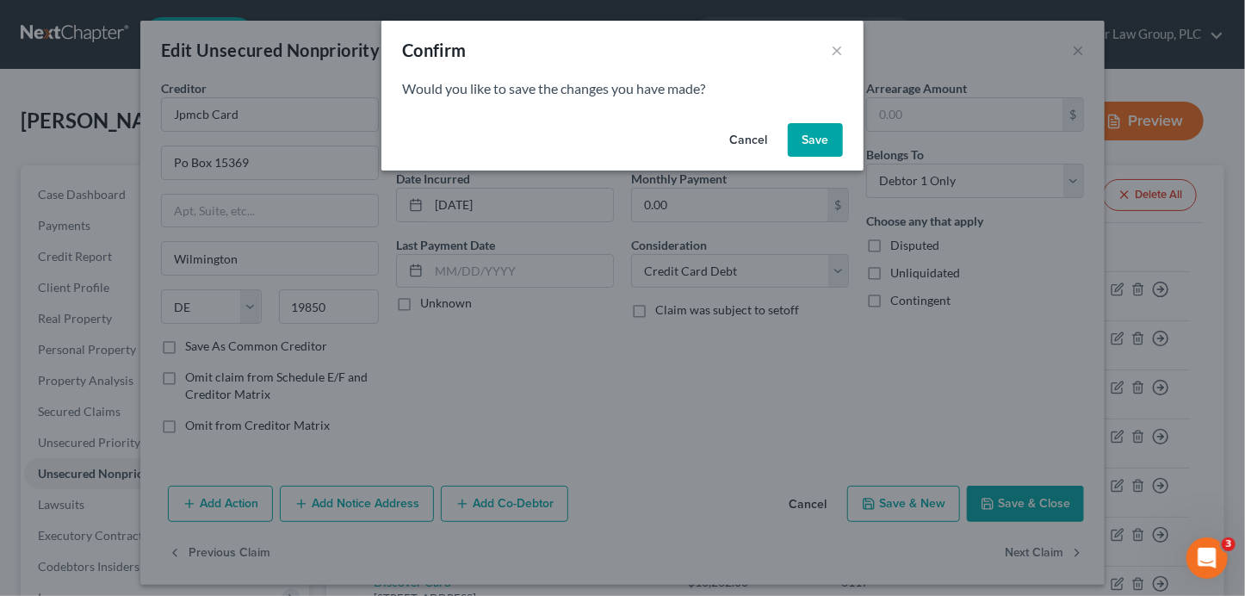
click at [812, 151] on button "Save" at bounding box center [815, 140] width 55 height 34
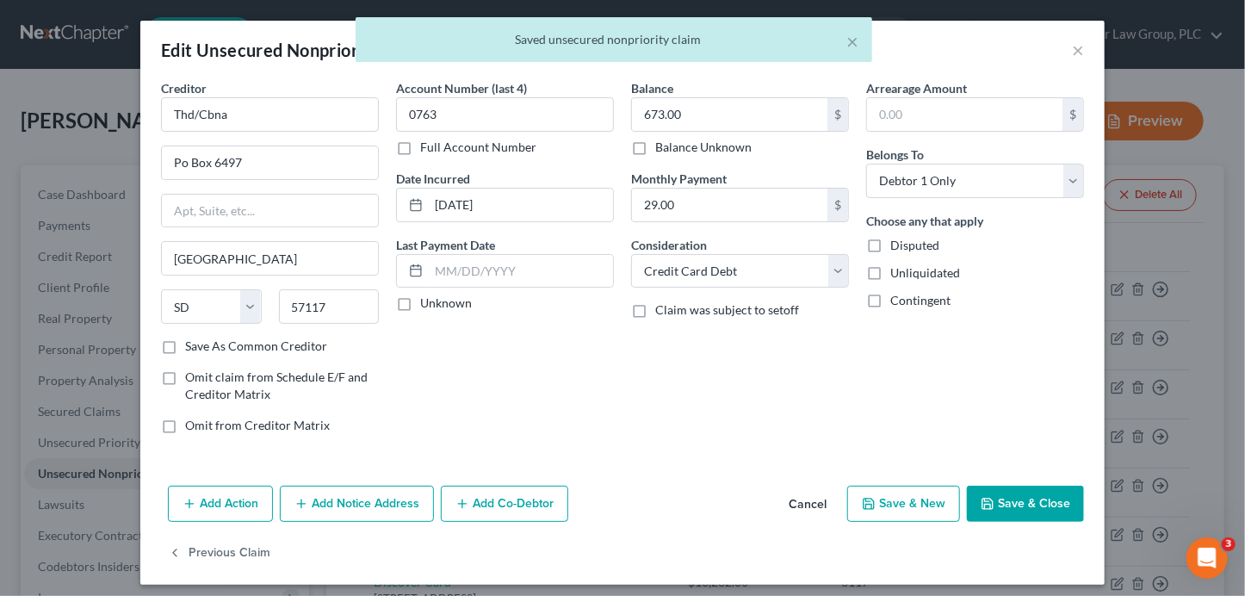
click at [995, 503] on button "Save & Close" at bounding box center [1025, 503] width 117 height 36
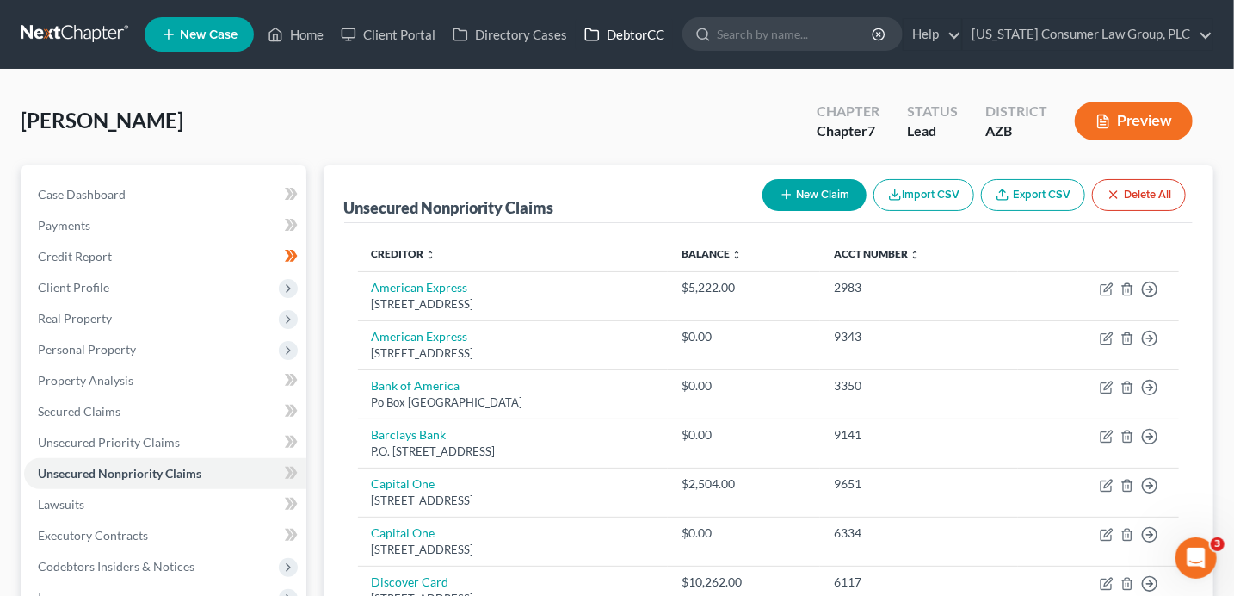
click at [646, 37] on link "DebtorCC" at bounding box center [624, 34] width 97 height 31
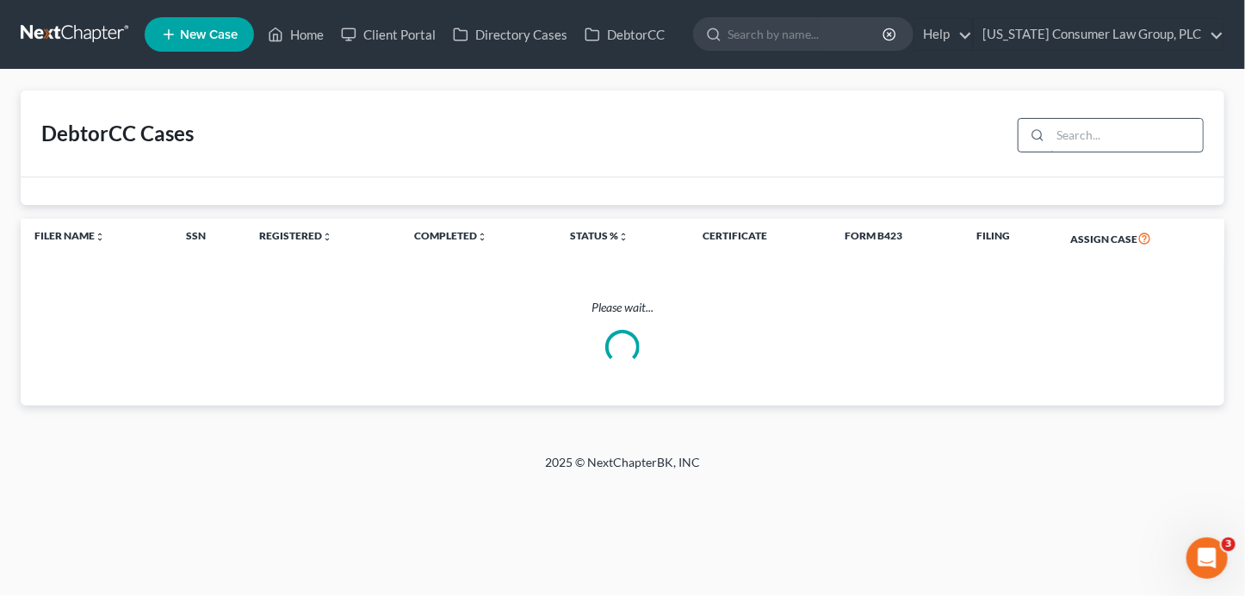
click at [1072, 143] on input "search" at bounding box center [1126, 135] width 152 height 33
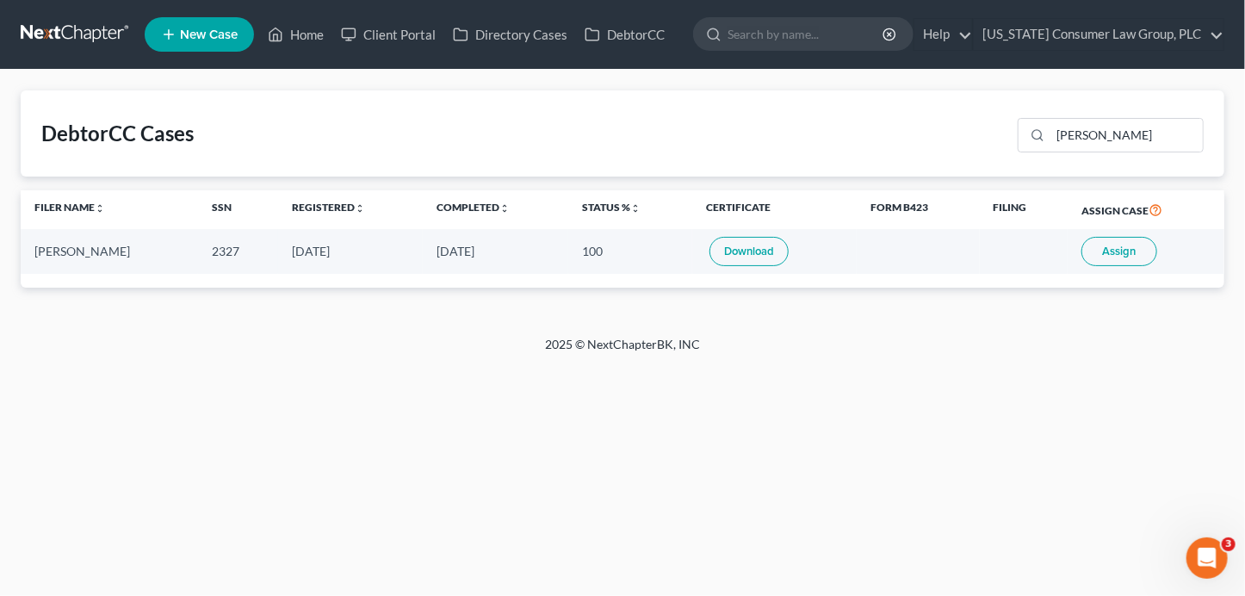
click at [1140, 252] on button "Assign" at bounding box center [1119, 251] width 76 height 29
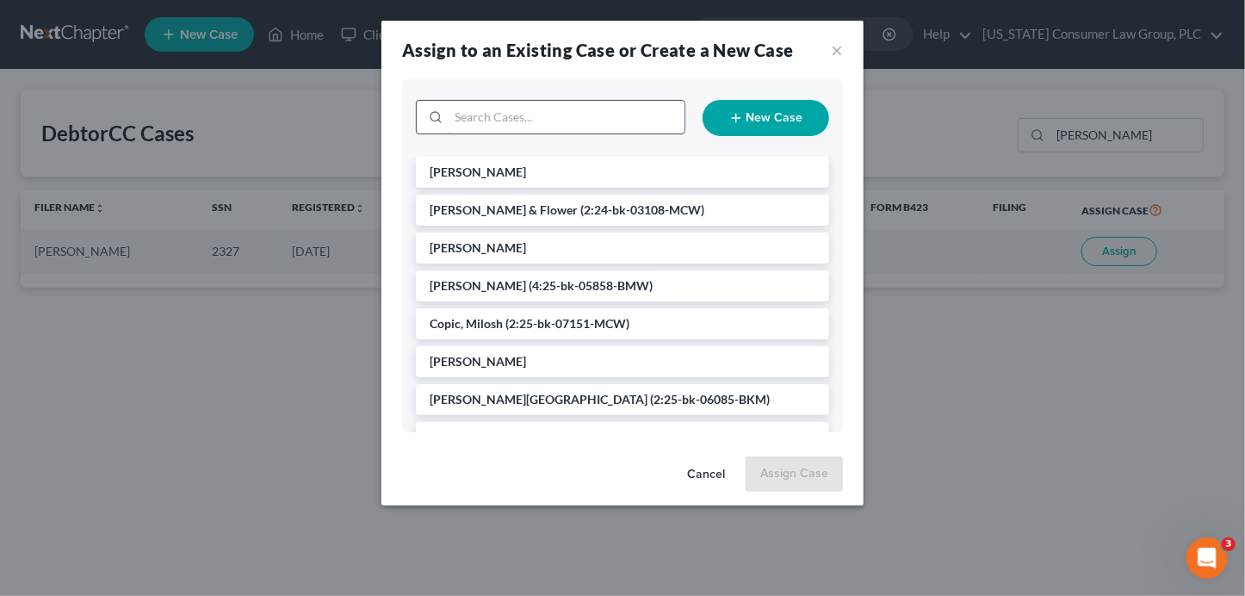
click at [549, 122] on input "search" at bounding box center [566, 117] width 236 height 33
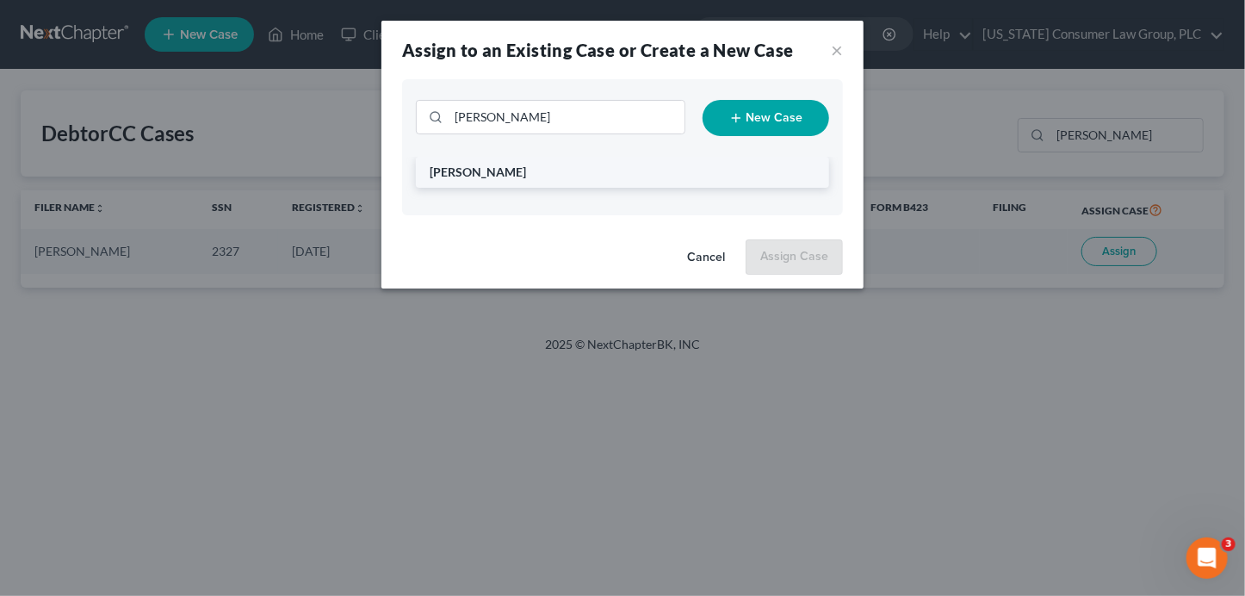
click at [539, 165] on li "[PERSON_NAME]" at bounding box center [622, 172] width 413 height 31
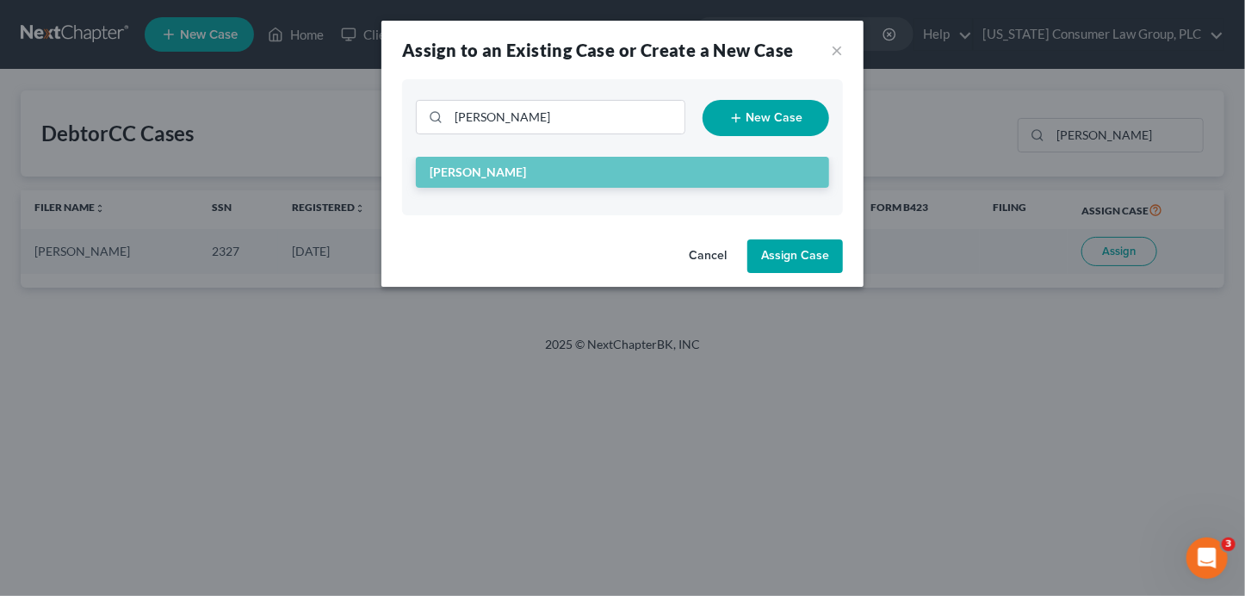
click at [774, 262] on button "Assign Case" at bounding box center [795, 256] width 96 height 34
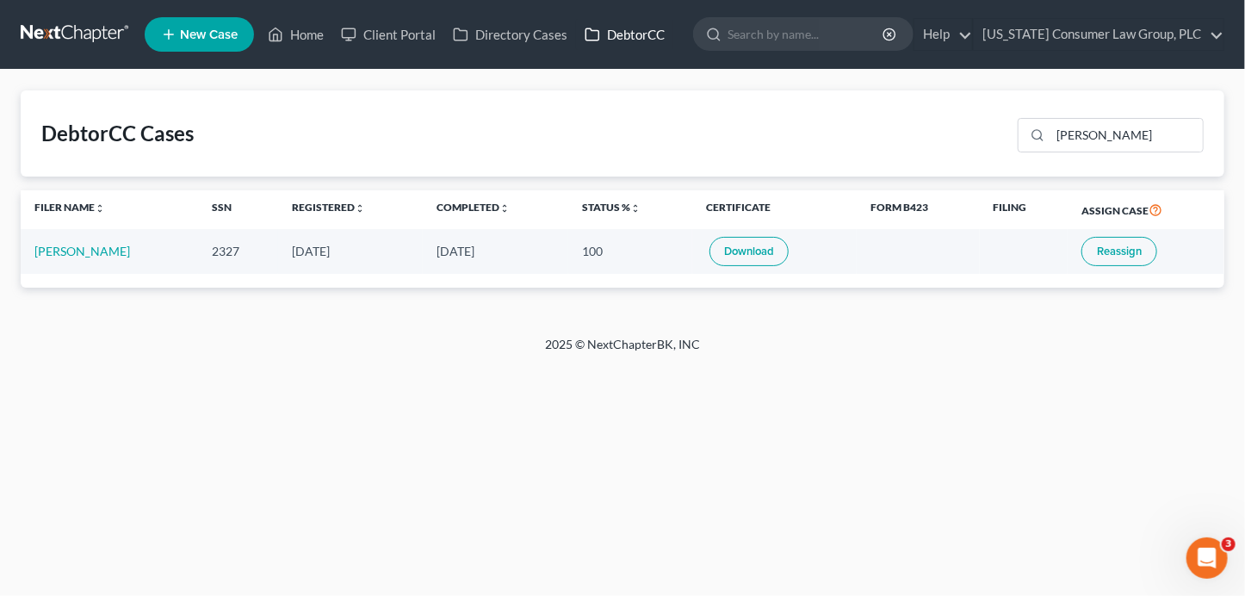
click at [619, 34] on link "DebtorCC" at bounding box center [624, 34] width 97 height 31
click at [298, 42] on link "Home" at bounding box center [295, 34] width 73 height 31
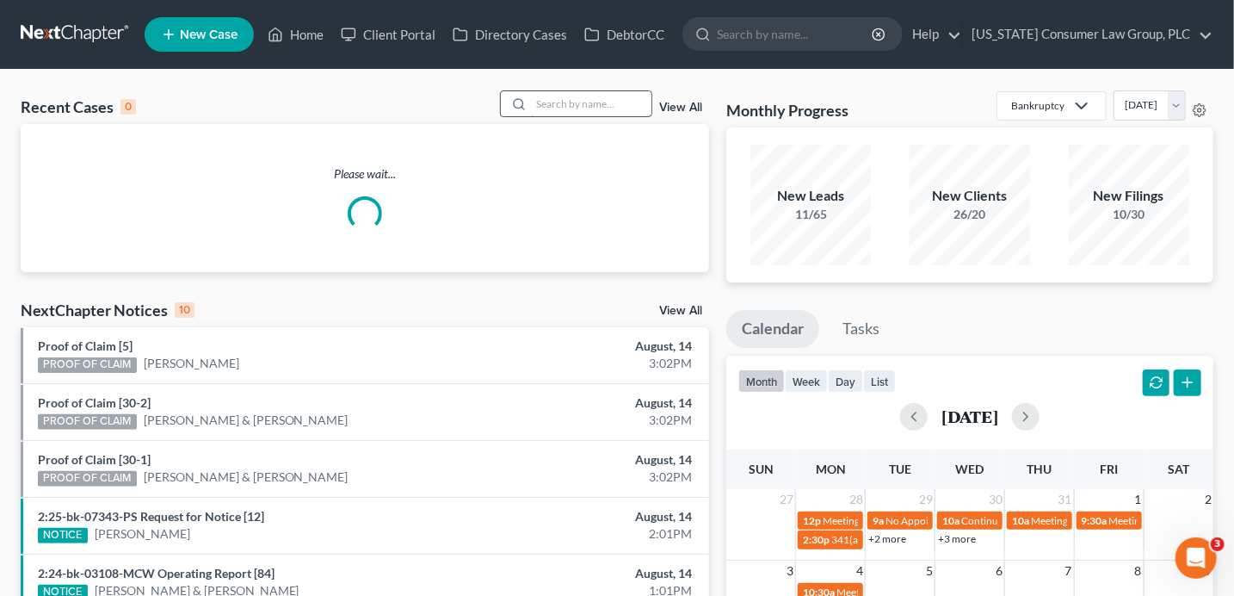
click at [568, 114] on input "search" at bounding box center [591, 103] width 120 height 25
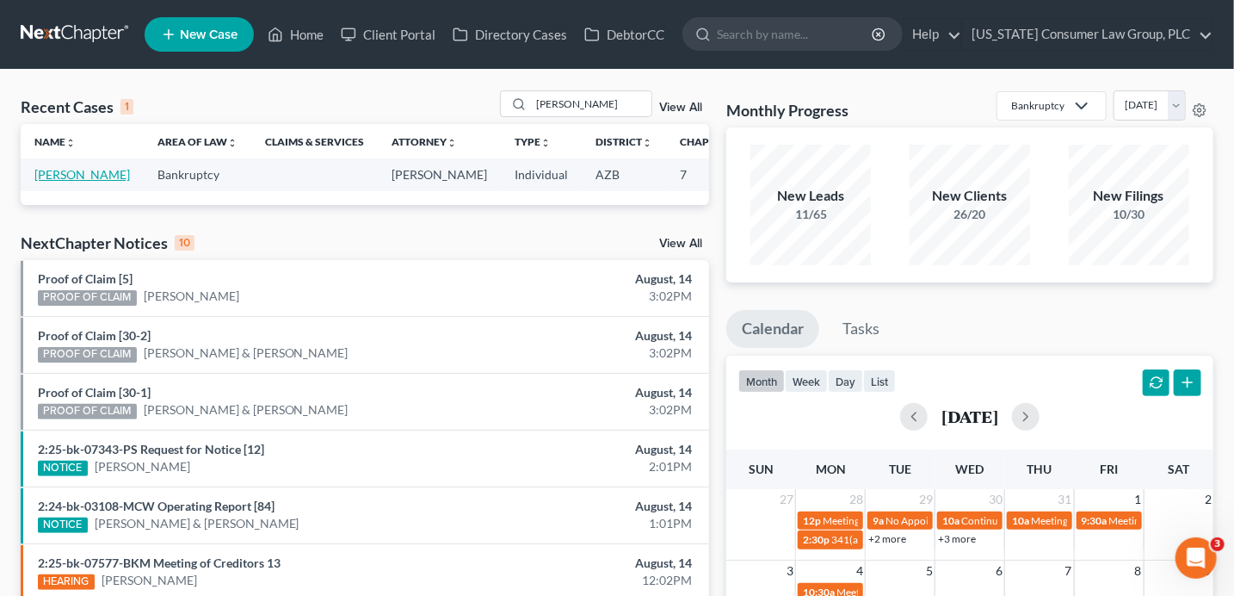
click at [50, 182] on link "[PERSON_NAME]" at bounding box center [82, 174] width 96 height 15
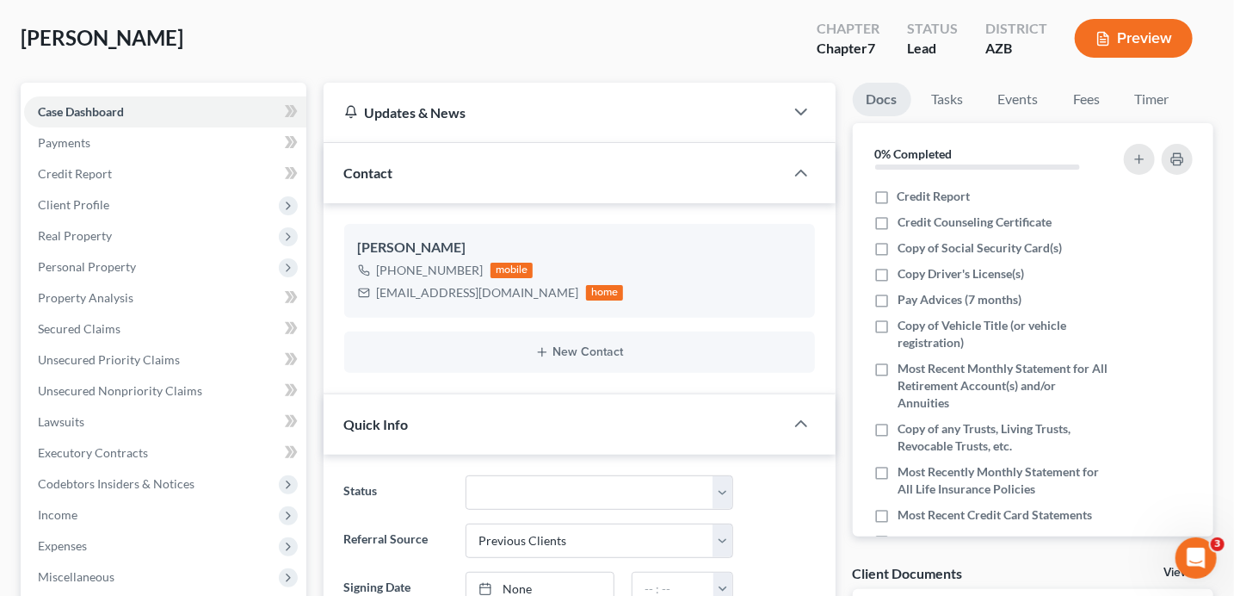
scroll to position [337, 0]
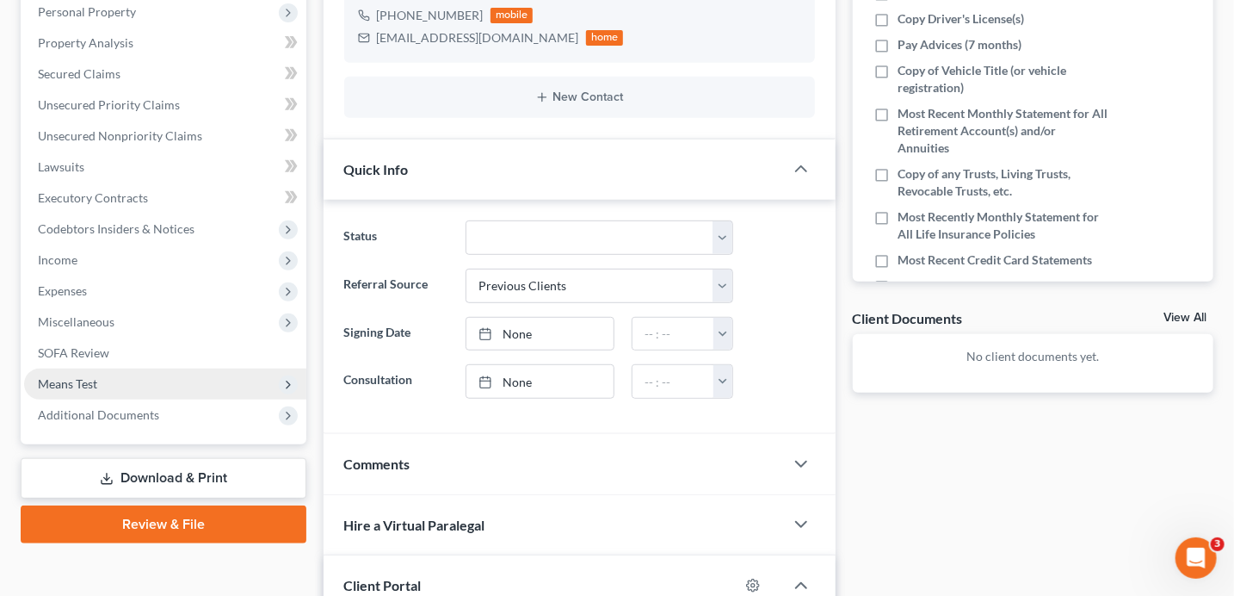
click at [100, 380] on span "Means Test" at bounding box center [165, 383] width 282 height 31
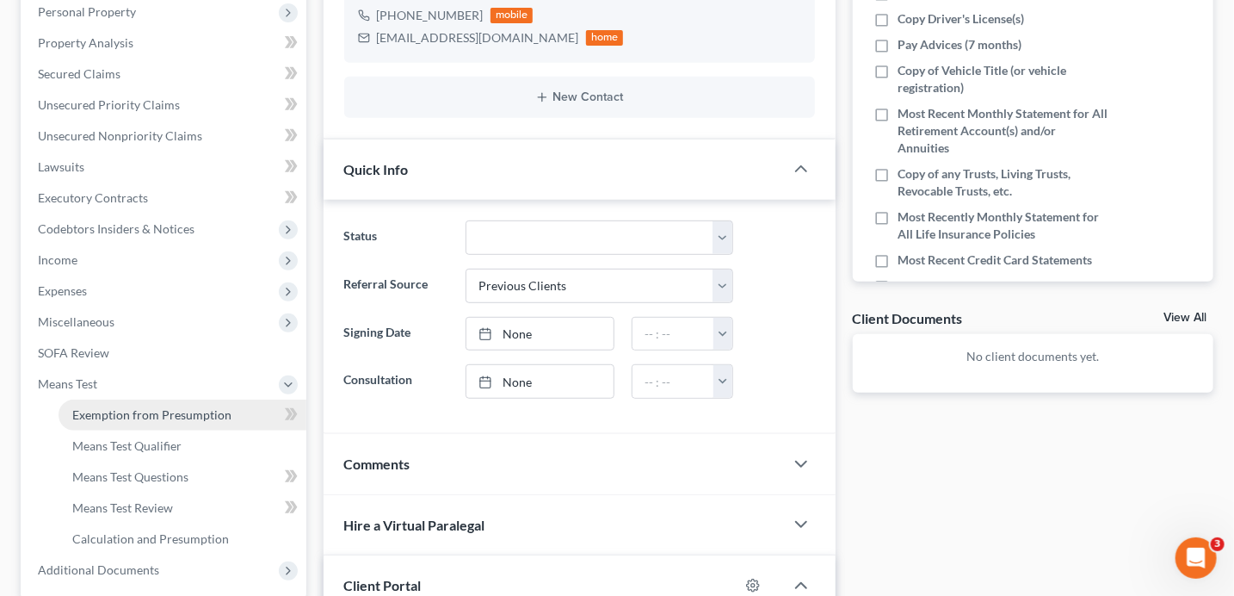
click at [167, 408] on span "Exemption from Presumption" at bounding box center [151, 414] width 159 height 15
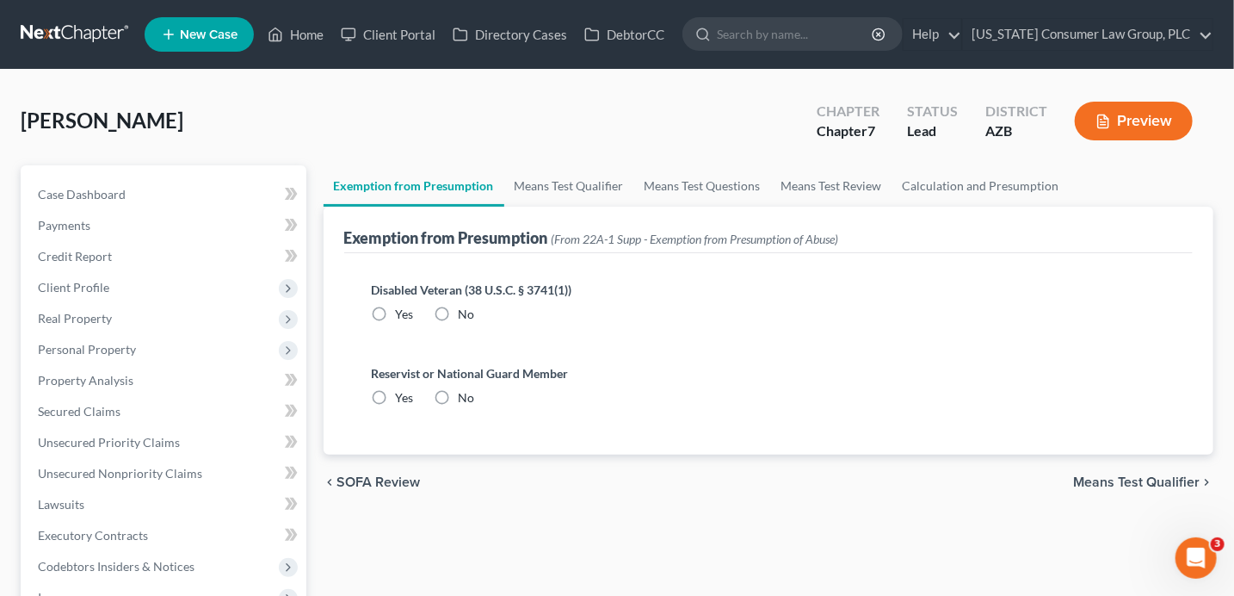
click at [292, 419] on icon at bounding box center [291, 411] width 13 height 22
click at [459, 306] on label "No" at bounding box center [467, 314] width 16 height 17
click at [466, 306] on input "No" at bounding box center [471, 311] width 11 height 11
click at [459, 391] on label "No" at bounding box center [467, 397] width 16 height 17
click at [466, 391] on input "No" at bounding box center [471, 394] width 11 height 11
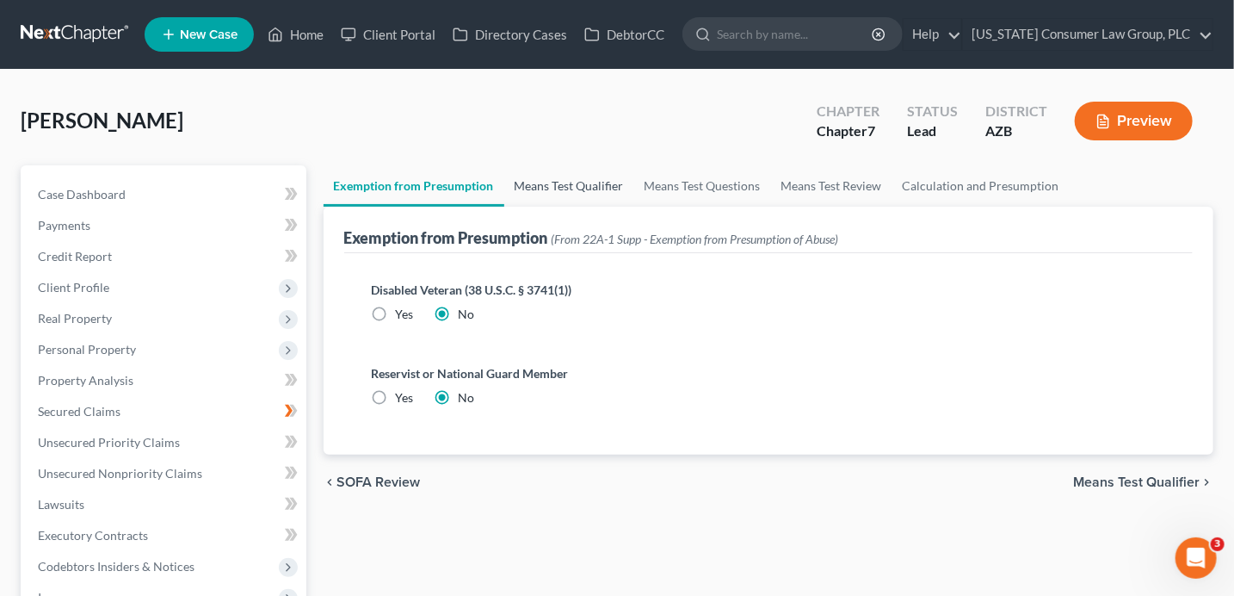
click at [523, 184] on link "Means Test Qualifier" at bounding box center [569, 185] width 130 height 41
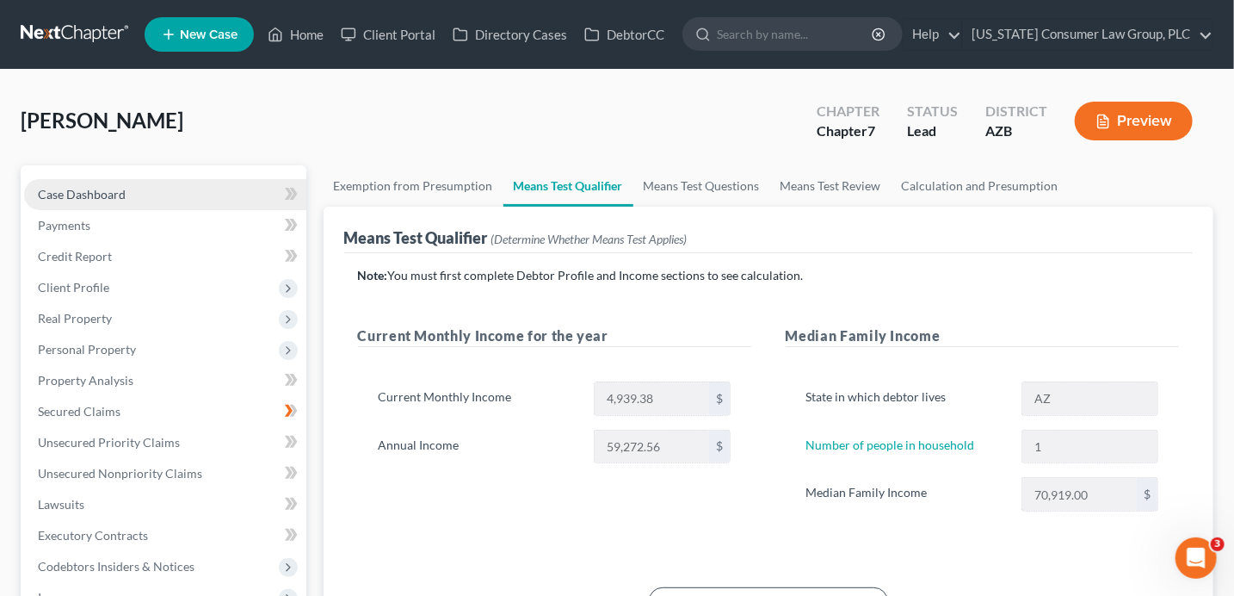
click at [166, 194] on link "Case Dashboard" at bounding box center [165, 194] width 282 height 31
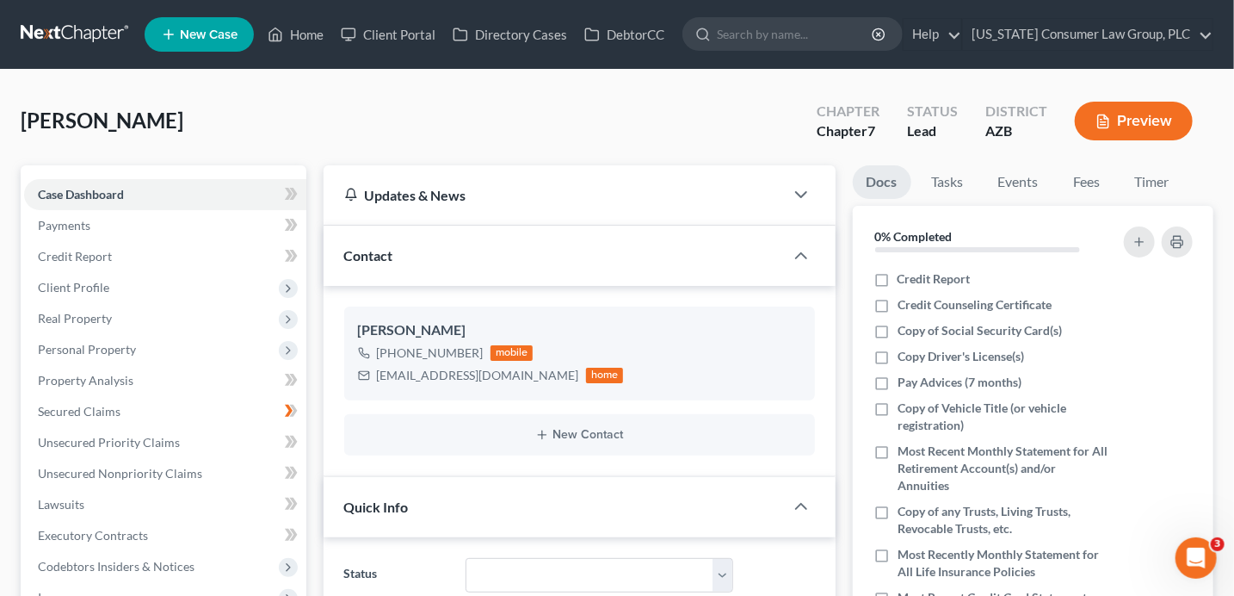
click at [303, 34] on link "Home" at bounding box center [295, 34] width 73 height 31
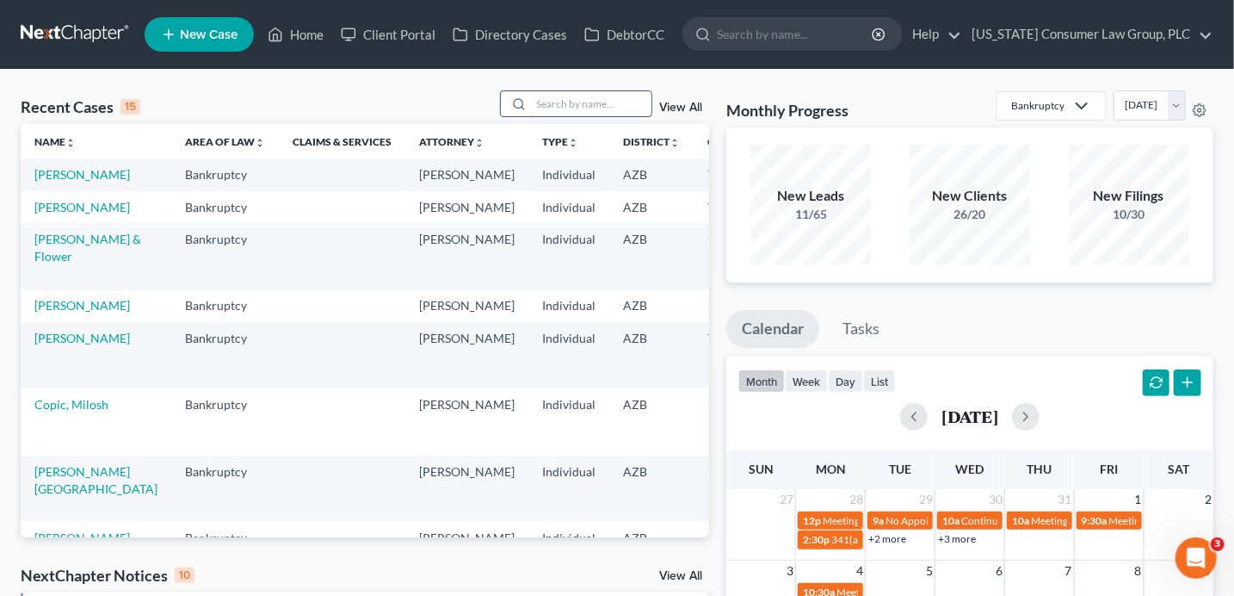
click at [576, 108] on input "search" at bounding box center [591, 103] width 120 height 25
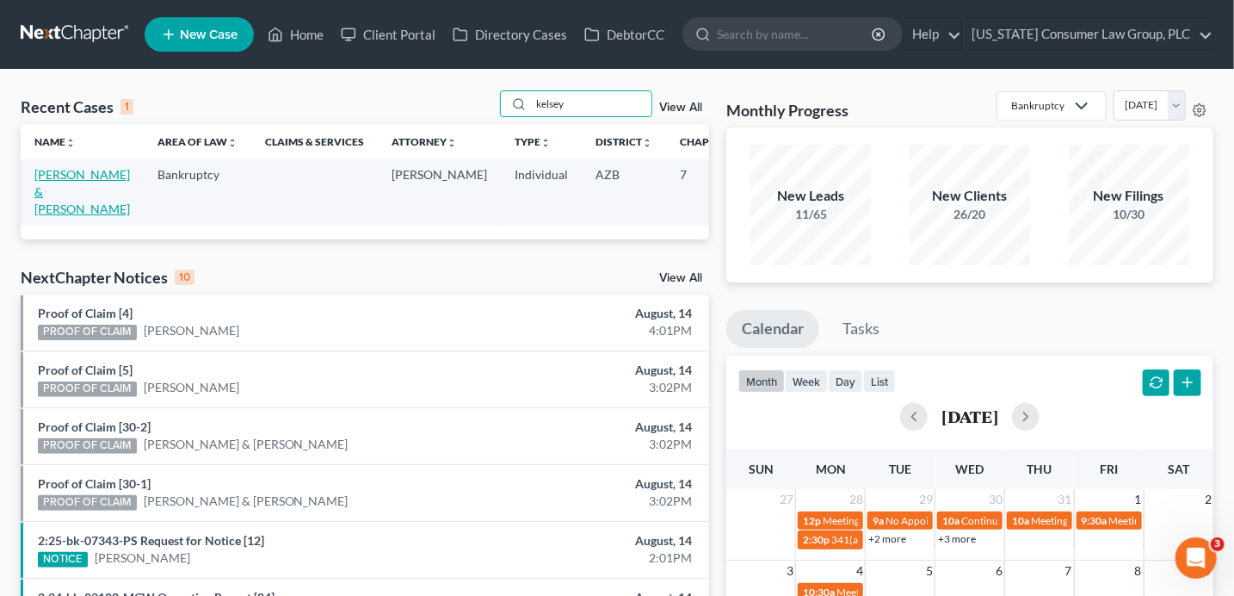
click at [59, 195] on link "[PERSON_NAME] & [PERSON_NAME]" at bounding box center [82, 191] width 96 height 49
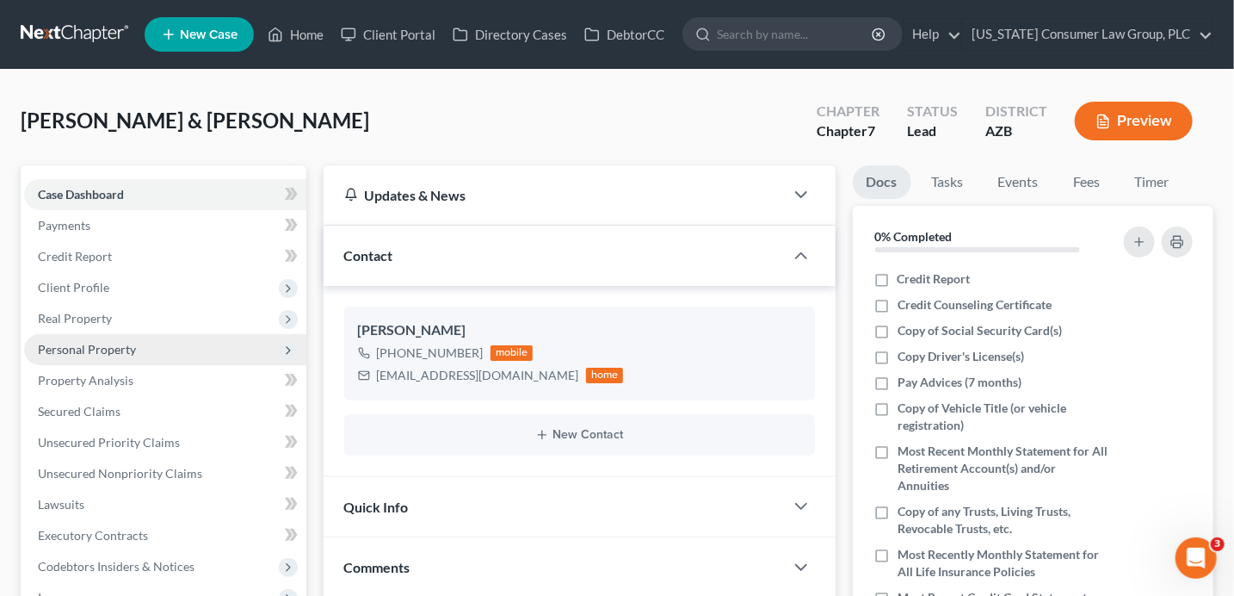
click at [193, 351] on span "Personal Property" at bounding box center [165, 349] width 282 height 31
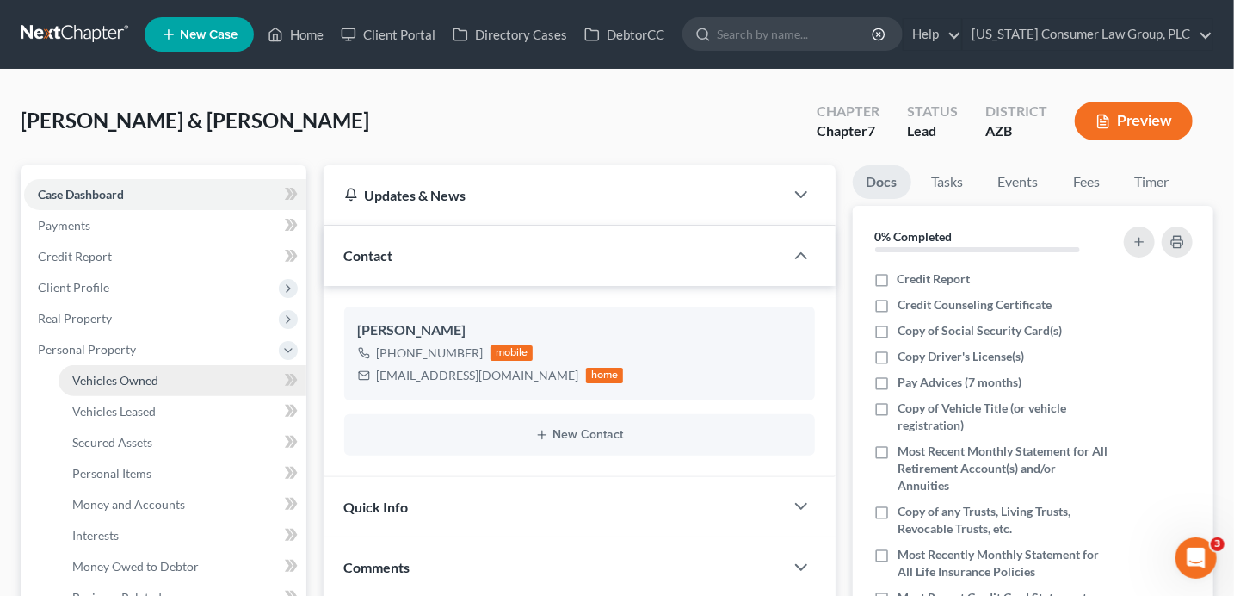
click at [125, 380] on span "Vehicles Owned" at bounding box center [115, 380] width 86 height 15
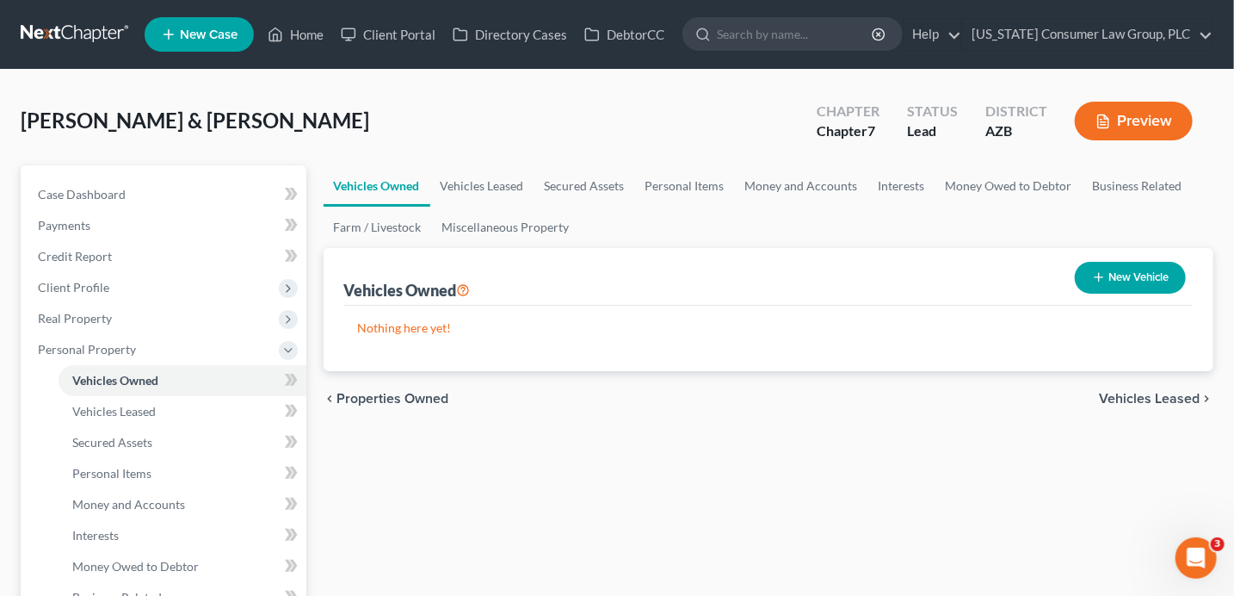
click at [1105, 284] on button "New Vehicle" at bounding box center [1130, 278] width 111 height 32
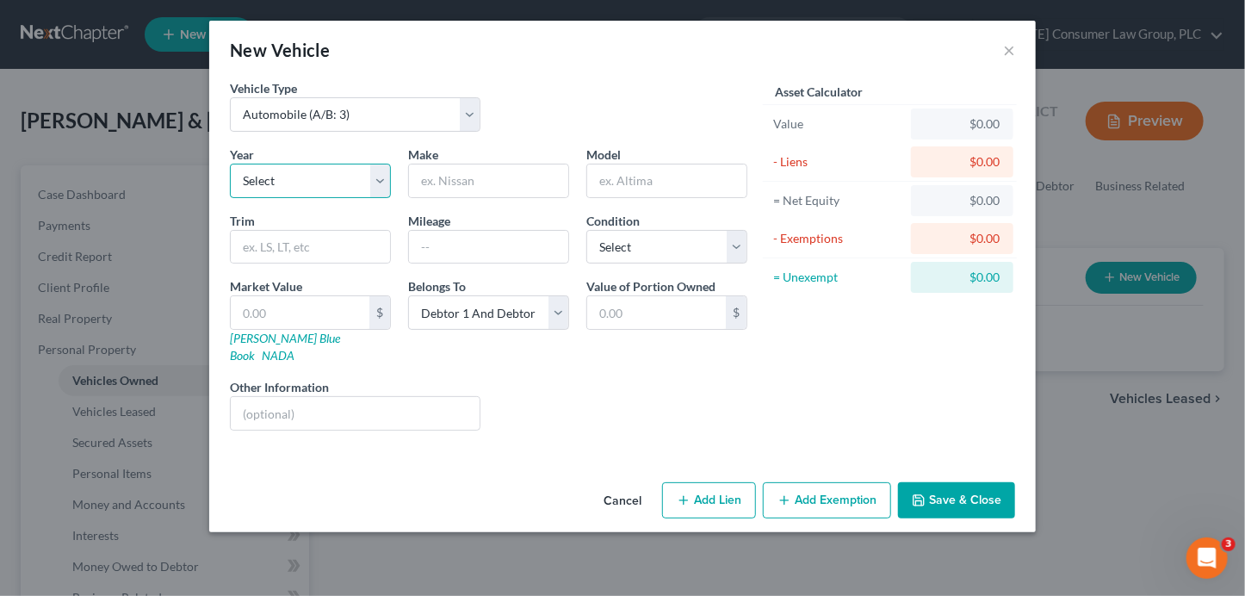
click at [269, 184] on select "Select 2026 2025 2024 2023 2022 2021 2020 2019 2018 2017 2016 2015 2014 2013 20…" at bounding box center [310, 181] width 161 height 34
click at [481, 176] on input "text" at bounding box center [488, 180] width 159 height 33
drag, startPoint x: 436, startPoint y: 250, endPoint x: 435, endPoint y: 241, distance: 9.5
click at [436, 250] on input "text" at bounding box center [488, 247] width 159 height 33
click at [285, 341] on link "[PERSON_NAME] Blue Book" at bounding box center [285, 347] width 110 height 32
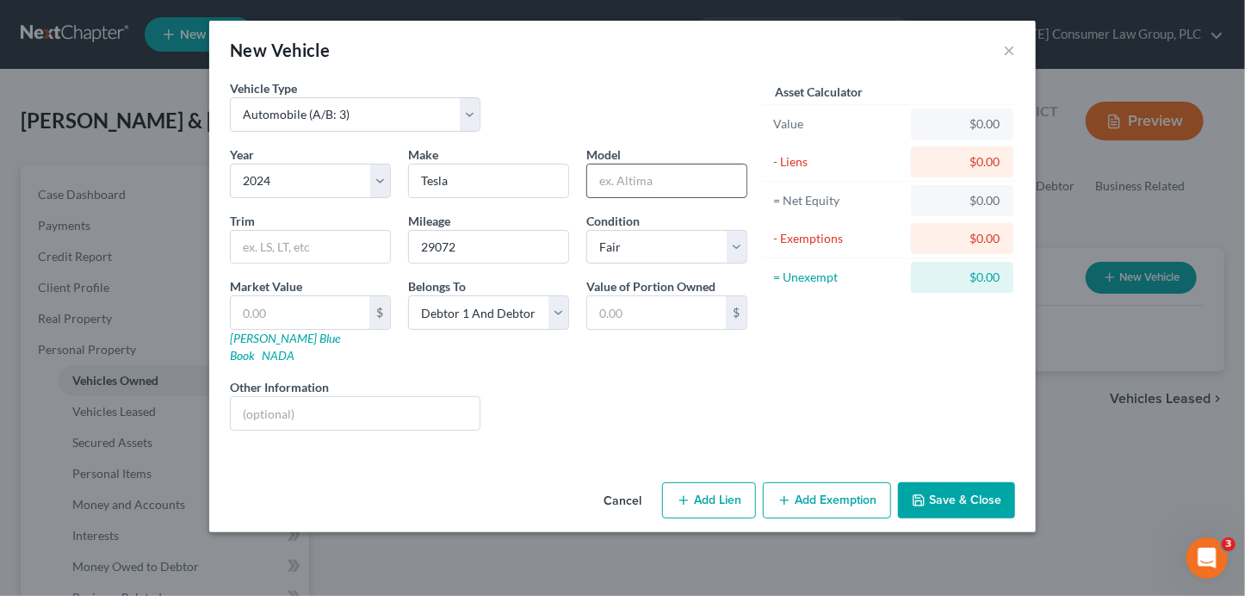
click at [667, 175] on input "text" at bounding box center [666, 180] width 159 height 33
click at [250, 312] on input "text" at bounding box center [300, 312] width 139 height 33
click at [938, 492] on button "Save & Close" at bounding box center [956, 500] width 117 height 36
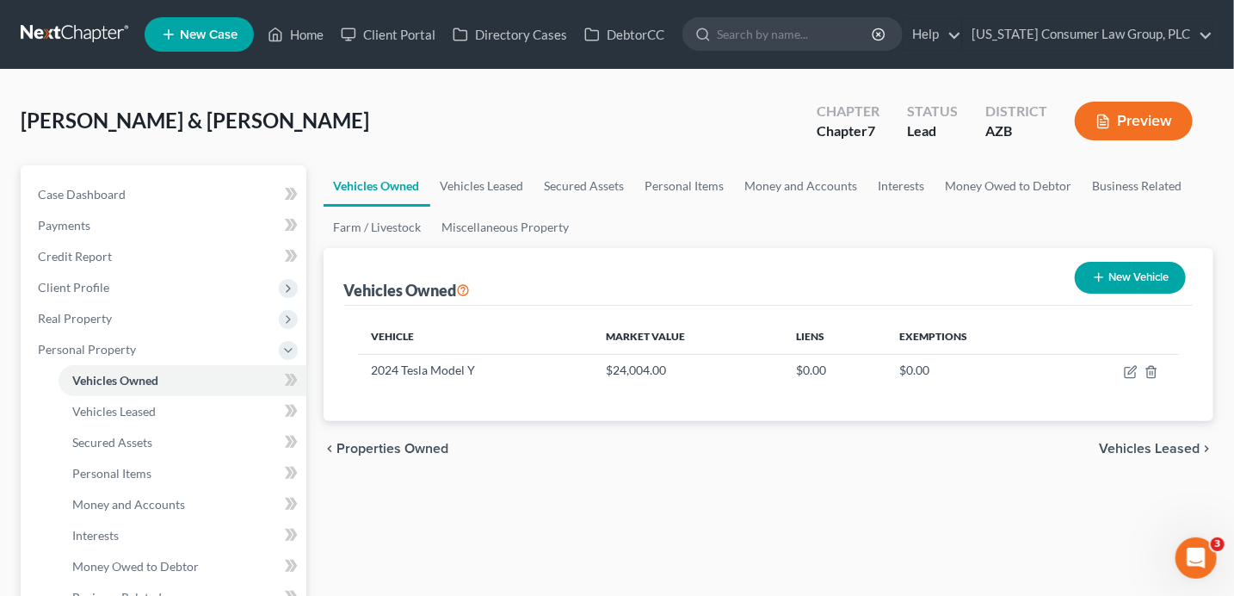
click at [1164, 280] on button "New Vehicle" at bounding box center [1130, 278] width 111 height 32
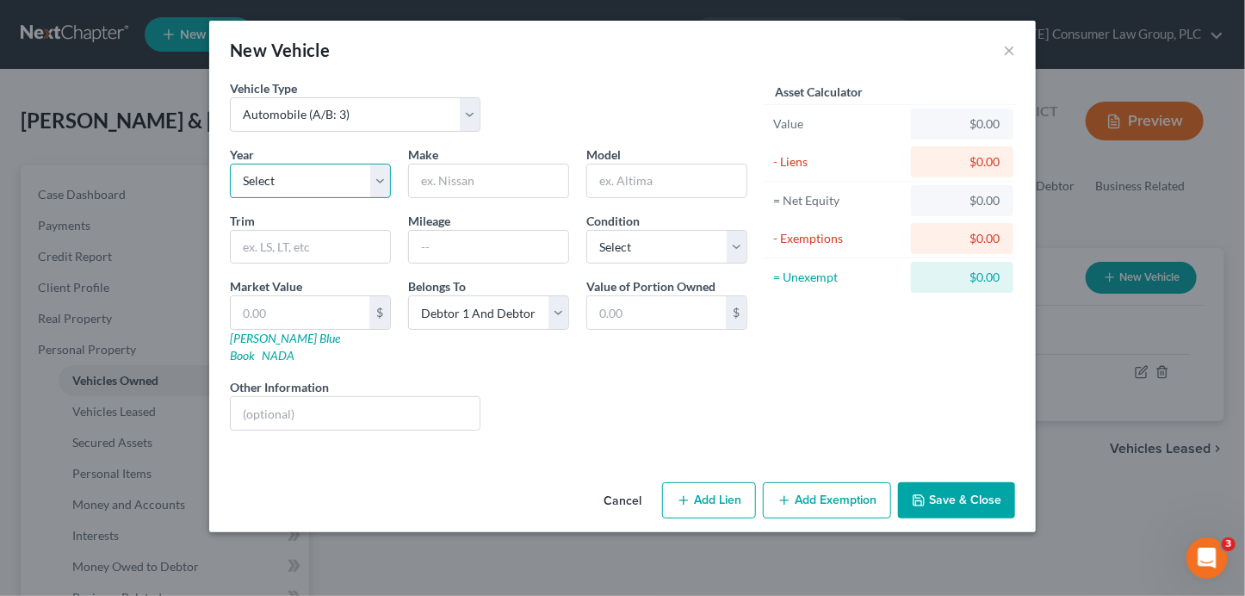
click at [295, 172] on select "Select 2026 2025 2024 2023 2022 2021 2020 2019 2018 2017 2016 2015 2014 2013 20…" at bounding box center [310, 181] width 161 height 34
click at [489, 175] on input "text" at bounding box center [488, 180] width 159 height 33
click at [466, 249] on input "text" at bounding box center [488, 247] width 159 height 33
click at [321, 318] on input "text" at bounding box center [300, 312] width 139 height 33
click at [280, 339] on link "[PERSON_NAME] Blue Book" at bounding box center [285, 347] width 110 height 32
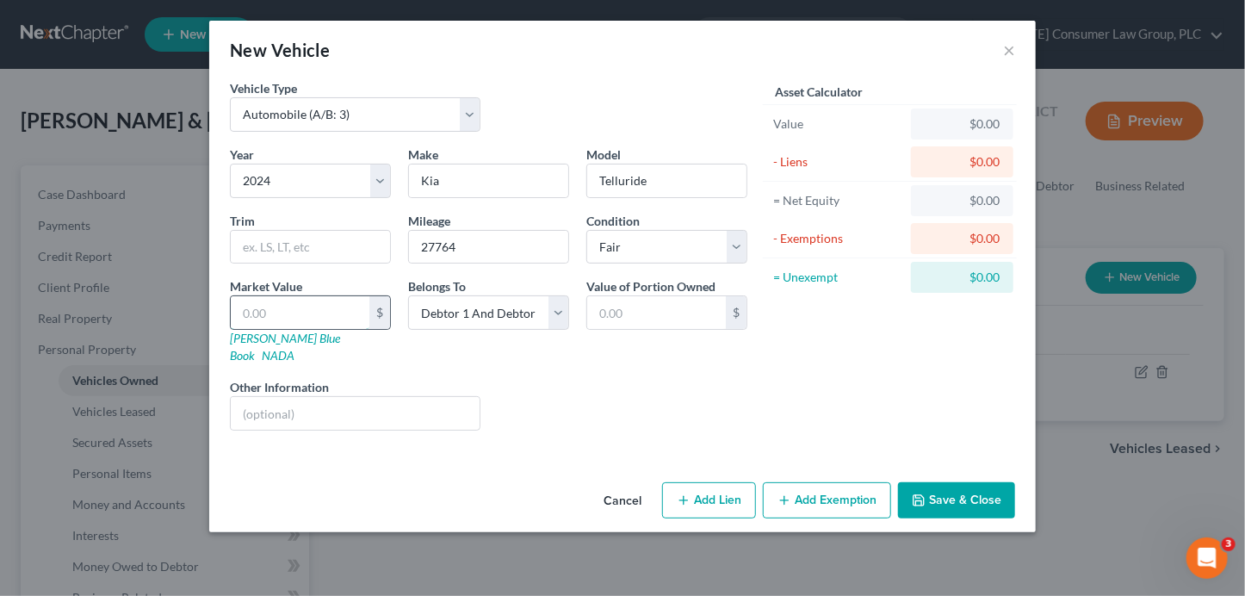
click at [266, 303] on input "text" at bounding box center [300, 312] width 139 height 33
click at [925, 482] on button "Save & Close" at bounding box center [956, 500] width 117 height 36
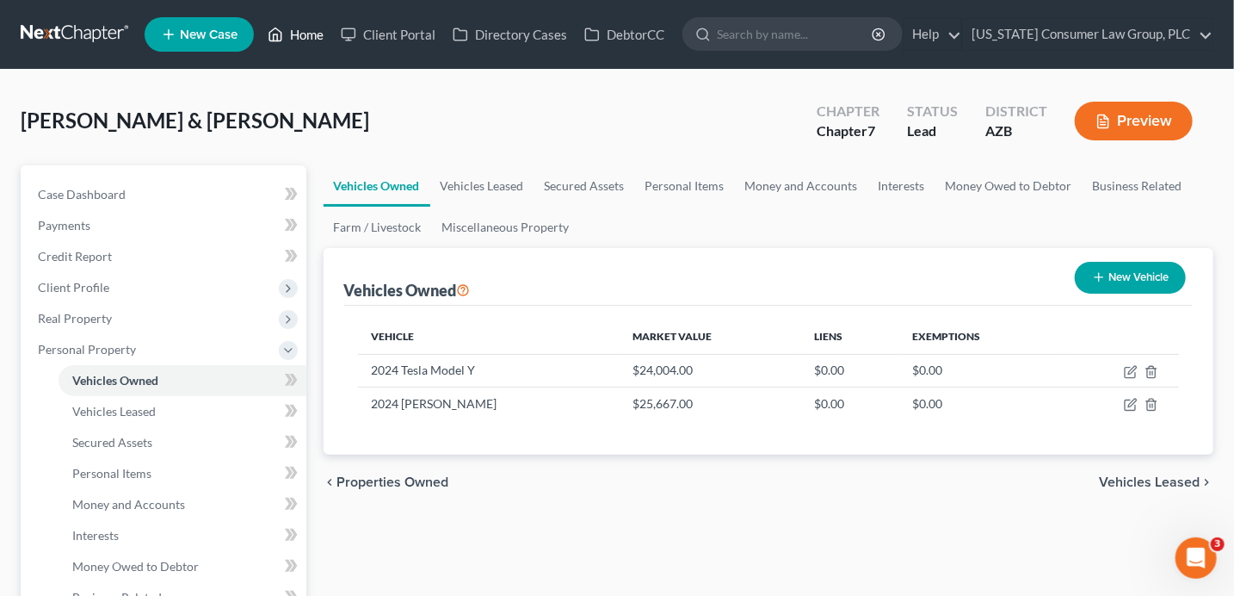
click at [312, 36] on link "Home" at bounding box center [295, 34] width 73 height 31
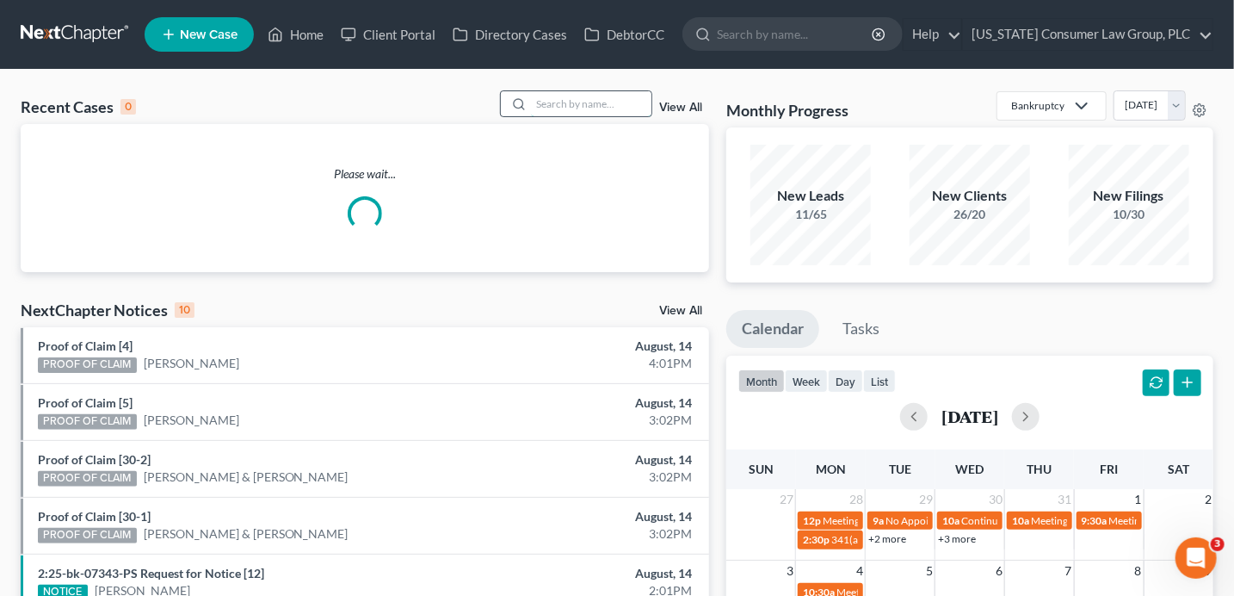
click at [571, 99] on input "search" at bounding box center [591, 103] width 120 height 25
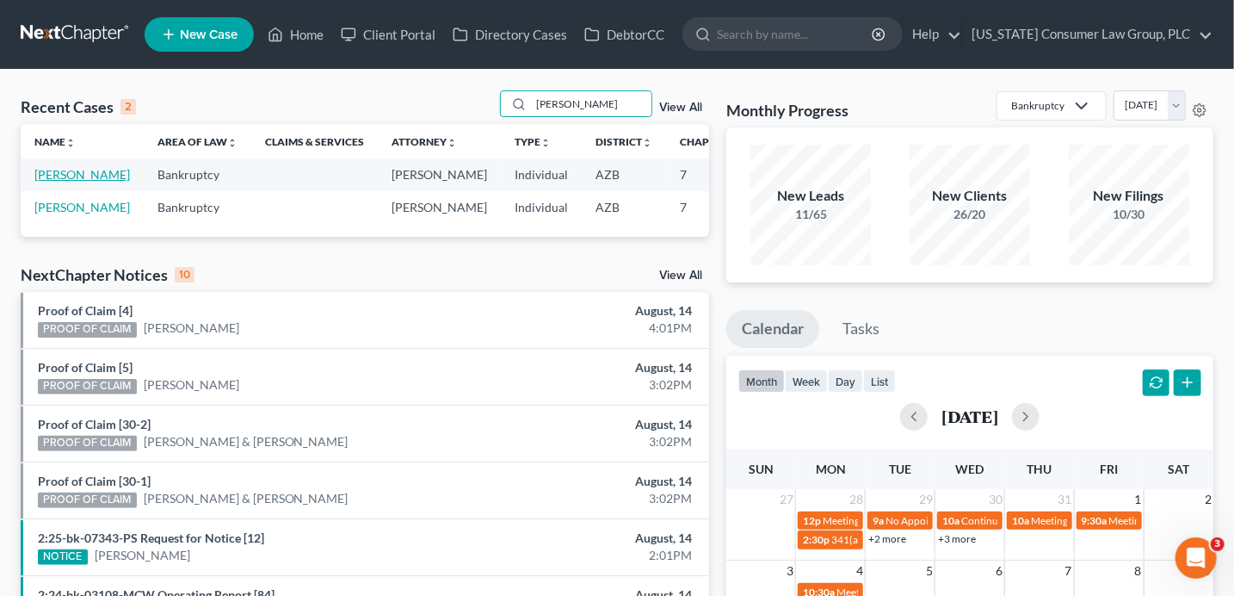
click at [53, 182] on link "[PERSON_NAME]" at bounding box center [82, 174] width 96 height 15
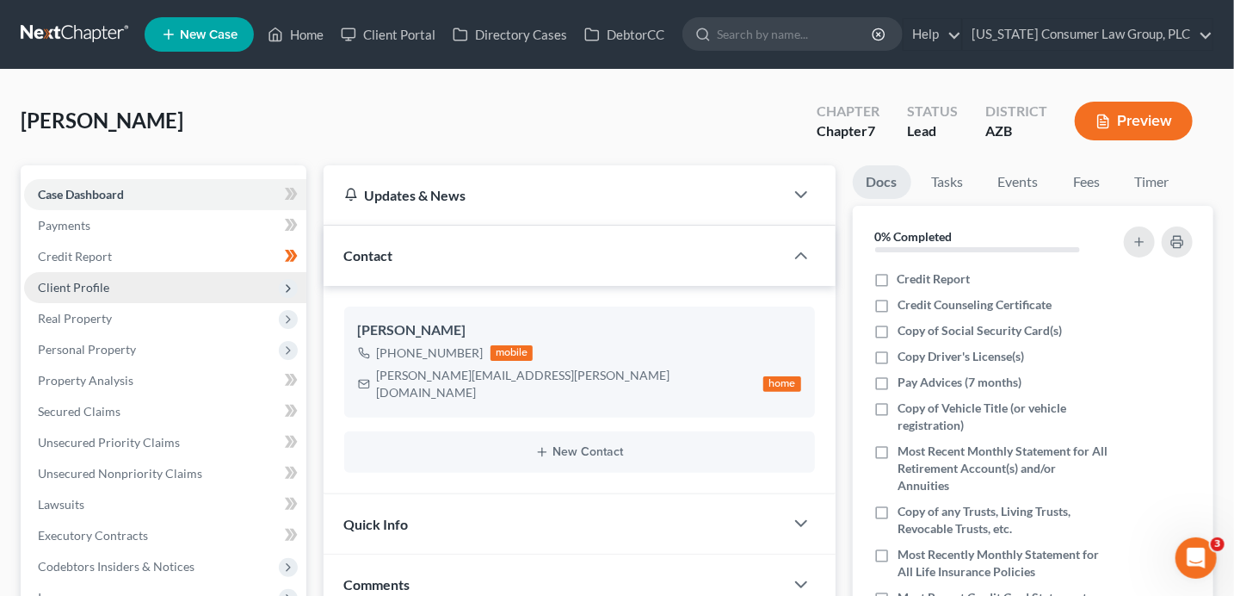
click at [98, 297] on span "Client Profile" at bounding box center [165, 287] width 282 height 31
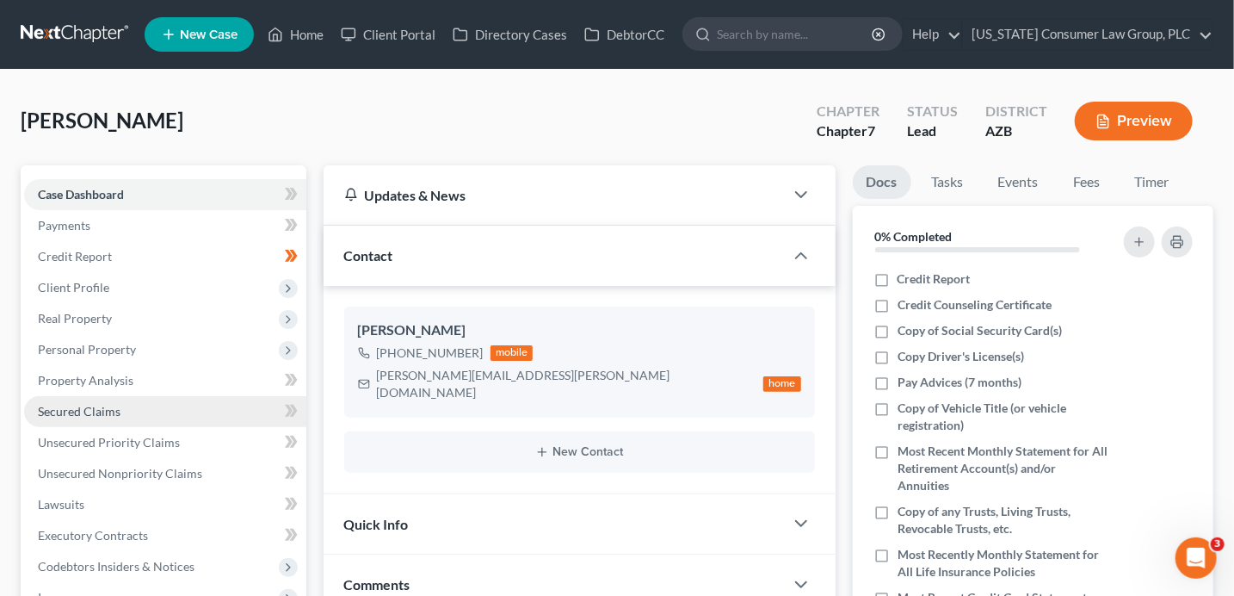
click at [115, 416] on span "Secured Claims" at bounding box center [79, 411] width 83 height 15
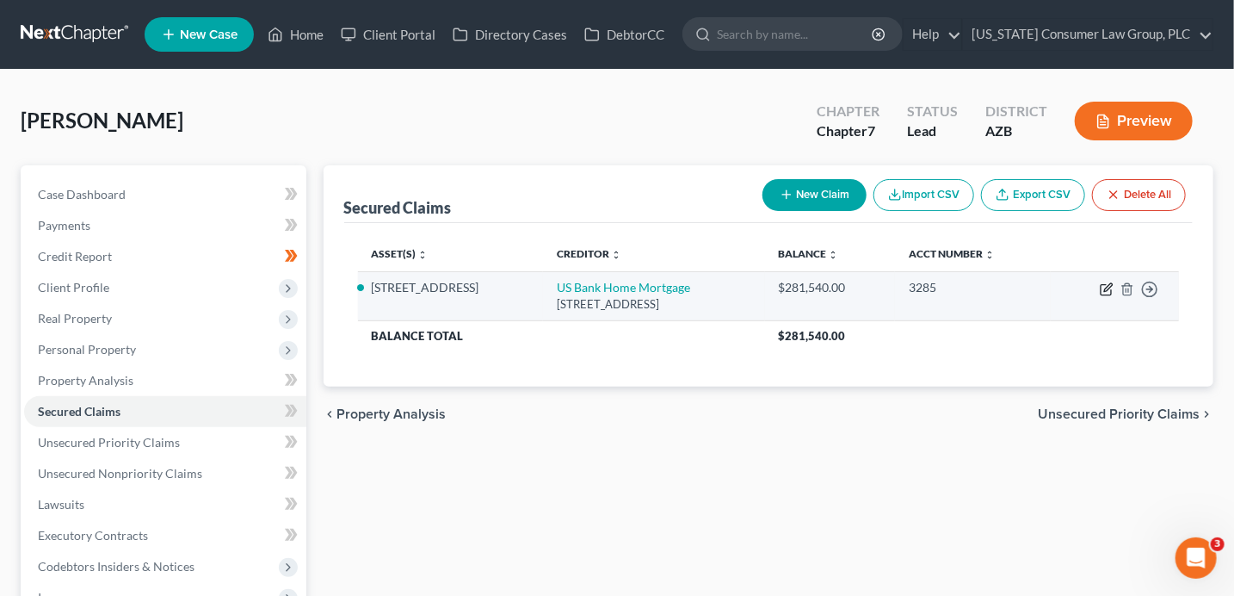
click at [1106, 287] on icon "button" at bounding box center [1108, 287] width 8 height 8
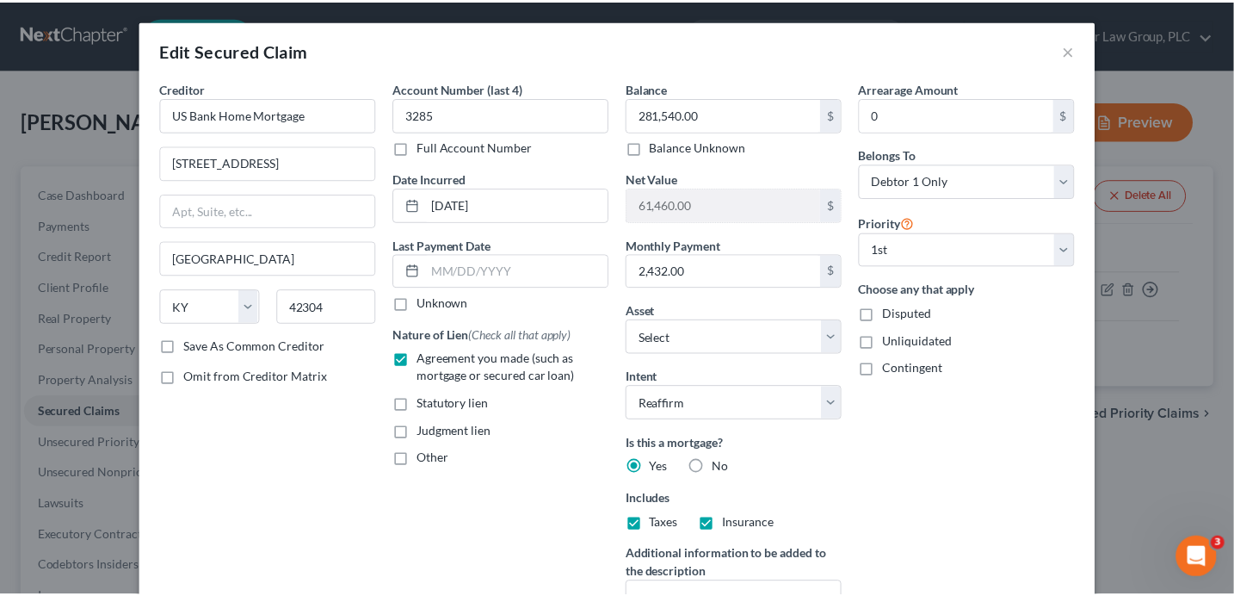
scroll to position [183, 0]
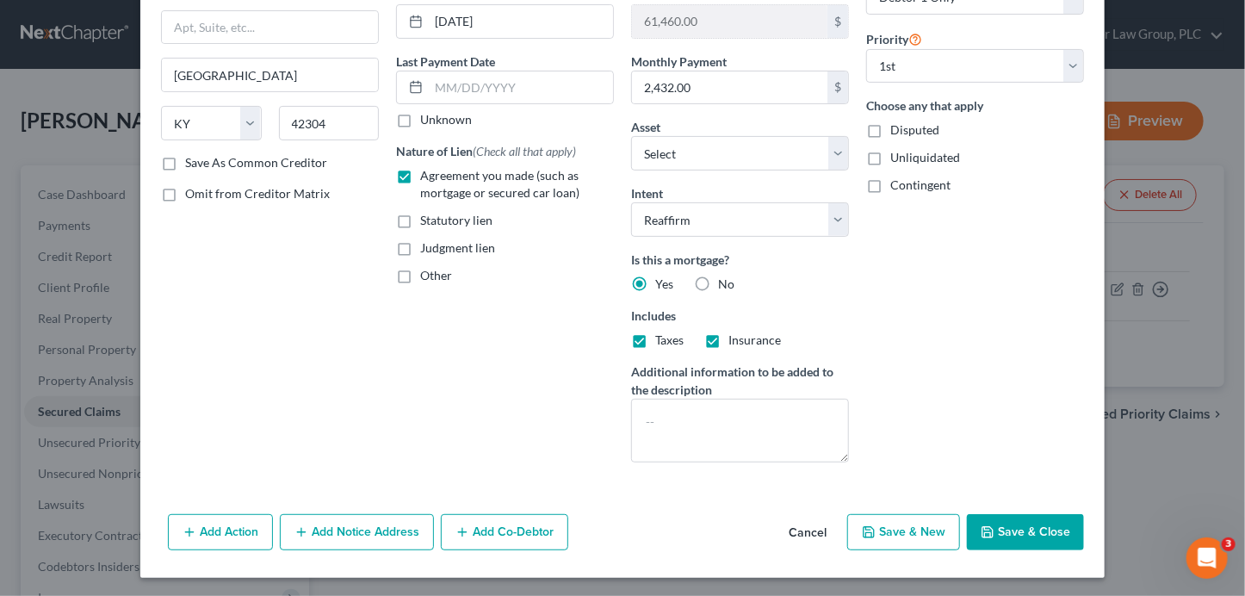
click at [1029, 534] on button "Save & Close" at bounding box center [1025, 532] width 117 height 36
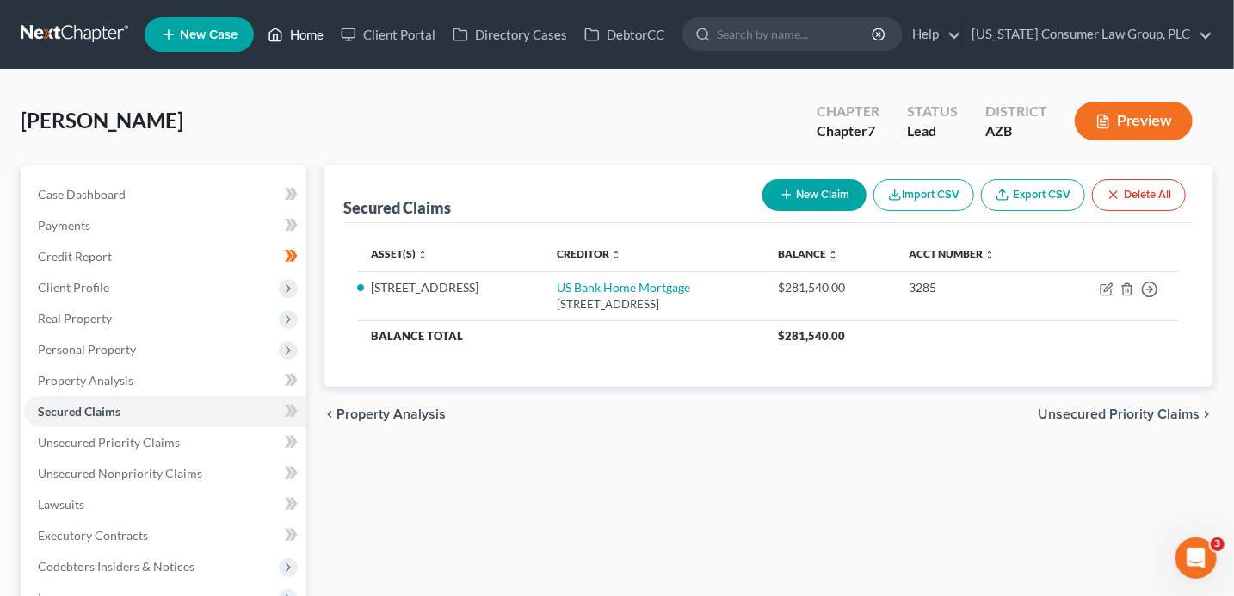
click at [308, 34] on link "Home" at bounding box center [295, 34] width 73 height 31
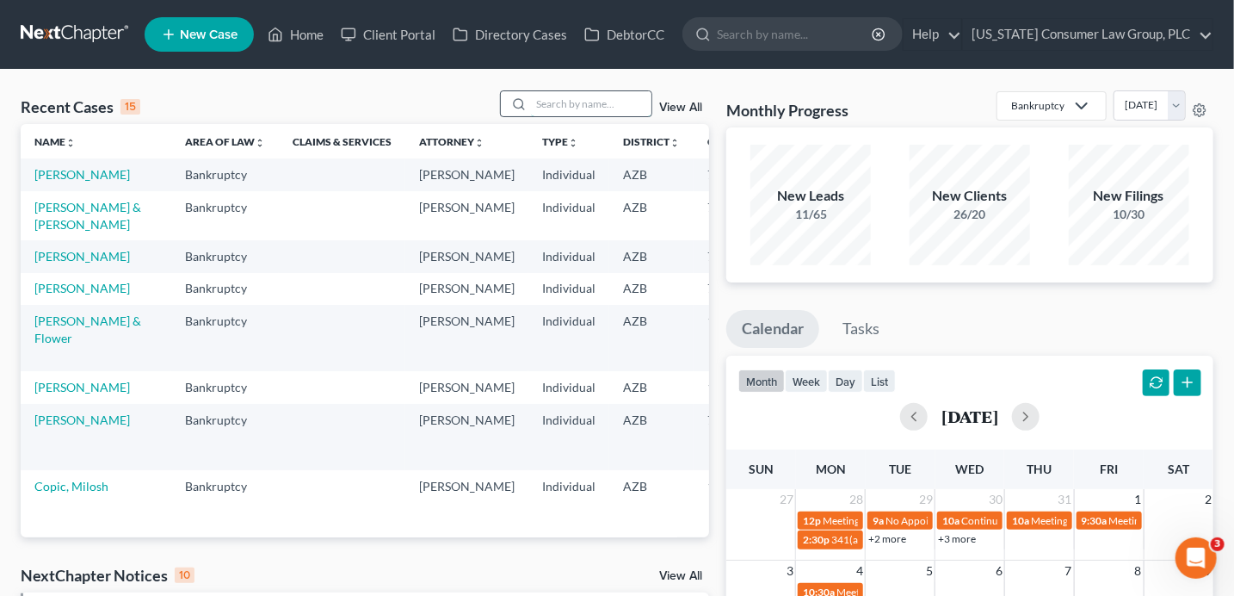
click at [578, 108] on input "search" at bounding box center [591, 103] width 120 height 25
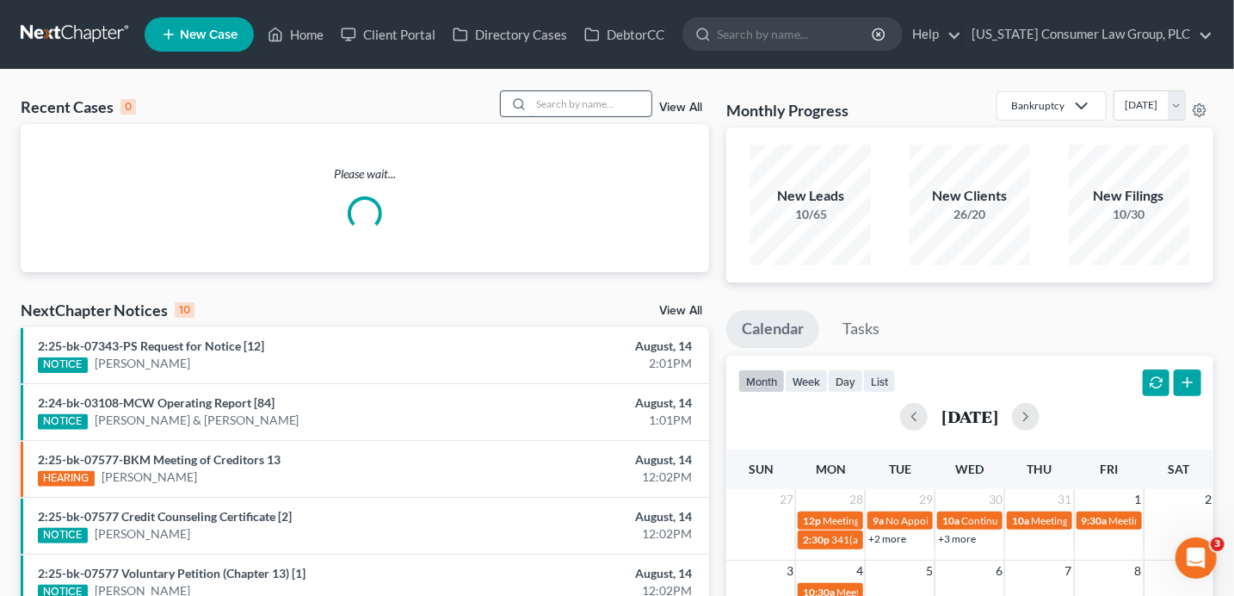
click at [541, 108] on input "search" at bounding box center [591, 103] width 120 height 25
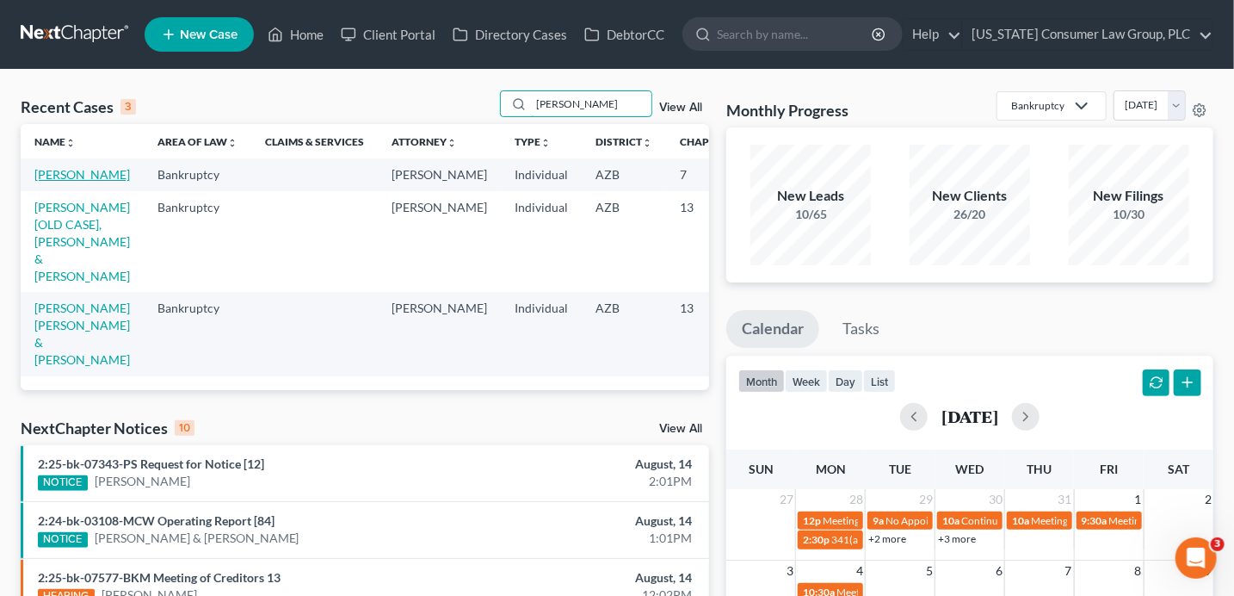
type input "tom"
click at [71, 182] on link "Tomasi, Michael" at bounding box center [82, 174] width 96 height 15
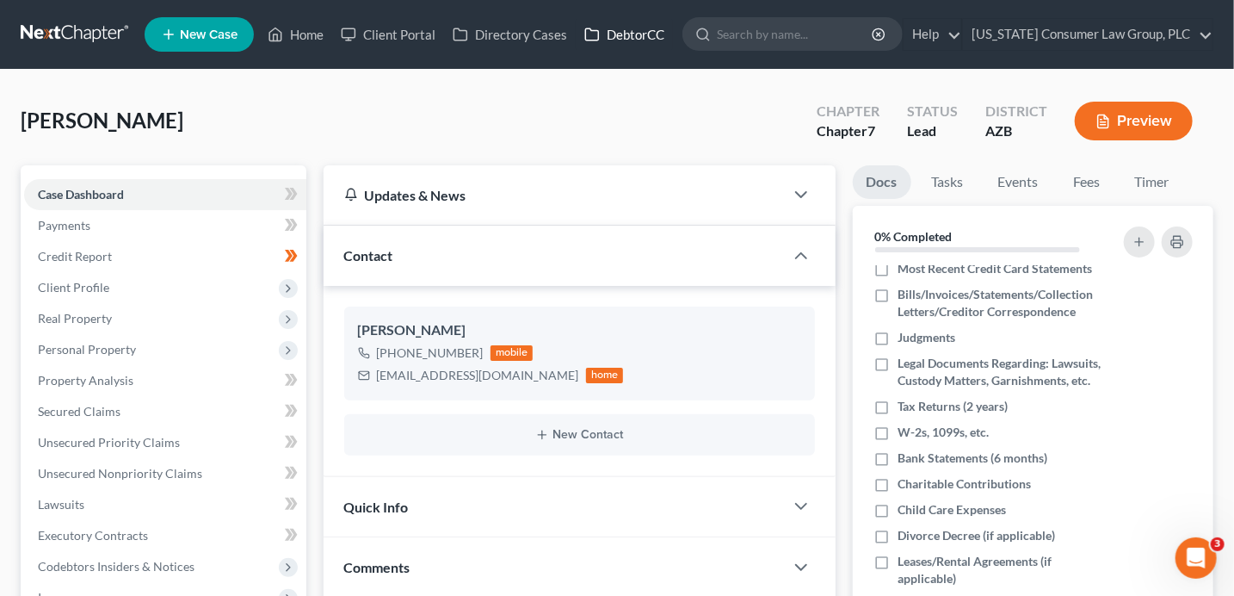
click at [605, 28] on link "DebtorCC" at bounding box center [624, 34] width 97 height 31
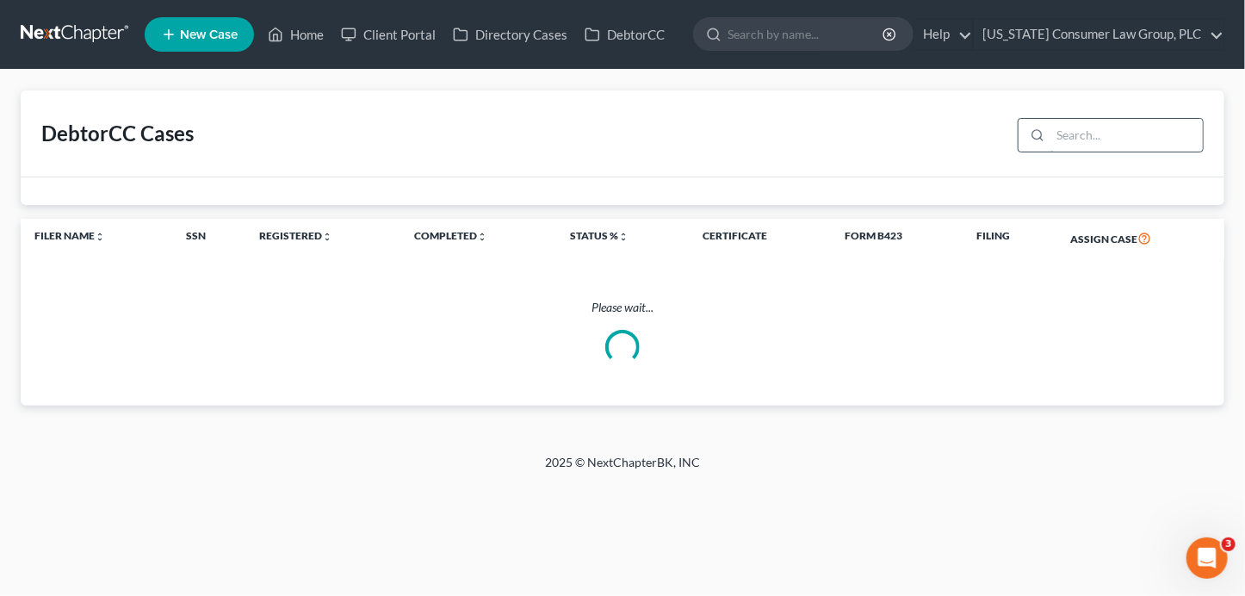
click at [1088, 140] on input "search" at bounding box center [1126, 135] width 152 height 33
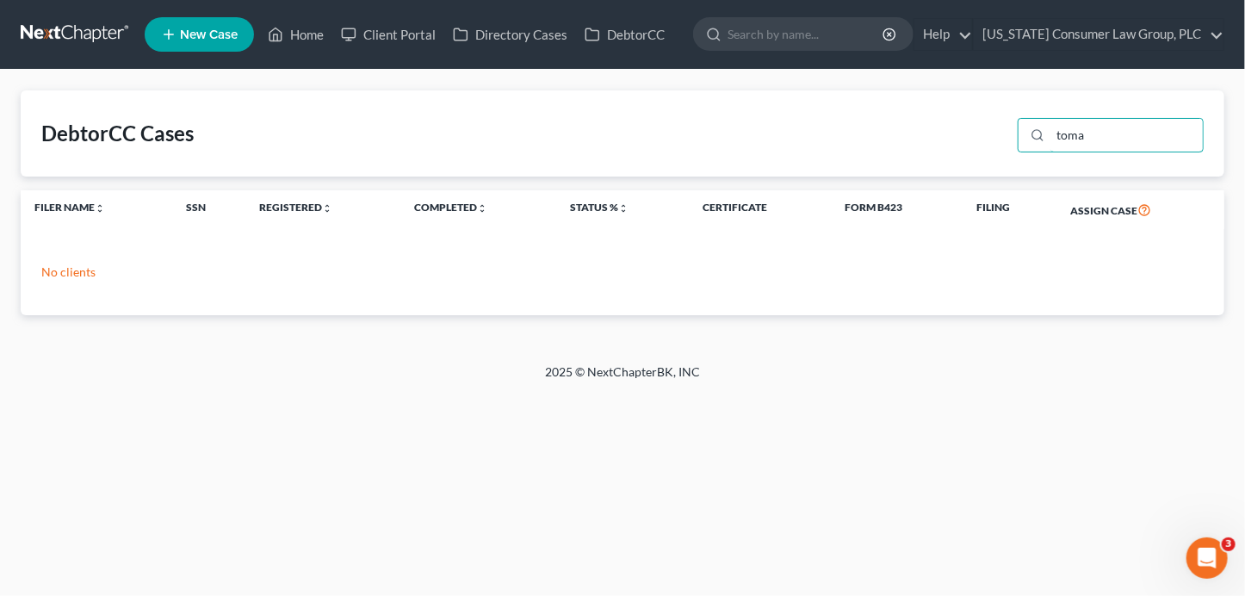
type input "toma"
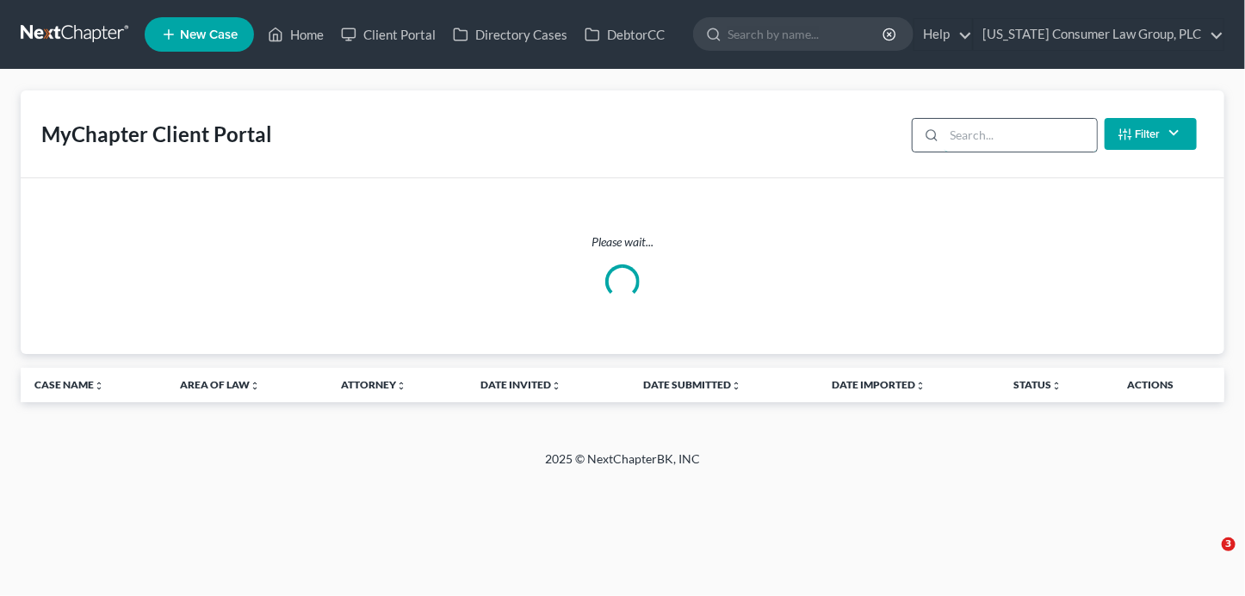
click at [1003, 138] on input "search" at bounding box center [1020, 135] width 152 height 33
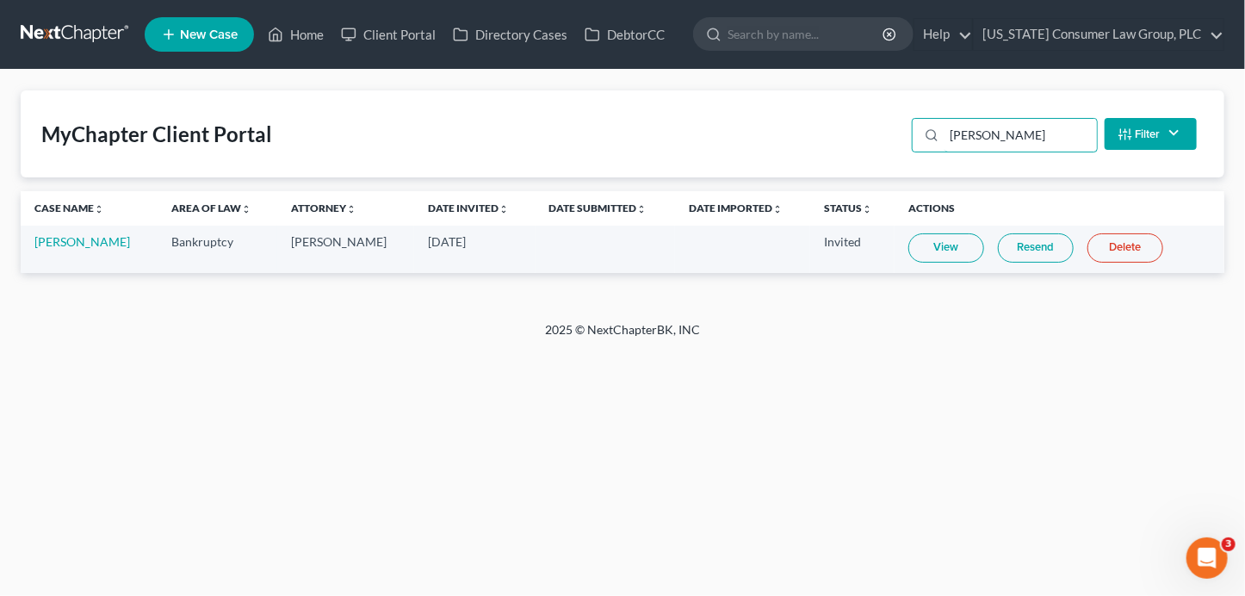
type input "[PERSON_NAME]"
click at [1035, 250] on link "Resend" at bounding box center [1036, 247] width 76 height 29
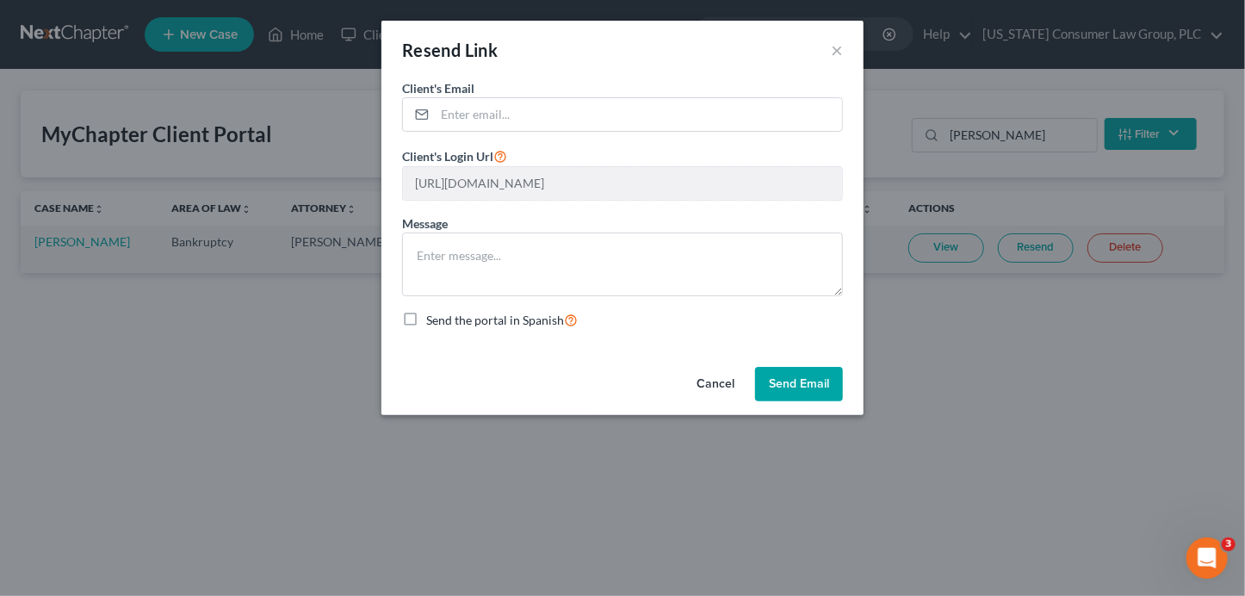
click at [809, 386] on button "Send Email" at bounding box center [799, 384] width 88 height 34
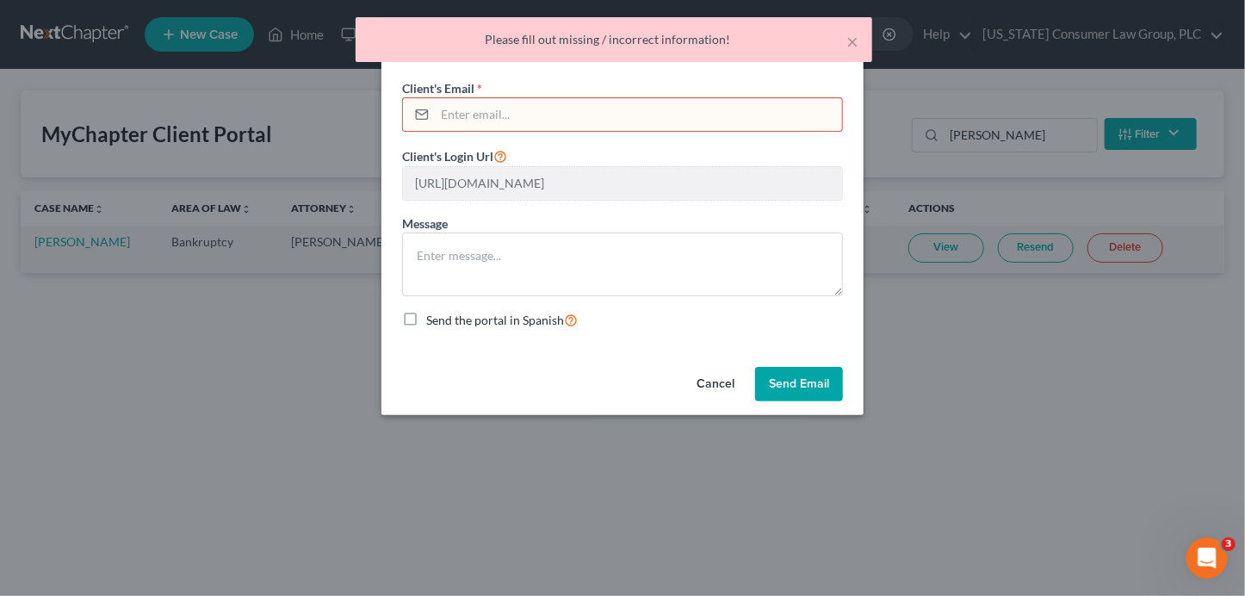
click at [685, 114] on input "email" at bounding box center [638, 114] width 407 height 33
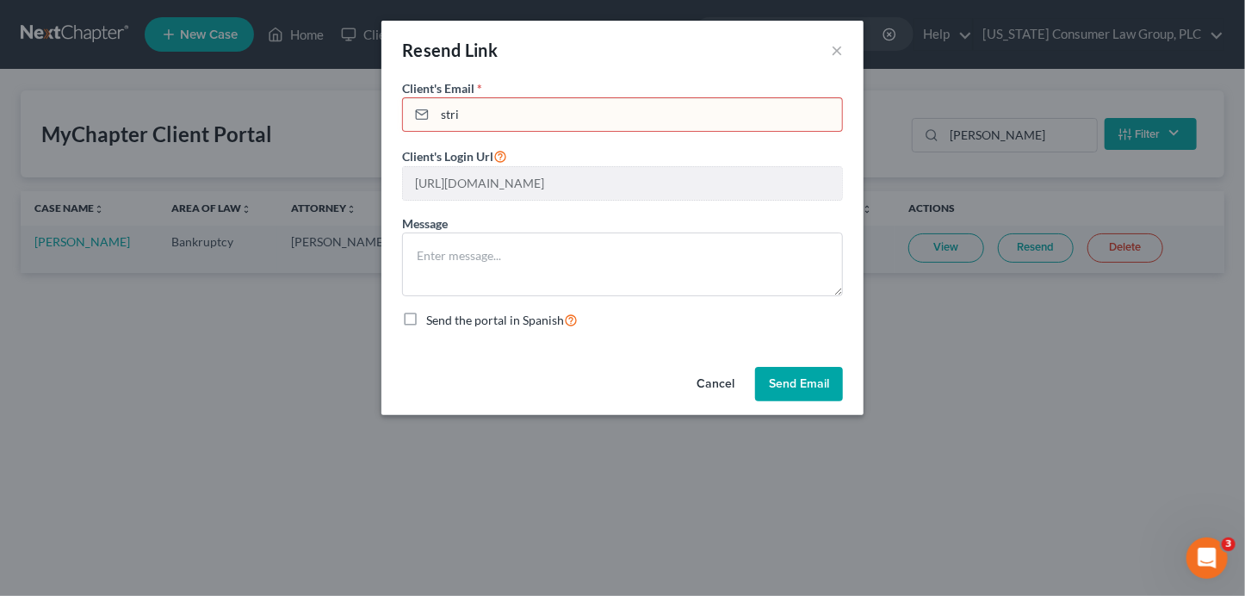
type input "[EMAIL_ADDRESS][DOMAIN_NAME]"
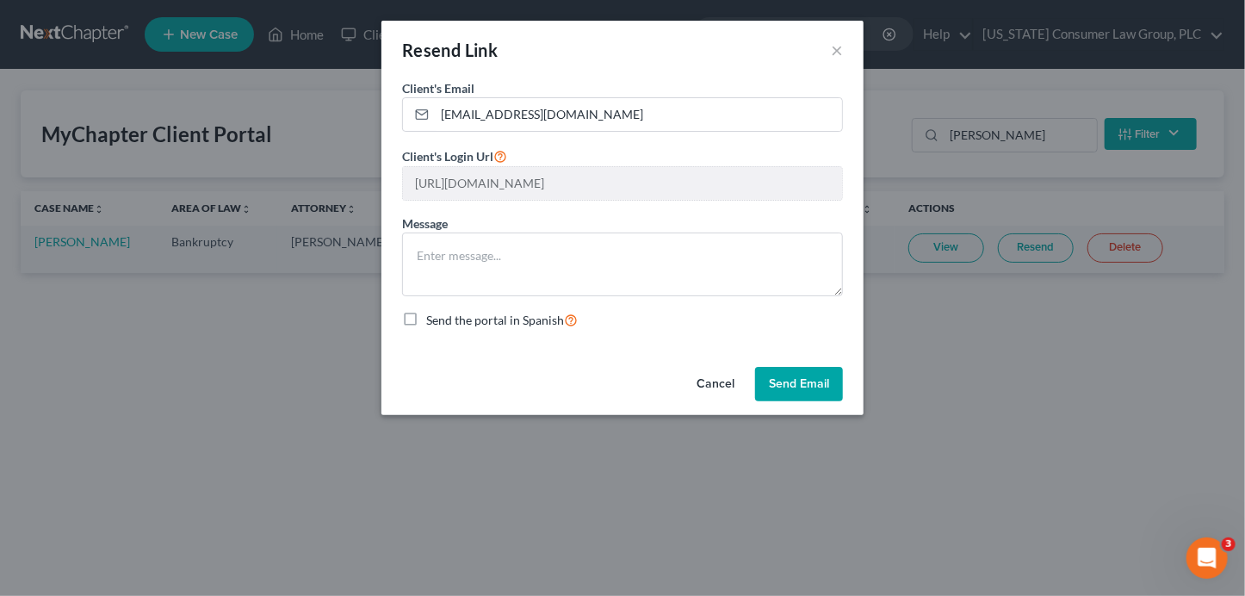
click at [832, 374] on button "Send Email" at bounding box center [799, 384] width 88 height 34
